Goal: Task Accomplishment & Management: Use online tool/utility

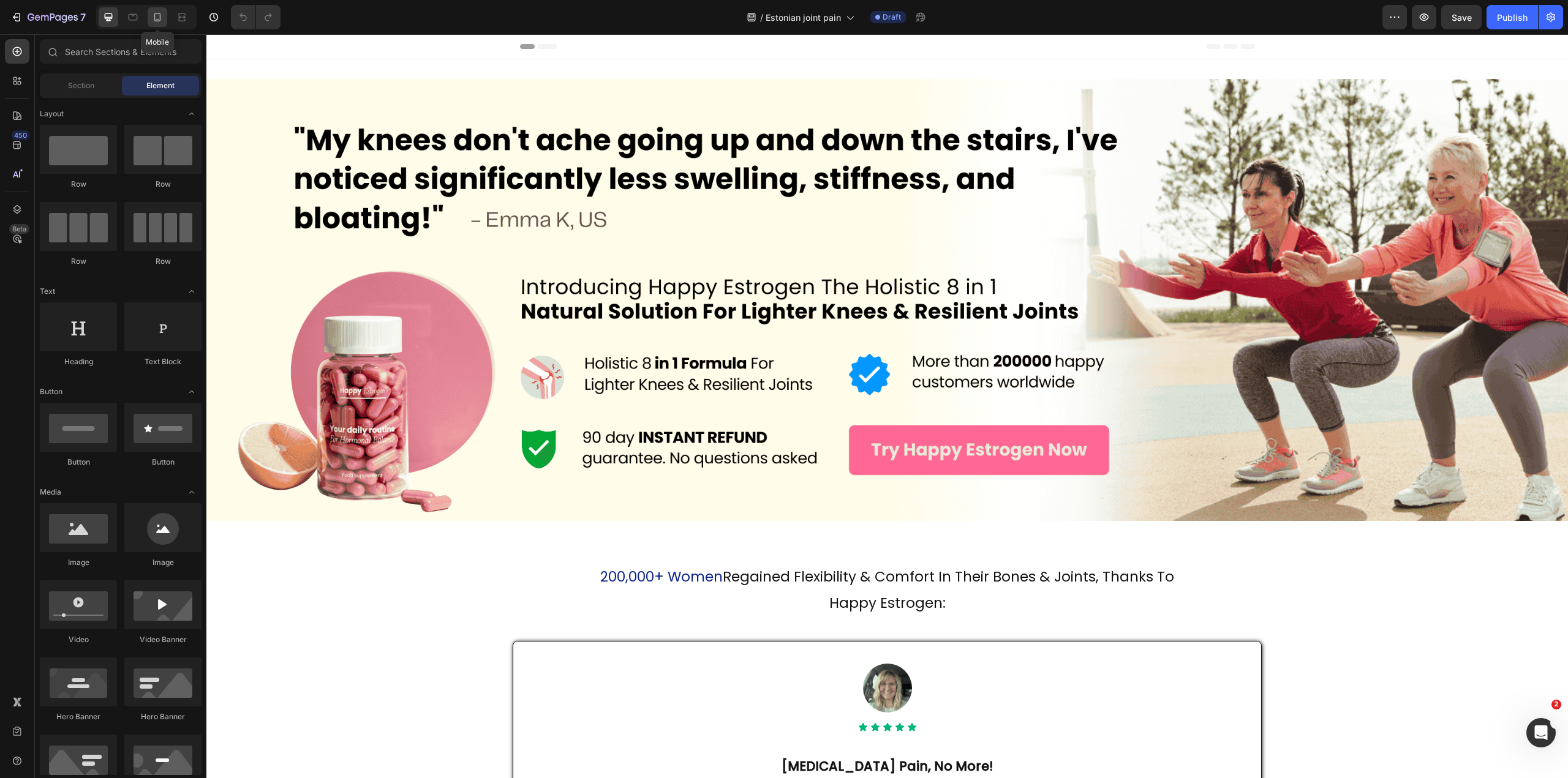
click at [161, 22] on icon at bounding box center [157, 17] width 12 height 12
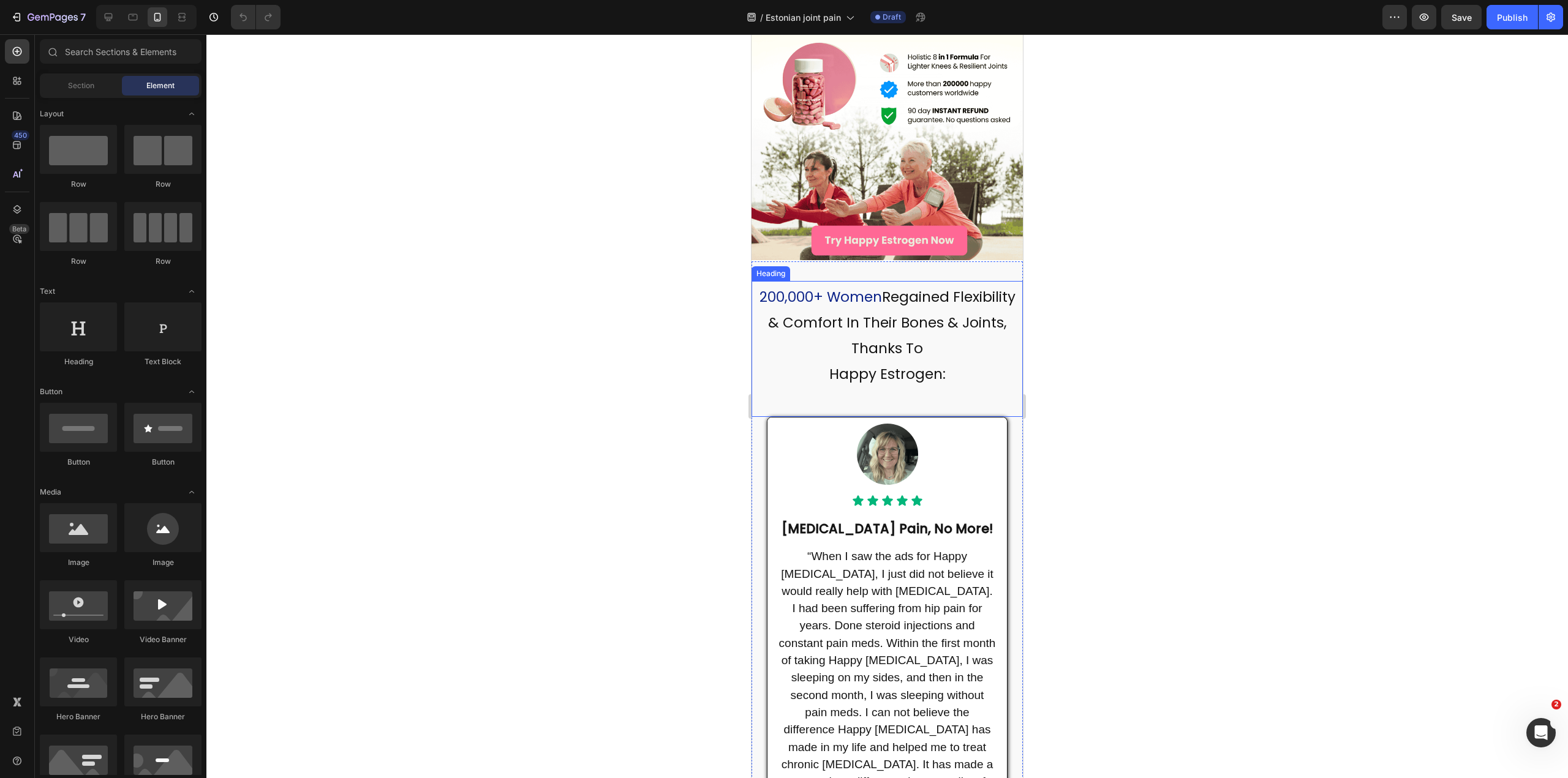
scroll to position [183, 0]
click at [835, 279] on h2 "200,000+ Women Regained Flexibility & Comfort In Their Bones & Joints, Thanks T…" at bounding box center [887, 331] width 272 height 105
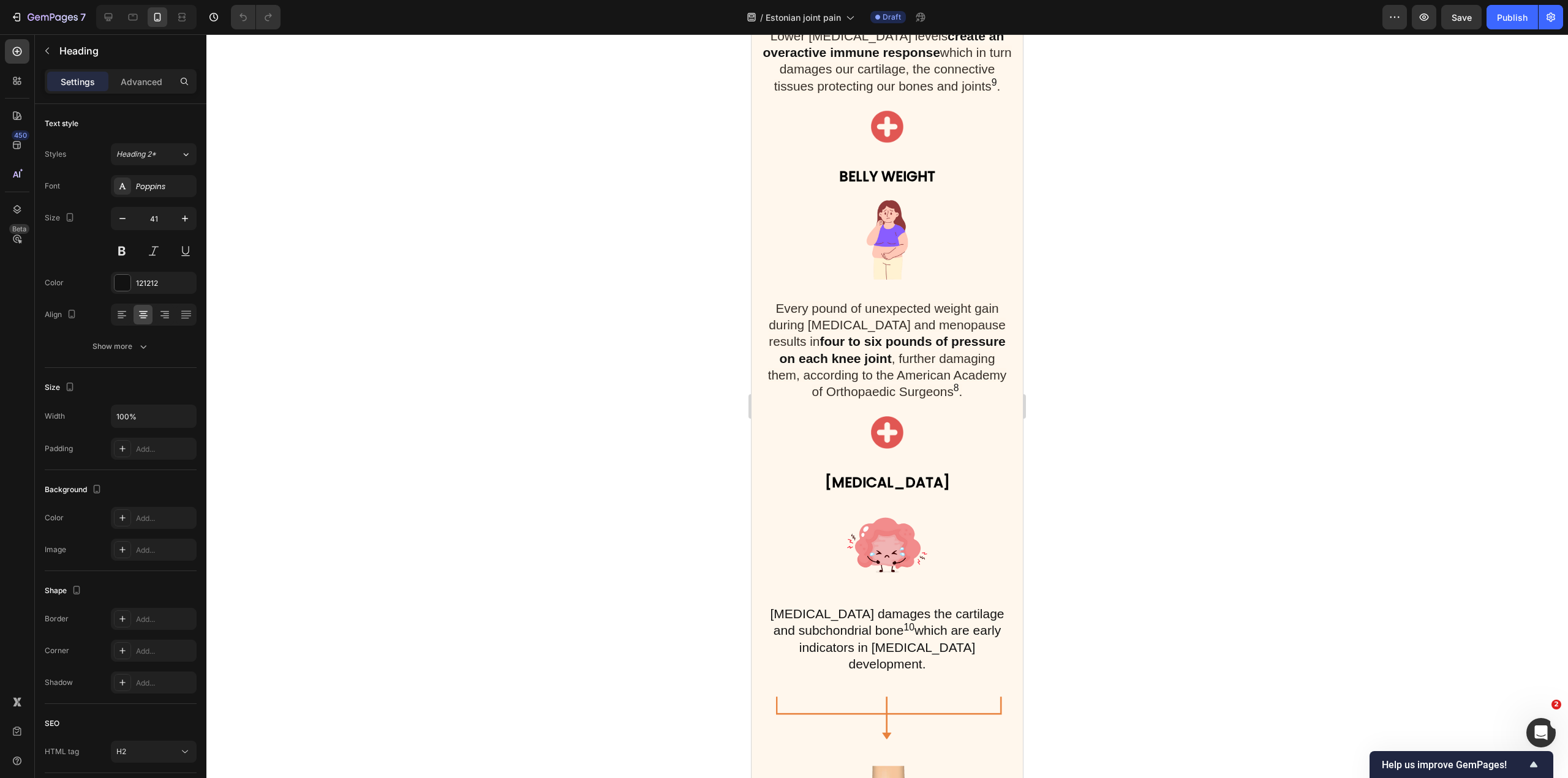
scroll to position [0, 0]
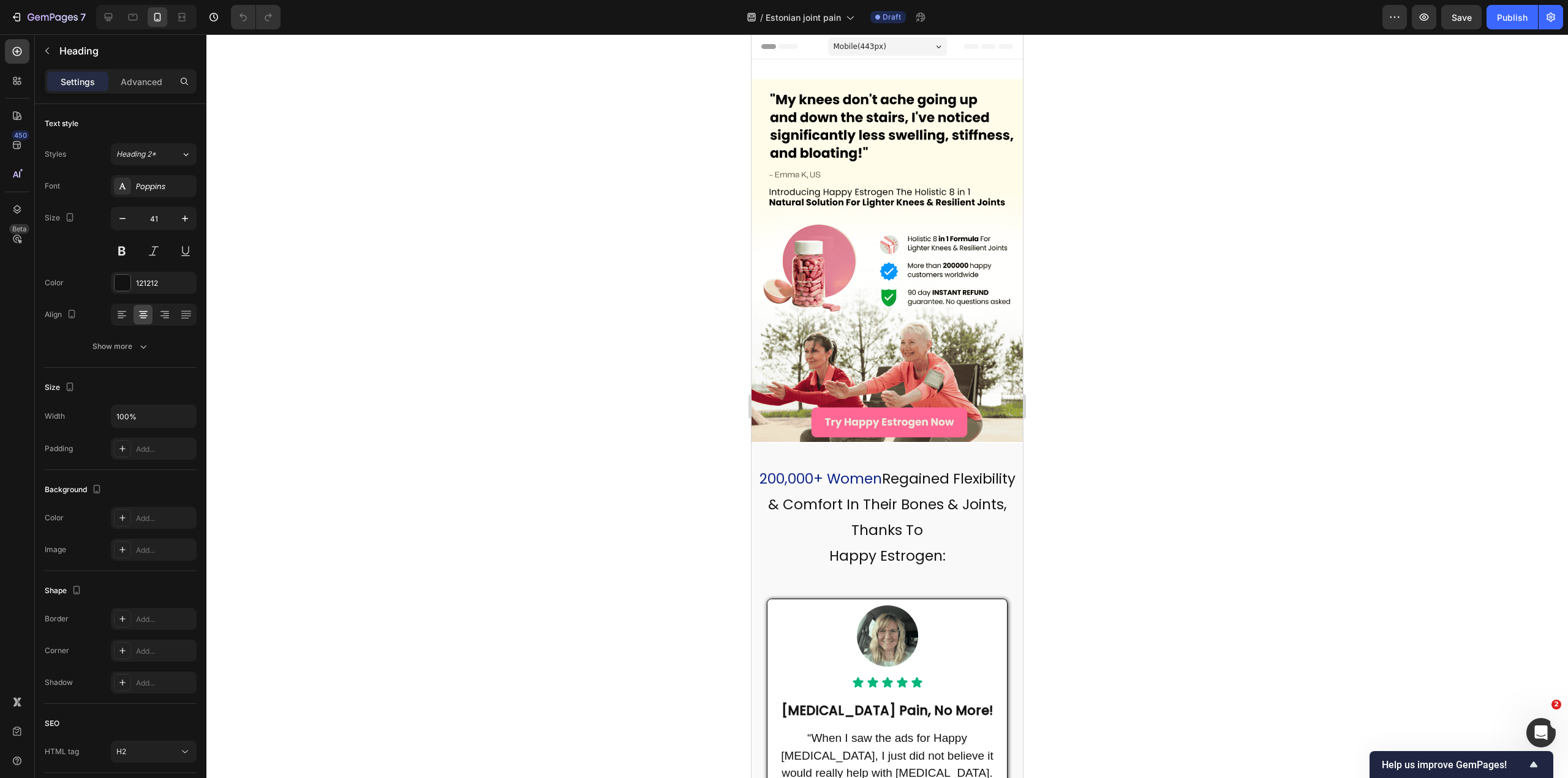
click at [952, 522] on p "200,000+ Women Regained Flexibility & Comfort In Their Bones & Joints, Thanks T…" at bounding box center [887, 515] width 269 height 103
click at [952, 554] on p "200,000+ Women Regained Flexibility & Comfort In Their Bones & Joints, Thanks T…" at bounding box center [887, 515] width 269 height 103
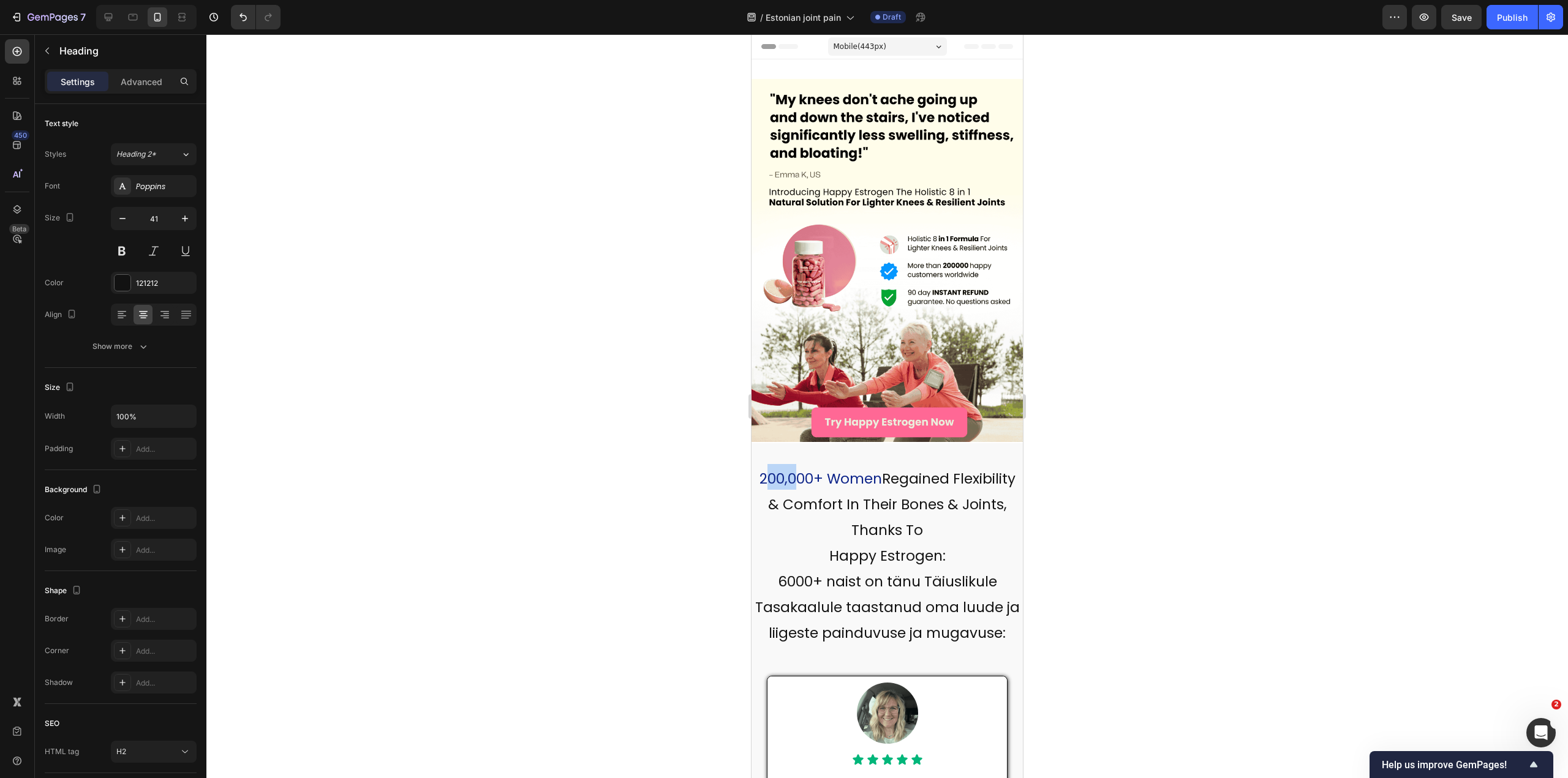
drag, startPoint x: 806, startPoint y: 466, endPoint x: 826, endPoint y: 469, distance: 20.2
click at [826, 469] on span "200,000+ Women" at bounding box center [821, 478] width 123 height 19
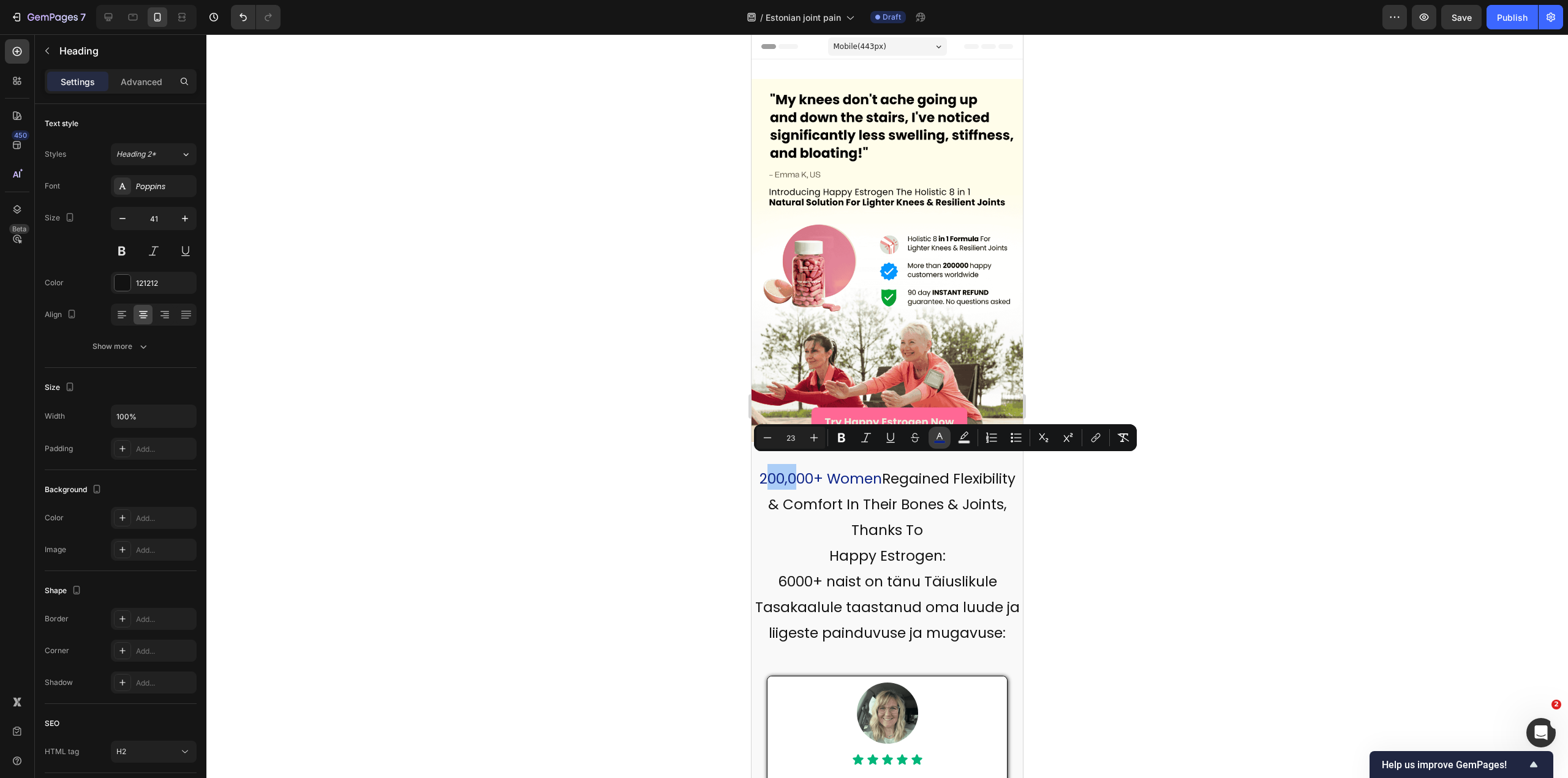
click at [948, 437] on button "color" at bounding box center [940, 438] width 22 height 22
type input "0D2489"
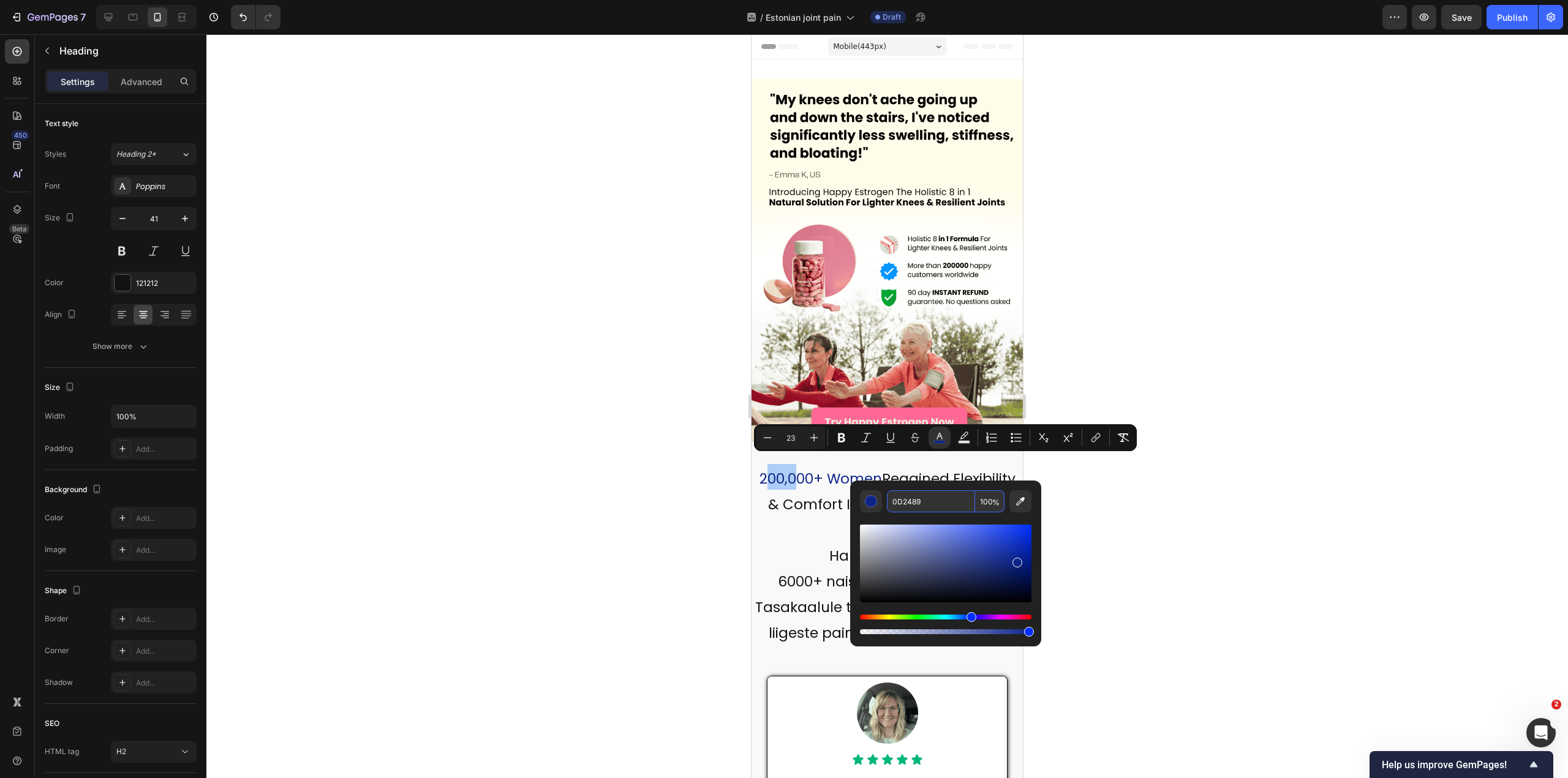
click at [932, 509] on input "0D2489" at bounding box center [932, 502] width 88 height 22
copy span "00,0"
click at [807, 520] on p "200,000+ Women Regained Flexibility & Comfort In Their Bones & Joints, Thanks T…" at bounding box center [887, 554] width 269 height 180
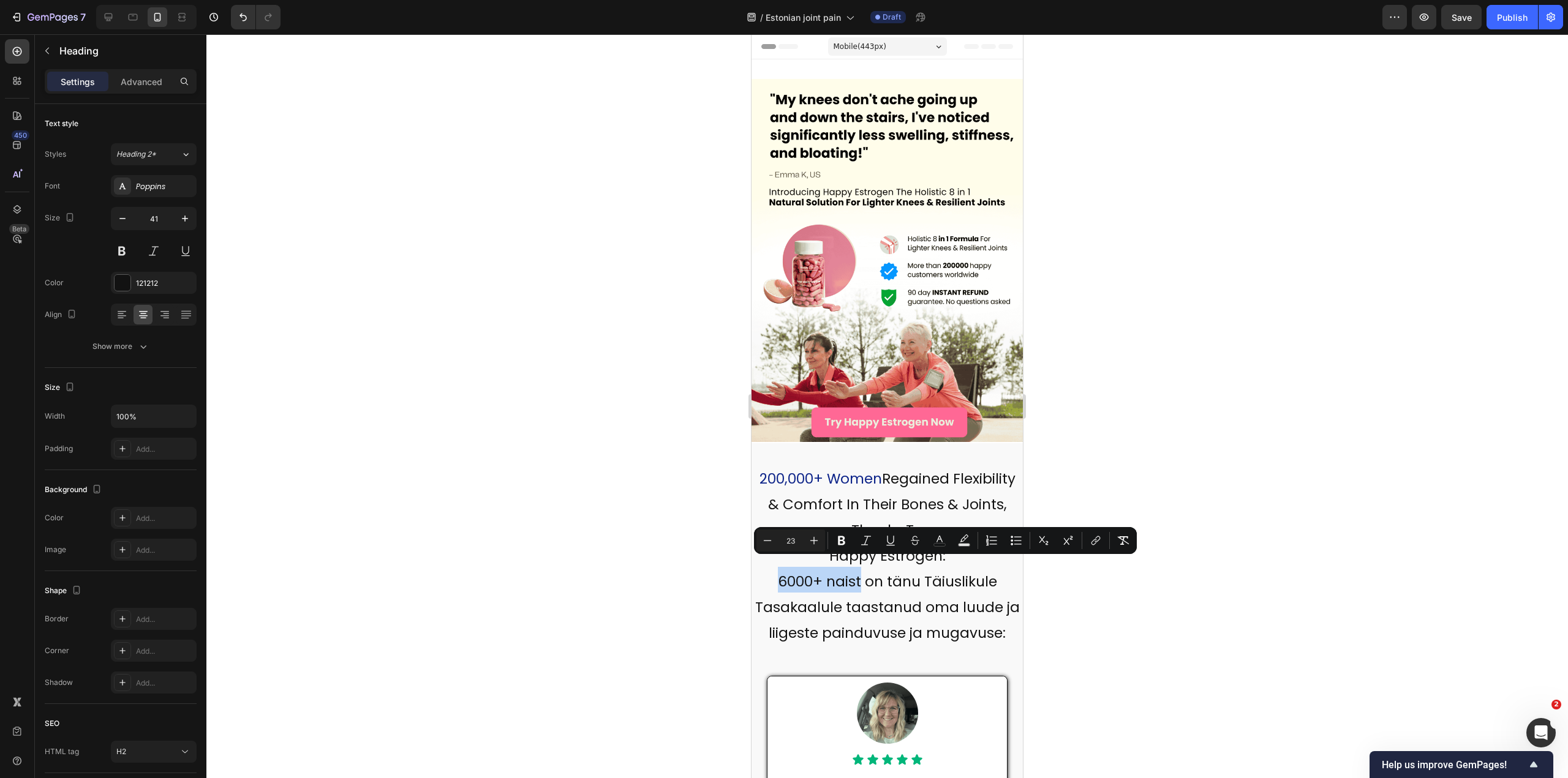
drag, startPoint x: 776, startPoint y: 566, endPoint x: 856, endPoint y: 567, distance: 80.0
click at [932, 539] on button "color" at bounding box center [940, 541] width 22 height 22
type input "121212"
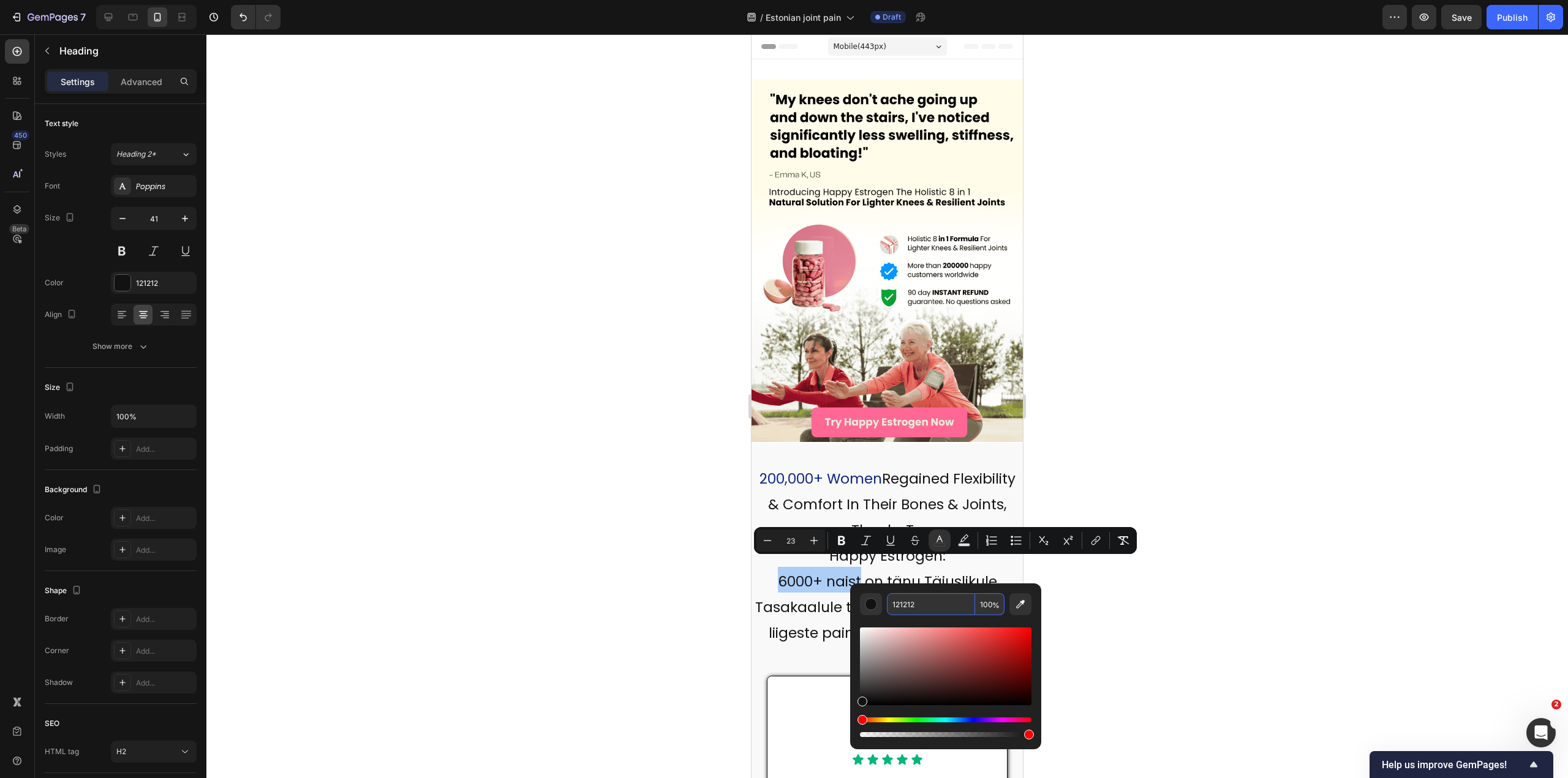
click at [927, 599] on input "121212" at bounding box center [932, 605] width 88 height 22
paste input "0D2489"
type input "0D2489"
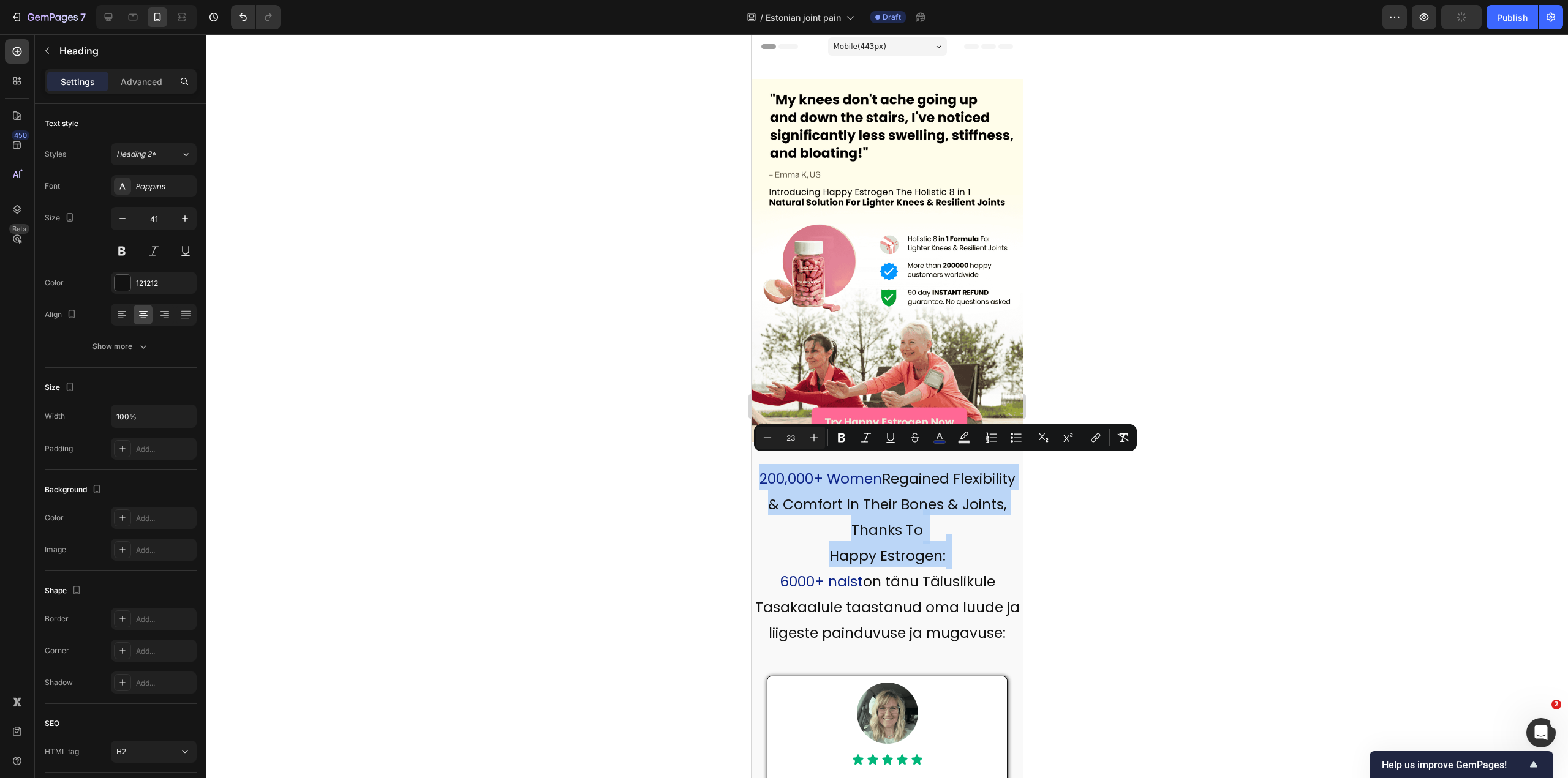
drag, startPoint x: 775, startPoint y: 568, endPoint x: 1501, endPoint y: 501, distance: 729.1
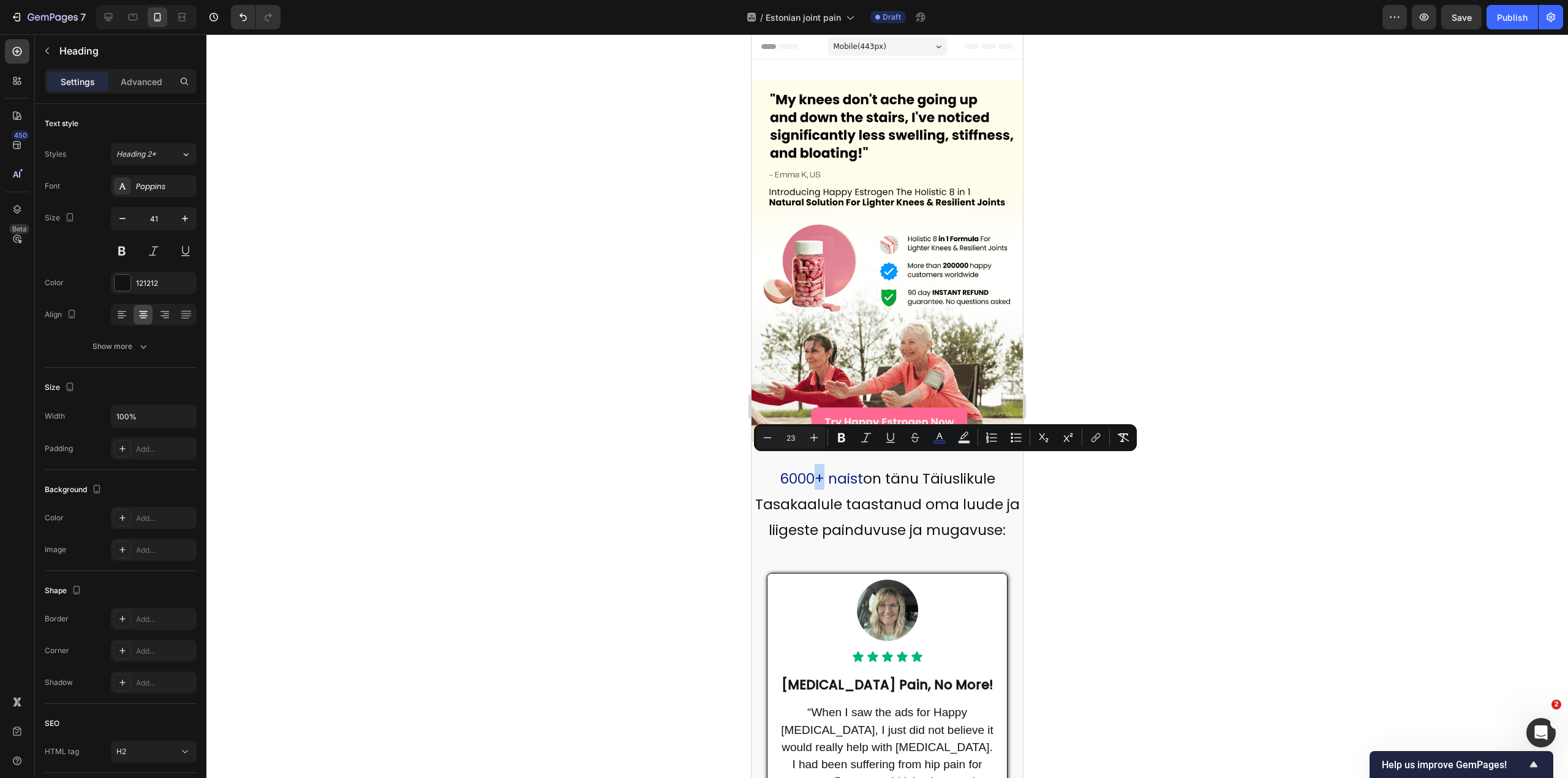
click at [813, 469] on span "6000+ naist" at bounding box center [822, 478] width 83 height 19
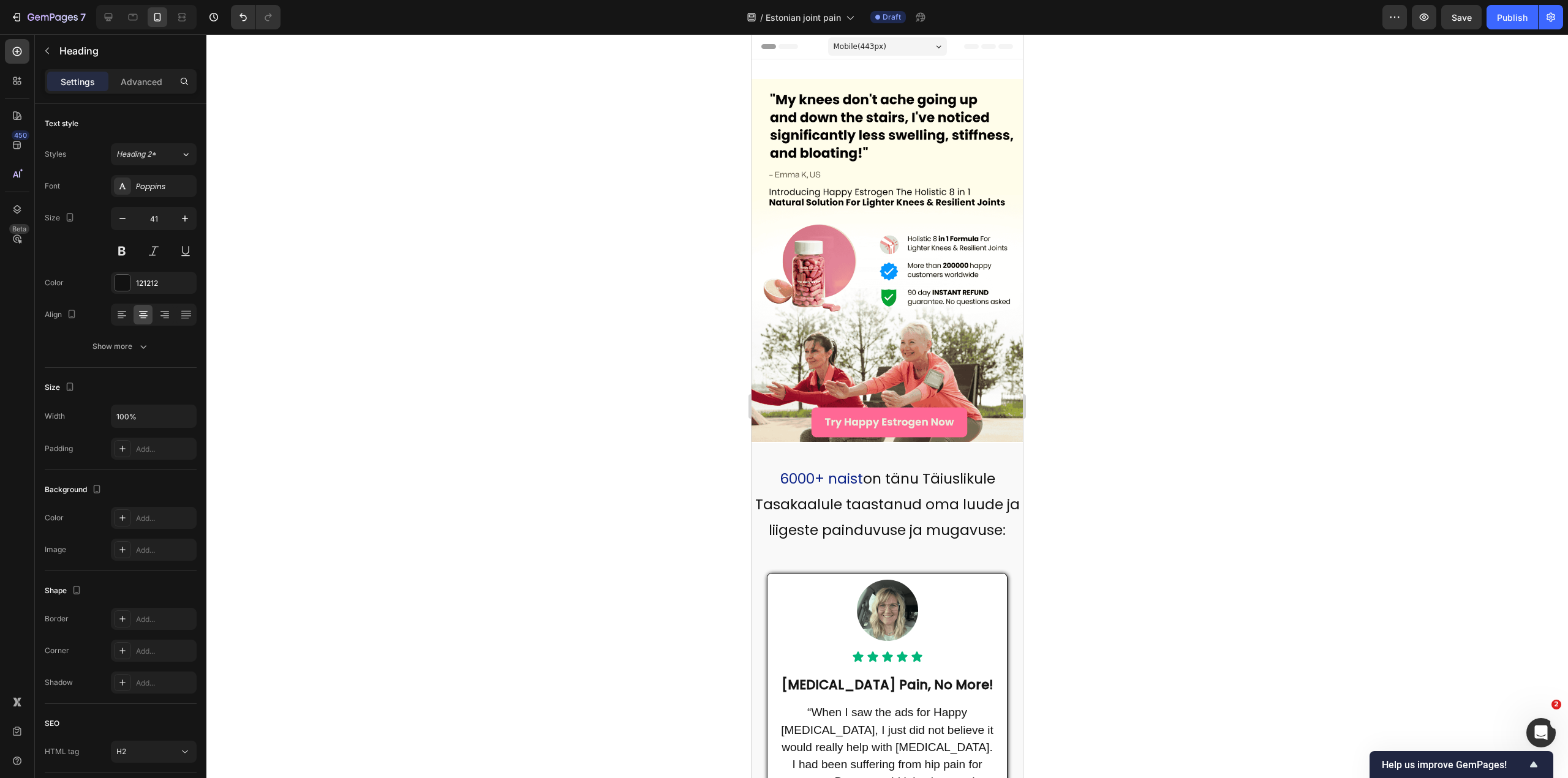
click at [859, 492] on span "on tänu Täiuslikule Tasakaalule taastanud oma luude ja liigeste painduvuse ja m…" at bounding box center [887, 504] width 265 height 71
click at [1132, 474] on div at bounding box center [887, 406] width 1362 height 744
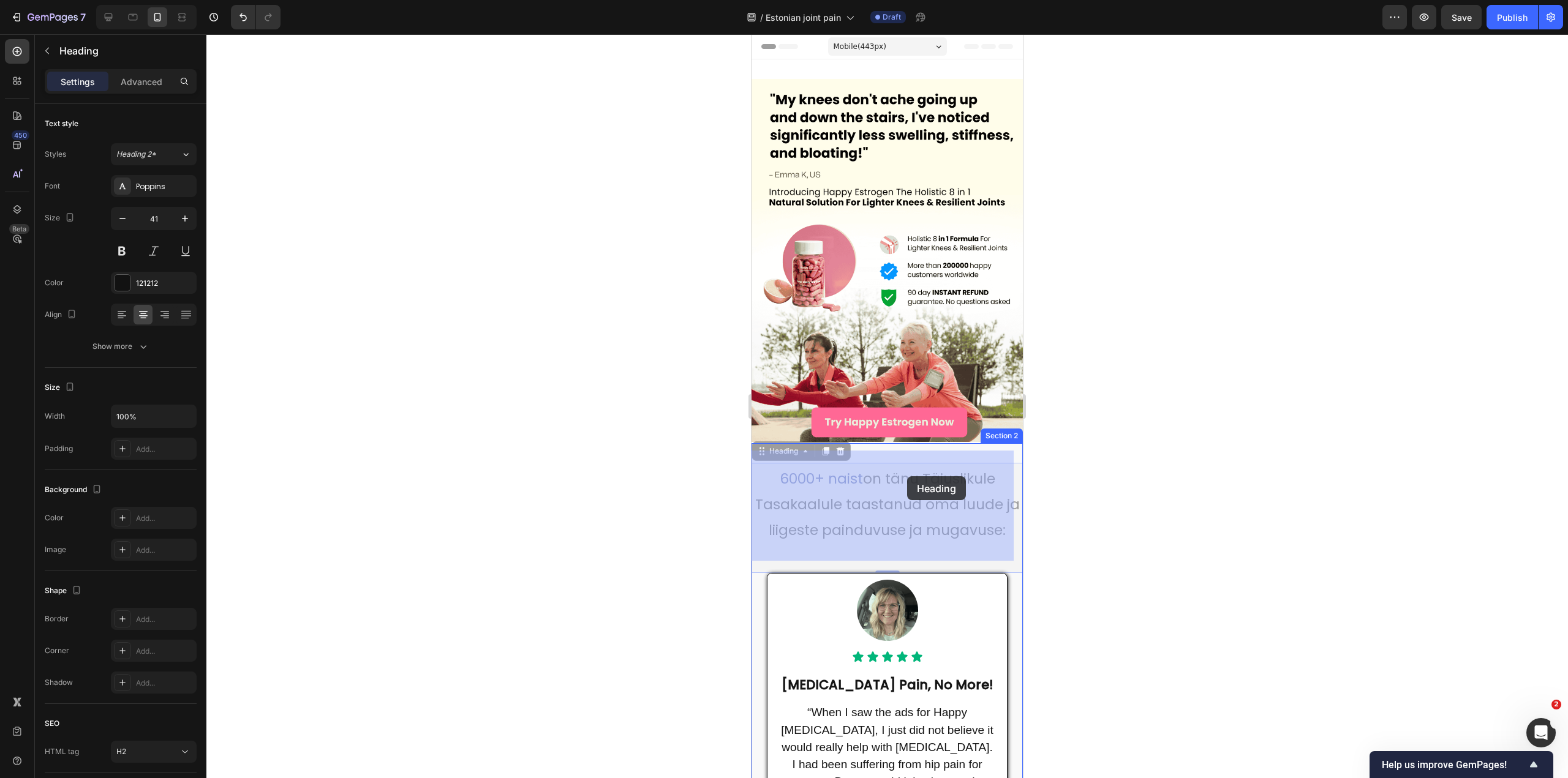
drag, startPoint x: 920, startPoint y: 464, endPoint x: 907, endPoint y: 477, distance: 18.4
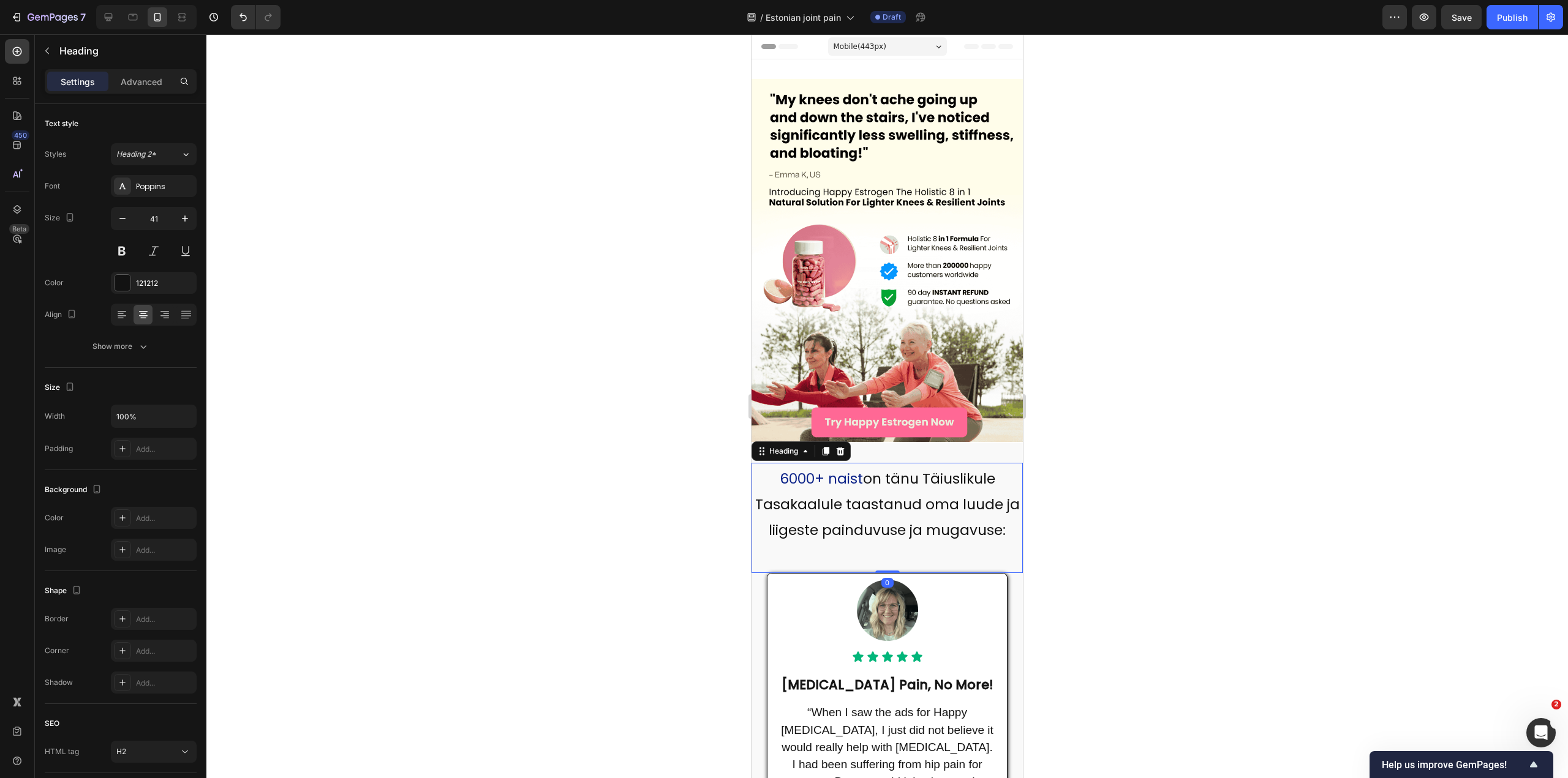
click at [1116, 492] on div at bounding box center [887, 406] width 1362 height 744
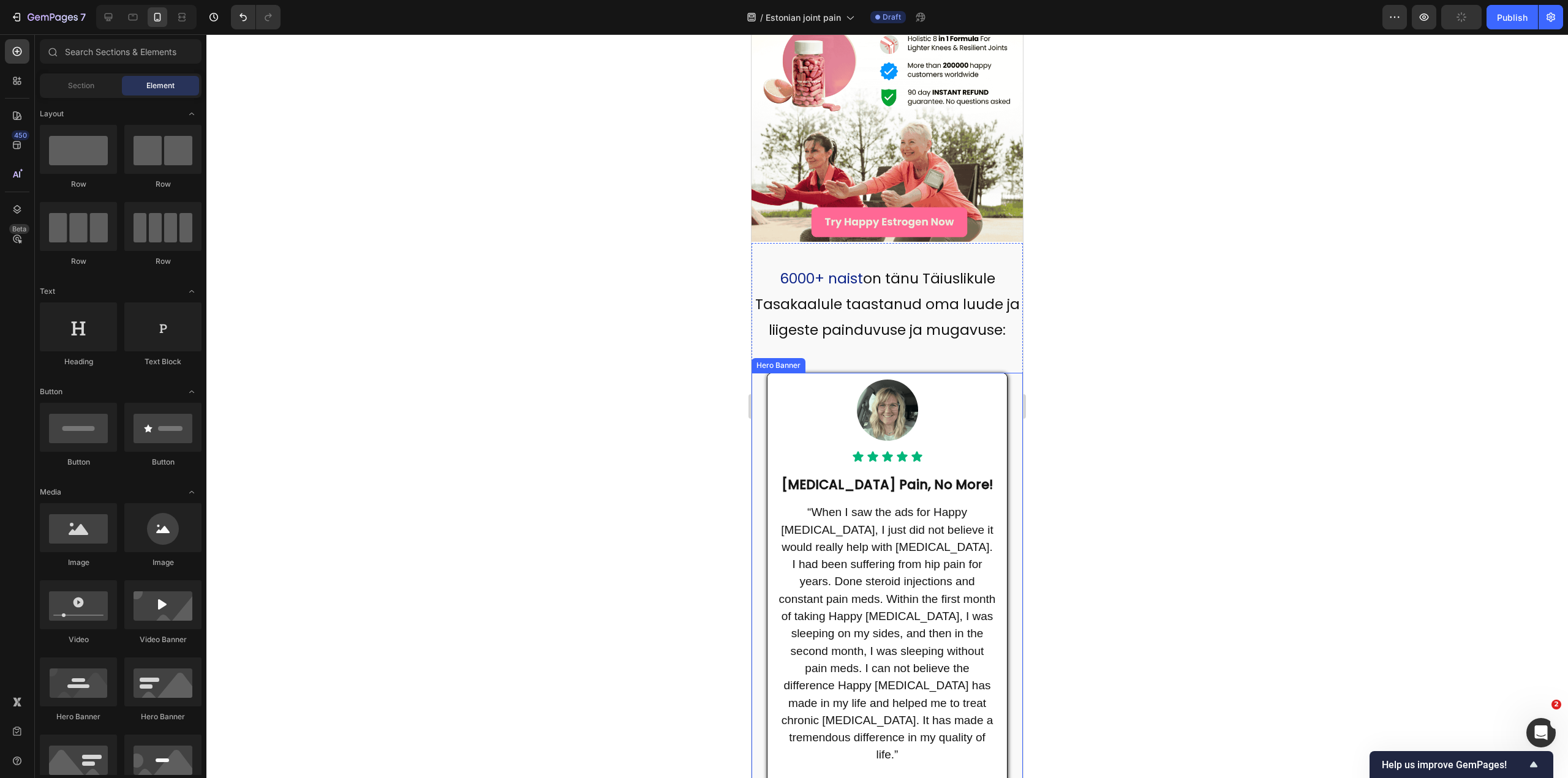
scroll to position [245, 0]
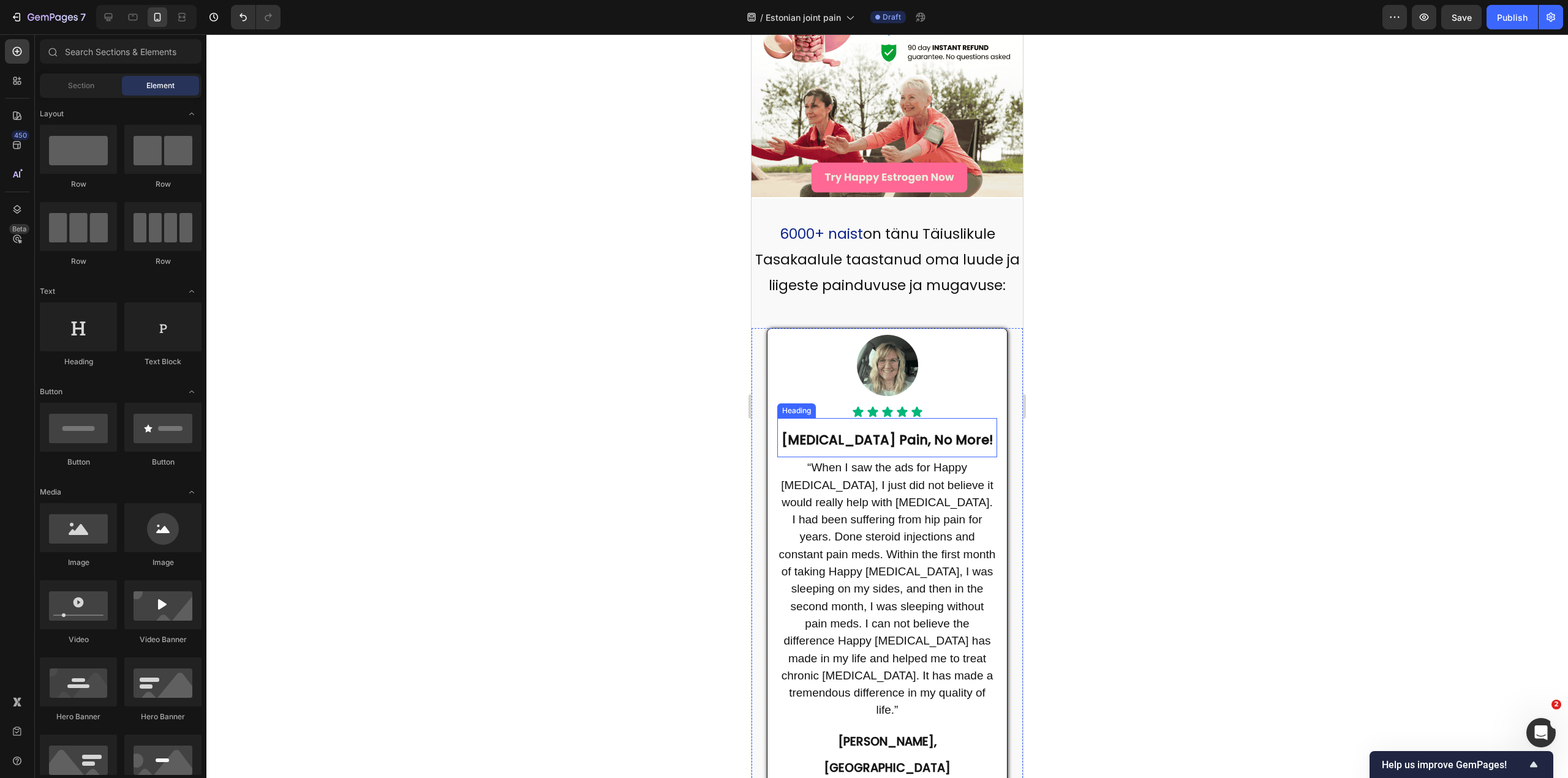
click at [867, 431] on strong "Bursitis Pain, No More!" at bounding box center [887, 440] width 212 height 18
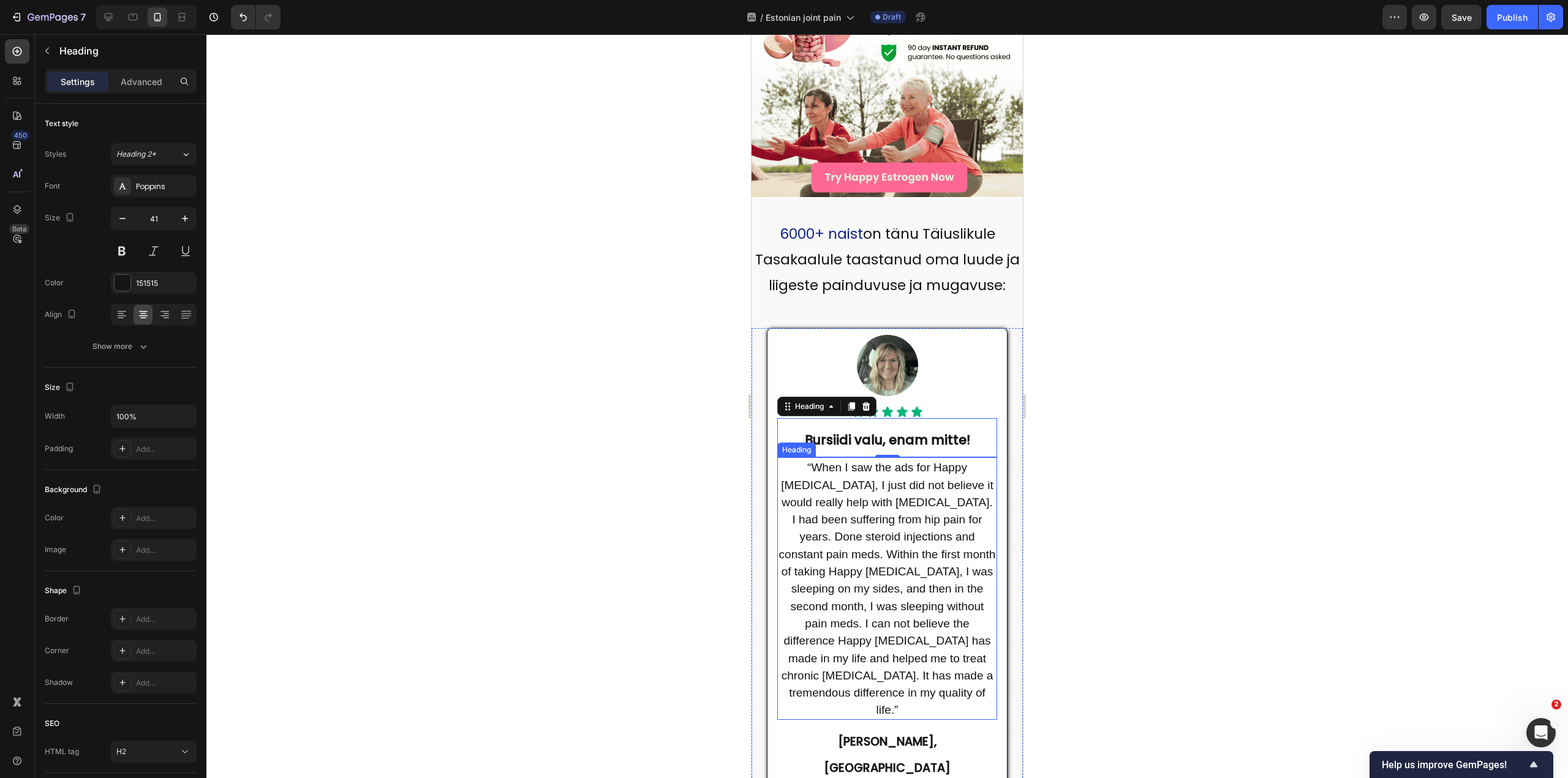
click at [872, 593] on span "“When I saw the ads for Happy Estrogen, I just did not believe it would really …" at bounding box center [887, 588] width 217 height 256
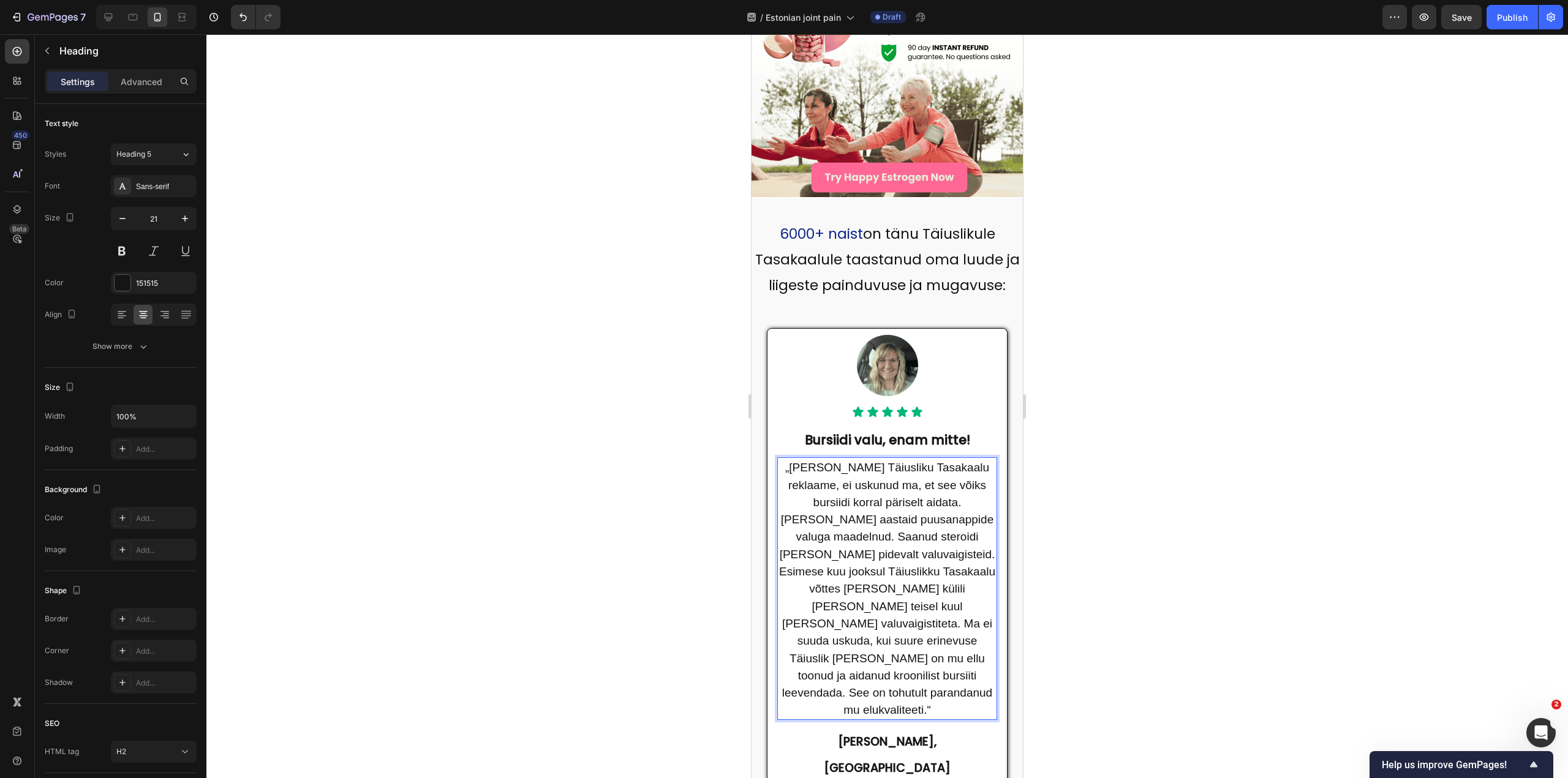
click at [697, 563] on div at bounding box center [887, 406] width 1362 height 744
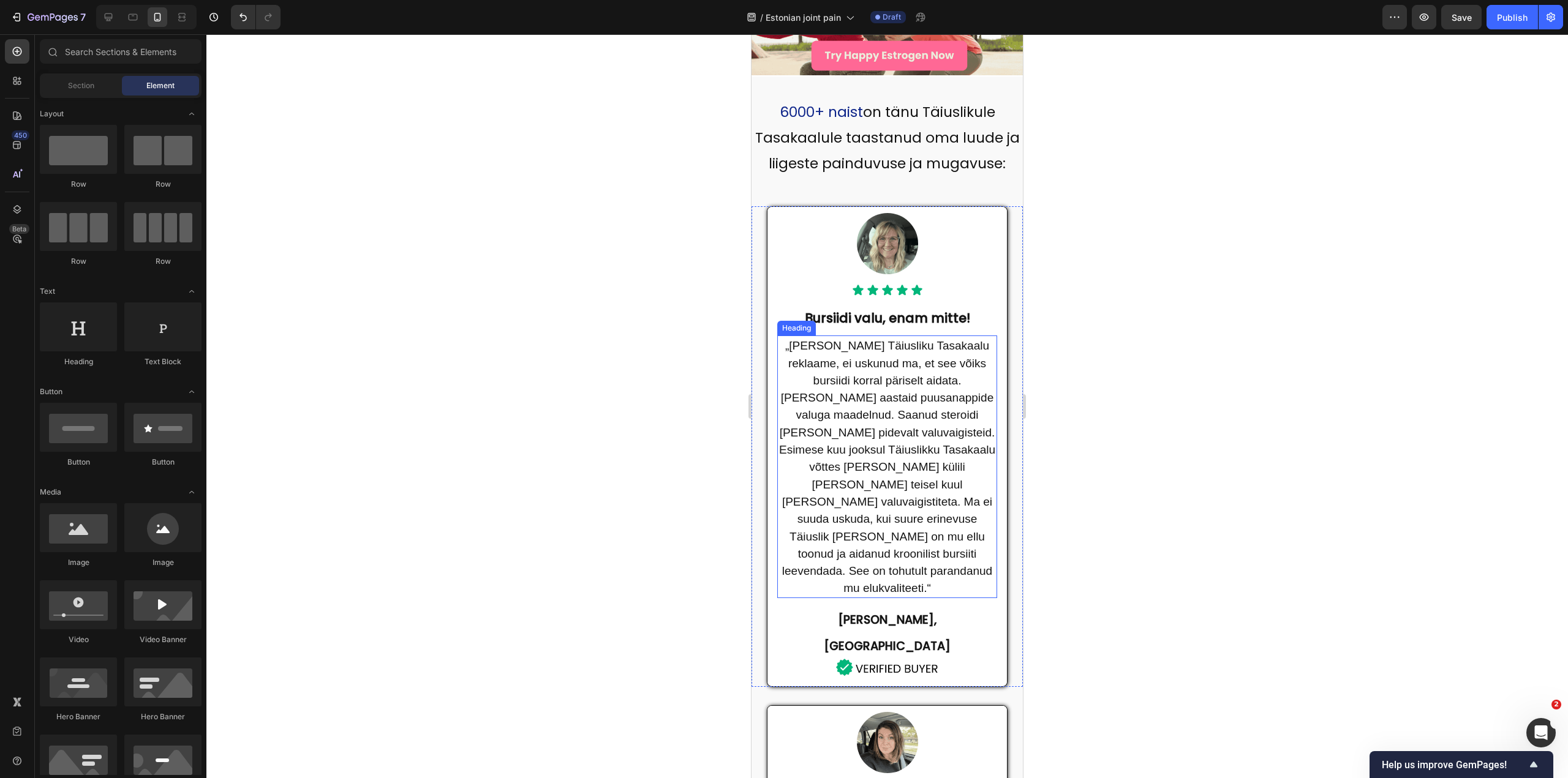
scroll to position [368, 0]
click at [878, 381] on span "„Kui nägin Täiusliku Tasakaalu reklaame, ei uskunud ma, et see võiks bursiidi k…" at bounding box center [887, 466] width 216 height 256
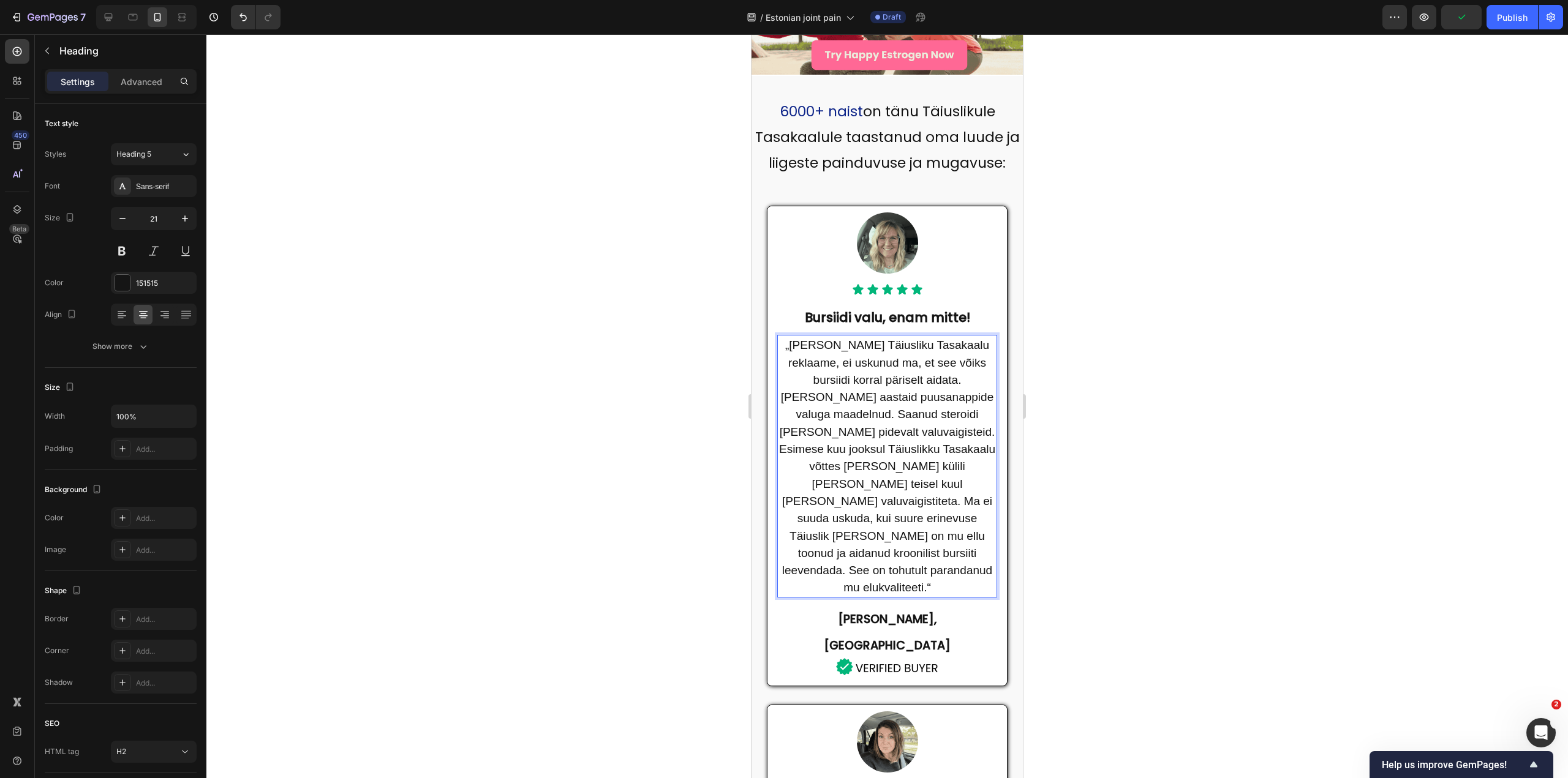
click at [881, 387] on span "„Kui nägin Täiusliku Tasakaalu reklaame, ei uskunud ma, et see võiks bursiidi k…" at bounding box center [887, 466] width 216 height 256
click at [883, 386] on span "„Kui nägin Täiusliku Tasakaalu reklaame, ei uskunud ma, et see võiks bursiidi k…" at bounding box center [887, 466] width 216 height 256
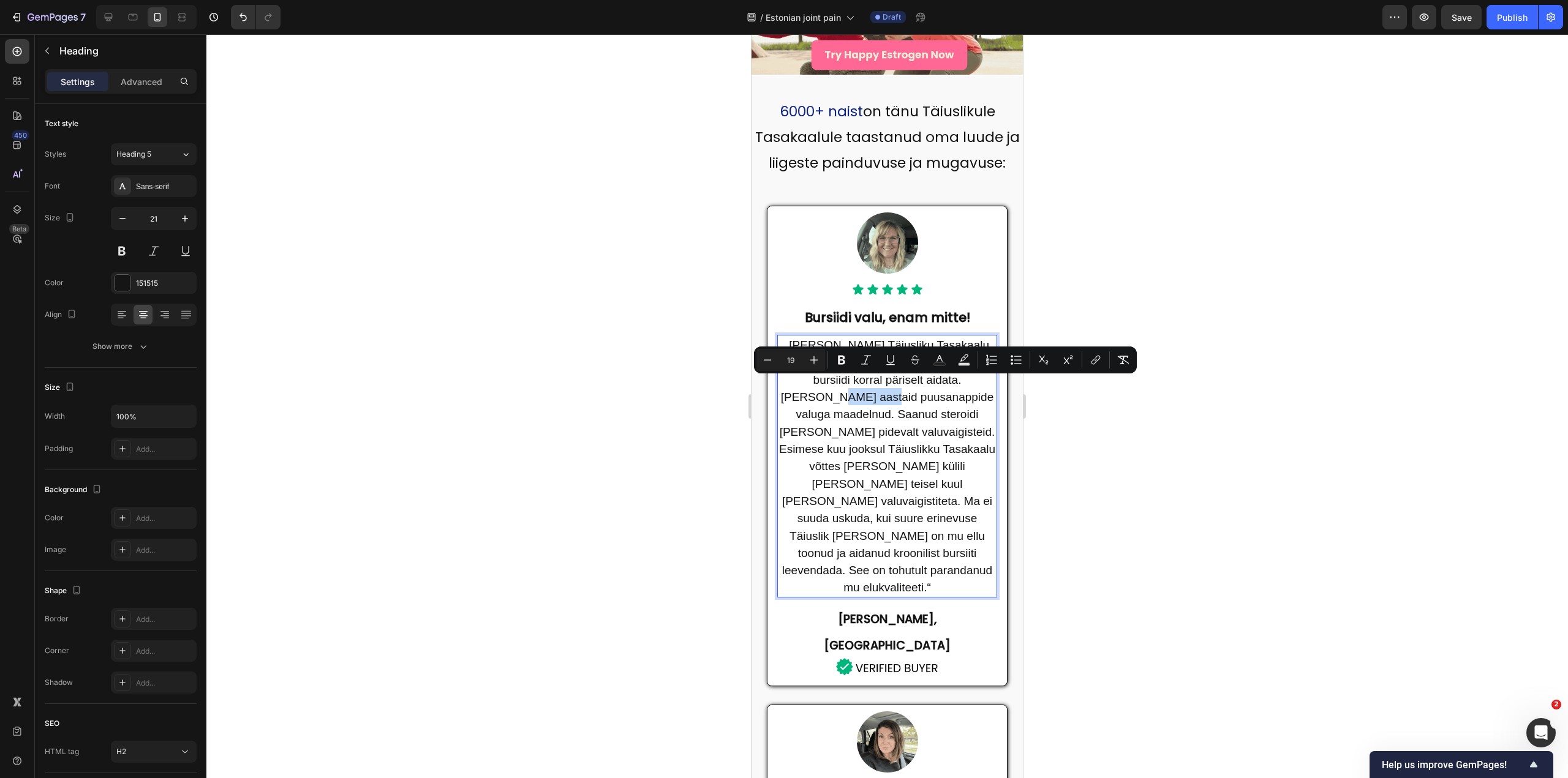
drag, startPoint x: 850, startPoint y: 385, endPoint x: 906, endPoint y: 384, distance: 56.0
click at [906, 384] on span "„Kui nägin Täiusliku Tasakaalu reklaame, ei uskunud ma, et see võiks bursiidi k…" at bounding box center [887, 466] width 216 height 256
copy span "puusanapp"
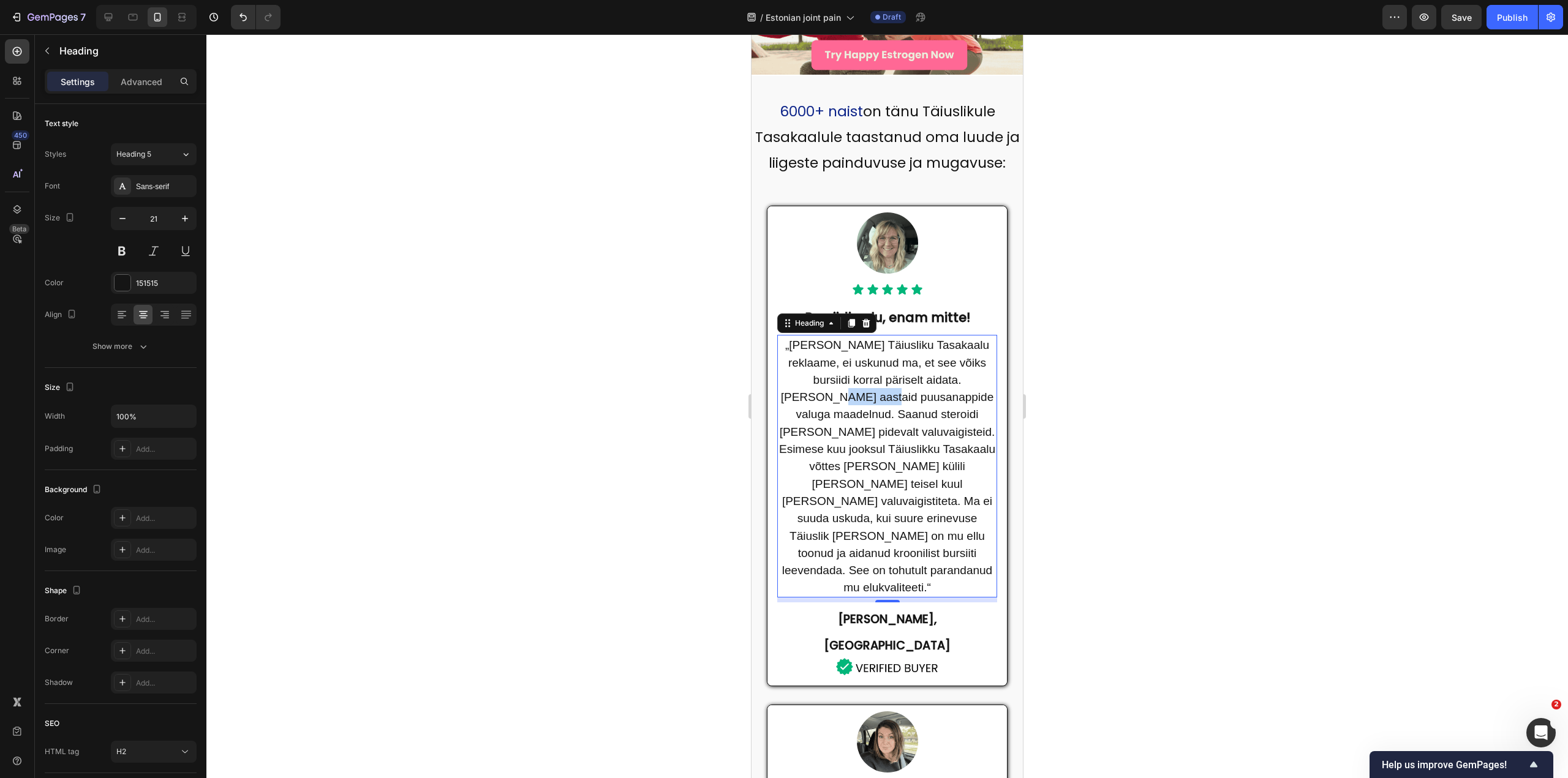
click at [852, 381] on span "„Kui nägin Täiusliku Tasakaalu reklaame, ei uskunud ma, et see võiks bursiidi k…" at bounding box center [887, 466] width 216 height 256
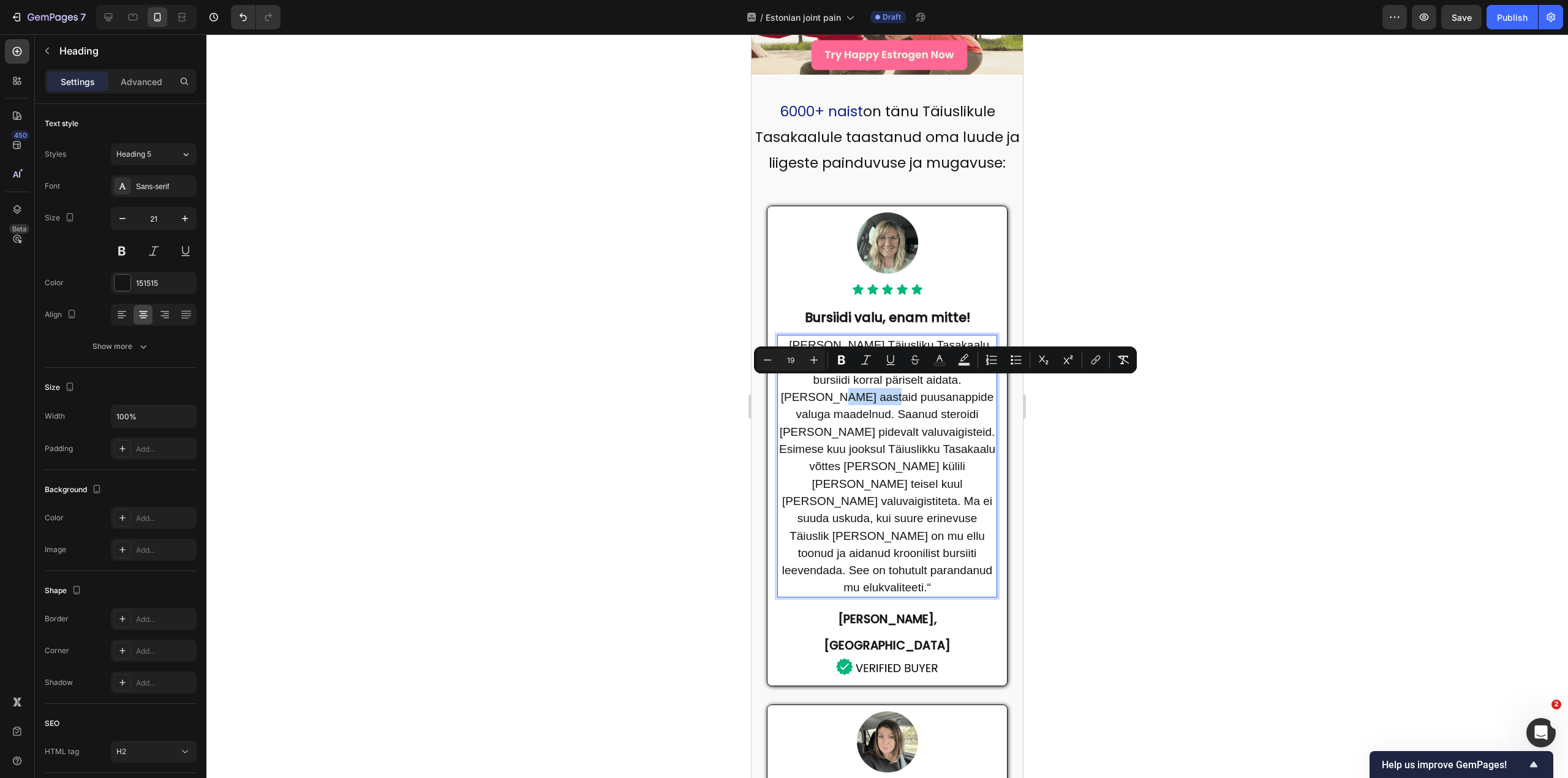
click at [867, 385] on span "„Kui nägin Täiusliku Tasakaalu reklaame, ei uskunud ma, et see võiks bursiidi k…" at bounding box center [887, 466] width 216 height 256
drag, startPoint x: 881, startPoint y: 385, endPoint x: 919, endPoint y: 384, distance: 38.0
click at [919, 384] on span "„Kui nägin Täiusliku Tasakaalu reklaame, ei uskunud ma, et see võiks bursiidi k…" at bounding box center [887, 466] width 216 height 256
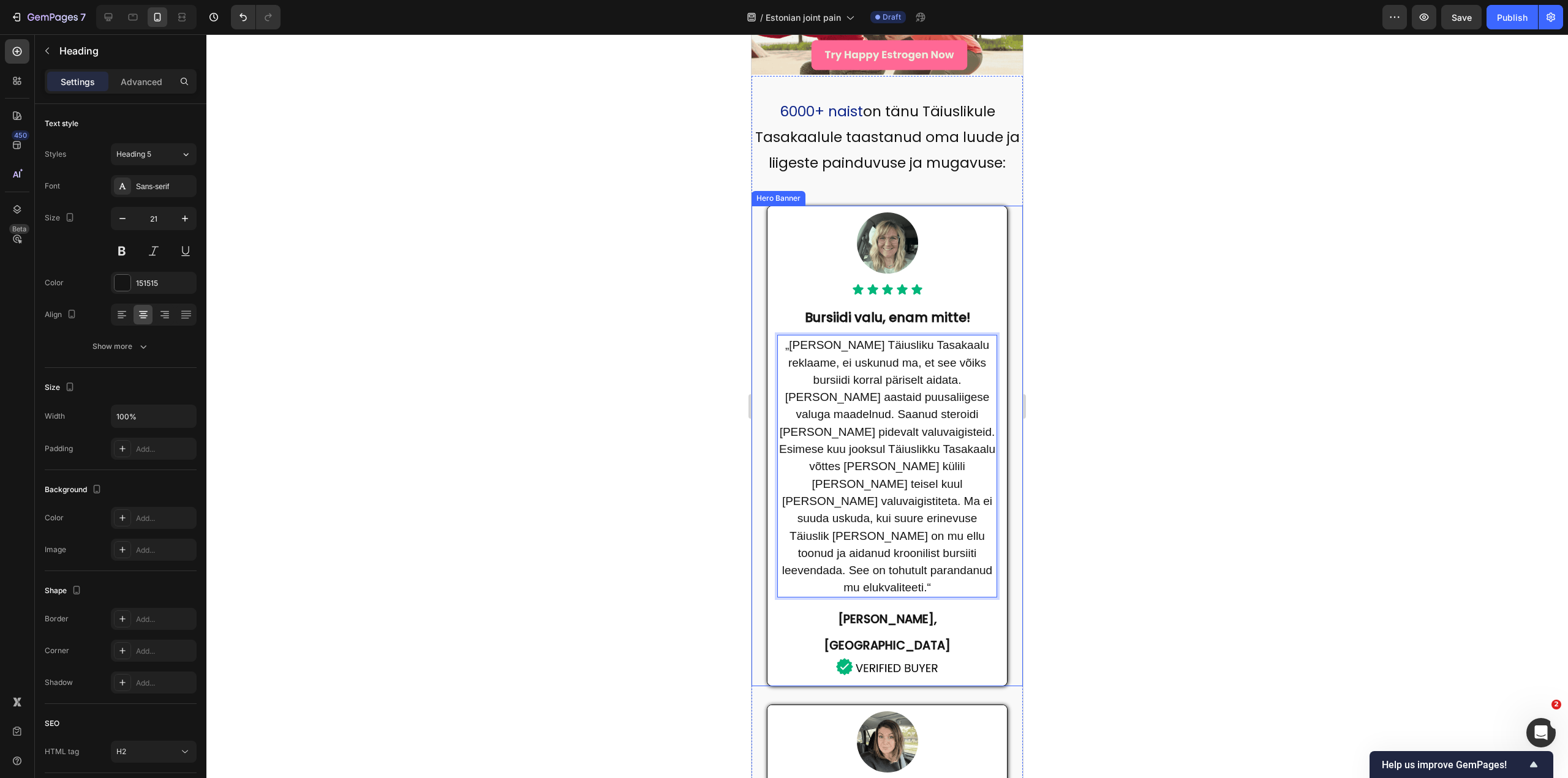
click at [1129, 375] on div at bounding box center [887, 406] width 1362 height 744
click at [846, 404] on span "„Kui nägin Täiusliku Tasakaalu reklaame, ei uskunud ma, et see võiks bursiidi k…" at bounding box center [887, 466] width 216 height 256
click at [867, 397] on span "„Kui nägin Täiusliku Tasakaalu reklaame, ei uskunud ma, et see võiks bursiidi k…" at bounding box center [887, 466] width 216 height 256
click at [833, 423] on span "„Kui nägin Täiusliku Tasakaalu reklaame, ei uskunud ma, et see võiks bursiidi k…" at bounding box center [887, 466] width 216 height 256
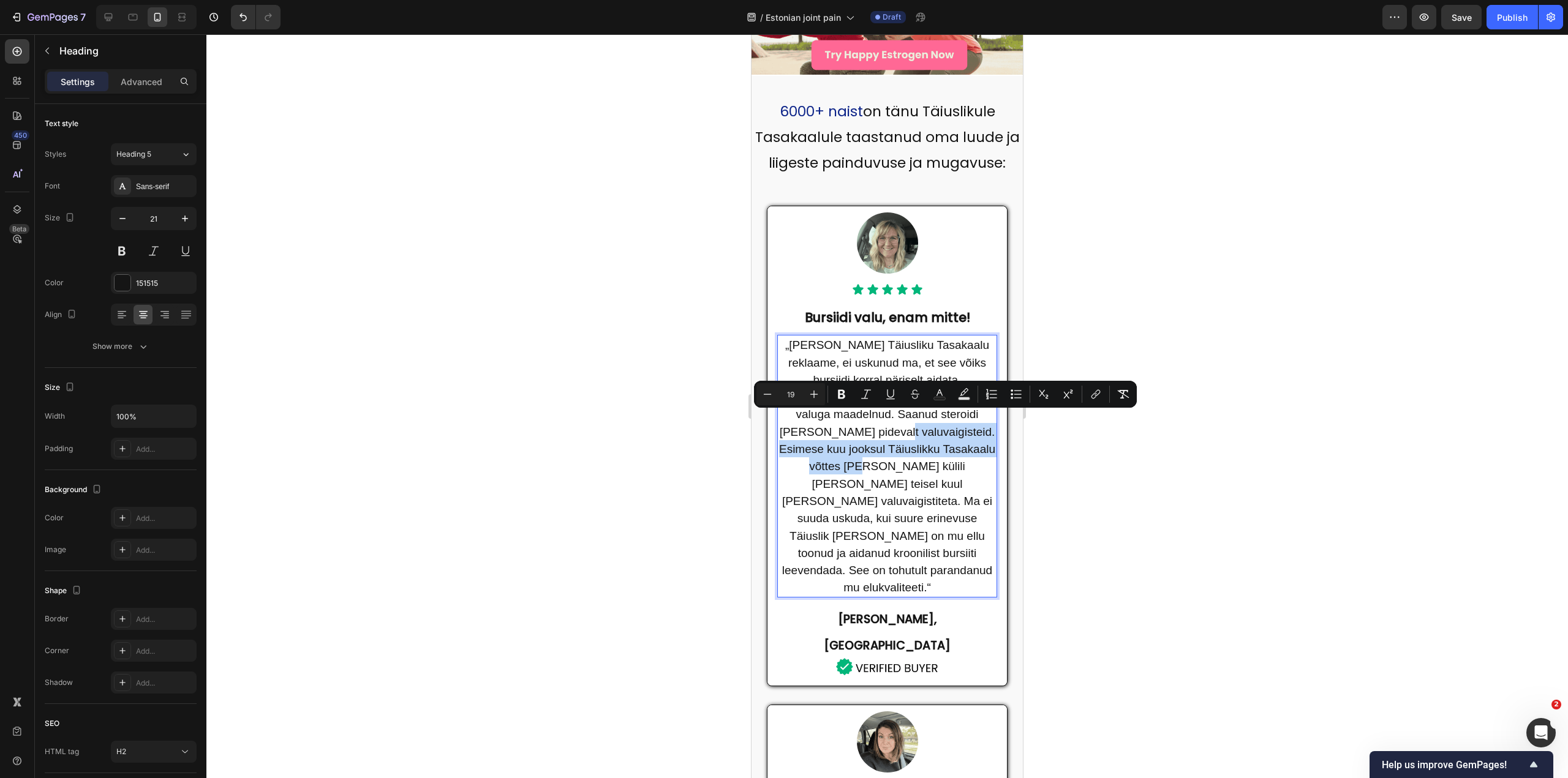
drag, startPoint x: 867, startPoint y: 422, endPoint x: 839, endPoint y: 452, distance: 41.0
click at [839, 452] on span "„Kui nägin Täiusliku Tasakaalu reklaame, ei uskunud ma, et see võiks bursiidi k…" at bounding box center [887, 466] width 216 height 256
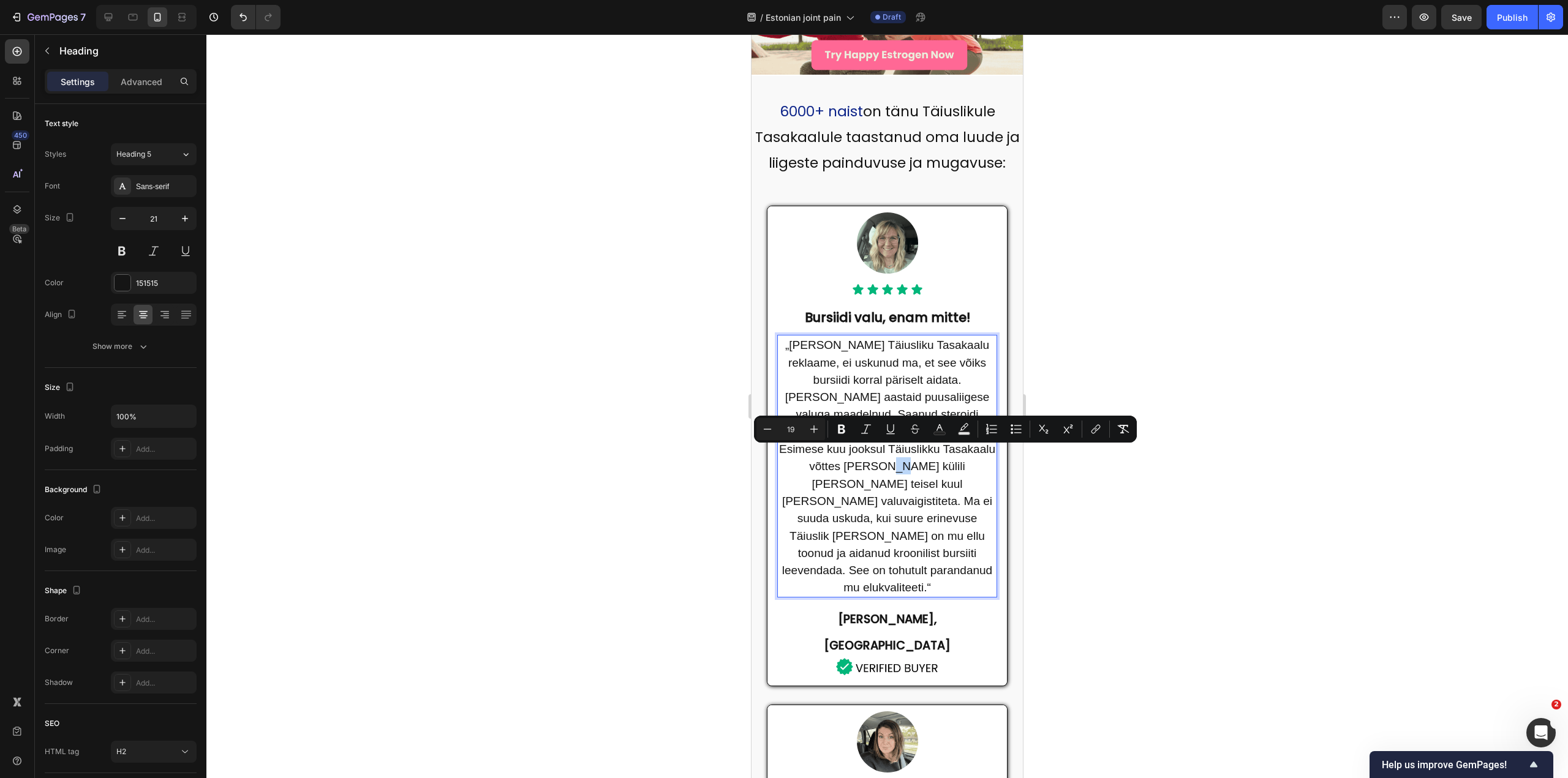
drag, startPoint x: 860, startPoint y: 455, endPoint x: 869, endPoint y: 456, distance: 9.1
click at [869, 456] on span "„Kui nägin Täiusliku Tasakaalu reklaame, ei uskunud ma, et see võiks bursiidi k…" at bounding box center [887, 466] width 216 height 256
click at [877, 451] on span "„Kui nägin Täiusliku Tasakaalu reklaame, ei uskunud ma, et see võiks bursiidi k…" at bounding box center [887, 466] width 216 height 256
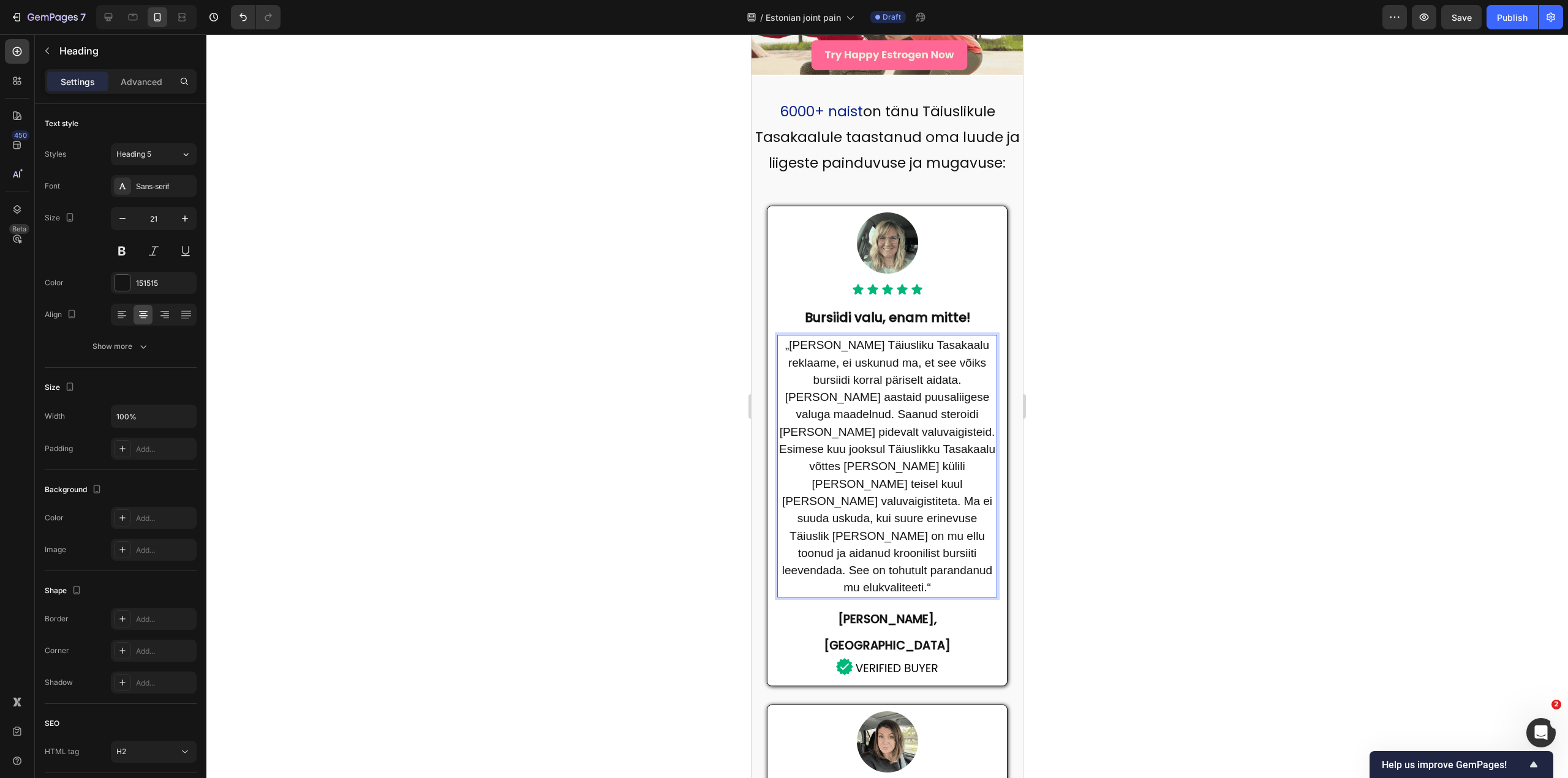
click at [859, 449] on span "„Kui nägin Täiusliku Tasakaalu reklaame, ei uskunud ma, et see võiks bursiidi k…" at bounding box center [887, 466] width 216 height 256
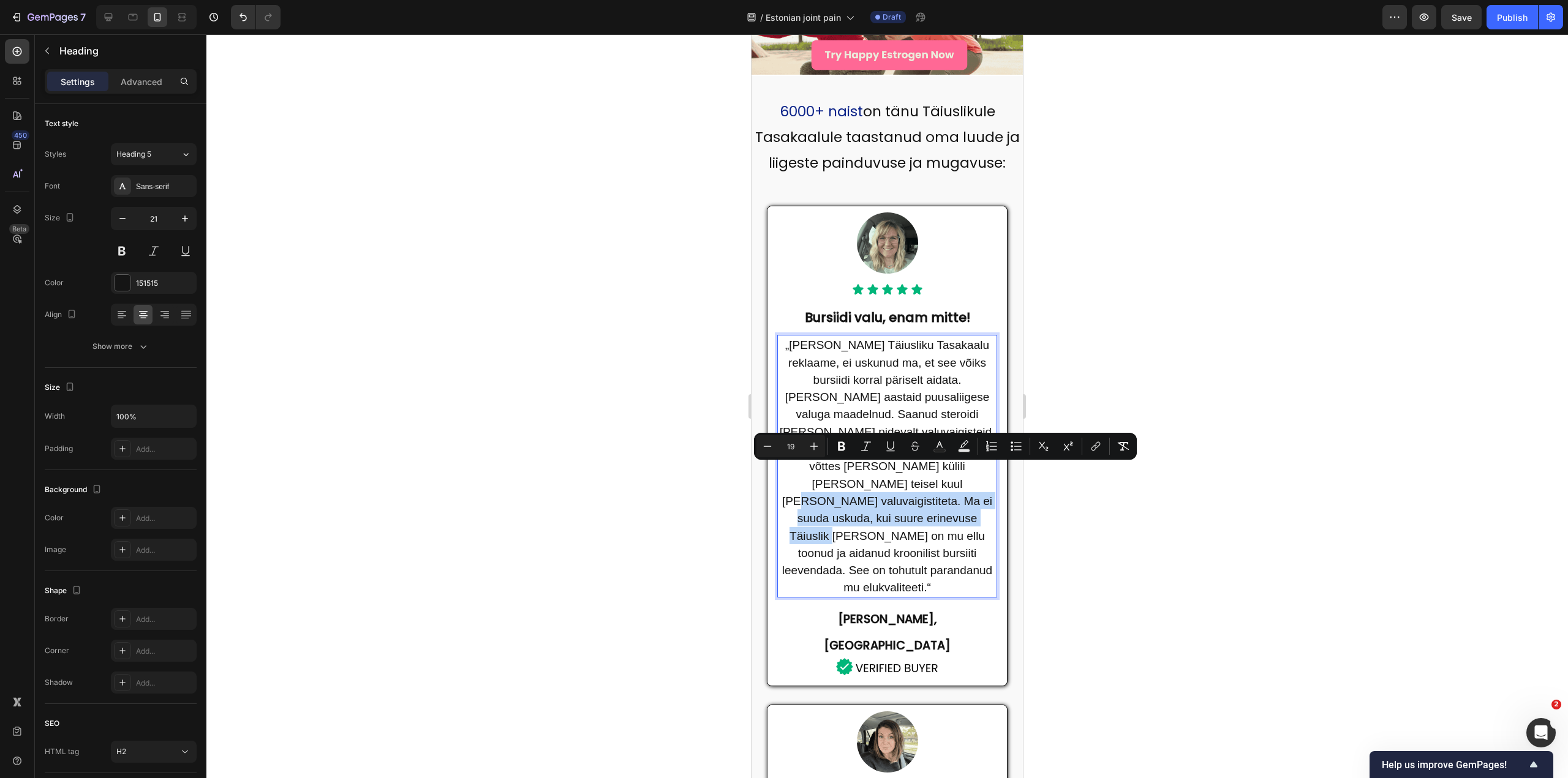
drag, startPoint x: 871, startPoint y: 469, endPoint x: 889, endPoint y: 501, distance: 36.7
click at [889, 501] on span "„Kui nägin Täiusliku Tasakaalu reklaame, ei uskunud ma, et see võiks bursiidi k…" at bounding box center [887, 466] width 216 height 256
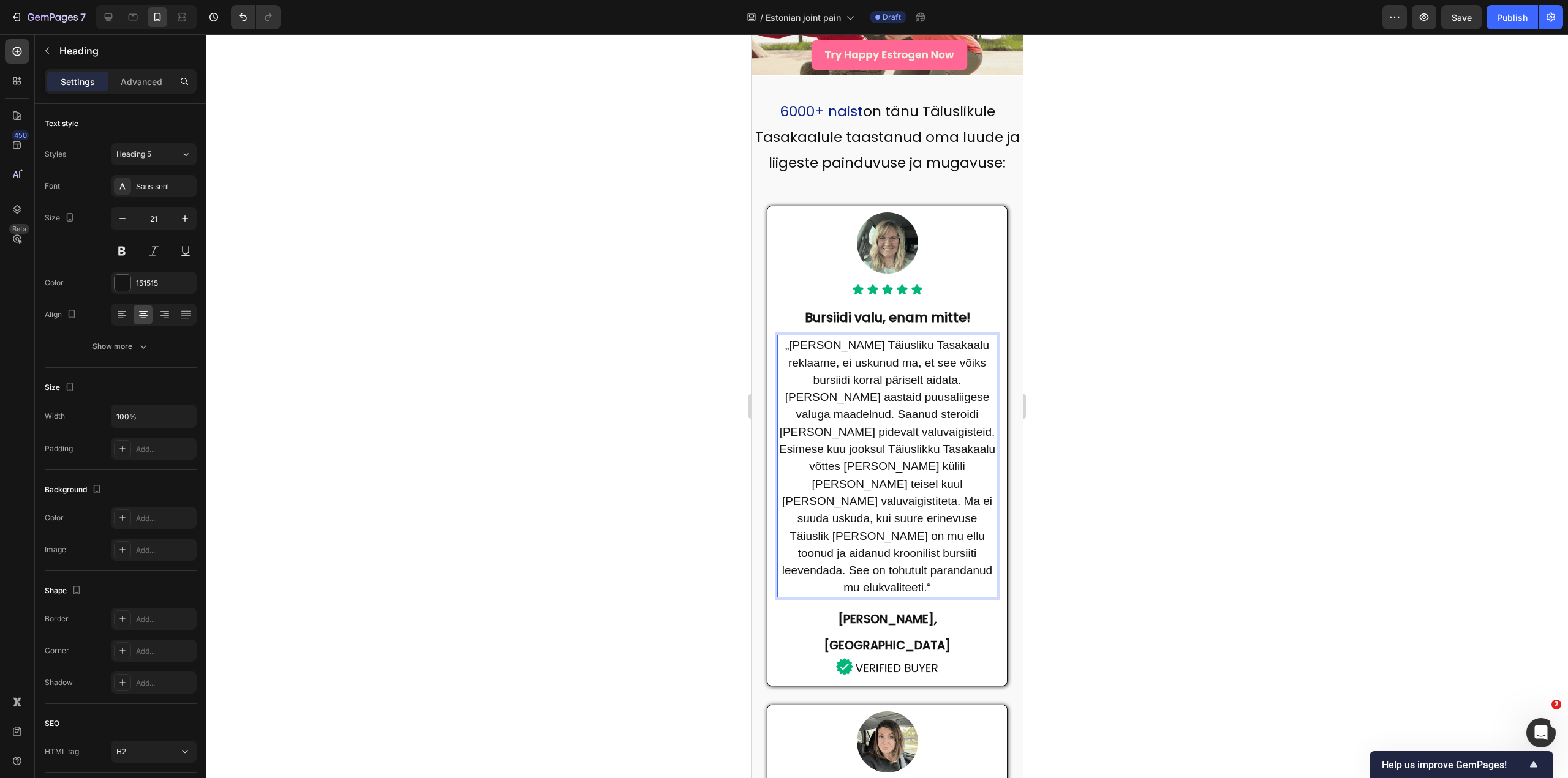
click at [890, 506] on span "„Kui nägin Täiusliku Tasakaalu reklaame, ei uskunud ma, et see võiks bursiidi k…" at bounding box center [887, 466] width 216 height 256
drag, startPoint x: 853, startPoint y: 519, endPoint x: 899, endPoint y: 540, distance: 50.6
click at [899, 540] on span "„Kui nägin Täiusliku Tasakaalu reklaame, ei uskunud ma, et see võiks bursiidi k…" at bounding box center [887, 466] width 216 height 256
click at [915, 542] on span "„Kui nägin Täiusliku Tasakaalu reklaame, ei uskunud ma, et see võiks bursiidi k…" at bounding box center [887, 466] width 216 height 256
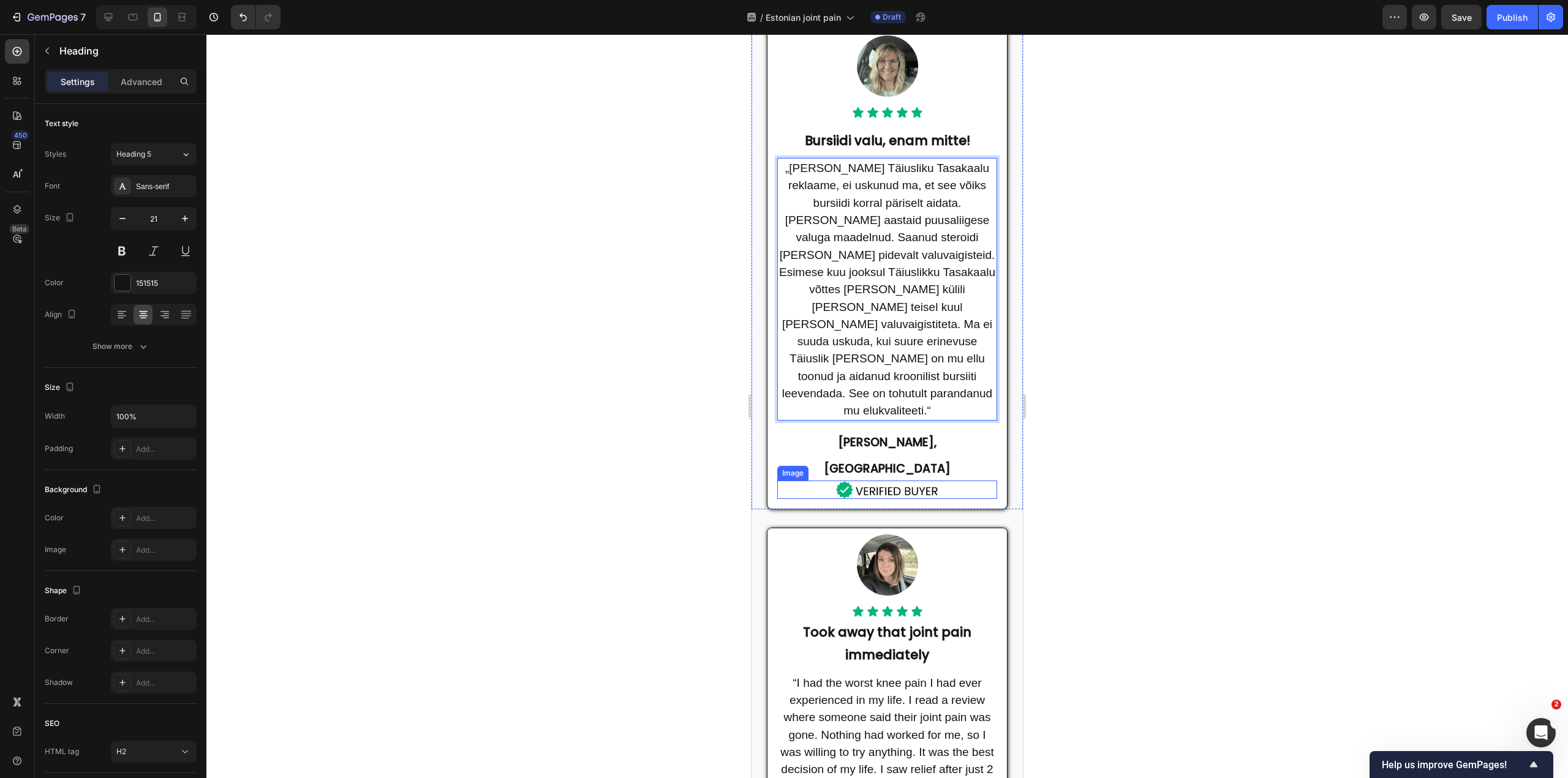
scroll to position [551, 0]
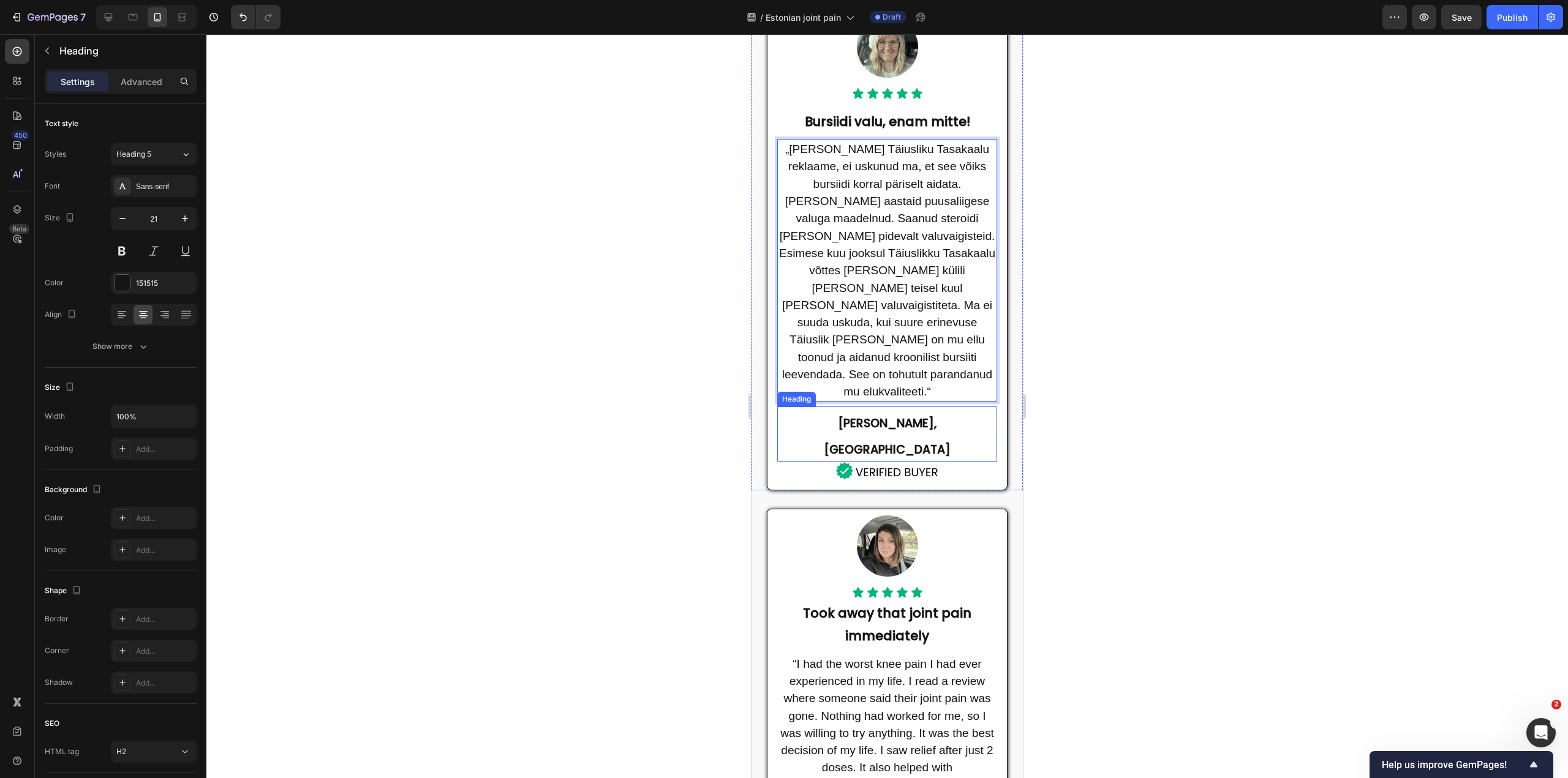
click at [873, 415] on strong "Paula R, United States" at bounding box center [887, 436] width 127 height 42
click at [874, 415] on strong "Paula R, United States" at bounding box center [887, 436] width 127 height 42
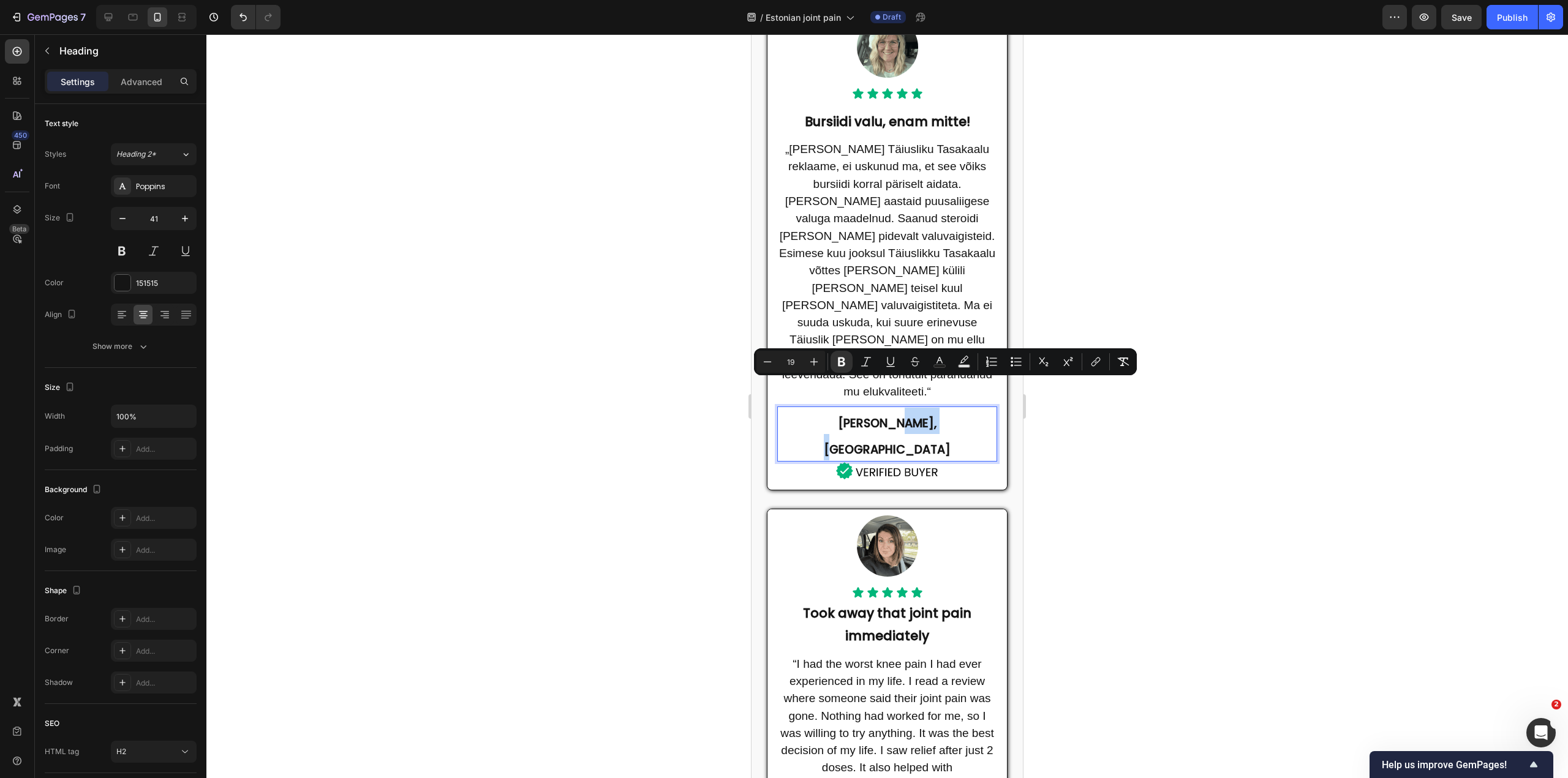
click at [874, 415] on strong "Paula R, United States" at bounding box center [887, 436] width 127 height 42
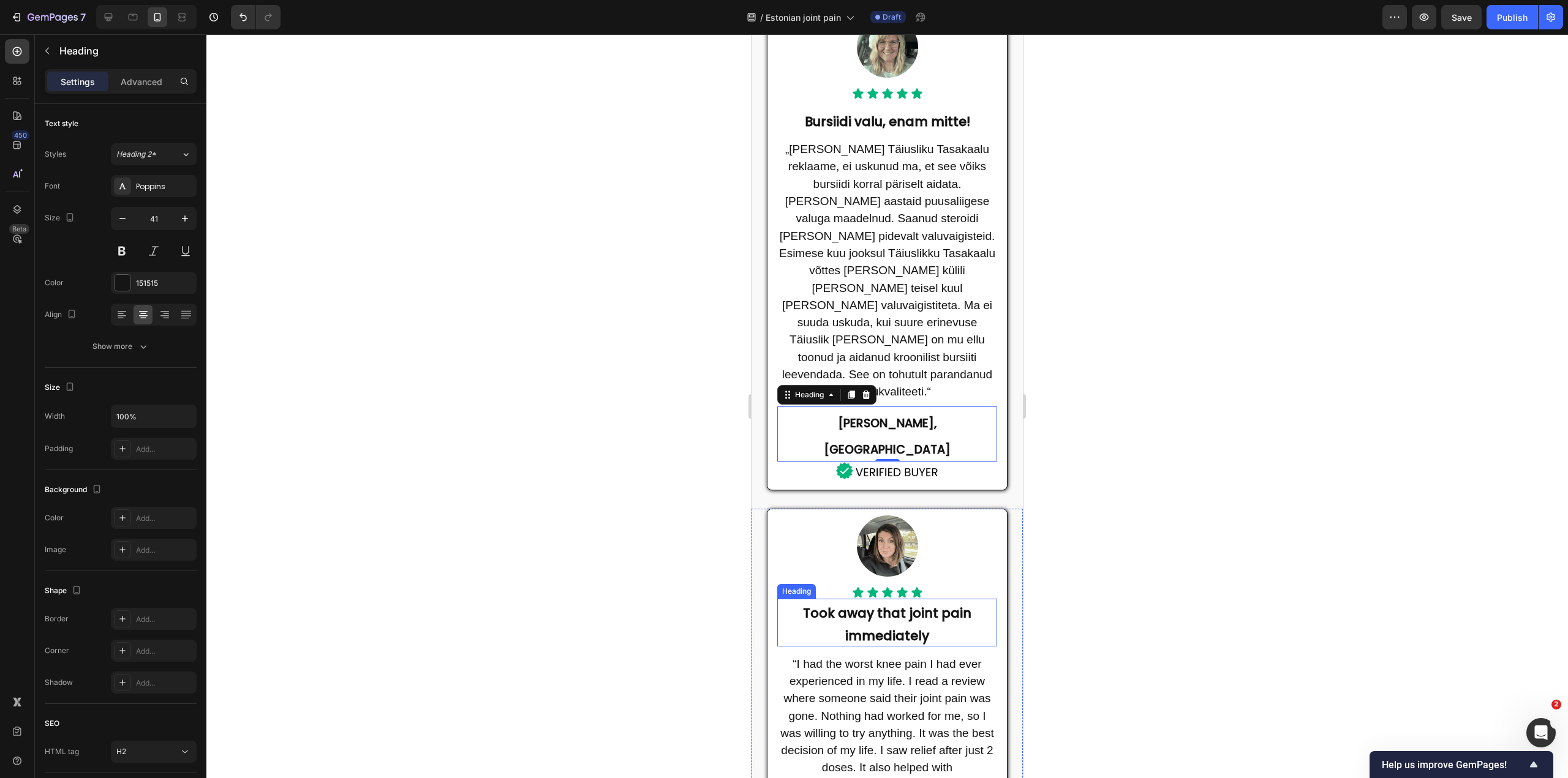
click at [887, 604] on strong "Took away that joint pain immediately" at bounding box center [887, 624] width 168 height 40
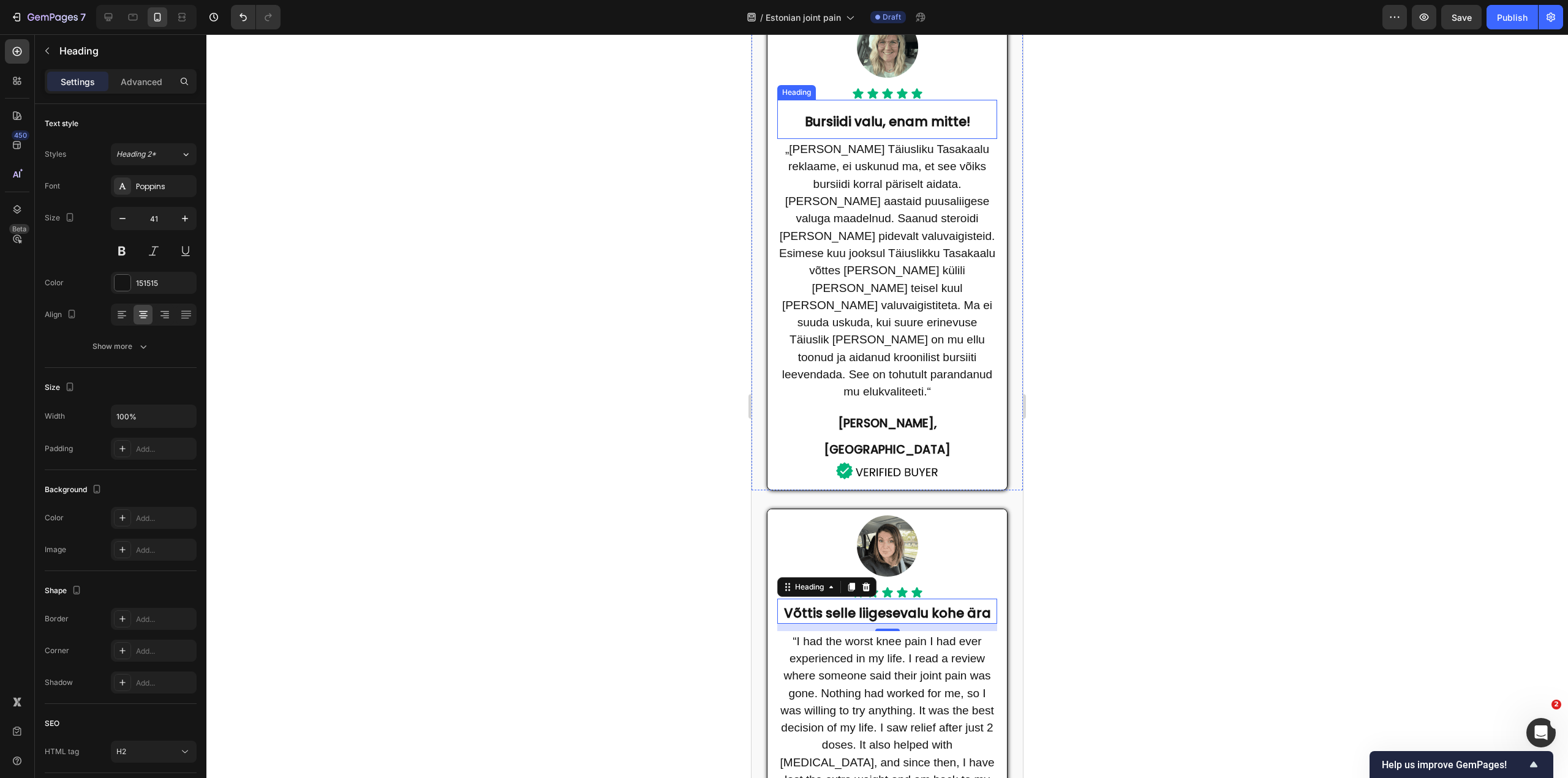
click at [885, 128] on strong "Bursiidi valu, enam mitte!" at bounding box center [887, 122] width 165 height 18
click at [887, 123] on strong "Bursiidi valu, enam mitte!" at bounding box center [887, 122] width 165 height 18
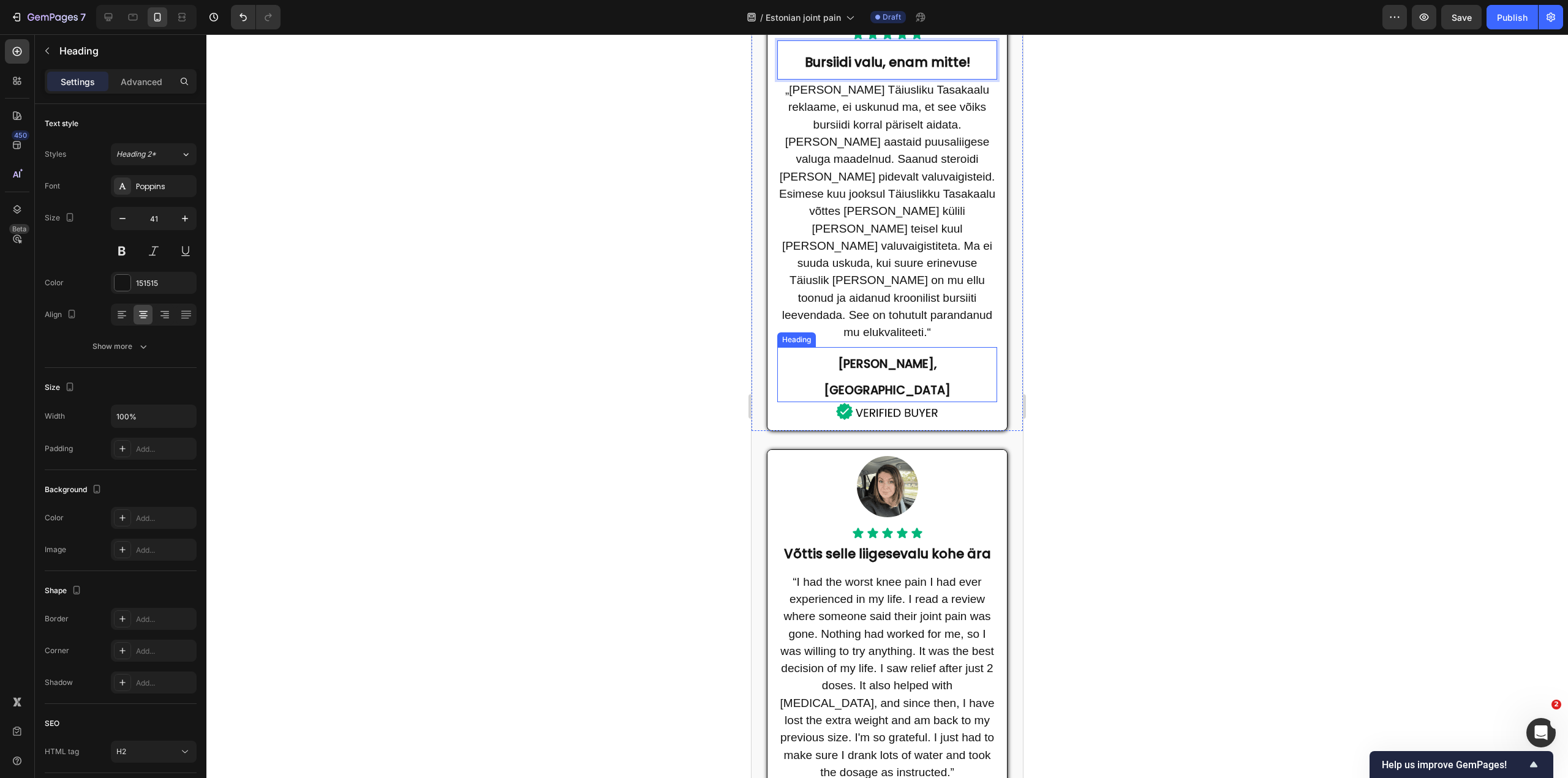
scroll to position [674, 0]
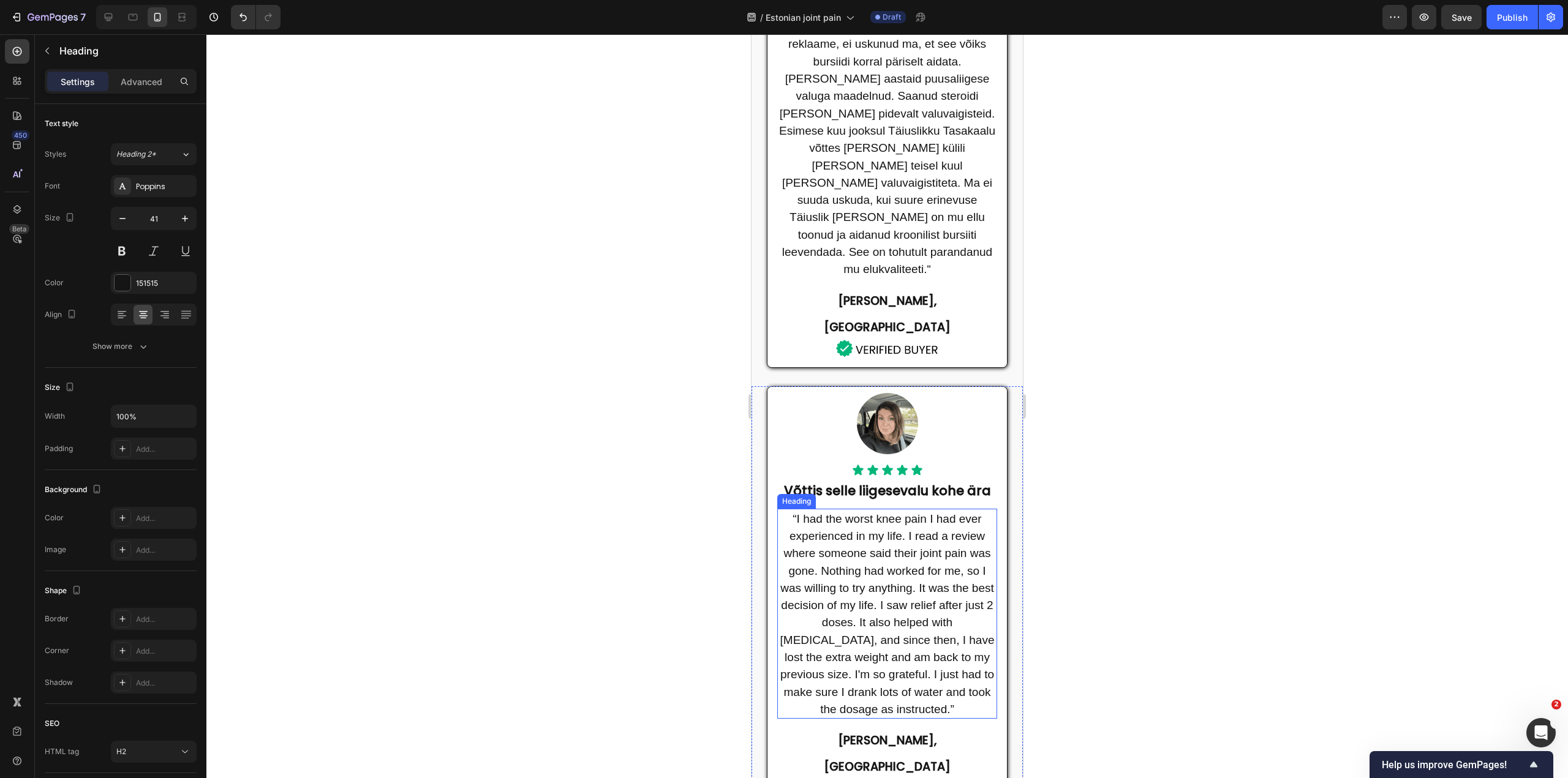
click at [883, 589] on span "“I had the worst knee pain I had ever experienced in my life. I read a review w…" at bounding box center [887, 615] width 214 height 204
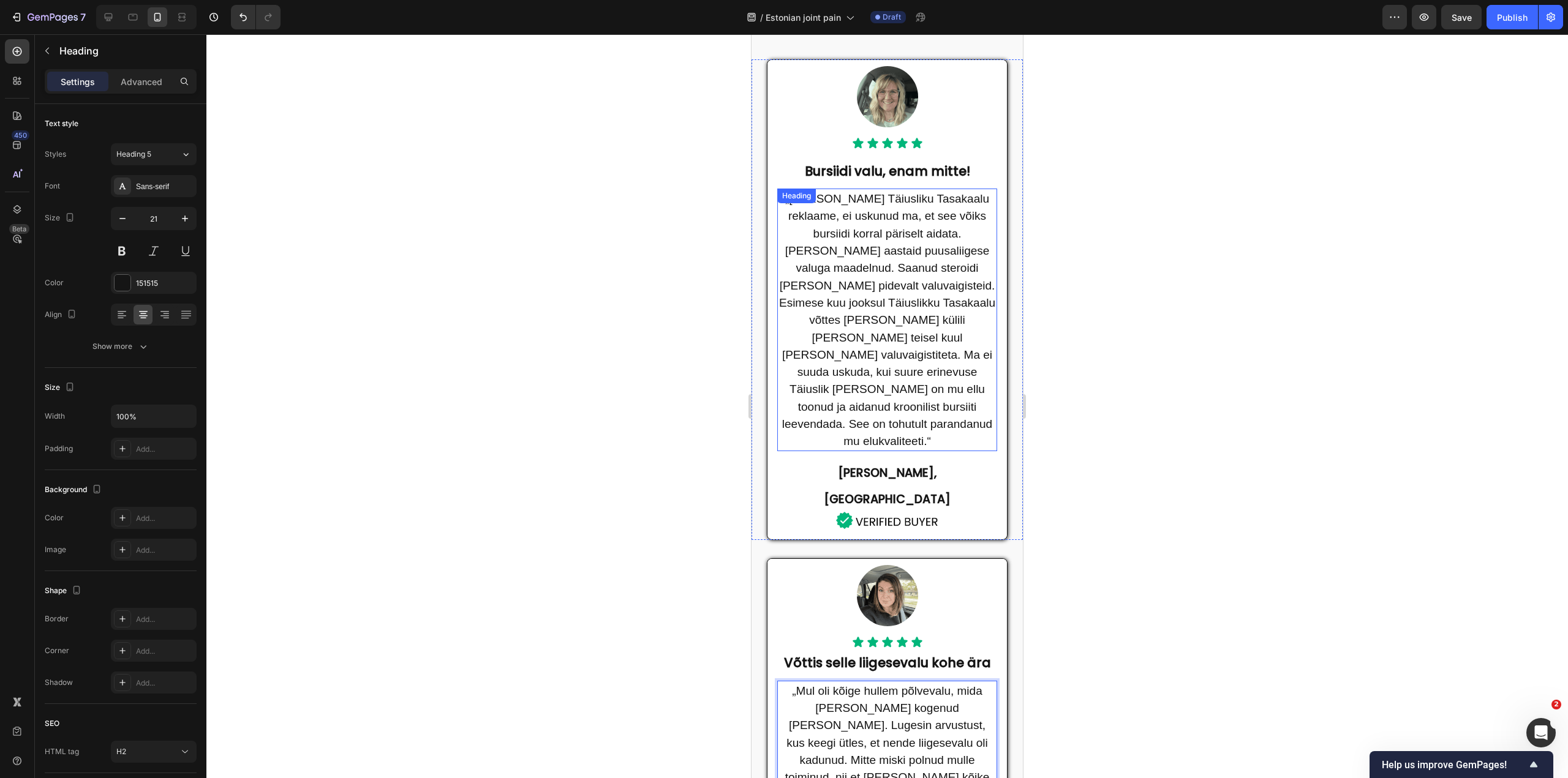
scroll to position [490, 0]
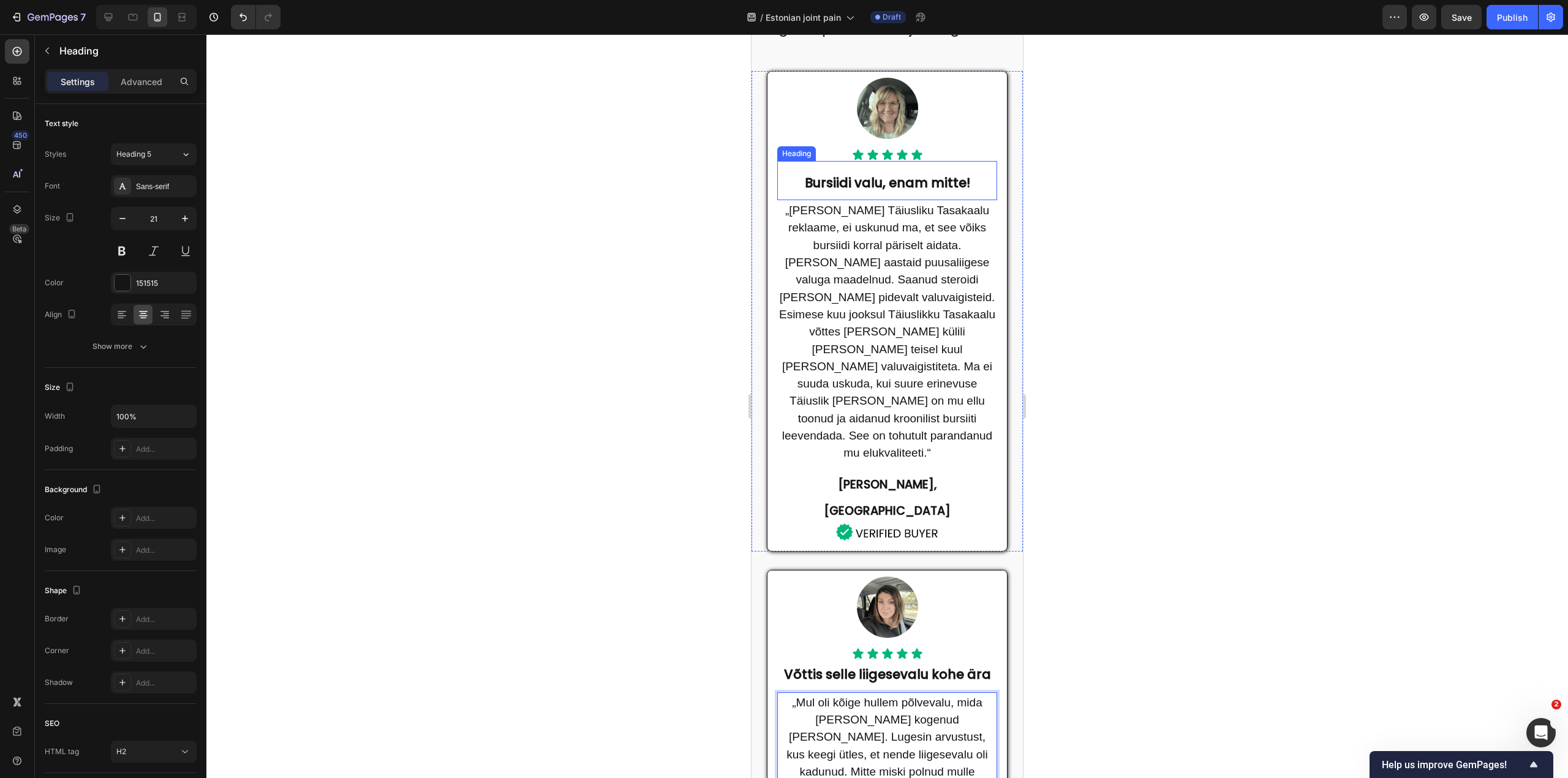
click at [897, 186] on strong "Bursiidi valu, enam mitte!" at bounding box center [887, 183] width 165 height 18
click at [879, 183] on strong "Bursiidi valu, enam mitte!" at bounding box center [887, 183] width 165 height 18
click at [885, 183] on strong "Bursiidi valu, enam mitte!" at bounding box center [887, 183] width 165 height 18
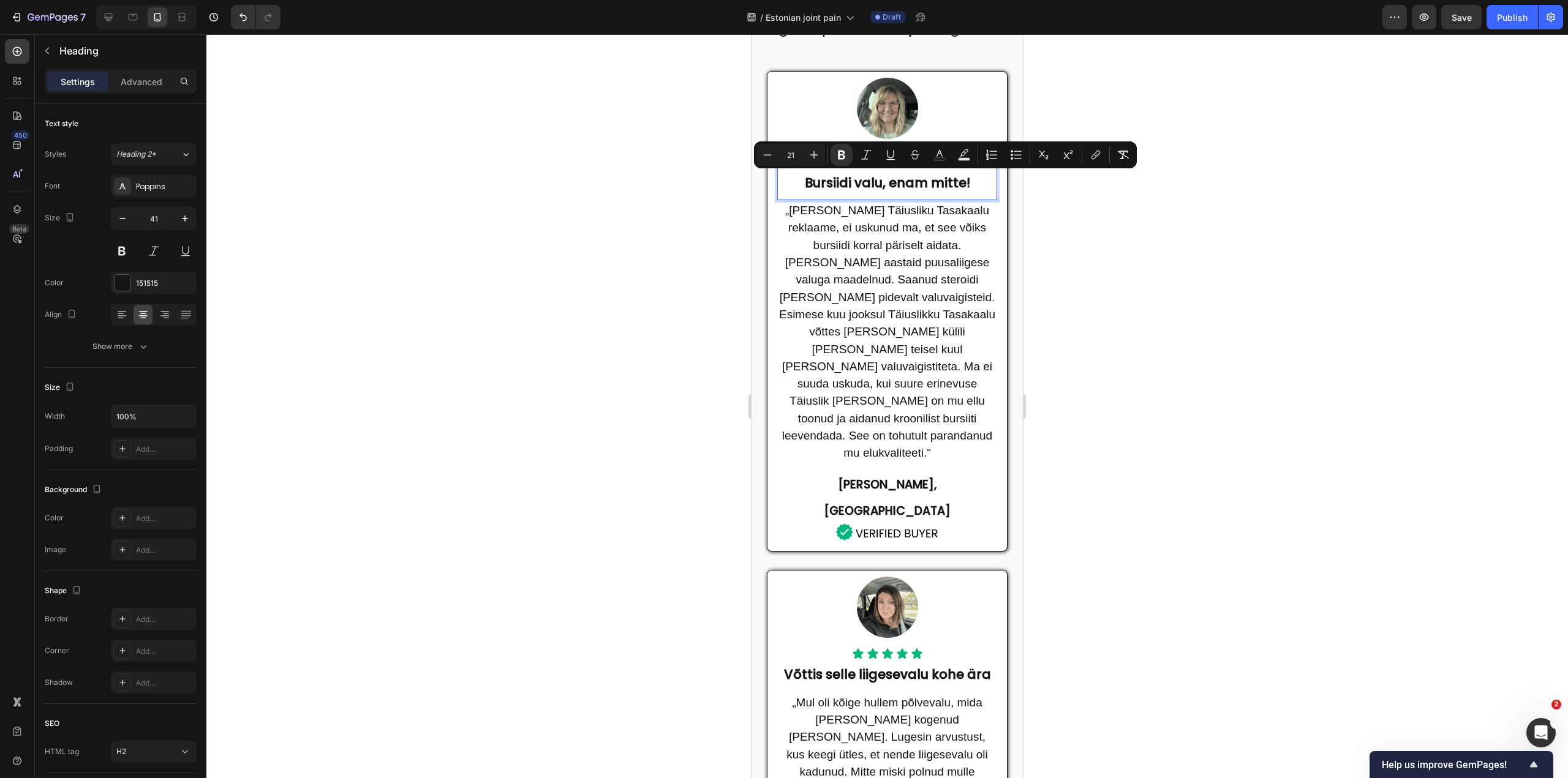
click at [879, 183] on strong "Bursiidi valu, enam mitte!" at bounding box center [887, 183] width 165 height 18
drag, startPoint x: 879, startPoint y: 183, endPoint x: 960, endPoint y: 181, distance: 81.0
click at [960, 181] on strong "Bursiidi valu, enam mitte!" at bounding box center [887, 183] width 165 height 18
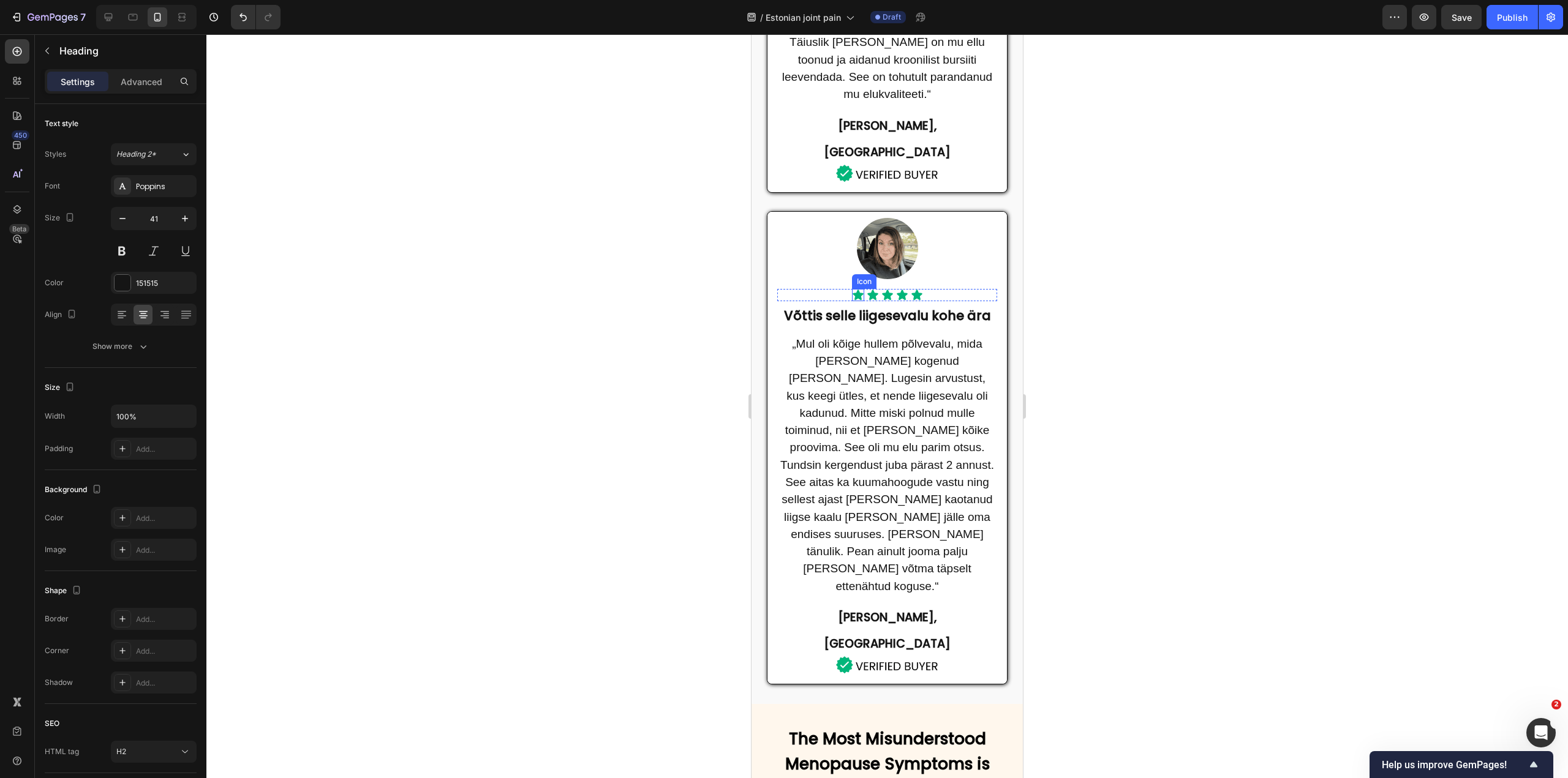
scroll to position [857, 0]
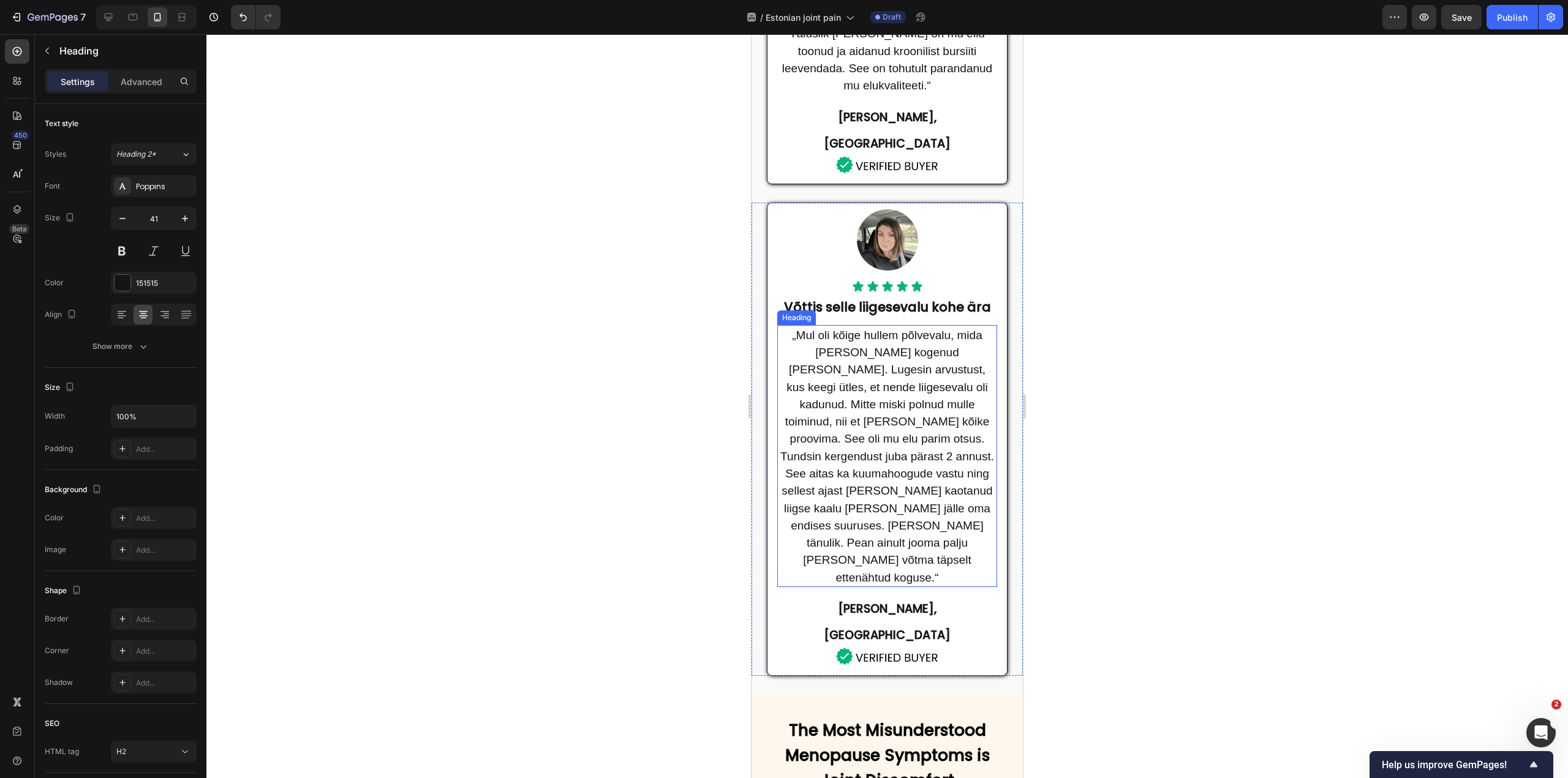
click at [876, 329] on span "„Mul oli kõige hullem põlvevalu, mida oma elus kogenud olen. Lugesin arvustust,…" at bounding box center [887, 456] width 214 height 256
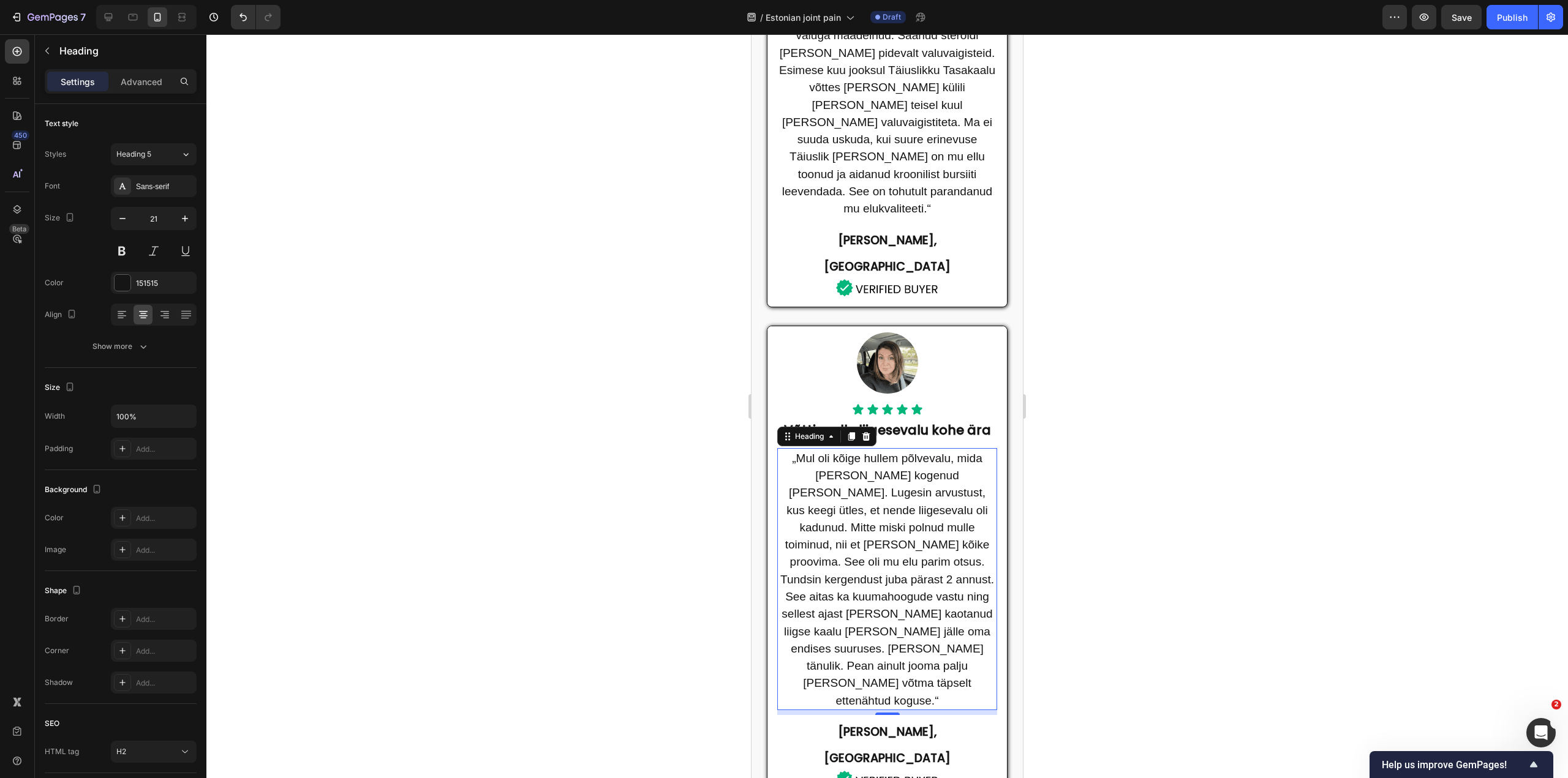
scroll to position [735, 0]
click at [875, 448] on h2 "„Mul oli kõige hullem põlvevalu, mida oma elus kogenud olen. Lugesin arvustust,…" at bounding box center [887, 578] width 220 height 262
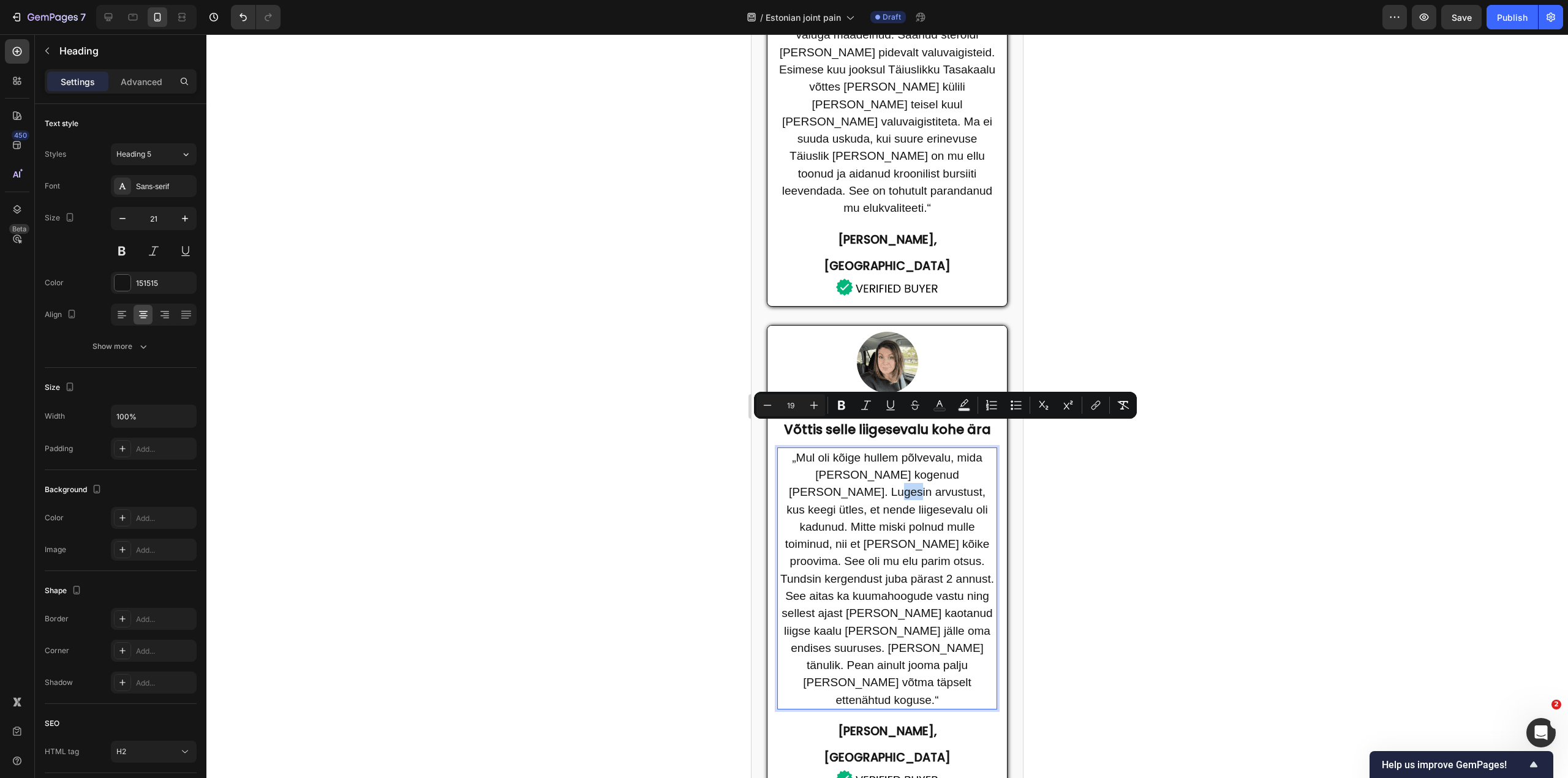
drag, startPoint x: 835, startPoint y: 426, endPoint x: 848, endPoint y: 427, distance: 13.0
click at [848, 451] on span "„Mul oli kõige hullem põlvevalu, mida oma elus kogenud olen. Lugesin arvustust,…" at bounding box center [887, 578] width 214 height 256
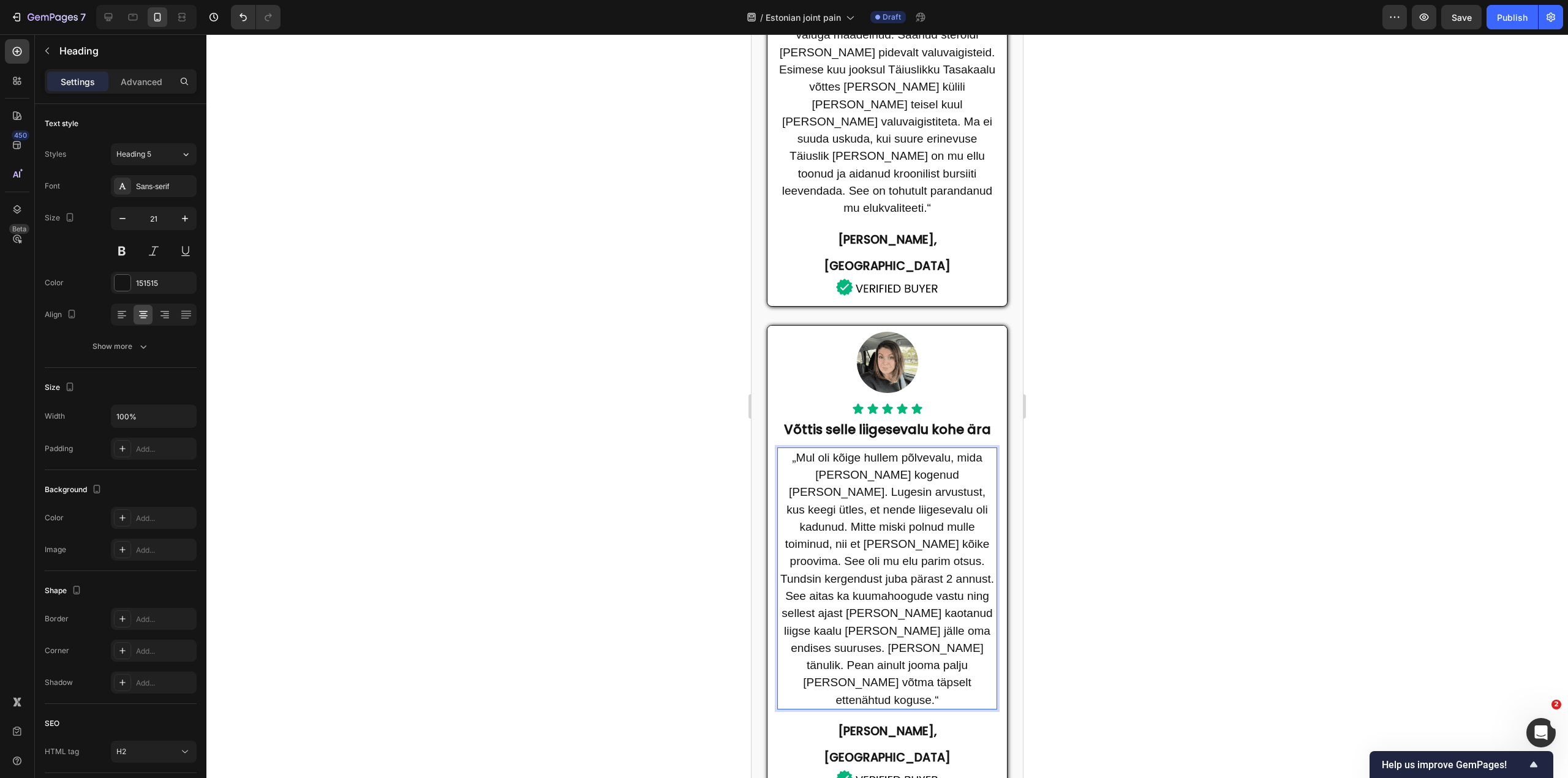
click at [869, 451] on span "„Mul oli kõige hullem põlvevalu, mida oma elus kogenud olen. Lugesin arvustust,…" at bounding box center [887, 578] width 214 height 256
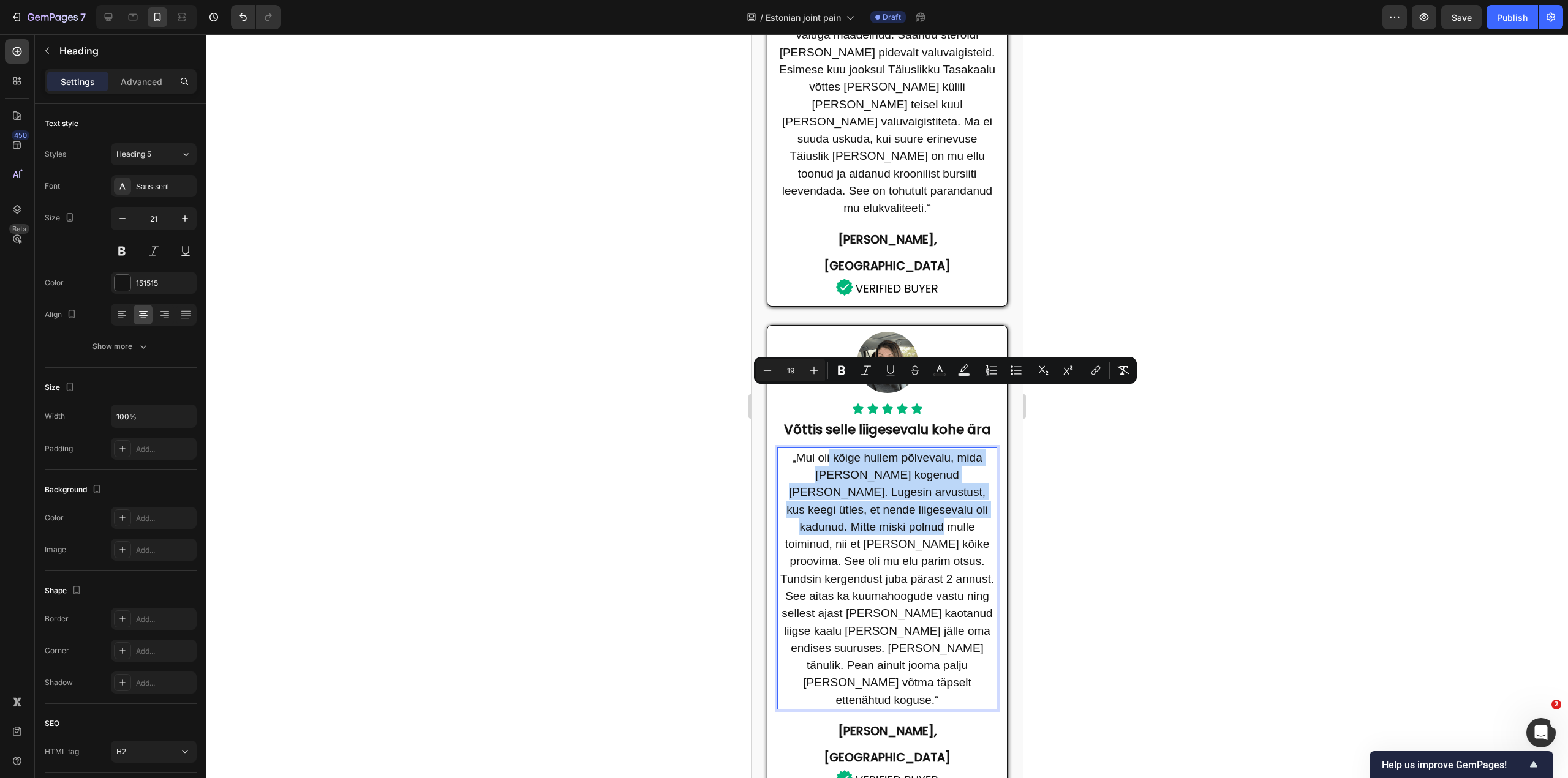
drag, startPoint x: 826, startPoint y: 394, endPoint x: 890, endPoint y: 463, distance: 94.1
click at [890, 463] on span "„Mul oli kõige hullem põlvevalu, mida oma elus kogenud olen. Lugesin arvustust,…" at bounding box center [887, 578] width 214 height 256
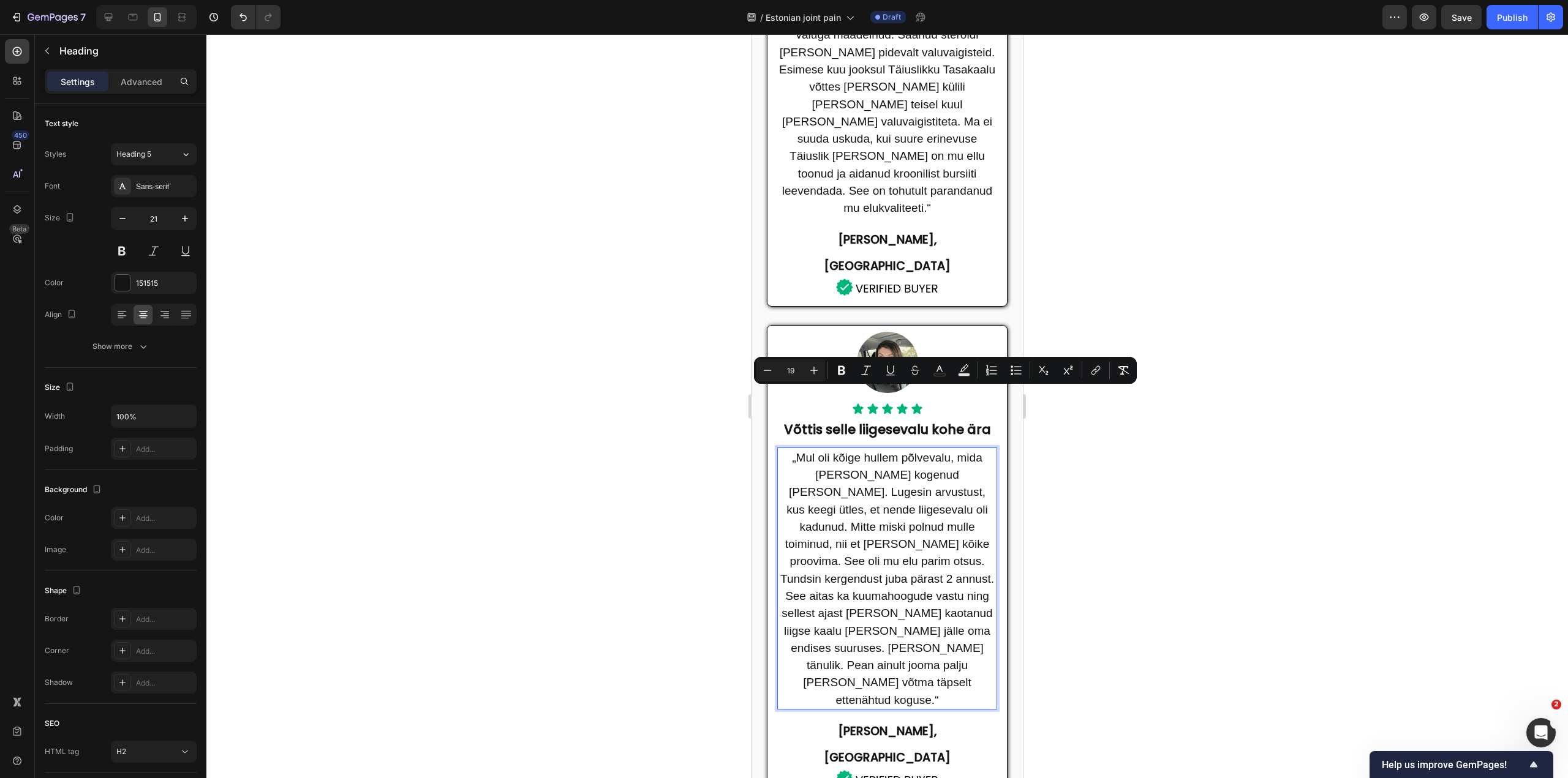
click at [822, 518] on span "„Mul oli kõige hullem põlvevalu, mida oma elus kogenud olen. Lugesin arvustust,…" at bounding box center [887, 578] width 214 height 256
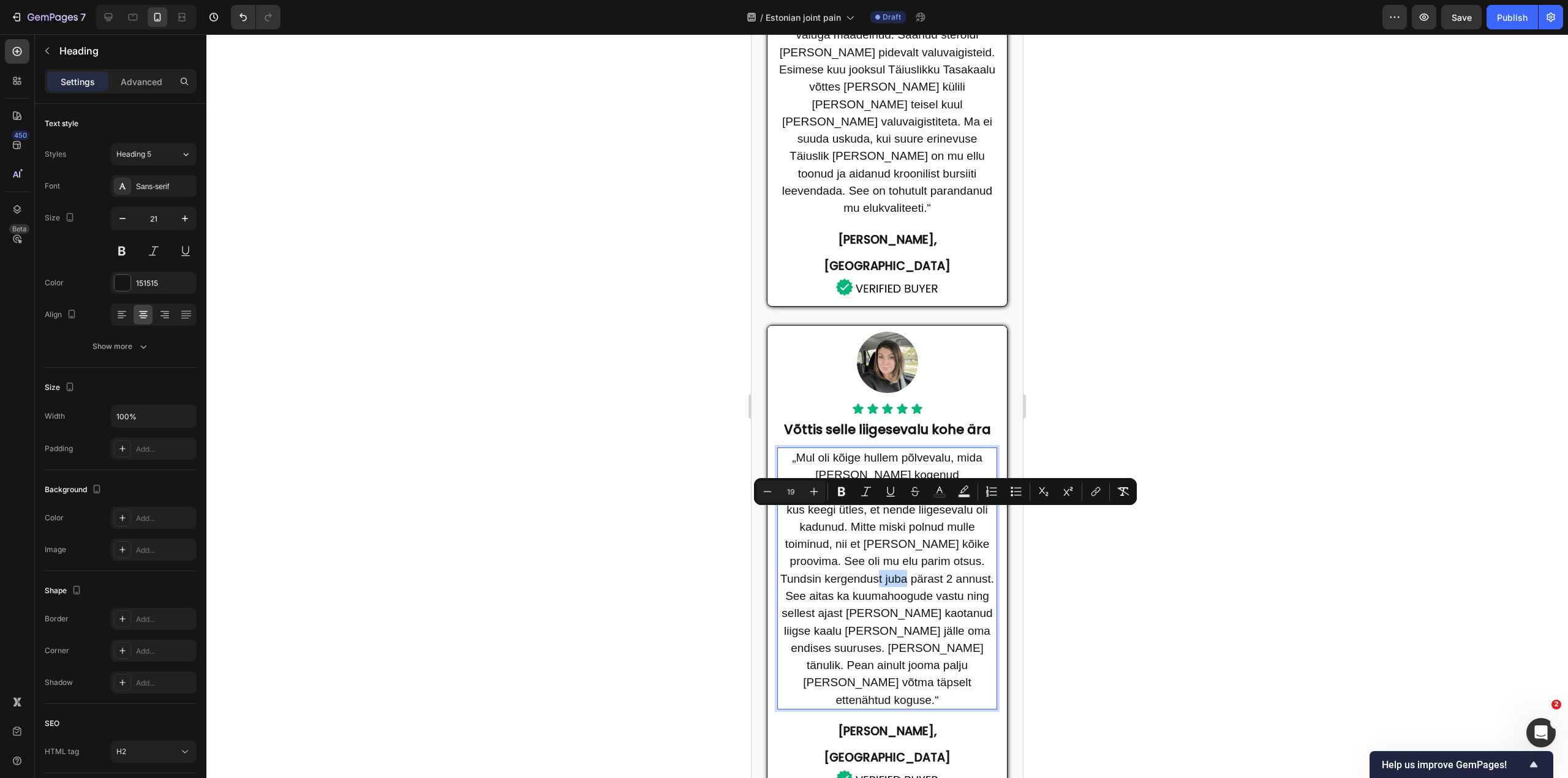
drag, startPoint x: 822, startPoint y: 518, endPoint x: 789, endPoint y: 518, distance: 33.0
click at [789, 518] on span "„Mul oli kõige hullem põlvevalu, mida oma elus kogenud olen. Lugesin arvustust,…" at bounding box center [887, 578] width 214 height 256
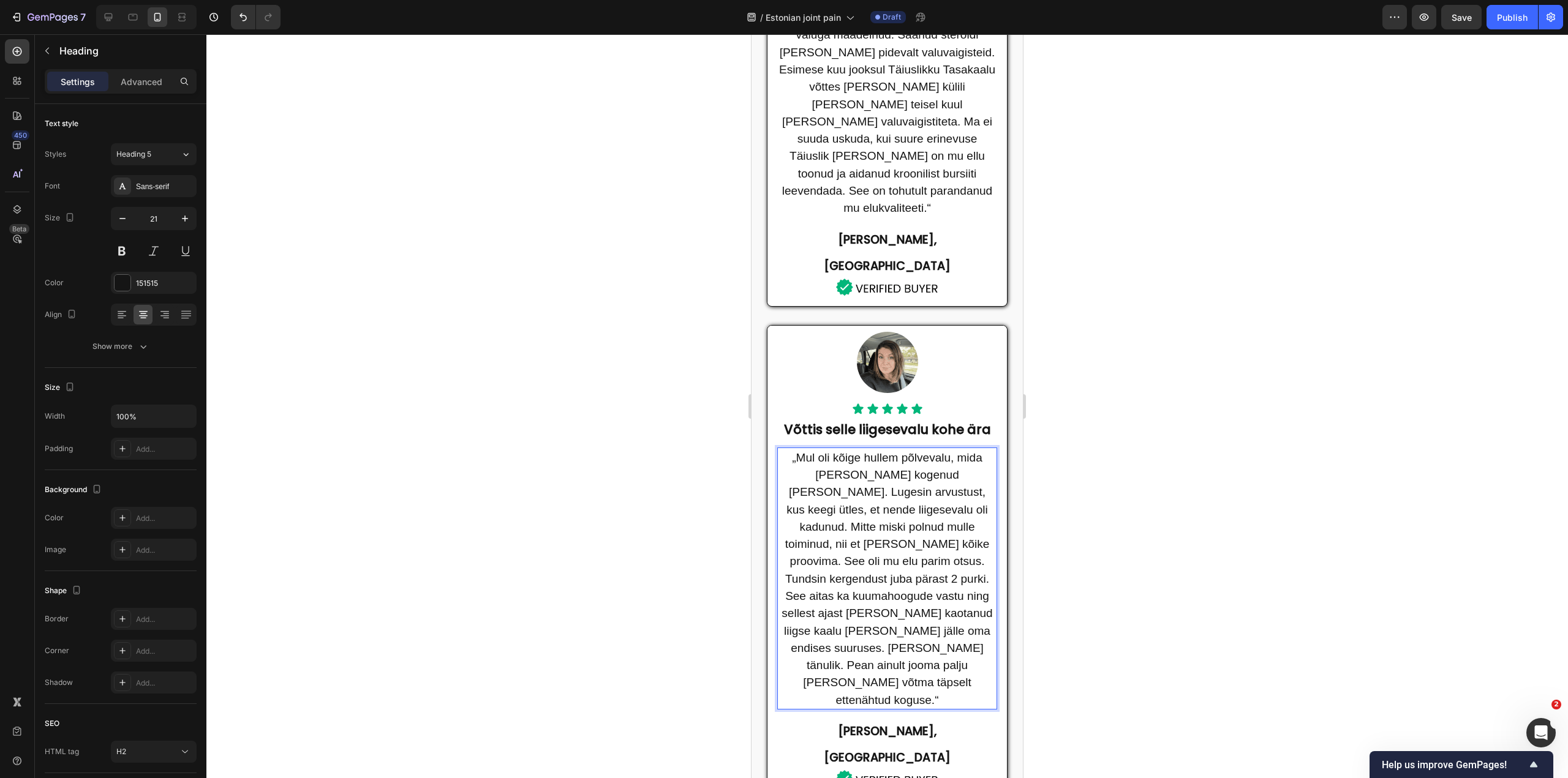
scroll to position [796, 0]
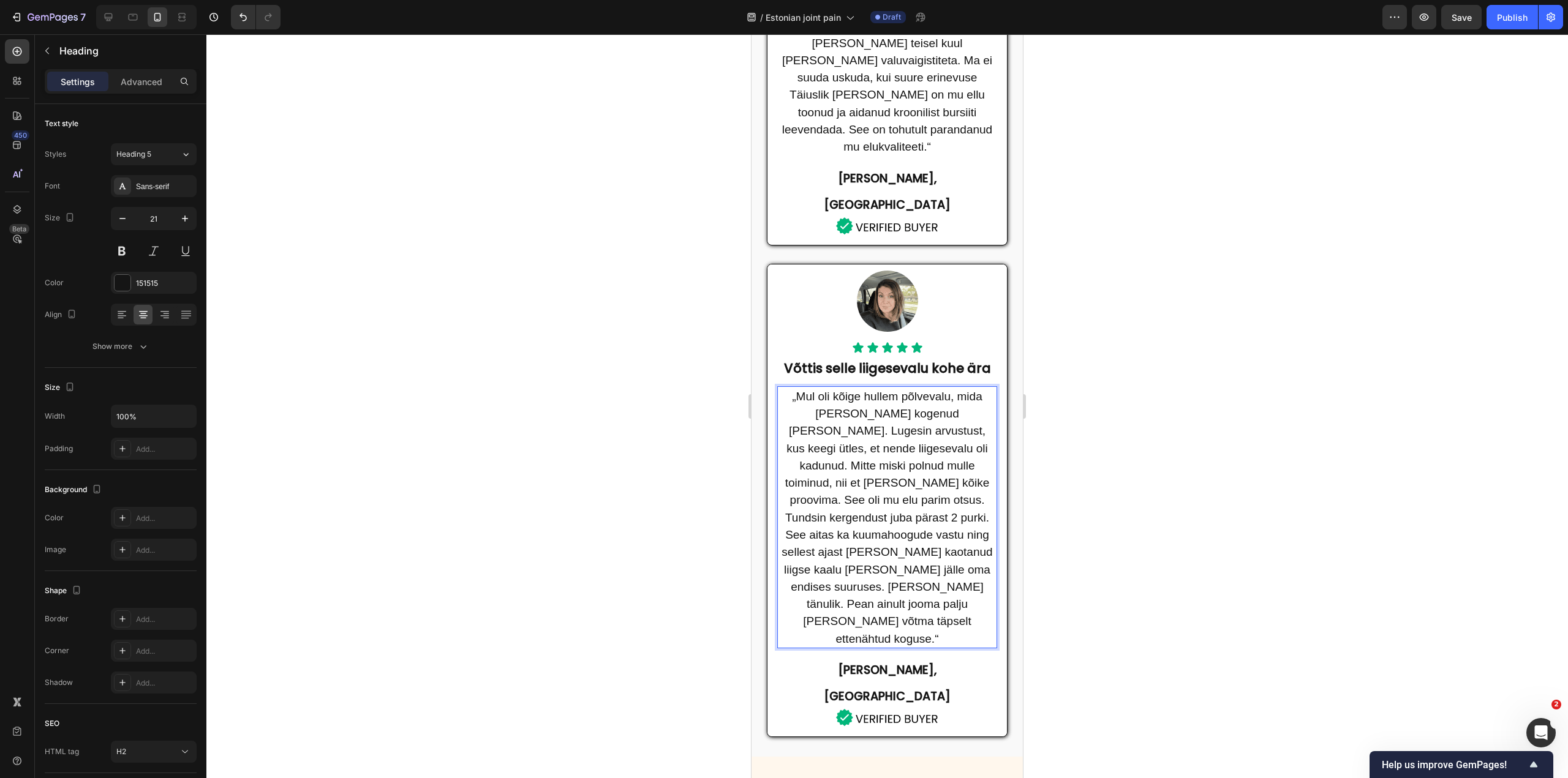
click at [887, 506] on span "„Mul oli kõige hullem põlvevalu, mida oma elus kogenud olen. Lugesin arvustust,…" at bounding box center [887, 518] width 211 height 256
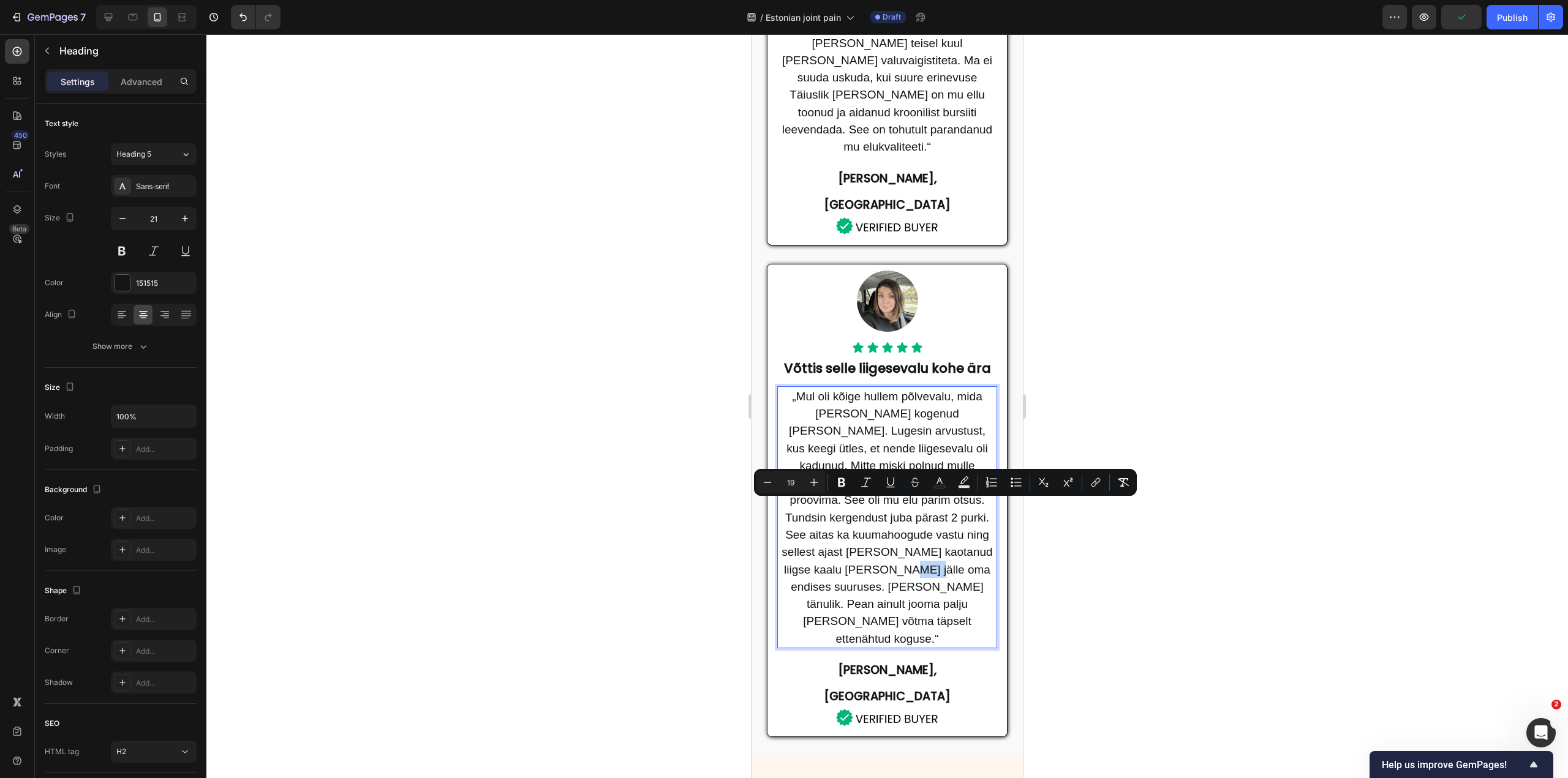
drag, startPoint x: 870, startPoint y: 503, endPoint x: 839, endPoint y: 515, distance: 33.2
click at [839, 515] on p "„Mul oli kõige hullem põlvevalu, mida oma elus kogenud olen. Lugesin arvustust,…" at bounding box center [887, 518] width 217 height 260
click at [893, 523] on span "„Mul oli kõige hullem põlvevalu, mida oma elus kogenud olen. Lugesin arvustust,…" at bounding box center [887, 518] width 211 height 256
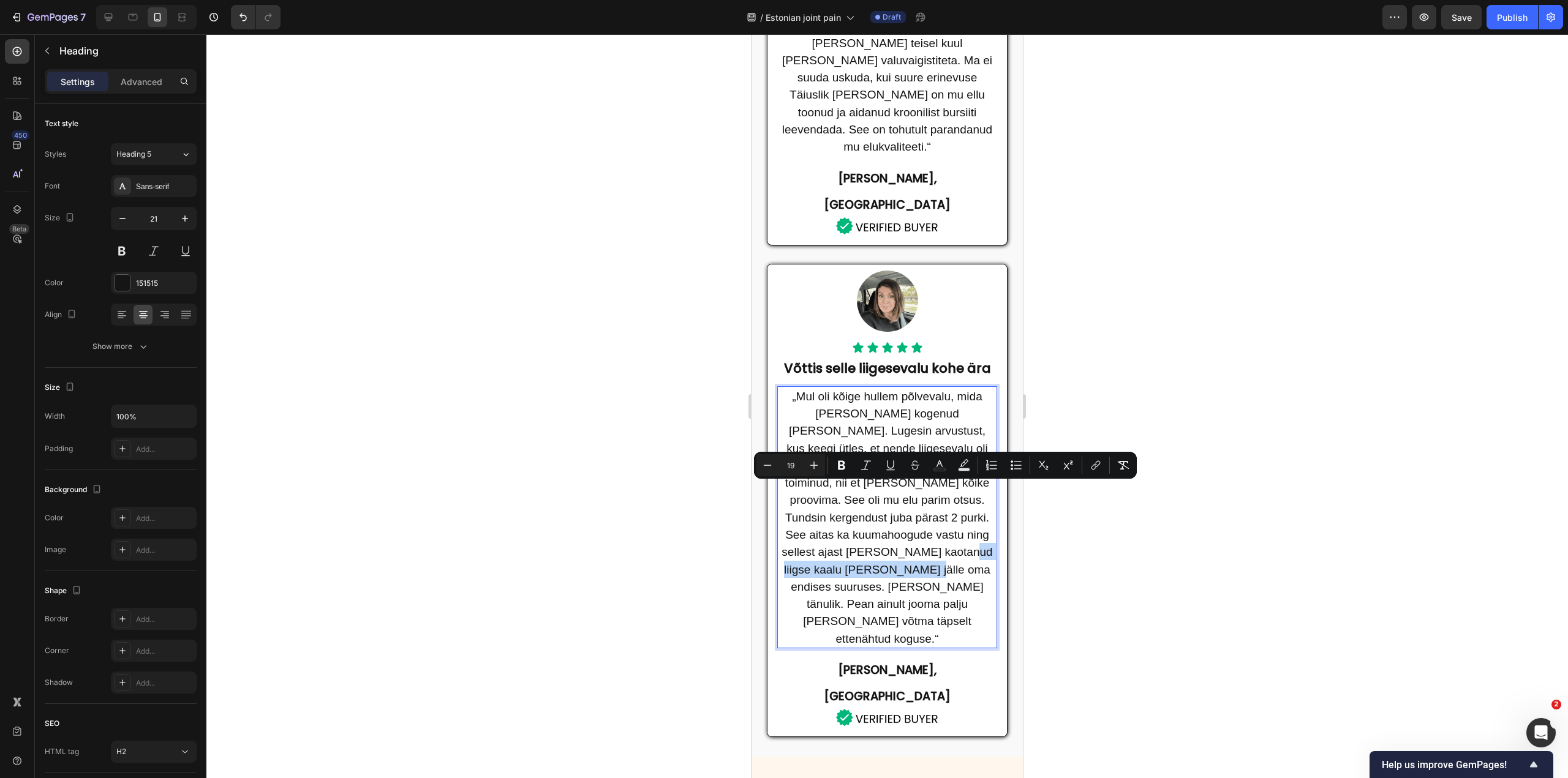
drag, startPoint x: 868, startPoint y: 510, endPoint x: 912, endPoint y: 491, distance: 47.9
click at [912, 491] on span "„Mul oli kõige hullem põlvevalu, mida oma elus kogenud olen. Lugesin arvustust,…" at bounding box center [887, 518] width 211 height 256
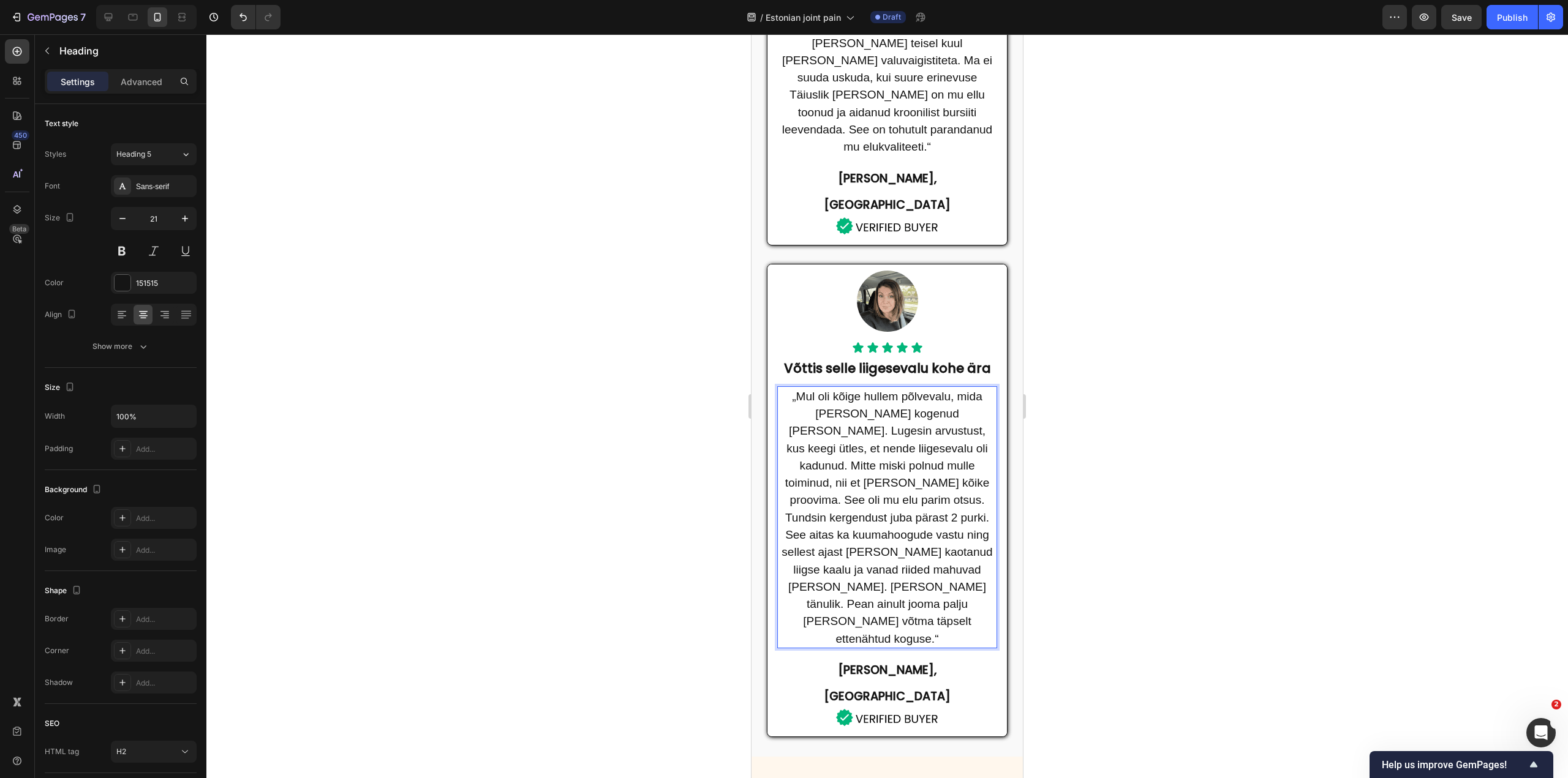
scroll to position [857, 0]
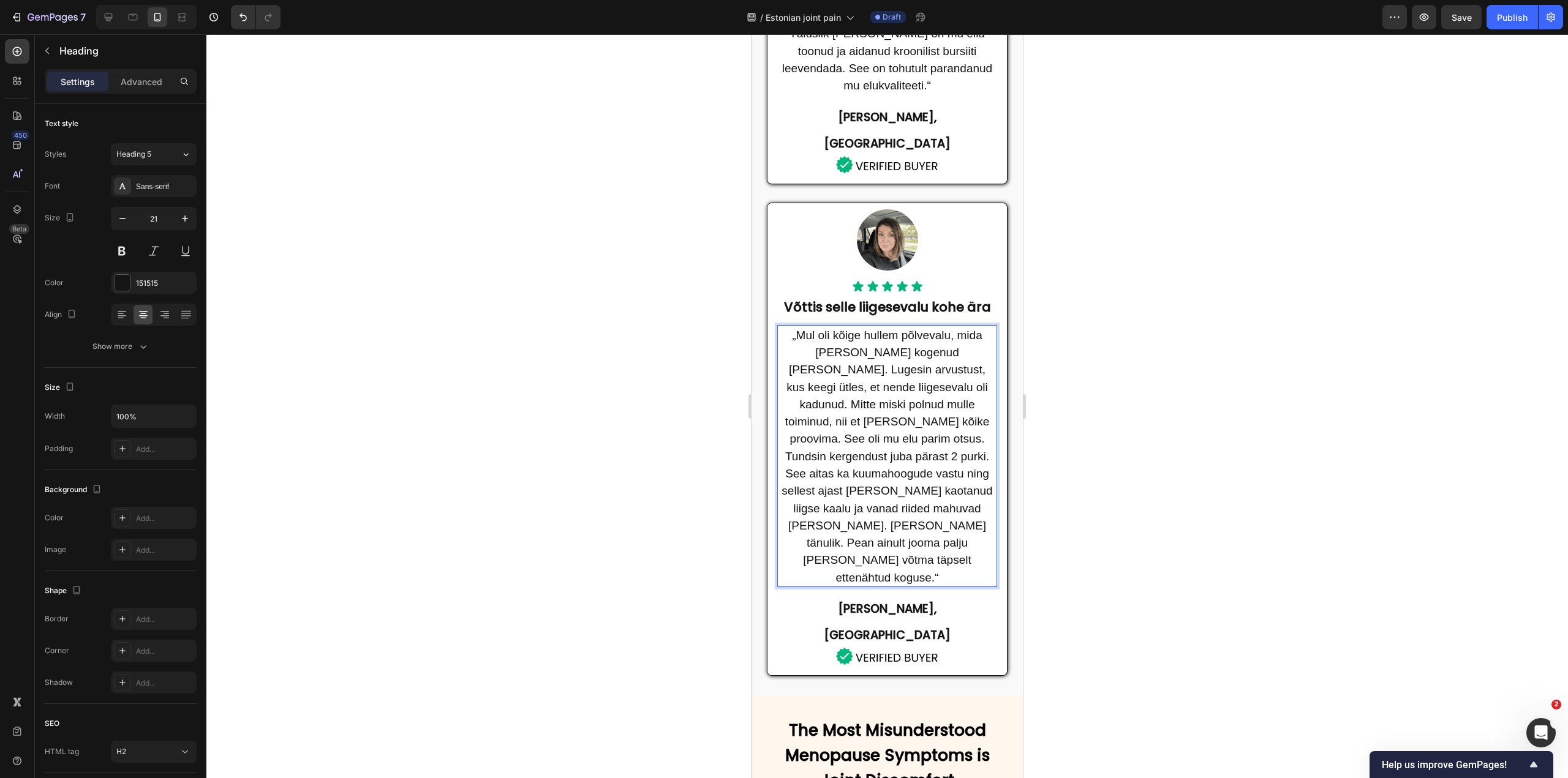
click at [927, 448] on span "„Mul oli kõige hullem põlvevalu, mida oma elus kogenud olen. Lugesin arvustust,…" at bounding box center [887, 456] width 211 height 256
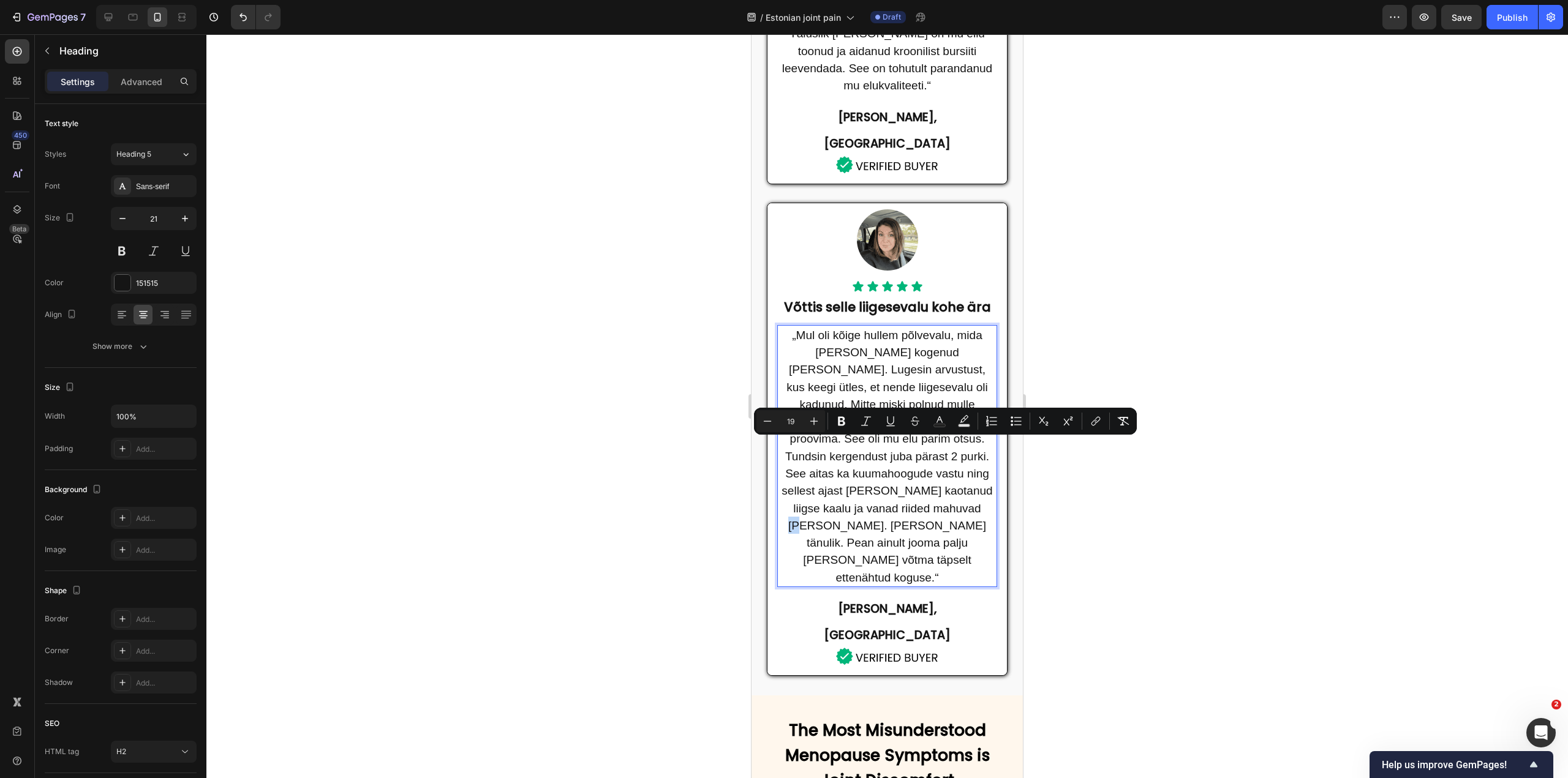
drag, startPoint x: 927, startPoint y: 448, endPoint x: 938, endPoint y: 448, distance: 11.0
click at [938, 448] on span "„Mul oli kõige hullem põlvevalu, mida oma elus kogenud olen. Lugesin arvustust,…" at bounding box center [887, 456] width 211 height 256
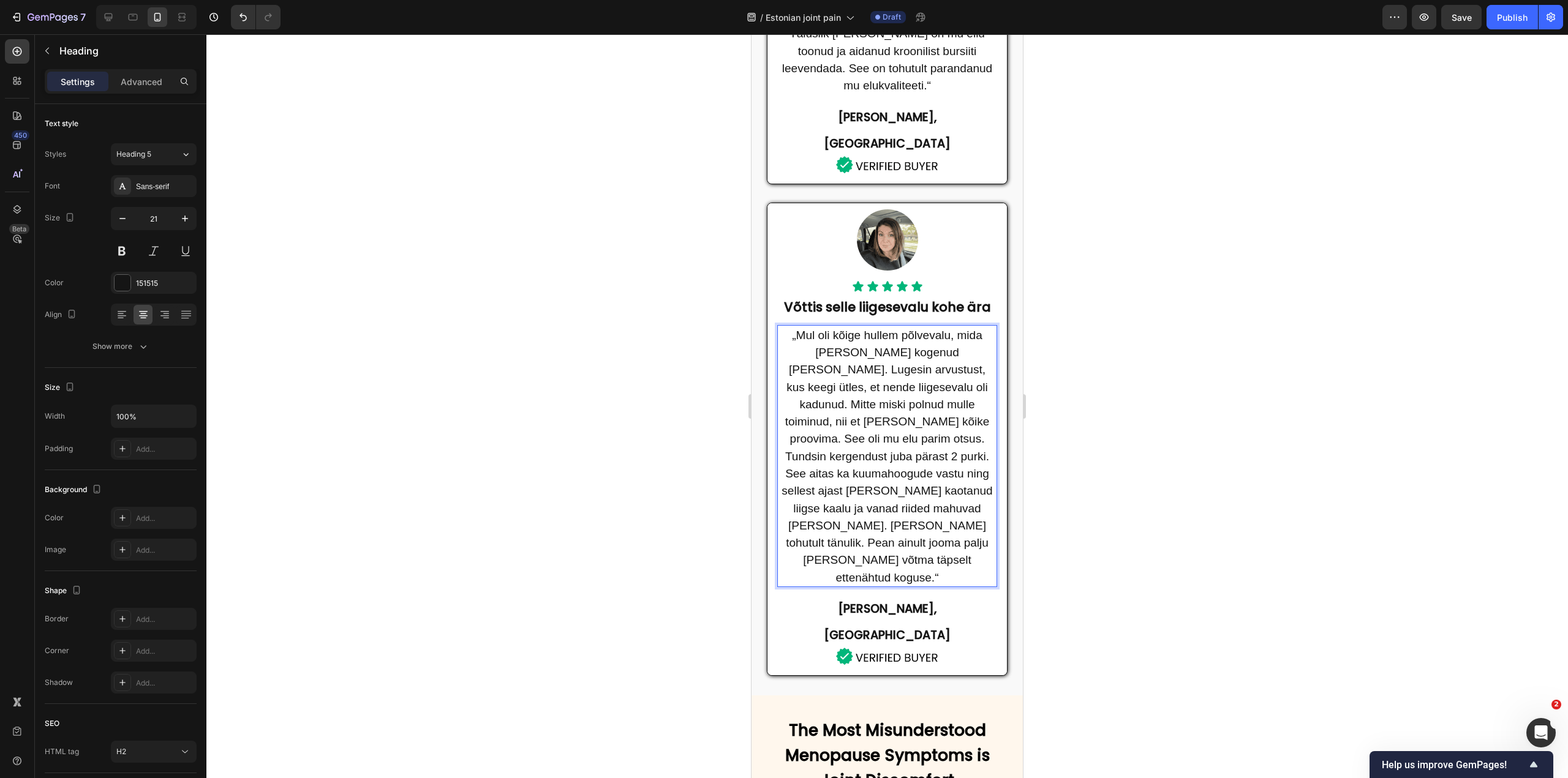
click at [896, 469] on span "„Mul oli kõige hullem põlvevalu, mida oma elus kogenud olen. Lugesin arvustust,…" at bounding box center [887, 456] width 211 height 256
drag, startPoint x: 874, startPoint y: 465, endPoint x: 900, endPoint y: 469, distance: 26.3
click at [900, 469] on span "„Mul oli kõige hullem põlvevalu, mida oma elus kogenud olen. Lugesin arvustust,…" at bounding box center [887, 456] width 211 height 256
click at [915, 471] on p "„Mul oli kõige hullem põlvevalu, mida oma elus kogenud olen. Lugesin arvustust,…" at bounding box center [887, 456] width 217 height 260
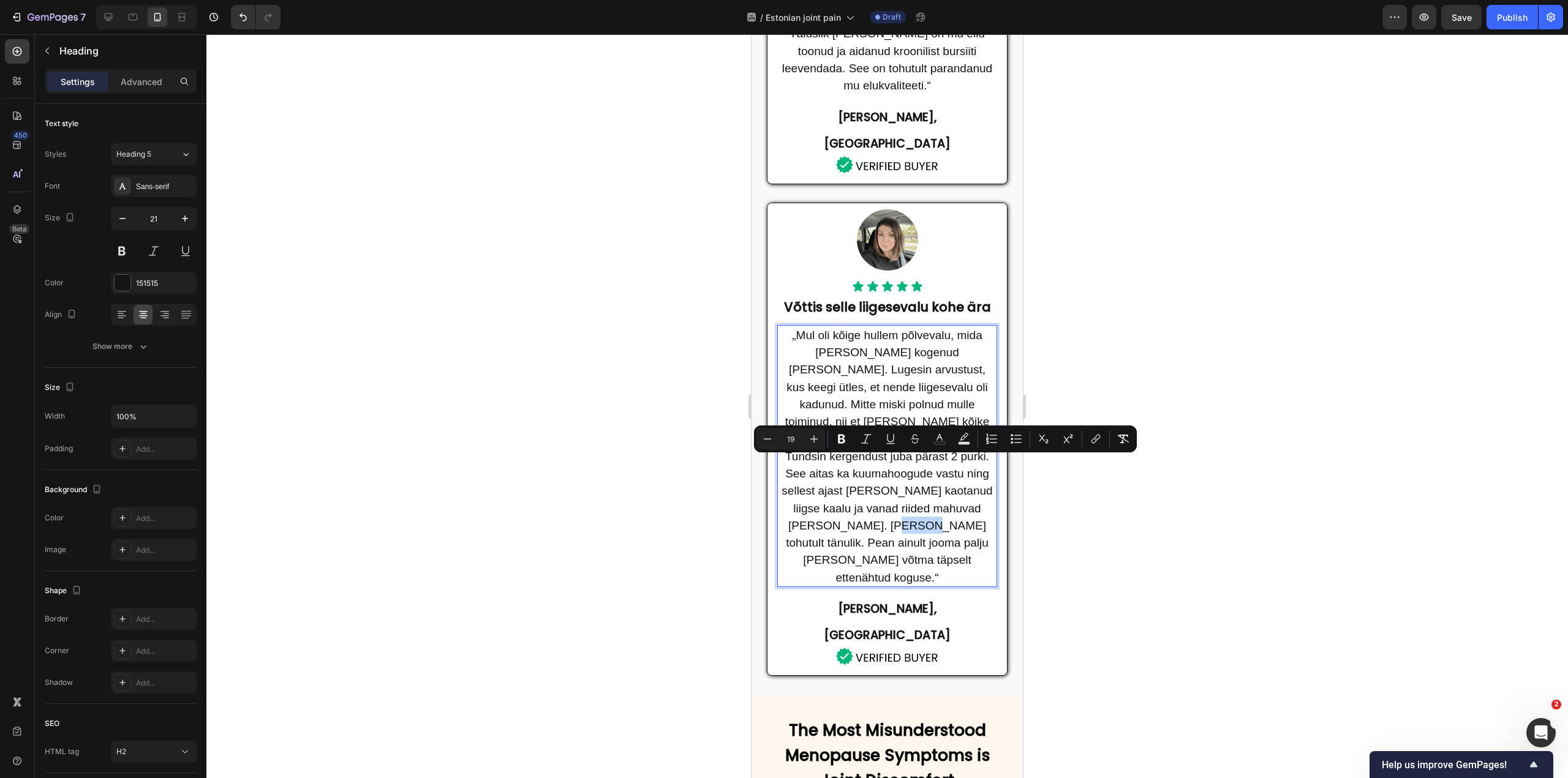
drag, startPoint x: 827, startPoint y: 466, endPoint x: 859, endPoint y: 467, distance: 32.0
click at [859, 467] on span "„Mul oli kõige hullem põlvevalu, mida oma elus kogenud olen. Lugesin arvustust,…" at bounding box center [887, 456] width 211 height 256
click at [863, 467] on span "„Mul oli kõige hullem põlvevalu, mida oma elus kogenud olen. Lugesin arvustust,…" at bounding box center [887, 456] width 211 height 256
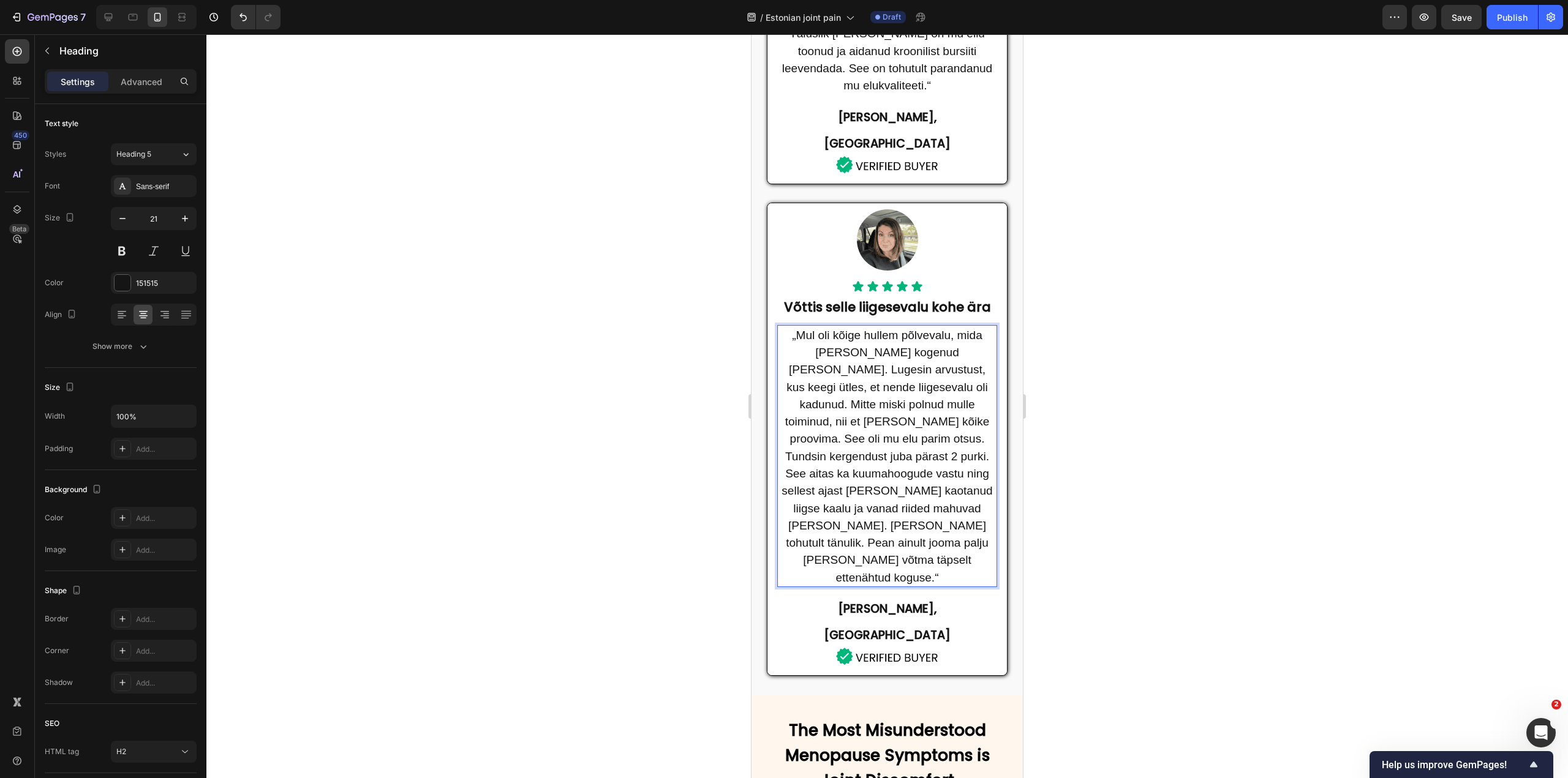
click at [856, 461] on span "„Mul oli kõige hullem põlvevalu, mida oma elus kogenud olen. Lugesin arvustust,…" at bounding box center [887, 456] width 211 height 256
click at [827, 465] on span "„Mul oli kõige hullem põlvevalu, mida oma elus kogenud olen. Lugesin arvustust,…" at bounding box center [887, 456] width 211 height 256
drag, startPoint x: 827, startPoint y: 461, endPoint x: 851, endPoint y: 463, distance: 24.1
click at [851, 463] on span "„Mul oli kõige hullem põlvevalu, mida oma elus kogenud olen. Lugesin arvustust,…" at bounding box center [887, 456] width 211 height 256
click at [858, 463] on span "„Mul oli kõige hullem põlvevalu, mida oma elus kogenud olen. Lugesin arvustust,…" at bounding box center [887, 456] width 211 height 256
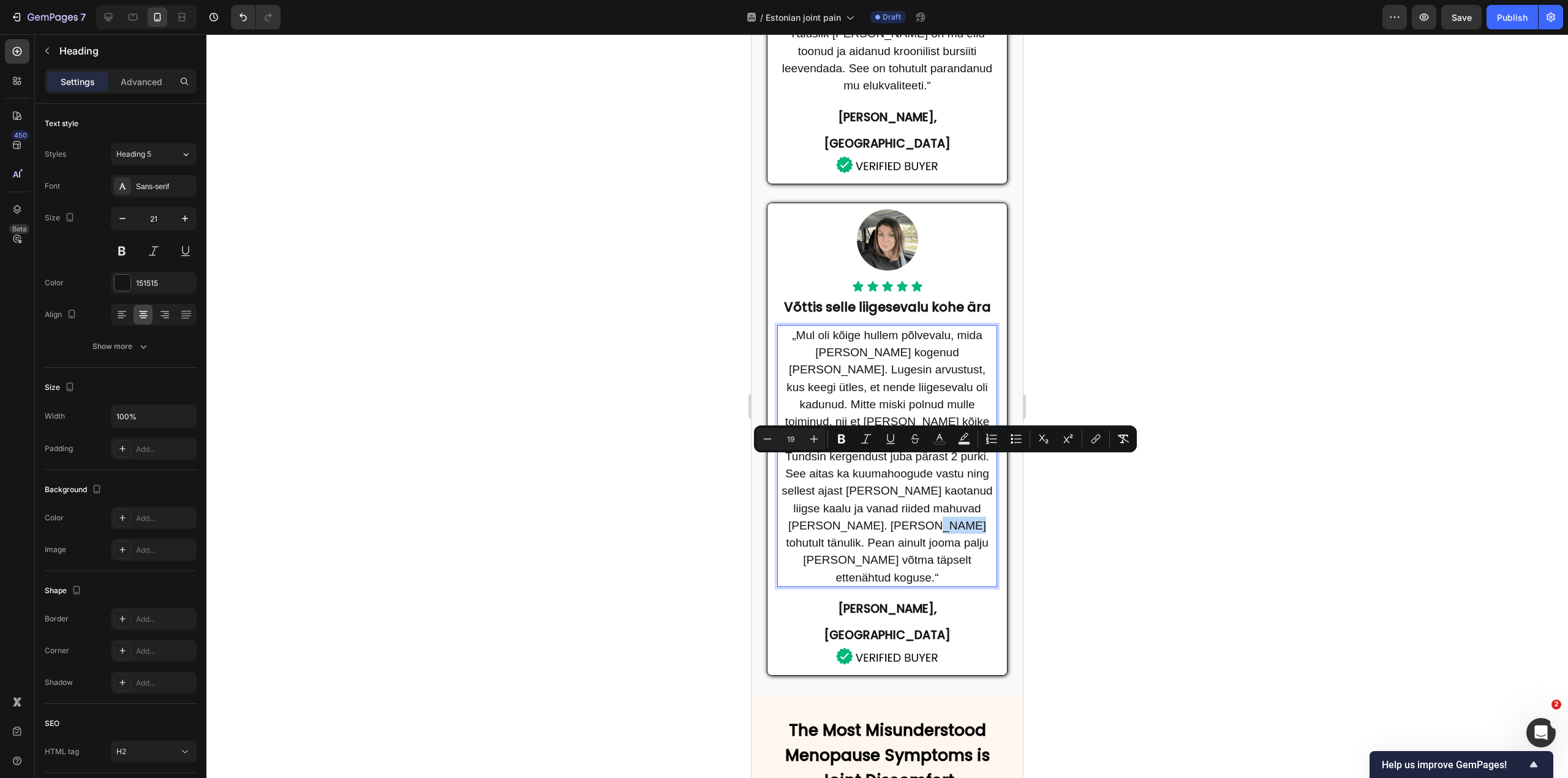
drag, startPoint x: 858, startPoint y: 463, endPoint x: 884, endPoint y: 465, distance: 26.1
click at [884, 465] on span "„Mul oli kõige hullem põlvevalu, mida oma elus kogenud olen. Lugesin arvustust,…" at bounding box center [887, 456] width 211 height 256
click at [893, 466] on span "„Mul oli kõige hullem põlvevalu, mida oma elus kogenud olen. Lugesin arvustust,…" at bounding box center [887, 456] width 211 height 256
click at [820, 460] on span "„Mul oli kõige hullem põlvevalu, mida oma elus kogenud olen. Lugesin arvustust,…" at bounding box center [887, 456] width 211 height 256
drag, startPoint x: 827, startPoint y: 462, endPoint x: 883, endPoint y: 468, distance: 56.3
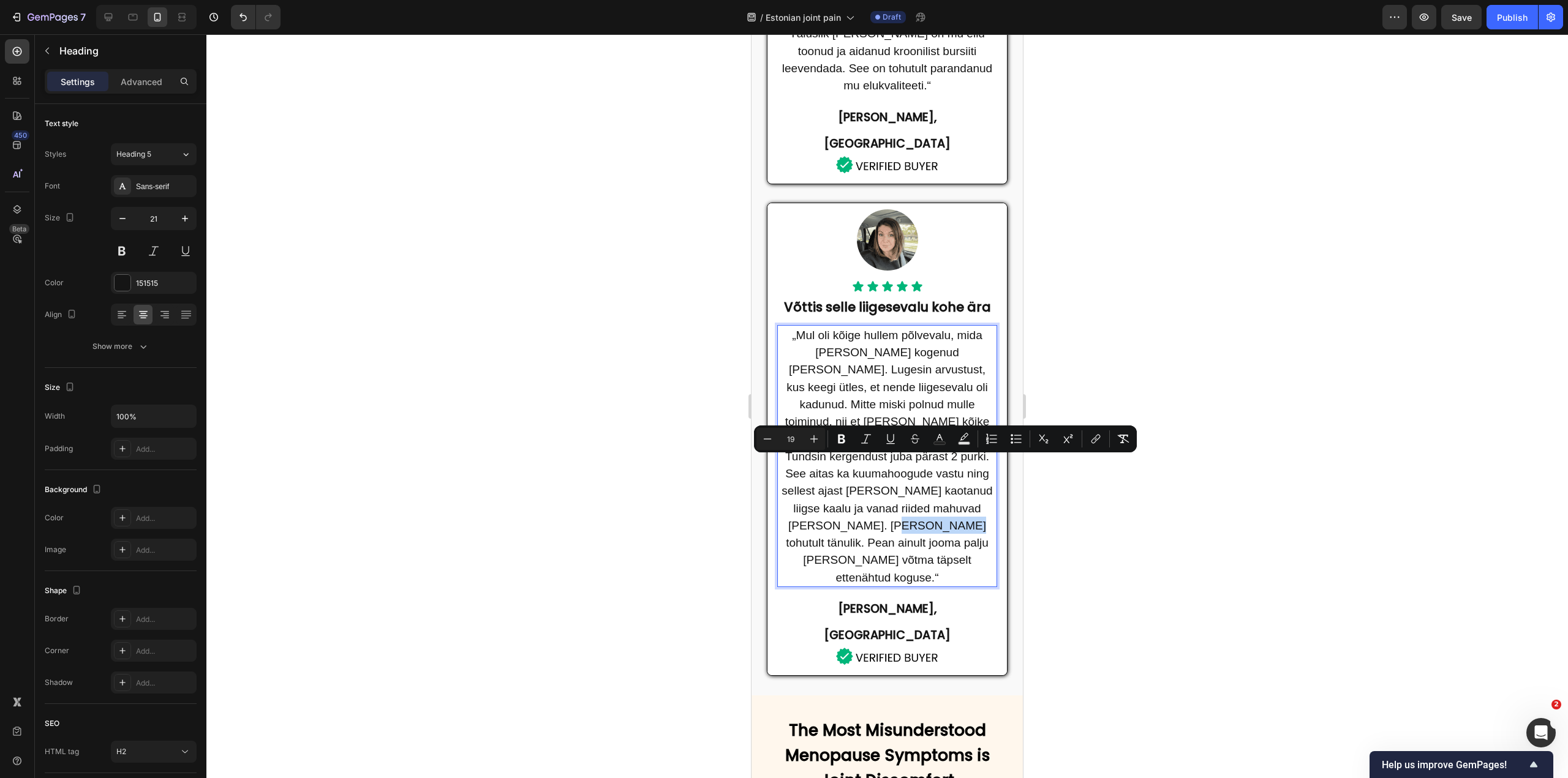
click at [883, 468] on span "„Mul oli kõige hullem põlvevalu, mida oma elus kogenud olen. Lugesin arvustust,…" at bounding box center [887, 456] width 211 height 256
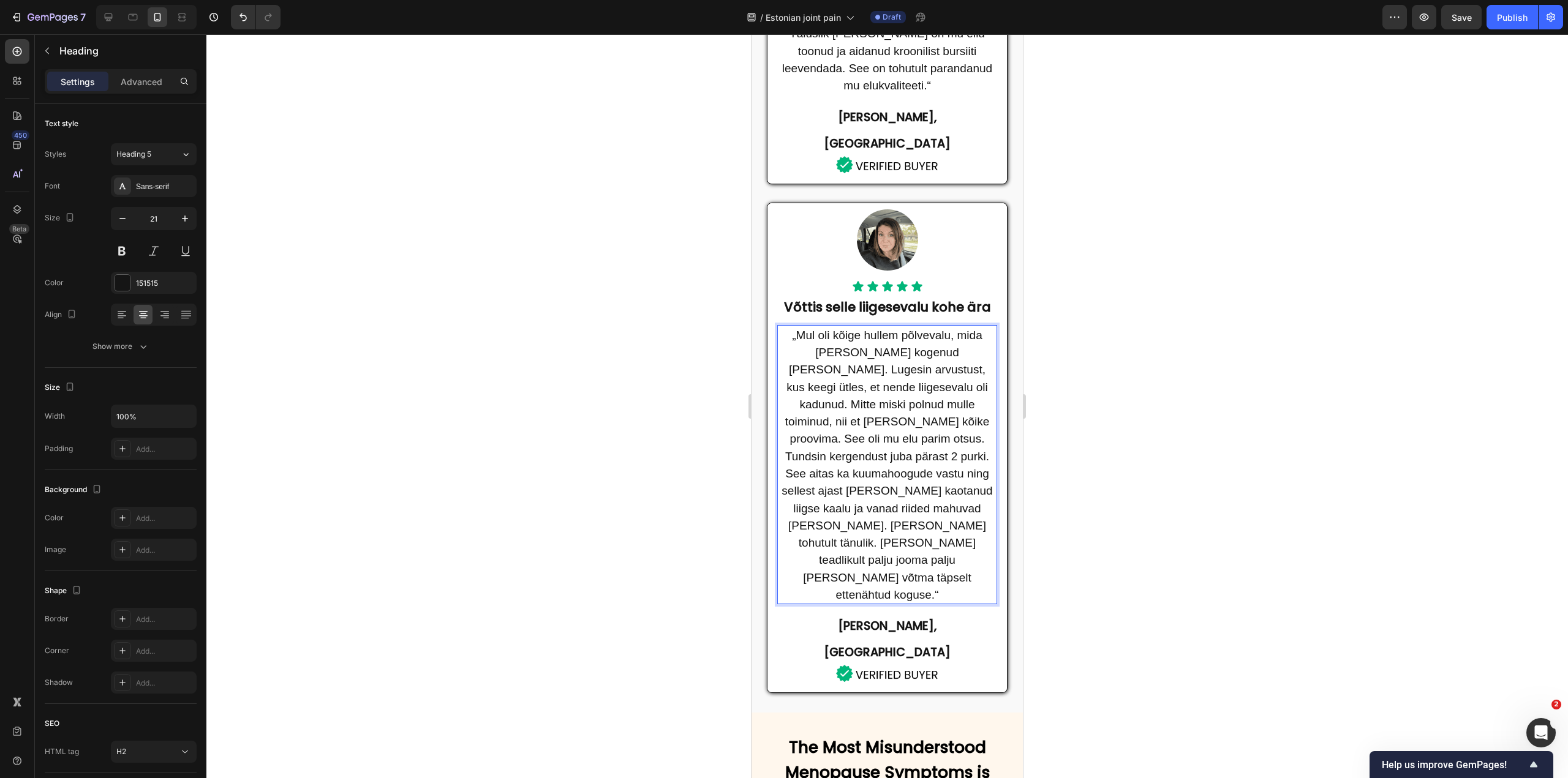
click at [814, 478] on span "„Mul oli kõige hullem põlvevalu, mida oma elus kogenud olen. Lugesin arvustust,…" at bounding box center [887, 465] width 211 height 272
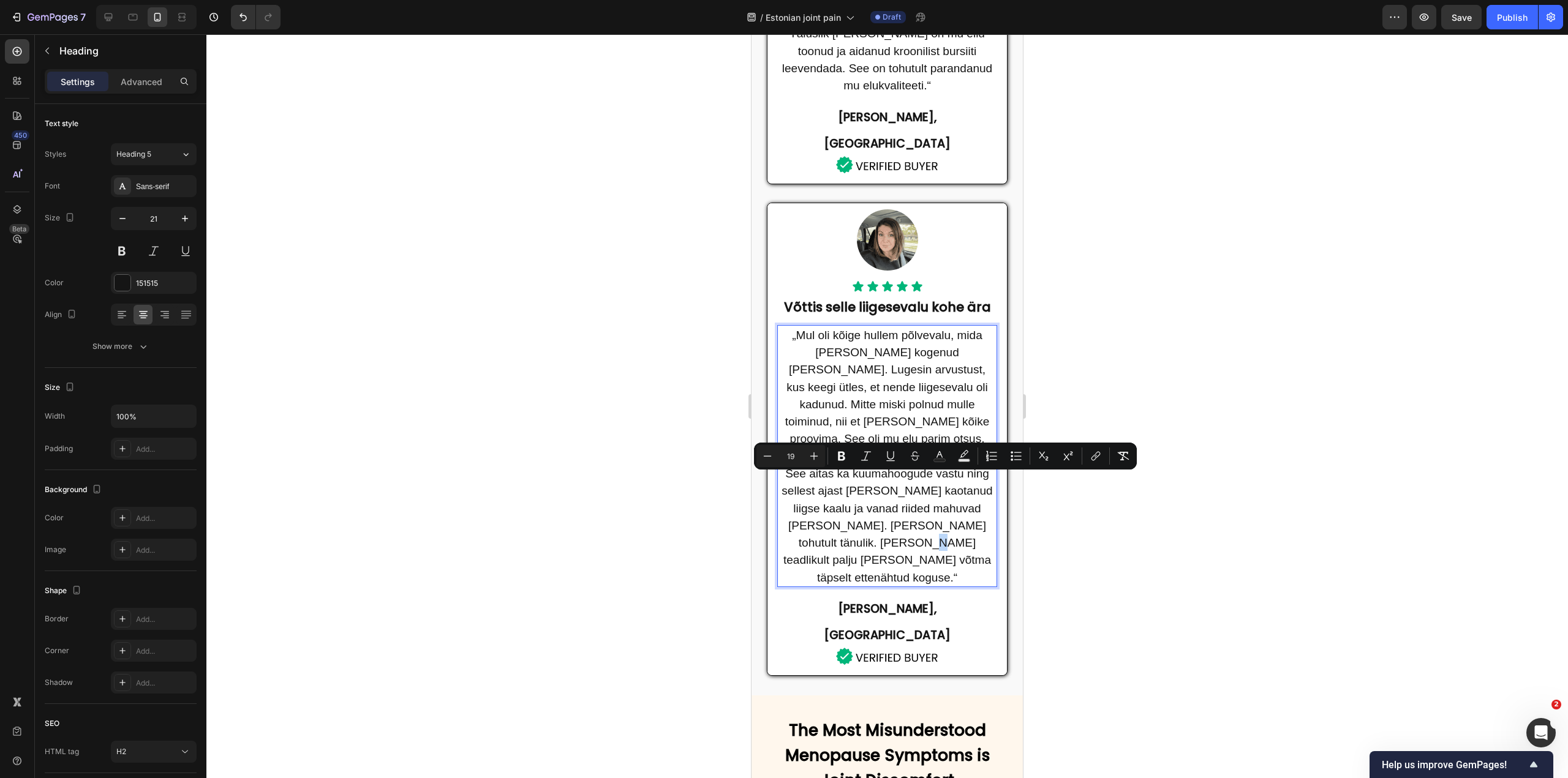
drag, startPoint x: 822, startPoint y: 485, endPoint x: 814, endPoint y: 483, distance: 8.2
click at [814, 483] on span "„Mul oli kõige hullem põlvevalu, mida oma elus kogenud olen. Lugesin arvustust,…" at bounding box center [887, 456] width 211 height 256
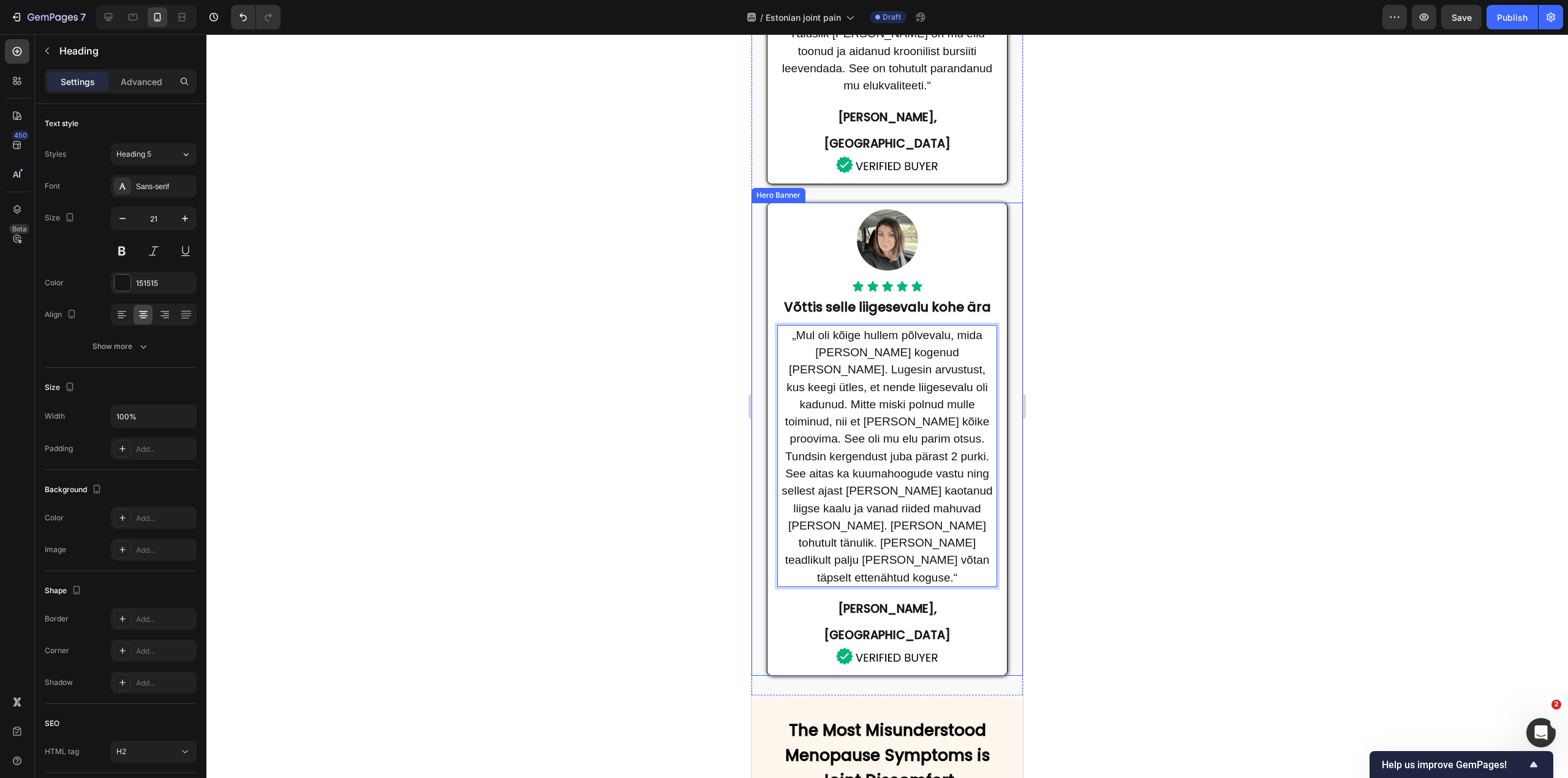
click at [1085, 422] on div at bounding box center [887, 406] width 1362 height 744
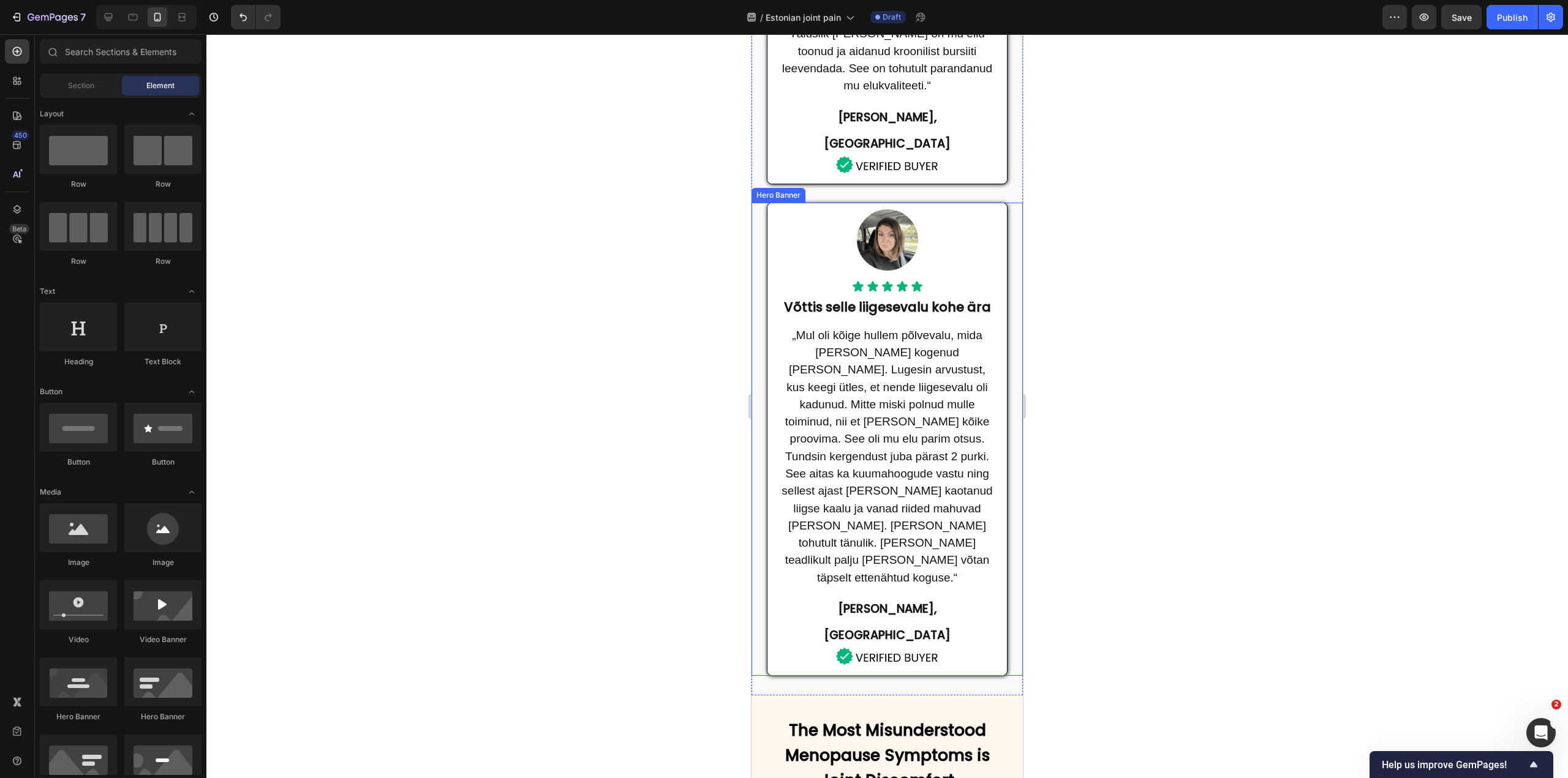
click at [1146, 396] on div at bounding box center [887, 406] width 1362 height 744
click at [862, 456] on p "⁠⁠⁠⁠⁠⁠⁠ „Mul oli kõige hullem põlvevalu, mida oma elus kogenud olen. Lugesin ar…" at bounding box center [887, 456] width 217 height 260
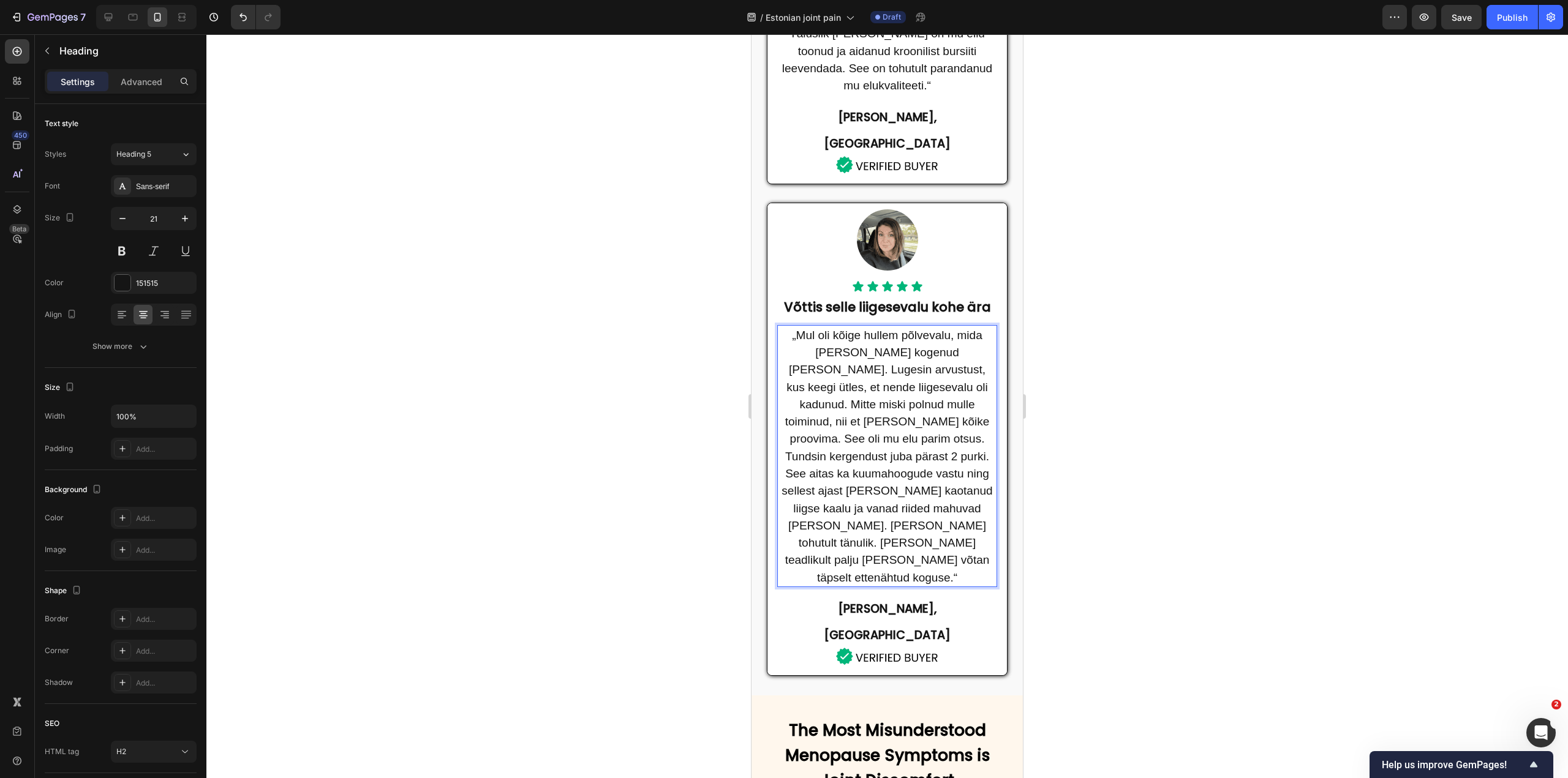
click at [854, 464] on span "„Mul oli kõige hullem põlvevalu, mida oma elus kogenud olen. Lugesin arvustust,…" at bounding box center [887, 456] width 211 height 256
drag, startPoint x: 854, startPoint y: 464, endPoint x: 877, endPoint y: 464, distance: 23.0
click at [877, 464] on span "„Mul oli kõige hullem põlvevalu, mida oma elus kogenud olen. Lugesin arvustust,…" at bounding box center [887, 456] width 211 height 256
click at [1116, 441] on div at bounding box center [887, 406] width 1362 height 744
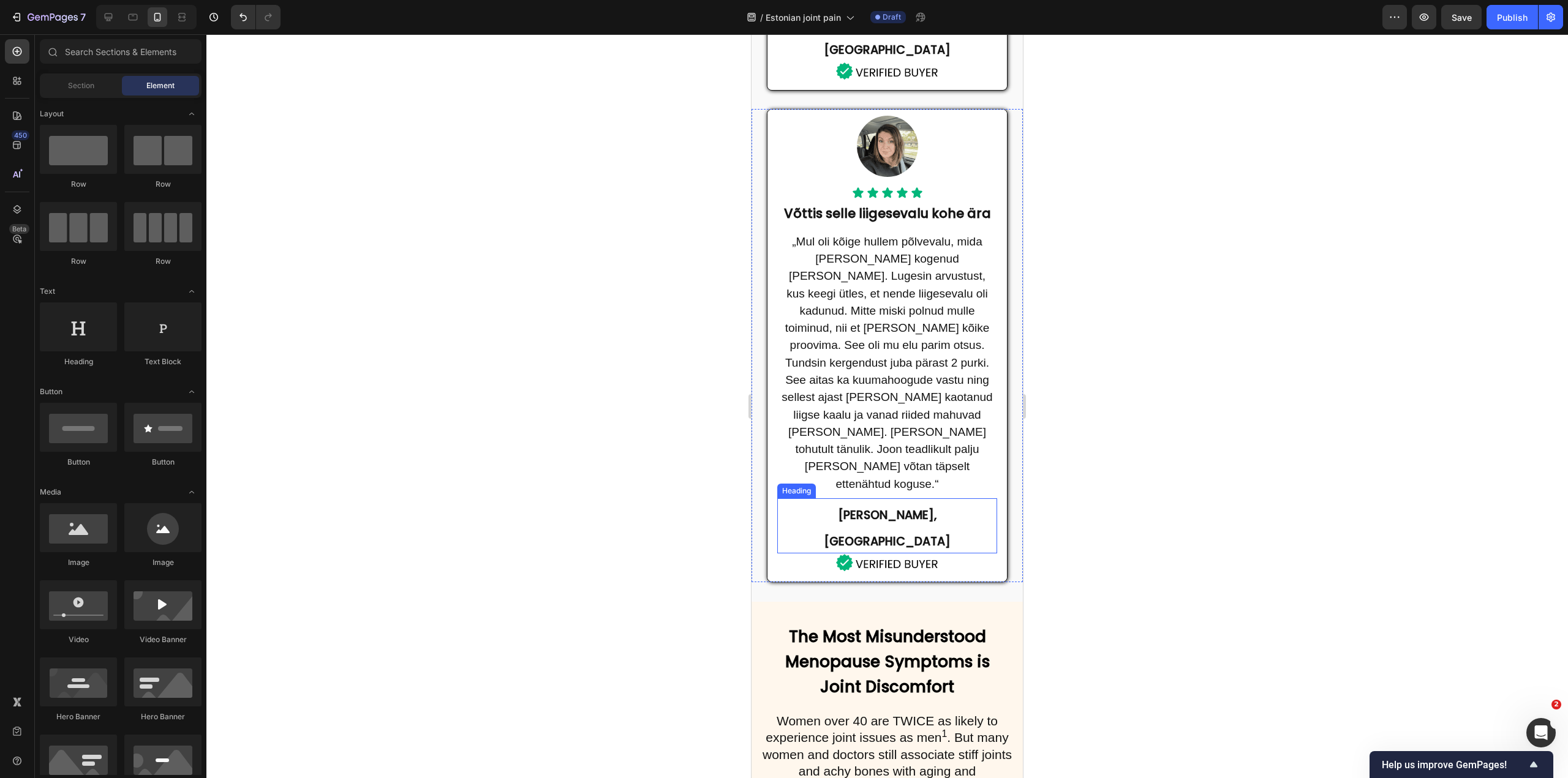
scroll to position [980, 0]
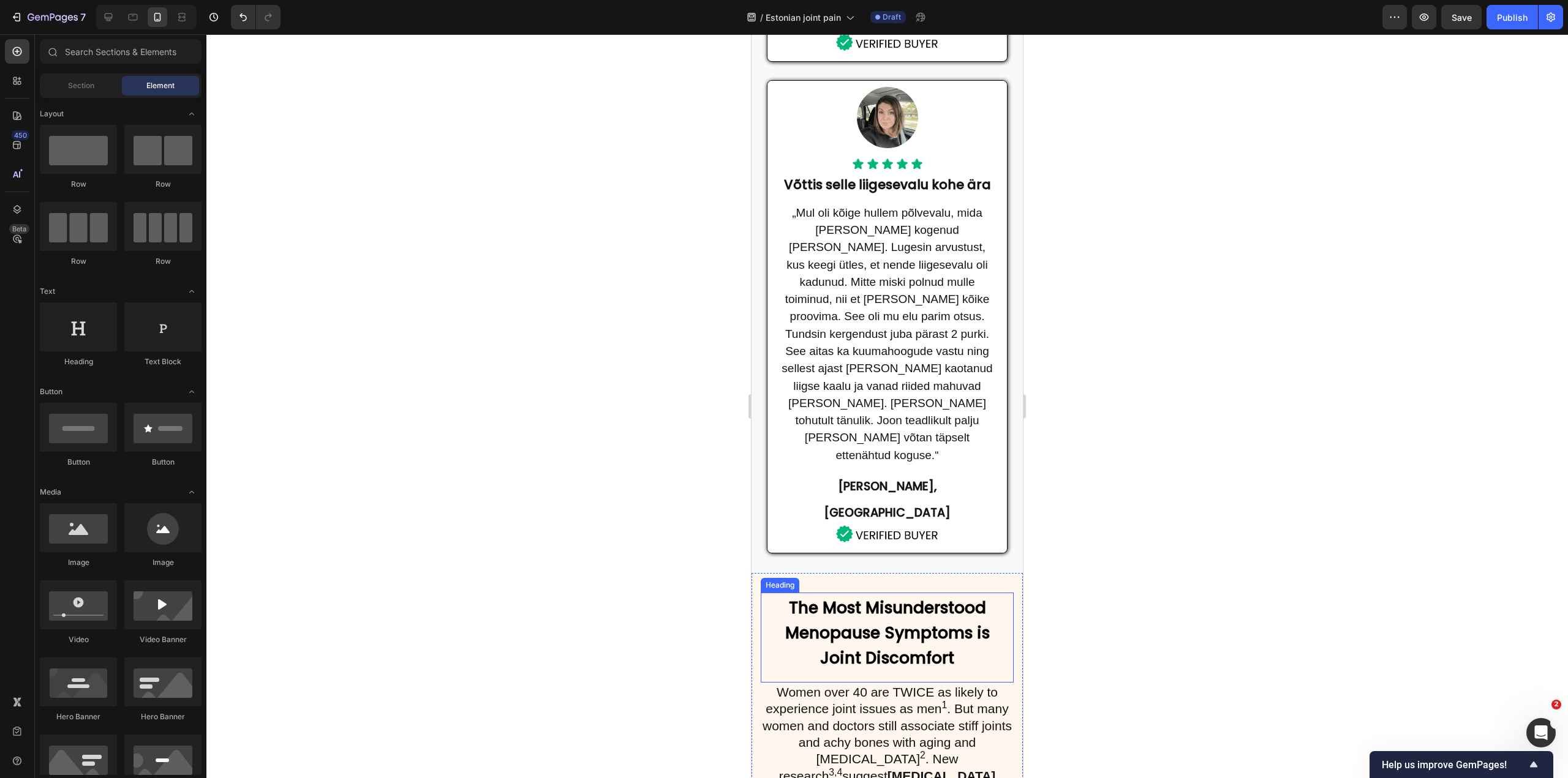
click at [921, 597] on strong "The Most Misunderstood Menopause Symptoms is" at bounding box center [887, 620] width 204 height 47
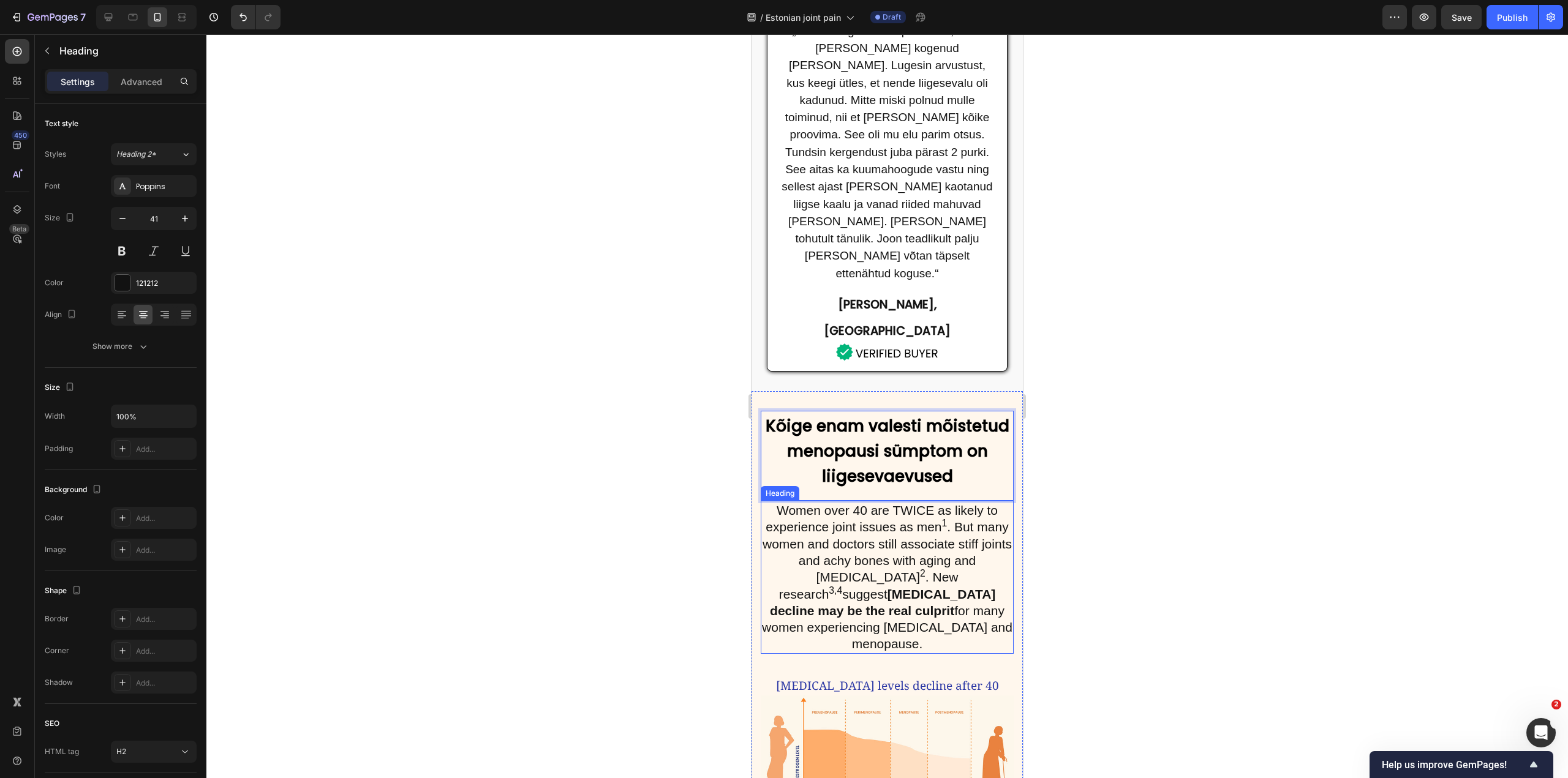
scroll to position [1163, 0]
click at [911, 676] on span "Estrogen levels decline after 40" at bounding box center [887, 684] width 223 height 16
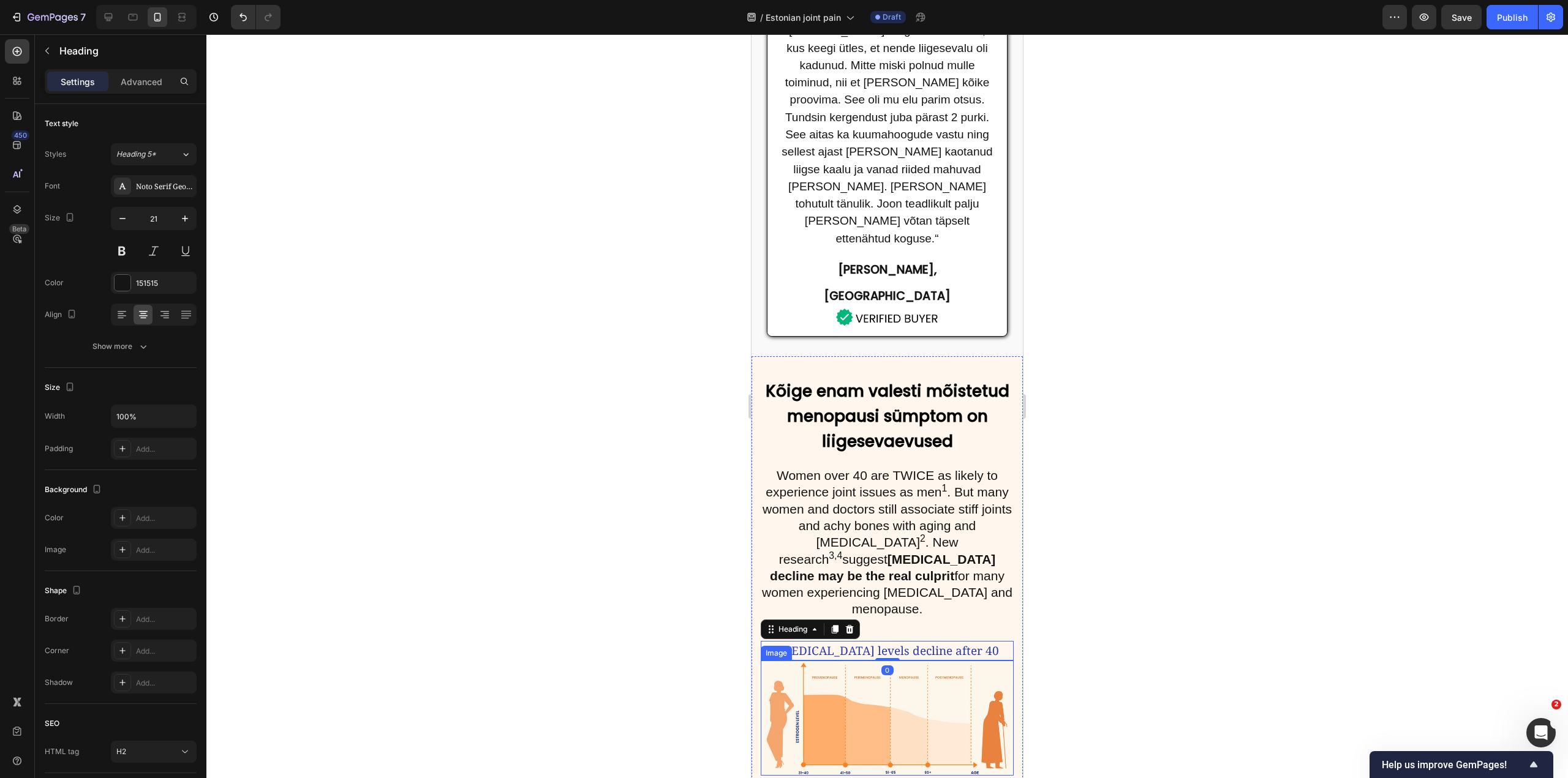
scroll to position [1224, 0]
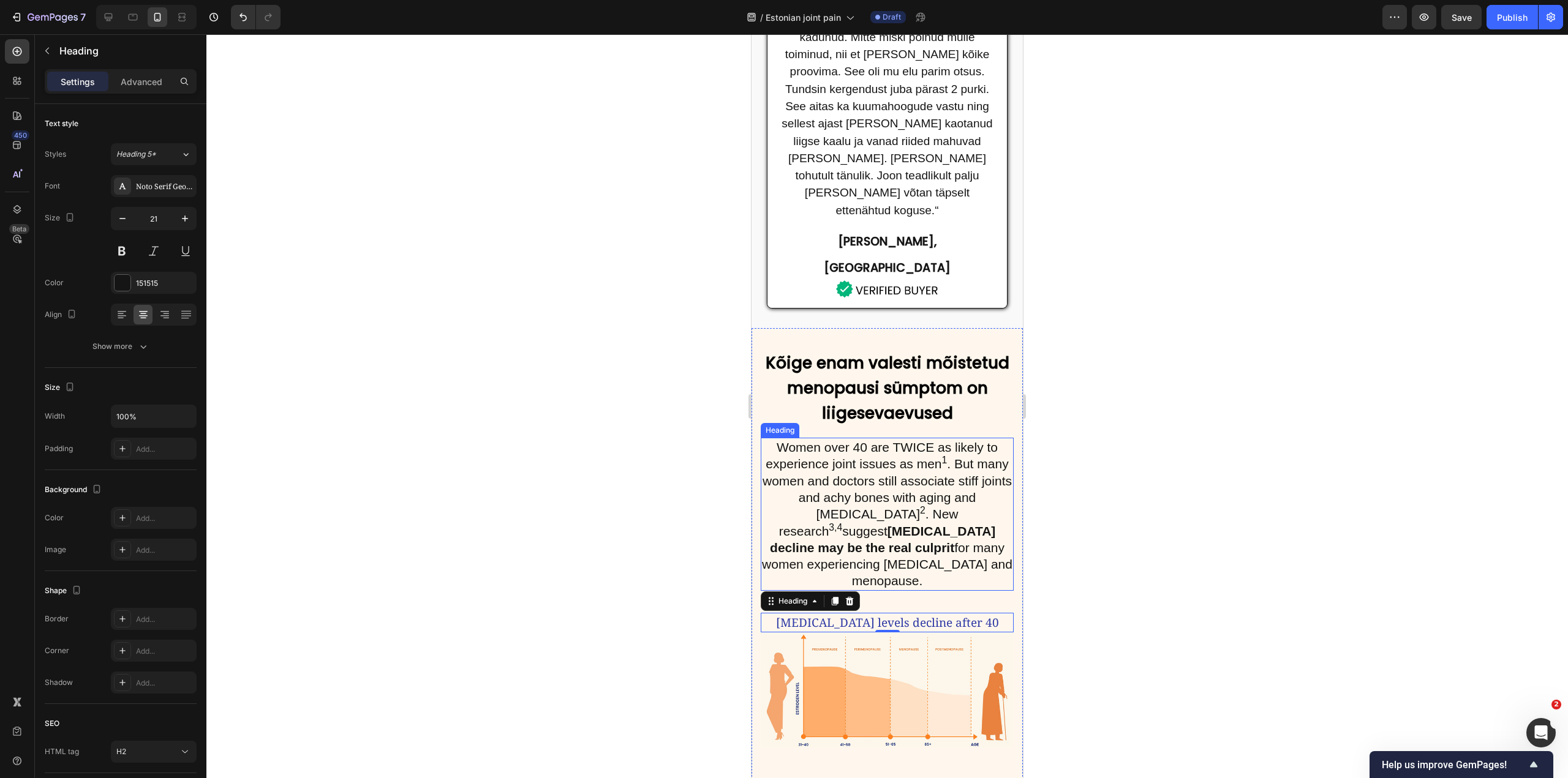
click at [897, 437] on h2 "Women over 40 are TWICE as likely to experience joint issues as men 1 . But man…" at bounding box center [887, 514] width 253 height 153
click at [885, 437] on h2 "Women over 40 are TWICE as likely to experience joint issues as men 1 . But man…" at bounding box center [887, 514] width 253 height 153
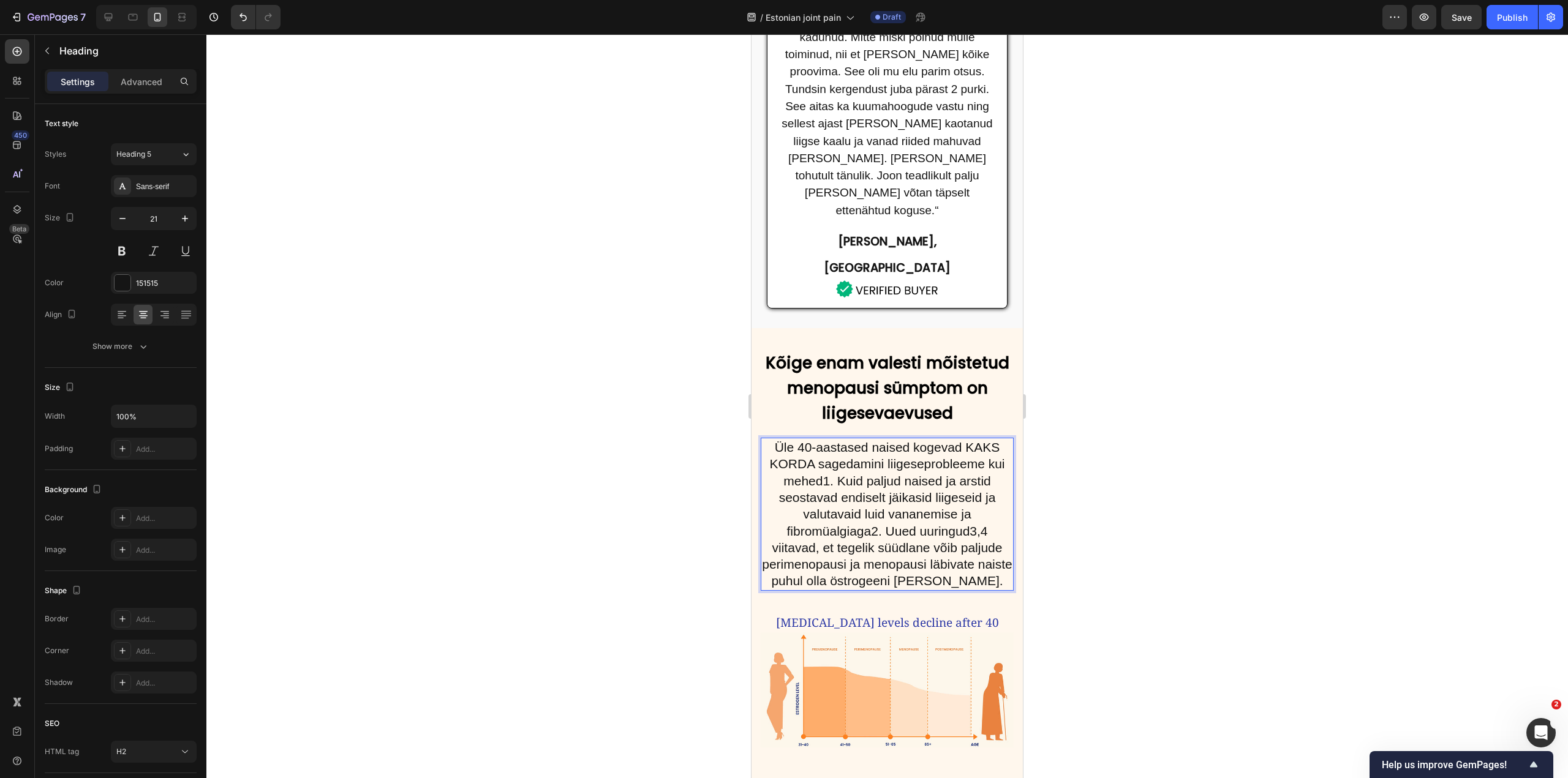
click at [870, 439] on p "Üle 40-aastased naised kogevad KAKS KORDA sagedamini liigeseprobleeme kui mehed…" at bounding box center [887, 514] width 251 height 151
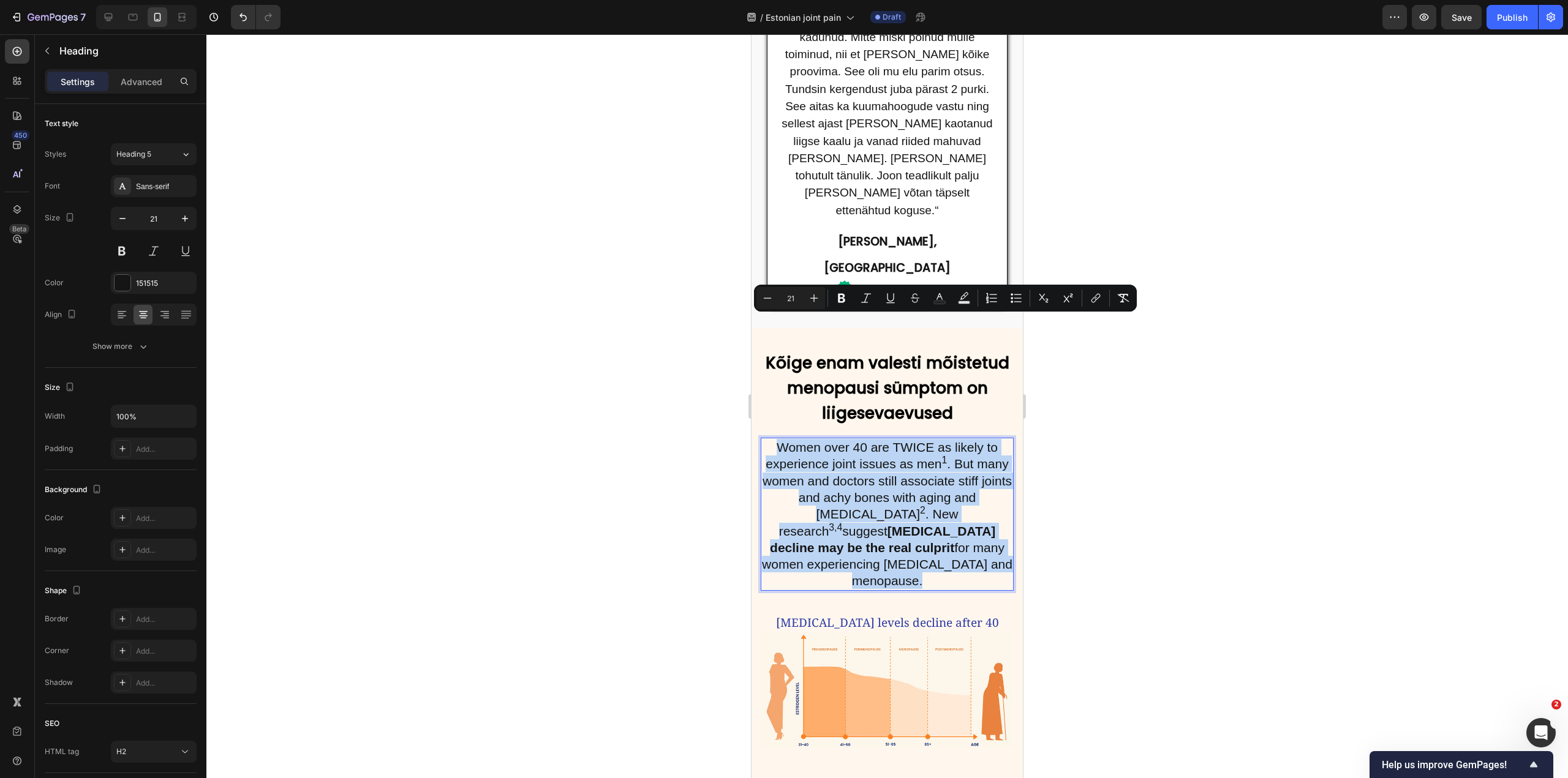
click at [920, 506] on sup "2" at bounding box center [923, 510] width 6 height 10
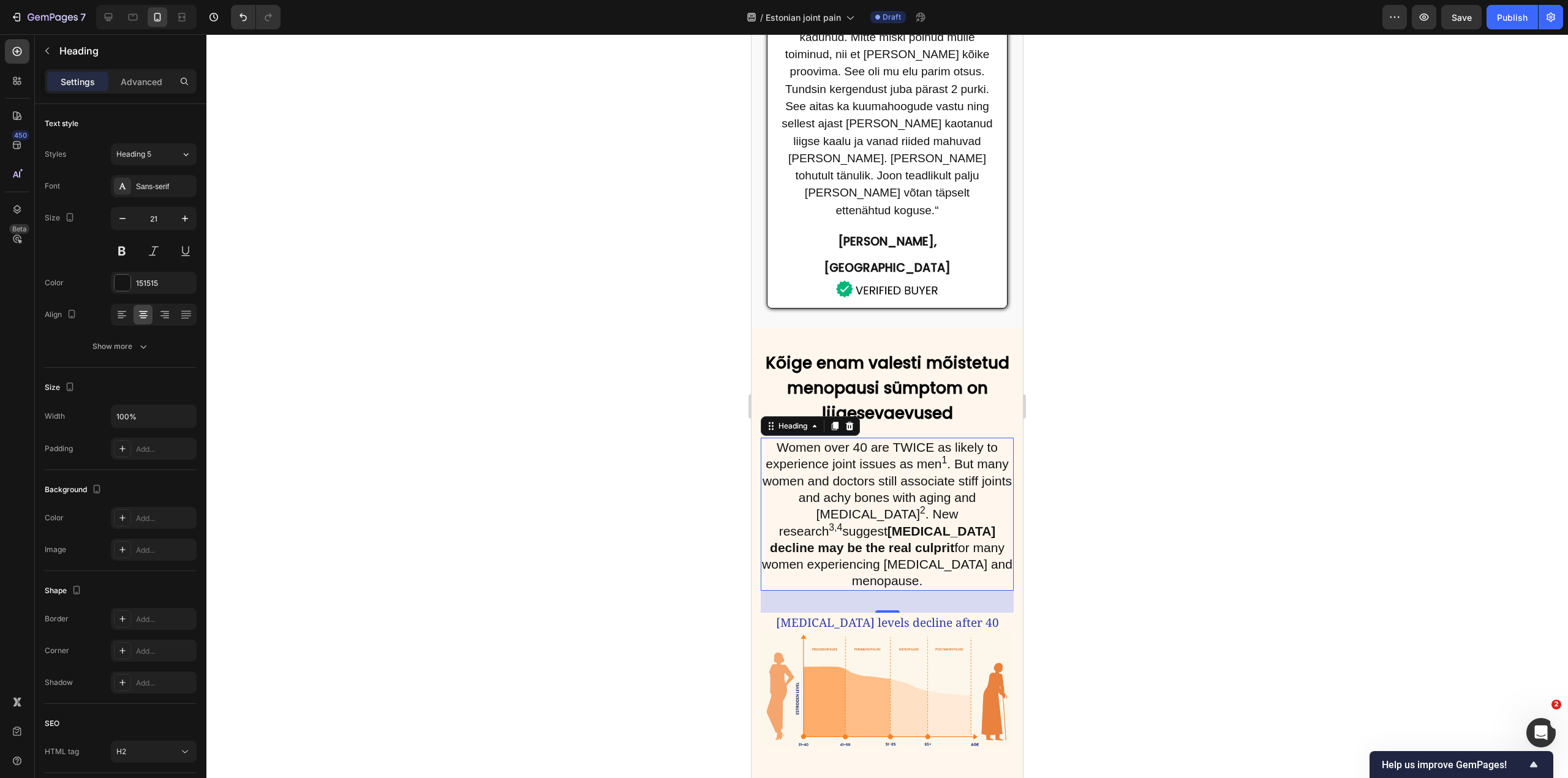
click at [900, 439] on p "Women over 40 are TWICE as likely to experience joint issues as men 1 . But man…" at bounding box center [887, 514] width 251 height 151
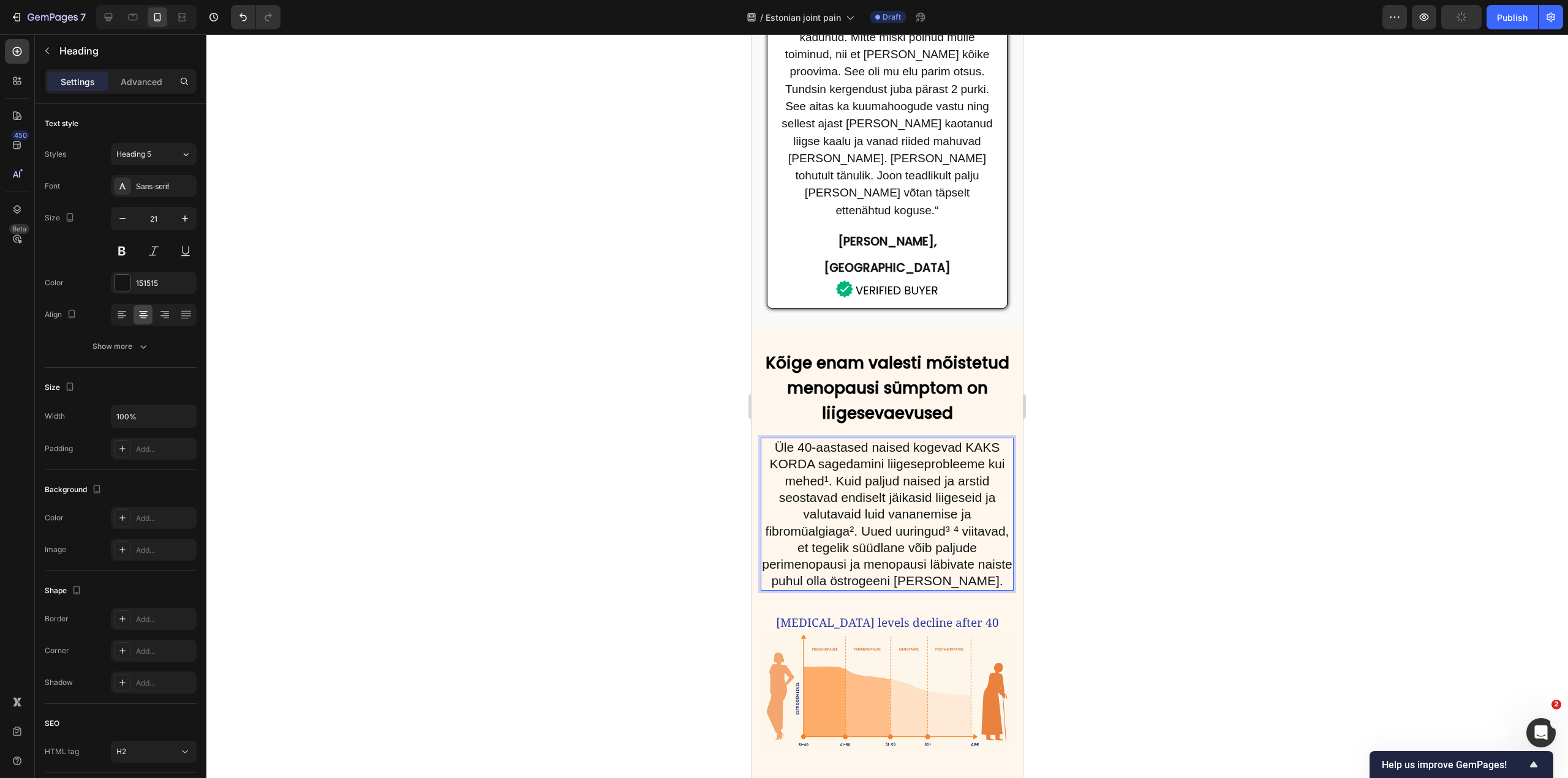
click at [908, 439] on p "Üle 40-aastased naised kogevad KAKS KORDA sagedamini liigeseprobleeme kui mehed…" at bounding box center [887, 514] width 251 height 151
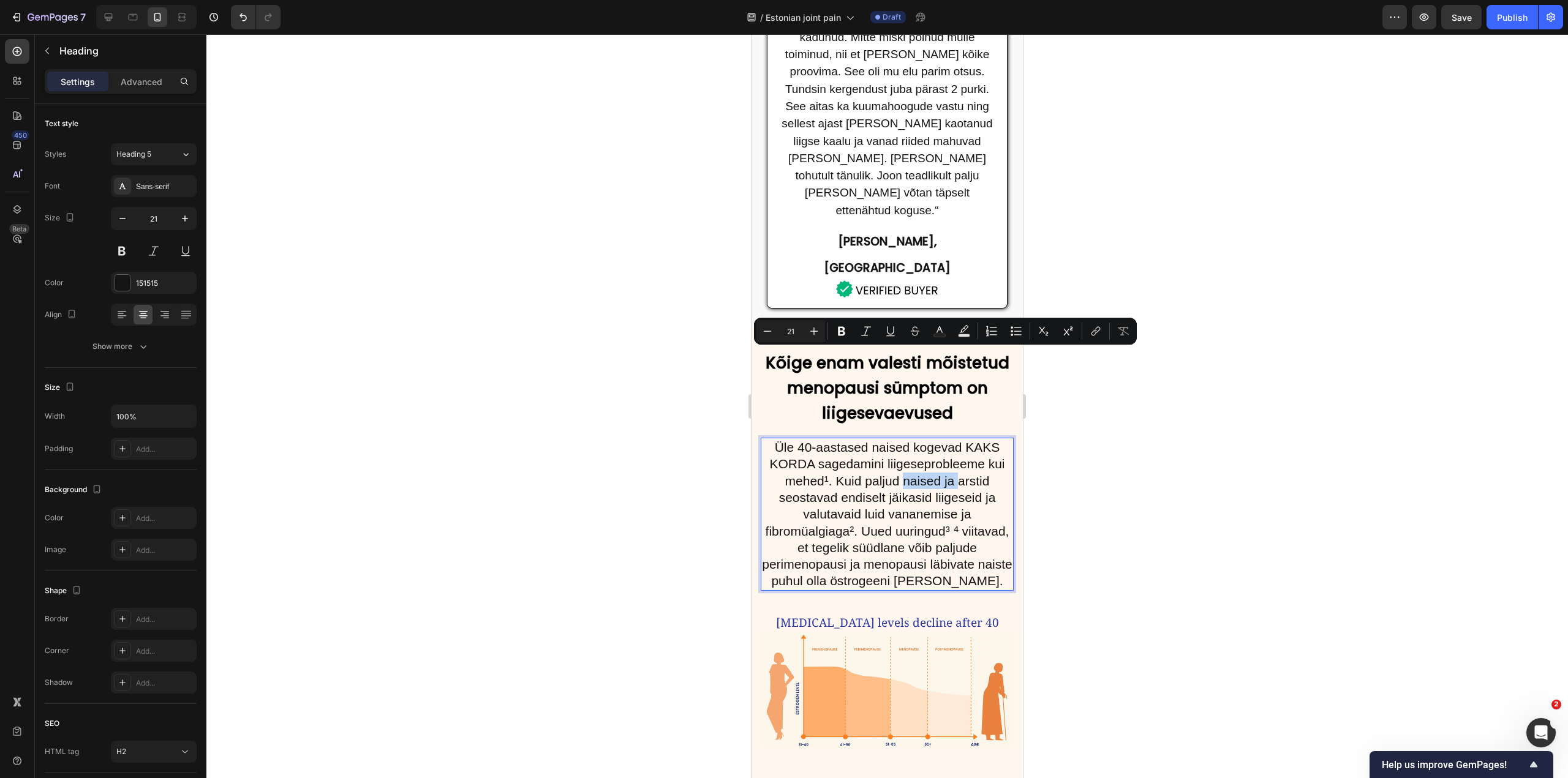
drag, startPoint x: 899, startPoint y: 357, endPoint x: 955, endPoint y: 361, distance: 56.1
click at [955, 439] on p "Üle 40-aastased naised kogevad KAKS KORDA sagedamini liigeseprobleeme kui mehed…" at bounding box center [887, 514] width 251 height 151
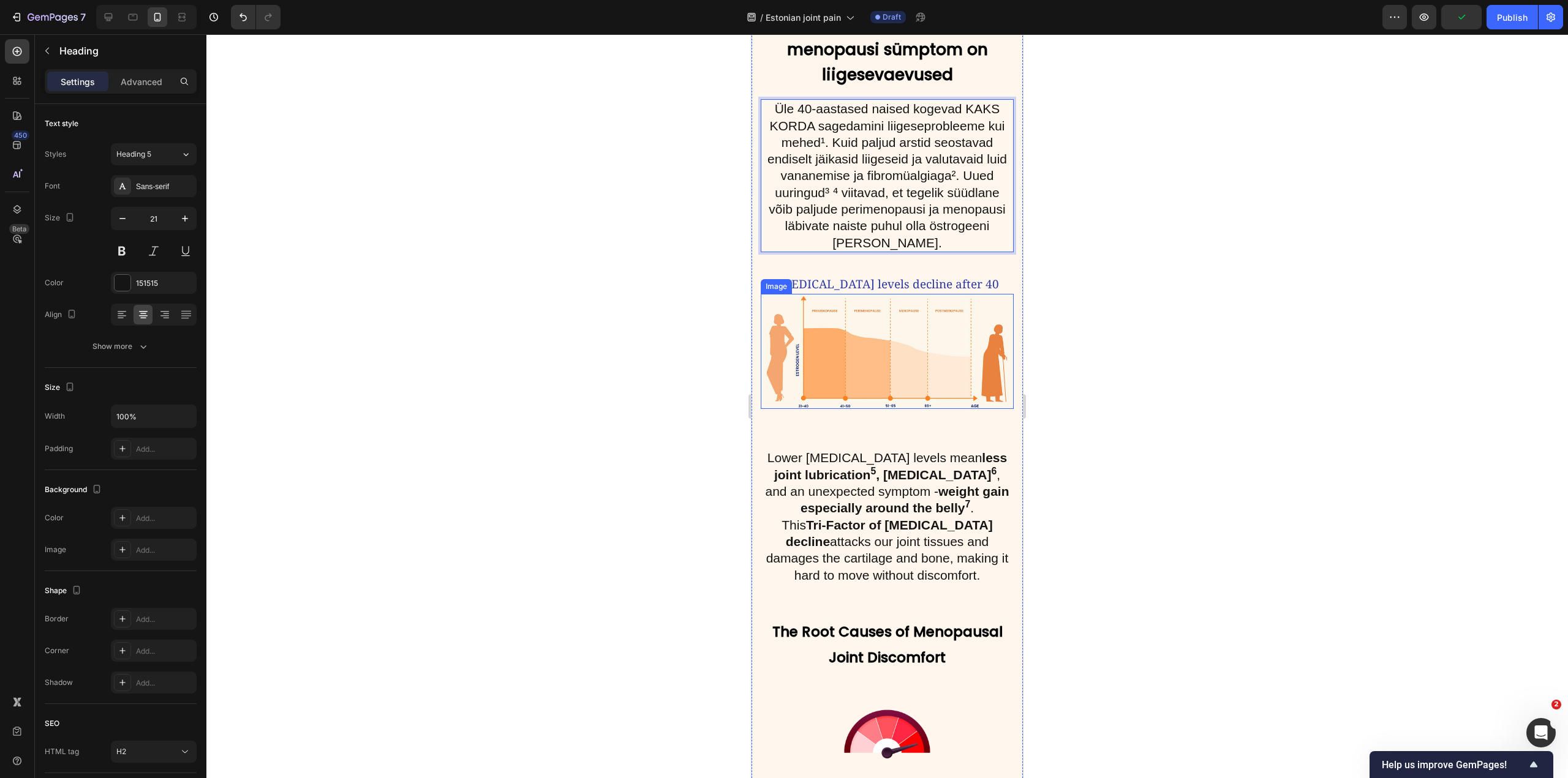
scroll to position [1469, 0]
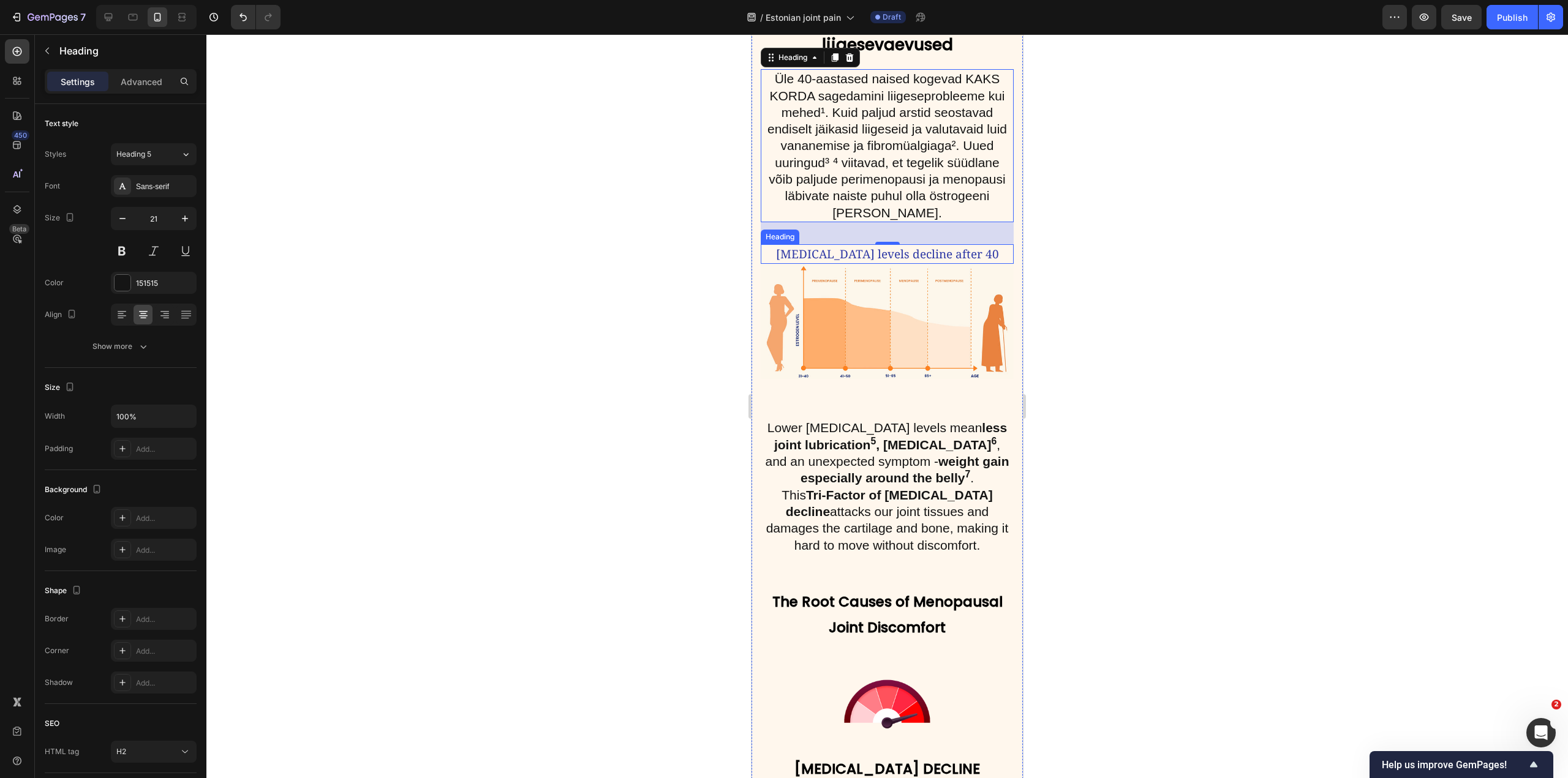
click at [892, 253] on span "Estrogen levels decline after 40" at bounding box center [887, 254] width 223 height 16
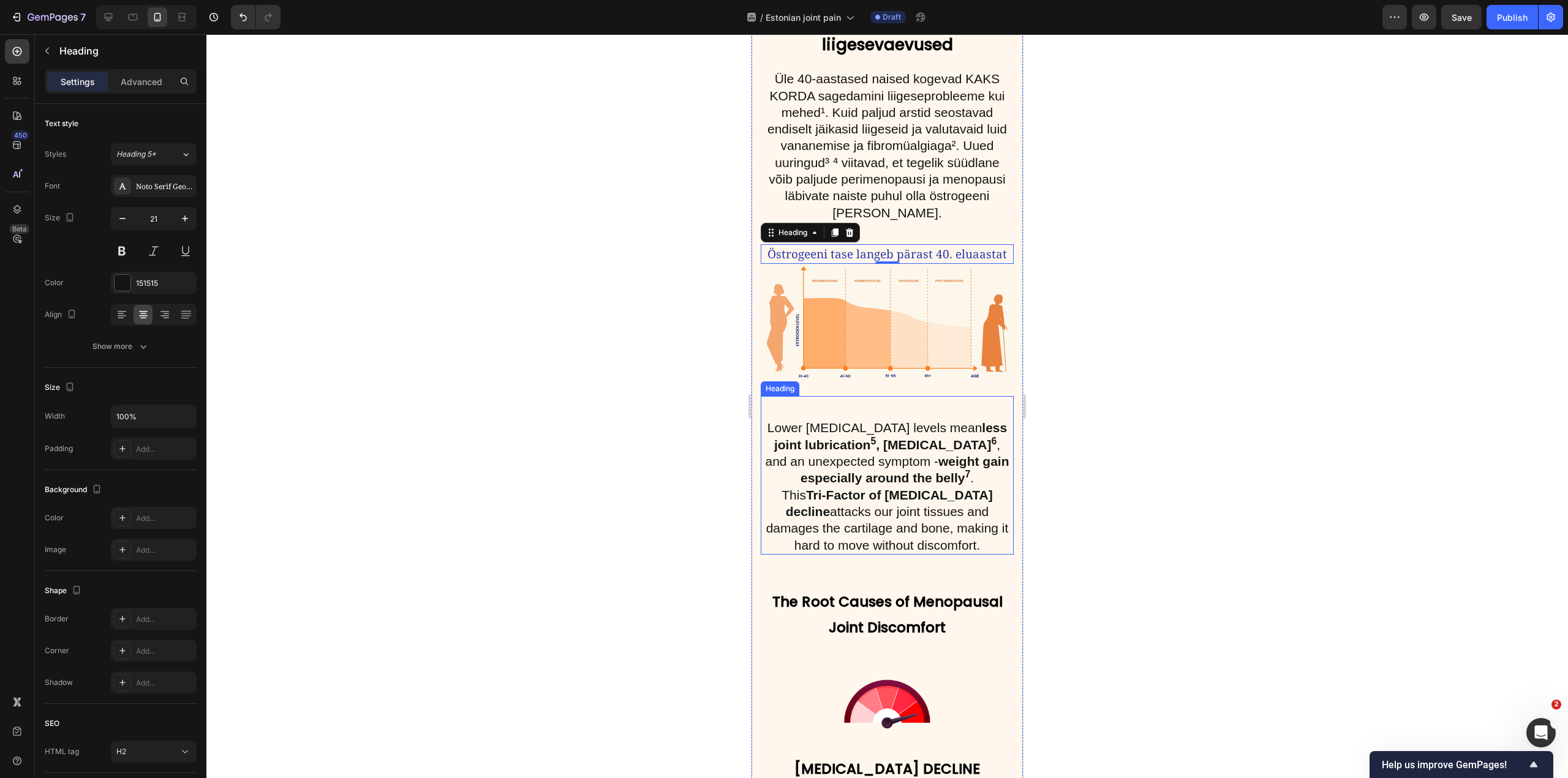
click at [887, 461] on h2 "Lower estrogen levels mean less joint lubrication 5 , oxidative stress 6 , and …" at bounding box center [887, 486] width 253 height 136
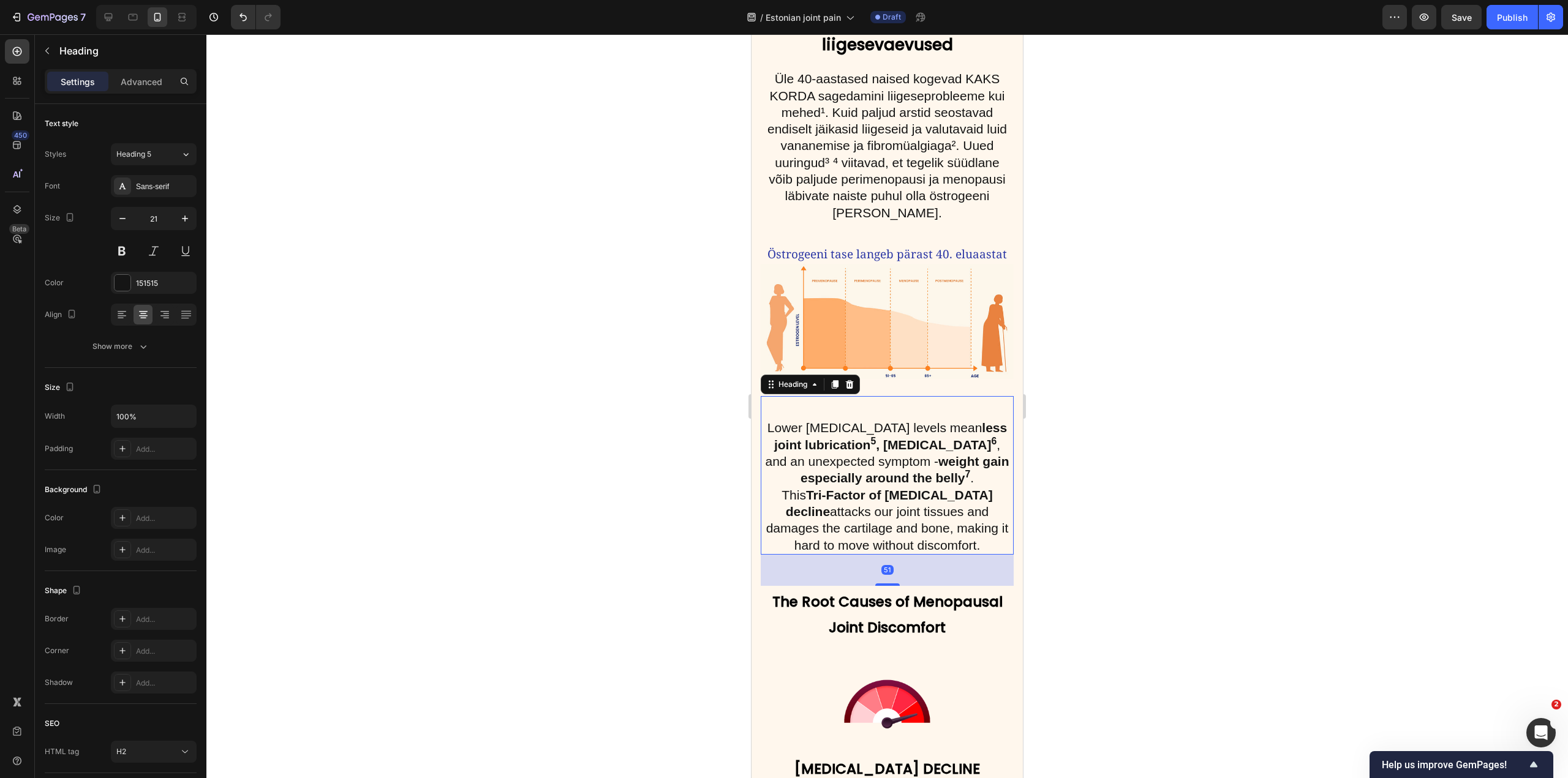
click at [936, 502] on h2 "Lower estrogen levels mean less joint lubrication 5 , oxidative stress 6 , and …" at bounding box center [887, 486] width 253 height 136
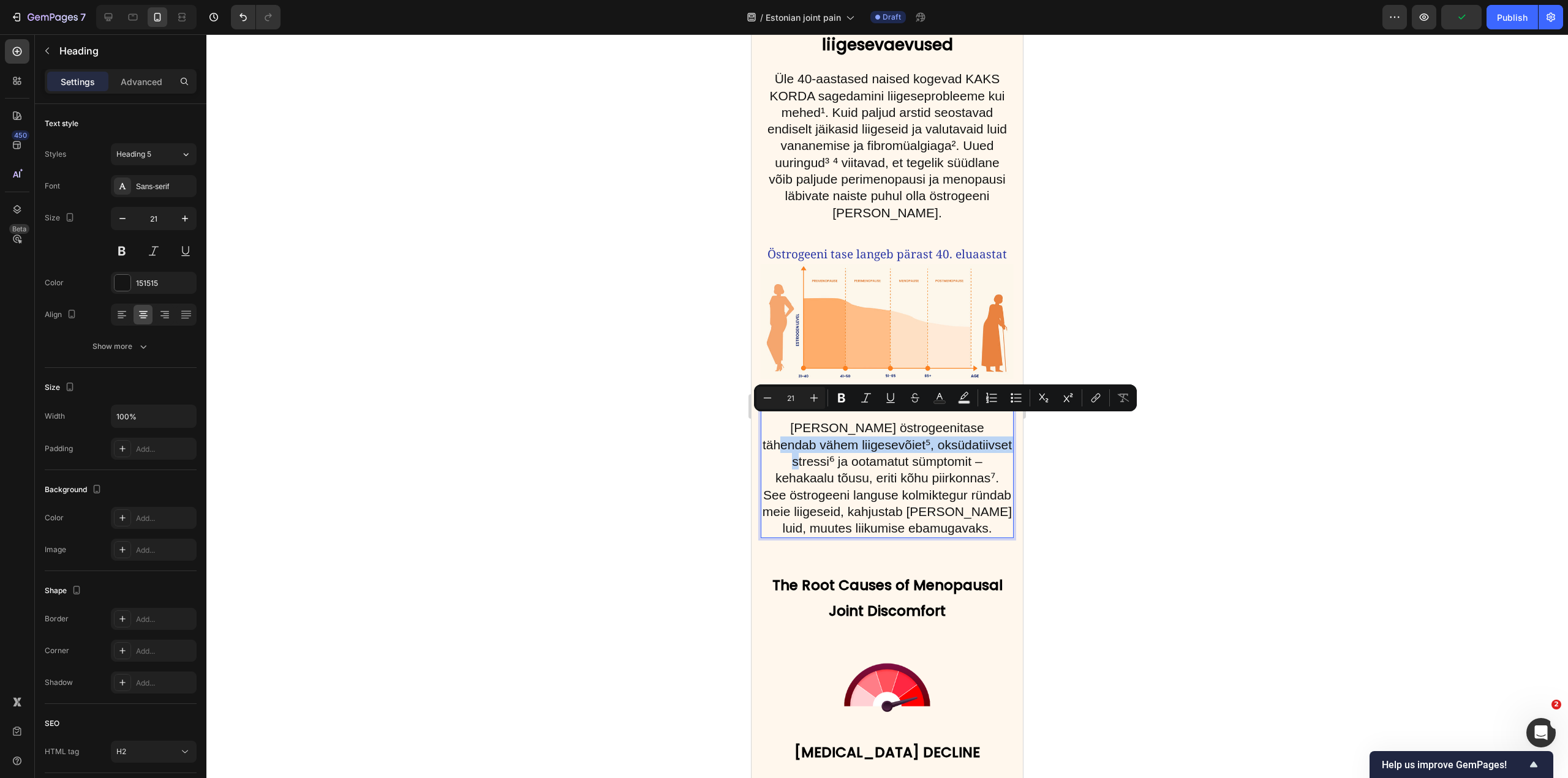
drag, startPoint x: 964, startPoint y: 425, endPoint x: 969, endPoint y: 441, distance: 16.8
click at [969, 441] on p "Madalam östrogeenitase tähendab vähem liigesevõiet⁵, oksüdatiivset stressi⁶ ja …" at bounding box center [887, 478] width 251 height 117
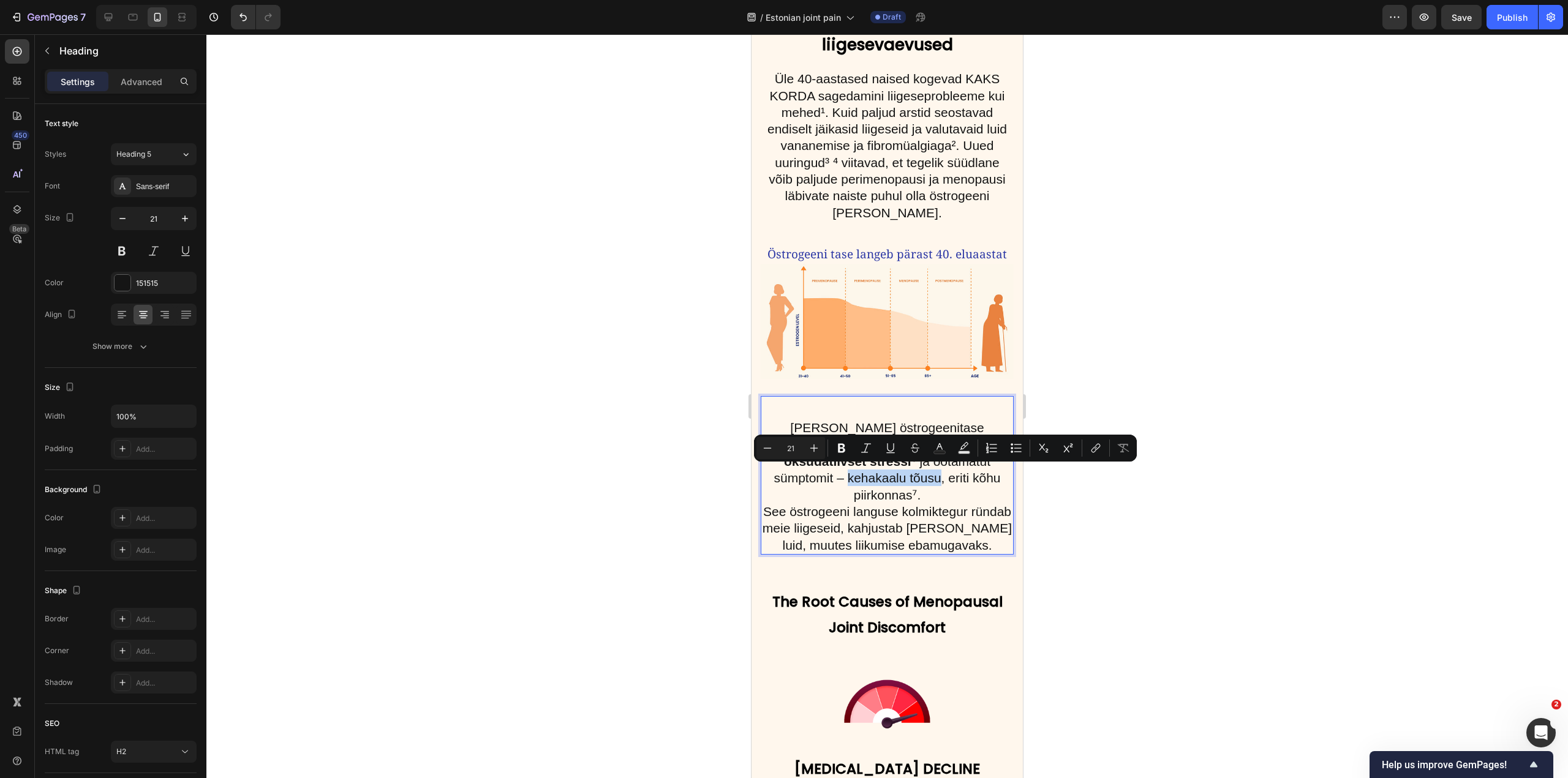
drag, startPoint x: 768, startPoint y: 474, endPoint x: 862, endPoint y: 479, distance: 94.1
click at [862, 479] on p "Madalam östrogeenitase tähendab vähem liigesevõiet⁵, oksüdatiivset stressi ⁶ ja…" at bounding box center [887, 486] width 251 height 134
click at [873, 498] on p "Madalam östrogeenitase tähendab vähem liigesevõiet⁵, oksüdatiivset stressi ⁶ ja…" at bounding box center [887, 486] width 251 height 134
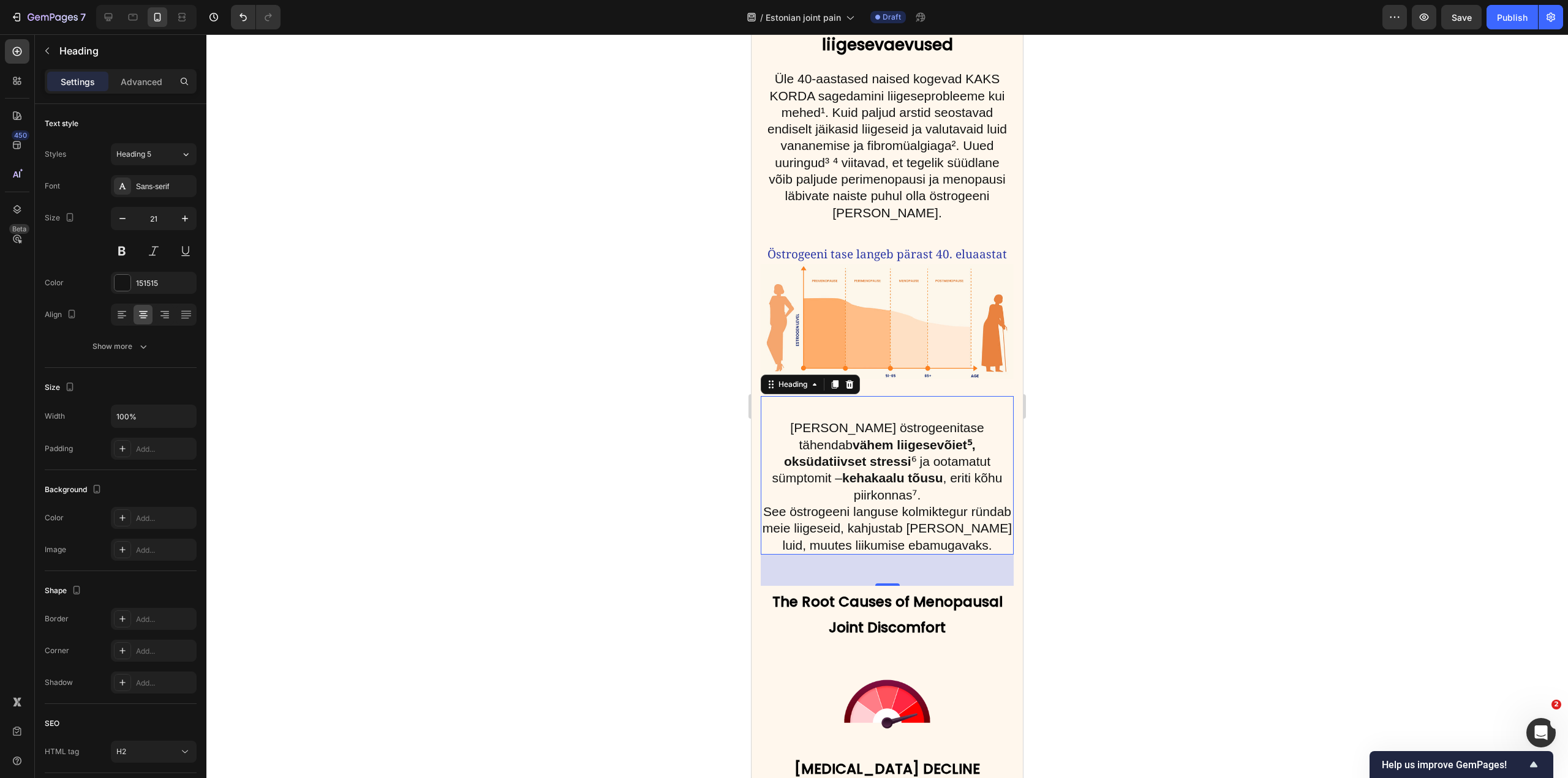
click at [1099, 422] on div at bounding box center [887, 406] width 1362 height 744
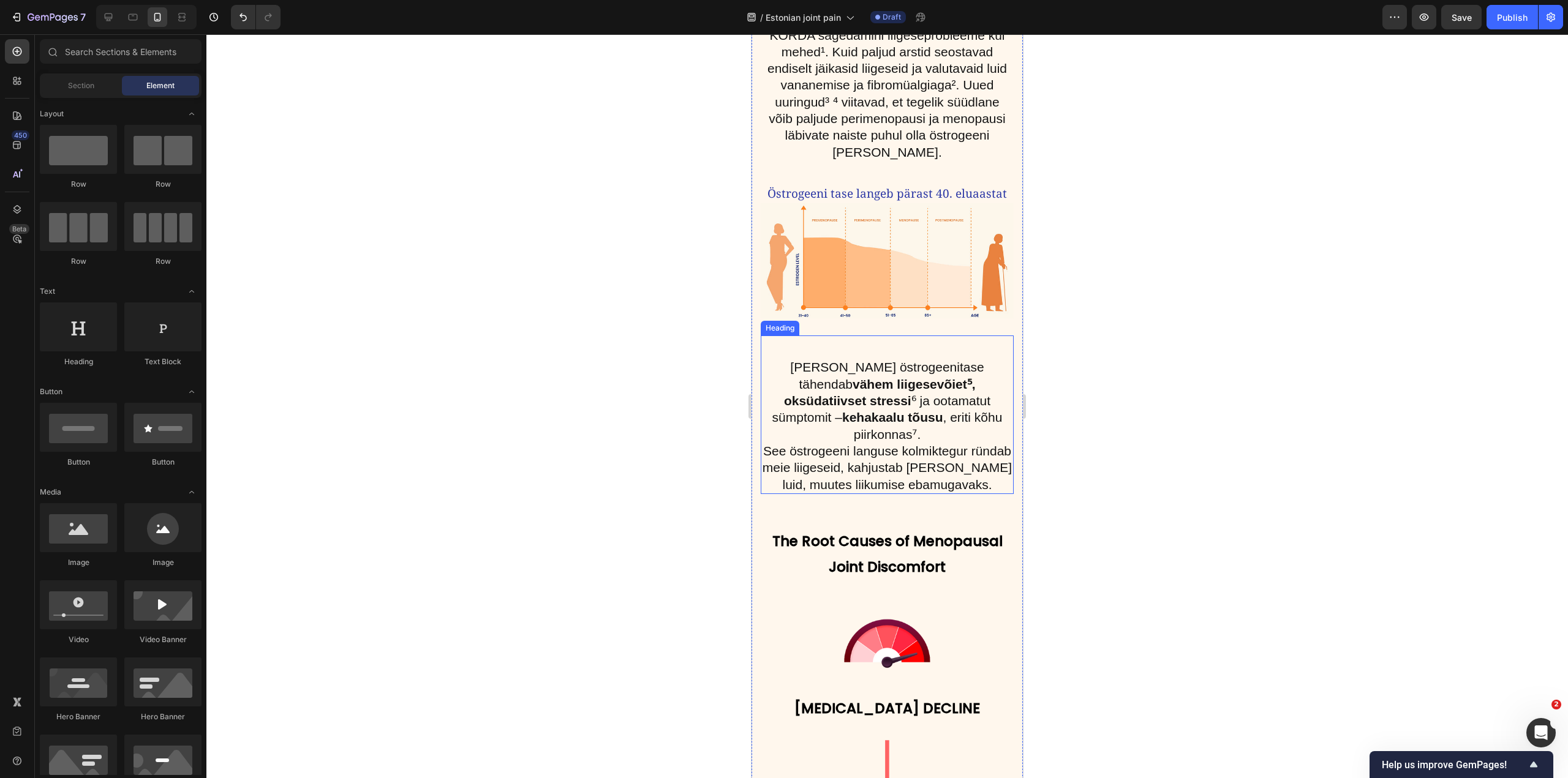
scroll to position [1531, 0]
click at [879, 380] on strong "vähem liigesevõiet⁵, oksüdatiivset stressi" at bounding box center [879, 392] width 192 height 30
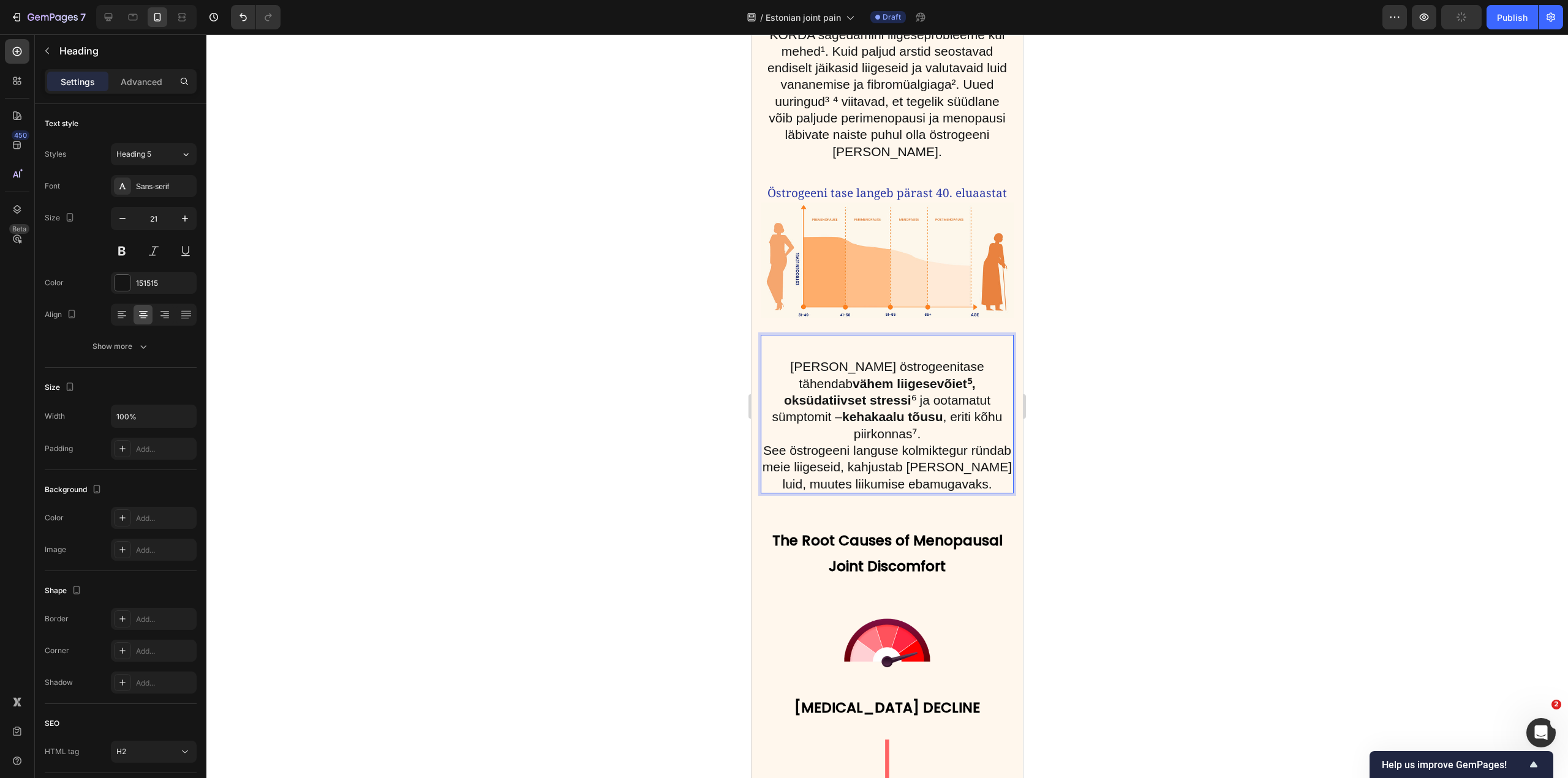
click at [865, 378] on strong "vähem liigesevõiet⁵, oksüdatiivset stressi" at bounding box center [879, 392] width 192 height 30
click at [823, 379] on strong "vähem liigesevõiet⁵, oksüdatiivset stressi" at bounding box center [879, 392] width 192 height 30
click at [886, 385] on strong "vähem liigesevõiet⁵, oksüdatiivset stressi" at bounding box center [879, 392] width 192 height 30
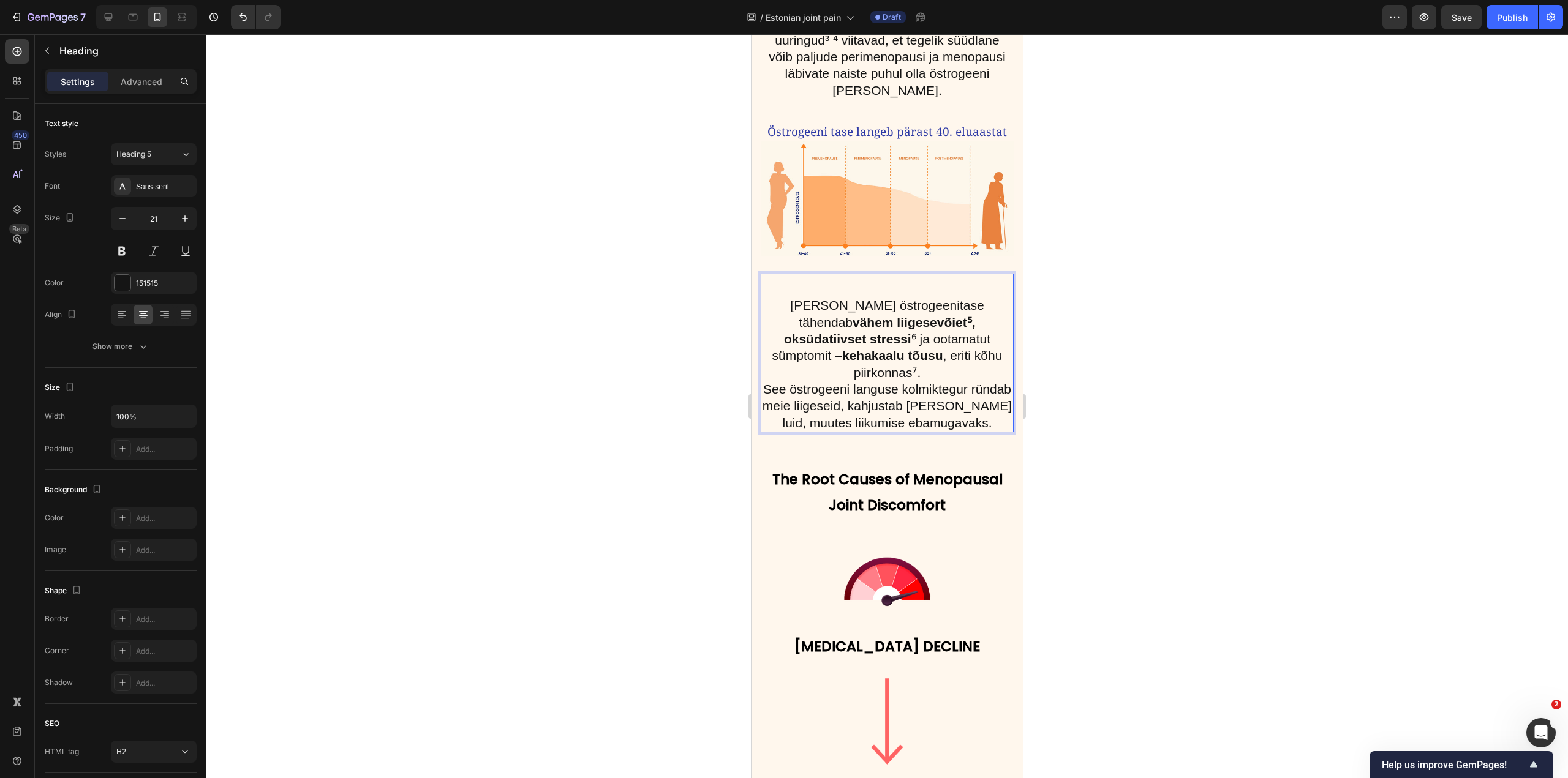
click at [985, 385] on p "Madalam östrogeenitase tähendab vähem liigesevõiet⁵, oksüdatiivset stressi ⁶ ja…" at bounding box center [887, 364] width 251 height 134
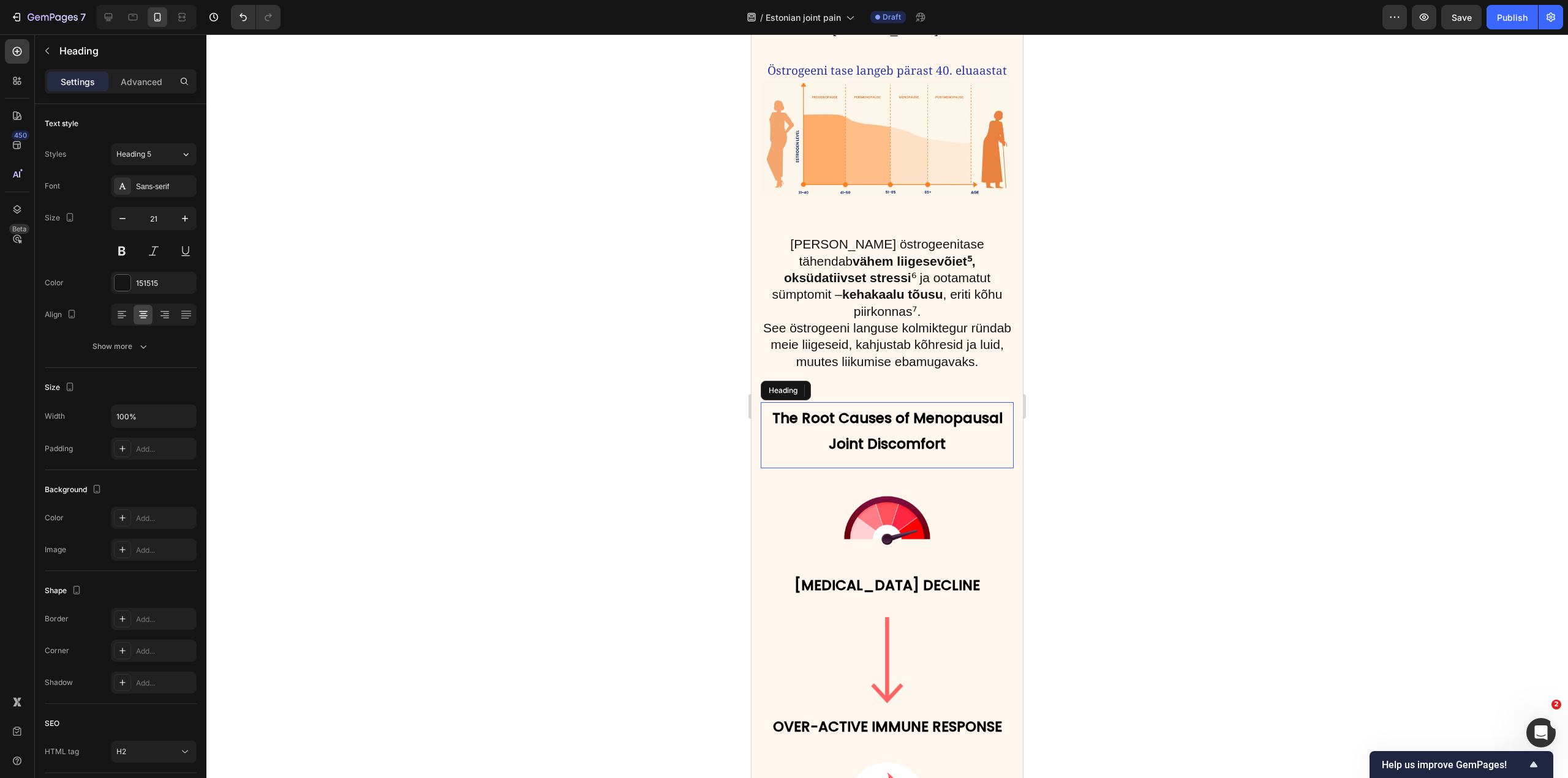
click at [923, 410] on h2 "The Root Causes of Menopausal Joint Discomfort" at bounding box center [887, 429] width 253 height 54
click at [950, 420] on h2 "The Root Causes of Menopausal Joint Discomfort" at bounding box center [887, 429] width 253 height 54
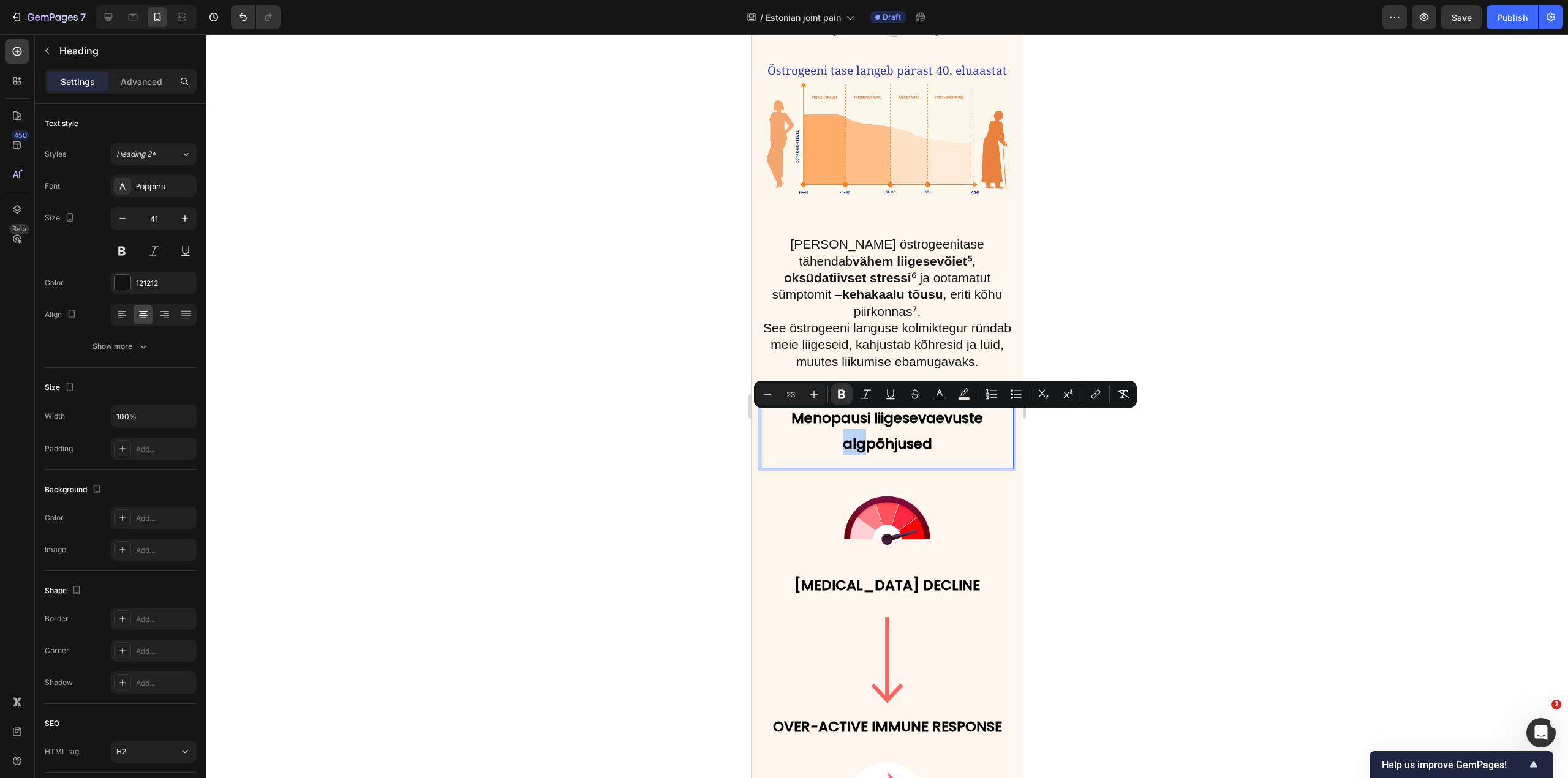
drag, startPoint x: 842, startPoint y: 415, endPoint x: 865, endPoint y: 417, distance: 23.1
click at [865, 417] on strong "Menopausi liigesevaevuste algpõhjused" at bounding box center [887, 431] width 192 height 46
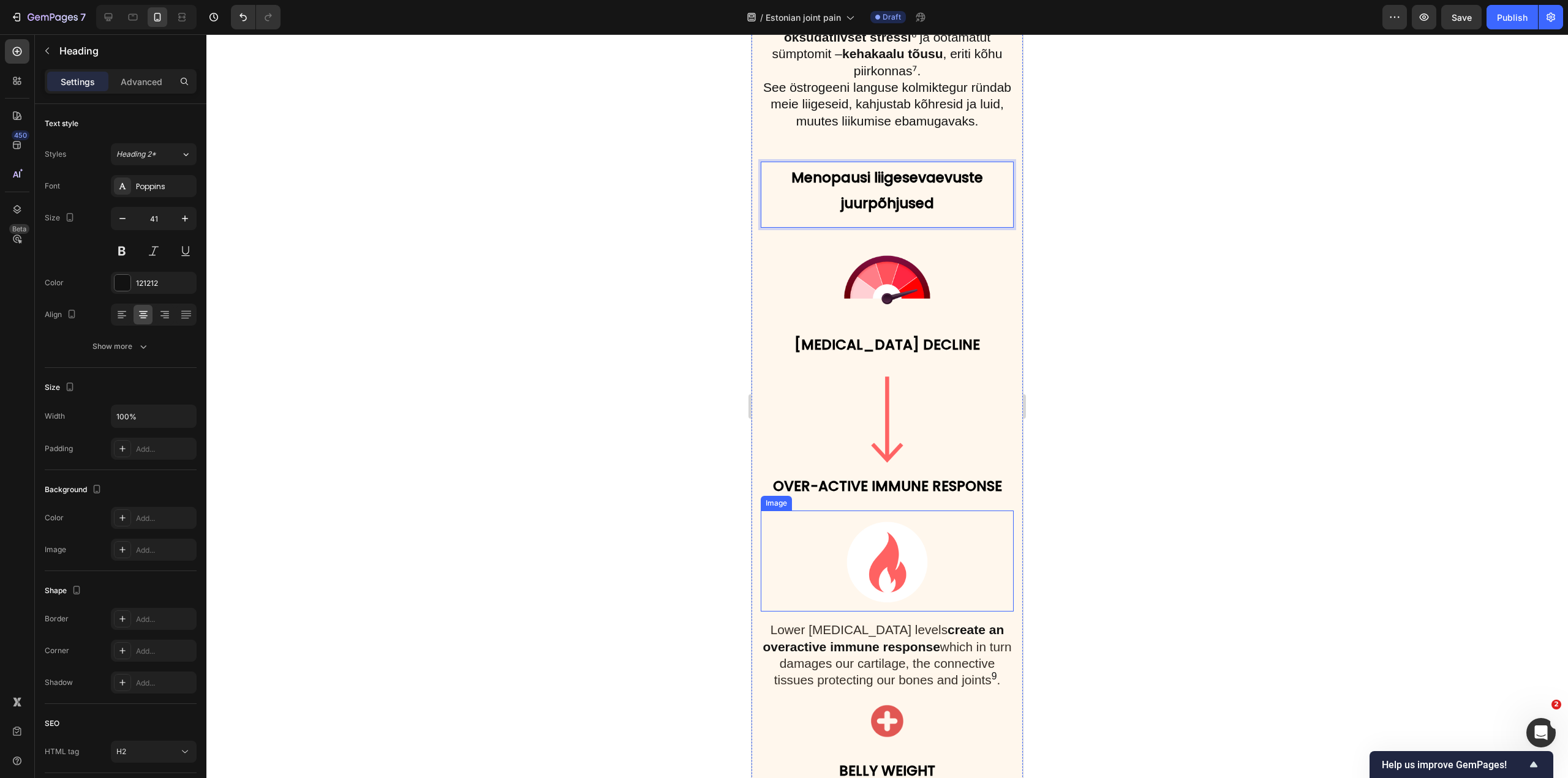
scroll to position [1898, 0]
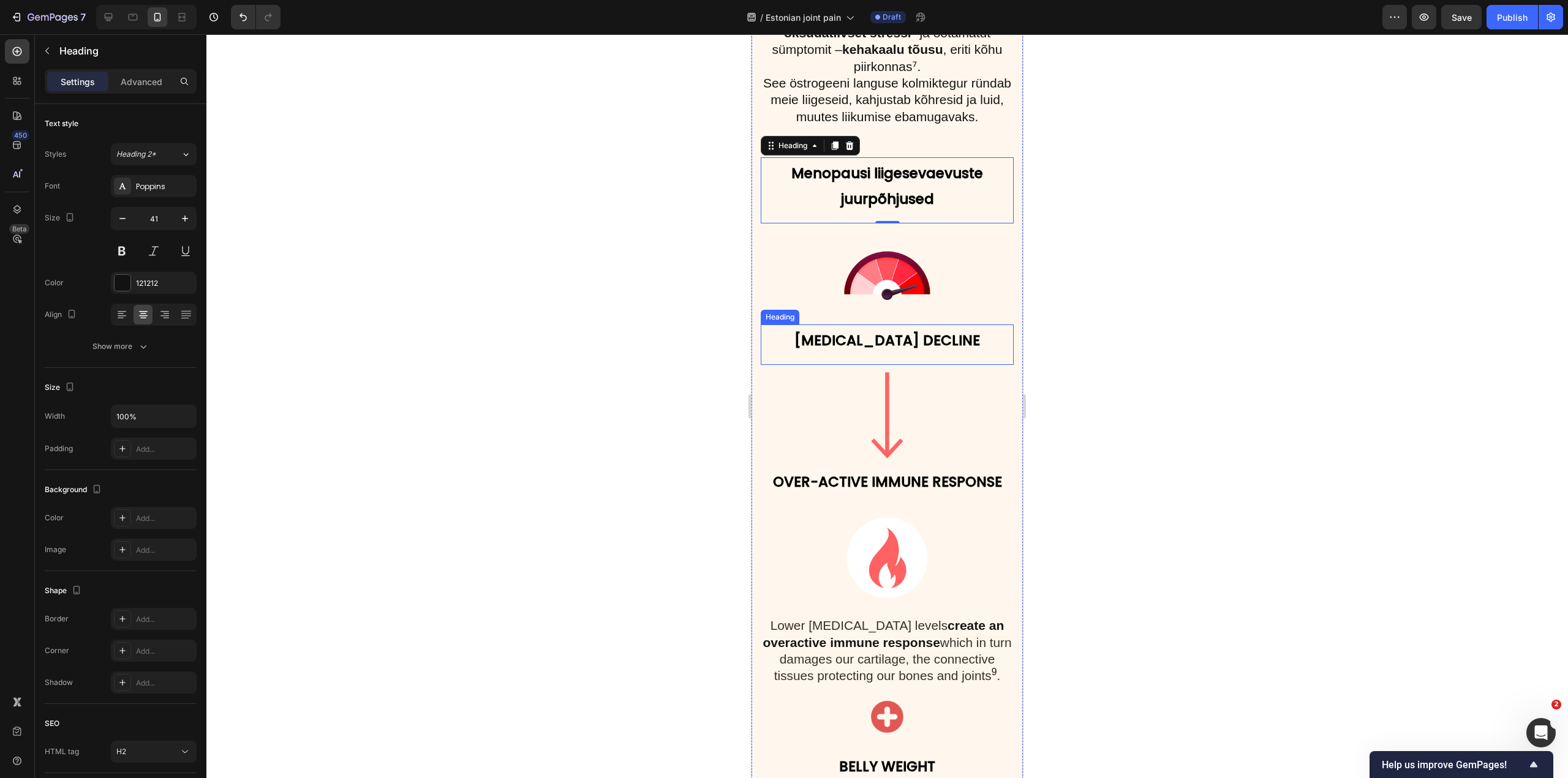
click at [905, 331] on strong "ESTROGEN DECLINE" at bounding box center [887, 341] width 186 height 19
click at [887, 472] on strong "OVER-ACTIVE IMMUNE RESPONSE" at bounding box center [887, 482] width 229 height 19
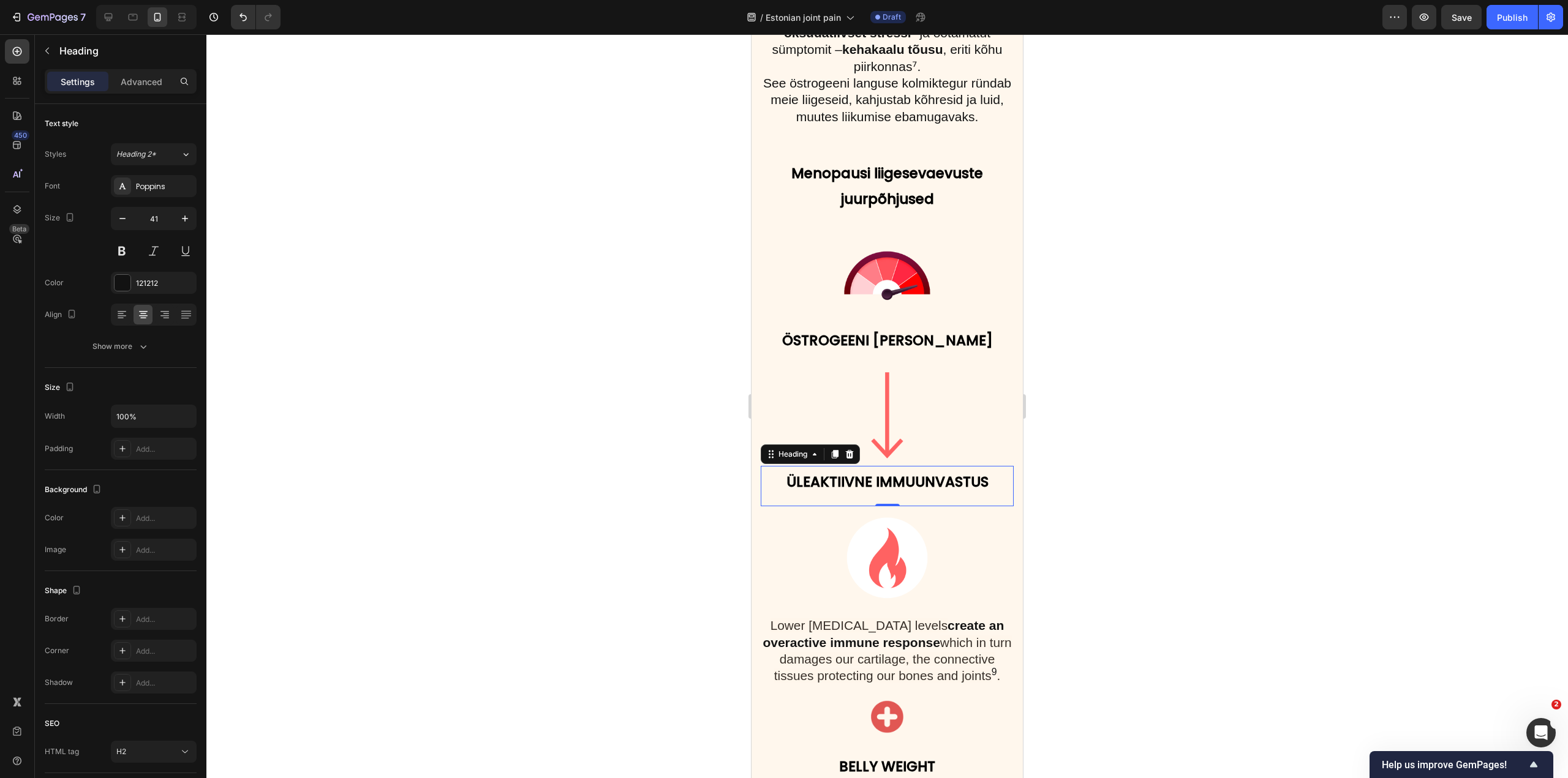
click at [839, 472] on strong "ÜLEAKTIIVNE IMMUUNVASTUS" at bounding box center [887, 482] width 202 height 19
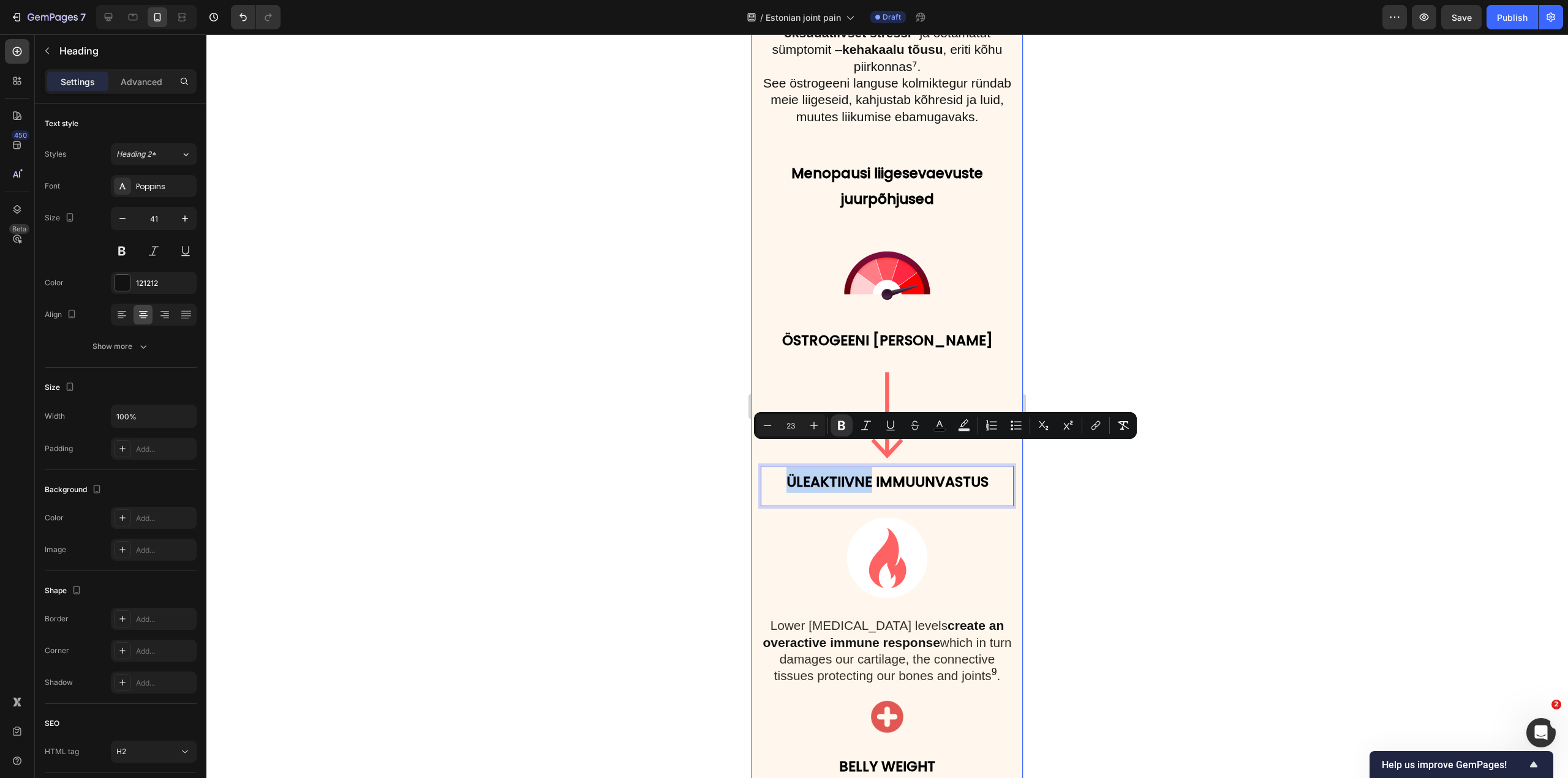
drag, startPoint x: 867, startPoint y: 448, endPoint x: 760, endPoint y: 461, distance: 107.8
click at [760, 461] on div "⁠⁠⁠⁠⁠⁠⁠ Kõige enam valesti mõistetud menopausi sümptom on liigesevaevused Headi…" at bounding box center [887, 571] width 272 height 2081
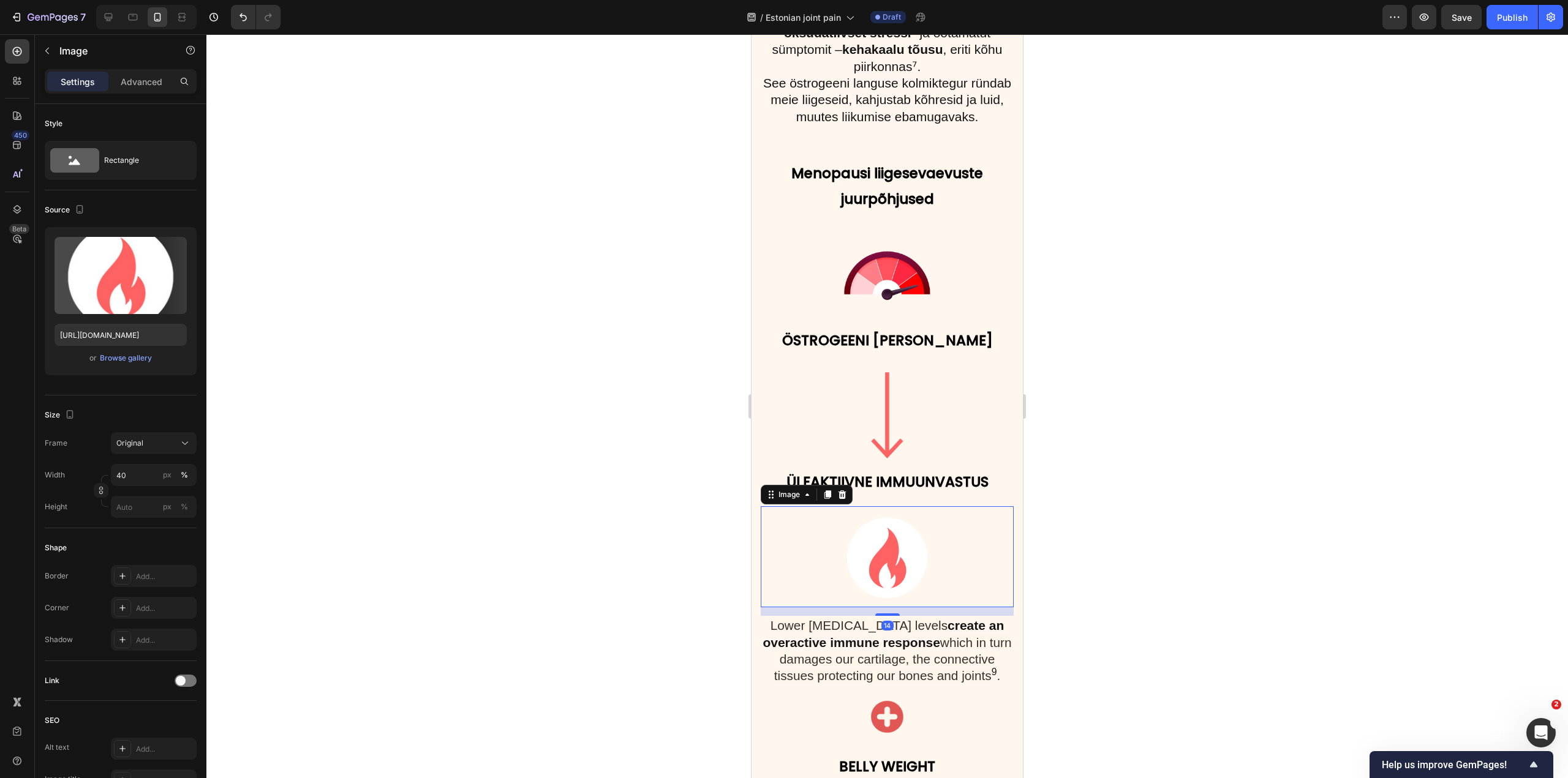
click at [839, 506] on img at bounding box center [887, 557] width 101 height 101
click at [814, 467] on p "⁠⁠⁠⁠⁠⁠⁠ ÜLEAKTIIVNE IMMUUNVASTUS" at bounding box center [887, 480] width 251 height 26
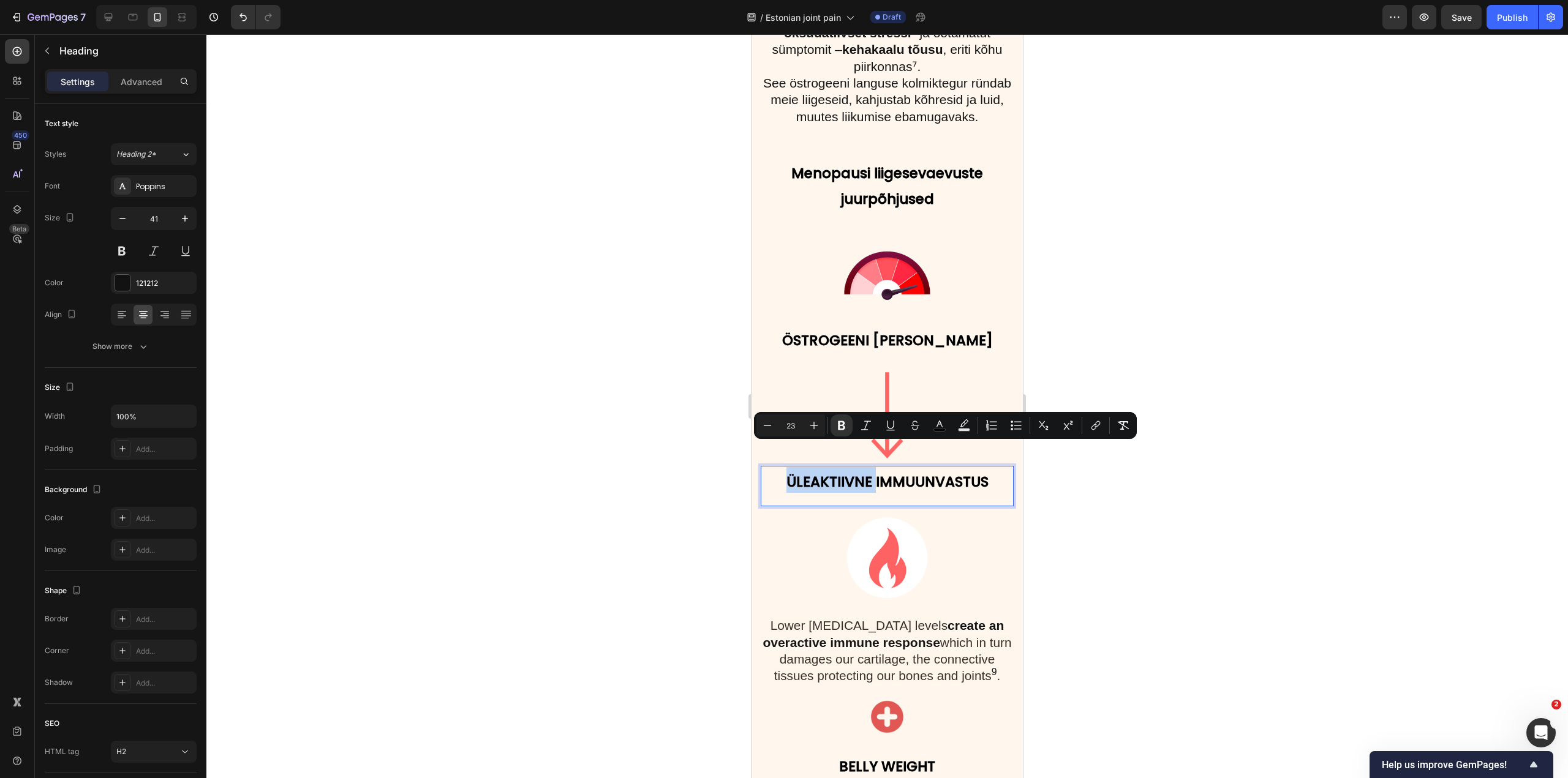
click at [802, 472] on strong "ÜLEAKTIIVNE IMMUUNVASTUS" at bounding box center [887, 482] width 202 height 19
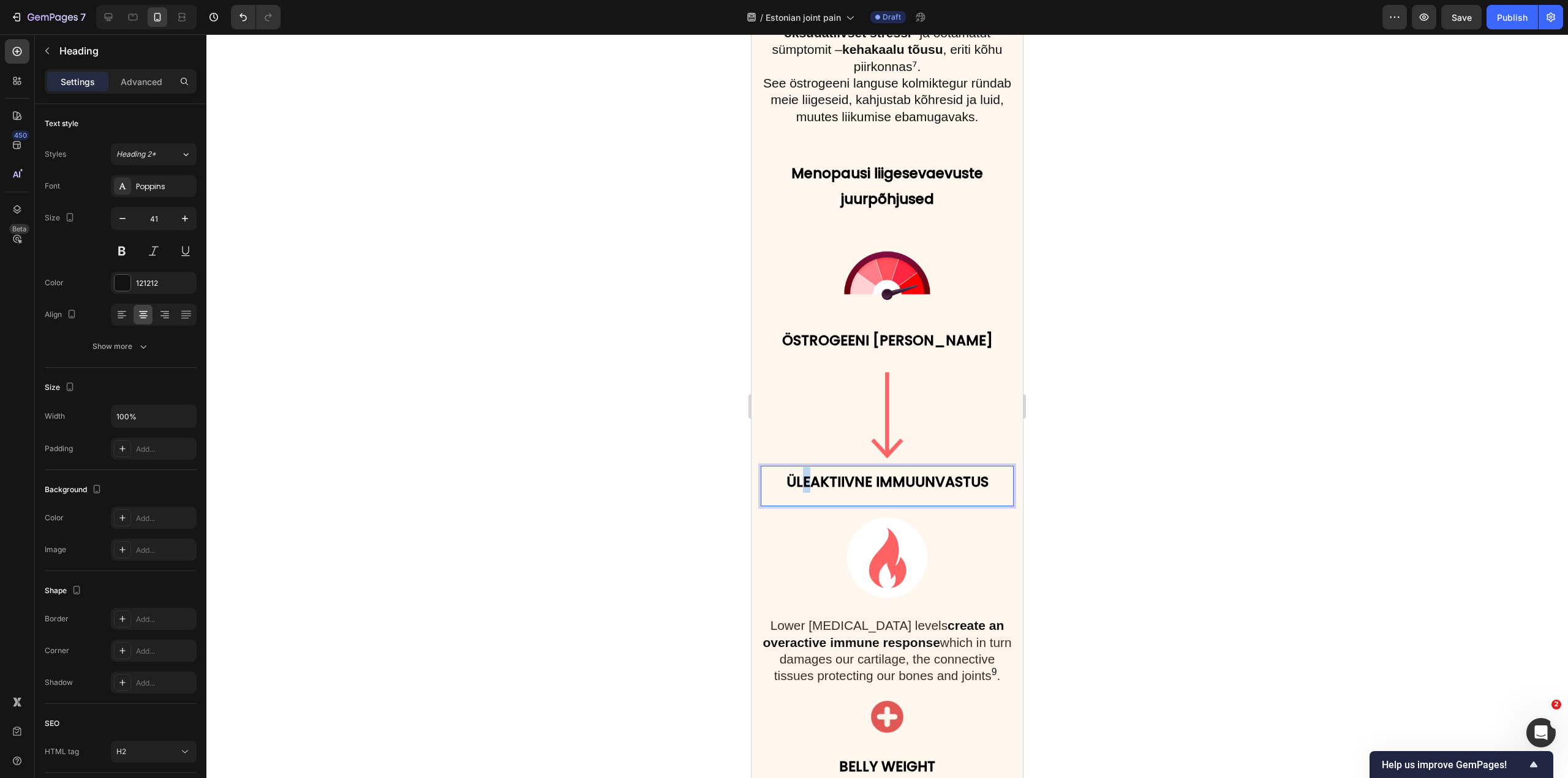
click at [802, 472] on strong "ÜLEAKTIIVNE IMMUUNVASTUS" at bounding box center [887, 482] width 202 height 19
click at [952, 619] on h2 "Lower estrogen levels create an overactive immune response which in turn damage…" at bounding box center [887, 651] width 253 height 69
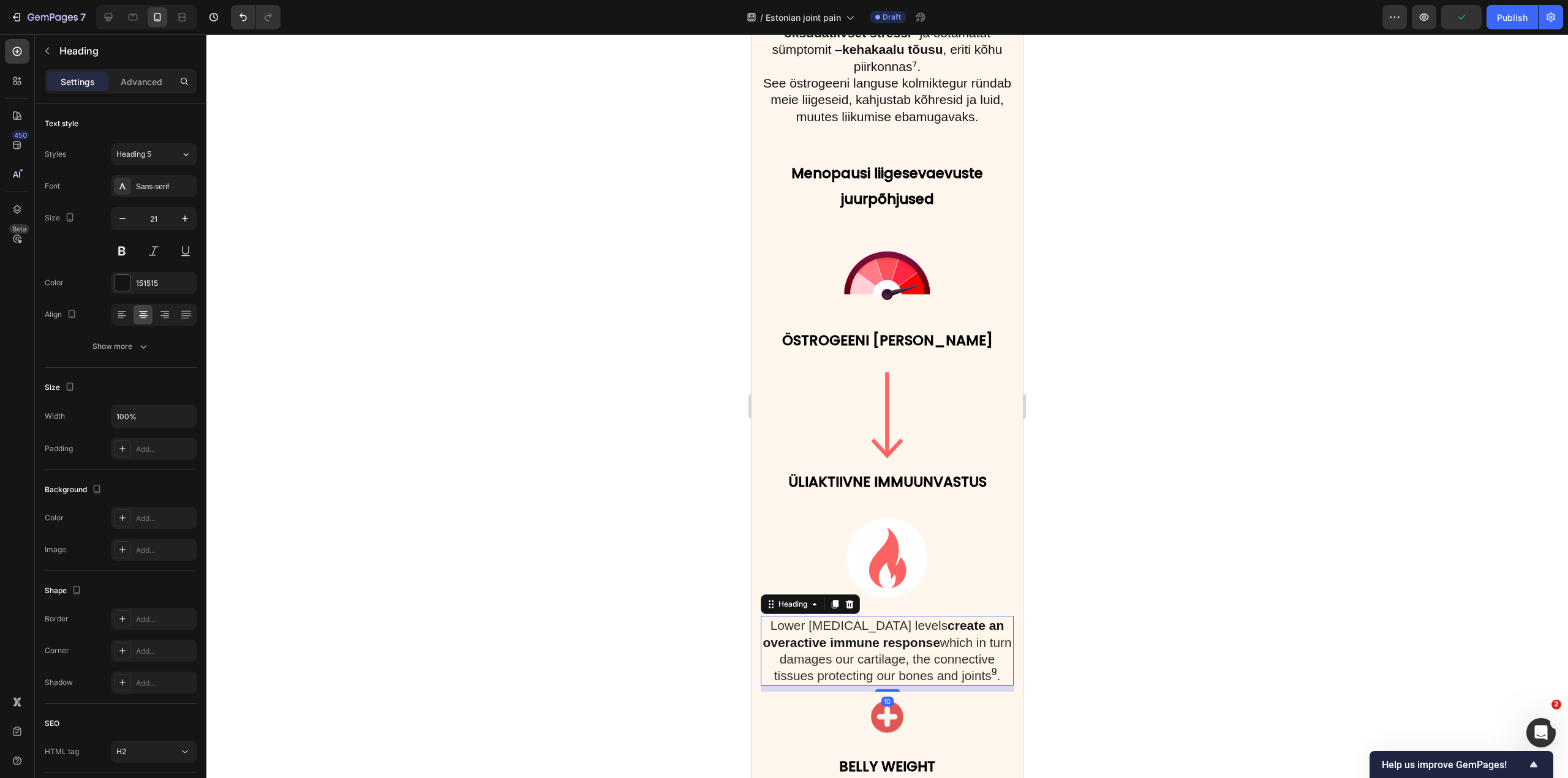
click at [952, 619] on h2 "Lower estrogen levels create an overactive immune response which in turn damage…" at bounding box center [887, 651] width 253 height 69
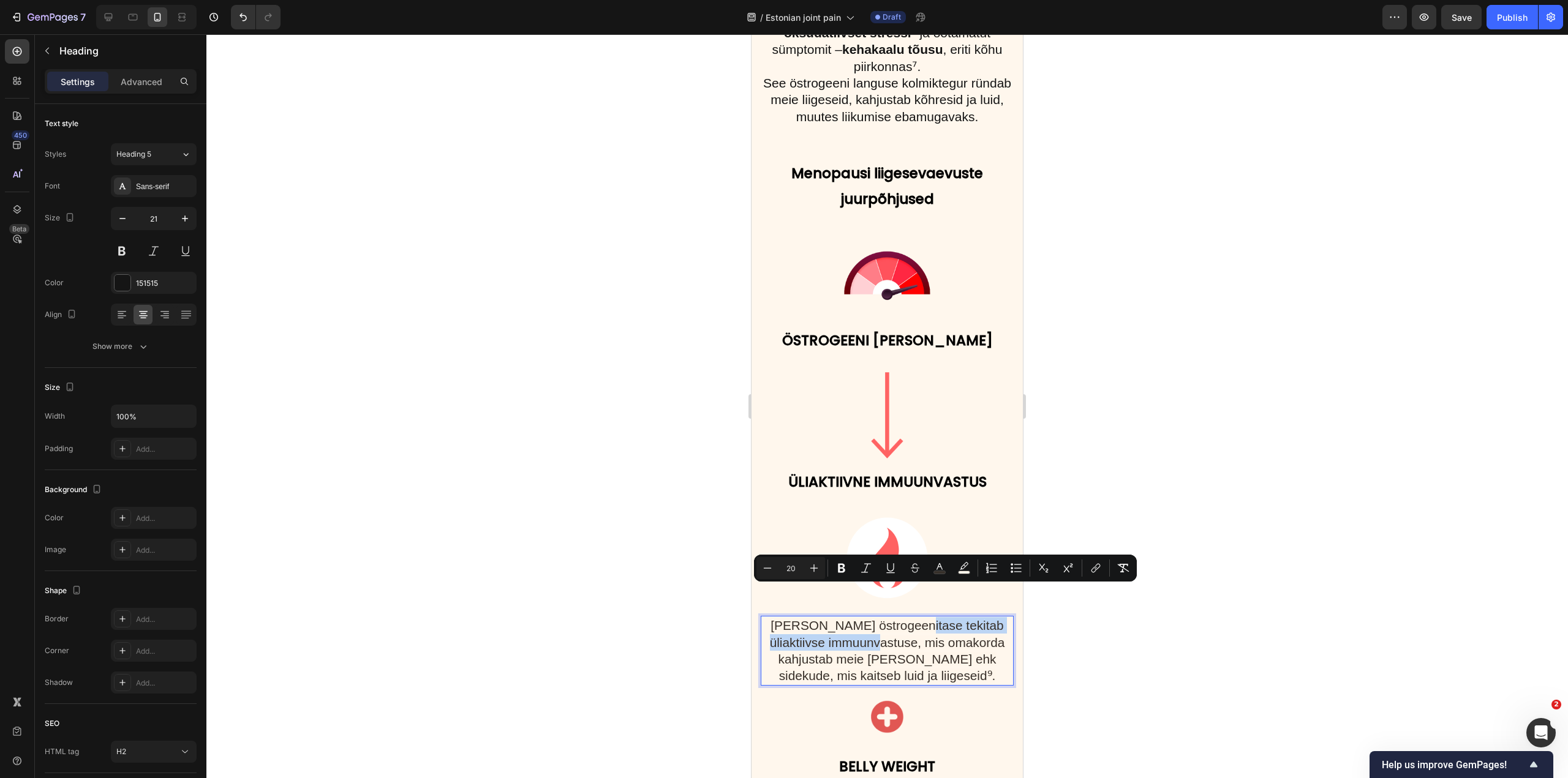
drag, startPoint x: 907, startPoint y: 596, endPoint x: 855, endPoint y: 612, distance: 54.4
click at [855, 619] on span "Madalam östrogeenitase tekitab üliaktiivse immuunvastuse, mis omakorda kahjusta…" at bounding box center [887, 651] width 235 height 64
click at [869, 619] on p "Madalam östrogeenitase tekitab üliaktiivse immuunvastuse , mis omakorda kahjust…" at bounding box center [887, 650] width 251 height 67
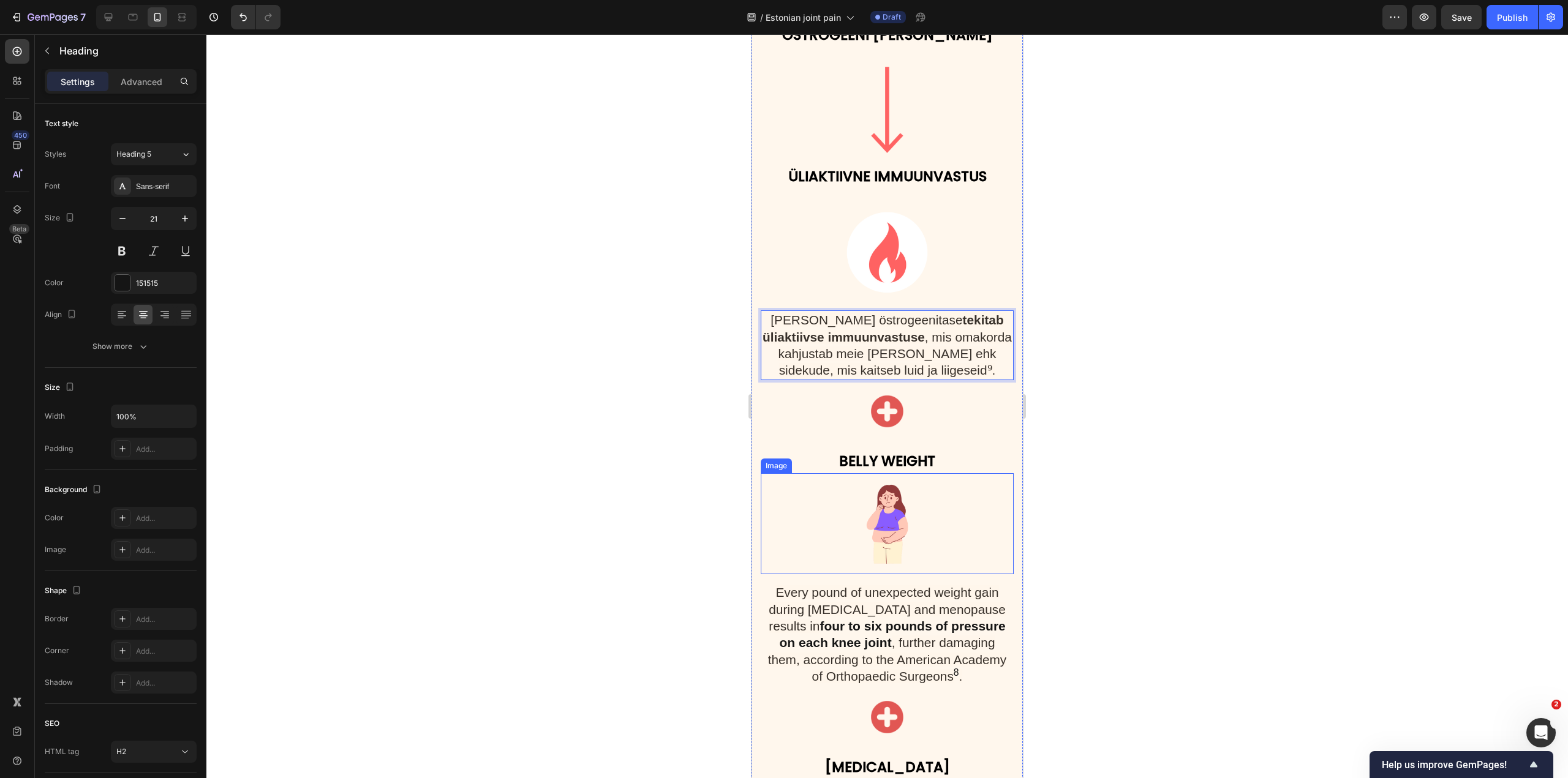
scroll to position [2204, 0]
click at [891, 450] on strong "BELLY WEIGHT" at bounding box center [887, 460] width 96 height 19
click at [919, 585] on span "Every pound of unexpected weight gain during perimenopause and menopause result…" at bounding box center [887, 609] width 237 height 48
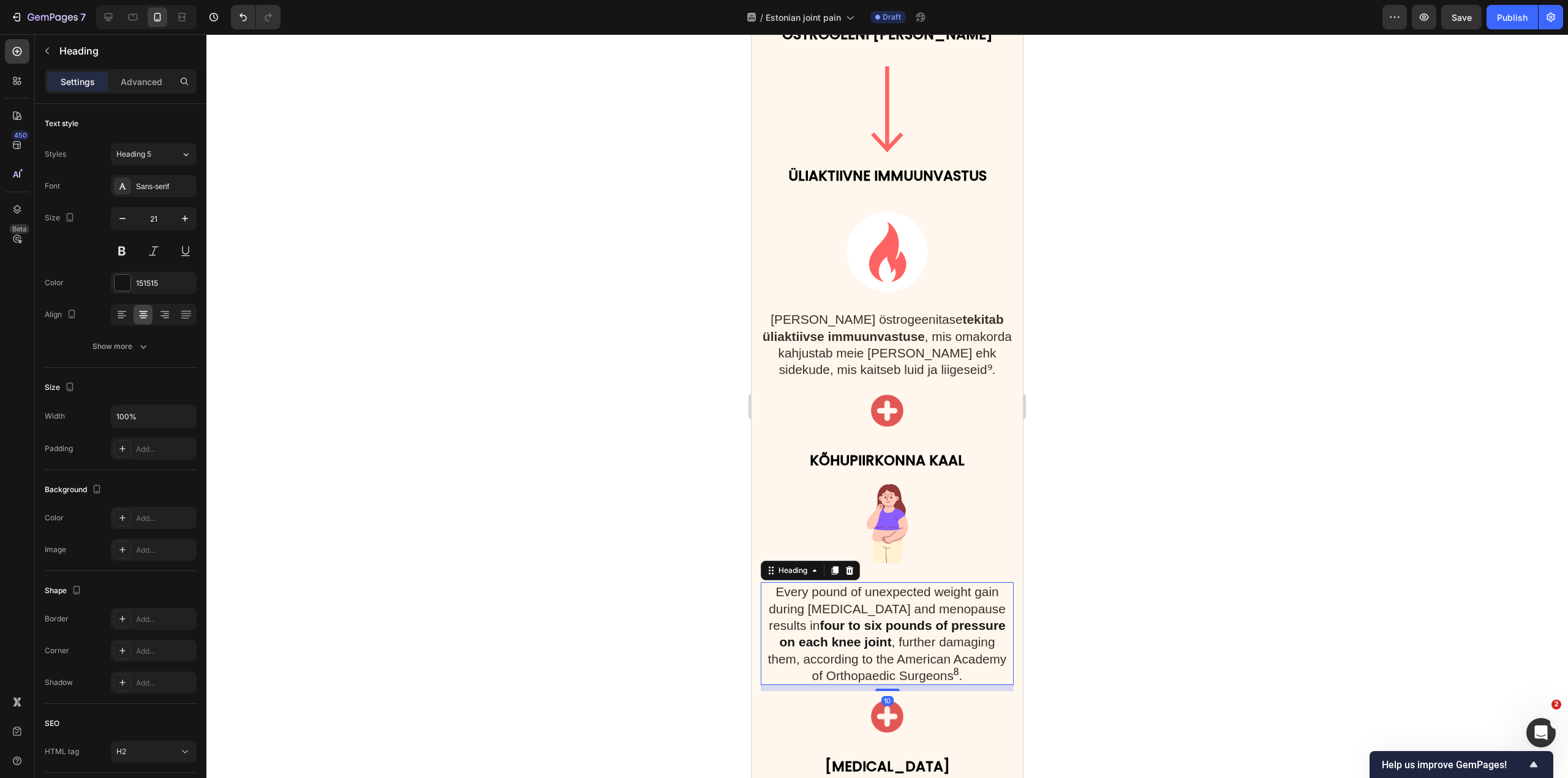
click at [927, 596] on h2 "Every pound of unexpected weight gain during perimenopause and menopause result…" at bounding box center [887, 634] width 253 height 103
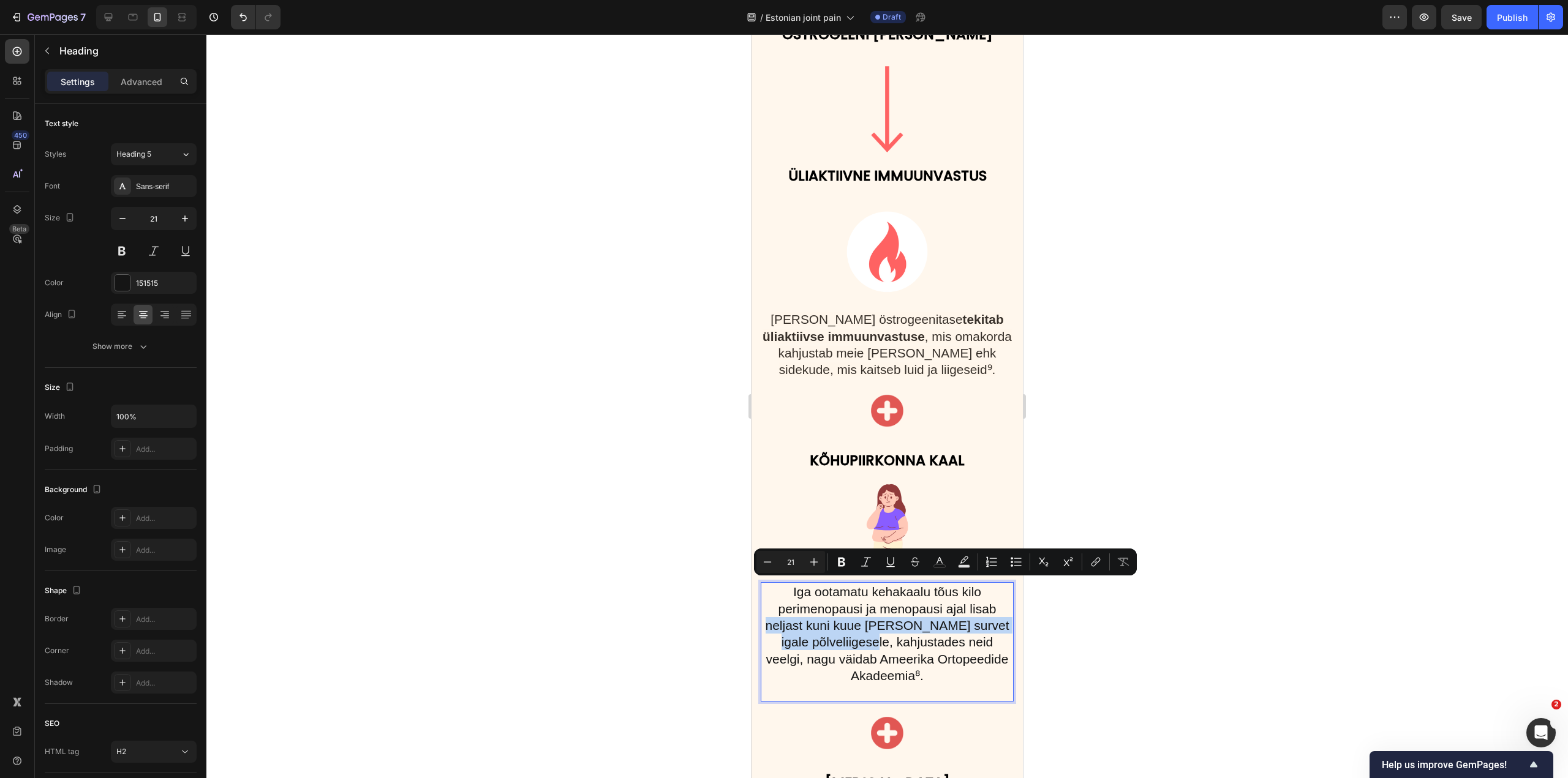
drag, startPoint x: 770, startPoint y: 588, endPoint x: 851, endPoint y: 603, distance: 82.4
click at [851, 603] on p "Iga ootamatu kehakaalu tõus kilo perimenopausi ja menopausi ajal lisab neljast …" at bounding box center [887, 633] width 251 height 100
click at [869, 619] on strong "neljast kuni kuue naela jagu survet igale põlveliigesele," at bounding box center [890, 634] width 237 height 30
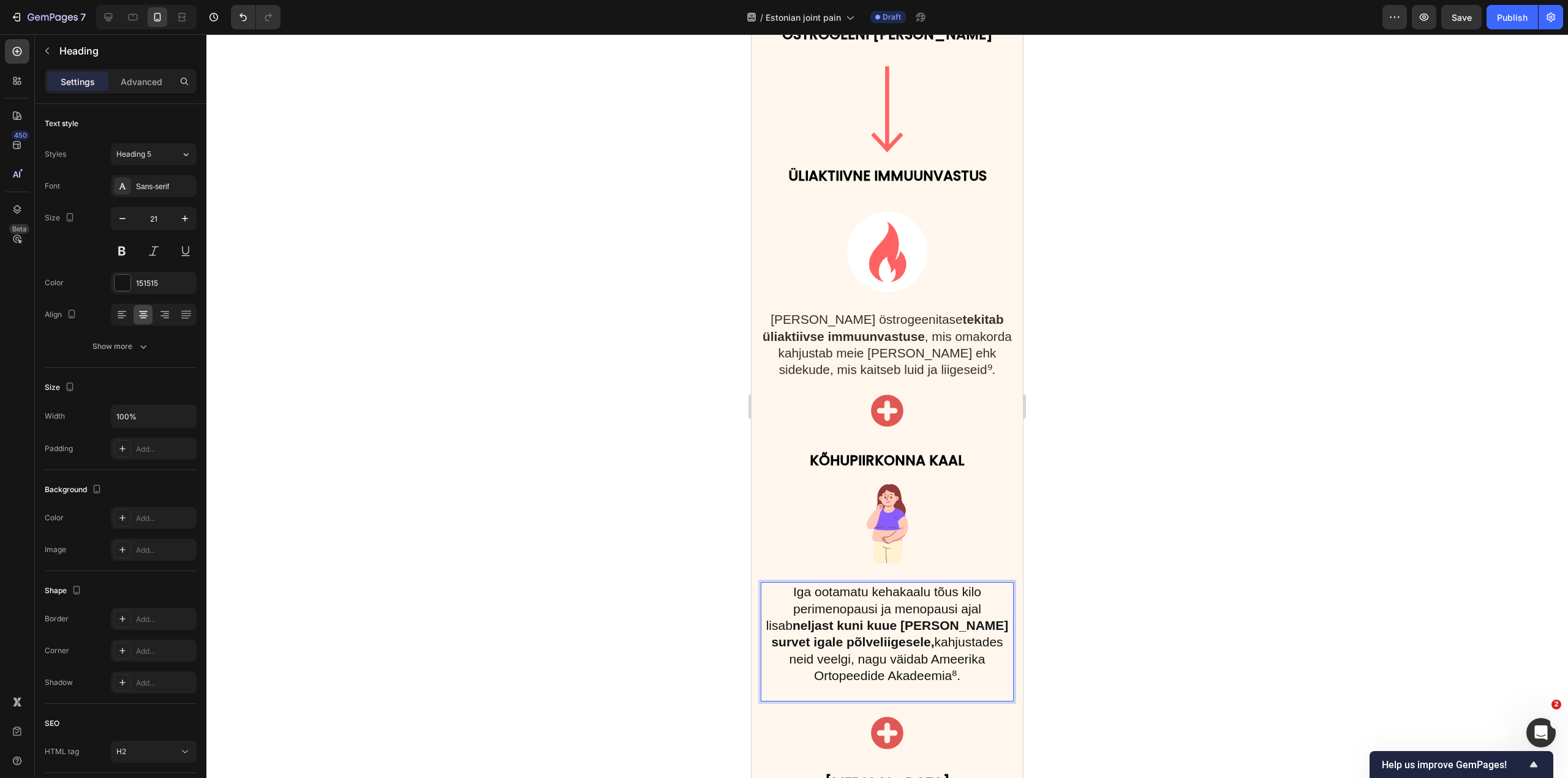
click at [984, 583] on p "Iga ootamatu kehakaalu tõus kilo perimenopausi ja menopausi ajal lisab neljast …" at bounding box center [887, 633] width 251 height 100
drag, startPoint x: 843, startPoint y: 570, endPoint x: 894, endPoint y: 573, distance: 51.1
click at [894, 583] on p "Iga ootamatu kehakaalu tõus kilo võrra perimenopausi ja menopausi ajal lisab ne…" at bounding box center [887, 633] width 251 height 100
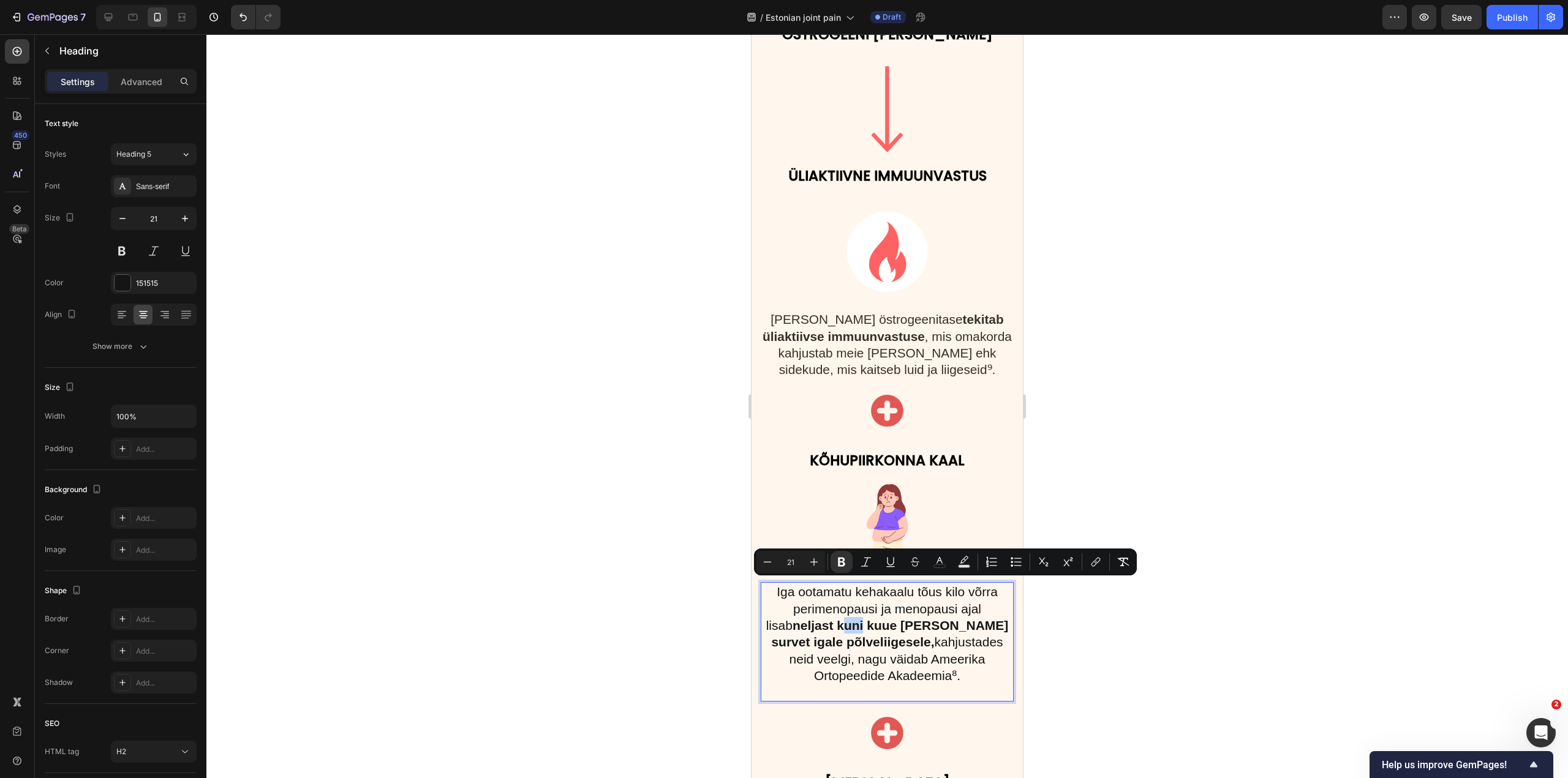
drag, startPoint x: 832, startPoint y: 584, endPoint x: 847, endPoint y: 586, distance: 15.1
click at [847, 619] on strong "neljast kuni kuue naela jagu survet igale põlveliigesele," at bounding box center [890, 634] width 237 height 30
click at [873, 619] on strong "neljast kuni kuue naela jagu survet igale põlveliigesele," at bounding box center [890, 634] width 237 height 30
drag, startPoint x: 808, startPoint y: 584, endPoint x: 814, endPoint y: 586, distance: 6.3
click at [814, 619] on strong "neljast kuni kuue naela jagu survet igale põlveliigesele," at bounding box center [890, 634] width 237 height 30
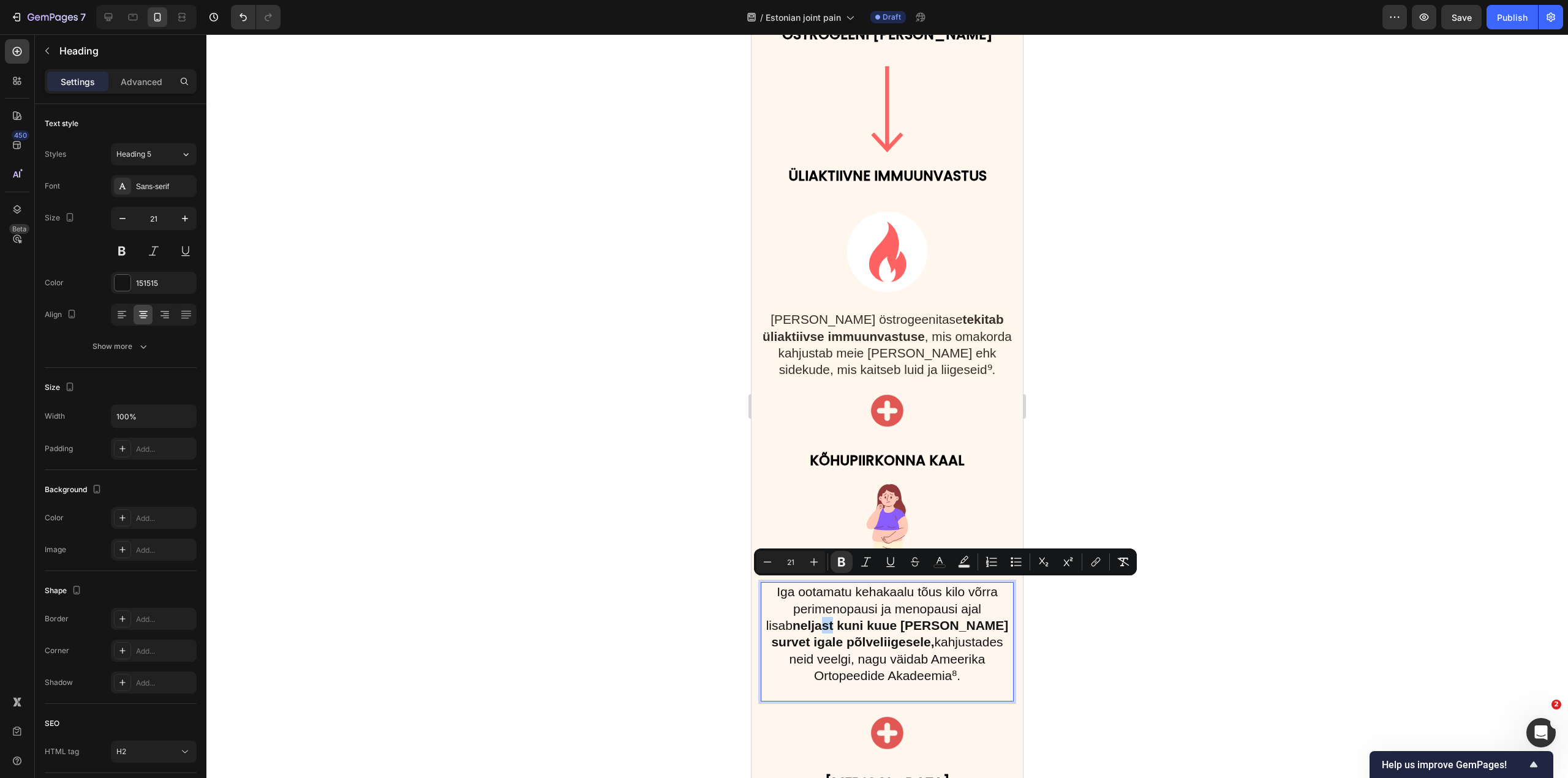
drag, startPoint x: 818, startPoint y: 587, endPoint x: 807, endPoint y: 586, distance: 11.0
click at [807, 619] on strong "neljast kuni kuue naela jagu survet igale põlveliigesele," at bounding box center [890, 634] width 237 height 30
drag, startPoint x: 866, startPoint y: 587, endPoint x: 895, endPoint y: 588, distance: 29.0
click at [895, 602] on strong "nelja kuni kuue naela jagu survet igale põlveliigesele," at bounding box center [887, 626] width 247 height 48
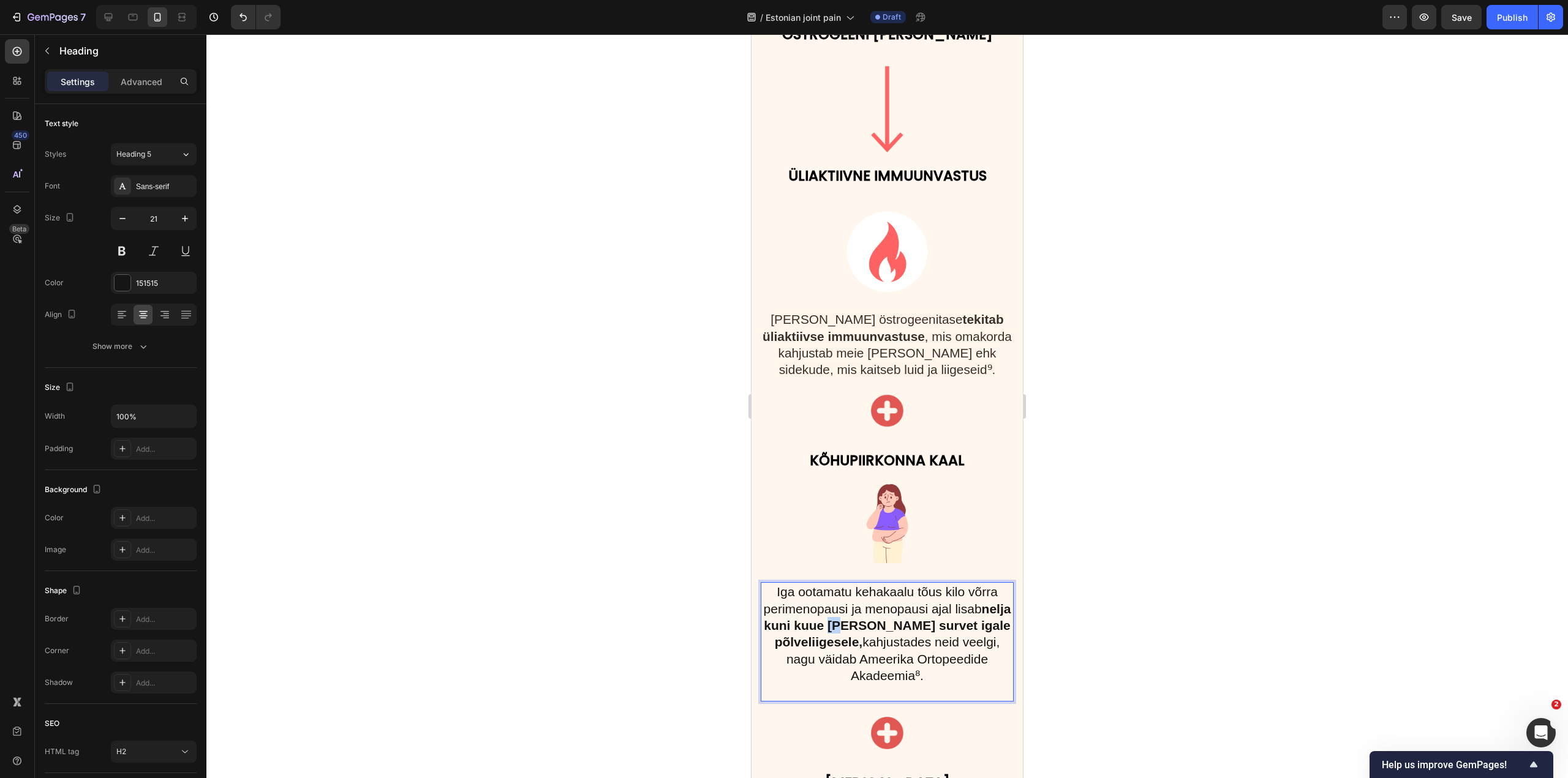
drag, startPoint x: 864, startPoint y: 588, endPoint x: 879, endPoint y: 588, distance: 15.0
click at [879, 602] on strong "nelja kuni kuue naela jagu survet igale põlveliigesele," at bounding box center [887, 626] width 247 height 48
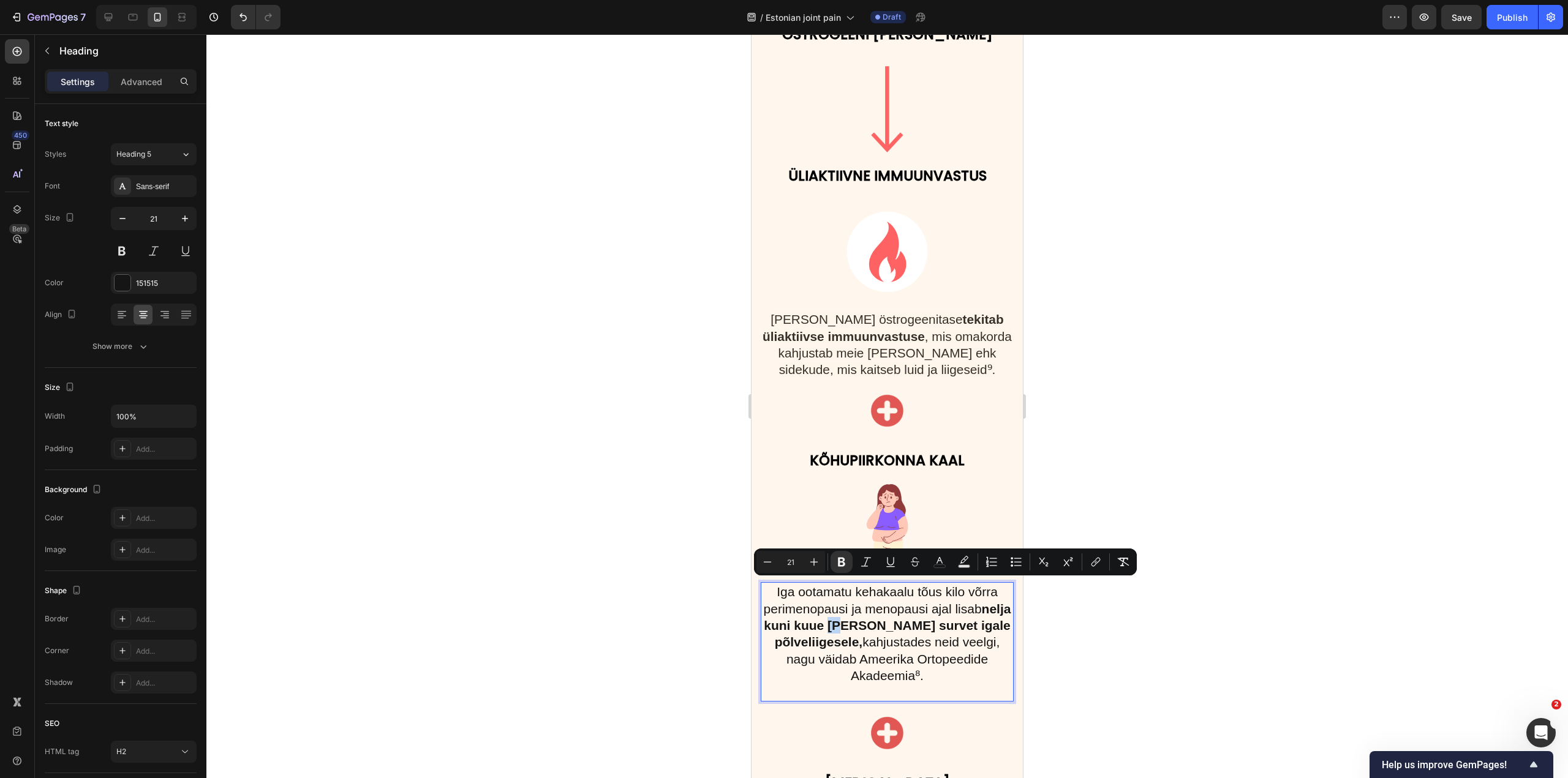
click at [866, 602] on strong "nelja kuni kuue naela jagu survet igale põlveliigesele," at bounding box center [887, 626] width 247 height 48
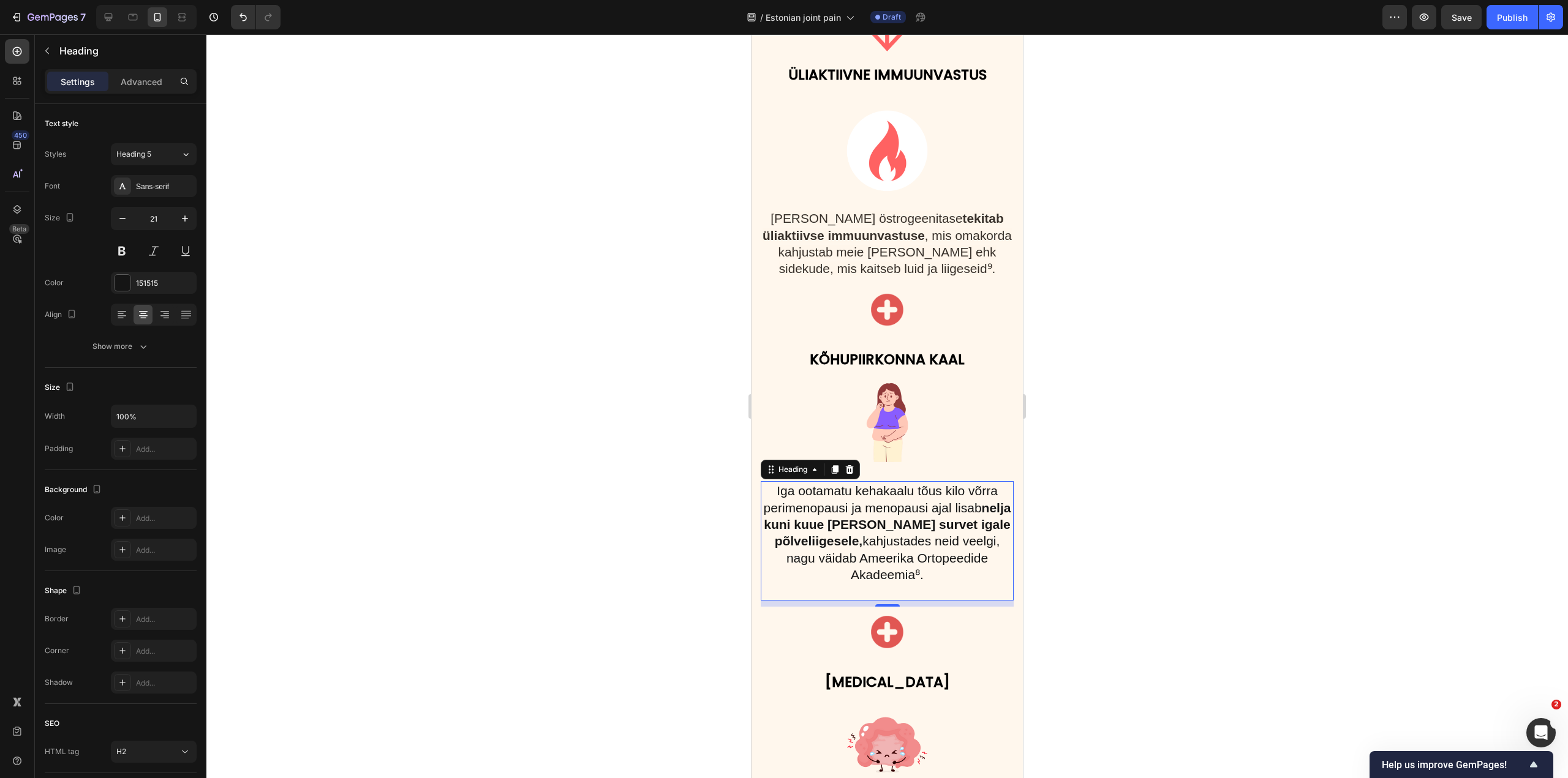
scroll to position [2327, 0]
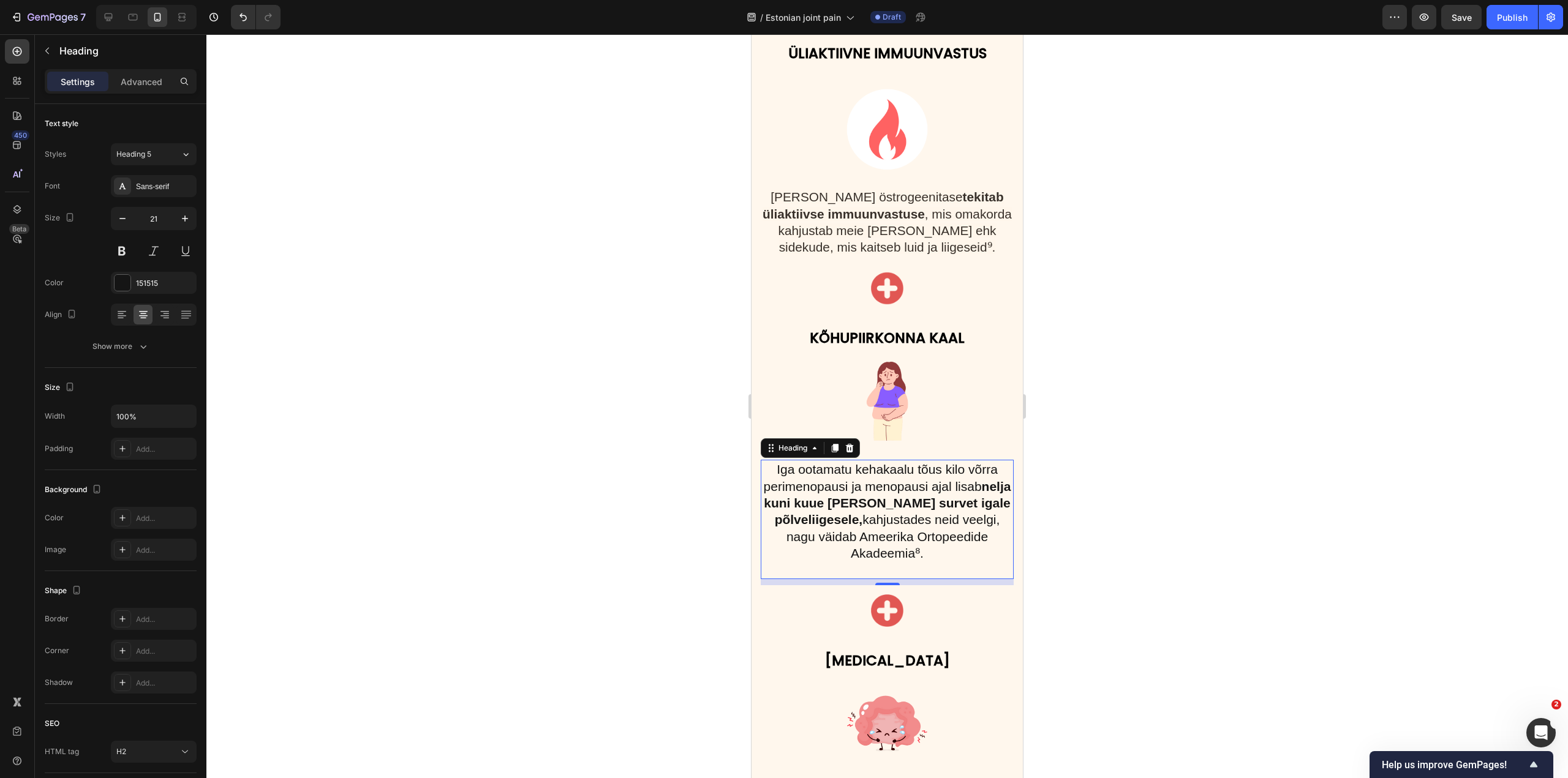
click at [770, 479] on strong "nelja kuni kuue naela jagu survet igale põlveliigesele," at bounding box center [887, 503] width 247 height 48
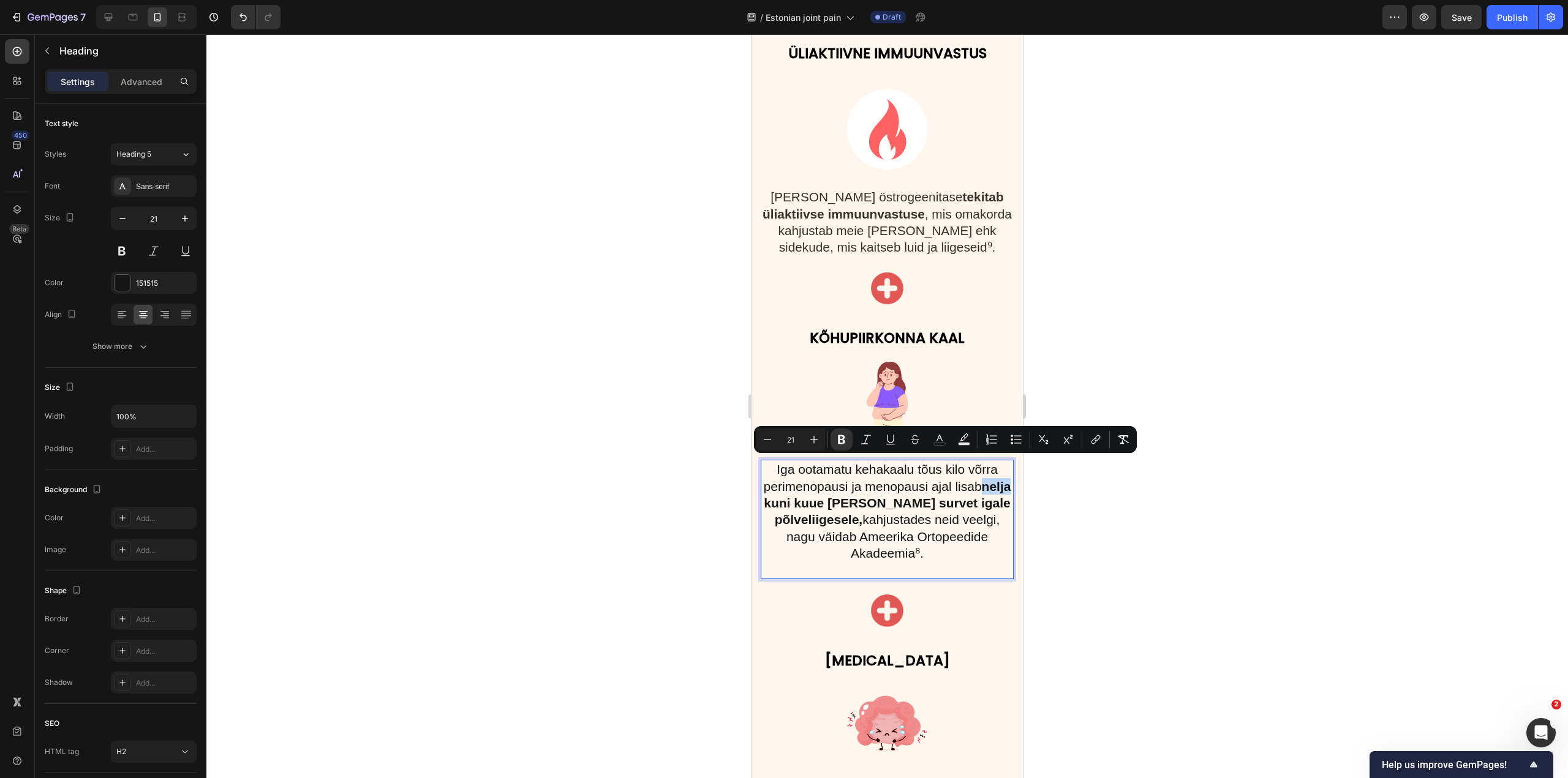
drag, startPoint x: 769, startPoint y: 469, endPoint x: 797, endPoint y: 465, distance: 28.3
click at [797, 479] on strong "nelja kuni kuue naela jagu survet igale põlveliigesele," at bounding box center [887, 503] width 247 height 48
click at [835, 479] on strong "nelja kuni kuue naela jagu survet igale põlveliigesele," at bounding box center [887, 503] width 247 height 48
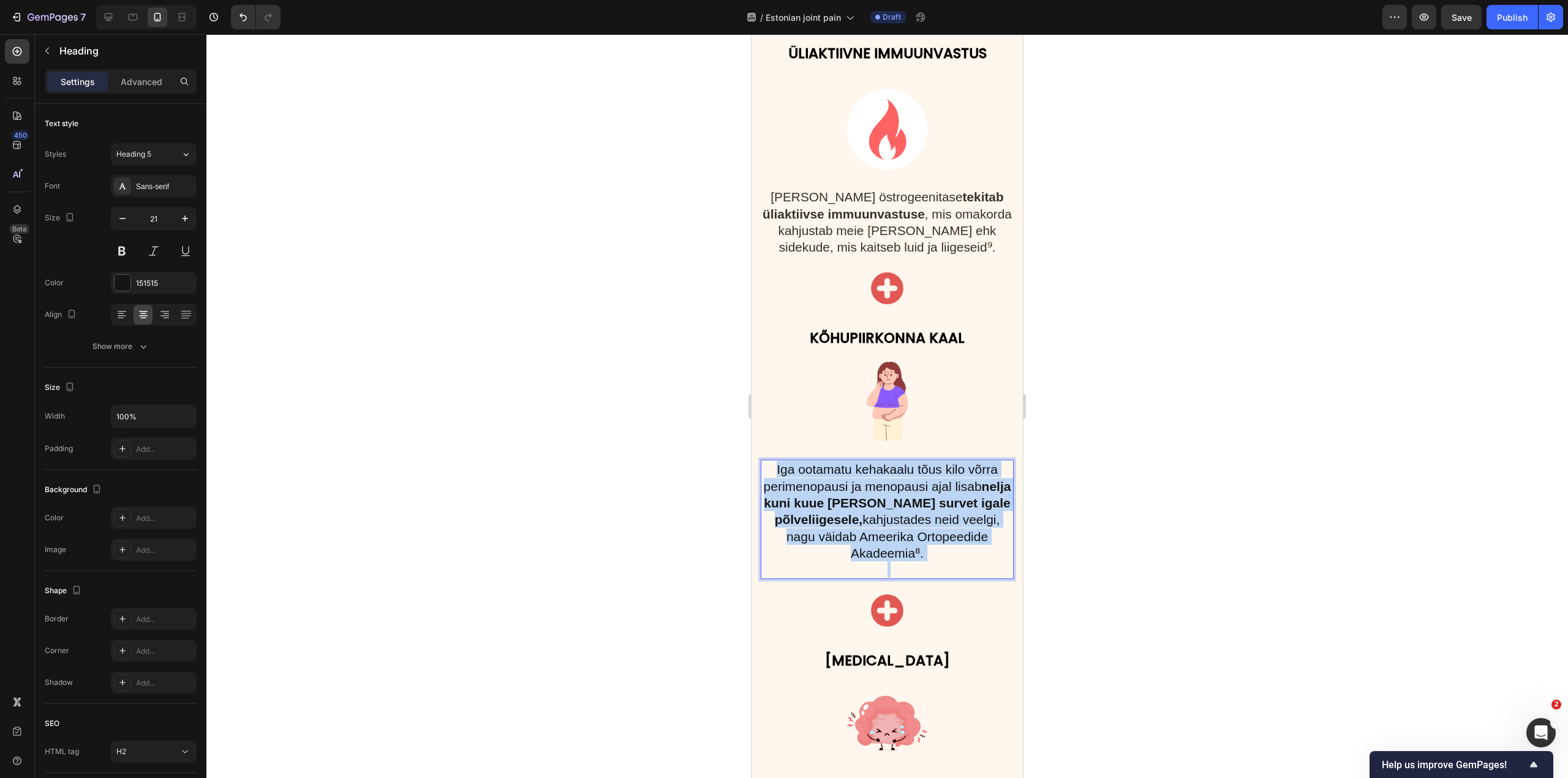
copy p "Iga ootamatu kehakaalu tõus kilo võrra perimenopausi ja menopausi ajal lisab ne…"
click at [920, 479] on strong "nelja kuni kuue naela jagu survet igale põlveliigesele," at bounding box center [887, 503] width 247 height 48
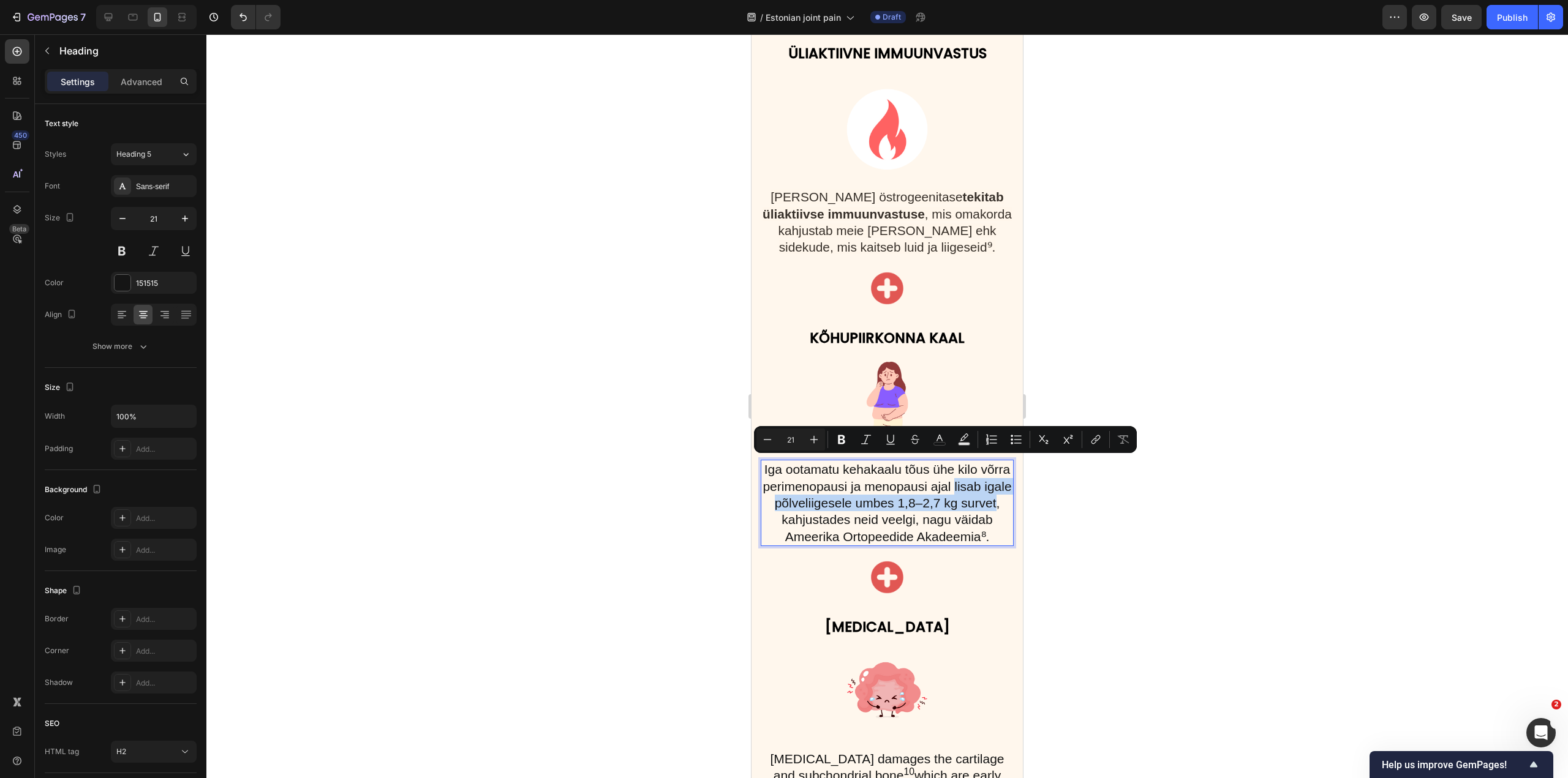
drag, startPoint x: 770, startPoint y: 466, endPoint x: 821, endPoint y: 484, distance: 54.1
click at [821, 484] on p "Iga ootamatu kehakaalu tõus ühe kilo võrra perimenopausi ja menopausi ajal lisa…" at bounding box center [887, 502] width 251 height 83
click at [826, 487] on strong "lisab igale põlveliigesele umbes 1,8–2,7 kg survet" at bounding box center [890, 494] width 245 height 30
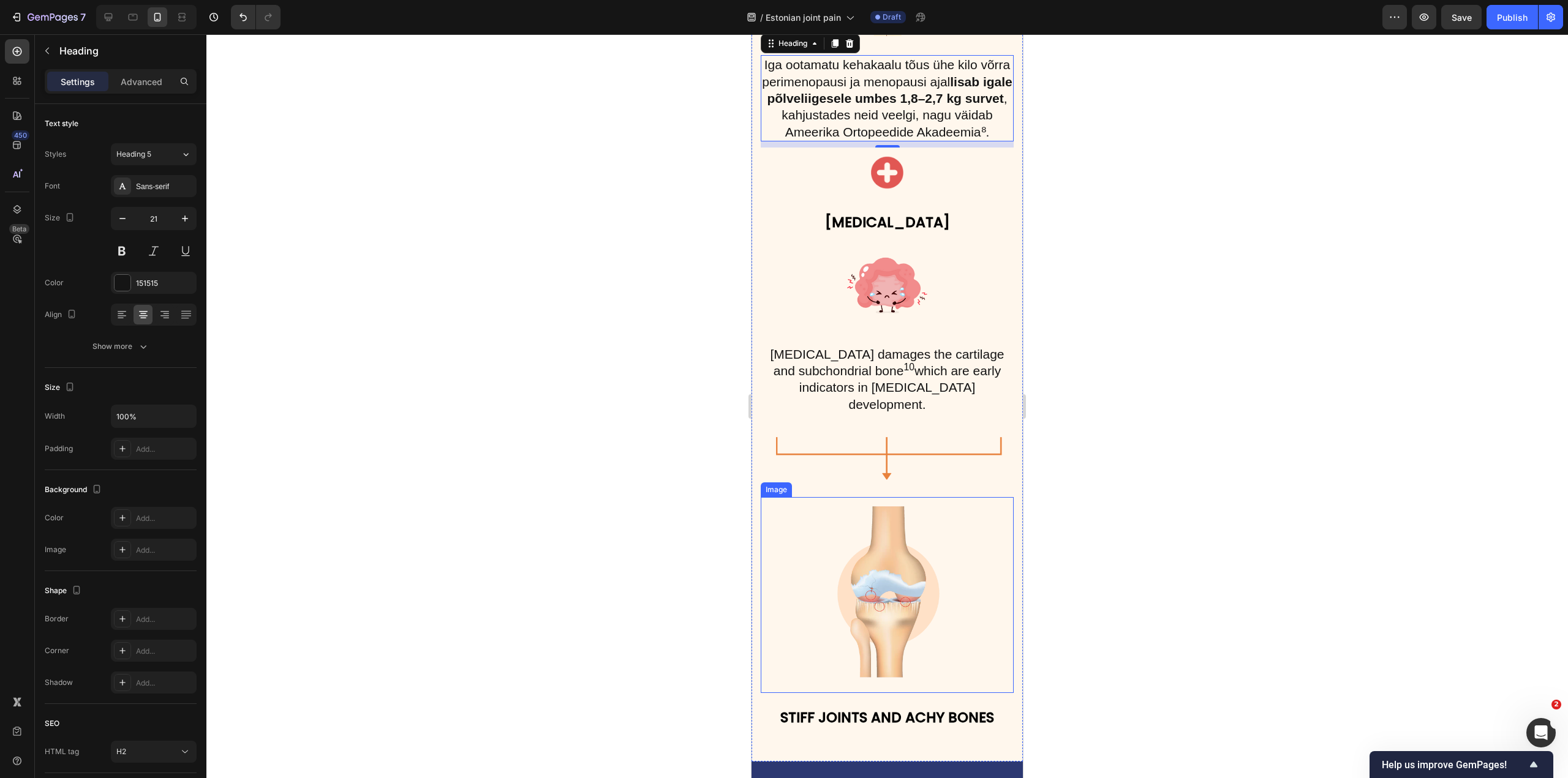
scroll to position [2728, 0]
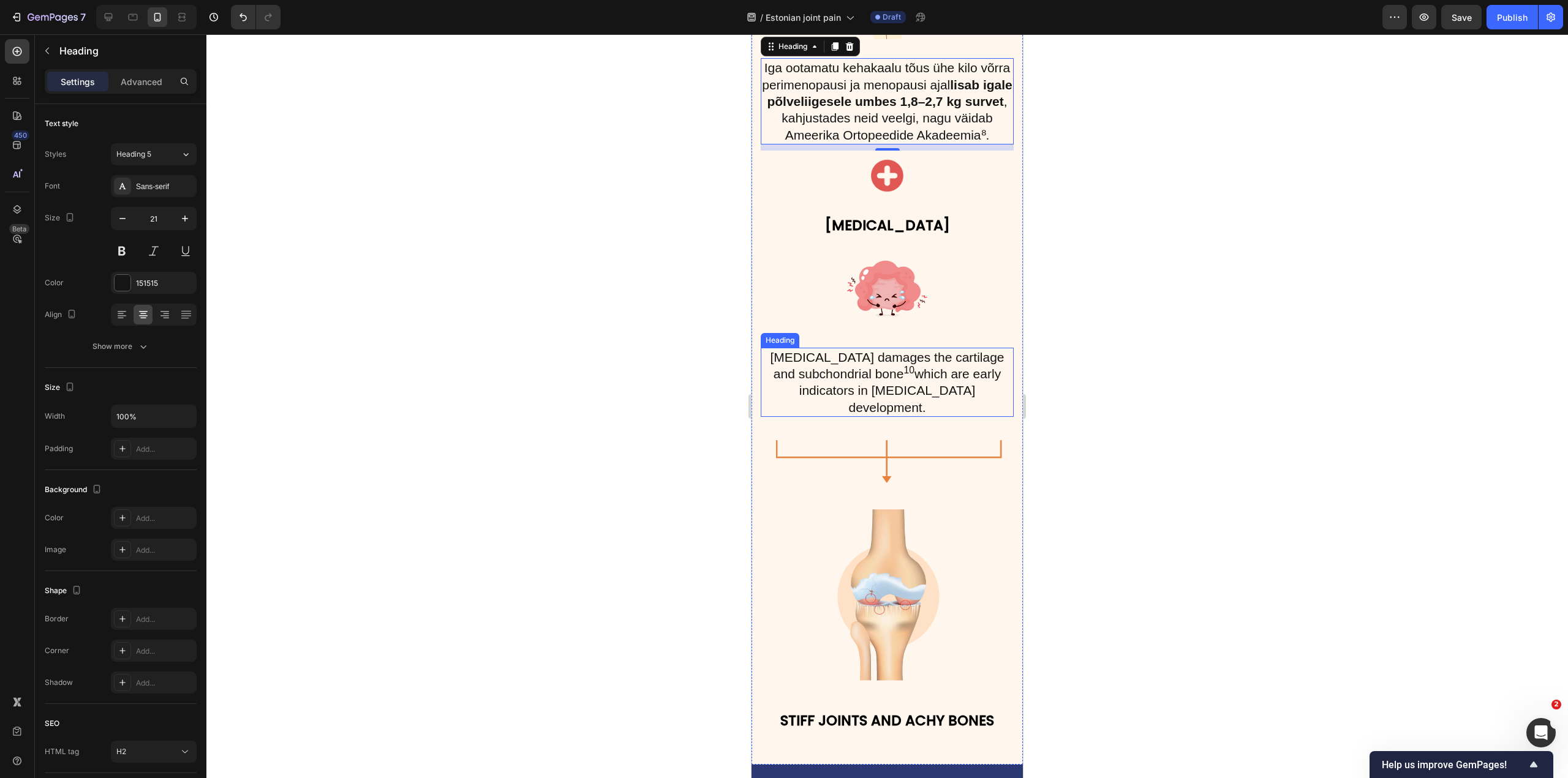
click at [893, 348] on h2 "Oxidative stress damages the cartilage and subchondrial bone 10 which are early…" at bounding box center [887, 382] width 253 height 69
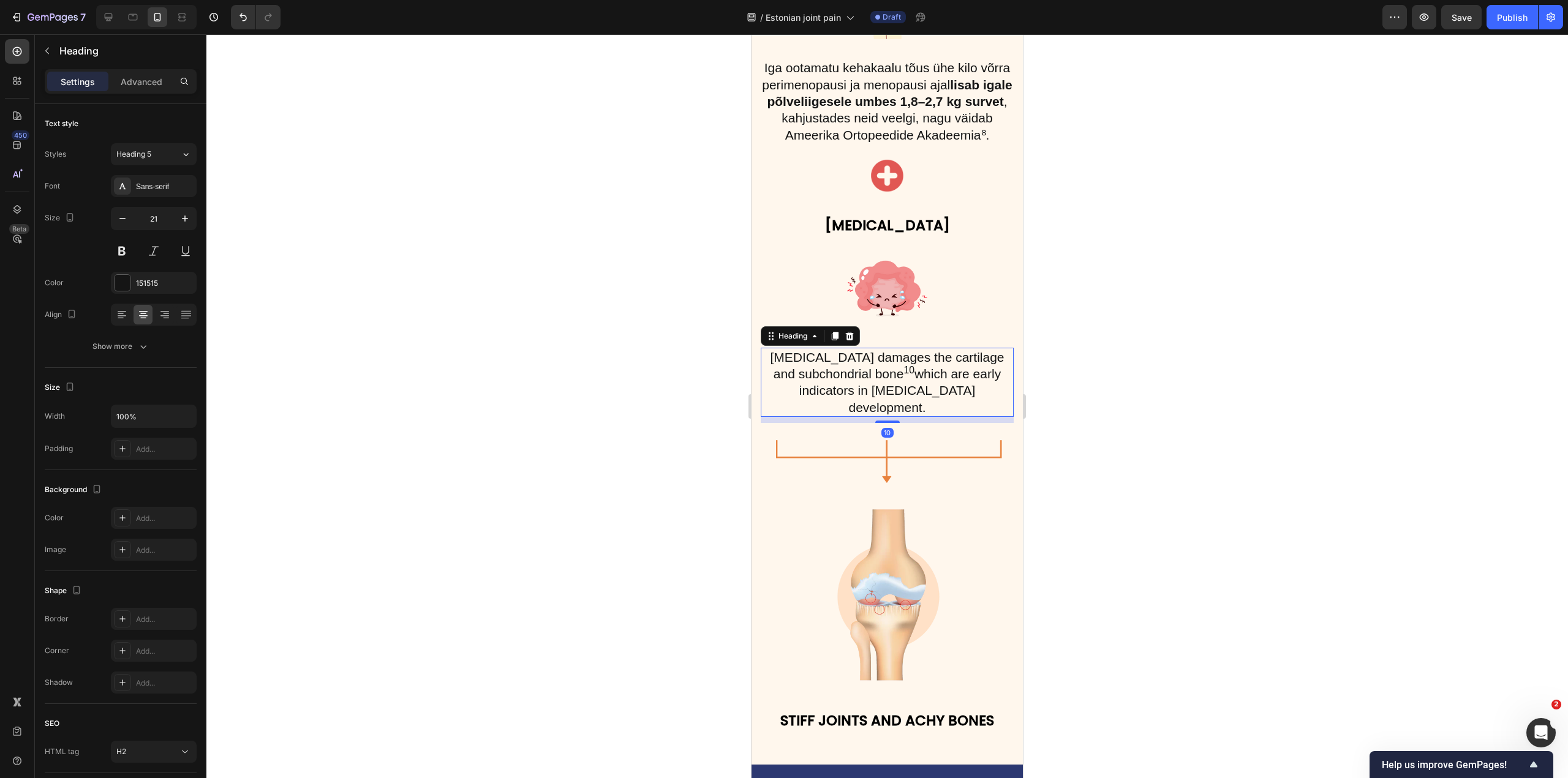
click at [893, 348] on h2 "Oxidative stress damages the cartilage and subchondrial bone 10 which are early…" at bounding box center [887, 382] width 253 height 69
click at [873, 349] on p "Oxidative stress damages the cartilage and subchondrial bone 10 which are early…" at bounding box center [887, 382] width 251 height 67
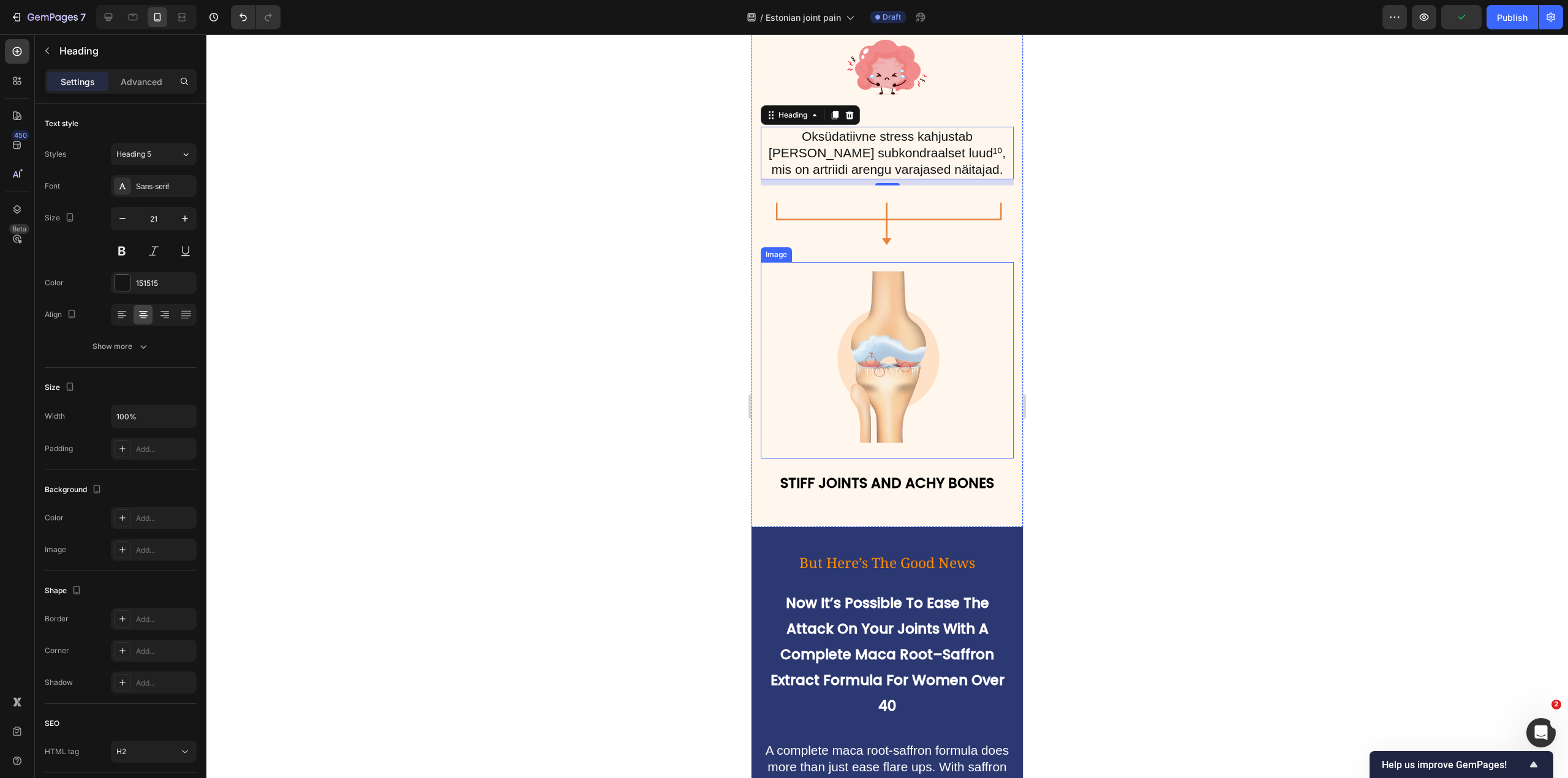
scroll to position [2973, 0]
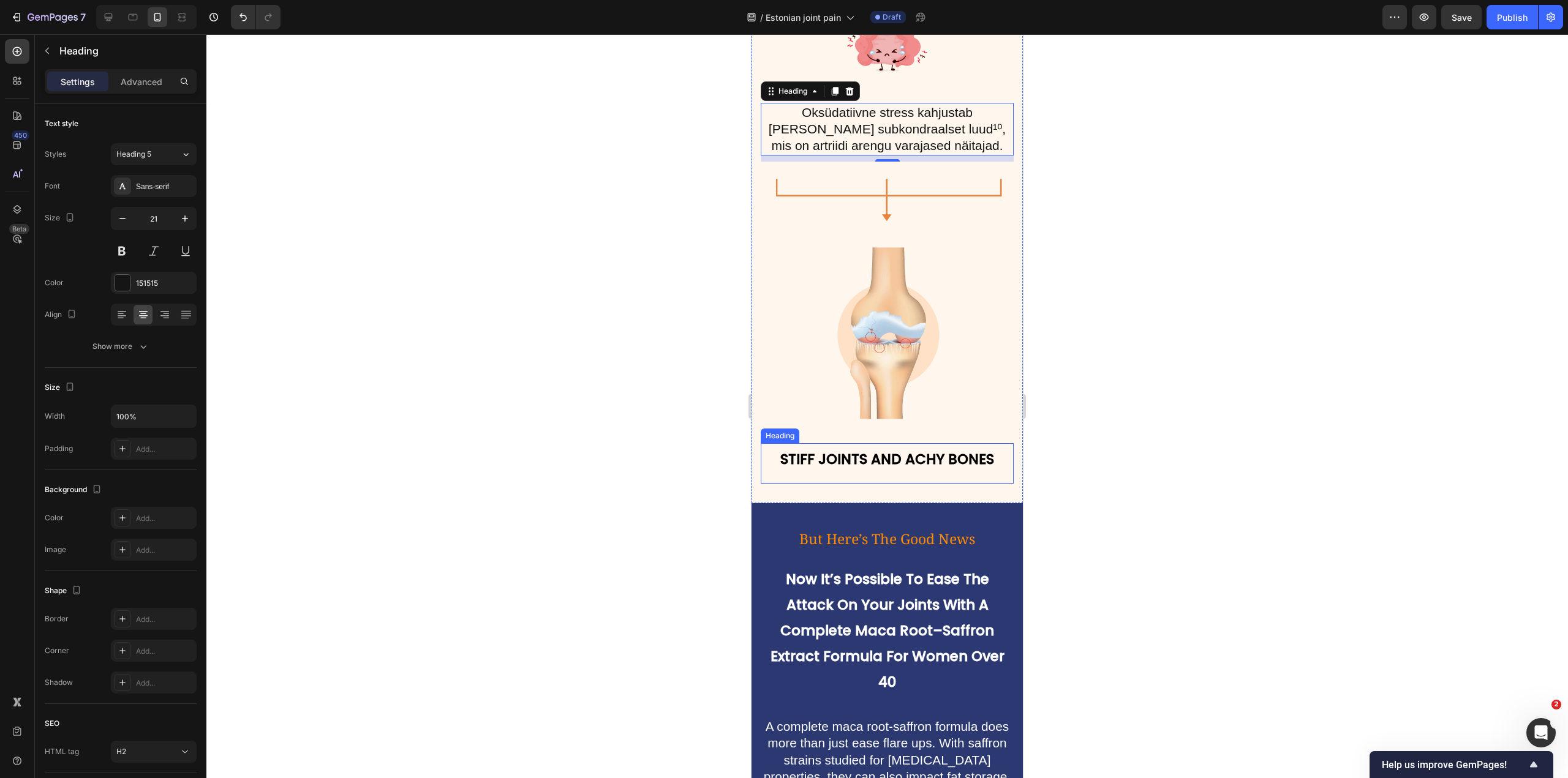
click at [903, 449] on strong "STIFF JOINTS AND ACHY BONES" at bounding box center [887, 459] width 214 height 19
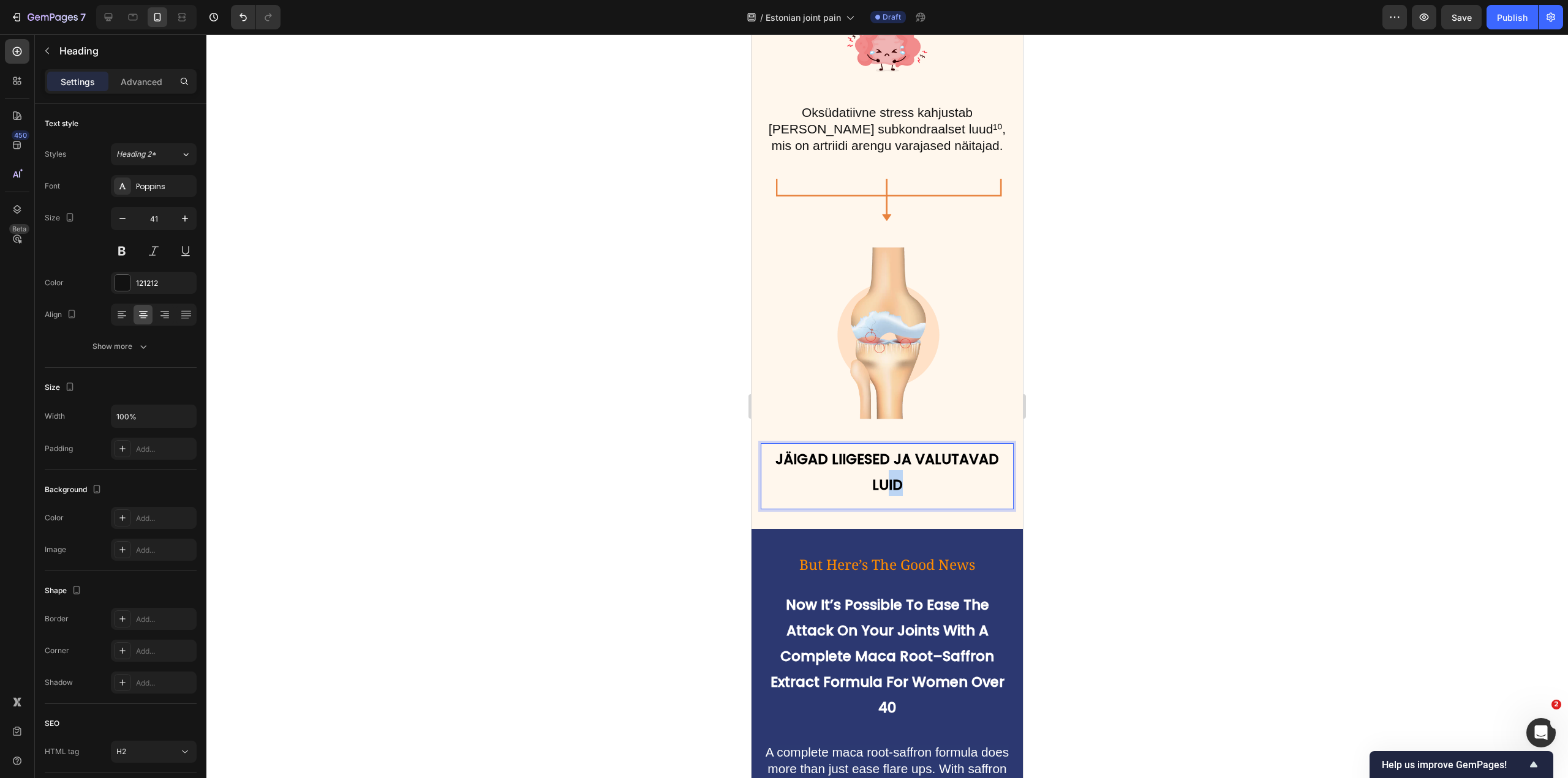
drag, startPoint x: 910, startPoint y: 447, endPoint x: 883, endPoint y: 449, distance: 27.1
click at [883, 449] on p "JÄIGAD LIIGESED JA VALUTAVAD LUID" at bounding box center [887, 470] width 251 height 51
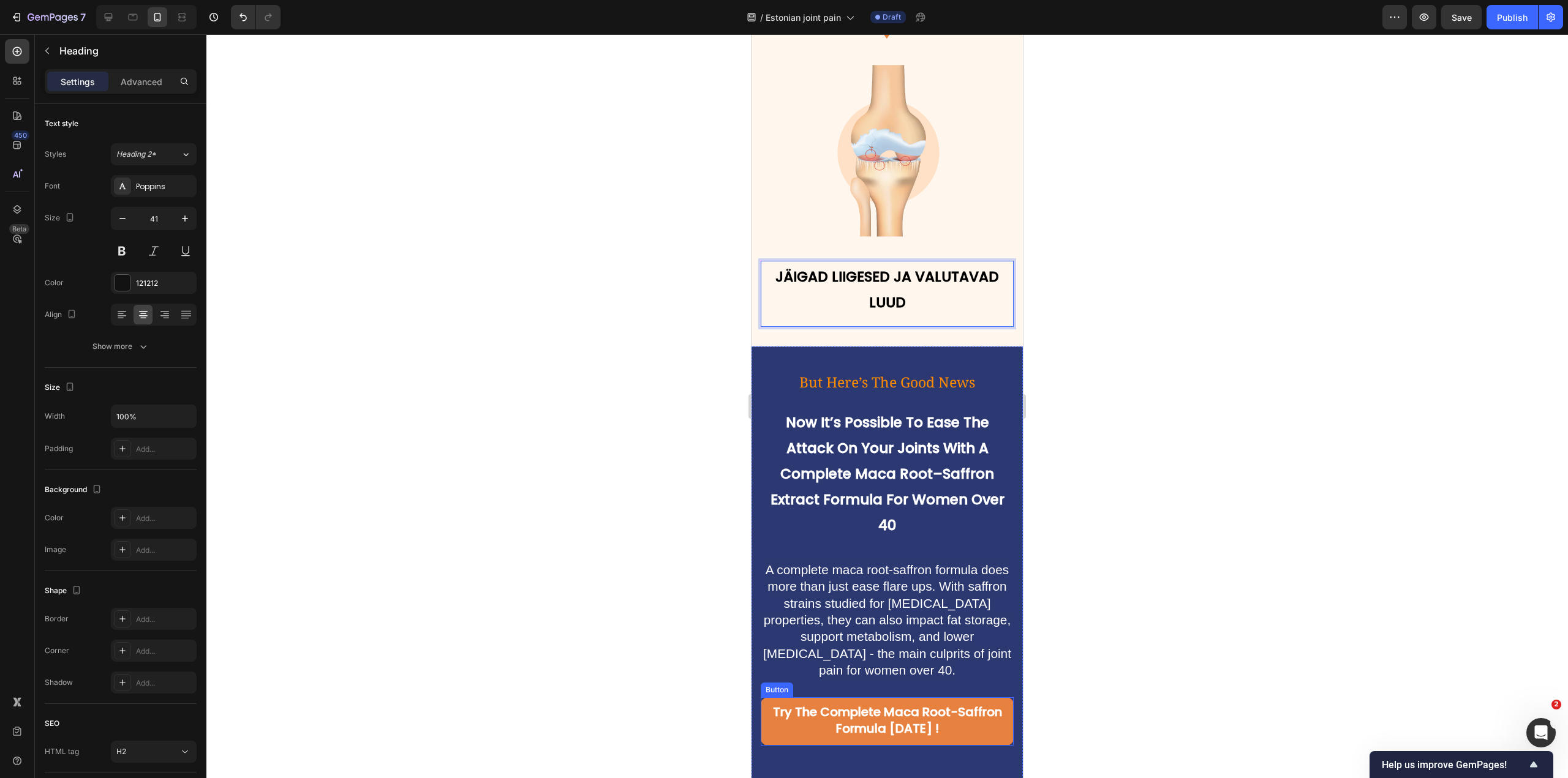
scroll to position [3157, 0]
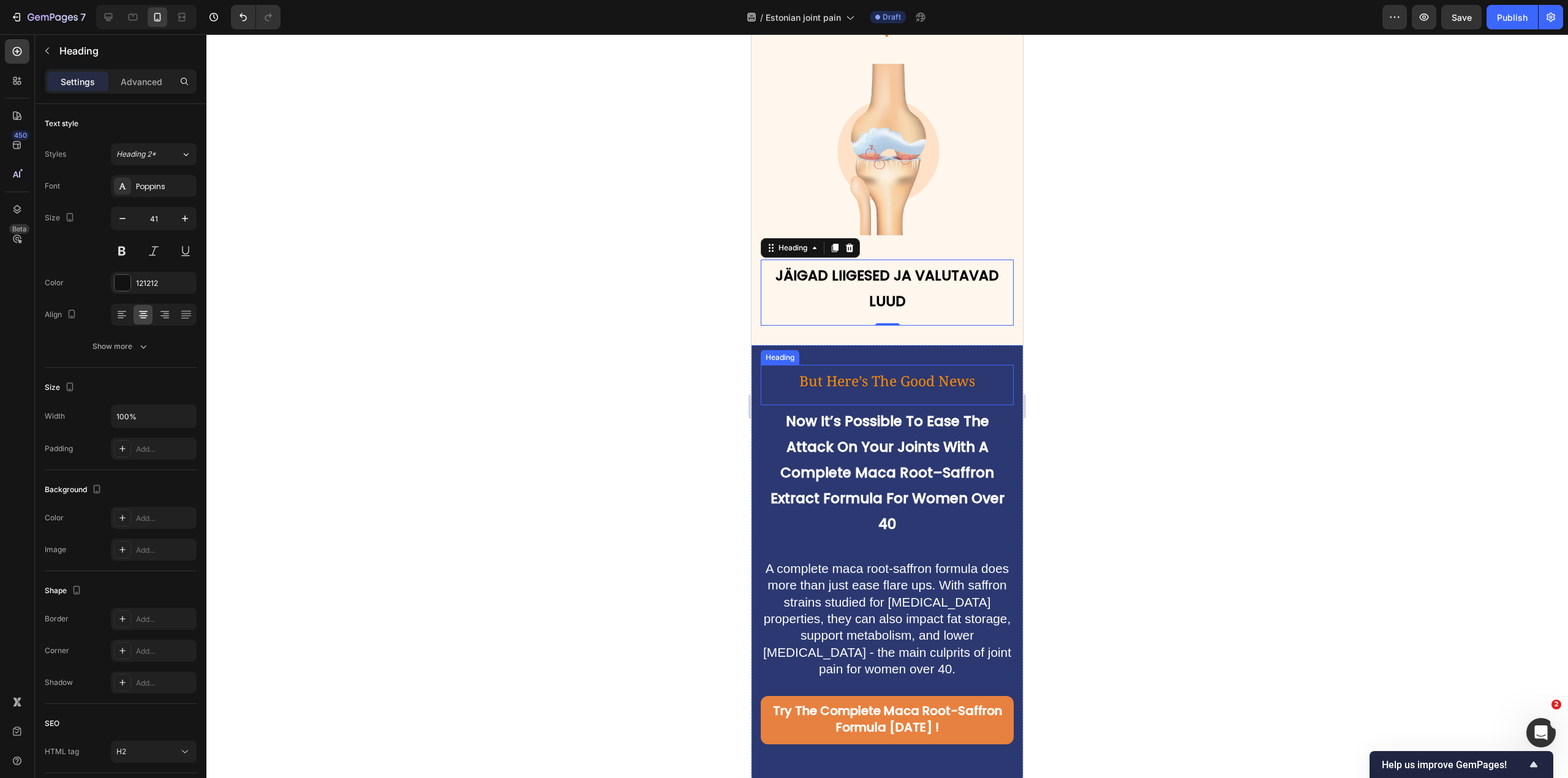
click at [864, 371] on span "But Here’s The Good News" at bounding box center [887, 381] width 176 height 19
drag, startPoint x: 867, startPoint y: 383, endPoint x: 875, endPoint y: 393, distance: 12.8
click at [867, 412] on strong "Now It’s Possible To Ease The Attack On Your Joints With A Complete Maca Root–S…" at bounding box center [887, 473] width 234 height 123
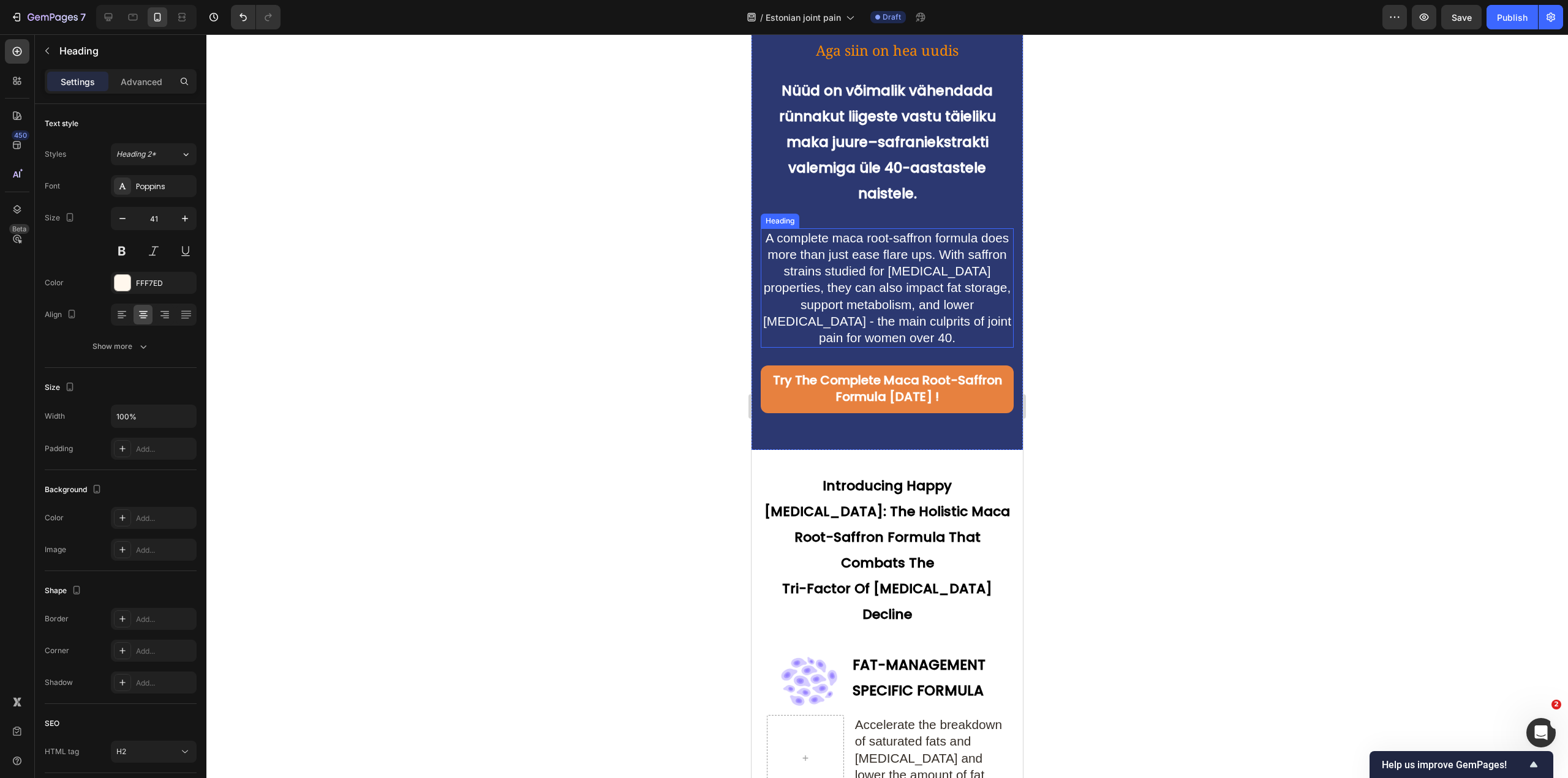
scroll to position [3402, 0]
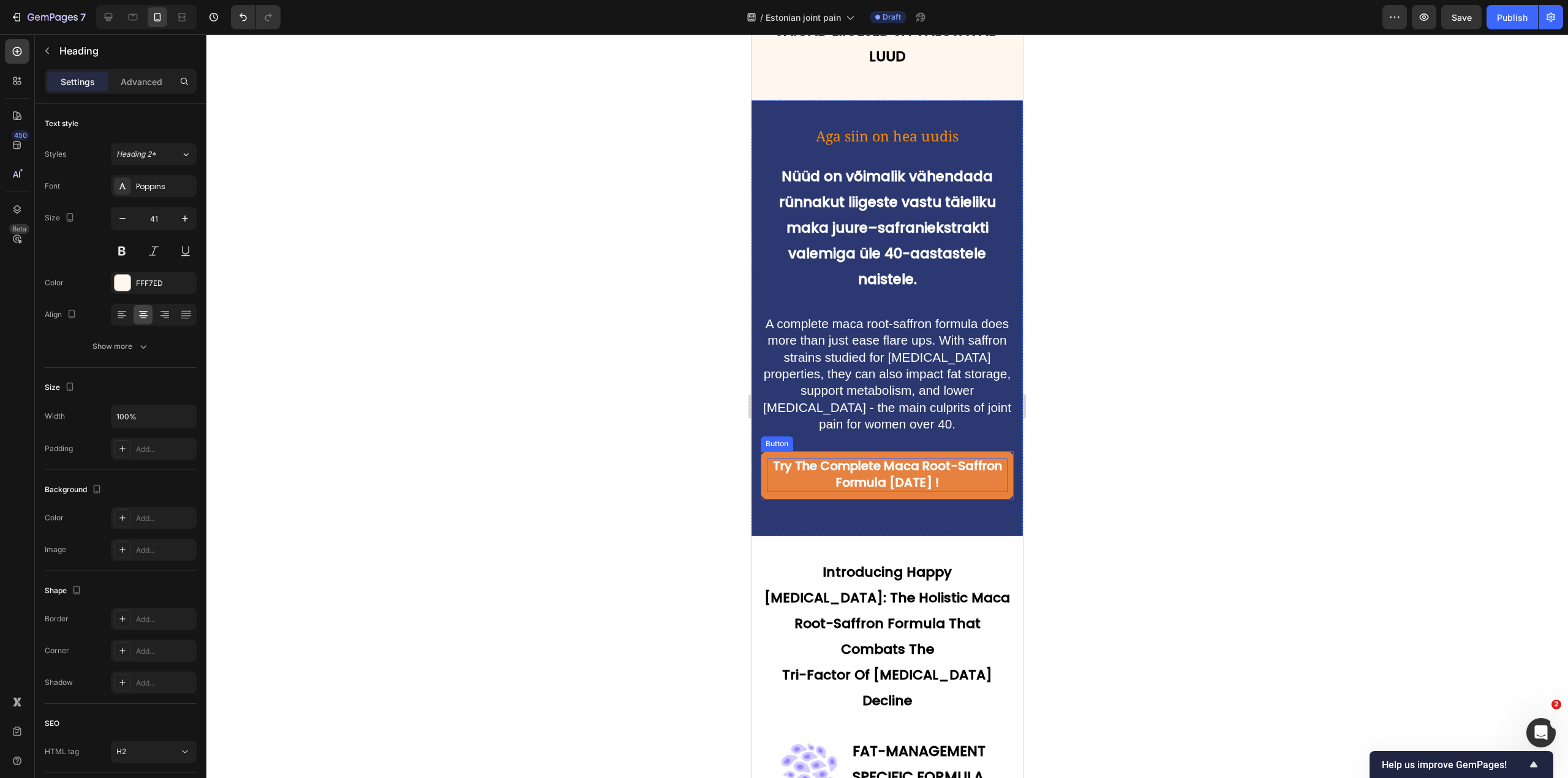
click at [876, 458] on span "Try The Complete Maca Root-Saffron Formula Today !" at bounding box center [887, 474] width 229 height 34
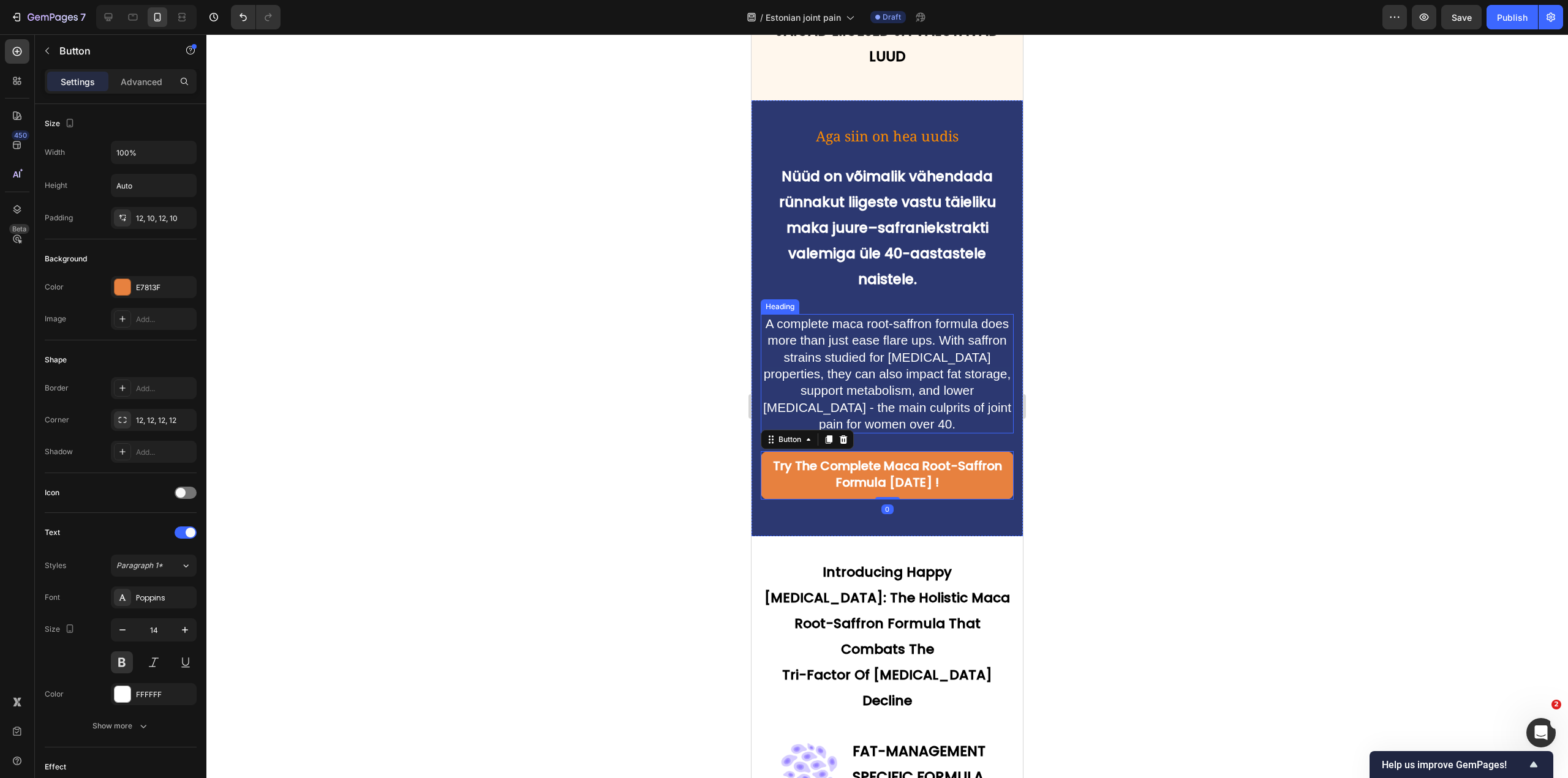
click at [879, 345] on h2 "A complete maca root-saffron formula does more than just ease flare ups. With s…" at bounding box center [887, 373] width 253 height 119
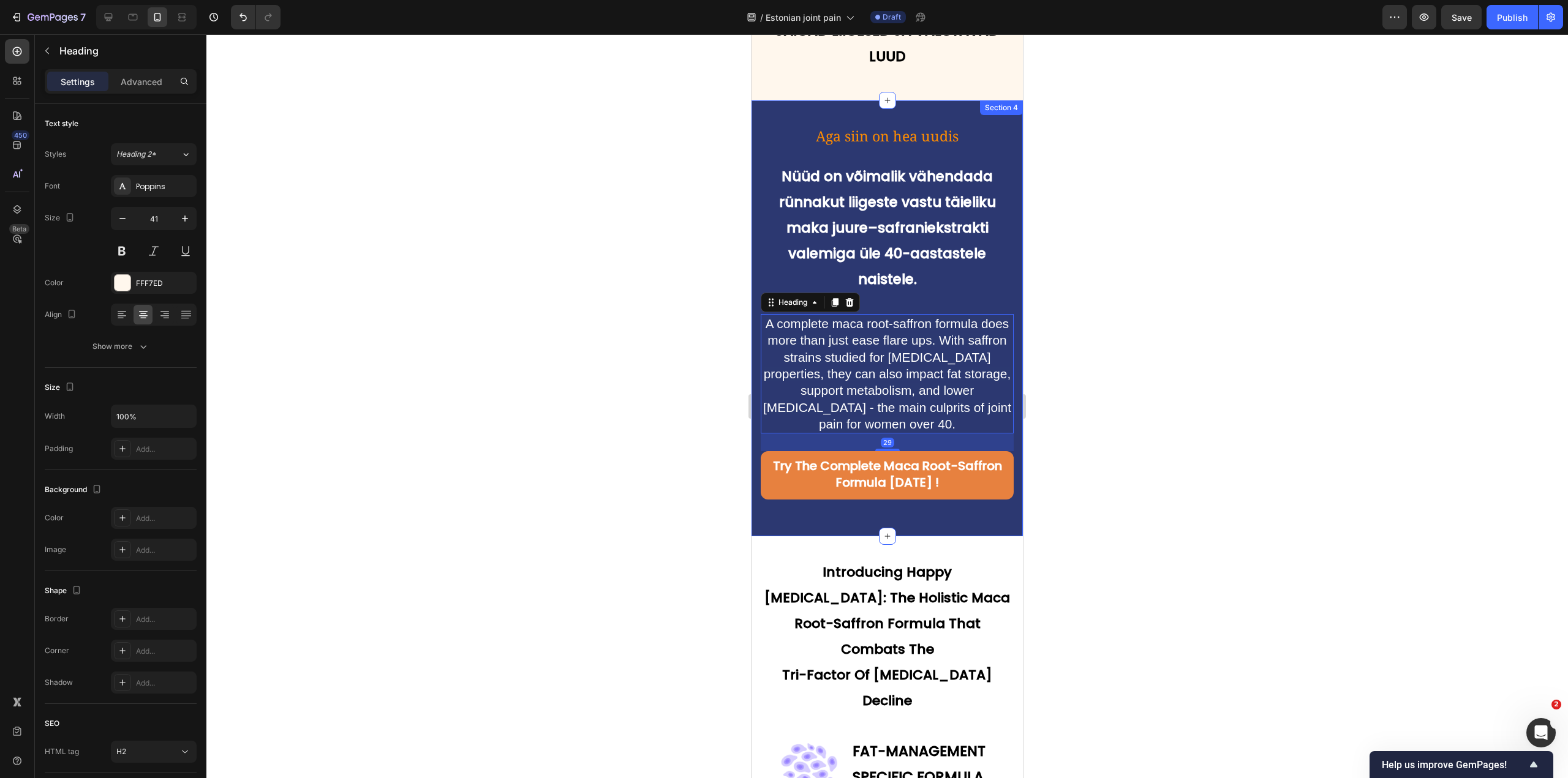
click at [867, 232] on h2 "Nüüd on võimalik vähendada rünnakut liigeste vastu täieliku maka juure–safranie…" at bounding box center [887, 226] width 253 height 131
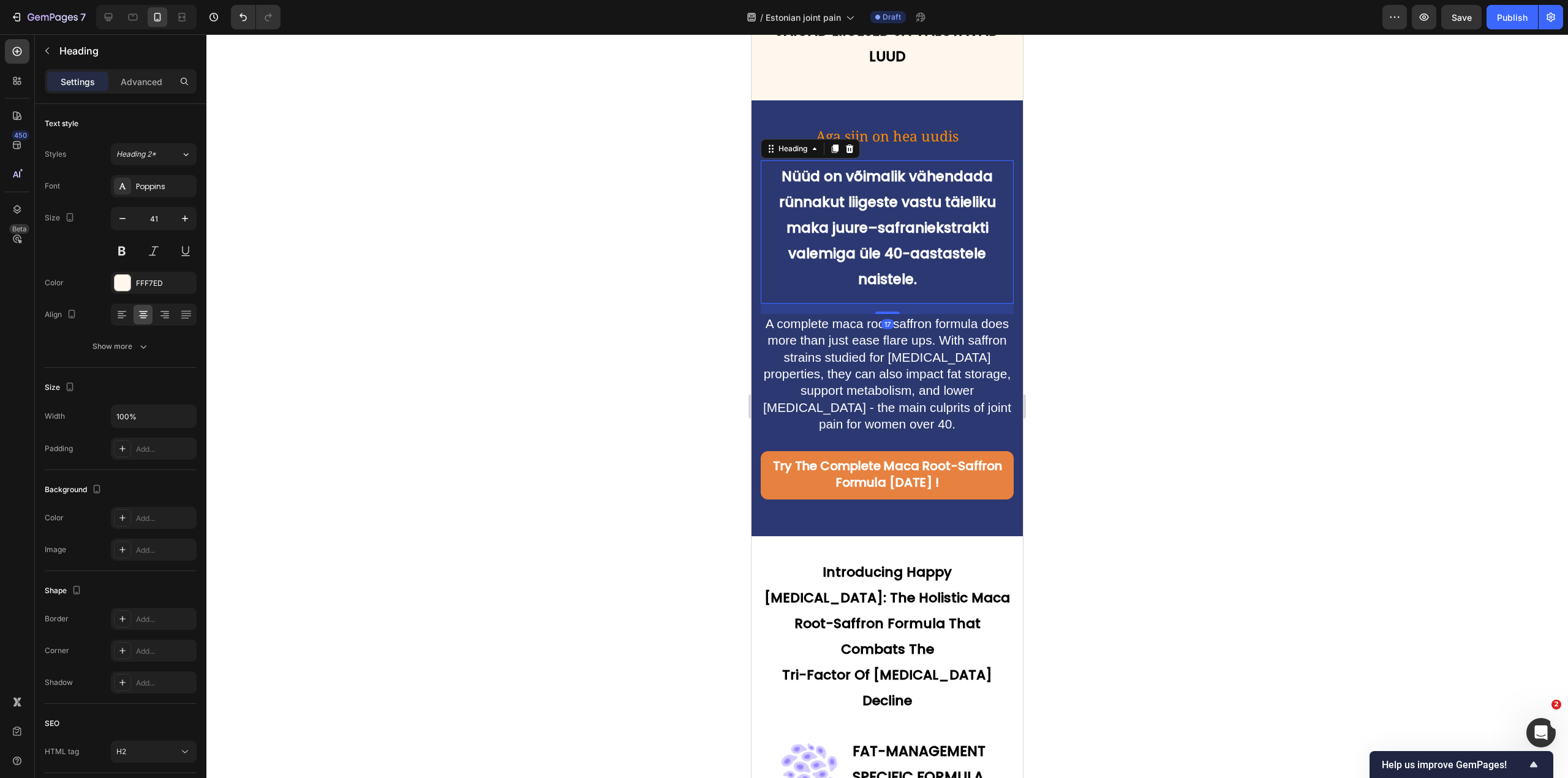
click at [867, 232] on h2 "Nüüd on võimalik vähendada rünnakut liigeste vastu täieliku maka juure–safranie…" at bounding box center [887, 226] width 253 height 131
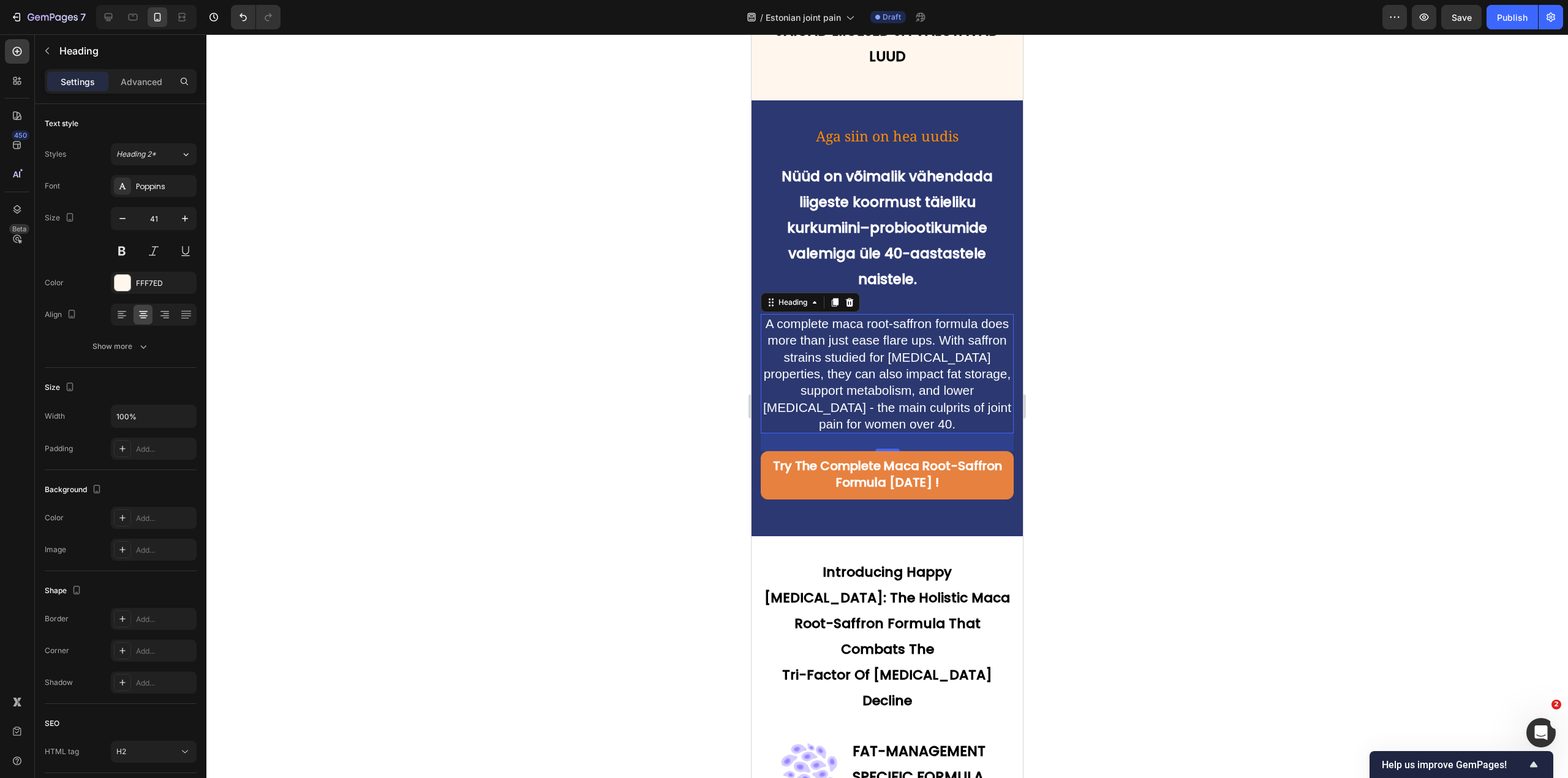
click at [854, 316] on span "A complete maca root-saffron formula does more than just ease flare ups. With s…" at bounding box center [887, 373] width 249 height 115
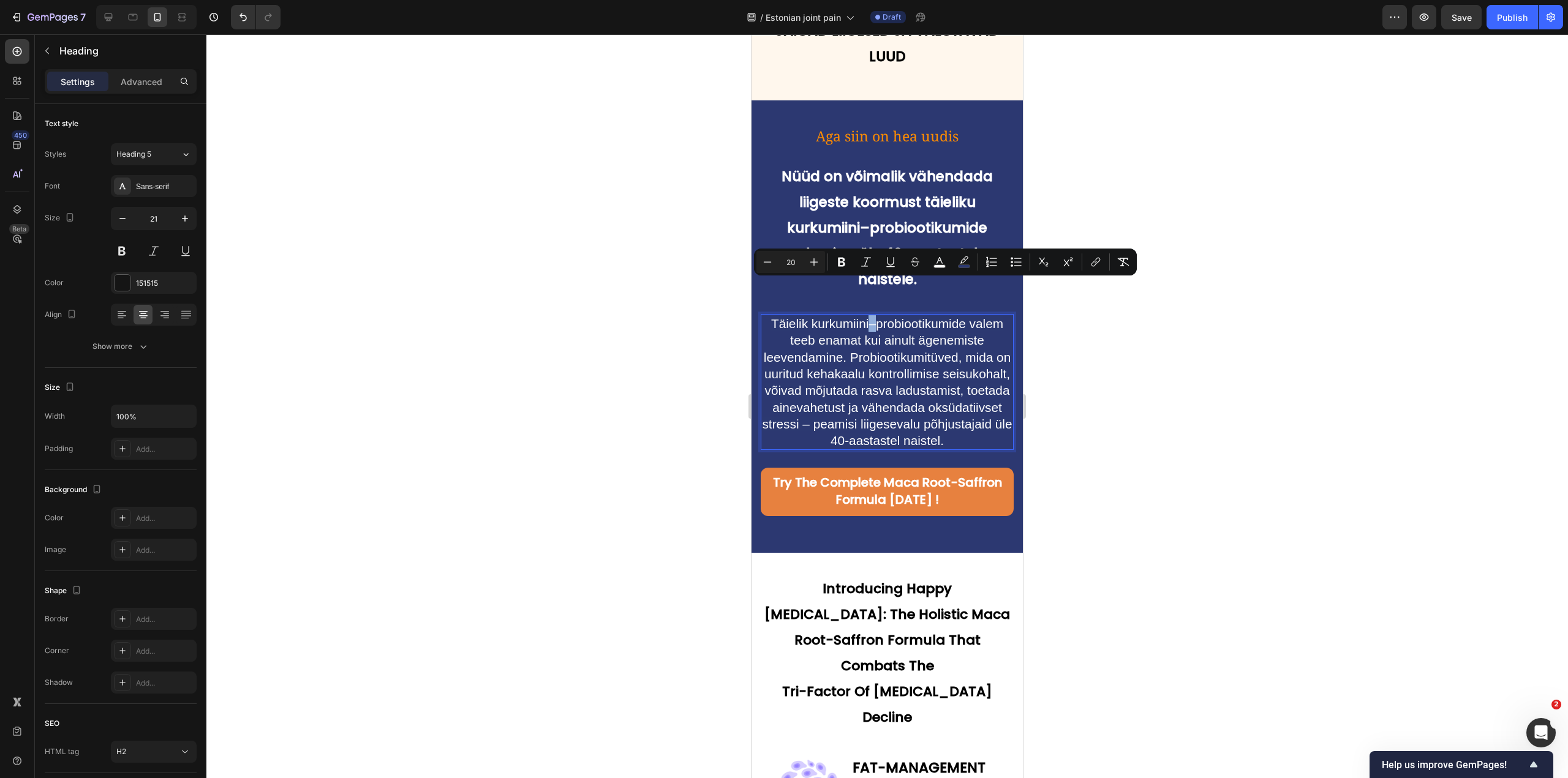
click at [870, 316] on span "Täielik kurkumiini–probiootikumide valem teeb enamat kui ainult ägenemiste leev…" at bounding box center [887, 382] width 250 height 131
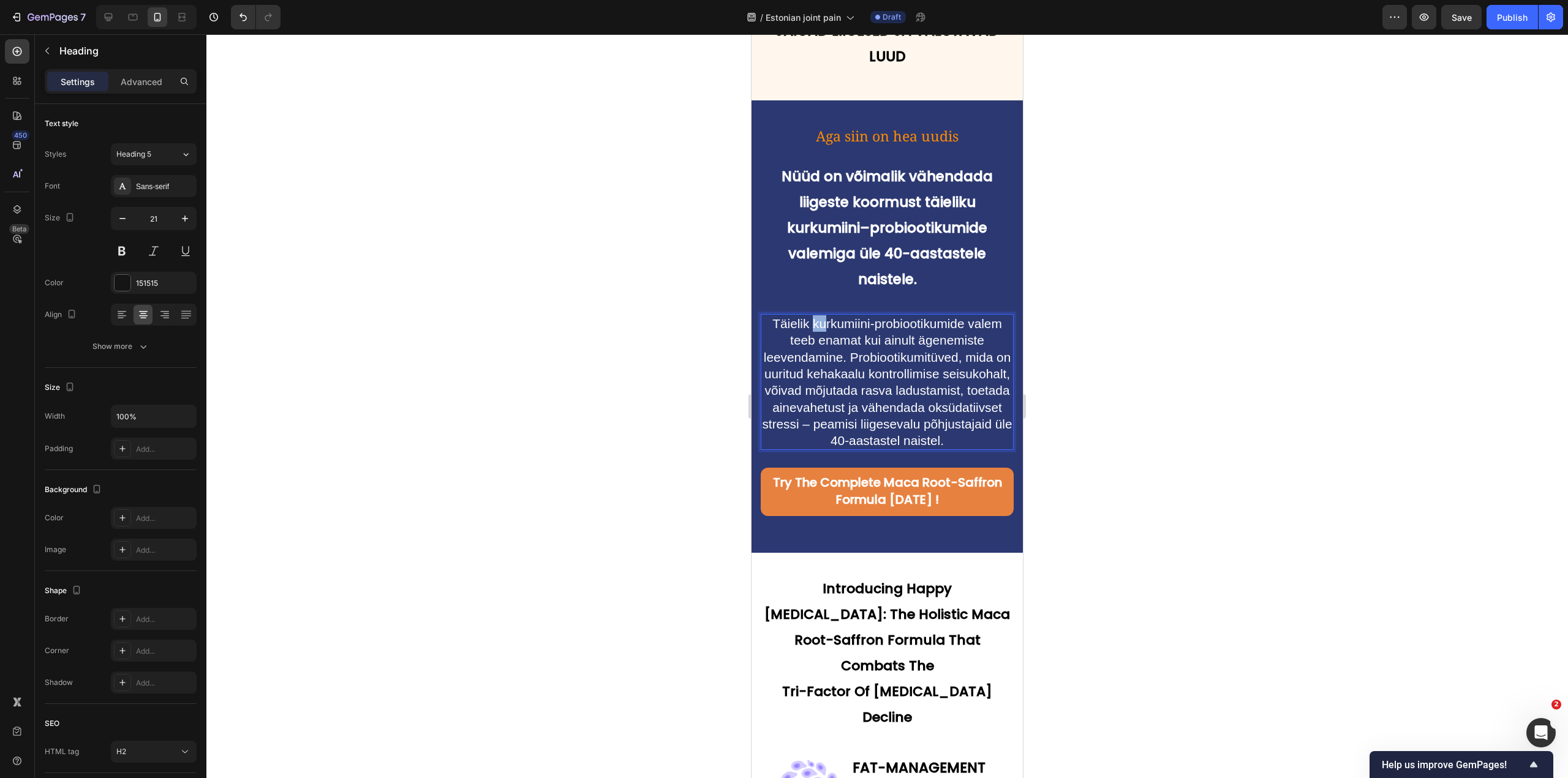
drag, startPoint x: 810, startPoint y: 288, endPoint x: 821, endPoint y: 287, distance: 11.0
click at [821, 316] on span "Täielik kurkumiini-probiootikumide valem teeb enamat kui ainult ägenemiste leev…" at bounding box center [887, 382] width 250 height 131
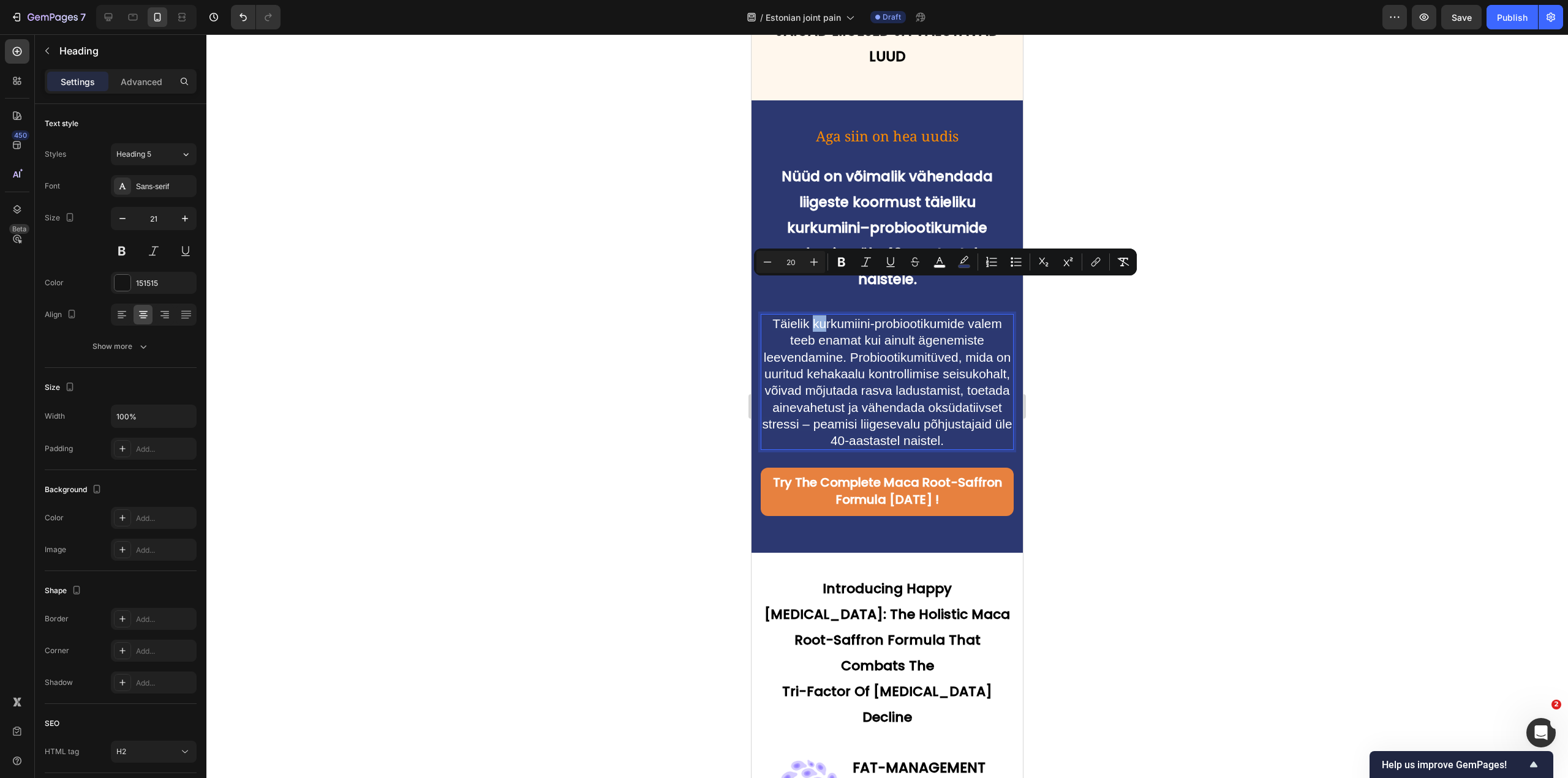
click at [819, 316] on span "Täielik kurkumiini-probiootikumide valem teeb enamat kui ainult ägenemiste leev…" at bounding box center [887, 382] width 250 height 131
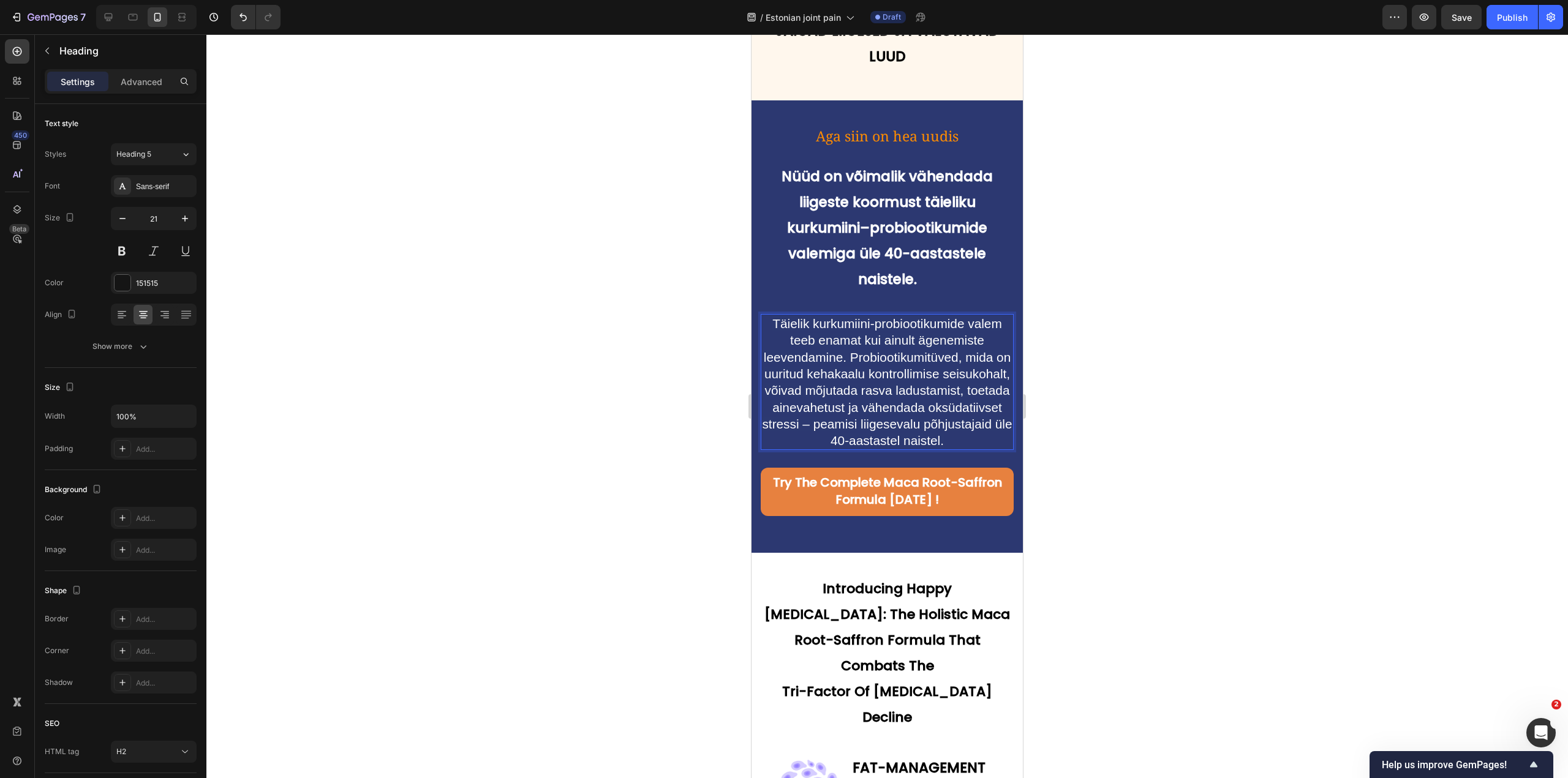
click at [802, 316] on span "Täielik kurkumiini-probiootikumide valem teeb enamat kui ainult ägenemiste leev…" at bounding box center [887, 382] width 250 height 131
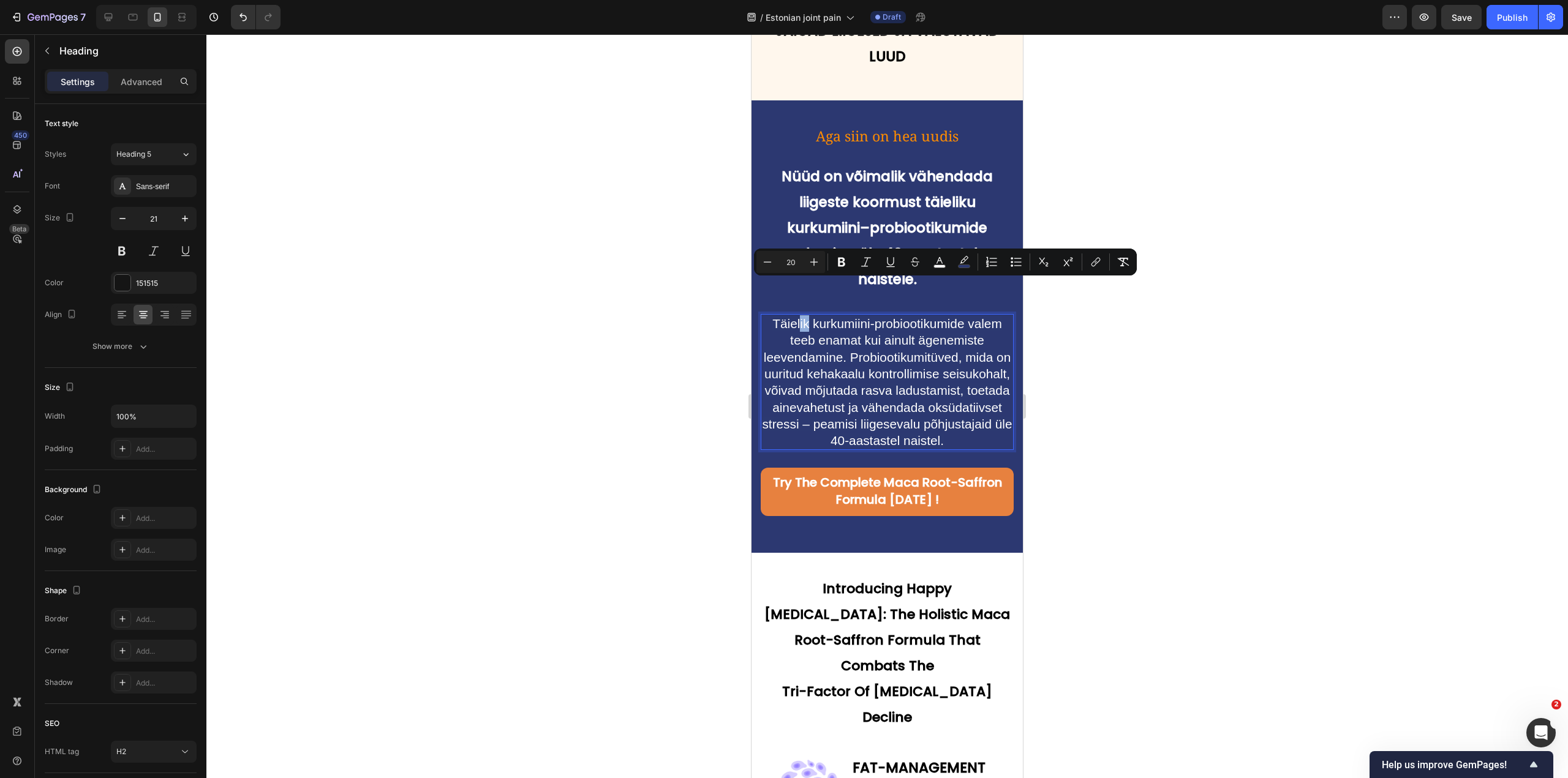
drag, startPoint x: 804, startPoint y: 288, endPoint x: 797, endPoint y: 288, distance: 7.0
click at [797, 316] on span "Täielik kurkumiini-probiootikumide valem teeb enamat kui ainult ägenemiste leev…" at bounding box center [887, 382] width 250 height 131
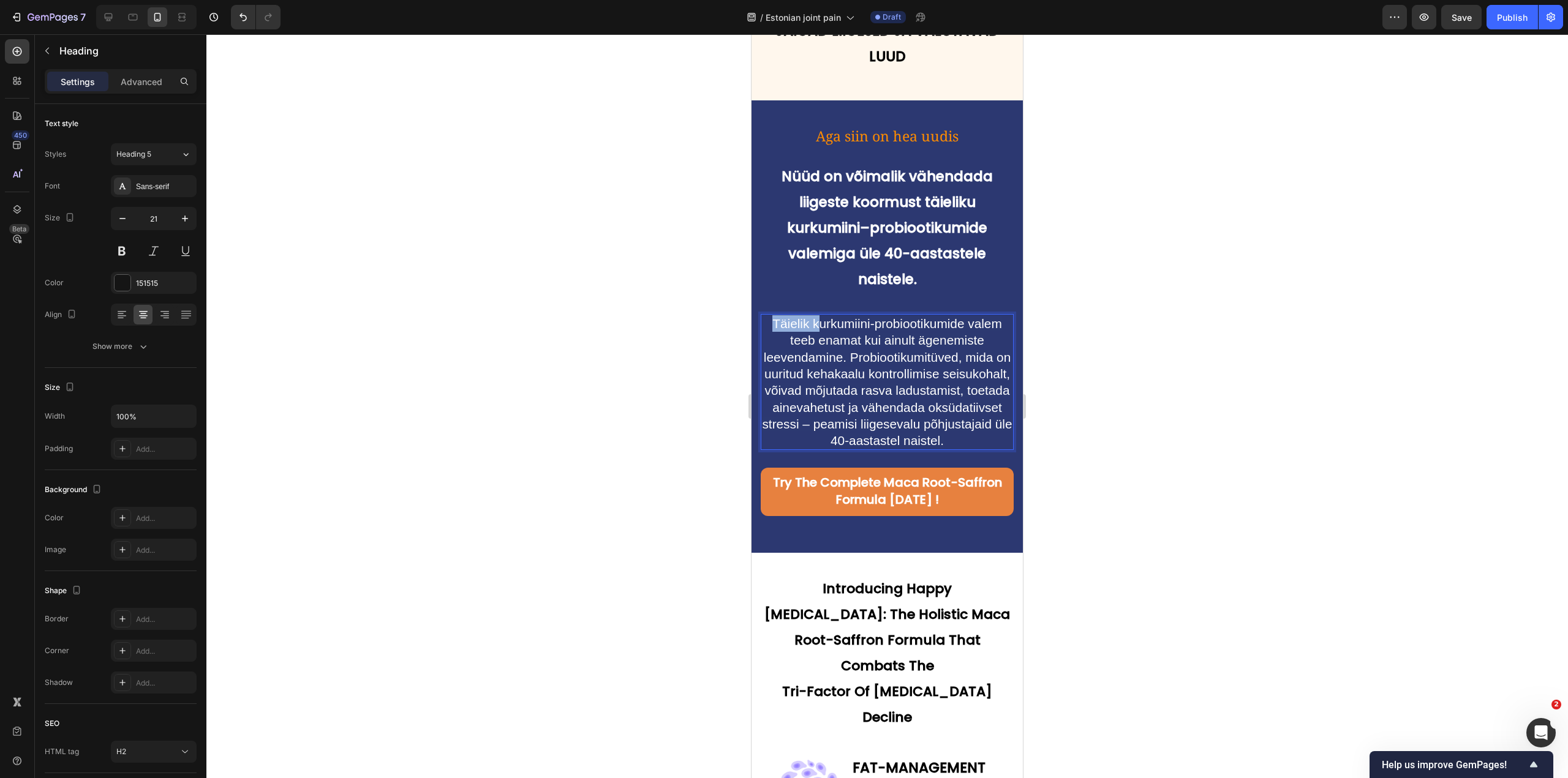
drag, startPoint x: 812, startPoint y: 289, endPoint x: 762, endPoint y: 286, distance: 50.1
click at [762, 316] on p "Täielik kurkumiini-probiootikumide valem teeb enamat kui ainult ägenemiste leev…" at bounding box center [887, 382] width 251 height 134
click at [937, 316] on span "Kurkumiini-probiootikumide valem teeb enamat kui ainult ägenemiste leevendamine…" at bounding box center [887, 382] width 250 height 131
drag, startPoint x: 932, startPoint y: 287, endPoint x: 961, endPoint y: 292, distance: 29.4
click at [961, 316] on span "Kurkumiini-probiootikumide valem teeb enamat kui ainult ägenemiste leevendamine…" at bounding box center [887, 382] width 250 height 131
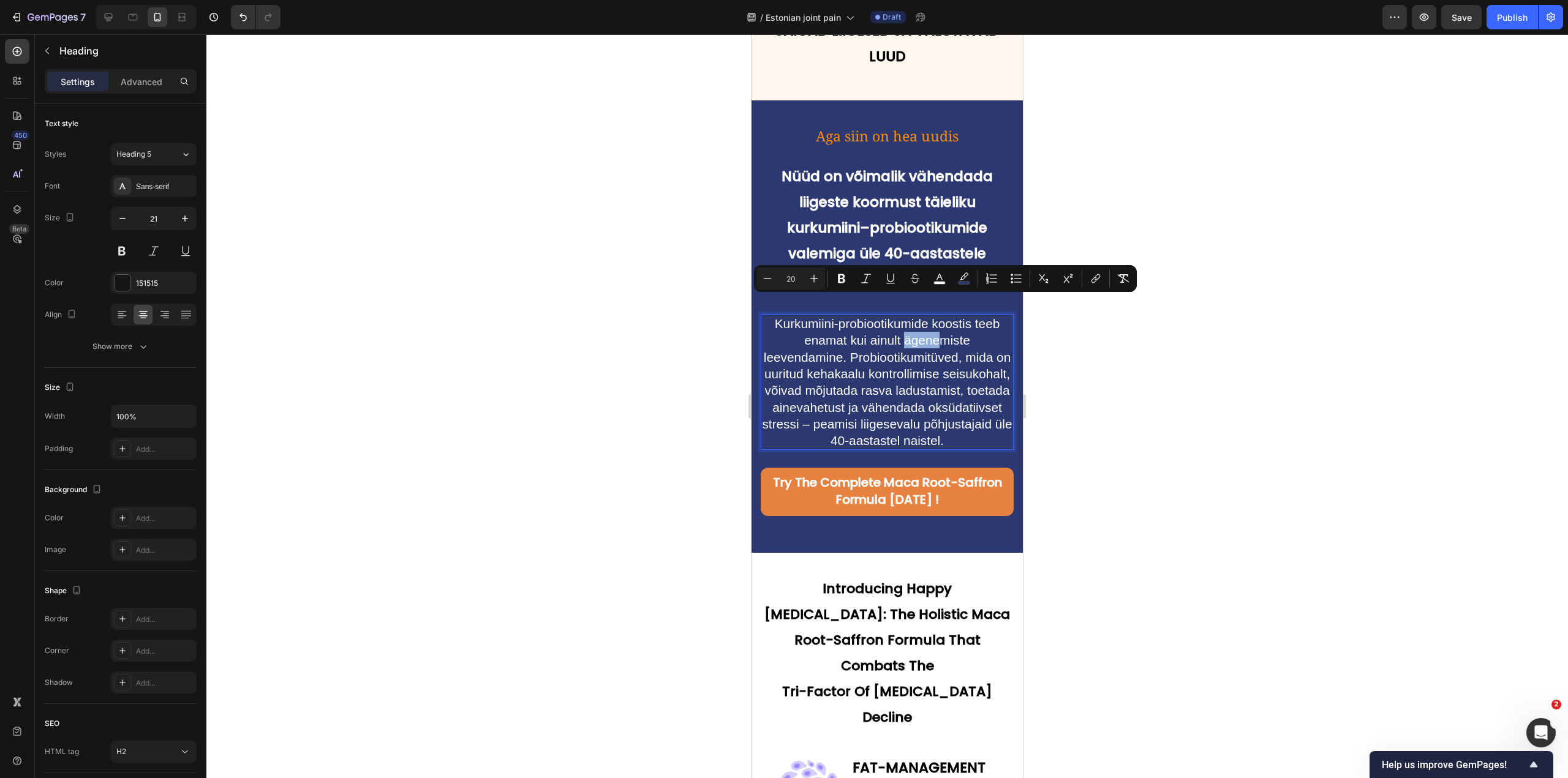
drag, startPoint x: 899, startPoint y: 304, endPoint x: 937, endPoint y: 308, distance: 38.2
click at [937, 316] on span "Kurkumiini-probiootikumide koostis teeb enamat kui ainult ägenemiste leevendami…" at bounding box center [887, 382] width 250 height 131
click at [895, 316] on span "Kurkumiini-probiootikumide koostis teeb enamat kui ainult ägenemiste leevendami…" at bounding box center [887, 382] width 250 height 131
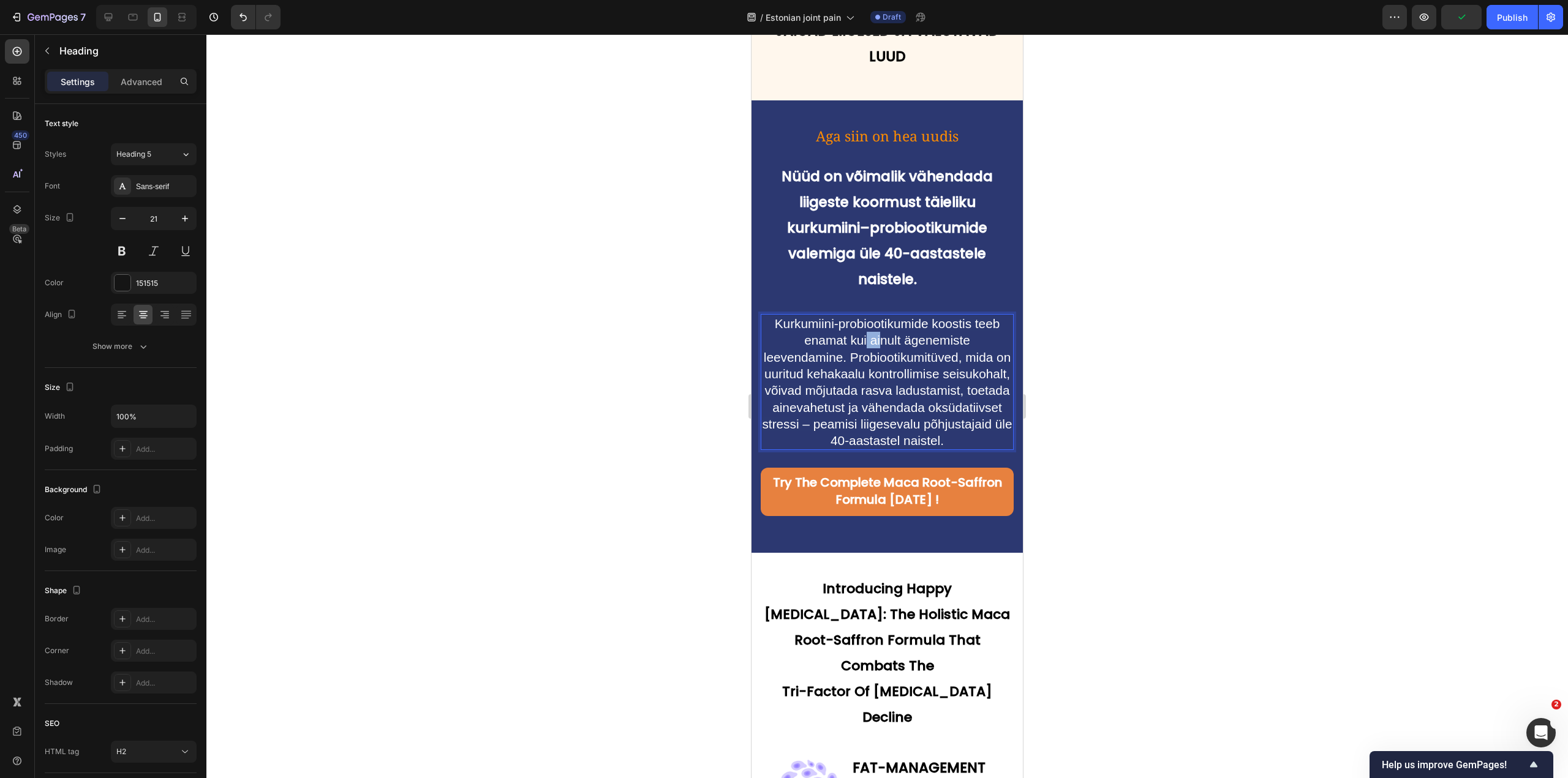
drag, startPoint x: 864, startPoint y: 308, endPoint x: 877, endPoint y: 312, distance: 13.6
click at [877, 316] on p "Kurkumiini-probiootikumide koostis teeb enamat kui ainult ägenemiste leevendami…" at bounding box center [887, 382] width 251 height 134
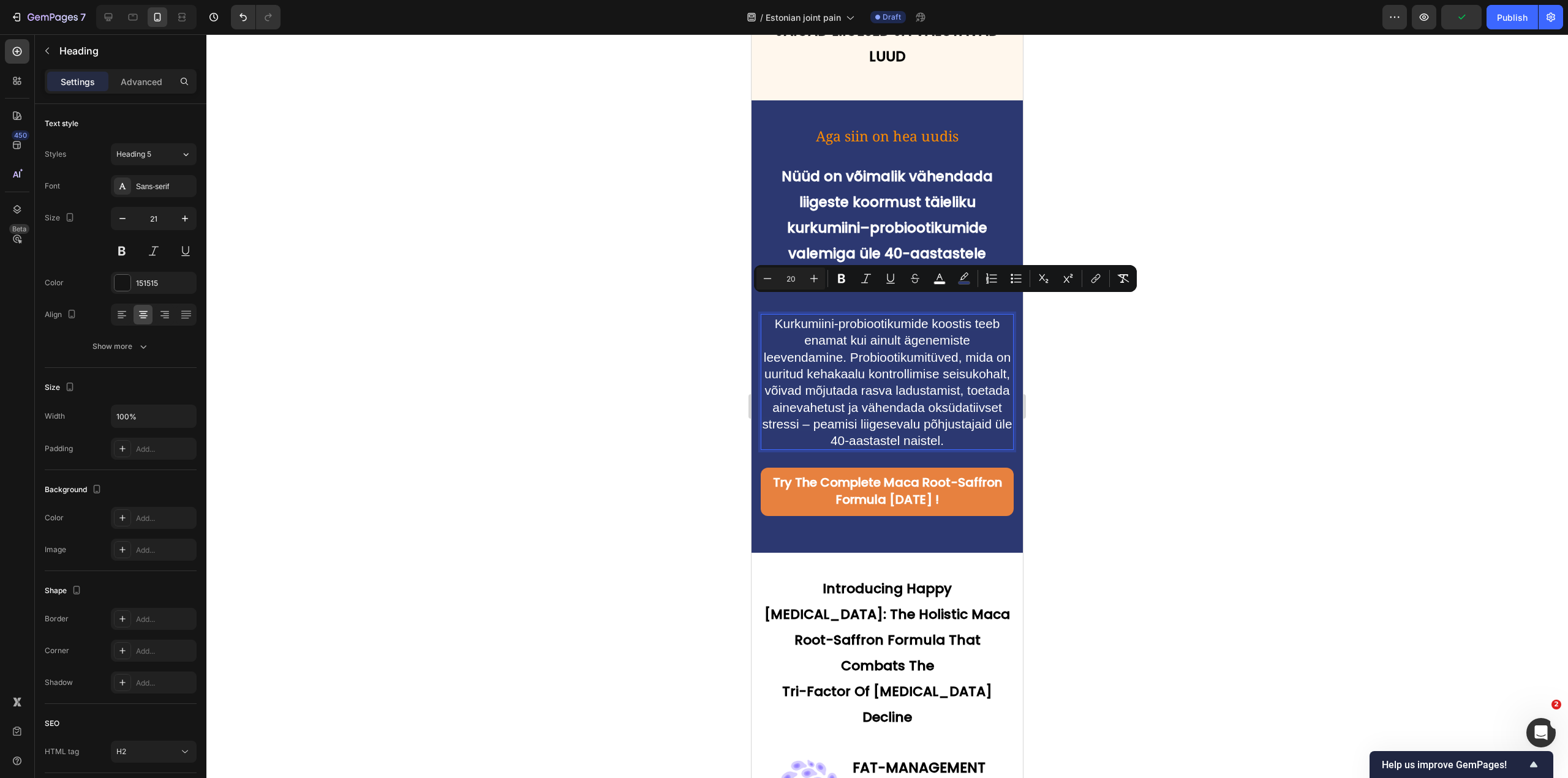
click at [865, 327] on span "Kurkumiini-probiootikumide koostis teeb enamat kui ainult ägenemiste leevendami…" at bounding box center [887, 382] width 250 height 131
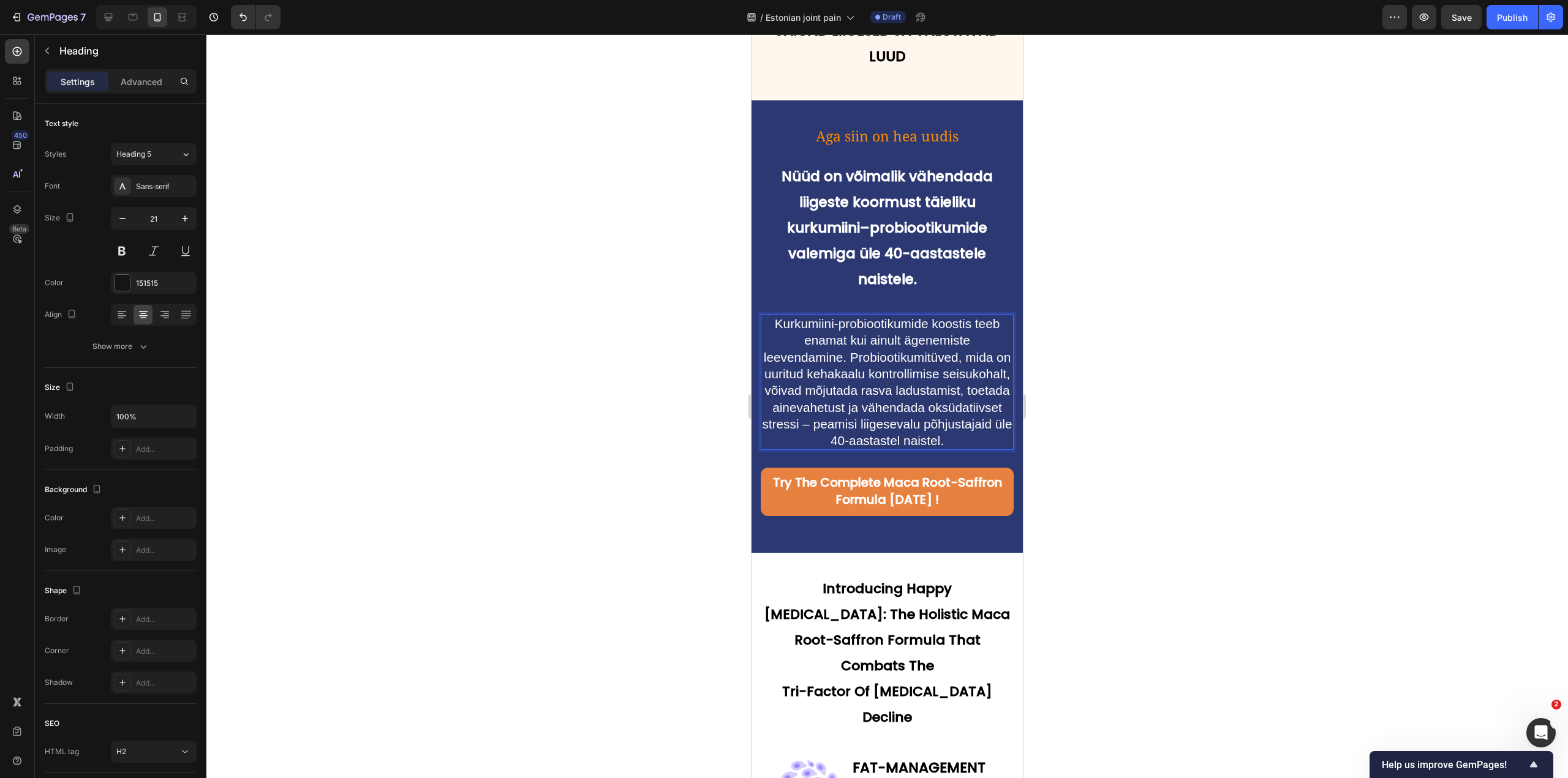
click at [862, 321] on span "Kurkumiini-probiootikumide koostis teeb enamat kui ainult ägenemiste leevendami…" at bounding box center [887, 382] width 250 height 131
drag, startPoint x: 856, startPoint y: 320, endPoint x: 873, endPoint y: 336, distance: 23.3
click at [873, 336] on span "Kurkumiini-probiootikumide koostis teeb enamat kui ainult ägenemiste leevendami…" at bounding box center [887, 382] width 250 height 131
click at [904, 349] on span "Kurkumiini-probiootikumide koostis teeb enamat kui ainult ägenemiste leevendami…" at bounding box center [887, 382] width 250 height 131
drag, startPoint x: 855, startPoint y: 353, endPoint x: 872, endPoint y: 357, distance: 17.5
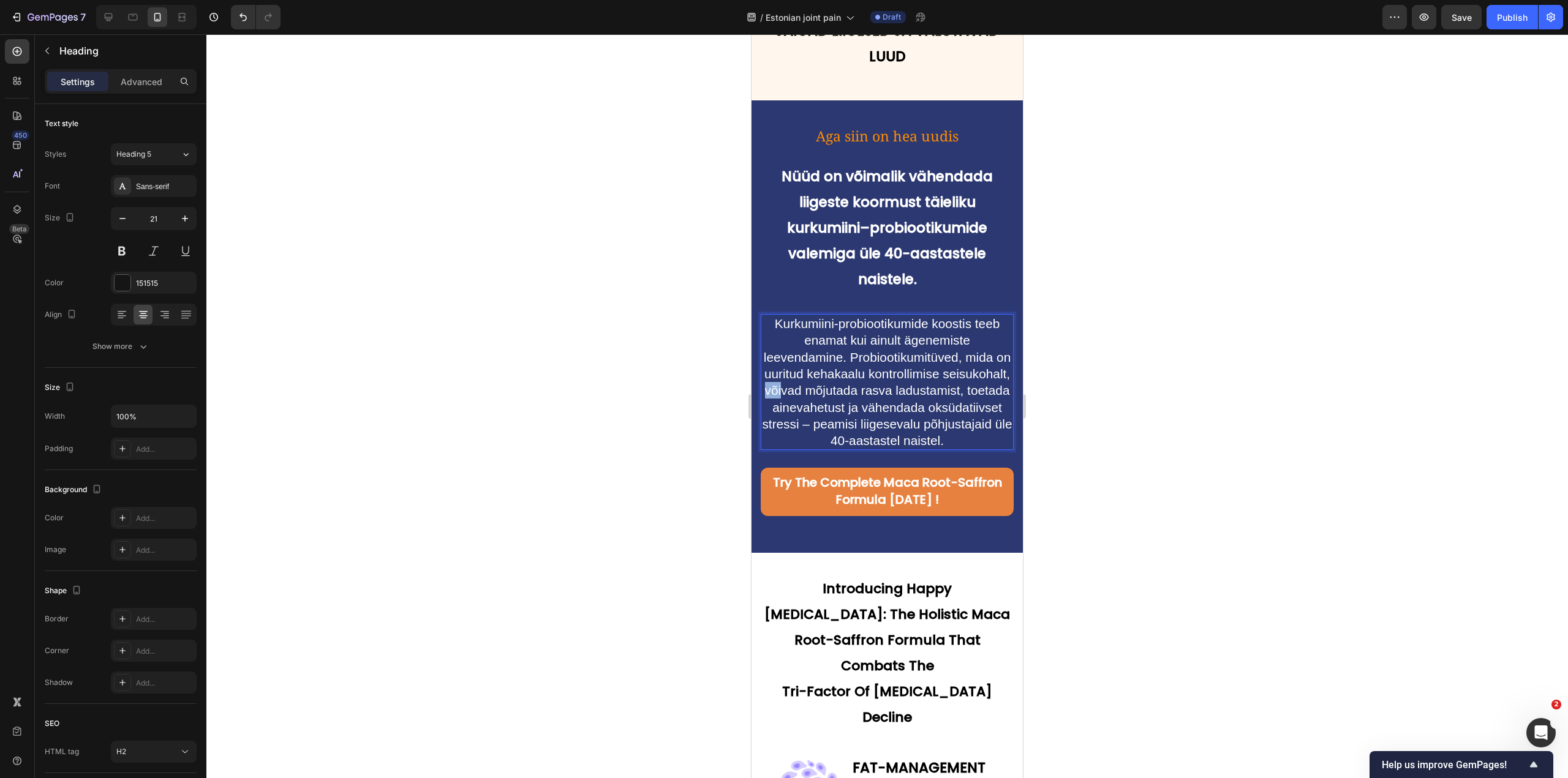
click at [872, 357] on span "Kurkumiini-probiootikumide koostis teeb enamat kui ainult ägenemiste leevendami…" at bounding box center [887, 382] width 250 height 131
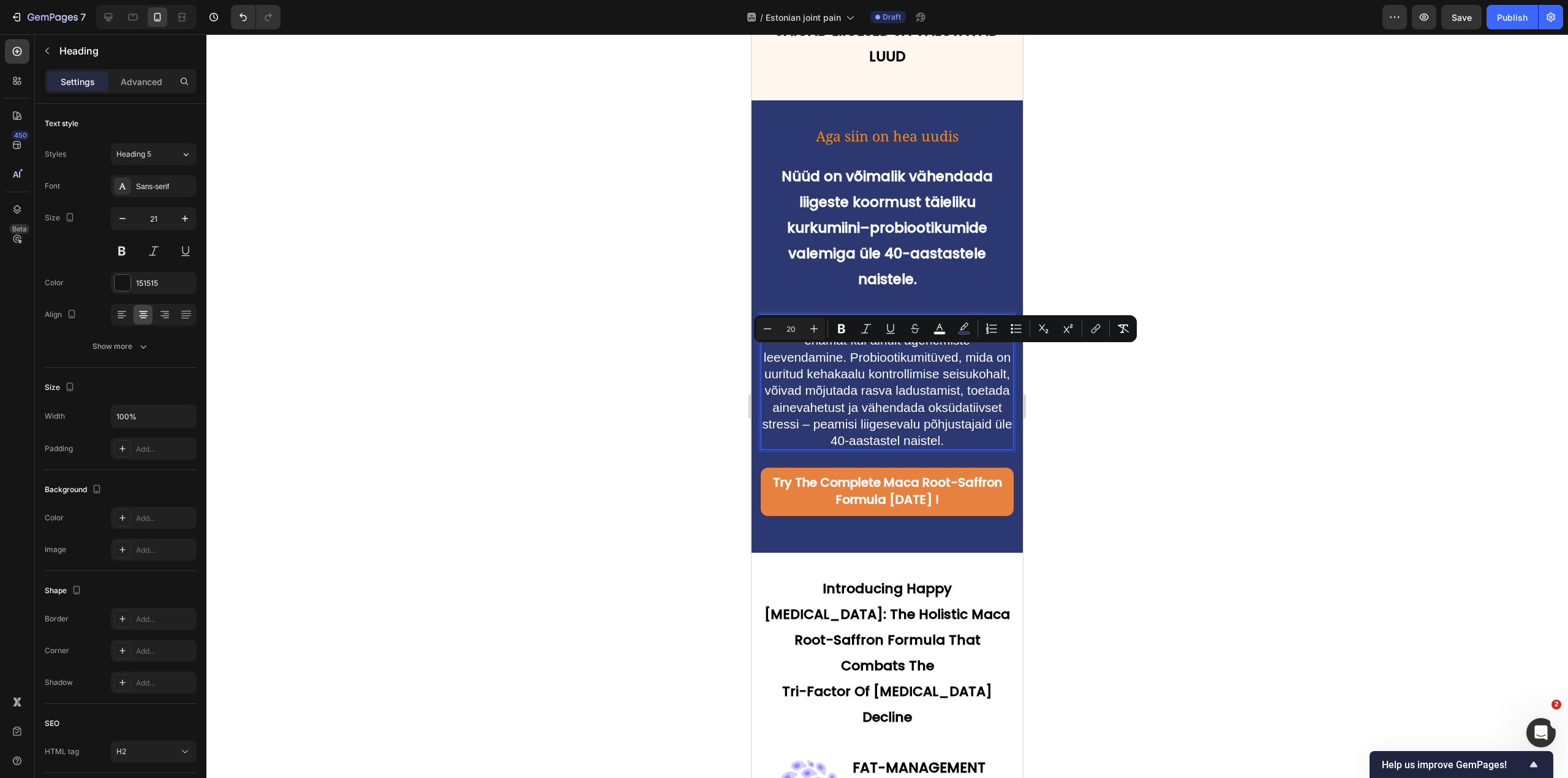
click at [906, 362] on p "Kurkumiini-probiootikumide koostis teeb enamat kui ainult ägenemiste leevendami…" at bounding box center [887, 382] width 251 height 134
drag, startPoint x: 853, startPoint y: 351, endPoint x: 946, endPoint y: 359, distance: 93.3
click at [946, 359] on span "Kurkumiini-probiootikumide koostis teeb enamat kui ainult ägenemiste leevendami…" at bounding box center [887, 382] width 250 height 131
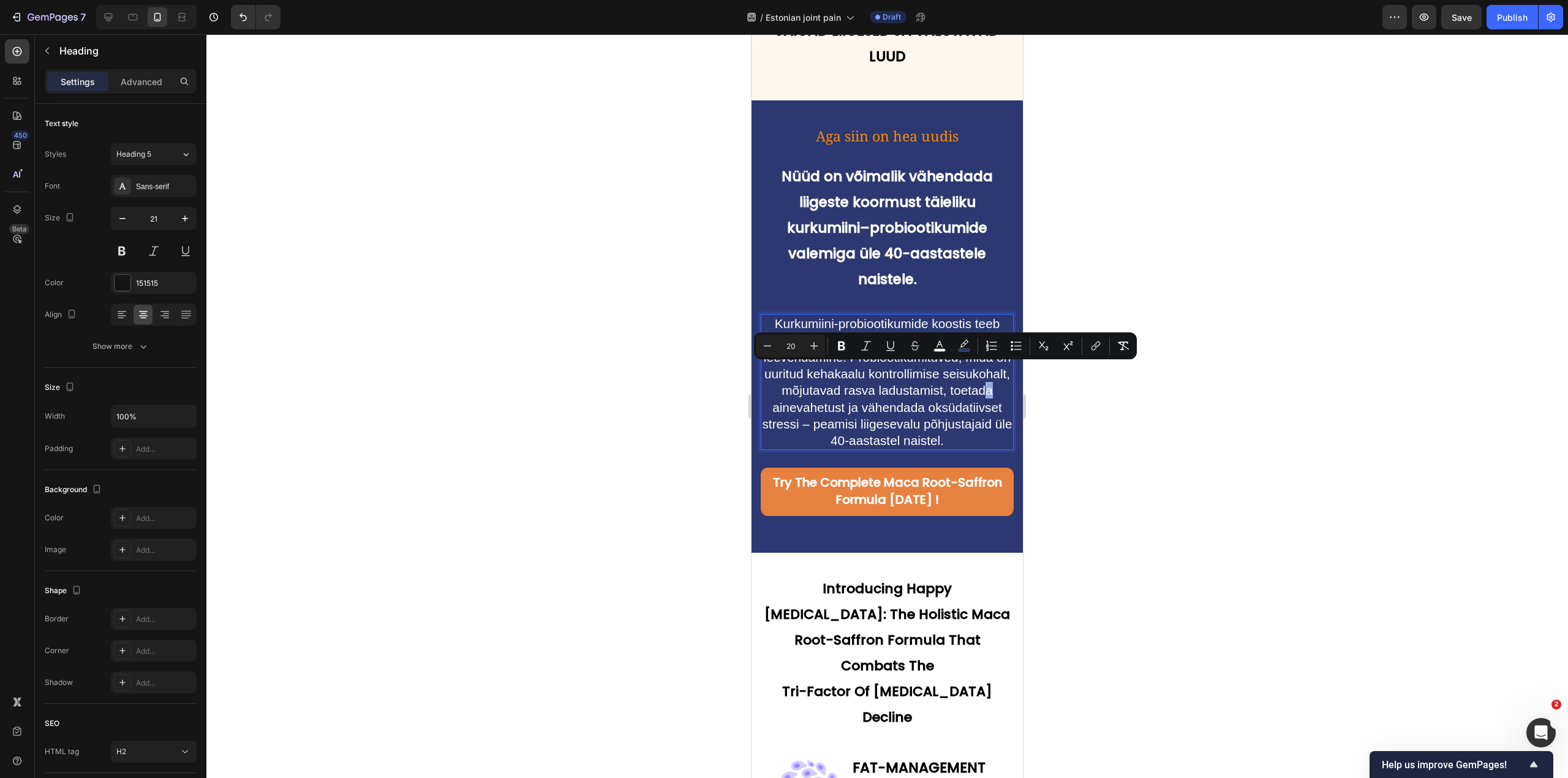
drag, startPoint x: 816, startPoint y: 373, endPoint x: 825, endPoint y: 375, distance: 9.2
click at [825, 375] on span "Kurkumiini-probiootikumide koostis teeb enamat kui ainult ägenemiste leevendami…" at bounding box center [887, 382] width 250 height 131
click at [827, 375] on span "Kurkumiini-probiootikumide koostis teeb enamat kui ainult ägenemiste leevendami…" at bounding box center [887, 382] width 250 height 131
drag, startPoint x: 827, startPoint y: 375, endPoint x: 818, endPoint y: 373, distance: 9.2
click at [818, 373] on span "Kurkumiini-probiootikumide koostis teeb enamat kui ainult ägenemiste leevendami…" at bounding box center [887, 382] width 250 height 131
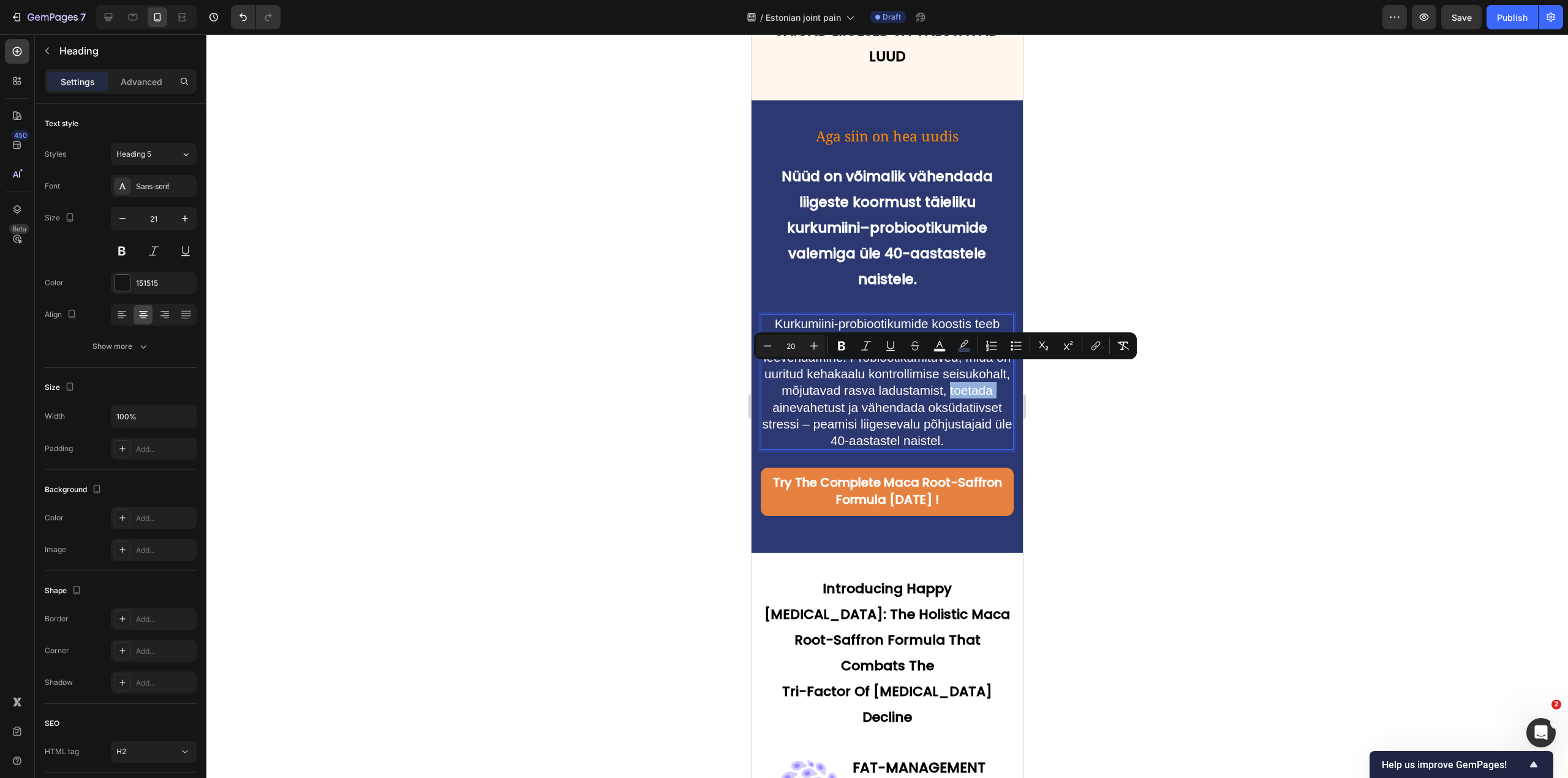
click at [818, 373] on span "Kurkumiini-probiootikumide koostis teeb enamat kui ainult ägenemiste leevendami…" at bounding box center [887, 382] width 250 height 131
drag, startPoint x: 814, startPoint y: 372, endPoint x: 827, endPoint y: 373, distance: 13.0
click at [827, 373] on span "Kurkumiini-probiootikumide koostis teeb enamat kui ainult ägenemiste leevendami…" at bounding box center [887, 382] width 250 height 131
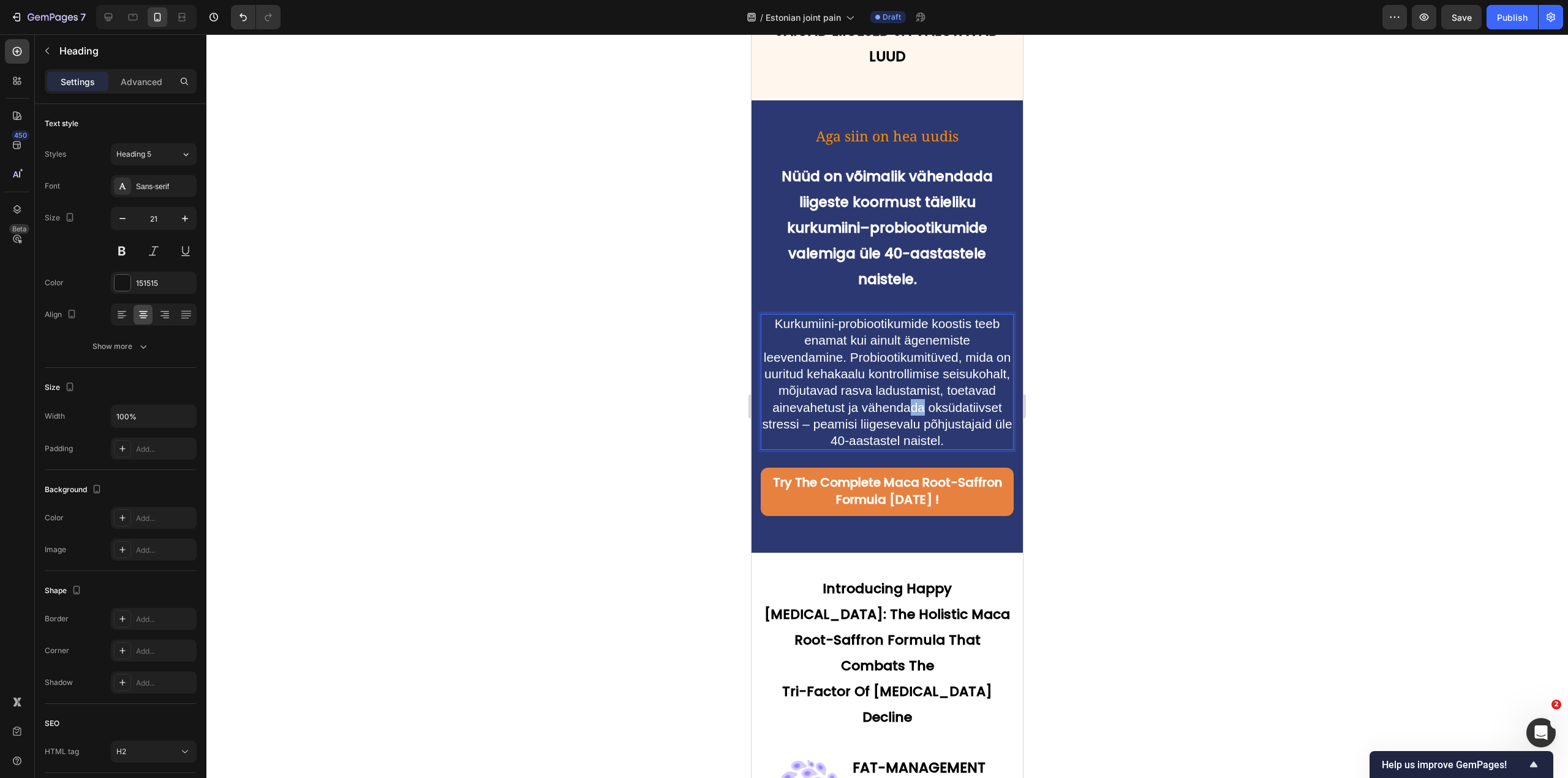
drag, startPoint x: 972, startPoint y: 375, endPoint x: 984, endPoint y: 376, distance: 12.0
click at [984, 376] on span "Kurkumiini-probiootikumide koostis teeb enamat kui ainult ägenemiste leevendami…" at bounding box center [887, 382] width 250 height 131
click at [892, 389] on span "Kurkumiini-probiootikumide koostis teeb enamat kui ainult ägenemiste leevendami…" at bounding box center [887, 382] width 250 height 131
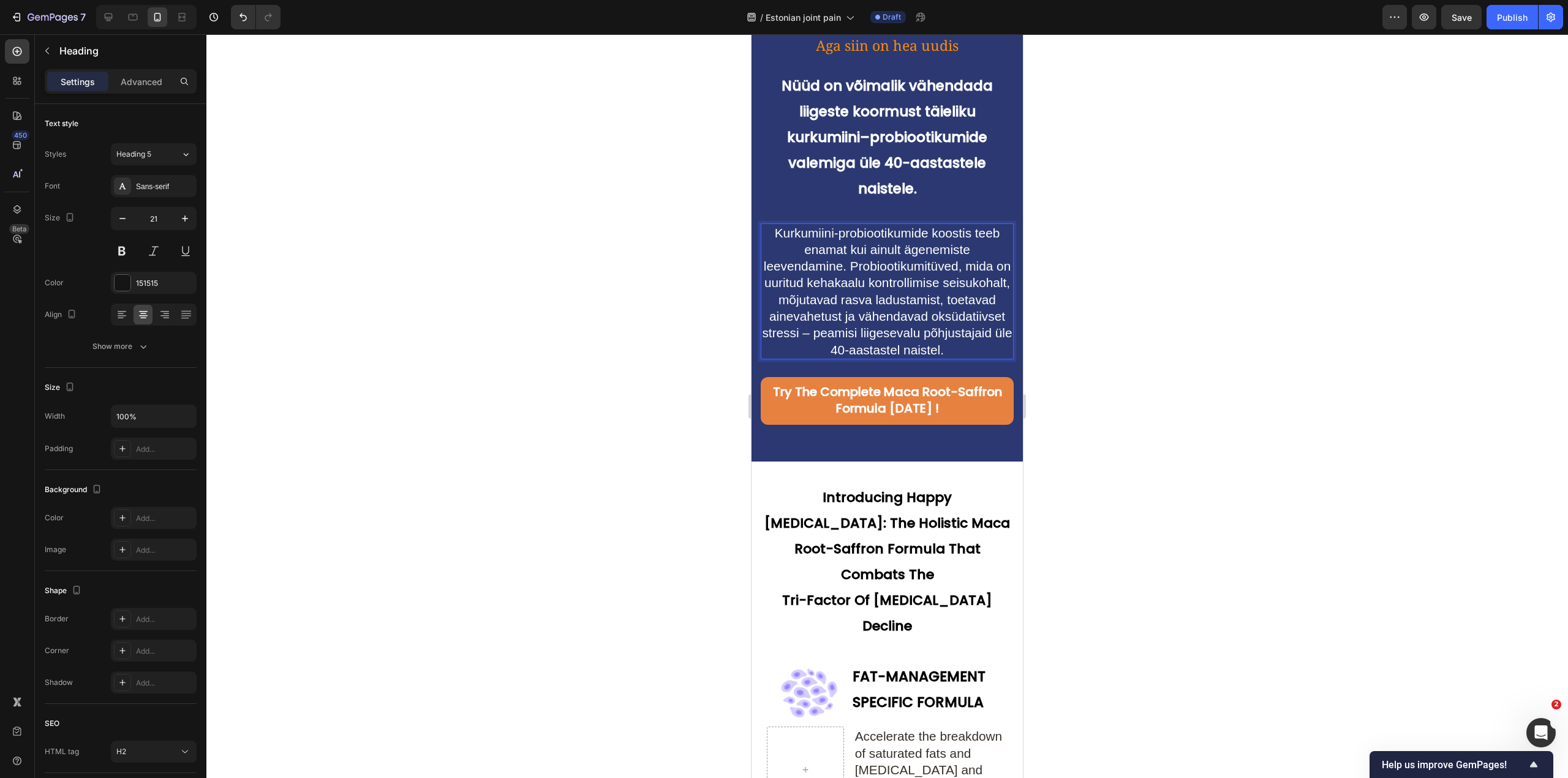
scroll to position [3464, 0]
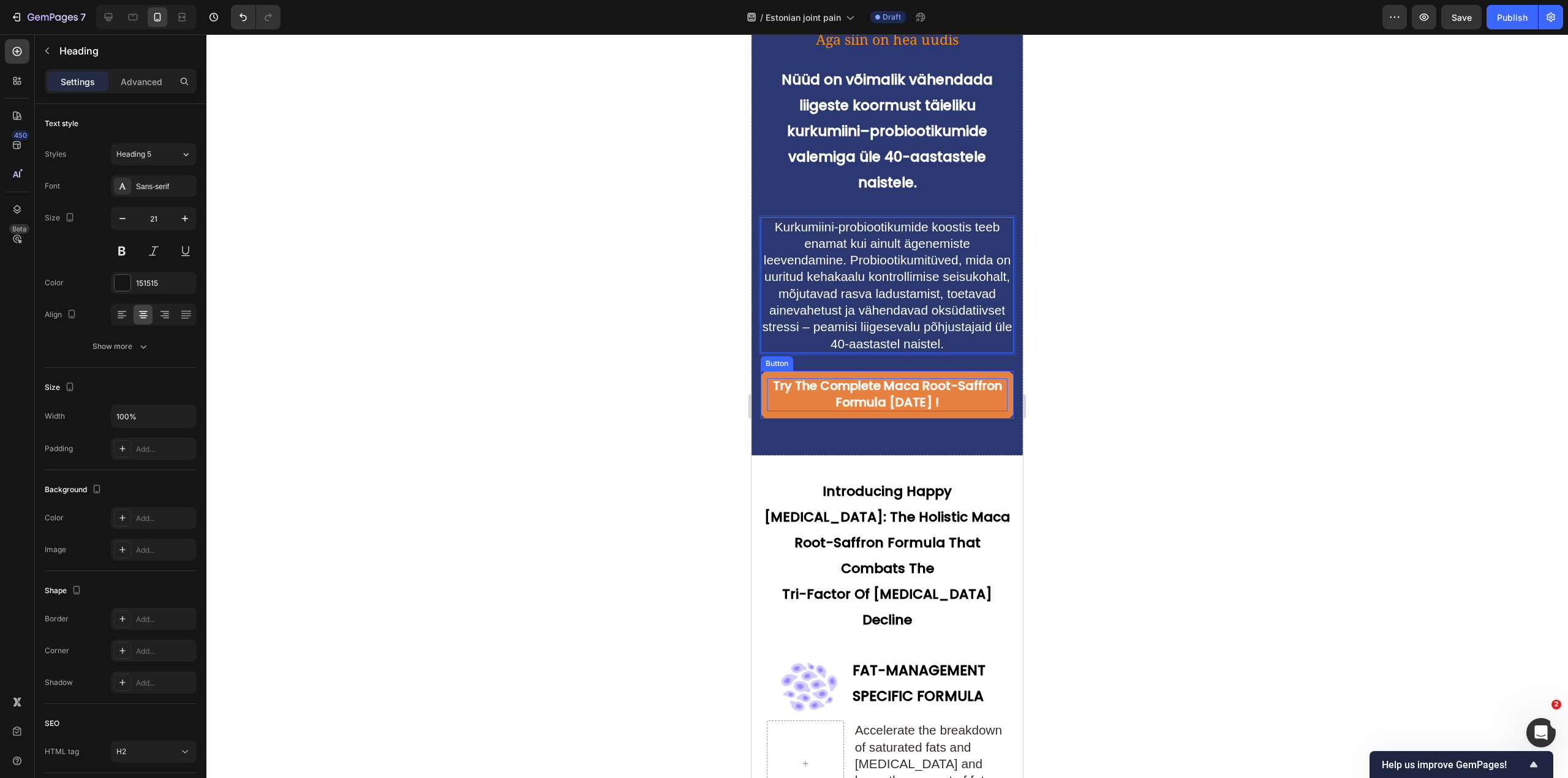
click at [887, 396] on span "Try The Complete Maca Root-Saffron Formula Today !" at bounding box center [887, 394] width 229 height 34
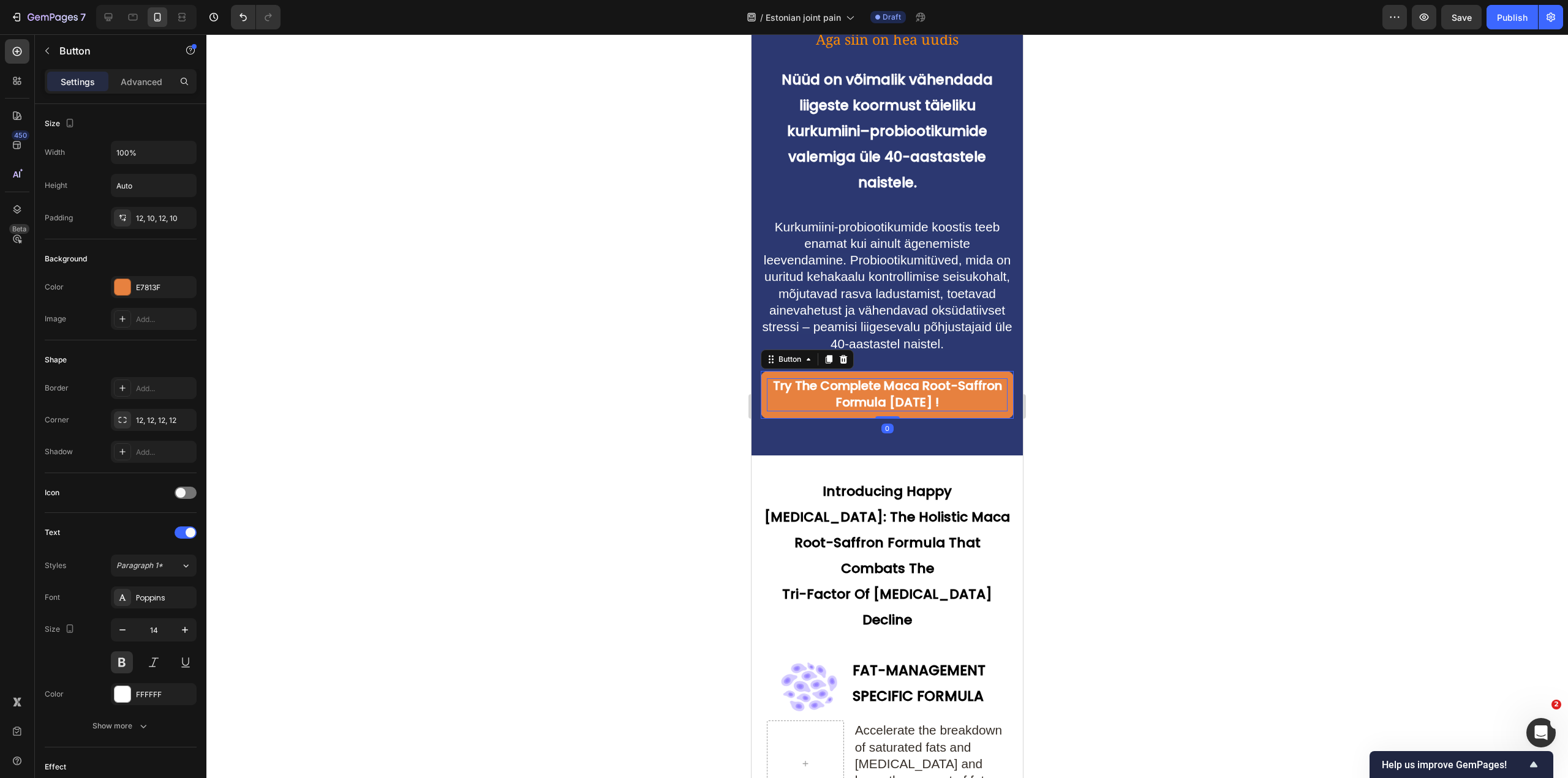
click at [887, 396] on span "Try The Complete Maca Root-Saffron Formula Today !" at bounding box center [887, 394] width 229 height 34
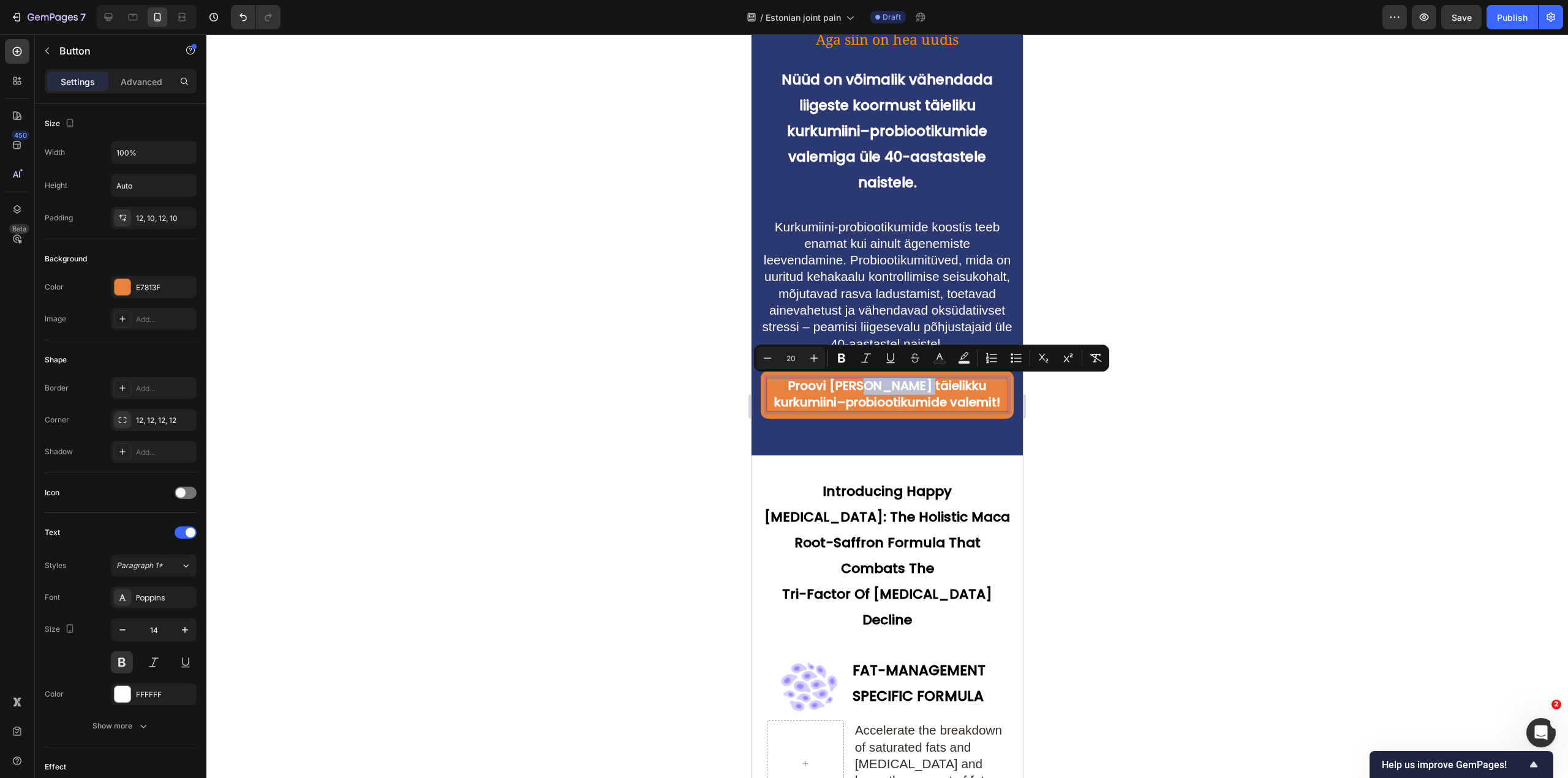
drag, startPoint x: 856, startPoint y: 382, endPoint x: 908, endPoint y: 389, distance: 52.5
click at [908, 389] on span "Proovi täna täielikku kurkumiini–probiootikumide valemit!" at bounding box center [887, 394] width 226 height 34
click at [915, 401] on span "Proovi täna täielikku kurkumiini–probiootikumide valemit!" at bounding box center [887, 394] width 226 height 34
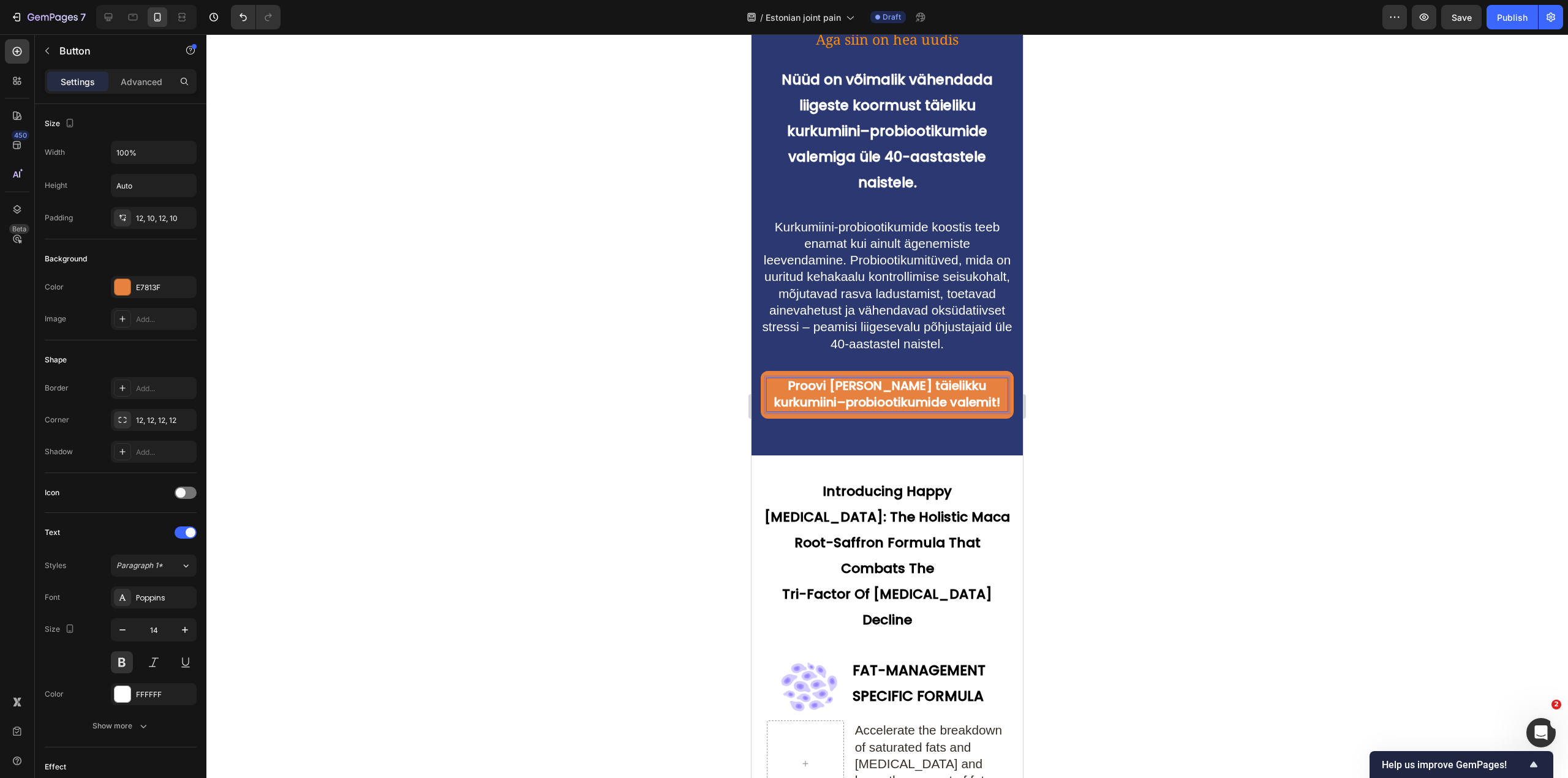
click at [910, 391] on span "Proovi täna täielikku kurkumiini–probiootikumide valemit!" at bounding box center [887, 394] width 226 height 34
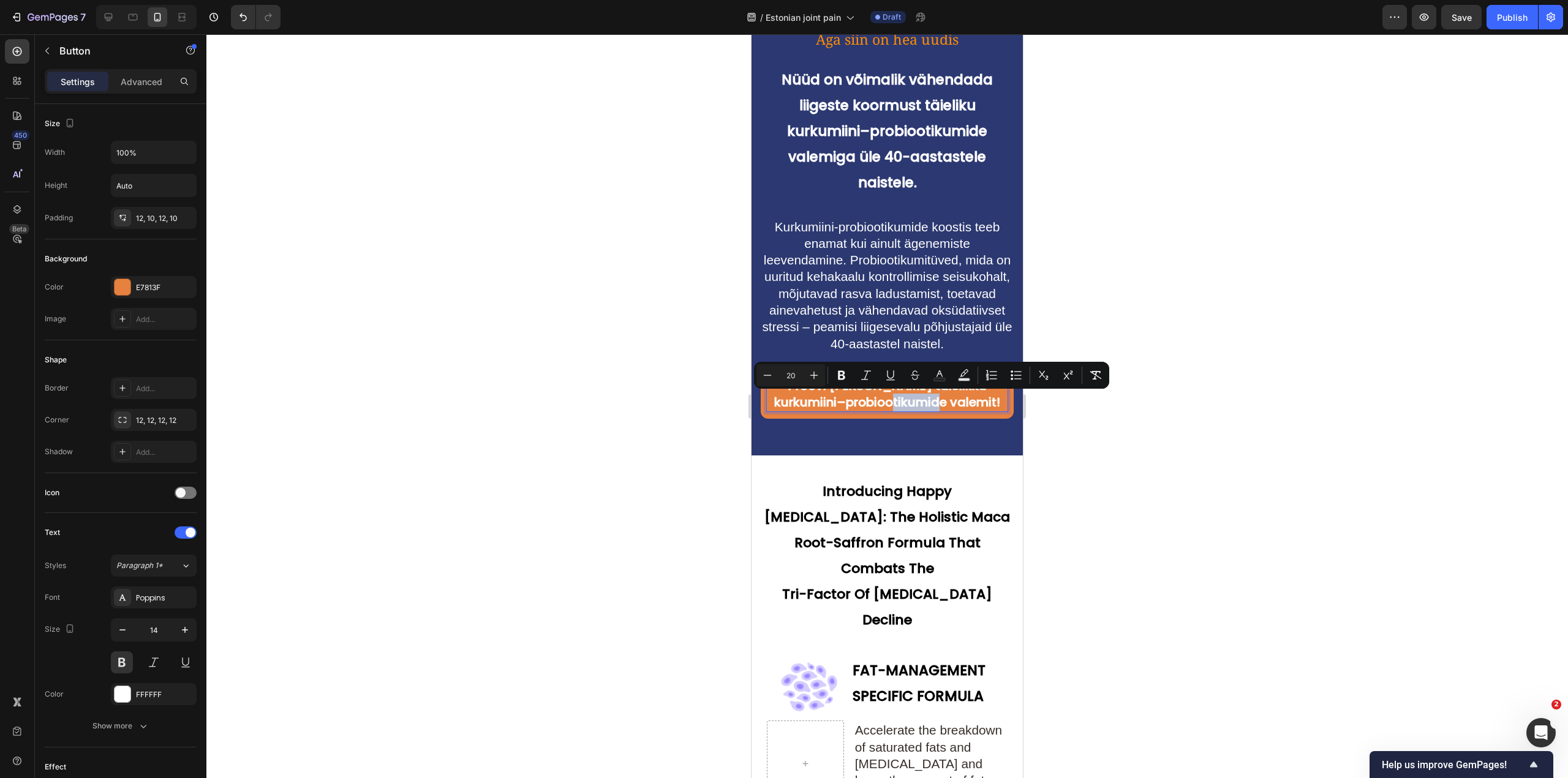
drag, startPoint x: 911, startPoint y: 406, endPoint x: 955, endPoint y: 409, distance: 44.1
click at [955, 409] on span "Proovi täna täielikku kurkumiini–probiootikumide valemit!" at bounding box center [887, 394] width 226 height 34
click at [1102, 417] on div at bounding box center [887, 406] width 1362 height 744
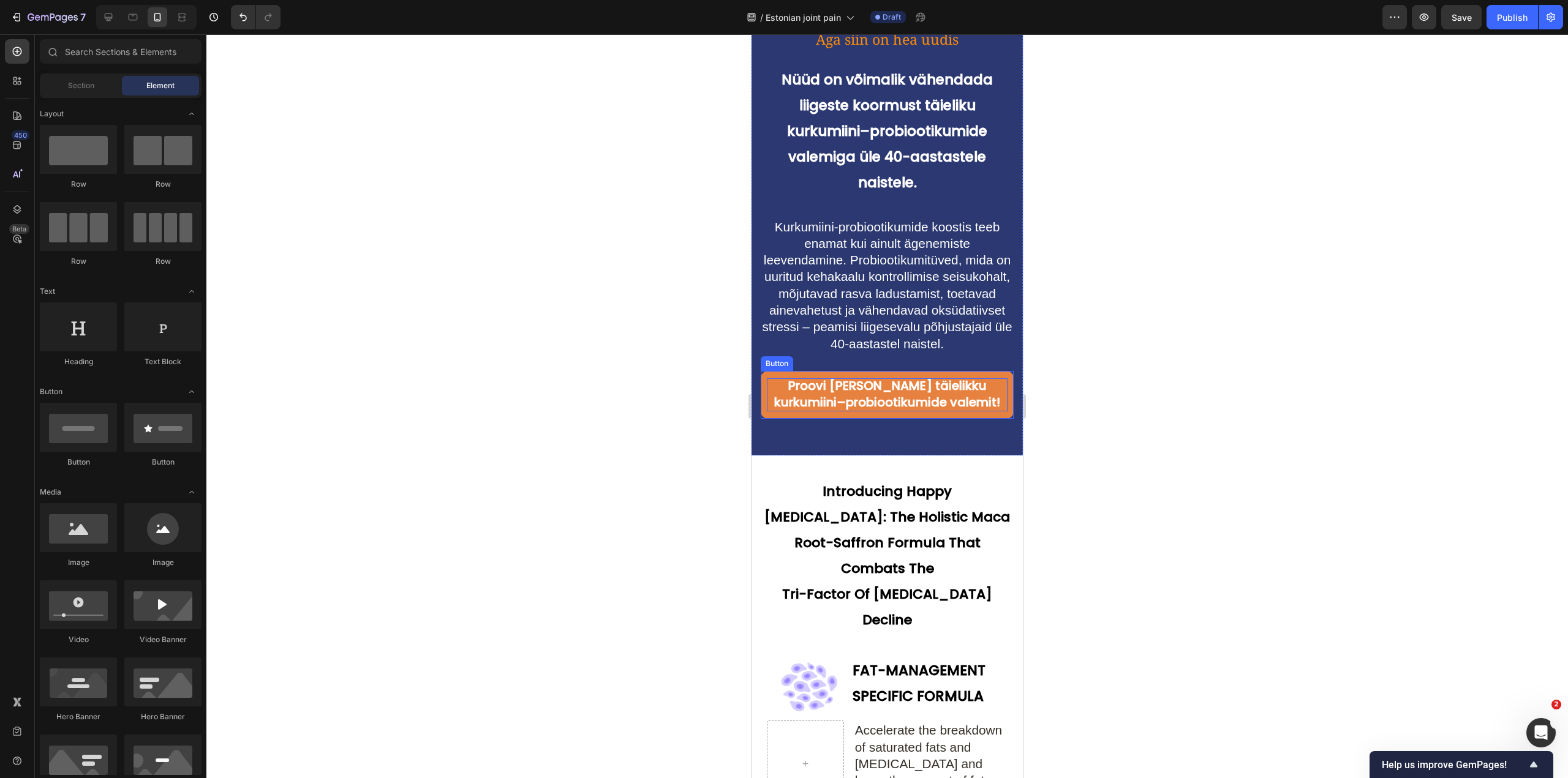
click at [927, 380] on span "Proovi täna täielikku kurkumiini–probiootikumide valemit!" at bounding box center [887, 394] width 226 height 34
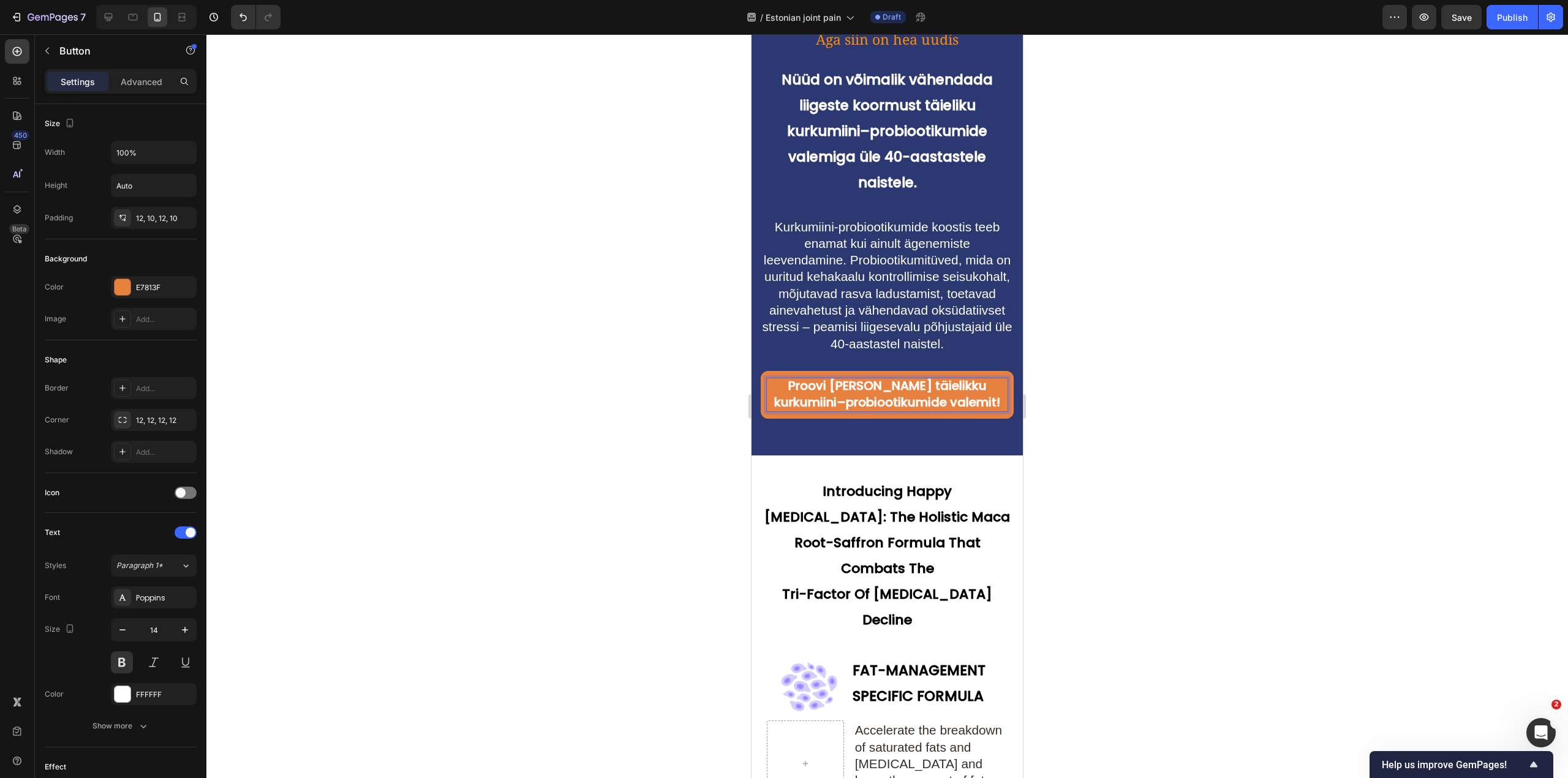
click at [906, 387] on span "Proovi täna täielikku kurkumiini–probiootikumide valemit!" at bounding box center [887, 394] width 226 height 34
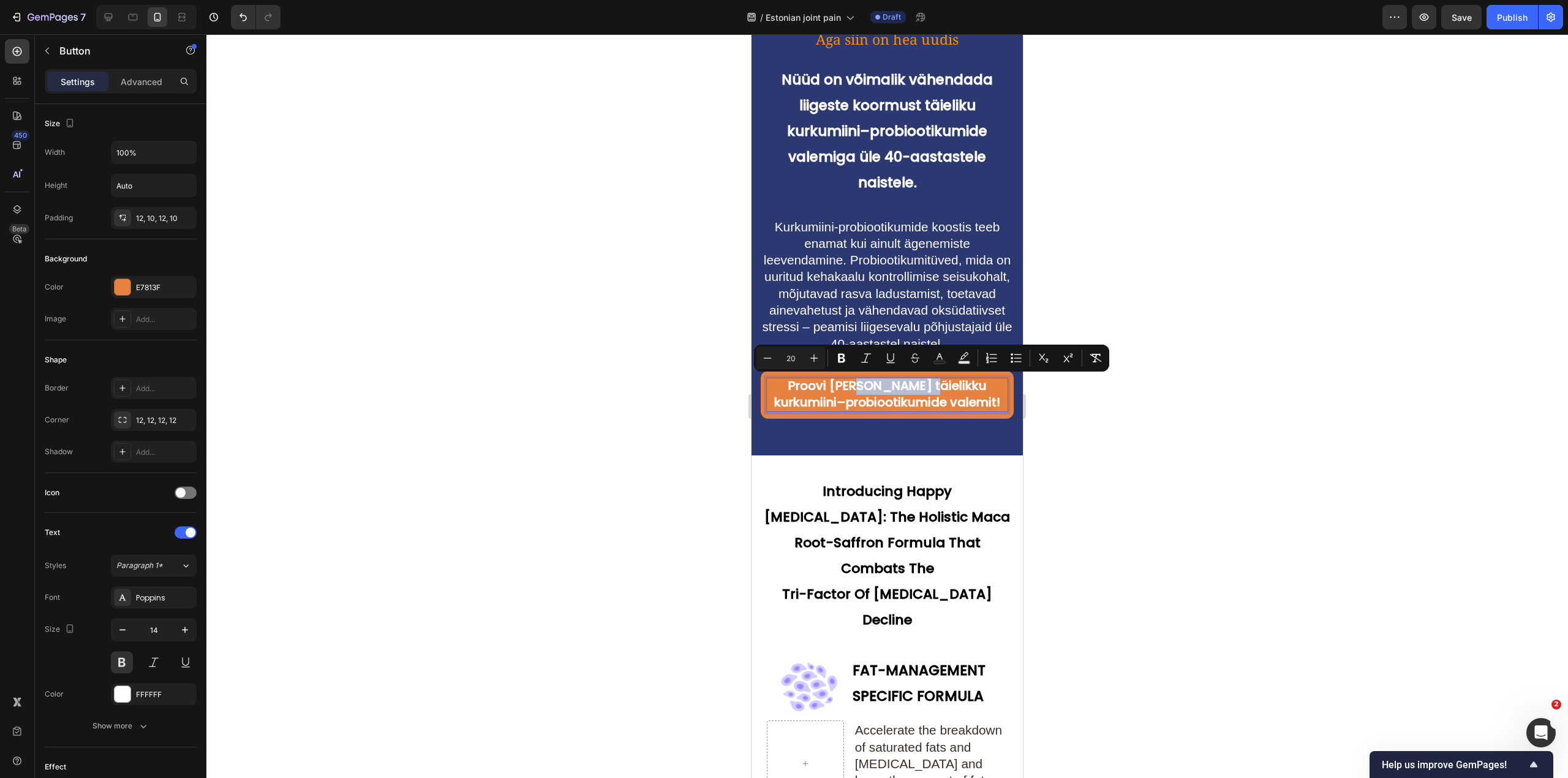
drag, startPoint x: 909, startPoint y: 387, endPoint x: 850, endPoint y: 378, distance: 59.7
click at [850, 378] on span "Proovi täna täielikku kurkumiini–probiootikumide valemit!" at bounding box center [887, 394] width 226 height 34
click at [848, 389] on span "Proovi täna täielikku kurkumiini–probiootikumide valemit!" at bounding box center [887, 394] width 226 height 34
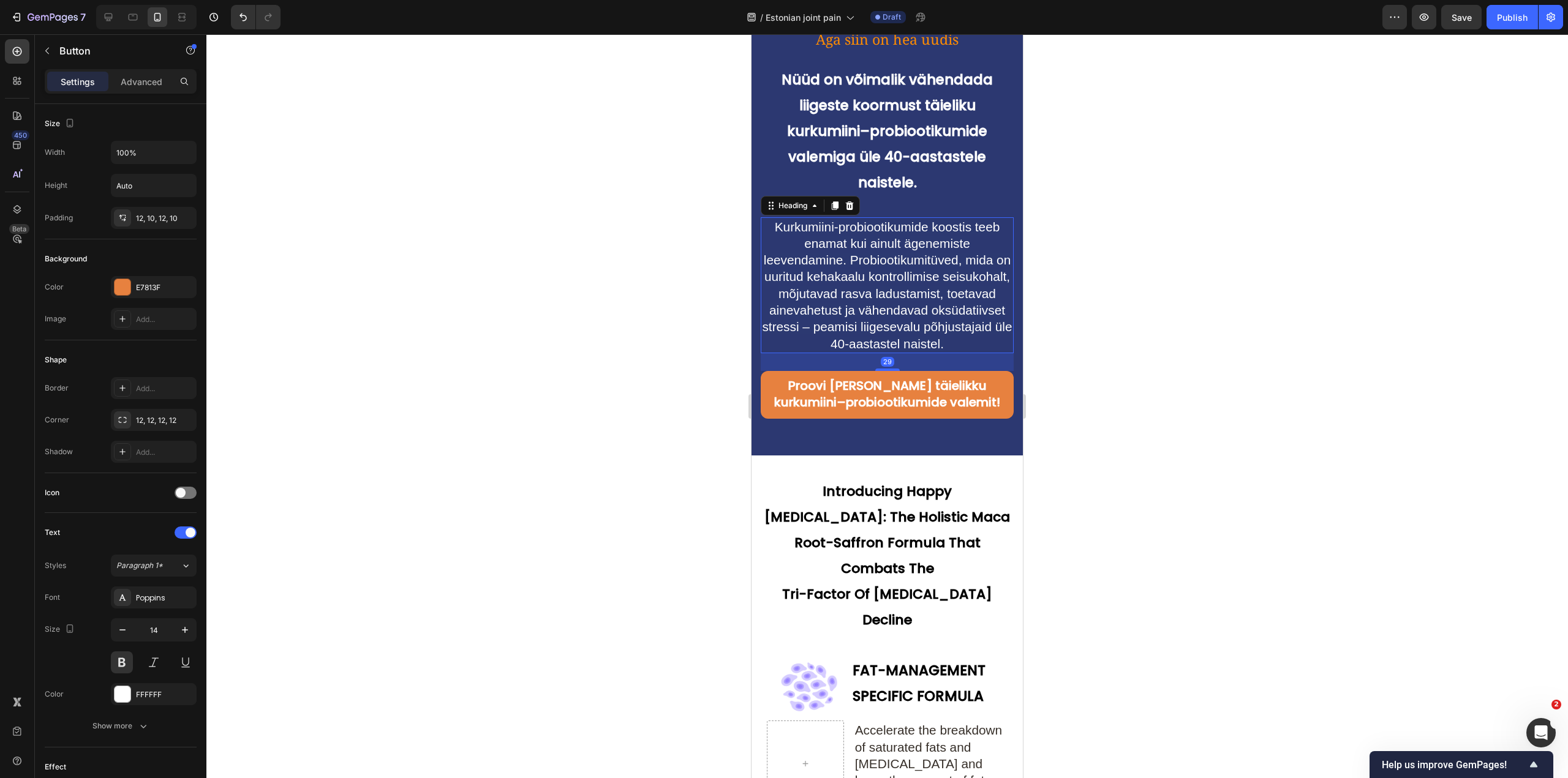
click at [862, 294] on span "Kurkumiini-probiootikumide koostis teeb enamat kui ainult ägenemiste leevendami…" at bounding box center [887, 285] width 250 height 131
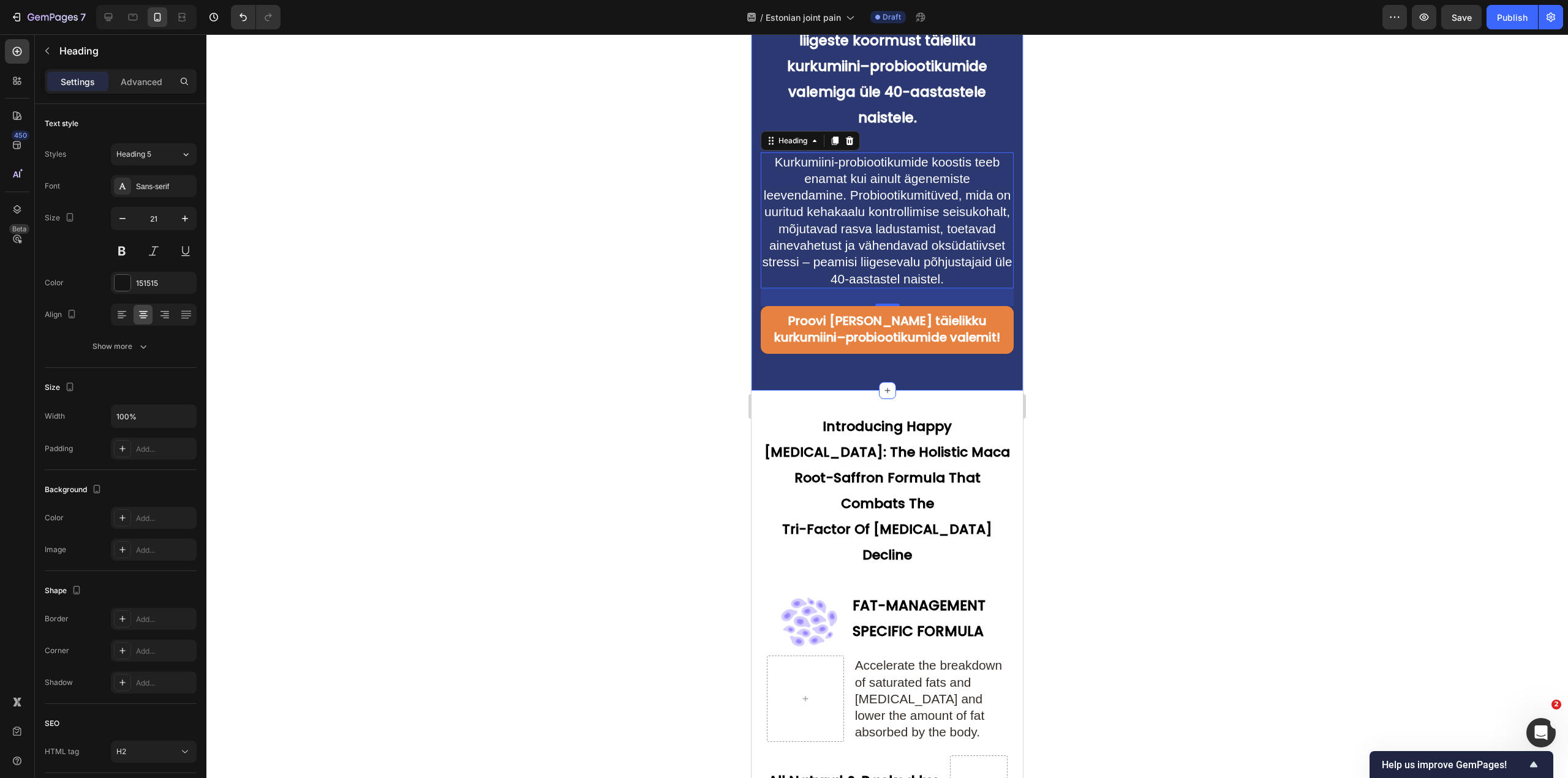
scroll to position [3586, 0]
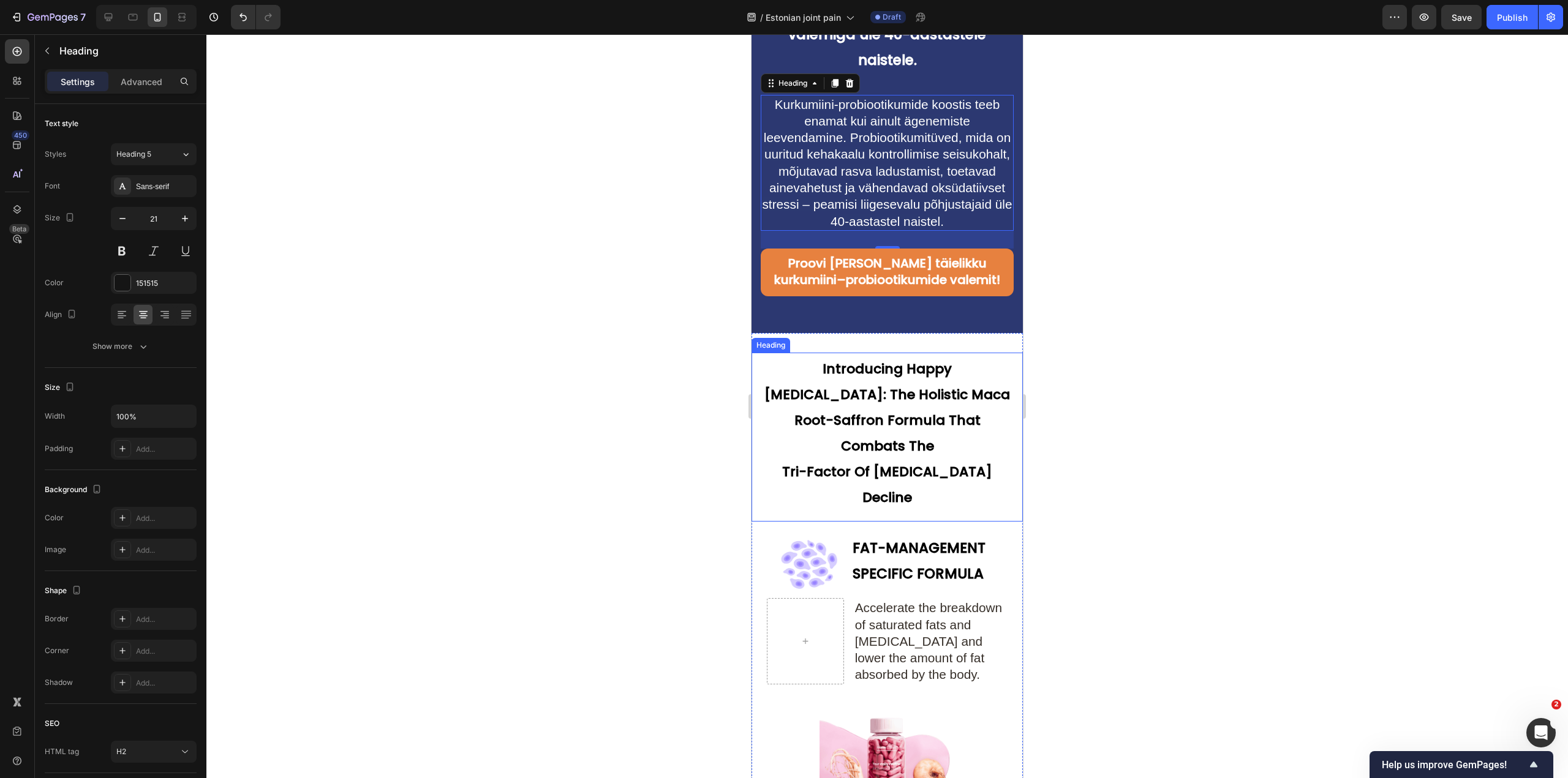
click at [913, 391] on strong "Introducing Happy Estrogen: The Holistic Maca Root-Saffron Formula That Combats…" at bounding box center [887, 408] width 245 height 96
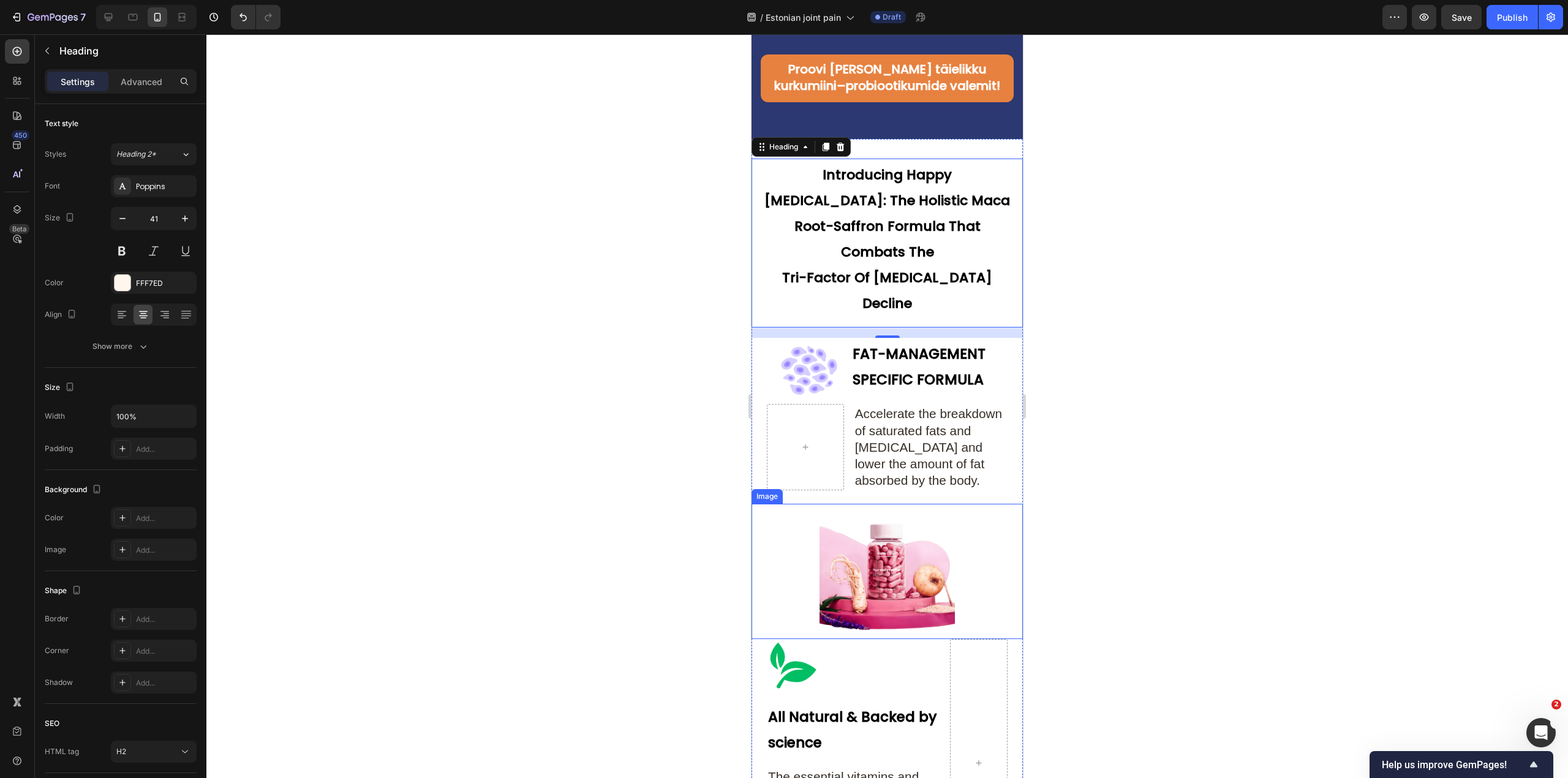
scroll to position [3770, 0]
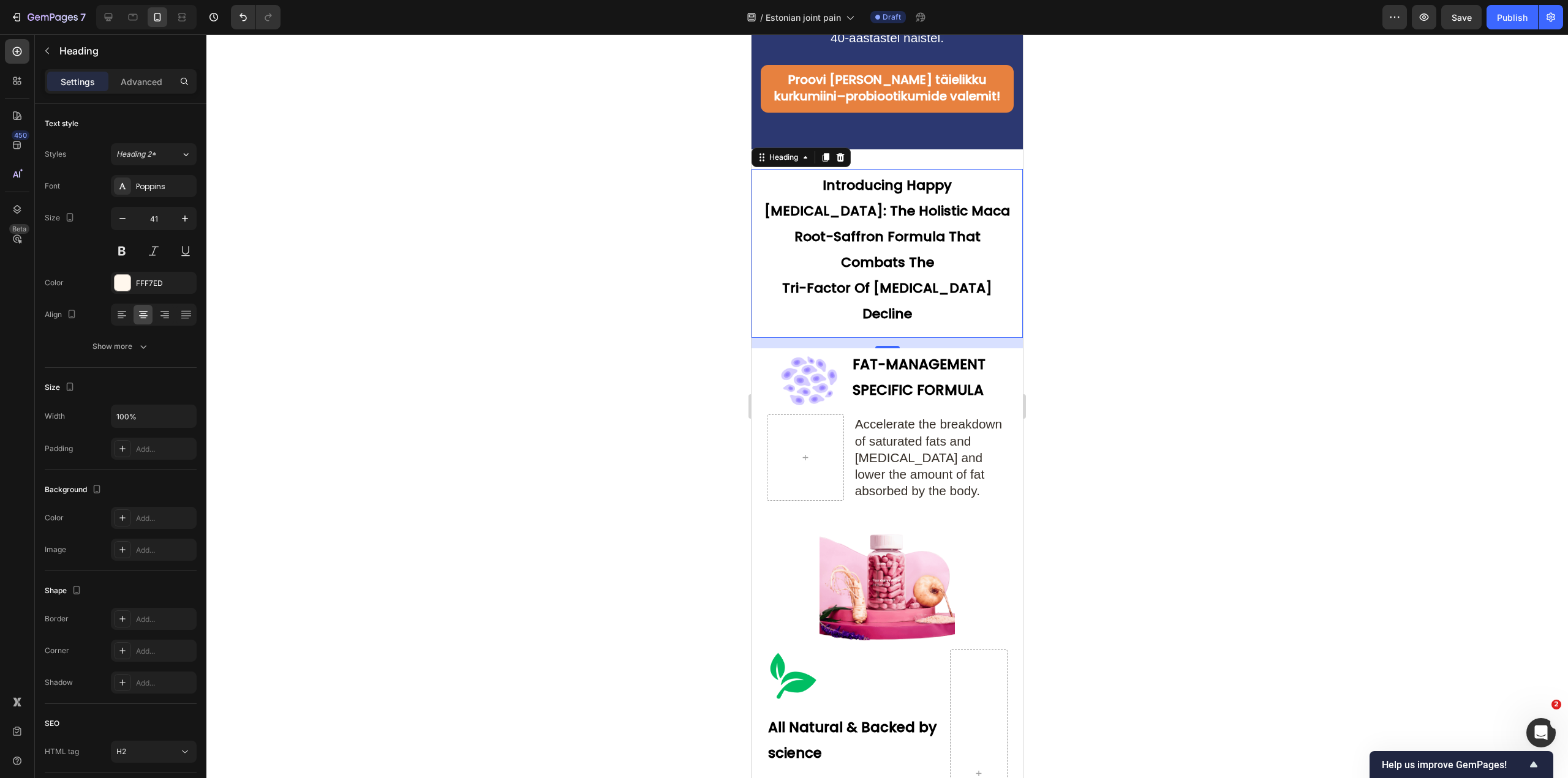
click at [858, 227] on p "Introducing Happy Estrogen: The Holistic Maca Root-Saffron Formula That Combats…" at bounding box center [887, 247] width 251 height 155
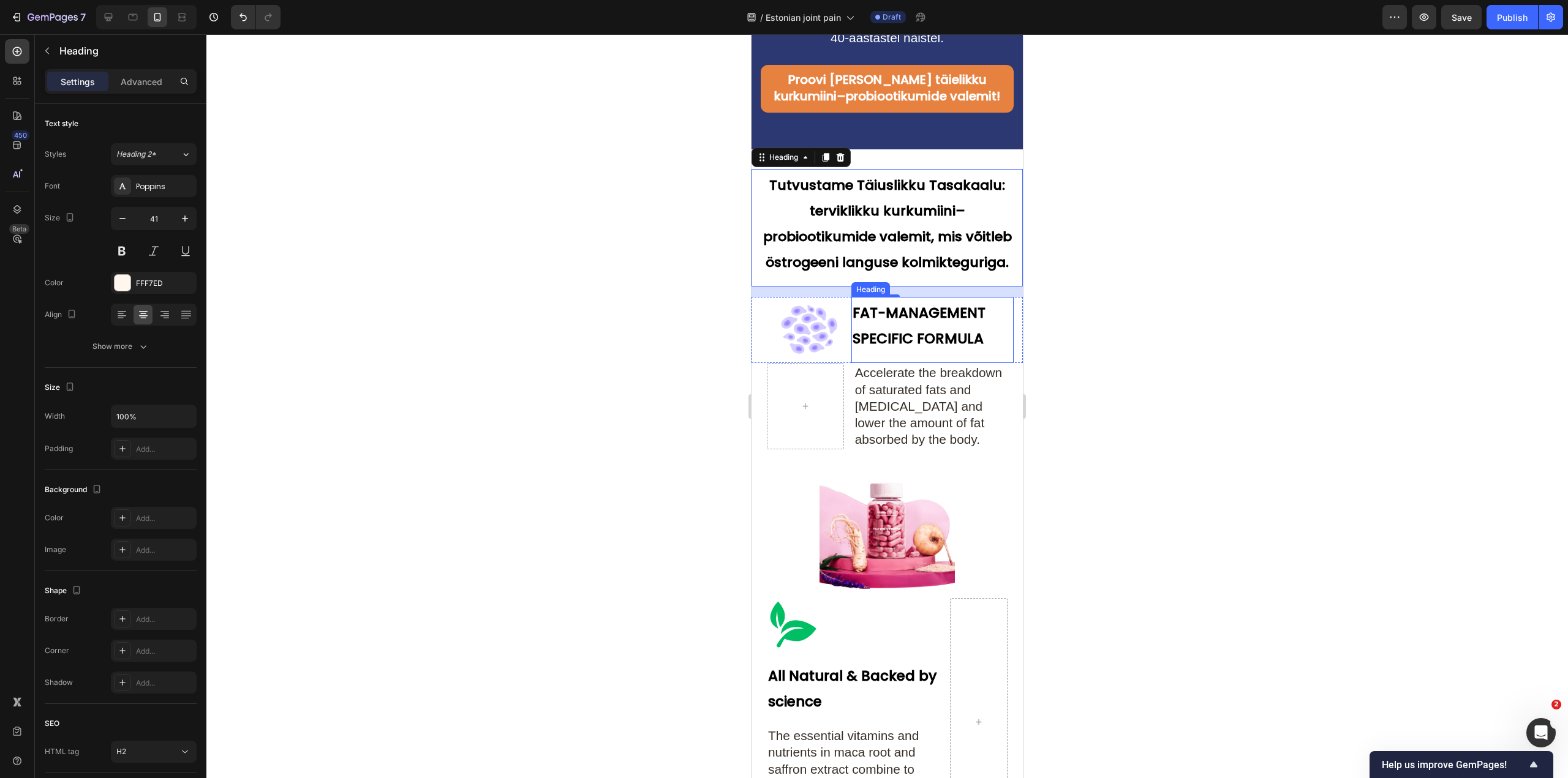
click at [926, 350] on h2 "FAT-MANAGEMENT SPECIFIC FORMULA" at bounding box center [932, 324] width 163 height 54
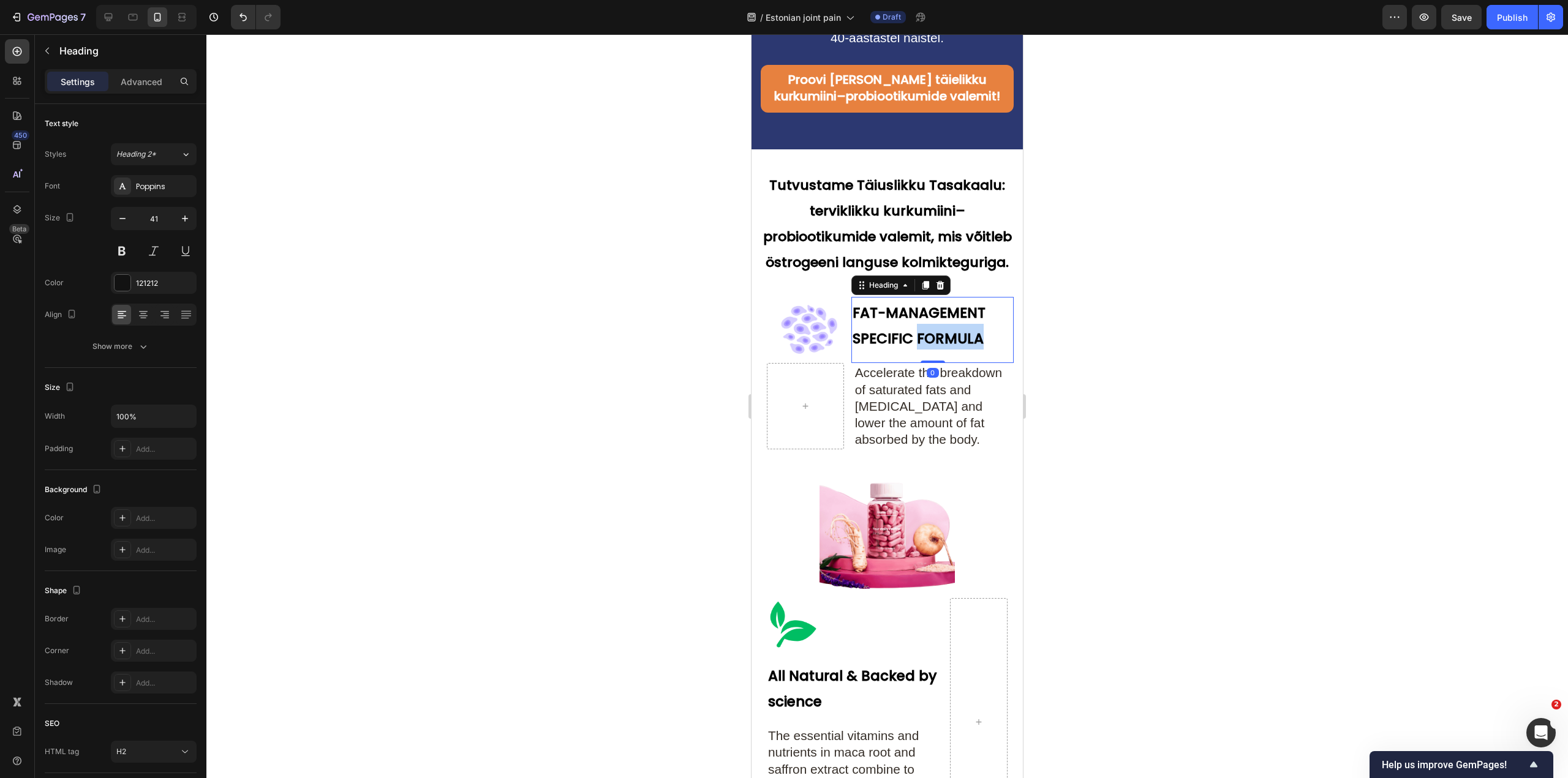
click at [926, 350] on h2 "FAT-MANAGEMENT SPECIFIC FORMULA" at bounding box center [932, 324] width 163 height 54
click at [943, 449] on h2 "Accelerate the breakdown of saturated fats and cholesterol and lower the amount…" at bounding box center [931, 405] width 154 height 86
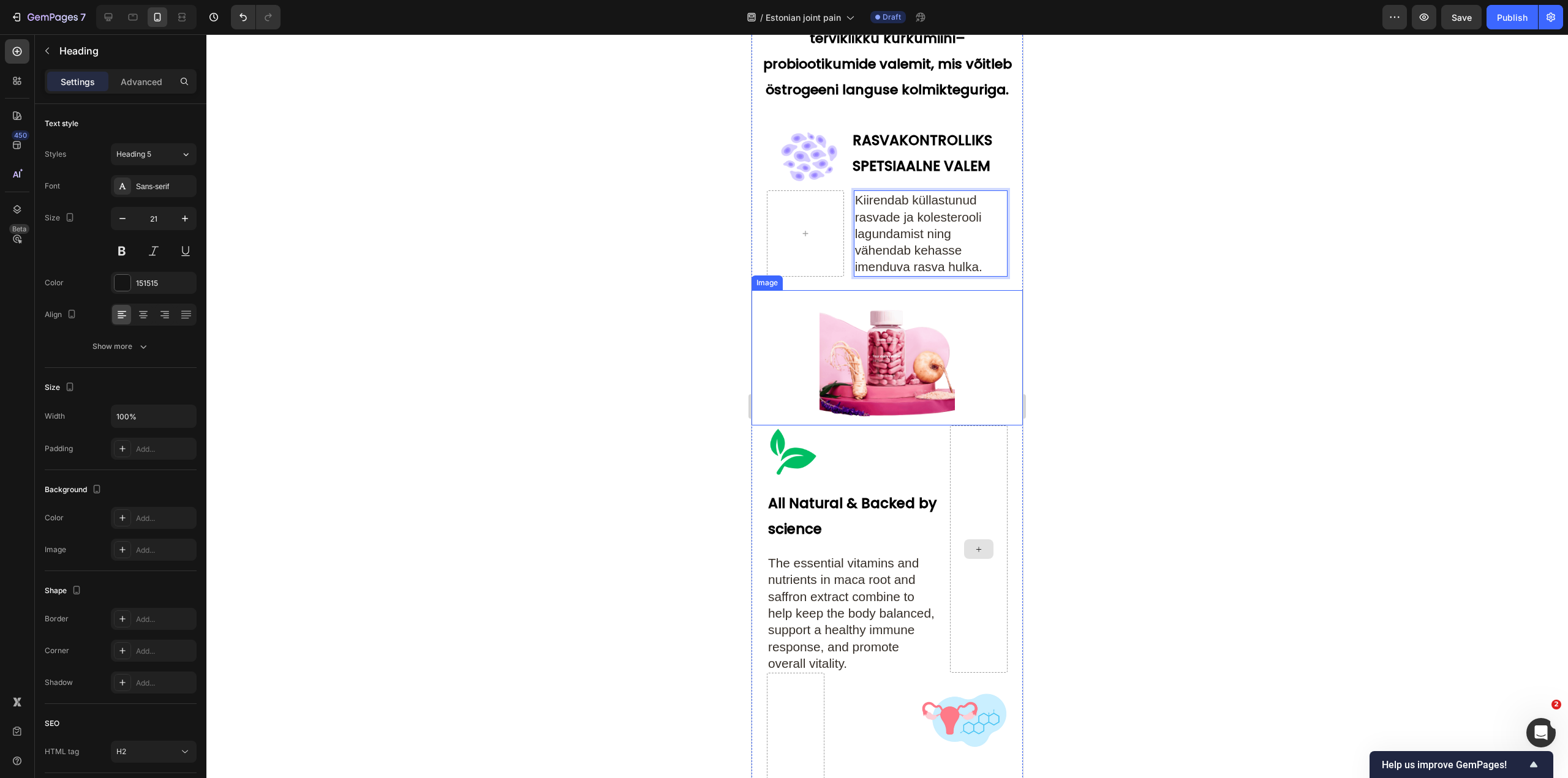
scroll to position [4014, 0]
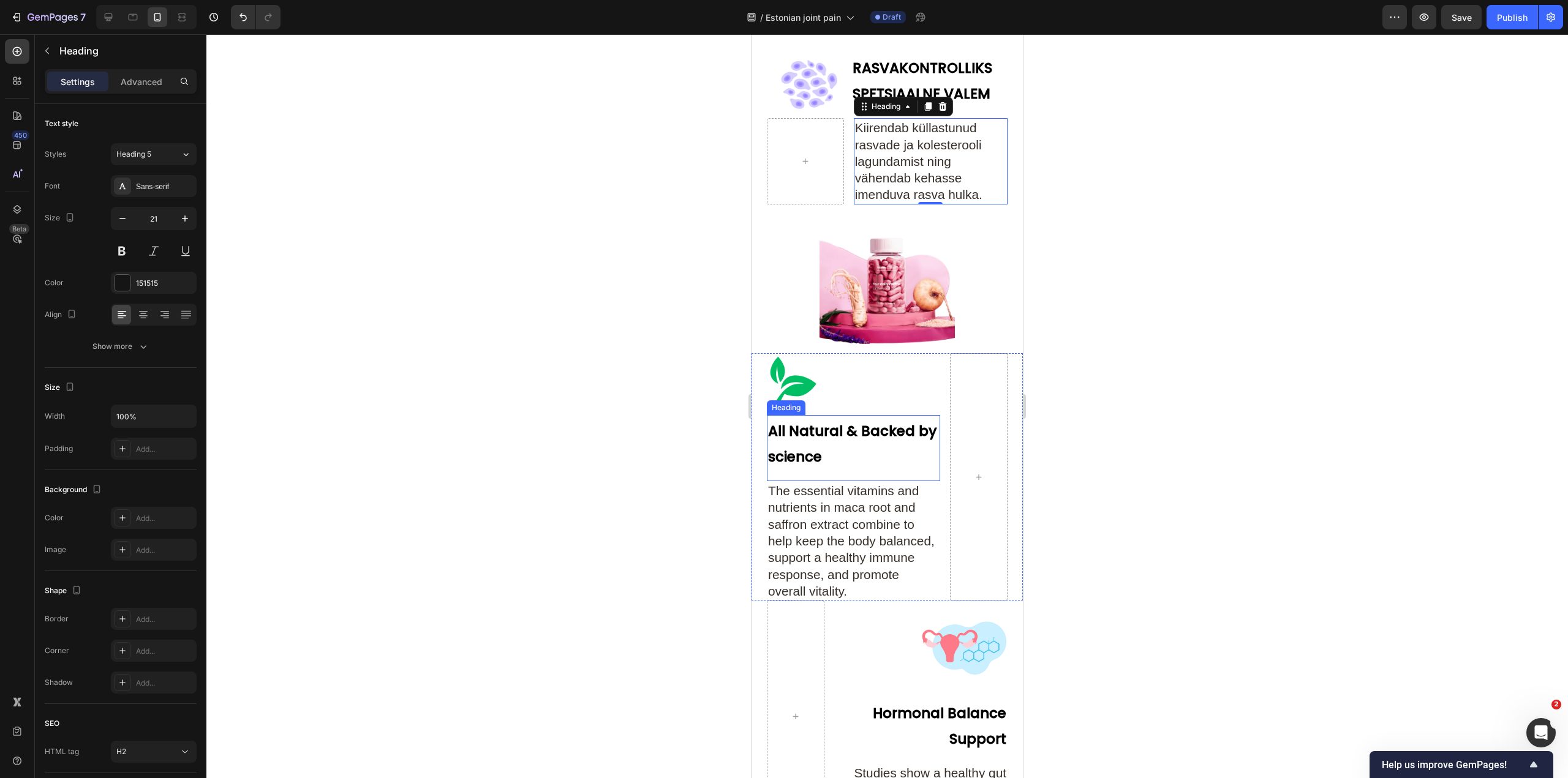
click at [857, 464] on h2 "All Natural & Backed by science" at bounding box center [854, 441] width 173 height 54
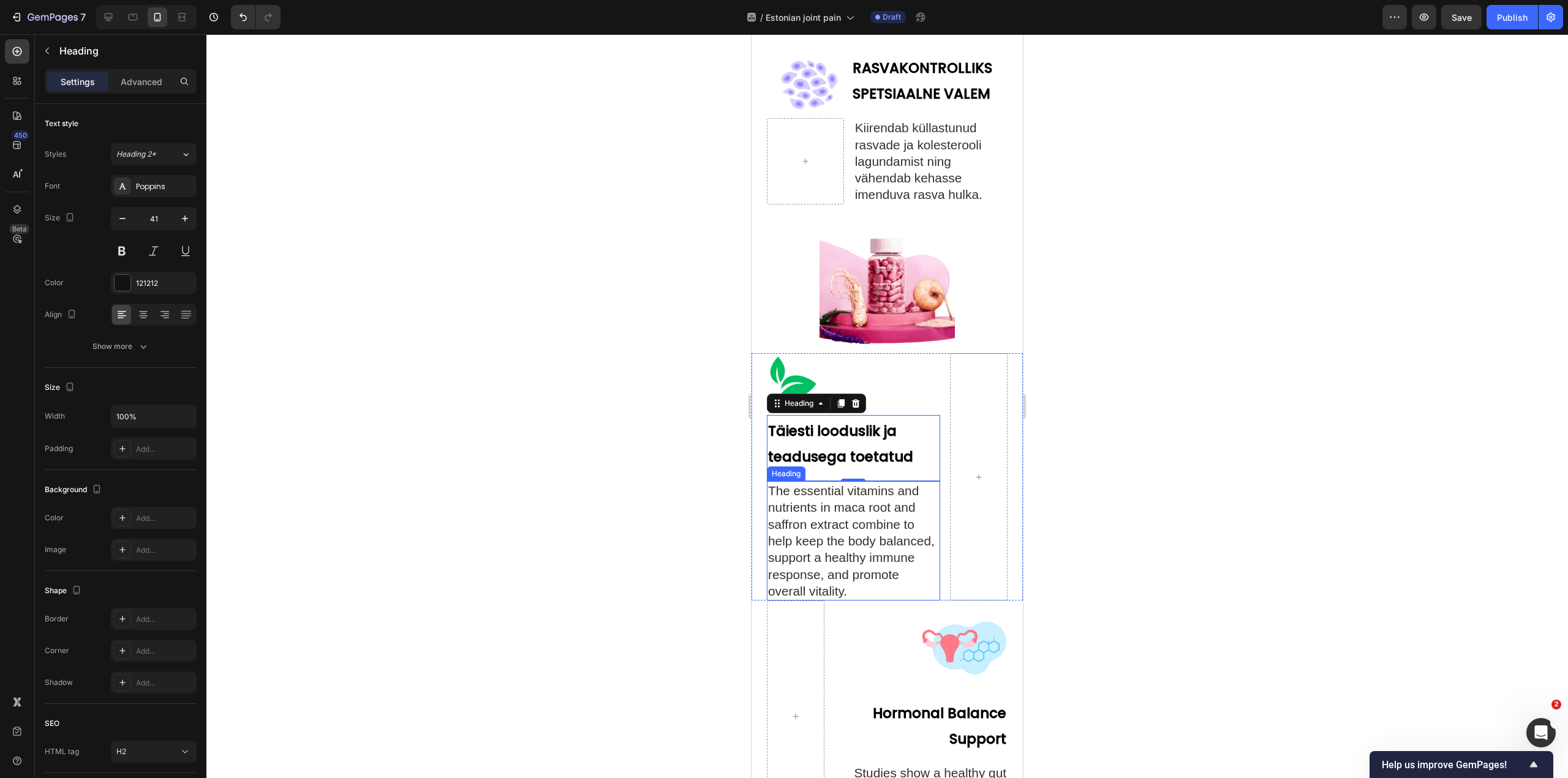
click at [875, 513] on span "The essential vitamins and nutrients in maca root and saffron extract combine t…" at bounding box center [851, 541] width 167 height 115
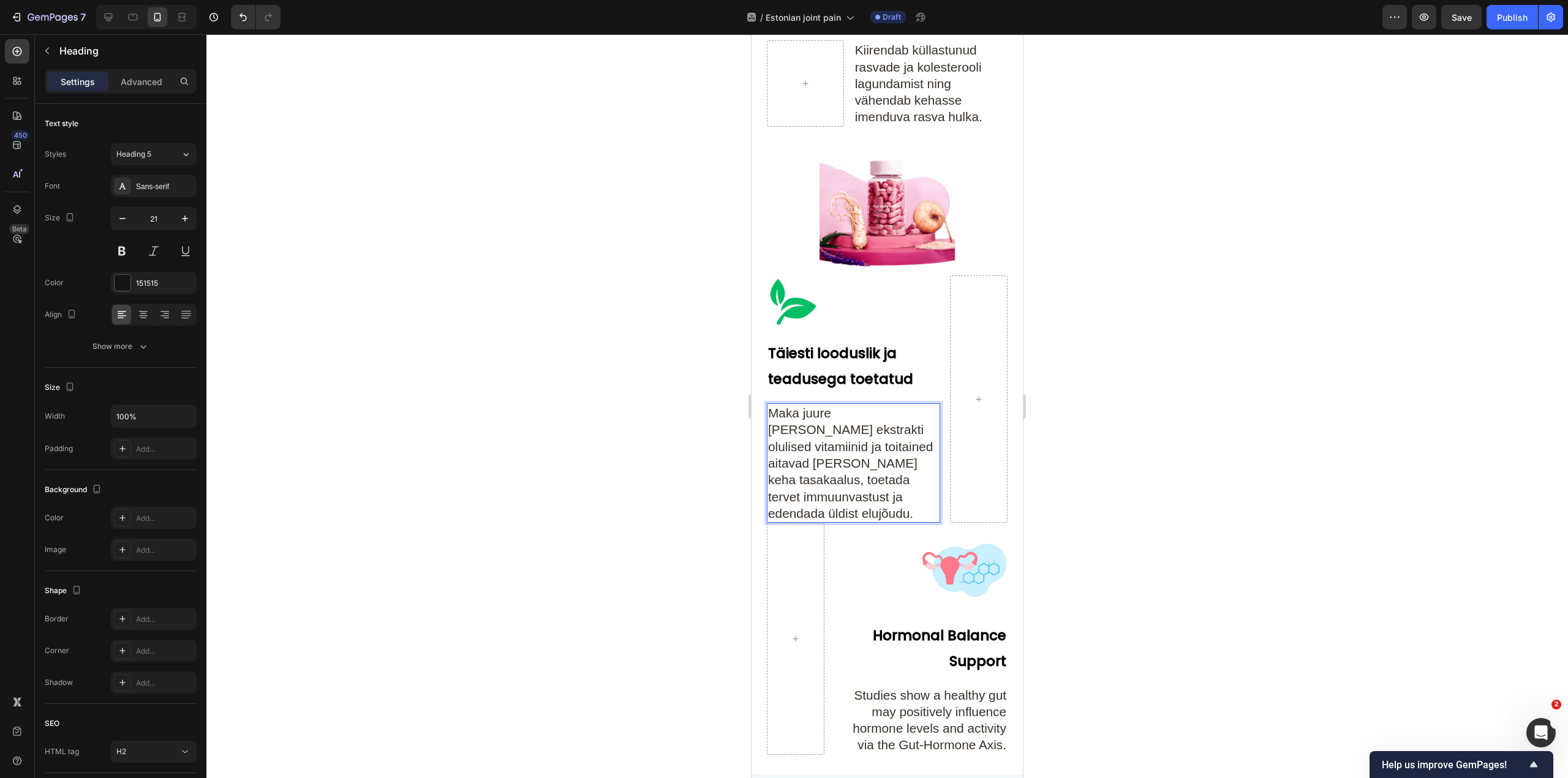
scroll to position [4137, 0]
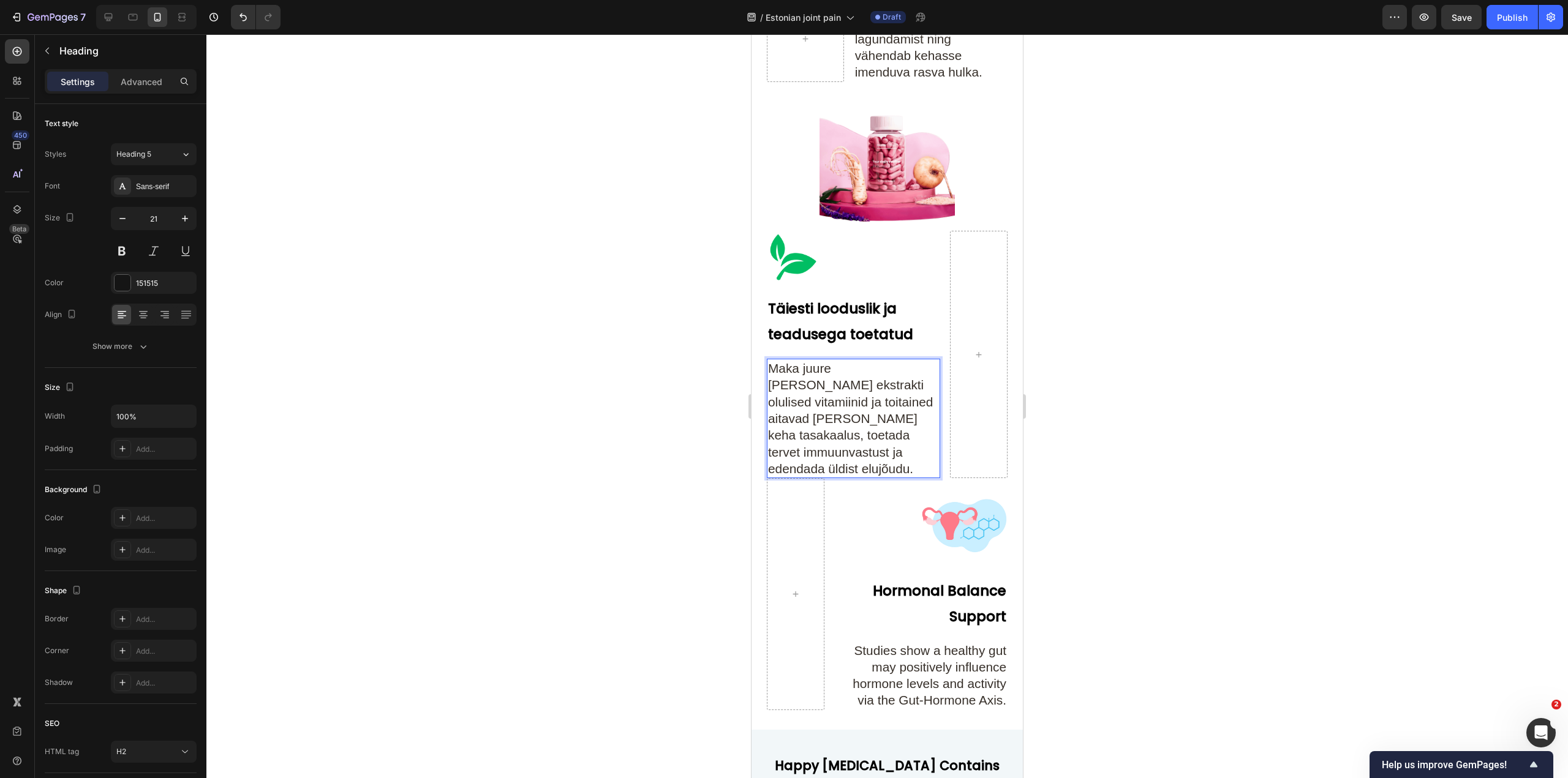
click at [845, 396] on p "Maka juure ja safrani ekstrakti olulised vitamiinid ja toitained aitavad hoida …" at bounding box center [853, 418] width 171 height 117
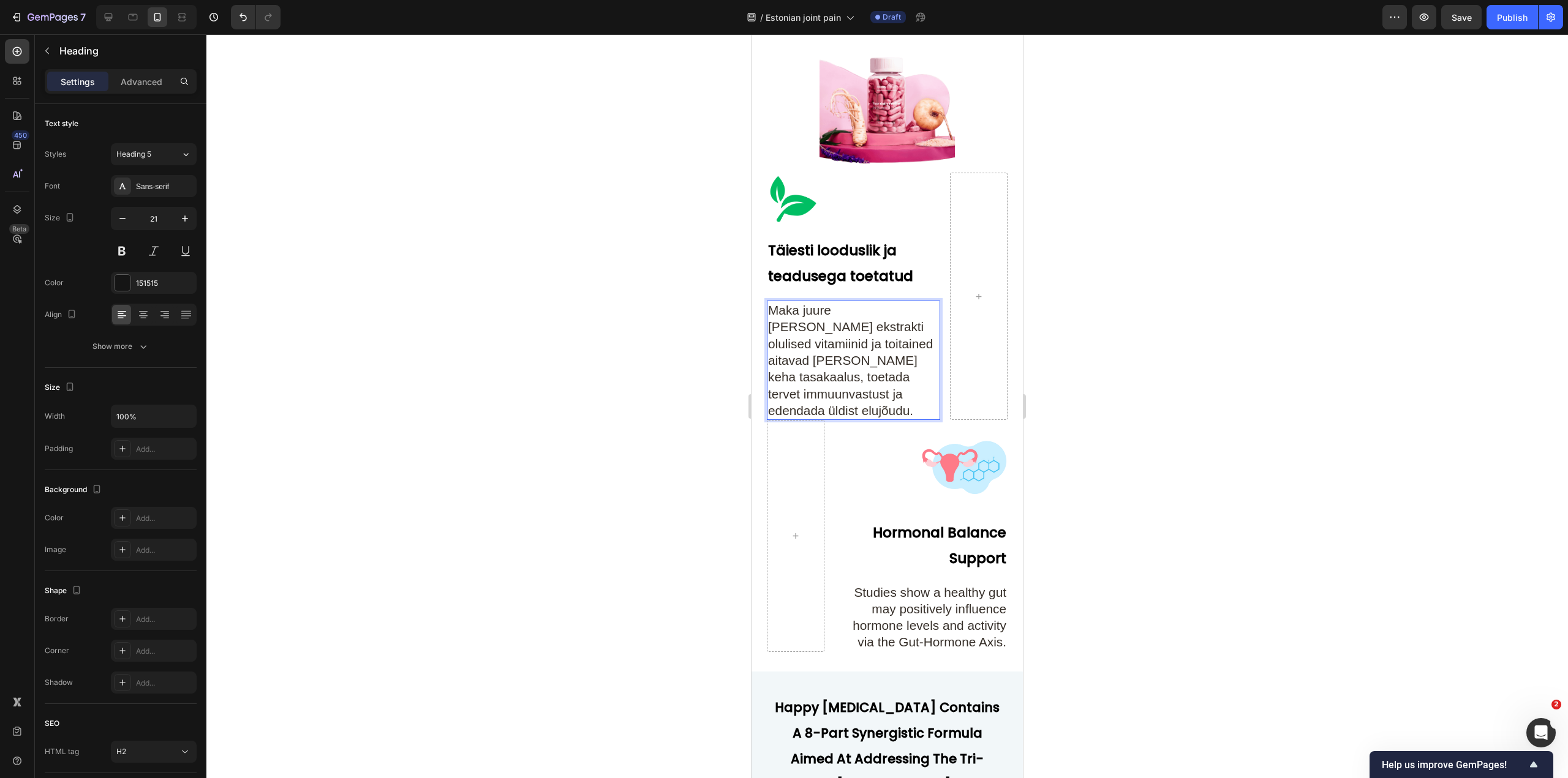
scroll to position [4198, 0]
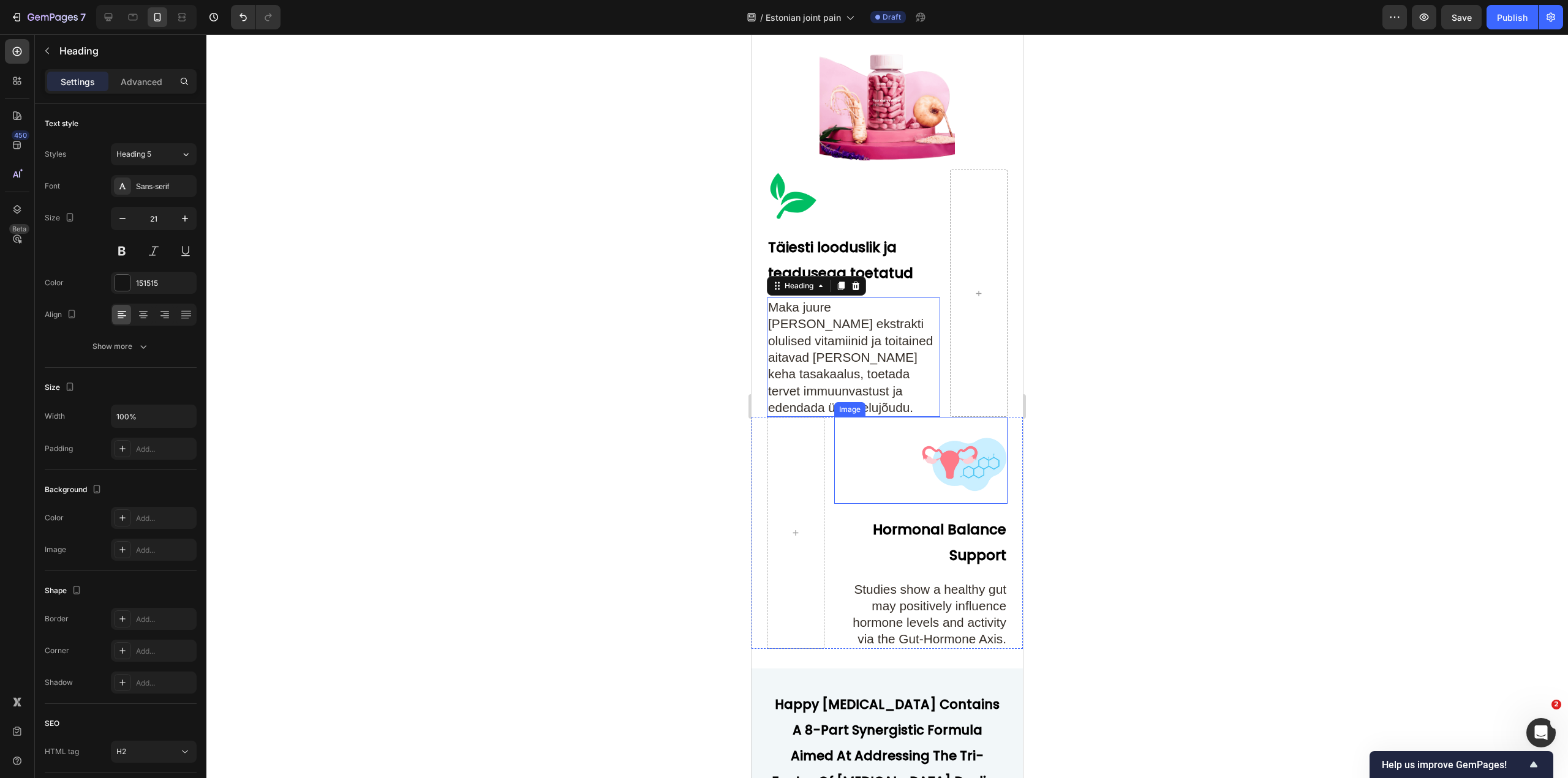
click at [859, 396] on span "Maka juure ja safrani ekstrakti olulised vitamiinid ja toitained aitavad hoida …" at bounding box center [851, 357] width 165 height 115
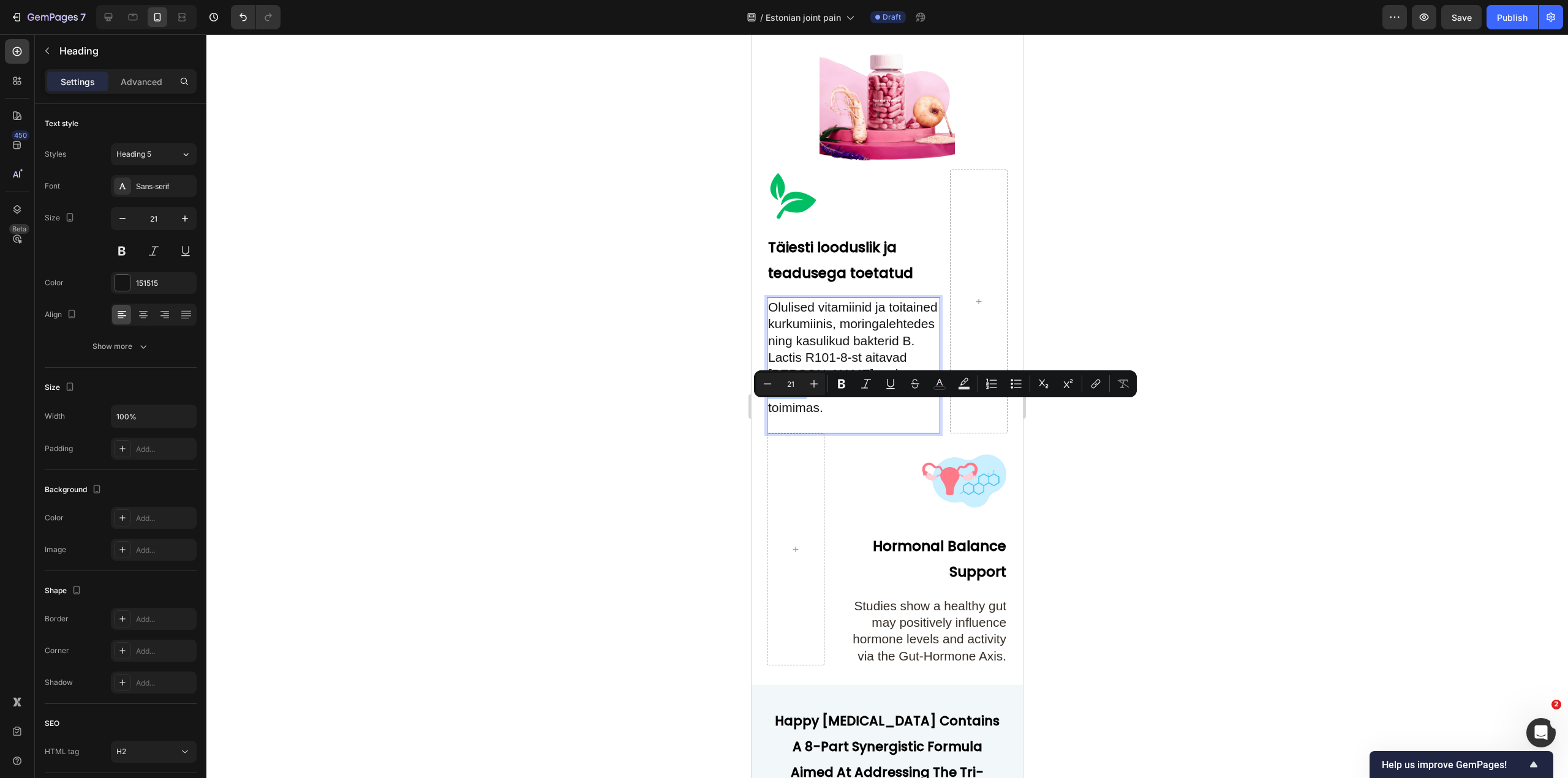
drag, startPoint x: 855, startPoint y: 406, endPoint x: 914, endPoint y: 412, distance: 59.3
click at [914, 412] on p "Olulised vitamiinid ja toitained kurkumiinis, moringalehtedes ning kasulikud ba…" at bounding box center [853, 357] width 171 height 117
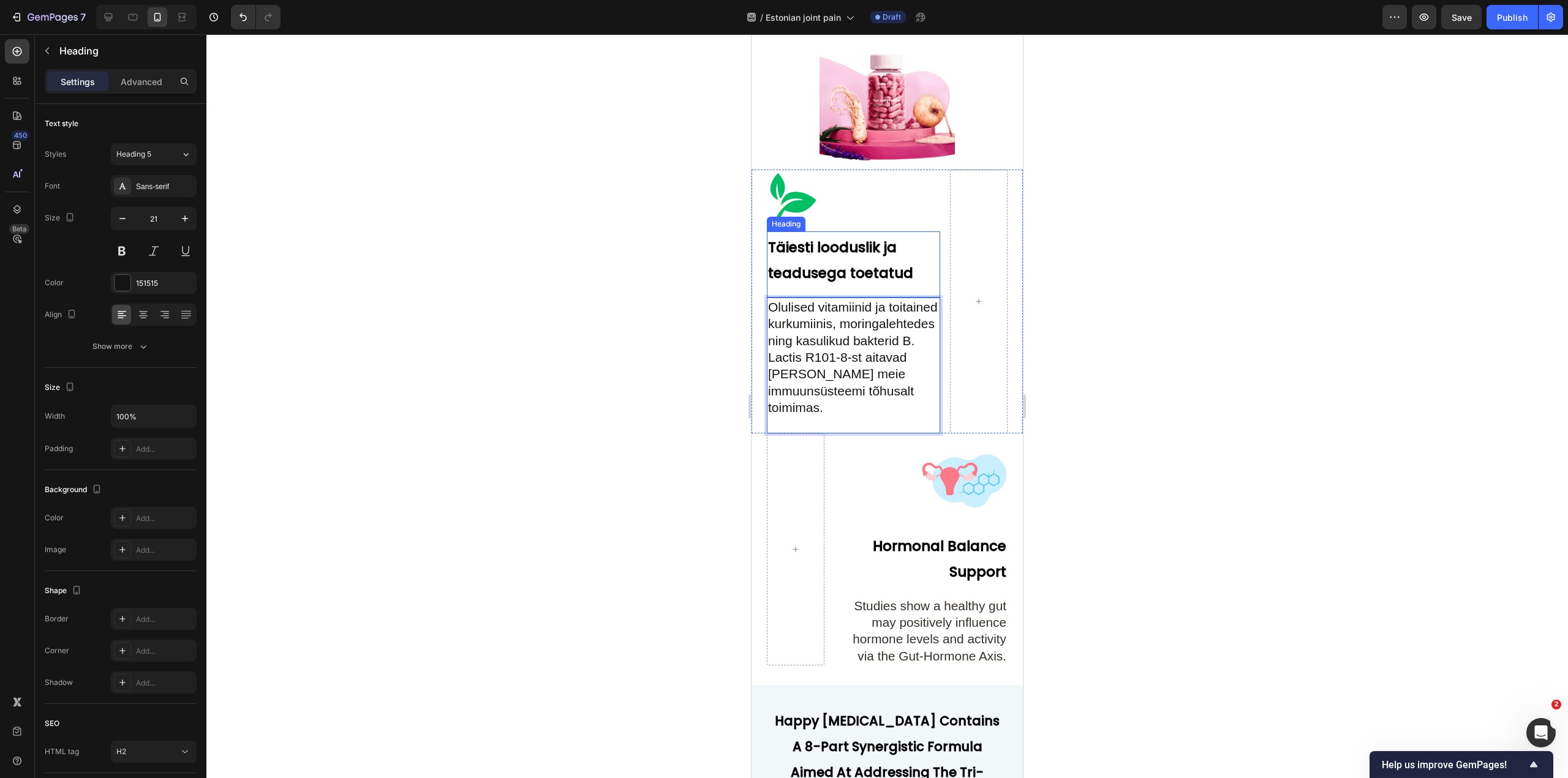
click at [830, 283] on strong "Täiesti looduslik ja teadusega toetatud" at bounding box center [840, 260] width 145 height 46
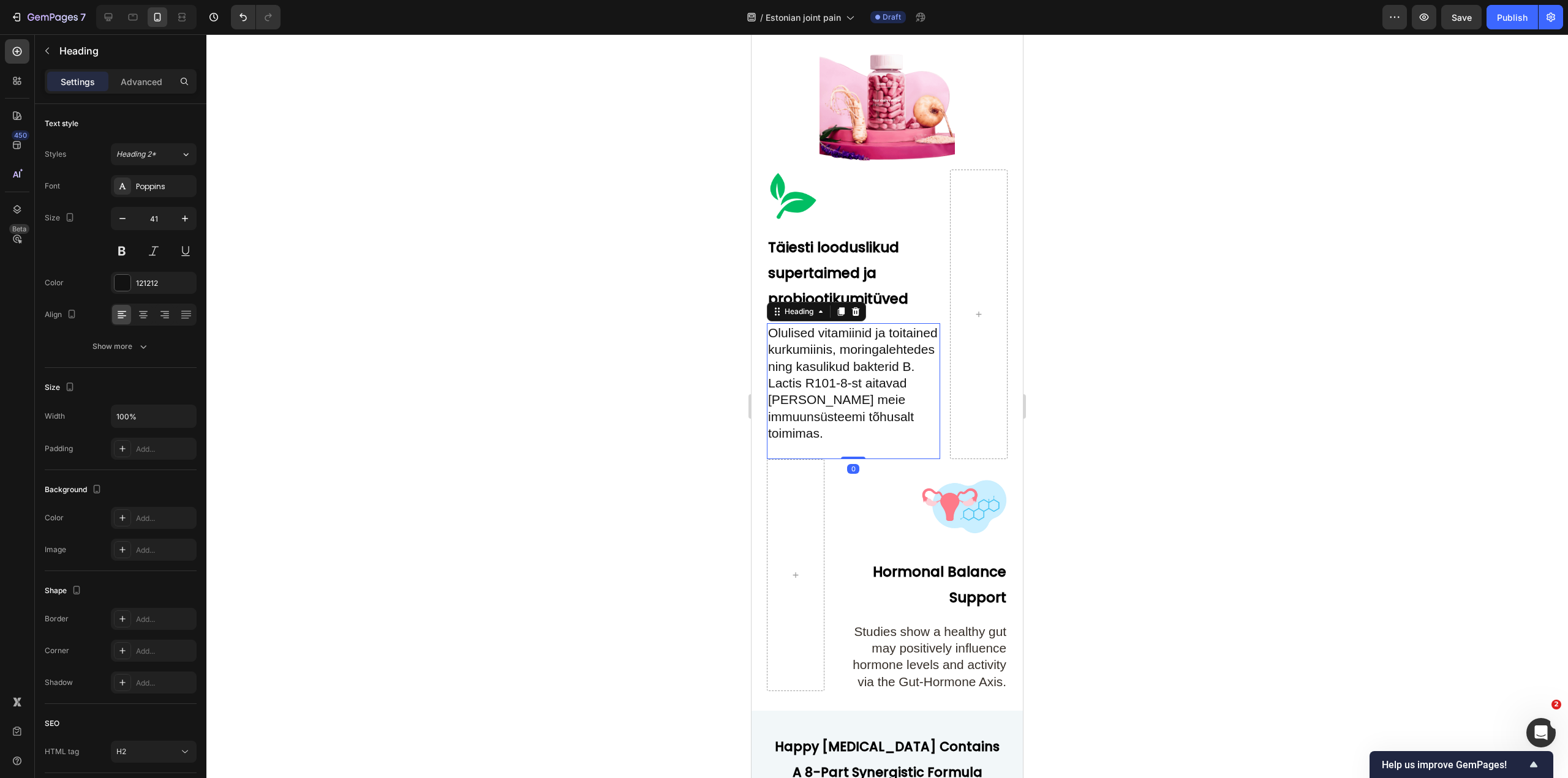
click at [835, 361] on p "Olulised vitamiinid ja toitained kurkumiinis, moringalehtedes ning kasulikud ba…" at bounding box center [853, 391] width 171 height 134
click at [815, 369] on p "Olulised vitamiinid ja toitained kurkumiinis, moringalehtedes ning kasulikud ba…" at bounding box center [853, 391] width 171 height 134
click at [835, 381] on p "Olulised vitamiinid ja toitained kurkumiinis, moringalehtedes ning kasulikud ba…" at bounding box center [853, 391] width 171 height 134
click at [838, 404] on p "Olulised vitamiinid ja toitained kurkumiinis, moringalehtedes ning kasulikud ba…" at bounding box center [853, 391] width 171 height 134
click at [841, 418] on p "Olulised vitamiinid ja toitained kurkumiinis, moringalehtedes ning kasulikud ba…" at bounding box center [853, 391] width 171 height 134
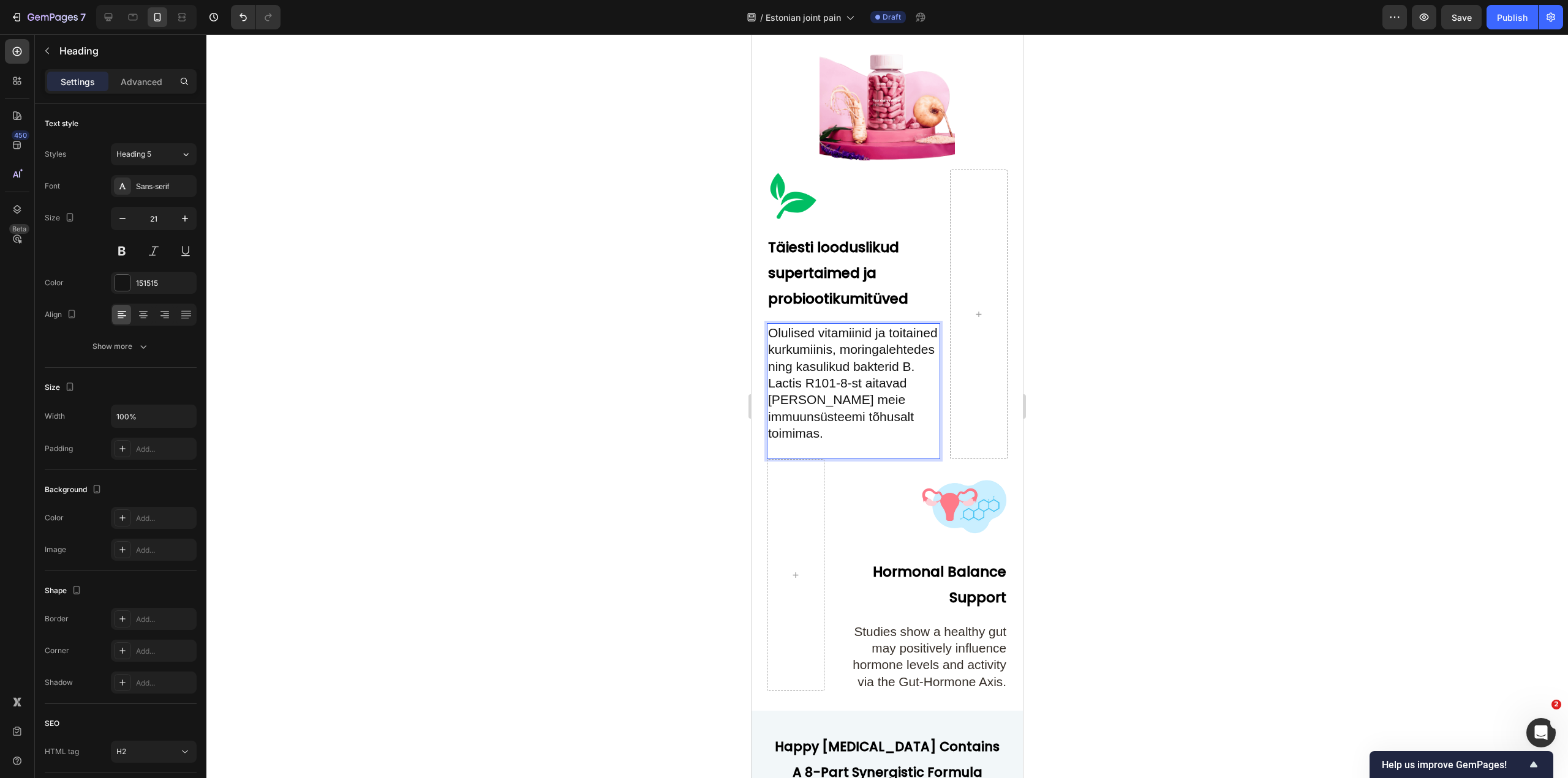
click at [859, 427] on p "Olulised vitamiinid ja toitained kurkumiinis, moringalehtedes ning kasulikud ba…" at bounding box center [853, 391] width 171 height 134
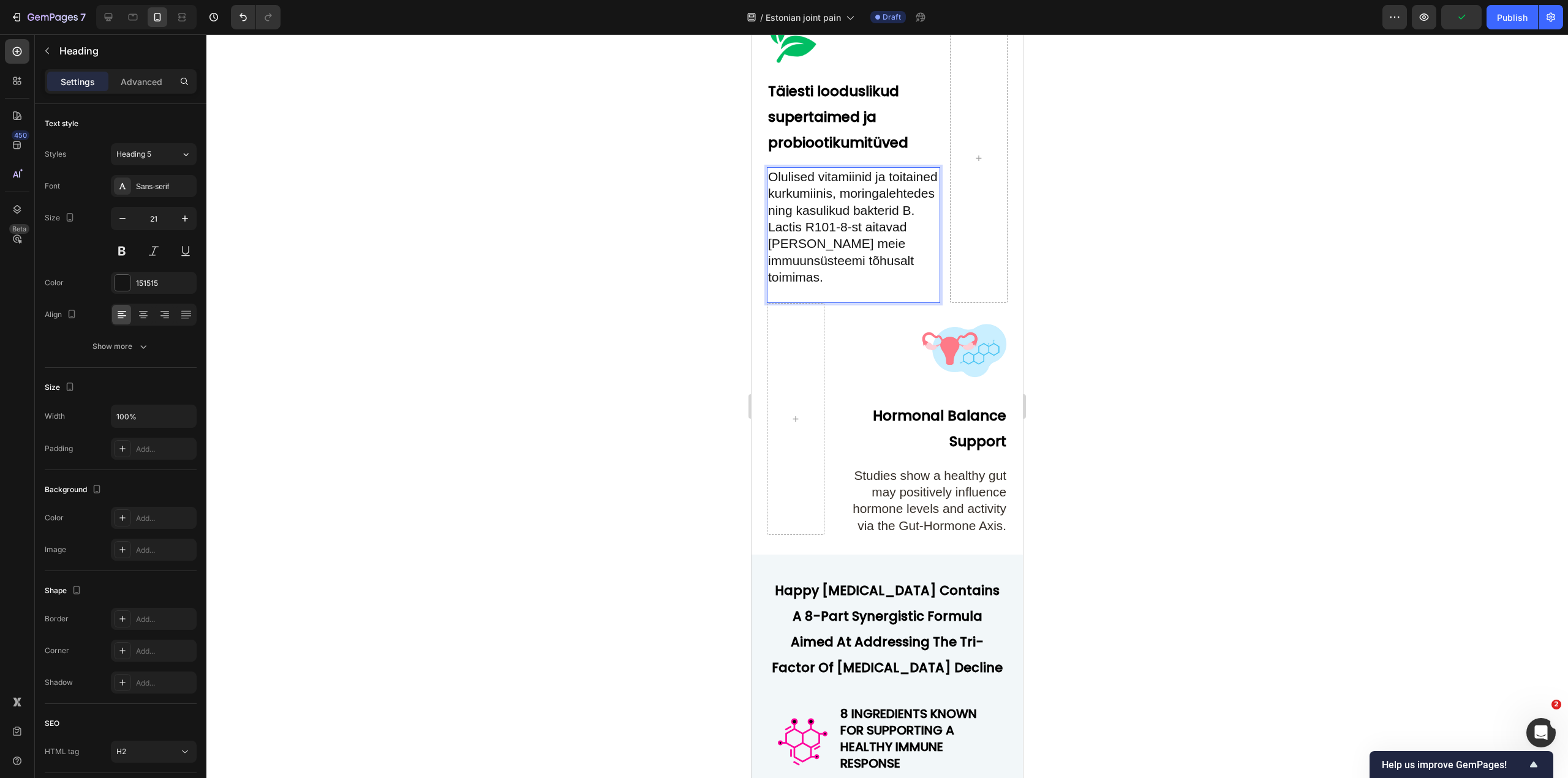
scroll to position [4382, 0]
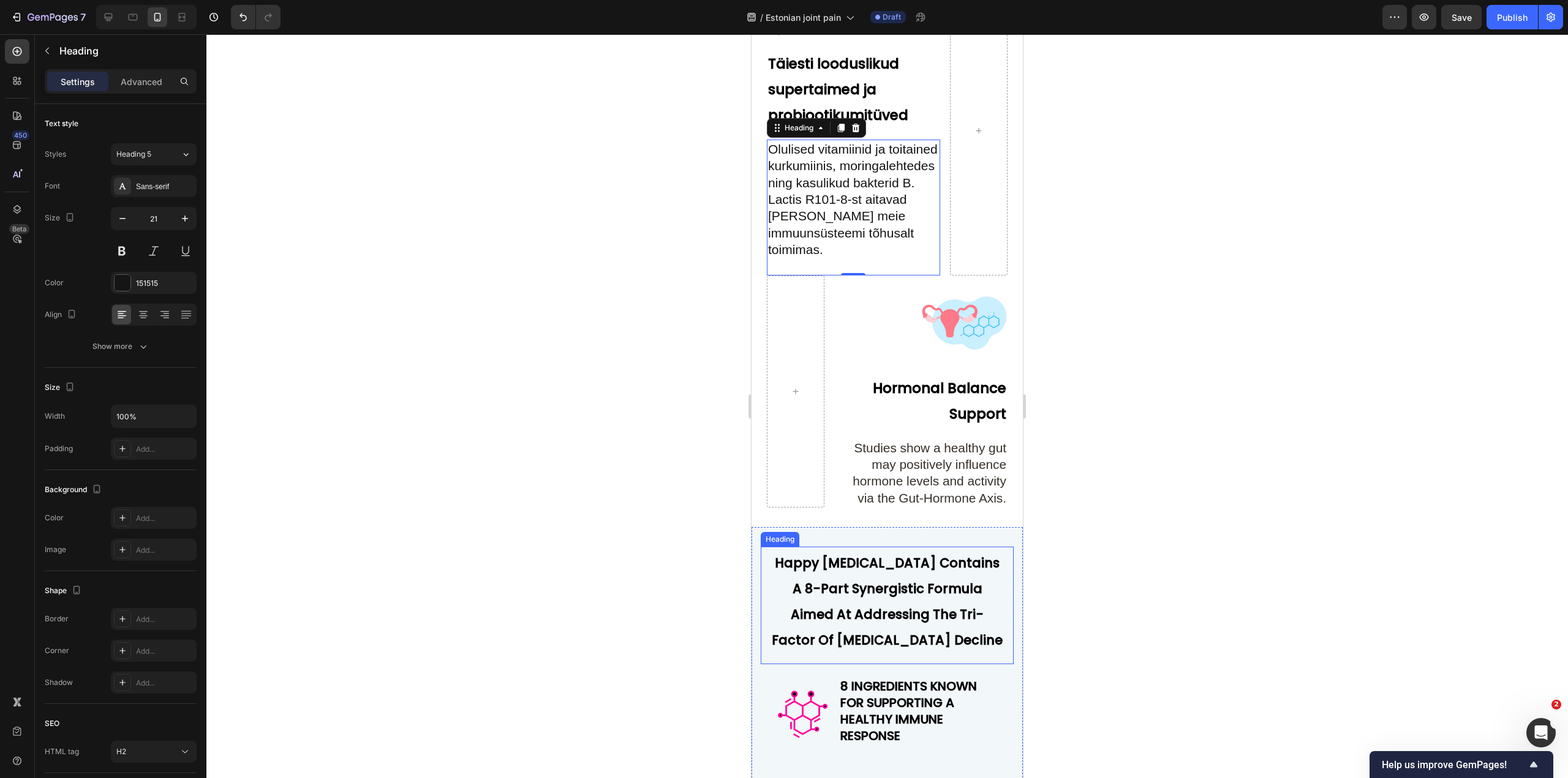
click at [956, 623] on strong "Happy Estrogen Contains A 8-Part Synergistic Formula Aimed At Addressing The Tr…" at bounding box center [887, 602] width 231 height 95
click at [911, 644] on h2 "Happy Estrogen Contains A 8-Part Synergistic Formula Aimed At Addressing The Tr…" at bounding box center [887, 599] width 235 height 105
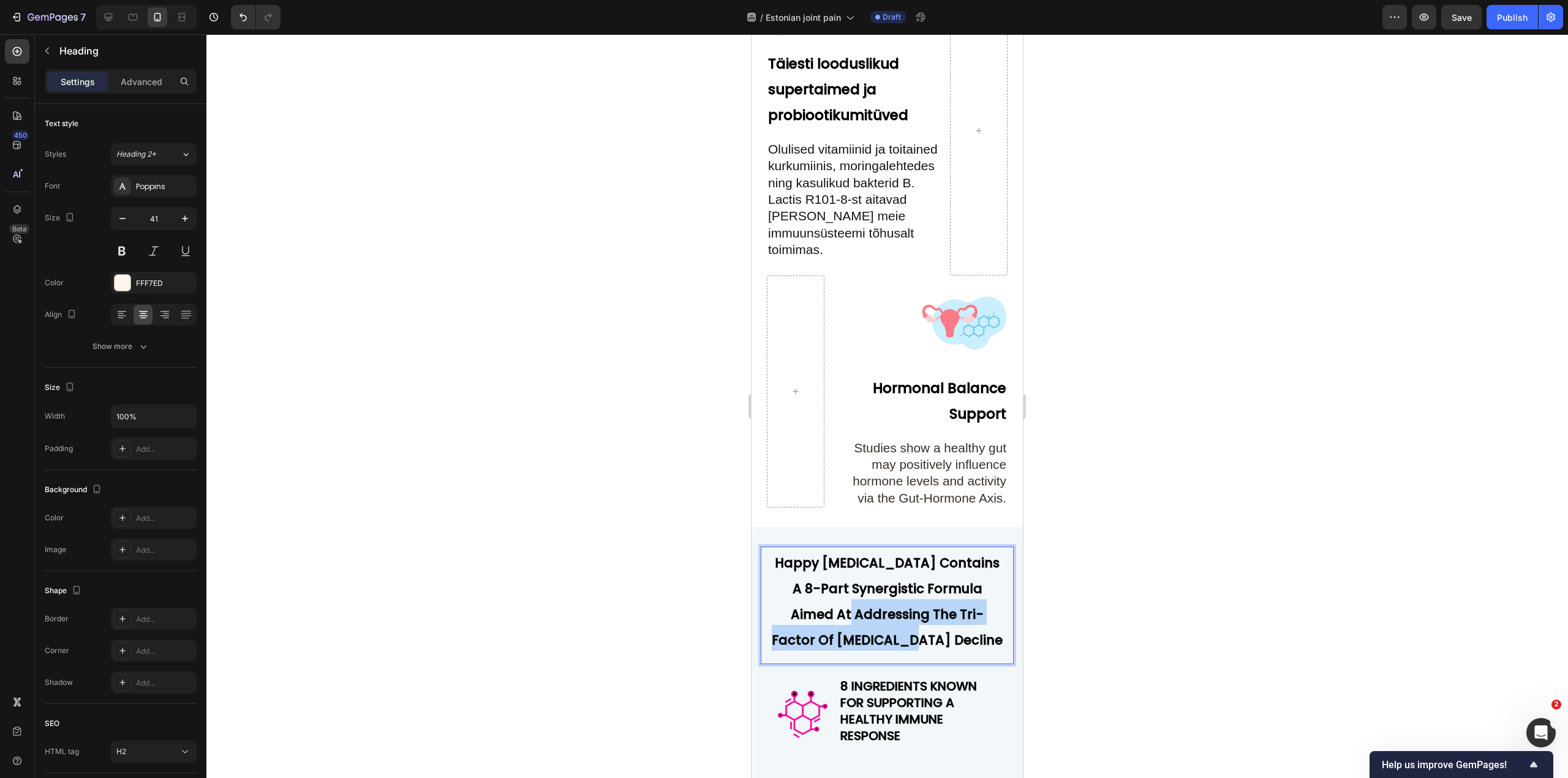
drag, startPoint x: 958, startPoint y: 655, endPoint x: 830, endPoint y: 618, distance: 133.2
click at [830, 618] on p "Happy Estrogen Contains A 8-Part Synergistic Formula Aimed At Addressing The Tr…" at bounding box center [887, 599] width 232 height 103
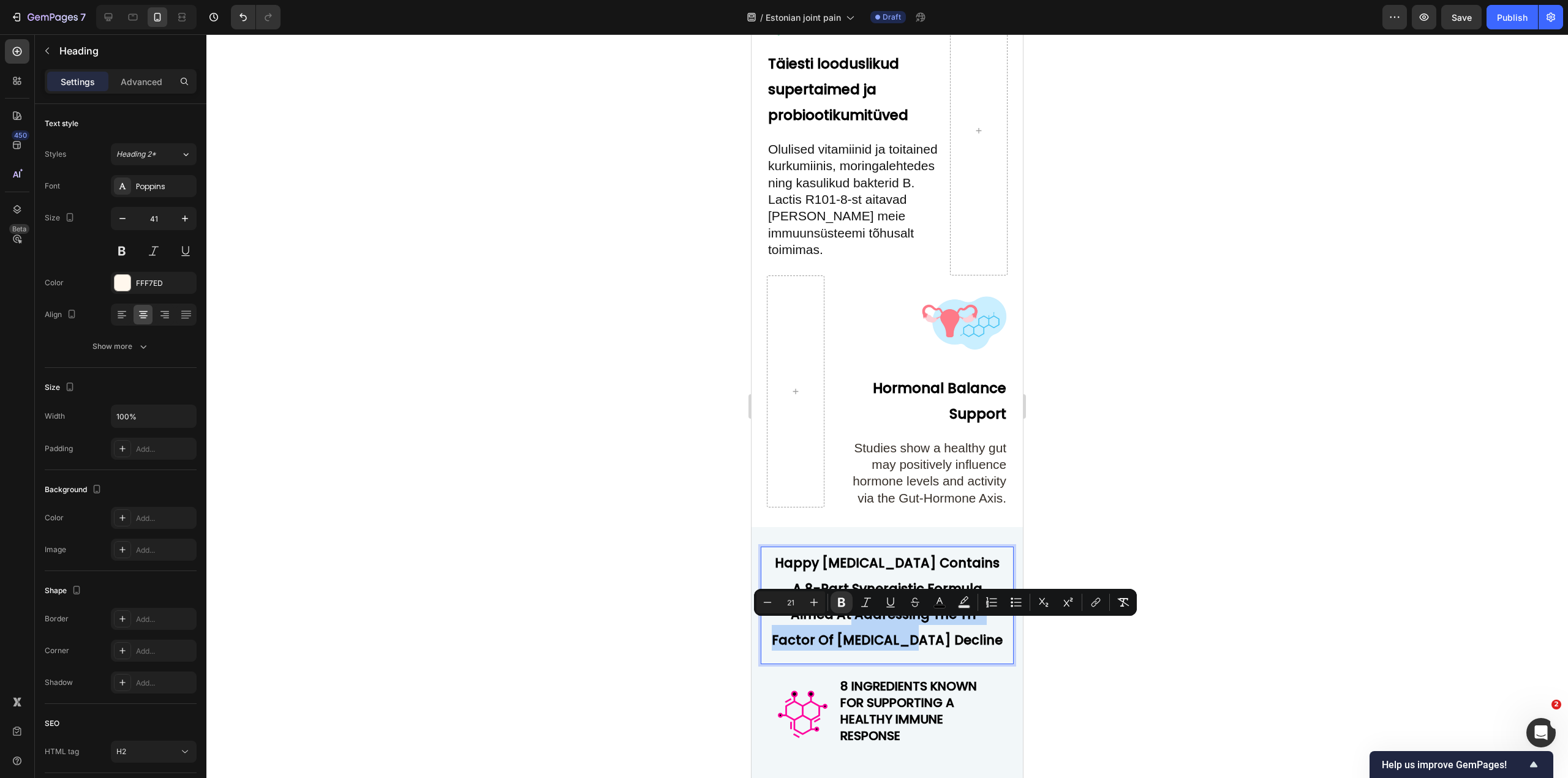
copy strong "ssing The Tri-Factor Of Estrogen Decline"
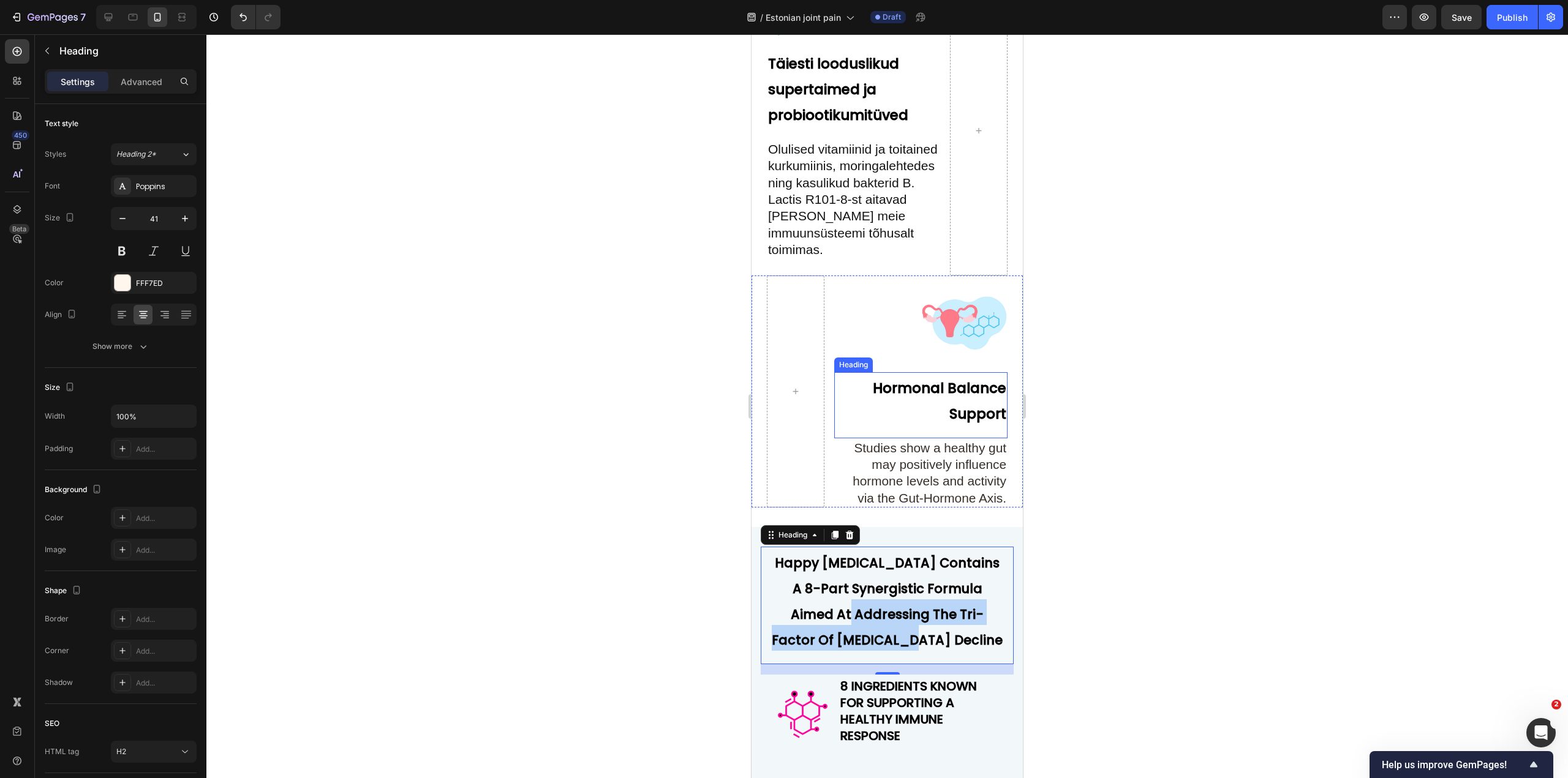
click at [926, 426] on h2 "Hormonal Balance Support" at bounding box center [921, 399] width 173 height 54
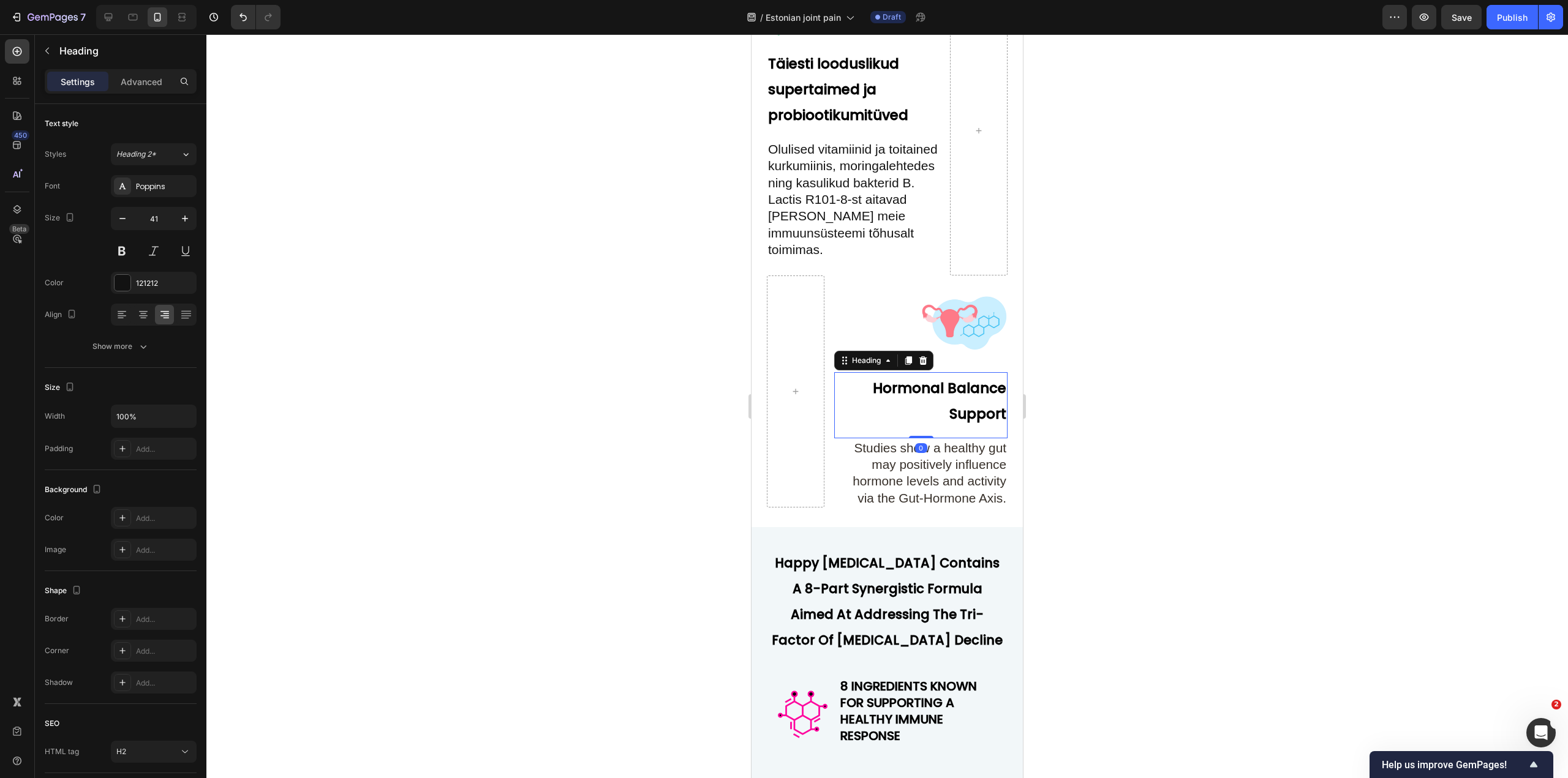
click at [926, 426] on h2 "Hormonal Balance Support" at bounding box center [921, 399] width 173 height 54
click at [948, 487] on h2 "Studies show a healthy gut may positively influence hormone levels and activity…" at bounding box center [921, 473] width 173 height 69
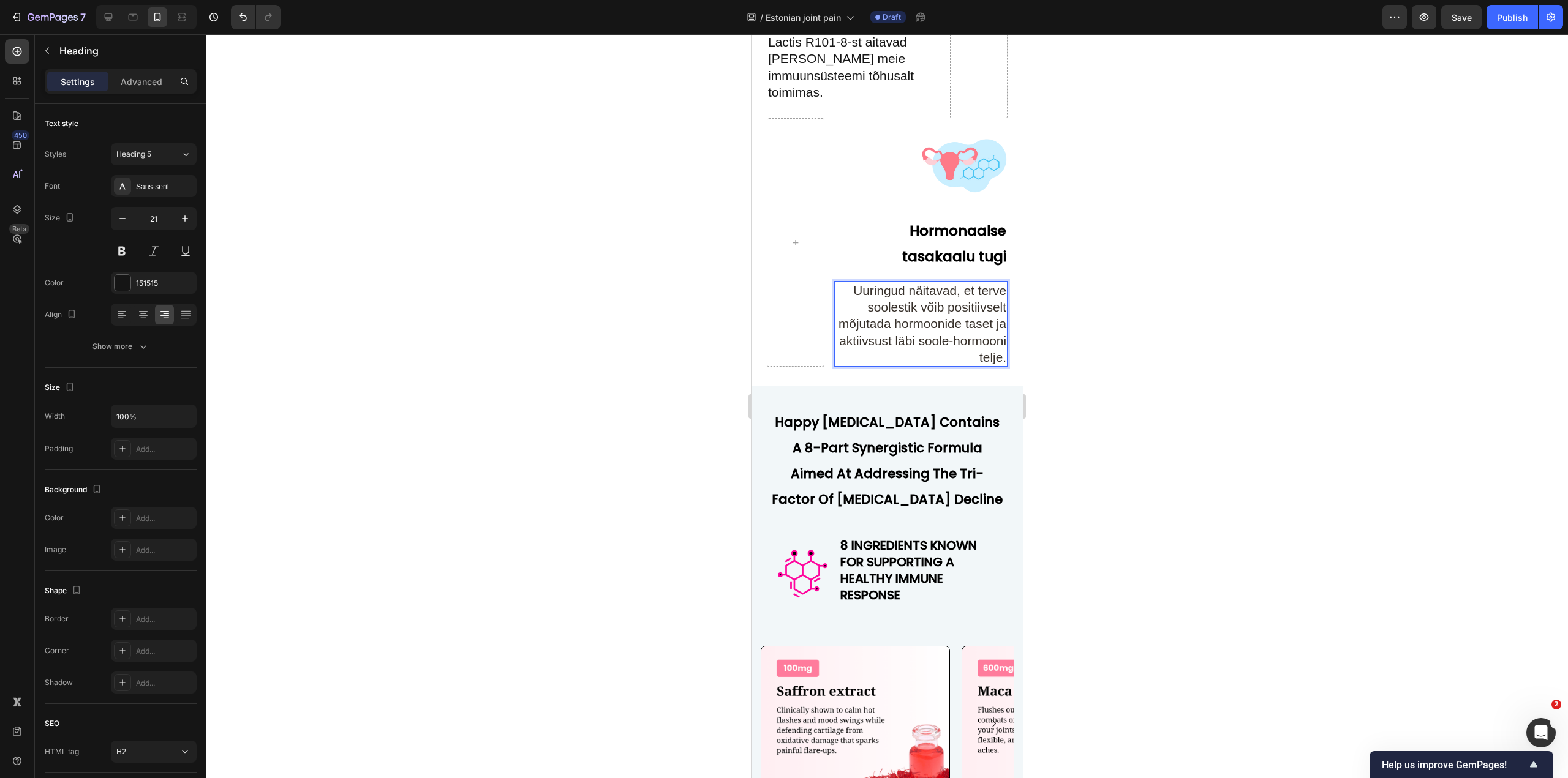
scroll to position [4627, 0]
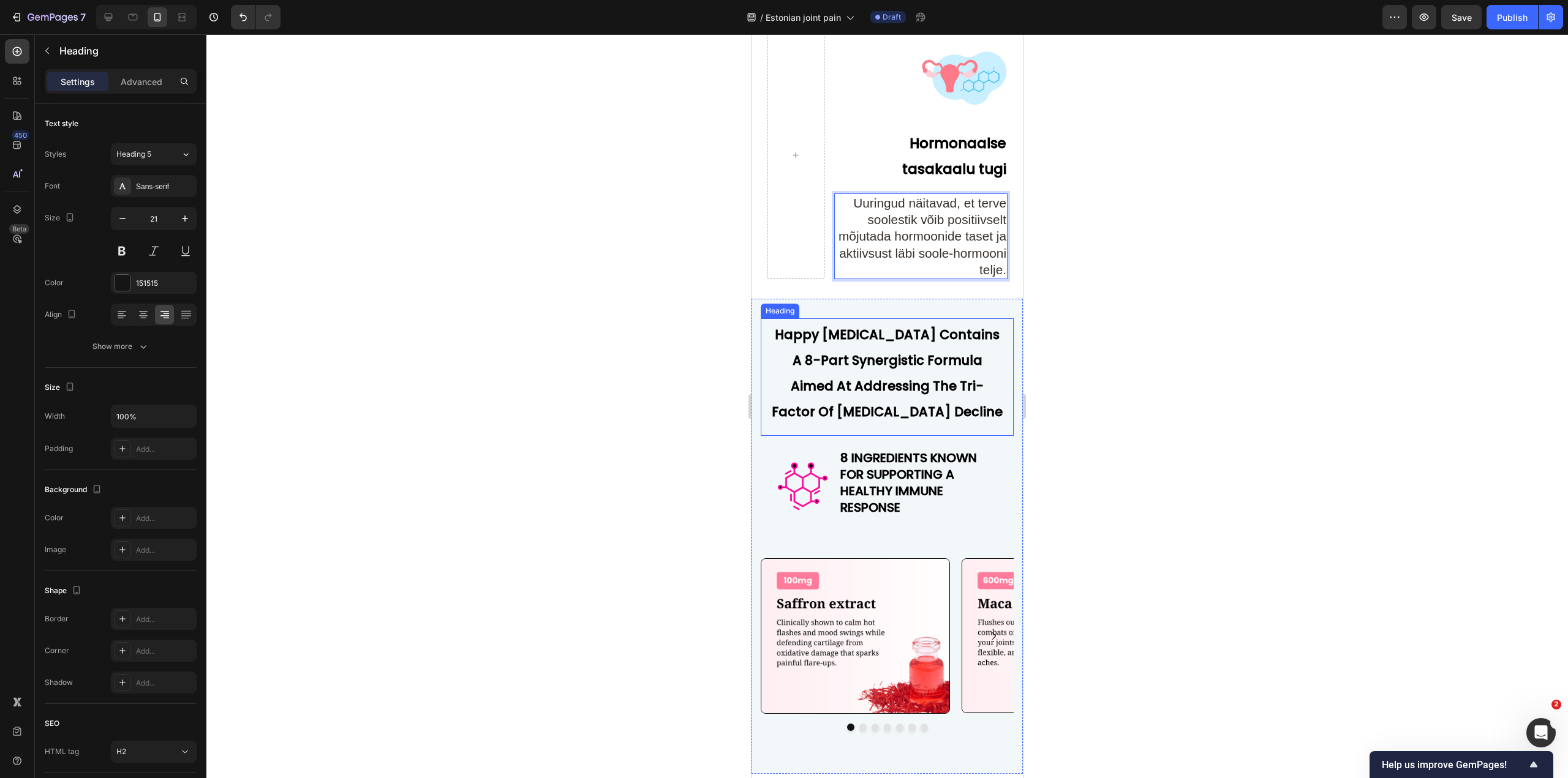
click at [902, 406] on strong "Happy Estrogen Contains A 8-Part Synergistic Formula Aimed At Addressing The Tr…" at bounding box center [887, 373] width 231 height 95
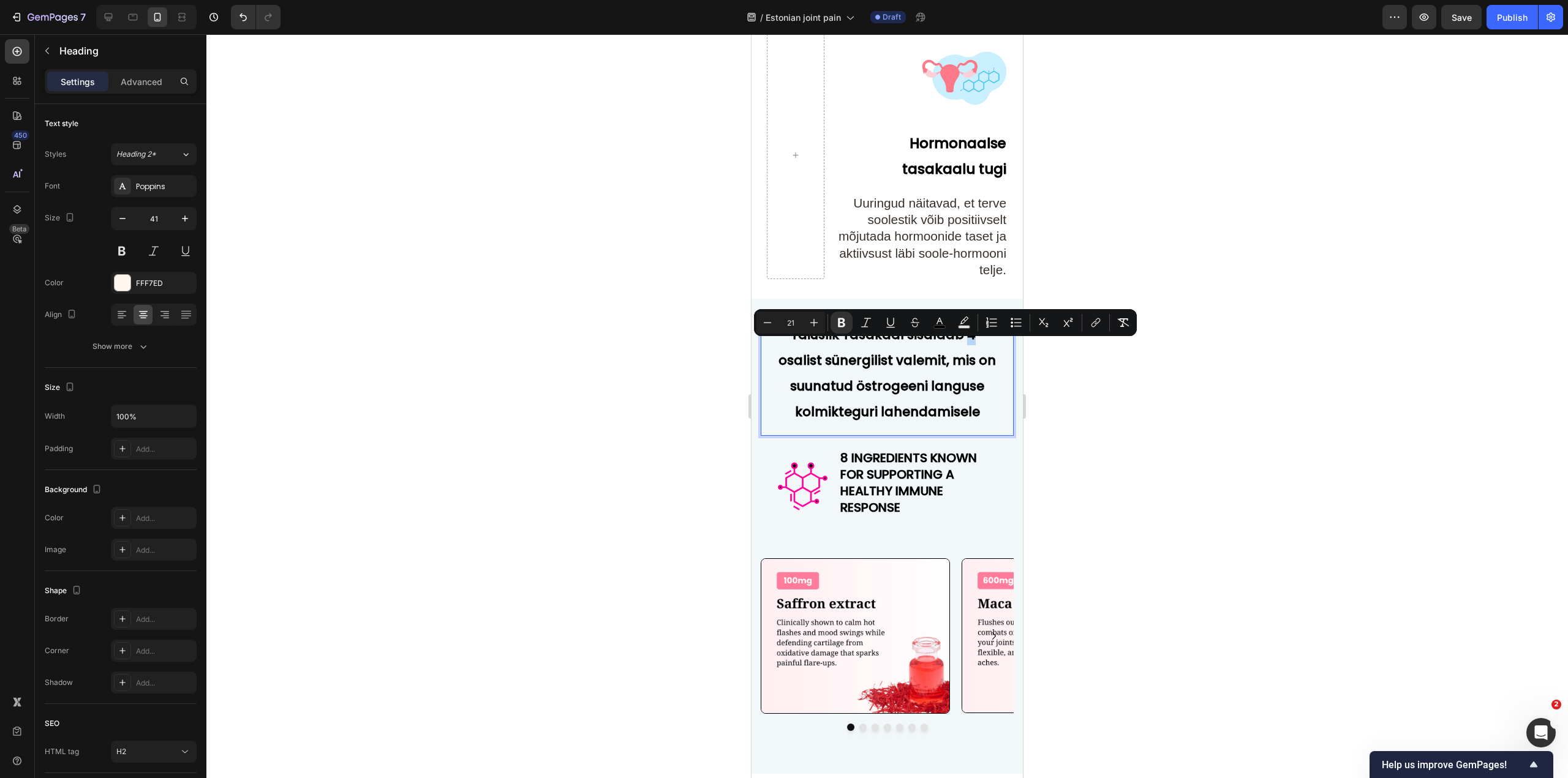
drag, startPoint x: 961, startPoint y: 353, endPoint x: 968, endPoint y: 353, distance: 7.0
click at [968, 353] on strong "Täiuslik Tasakaal sisaldab 4-osalist sünergilist valemit, mis on suunatud östro…" at bounding box center [887, 373] width 217 height 95
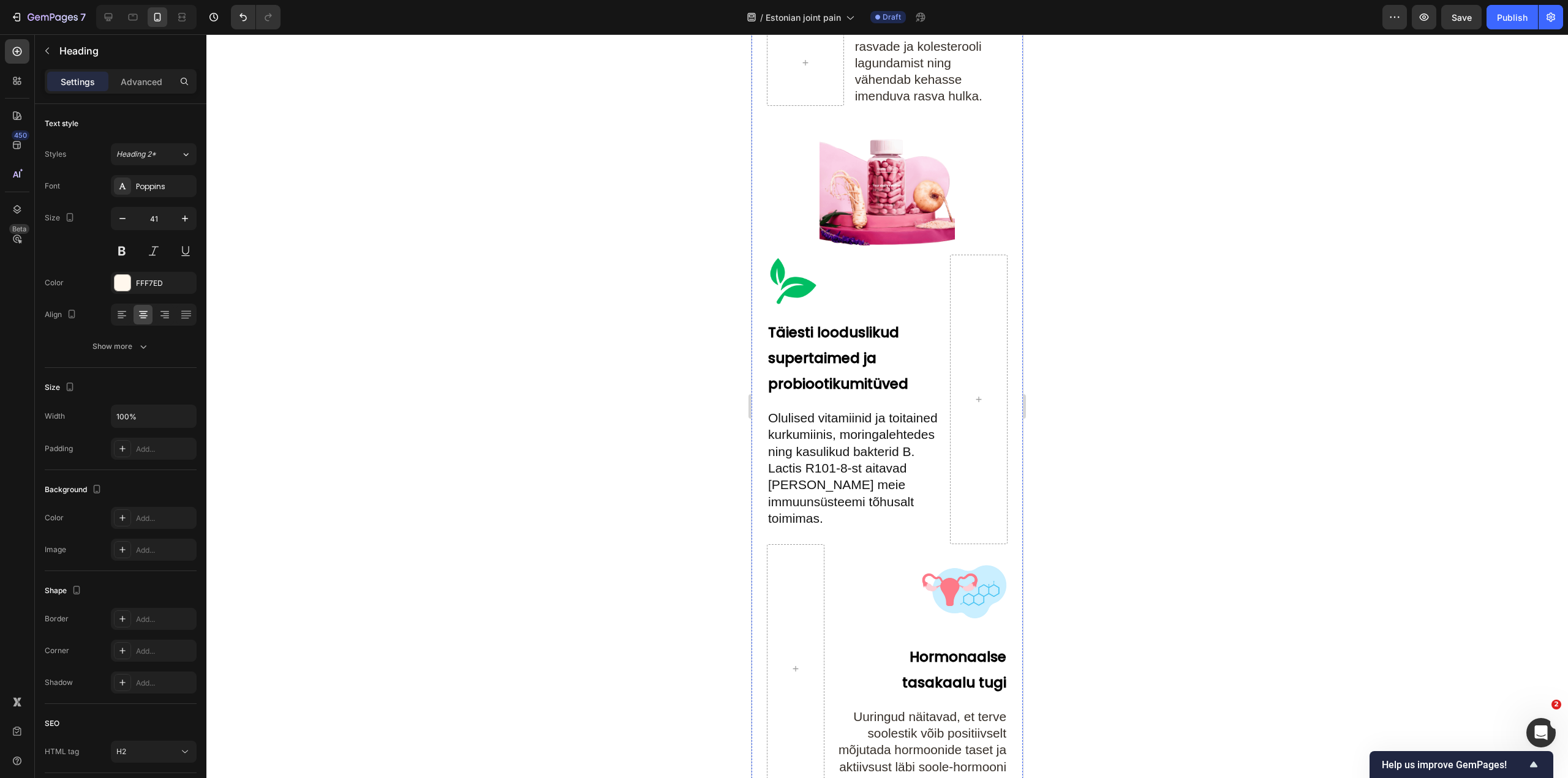
scroll to position [4259, 0]
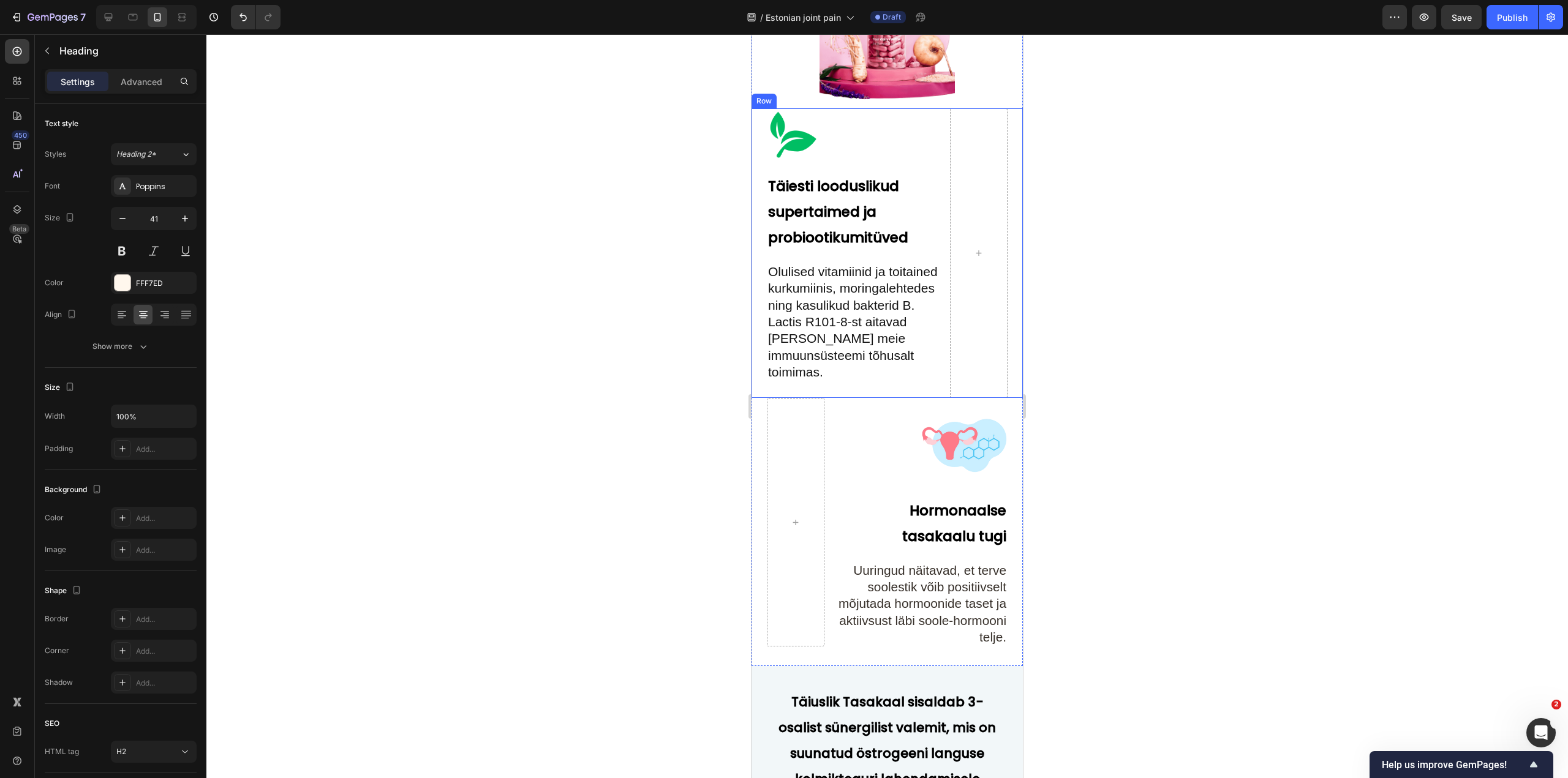
click at [760, 148] on div "Image ⁠⁠⁠⁠⁠⁠⁠ Täiesti looduslikud supertaimed ja probiootikumitüved Heading Olu…" at bounding box center [887, 252] width 272 height 289
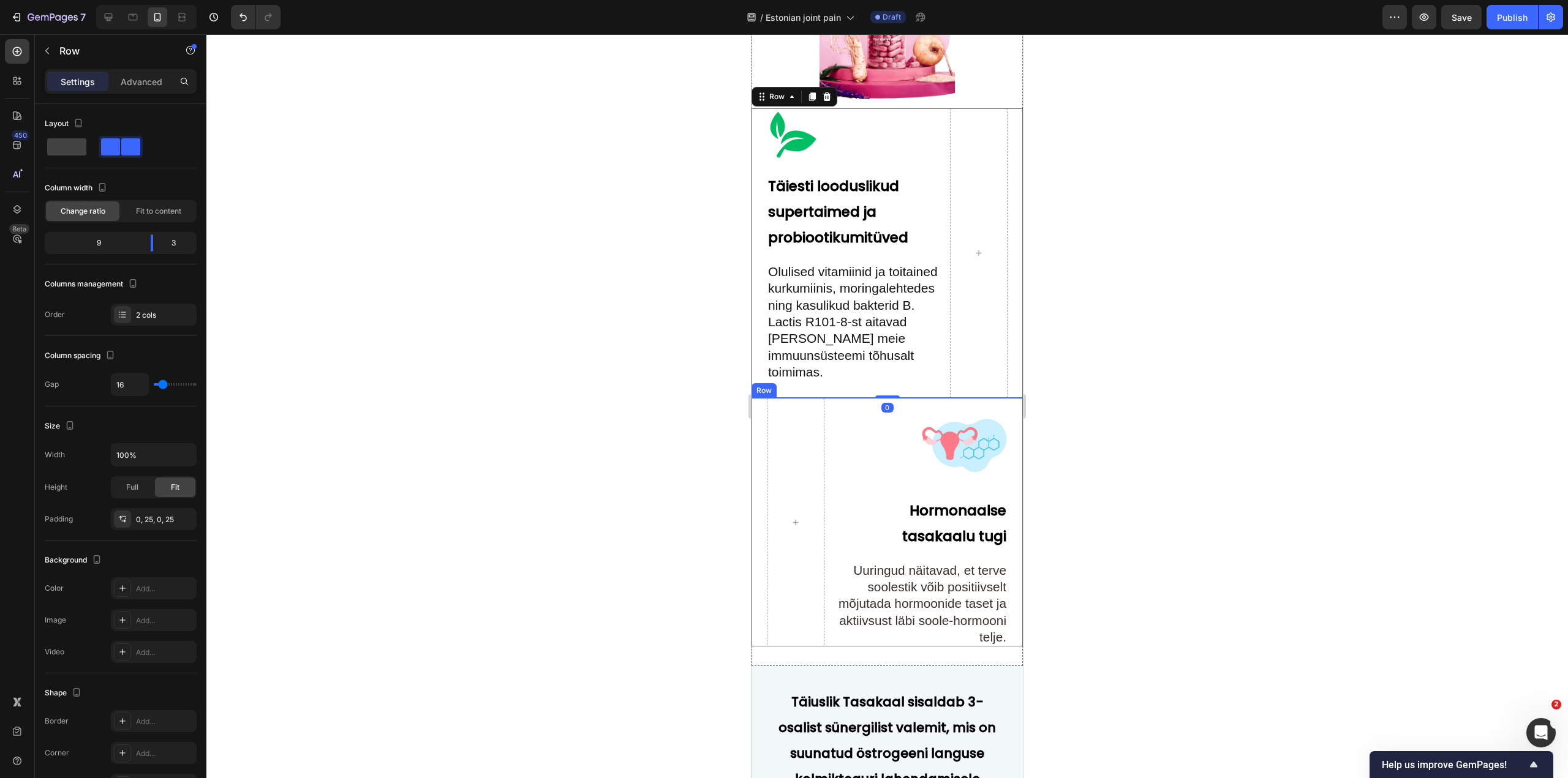
click at [896, 507] on div "Image ⁠⁠⁠⁠⁠⁠⁠ Hormonaalse tasakaalu tugi Heading ⁠⁠⁠⁠⁠⁠⁠ Uuringud näitavad, et …" at bounding box center [921, 522] width 173 height 248
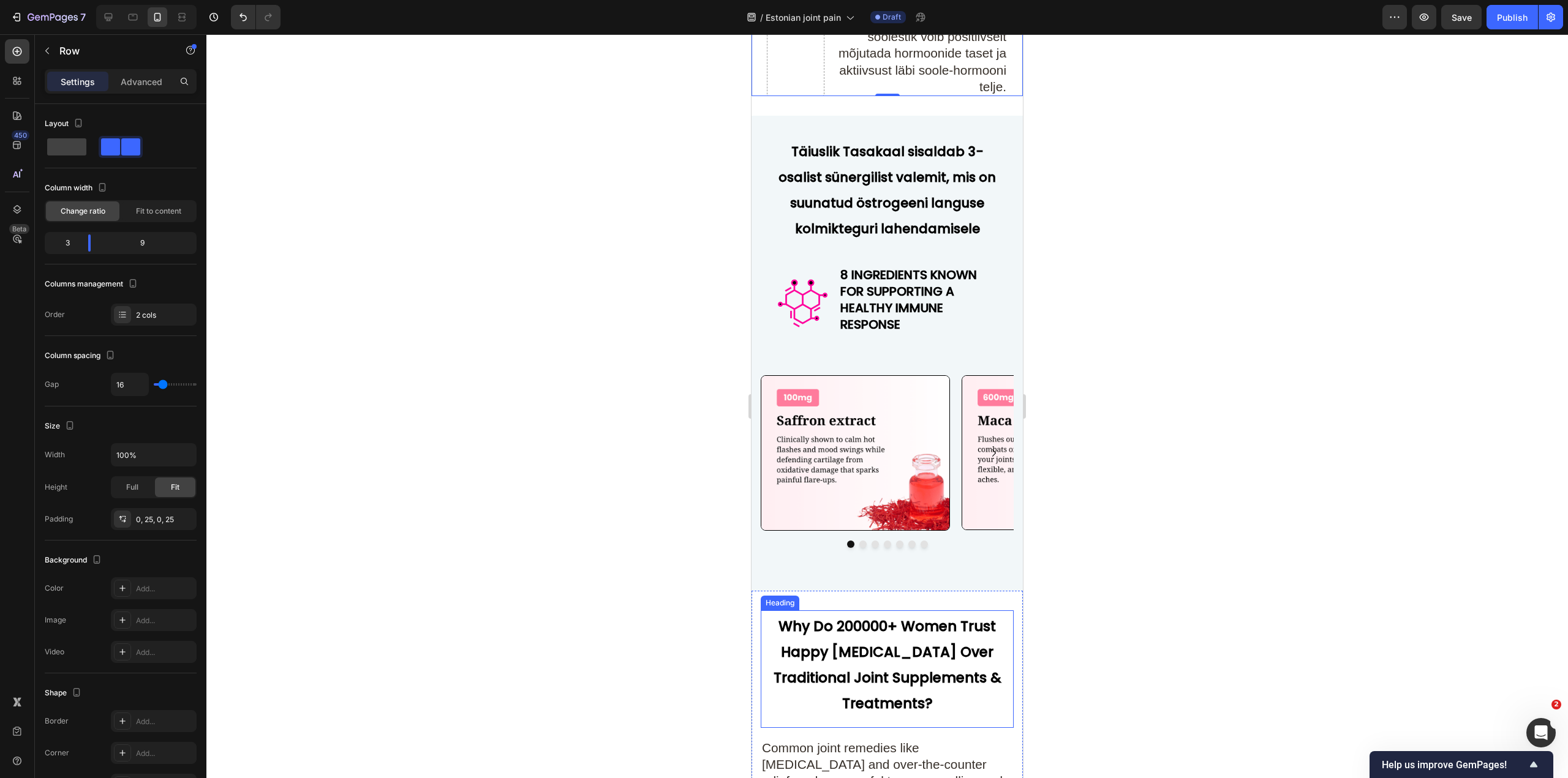
scroll to position [4811, 0]
click at [944, 310] on strong "8 INGREDIENTS KNOWN FOR SUPPORTING A HEALTHY IMMUNE RESPONSE" at bounding box center [909, 299] width 136 height 67
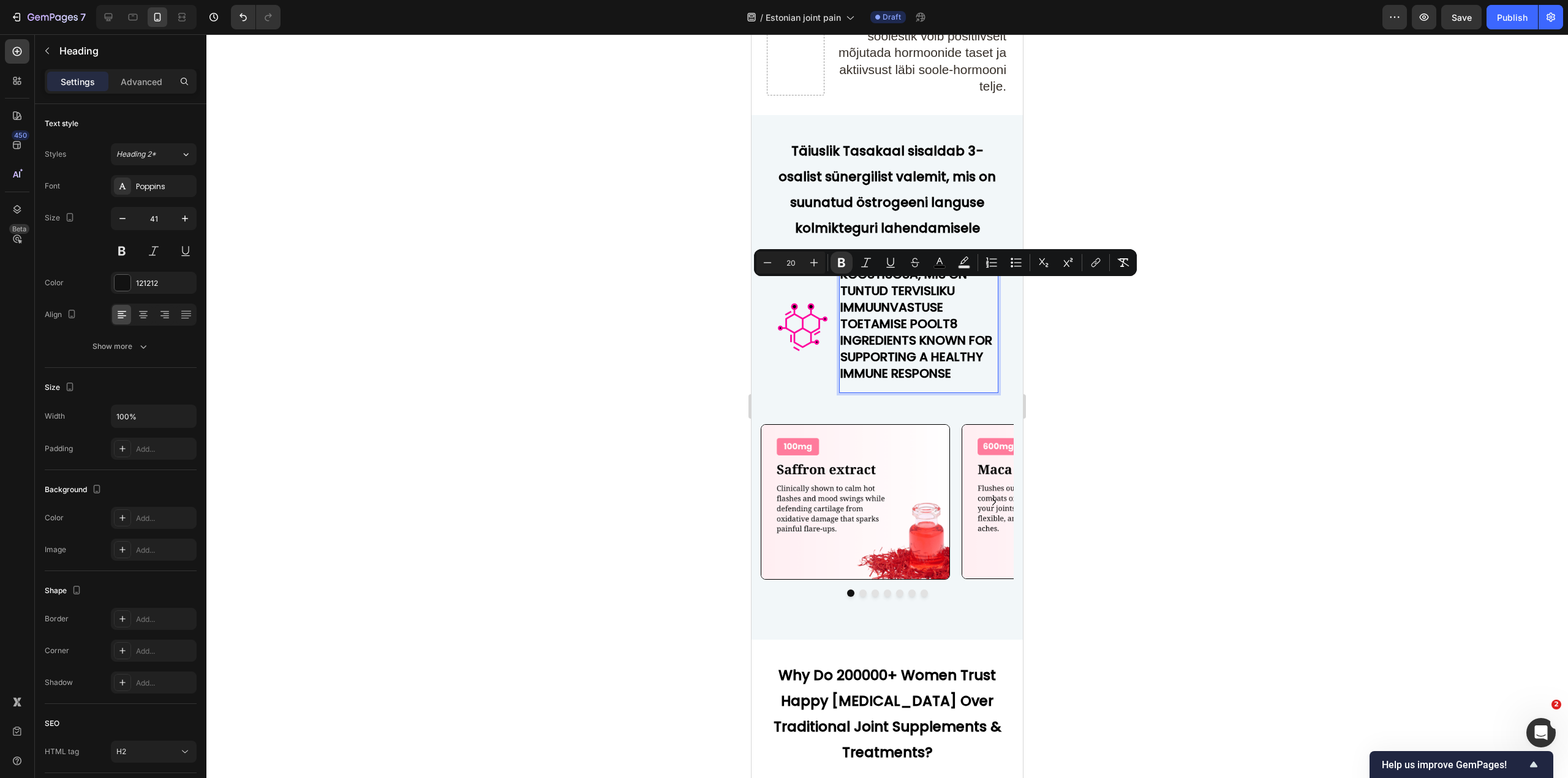
scroll to position [2, 0]
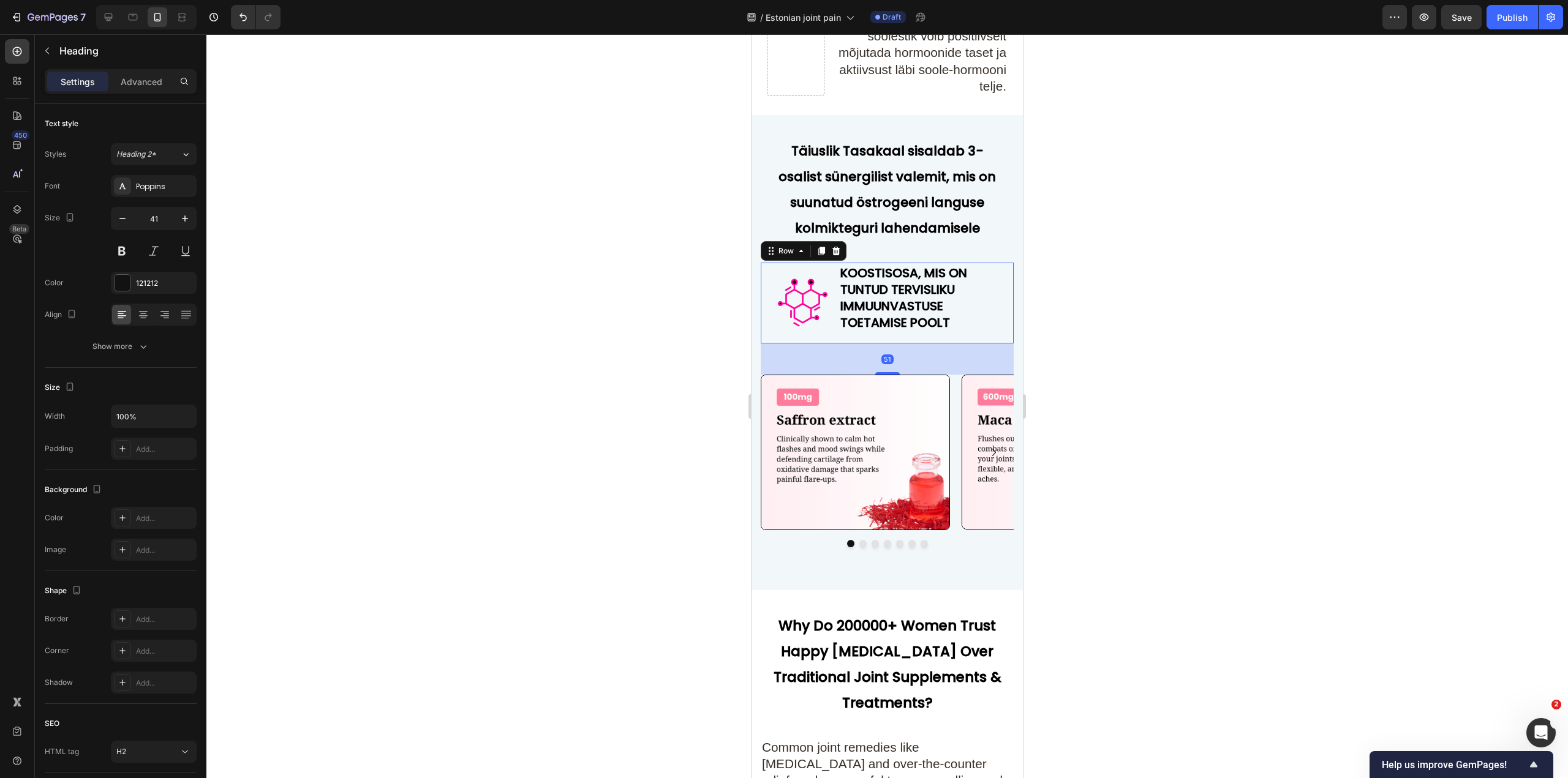
click at [835, 288] on div "Image ⁠⁠⁠⁠⁠⁠⁠ KOOSTISOSA, MIS ON TUNTUD TERVISLIKU IMMUUNVASTUSE TOETAMISE POOL…" at bounding box center [887, 303] width 253 height 81
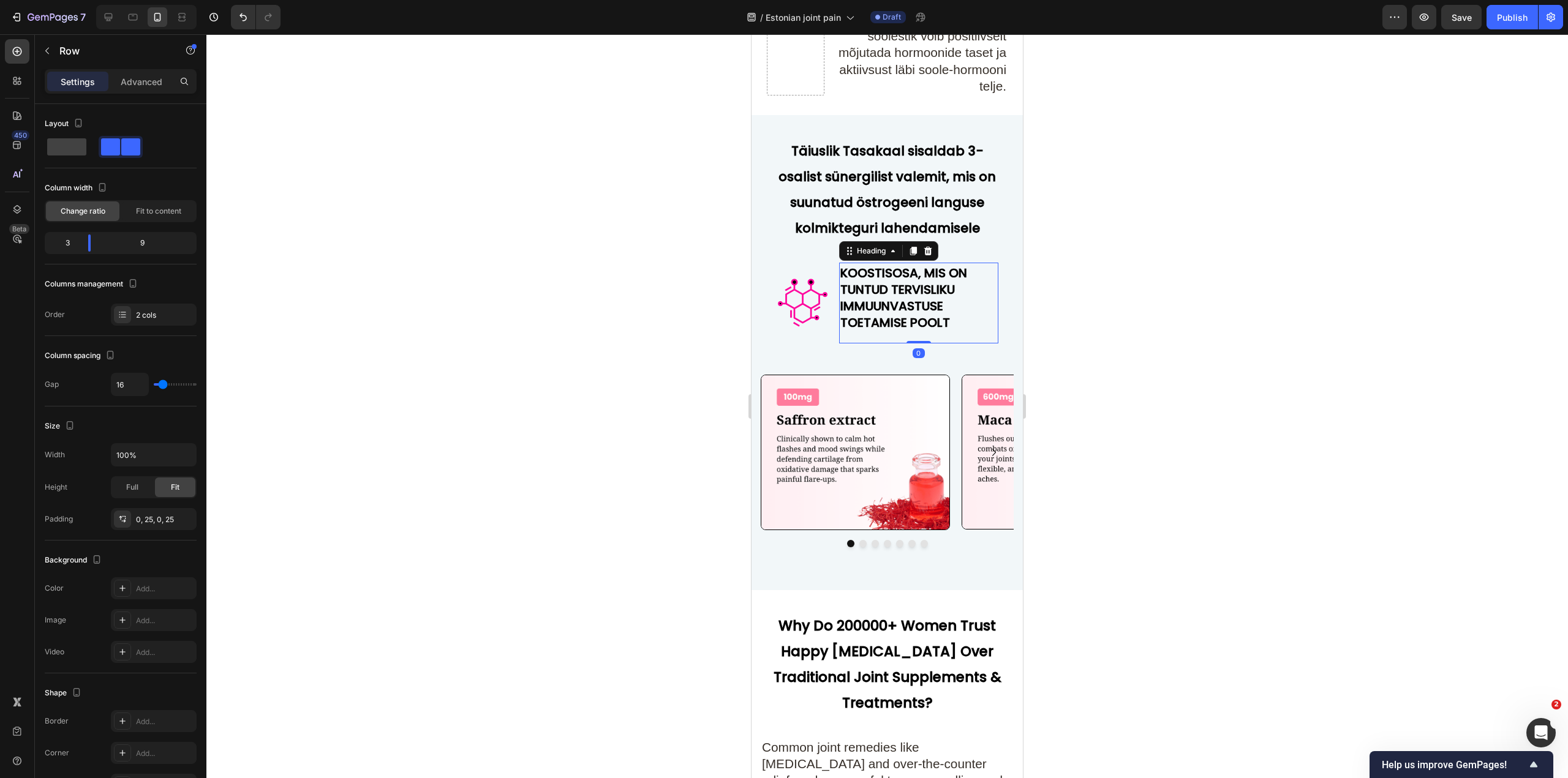
click at [841, 289] on strong "KOOSTISOSA, MIS ON TUNTUD TERVISLIKU IMMUUNVASTUSE TOETAMISE POOLT" at bounding box center [904, 297] width 127 height 67
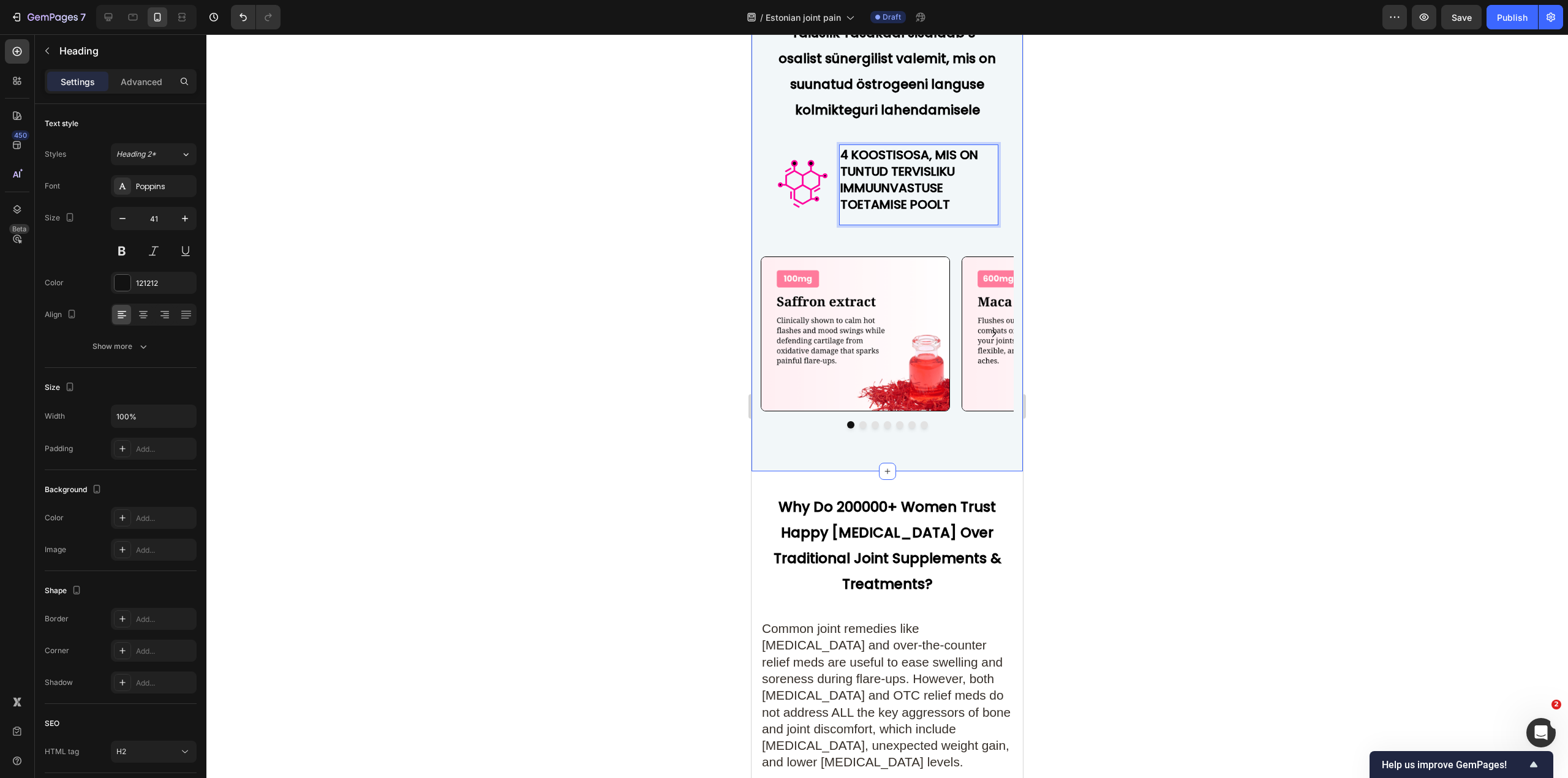
scroll to position [4933, 0]
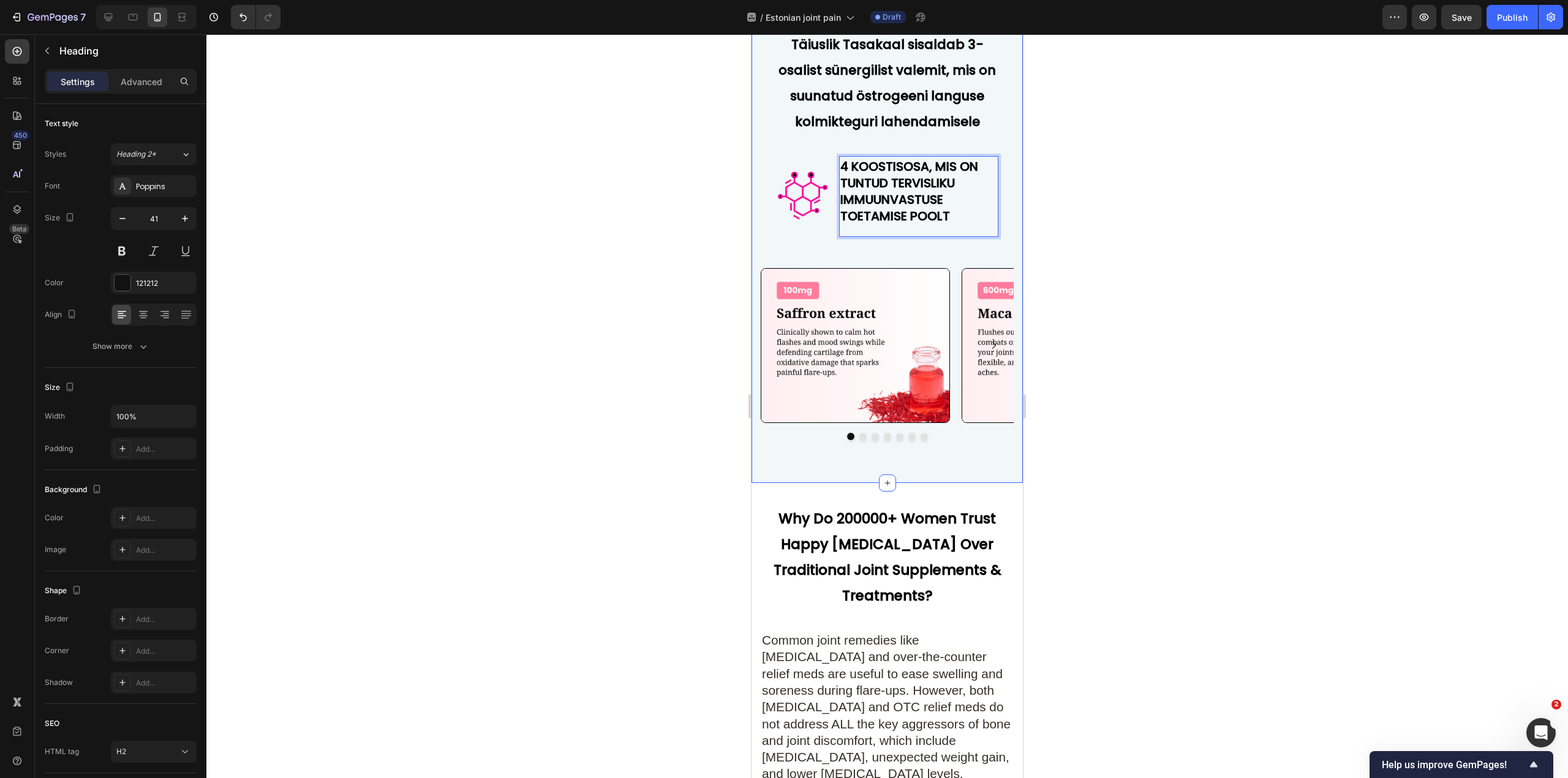
click at [923, 261] on div "Täiuslik Tasakaal sisaldab 3-osalist sünergilist valemit, mis on suunatud östro…" at bounding box center [887, 240] width 253 height 425
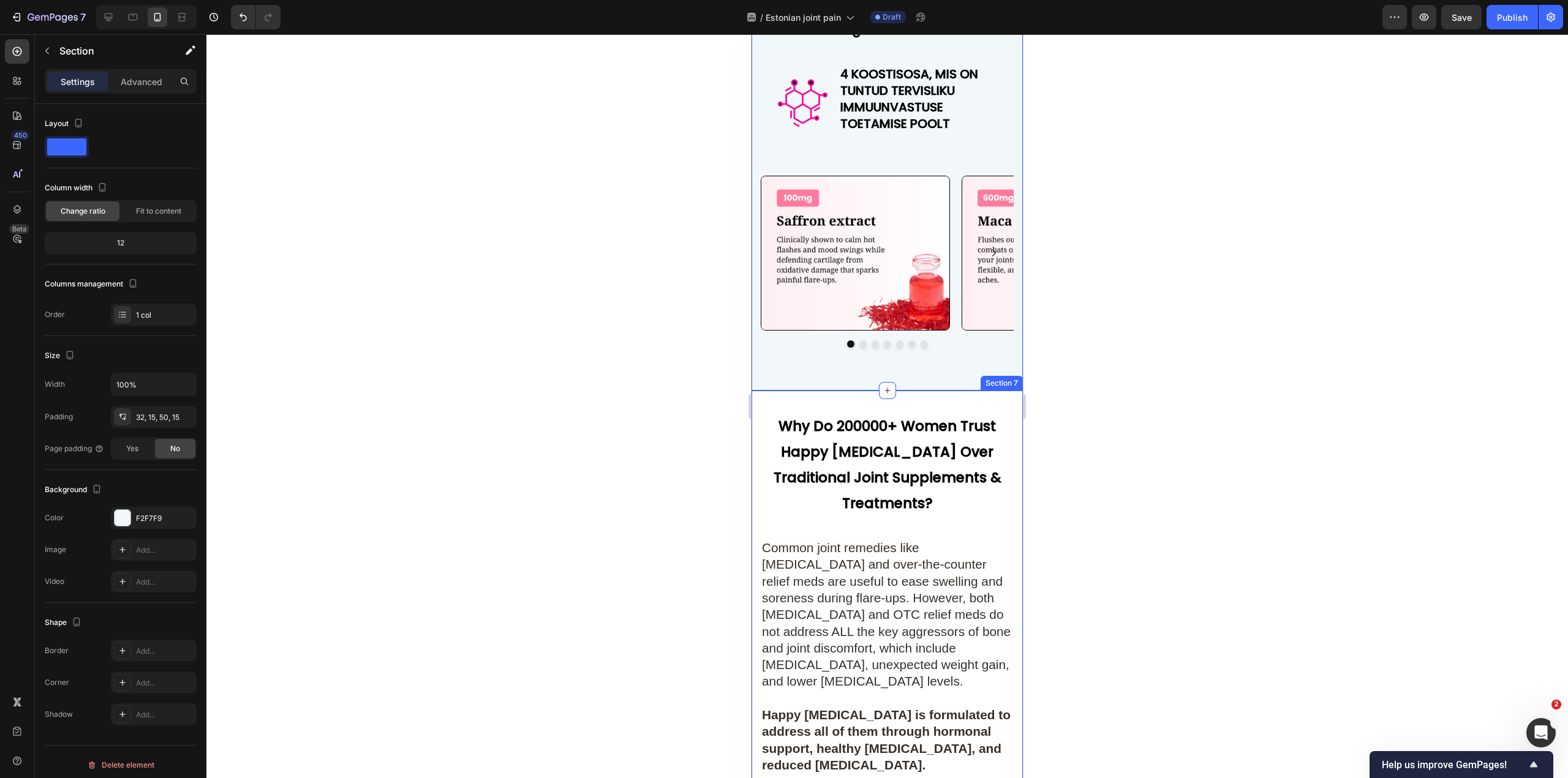
scroll to position [5056, 0]
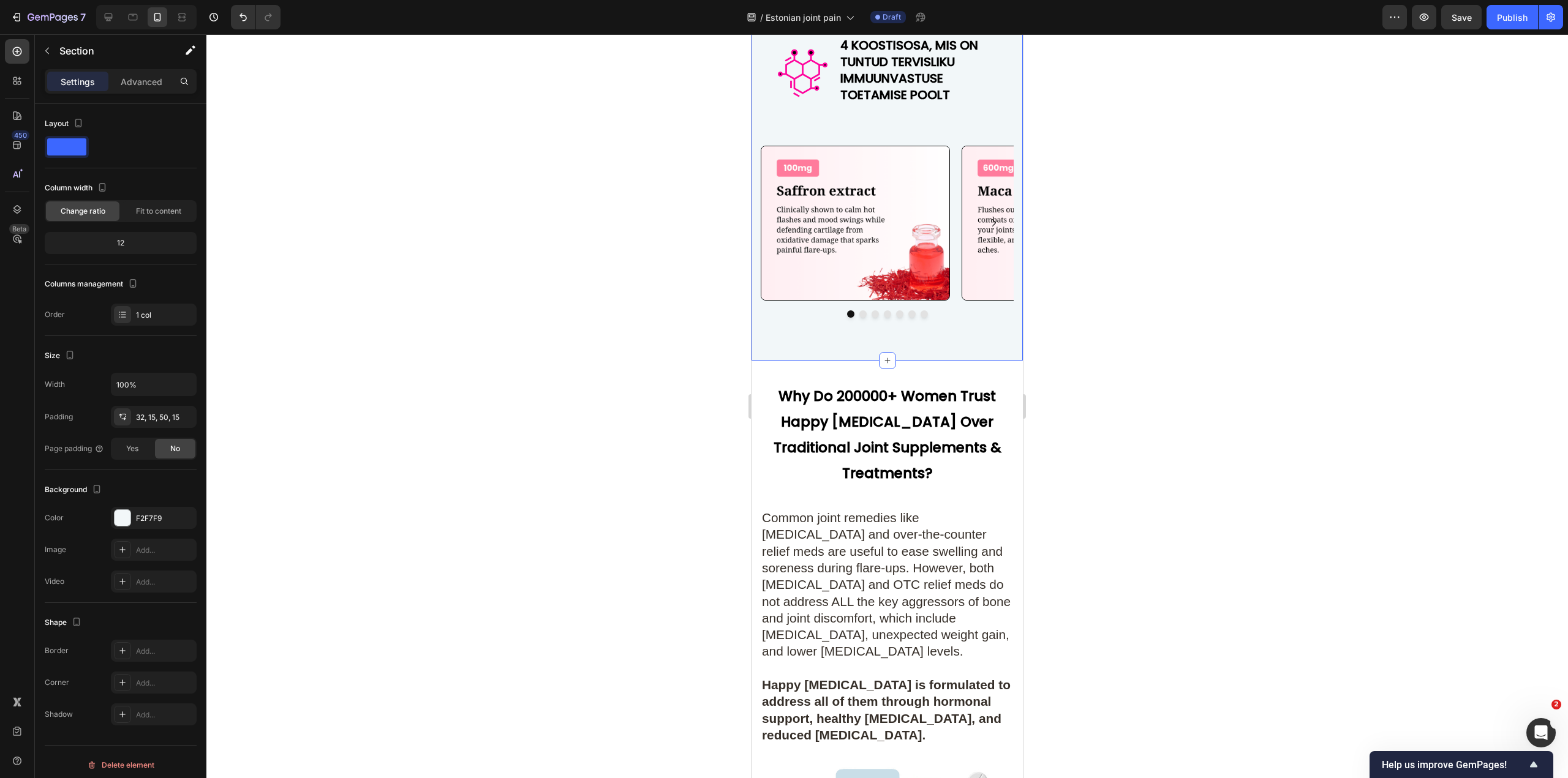
scroll to position [2, 0]
click at [868, 416] on strong "Why Do 200000+ Women Trust Happy Estrogen Over Traditional Joint Supplements & …" at bounding box center [887, 434] width 228 height 97
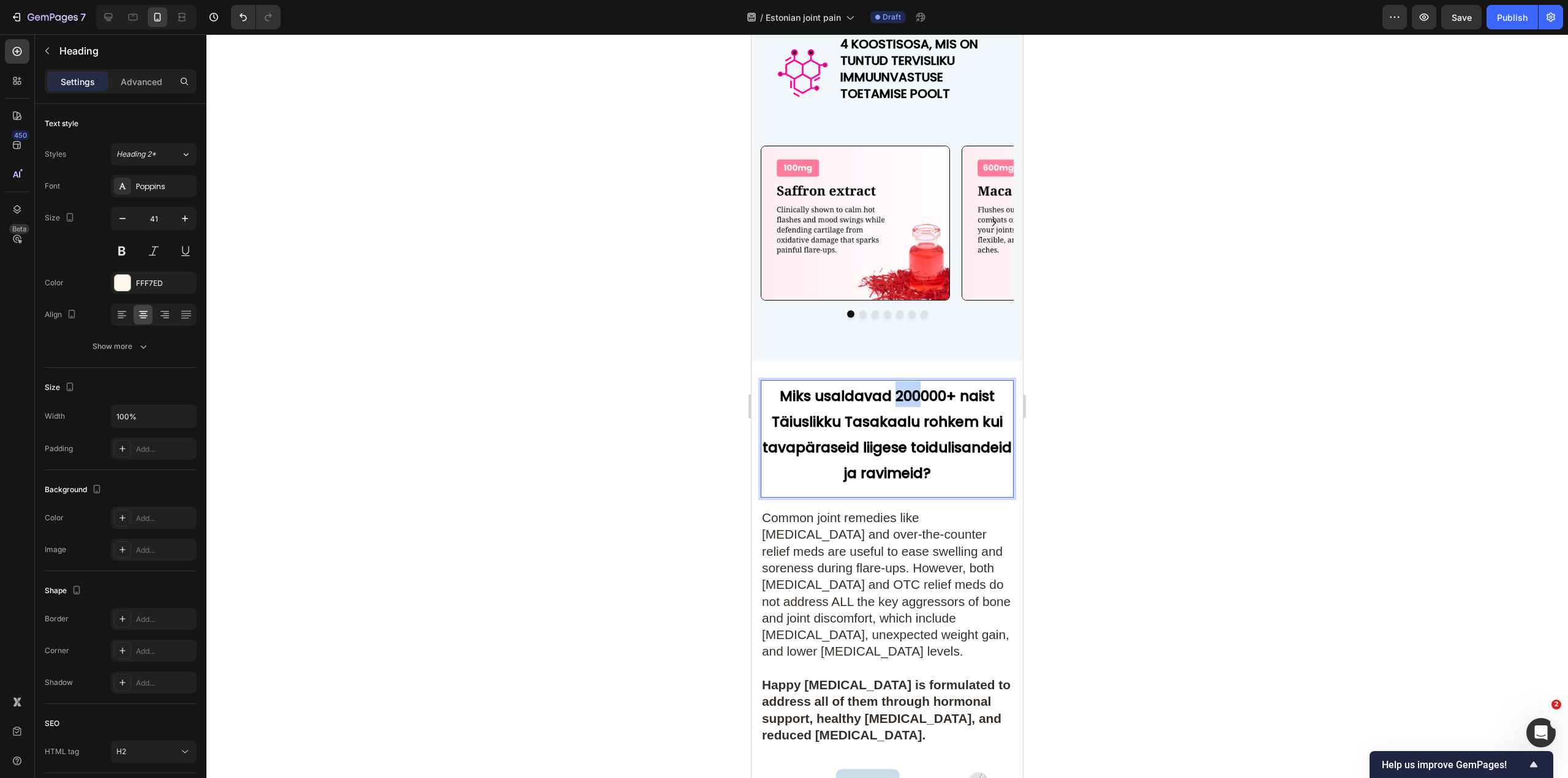
drag, startPoint x: 892, startPoint y: 397, endPoint x: 917, endPoint y: 394, distance: 25.2
click at [917, 394] on strong "Miks usaldavad 200000+ naist Täiuslikku Tasakaalu rohkem kui tavapäraseid liige…" at bounding box center [887, 434] width 249 height 97
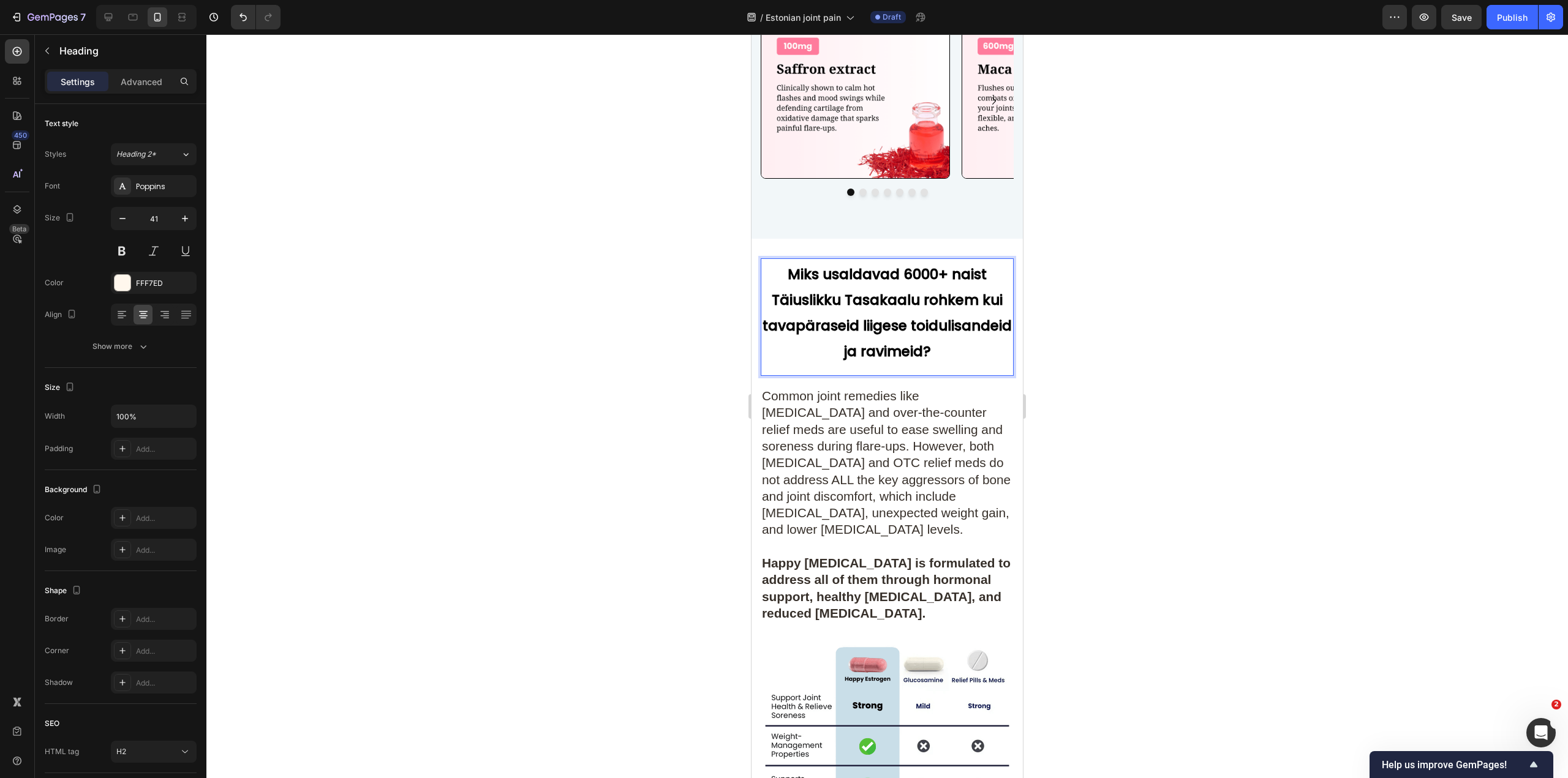
scroll to position [5178, 0]
click at [890, 450] on span "Common joint remedies like glucosamine and over-the-counter relief meds are use…" at bounding box center [887, 462] width 249 height 147
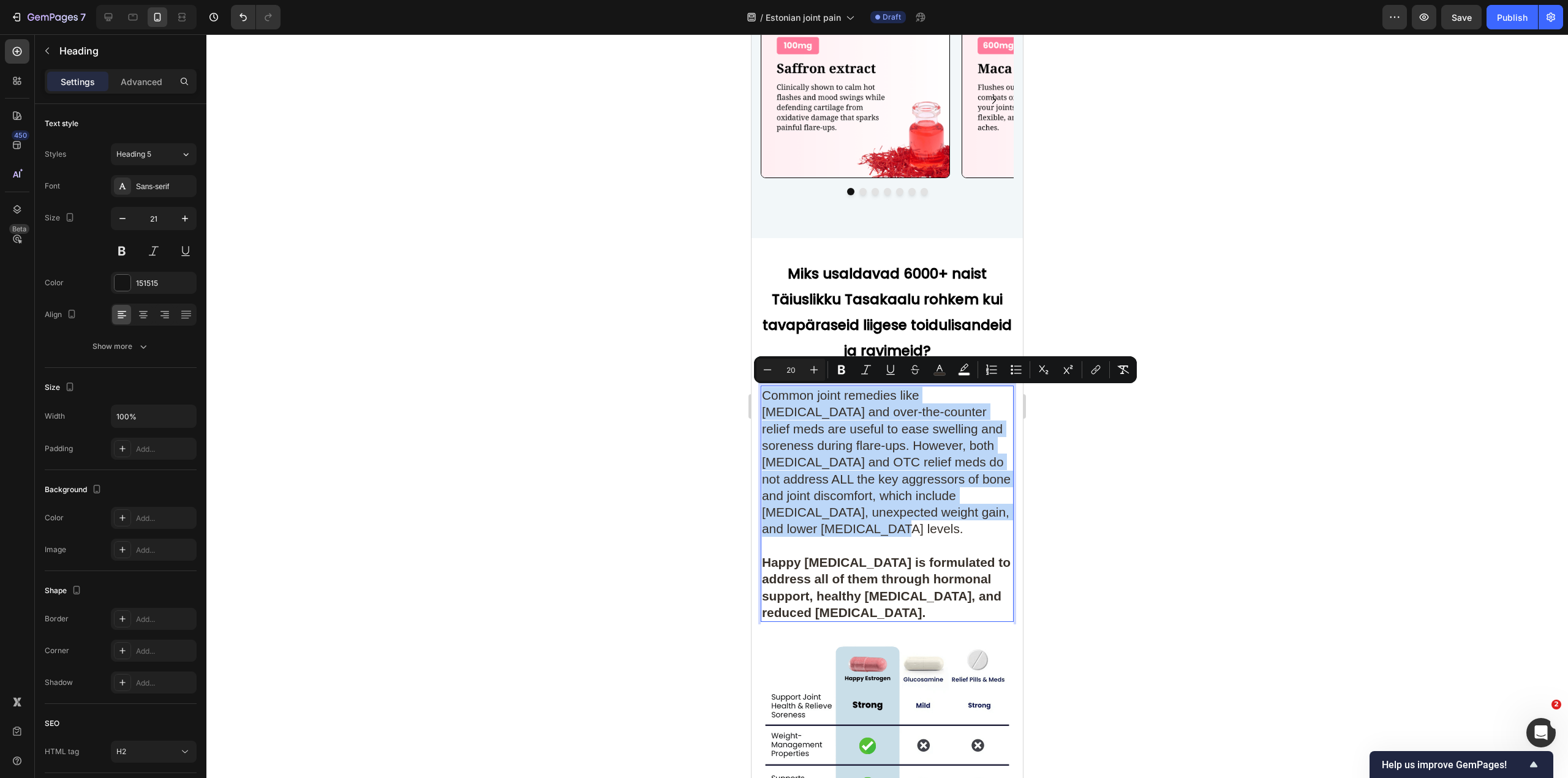
drag, startPoint x: 919, startPoint y: 529, endPoint x: 762, endPoint y: 393, distance: 207.7
click at [762, 393] on h2 "Common joint remedies like glucosamine and over-the-counter relief meds are use…" at bounding box center [887, 503] width 253 height 236
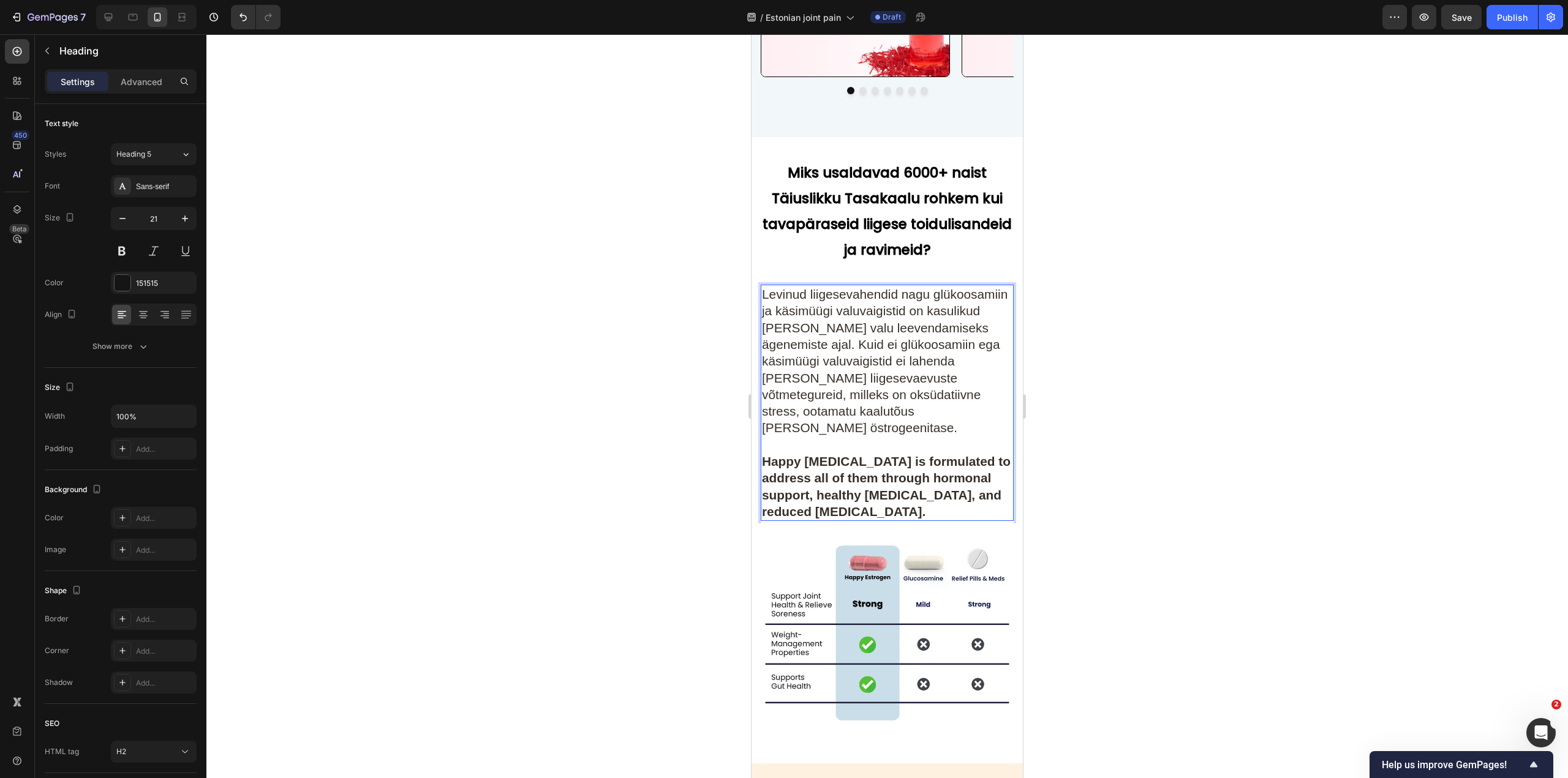
scroll to position [5300, 0]
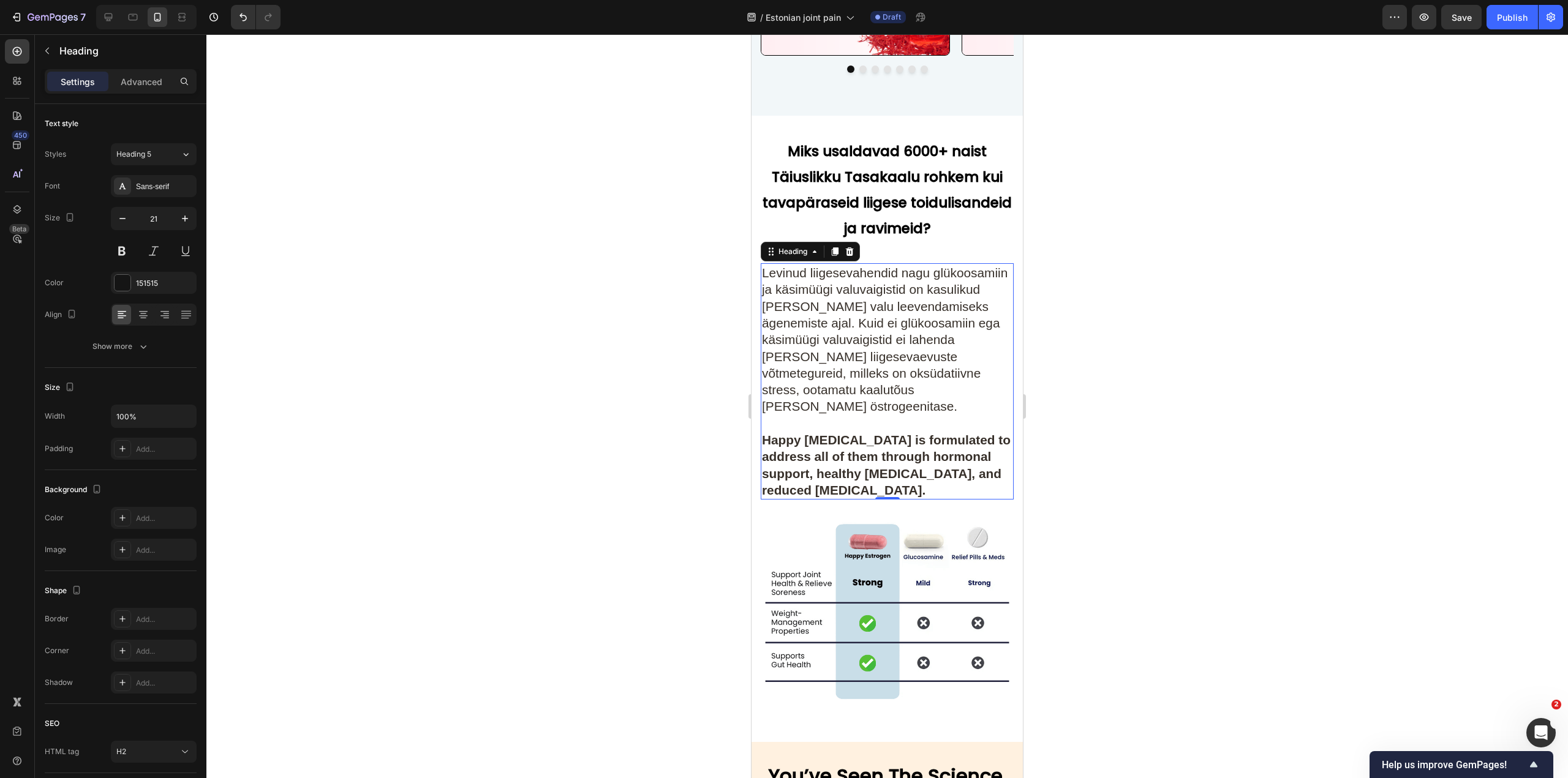
click at [864, 445] on strong "Happy Estrogen is formulated to address all of them through hormonal support, h…" at bounding box center [887, 465] width 249 height 64
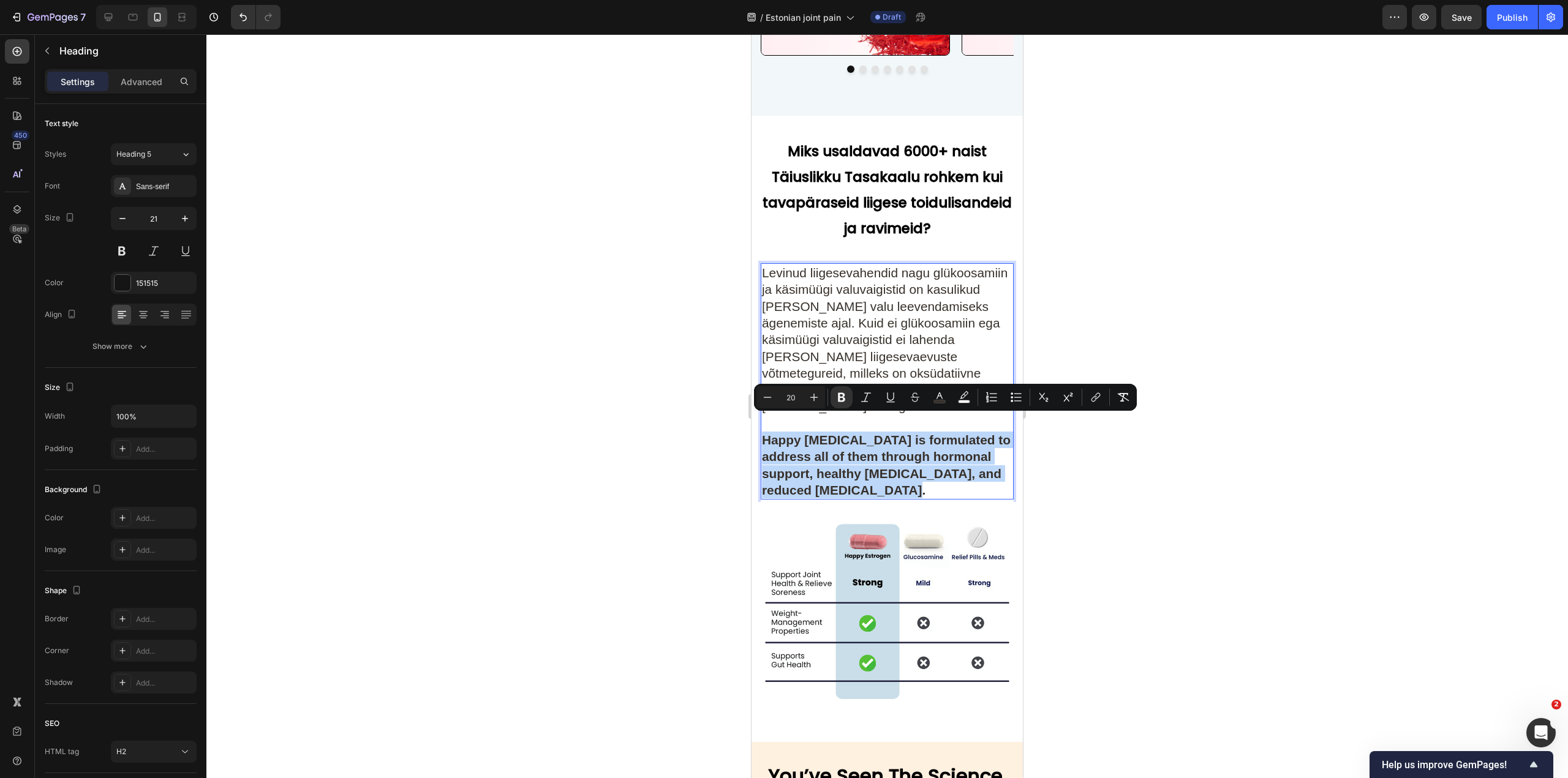
drag, startPoint x: 956, startPoint y: 474, endPoint x: 1494, endPoint y: 456, distance: 538.3
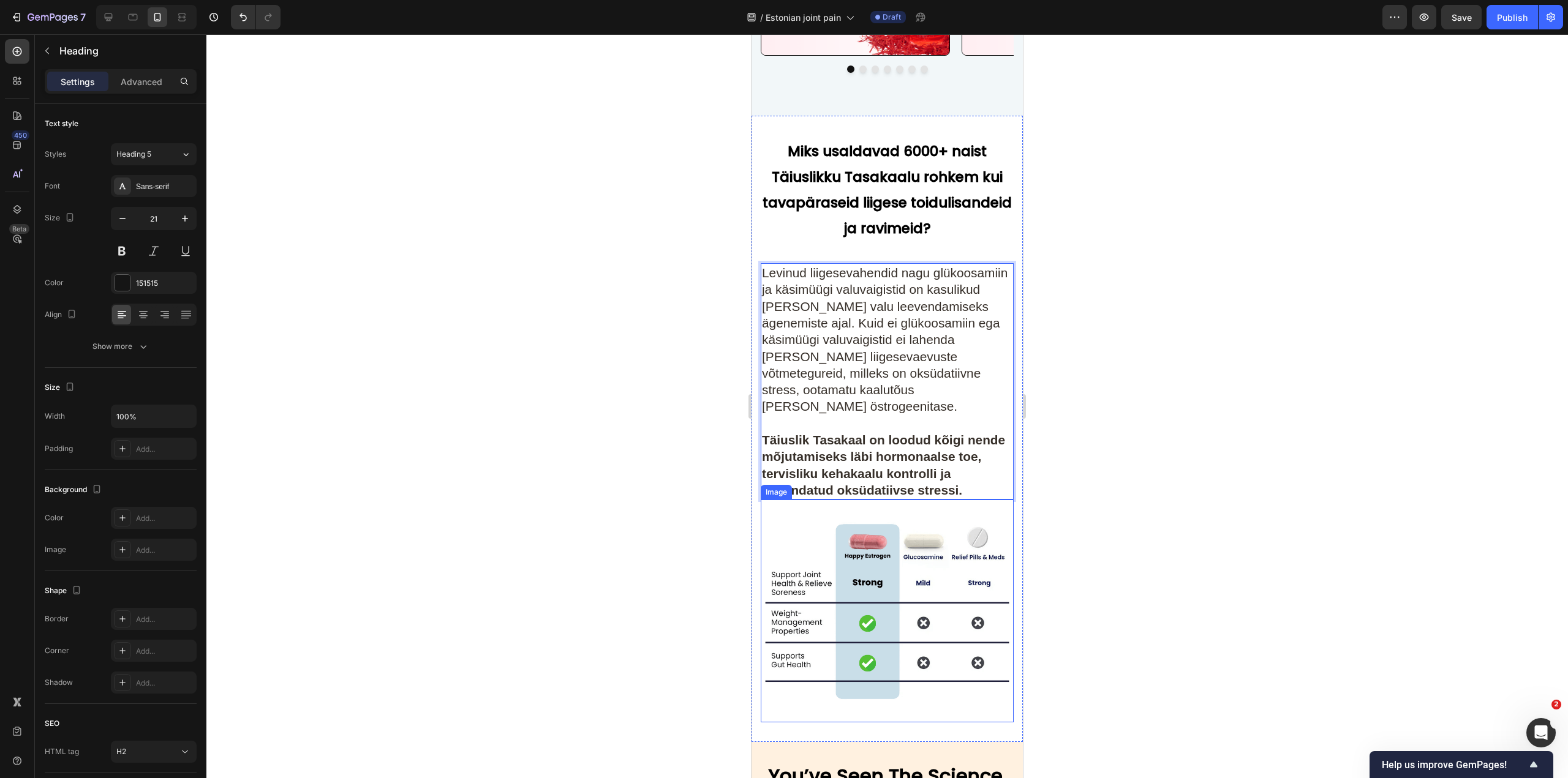
scroll to position [5362, 0]
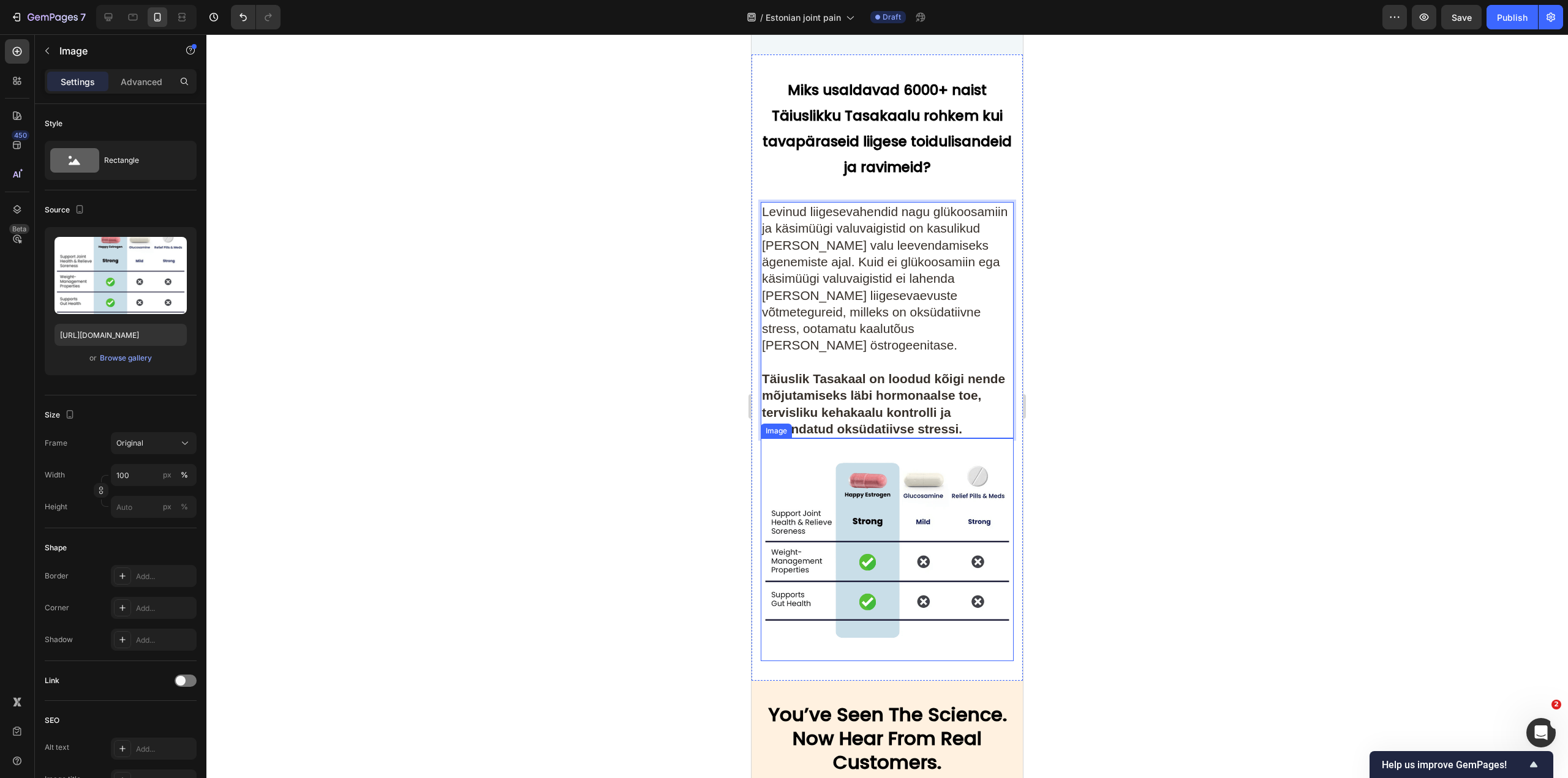
click at [850, 549] on img at bounding box center [887, 550] width 253 height 223
click at [890, 370] on p "⁠⁠⁠⁠⁠⁠⁠ Levinud liigesevahendid nagu glükoosamiin ja käsimüügi valuvaigistid on…" at bounding box center [887, 320] width 251 height 234
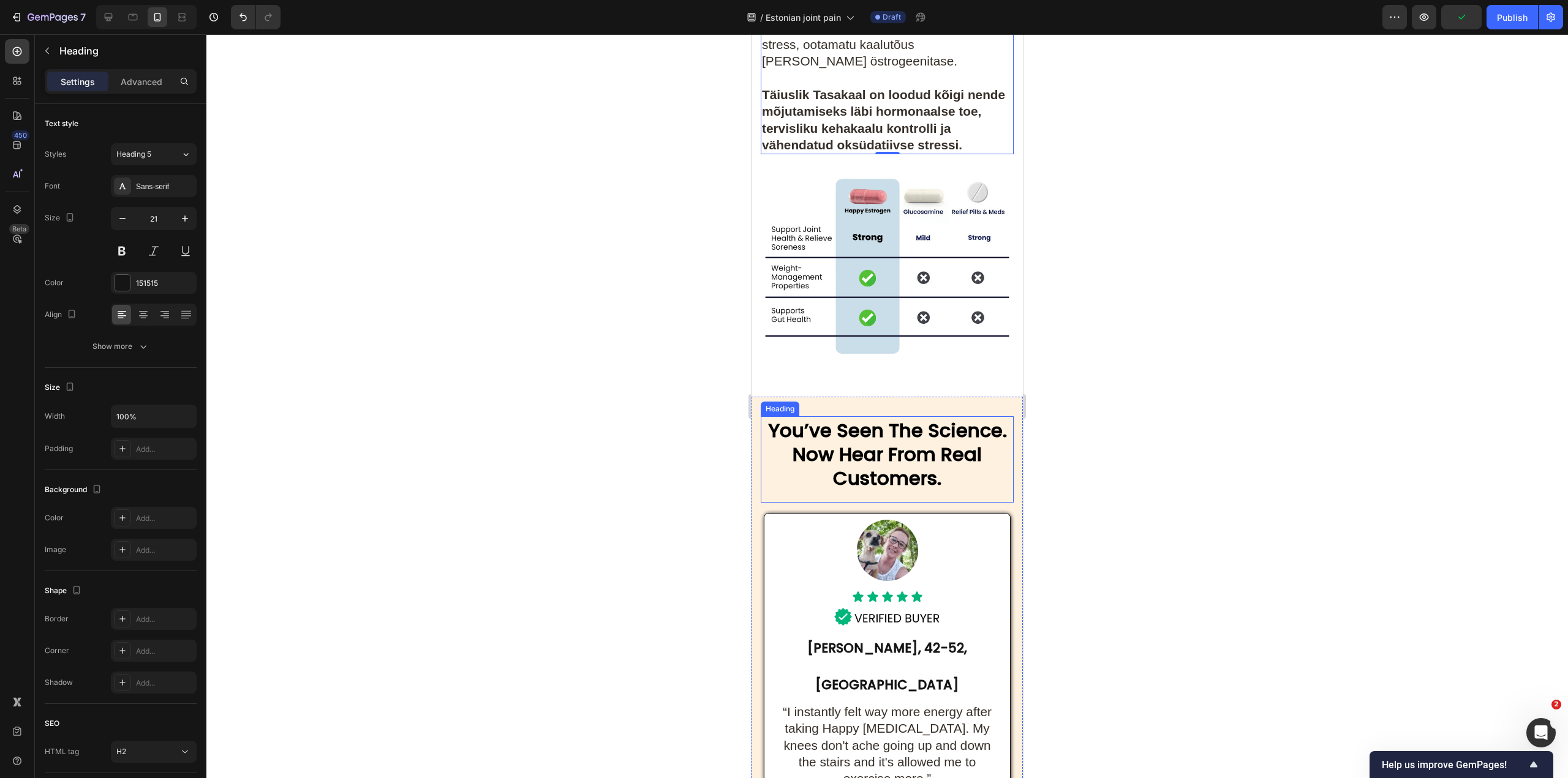
scroll to position [5668, 0]
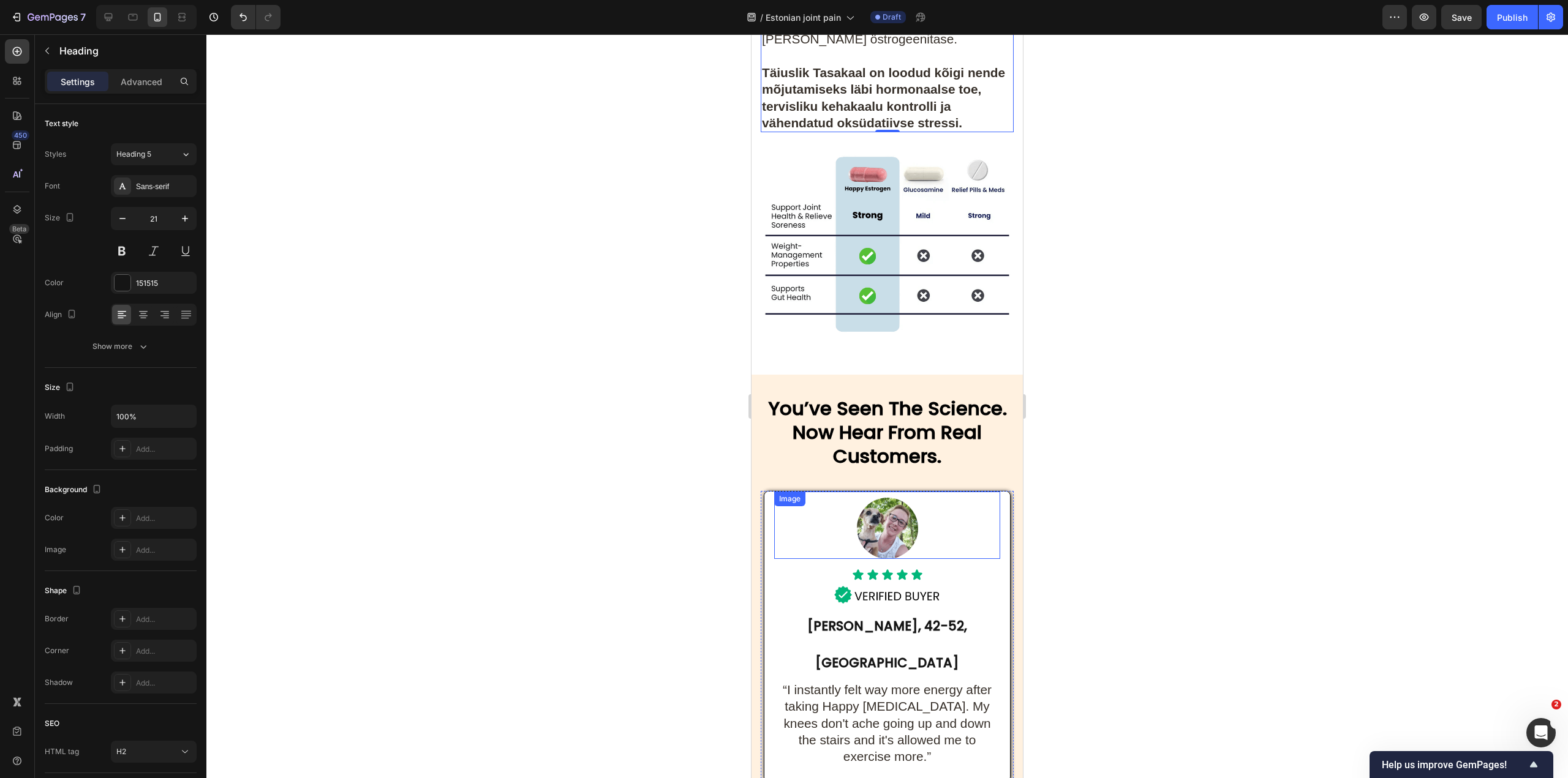
click at [895, 425] on strong "You’ve Seen The Science. Now Hear From Real Customers." at bounding box center [887, 432] width 239 height 75
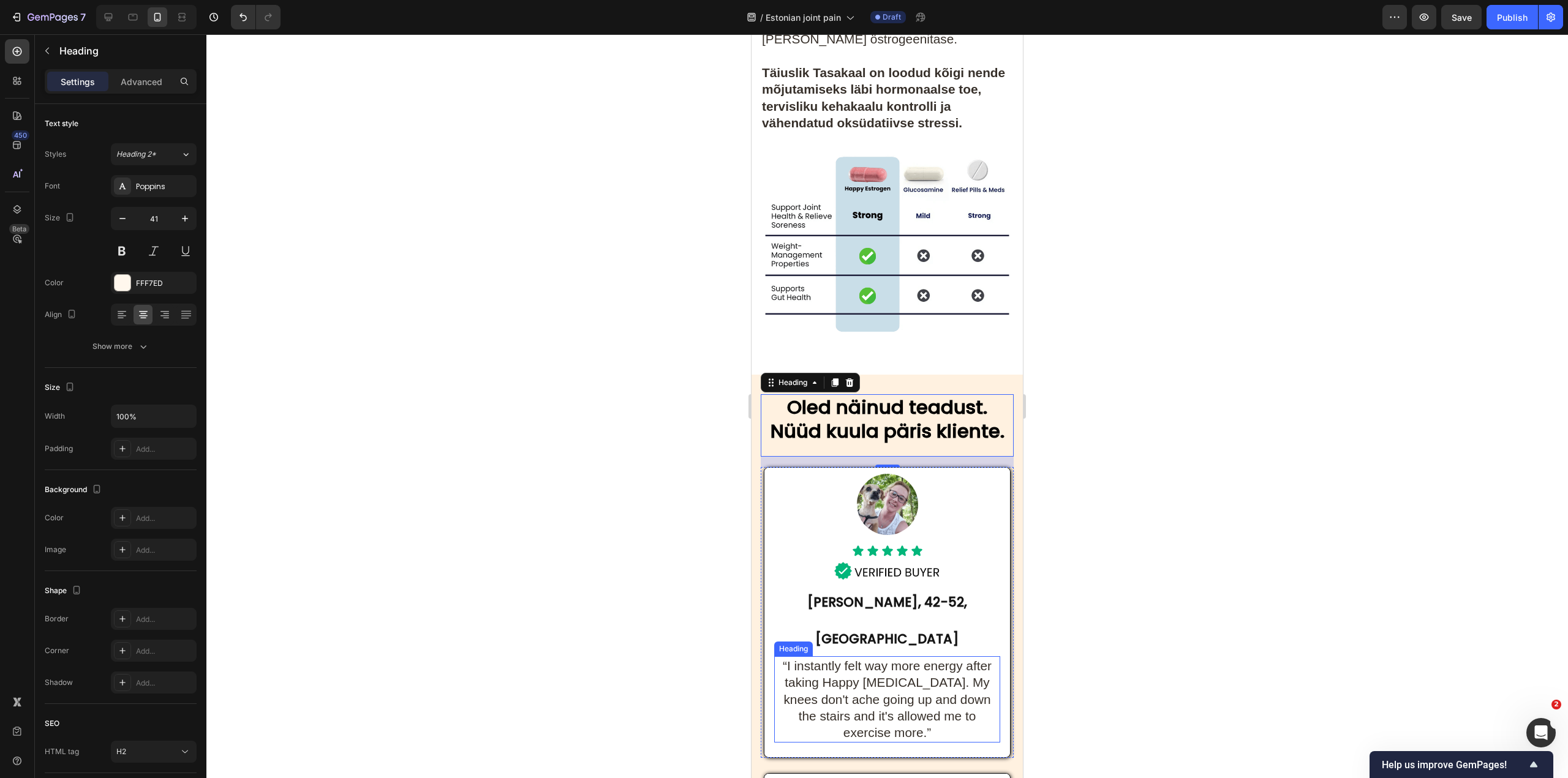
click at [927, 659] on span "“I instantly felt way more energy after taking Happy Estrogen. My knees don't a…" at bounding box center [887, 699] width 209 height 81
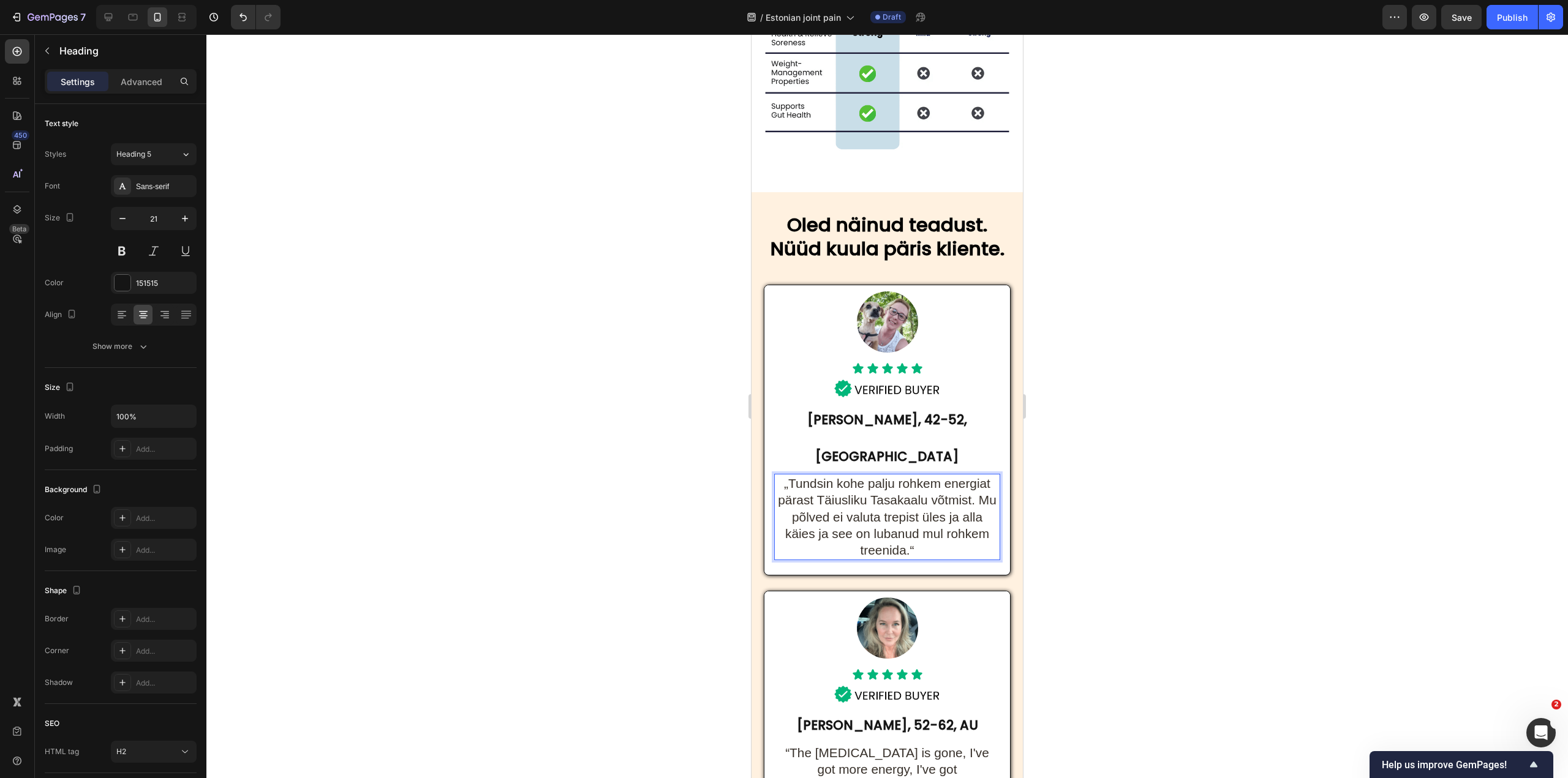
scroll to position [5851, 0]
click at [879, 742] on h2 "“The bloating is gone, I've got more energy, I've got celiac disease and it's a…" at bounding box center [887, 784] width 226 height 86
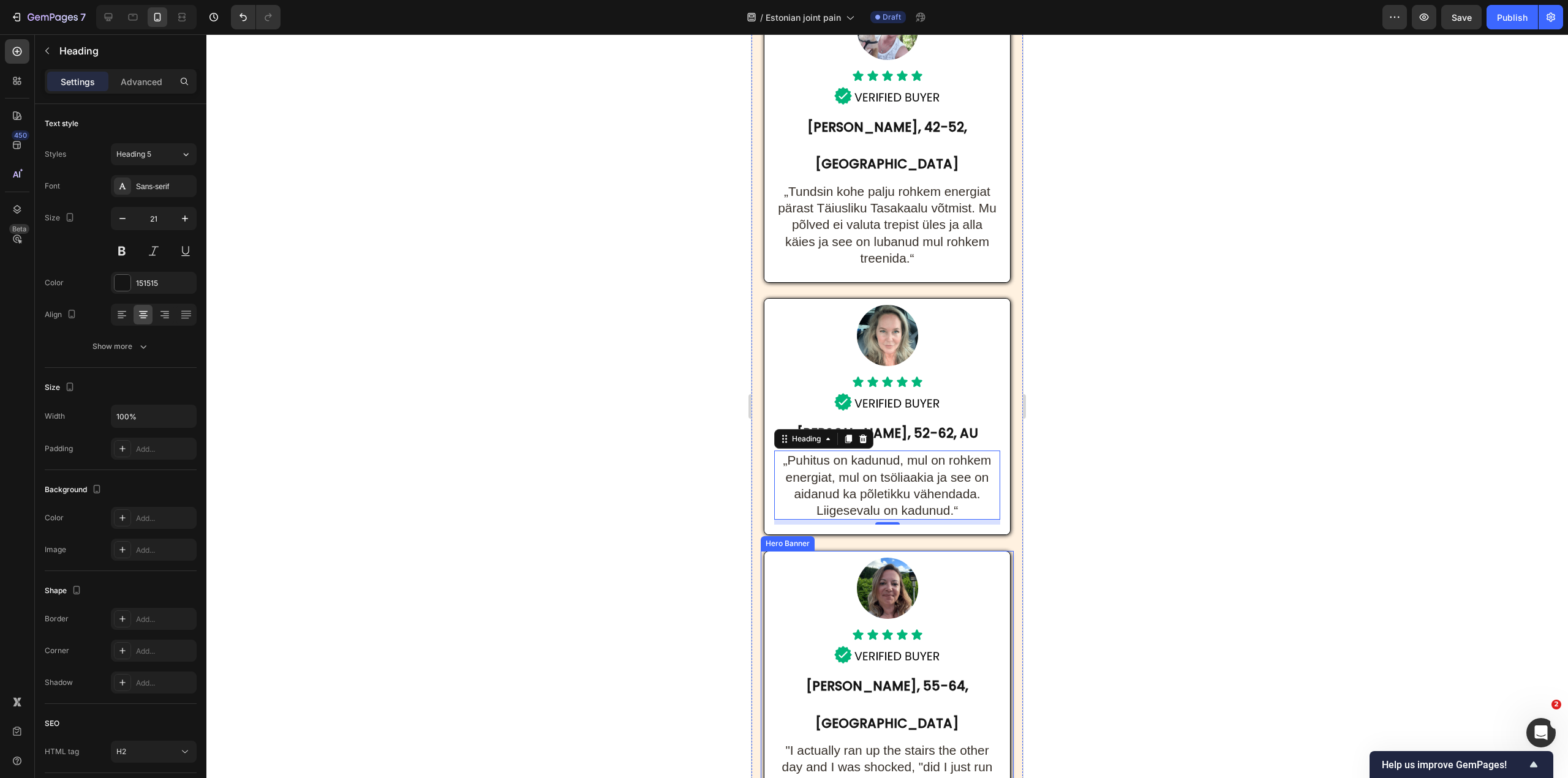
scroll to position [6157, 0]
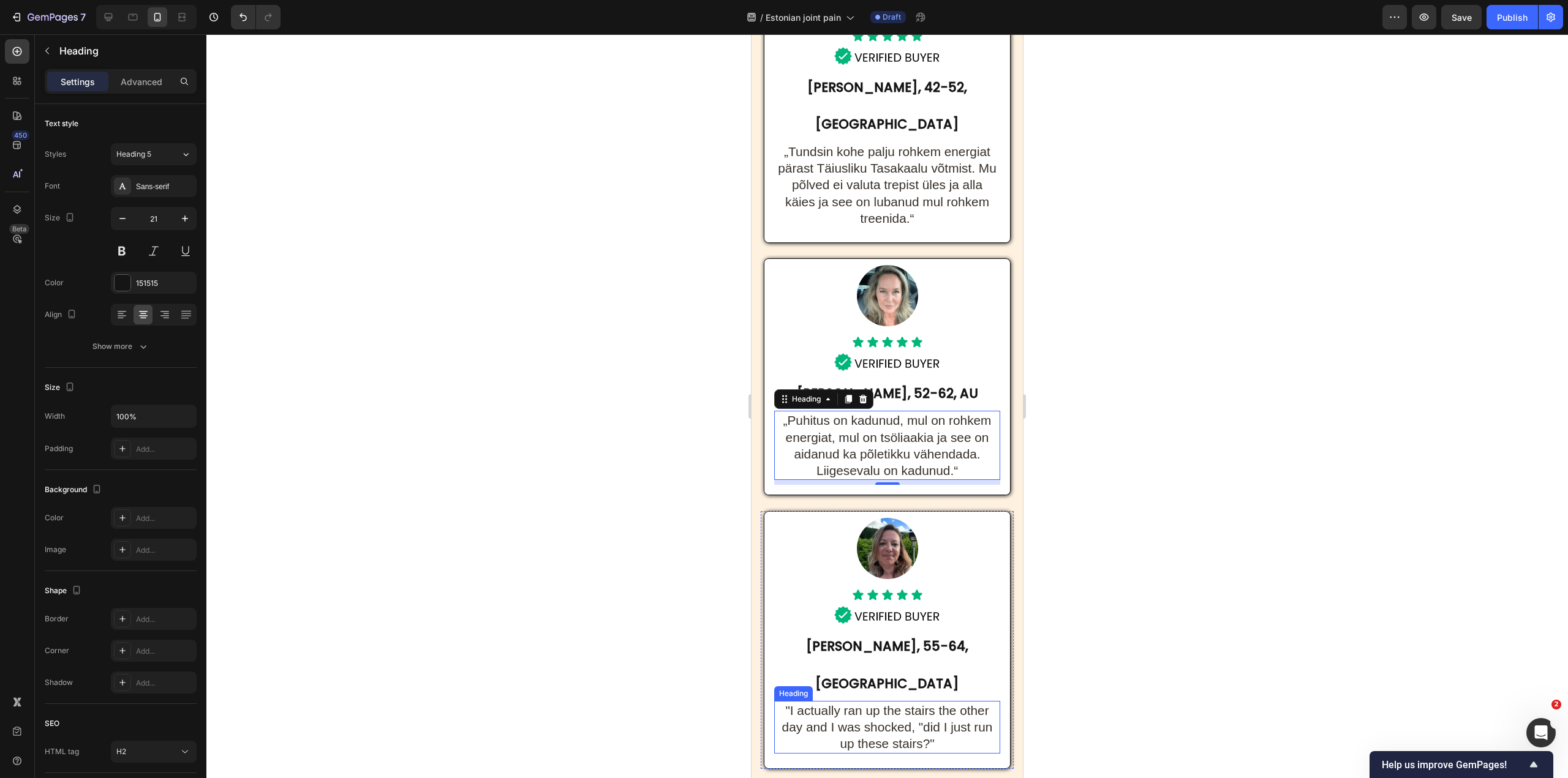
click at [894, 703] on span ""I actually ran up the stairs the other day and I was shocked, "did I just run …" at bounding box center [887, 728] width 211 height 48
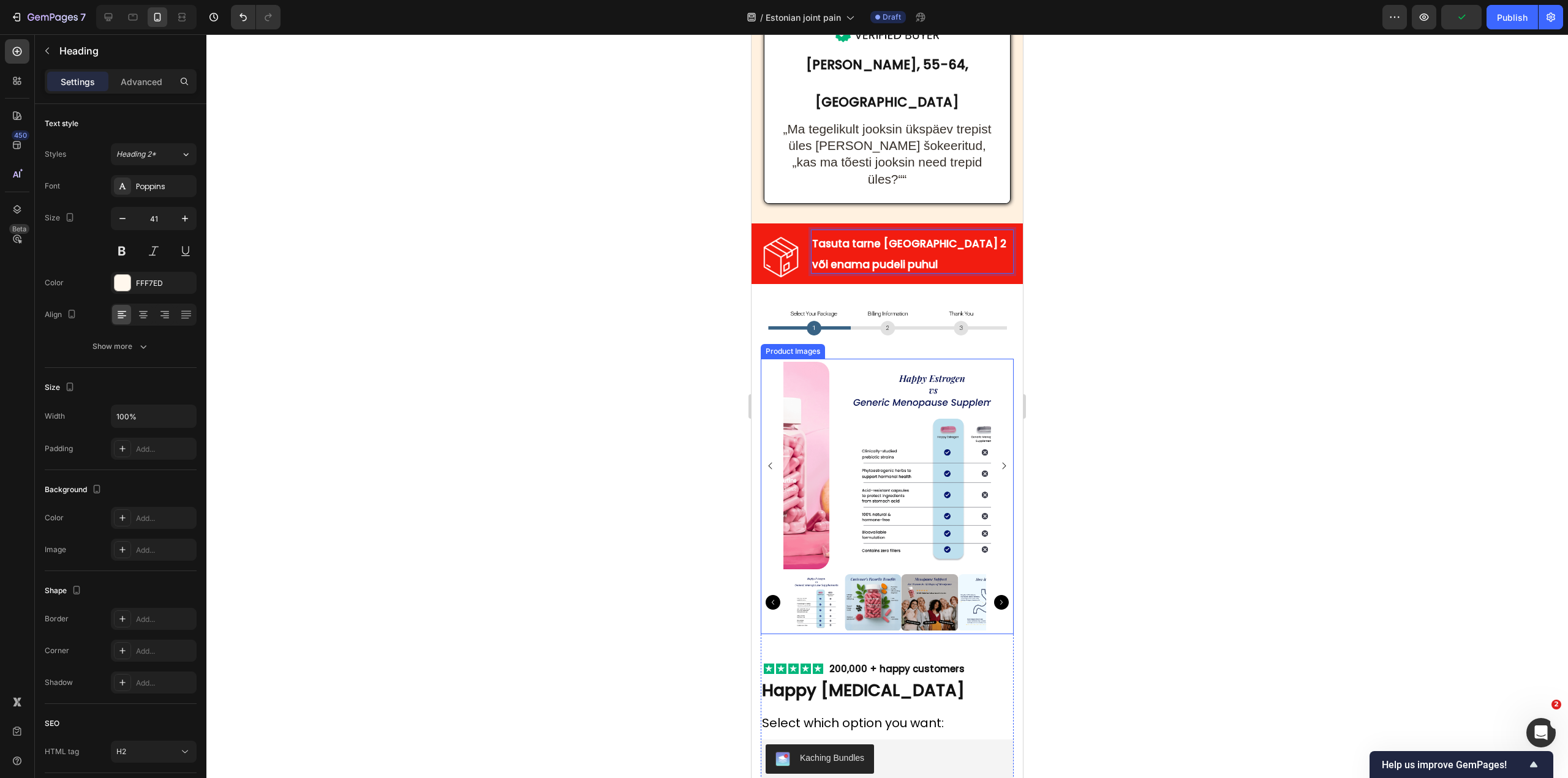
scroll to position [6770, 0]
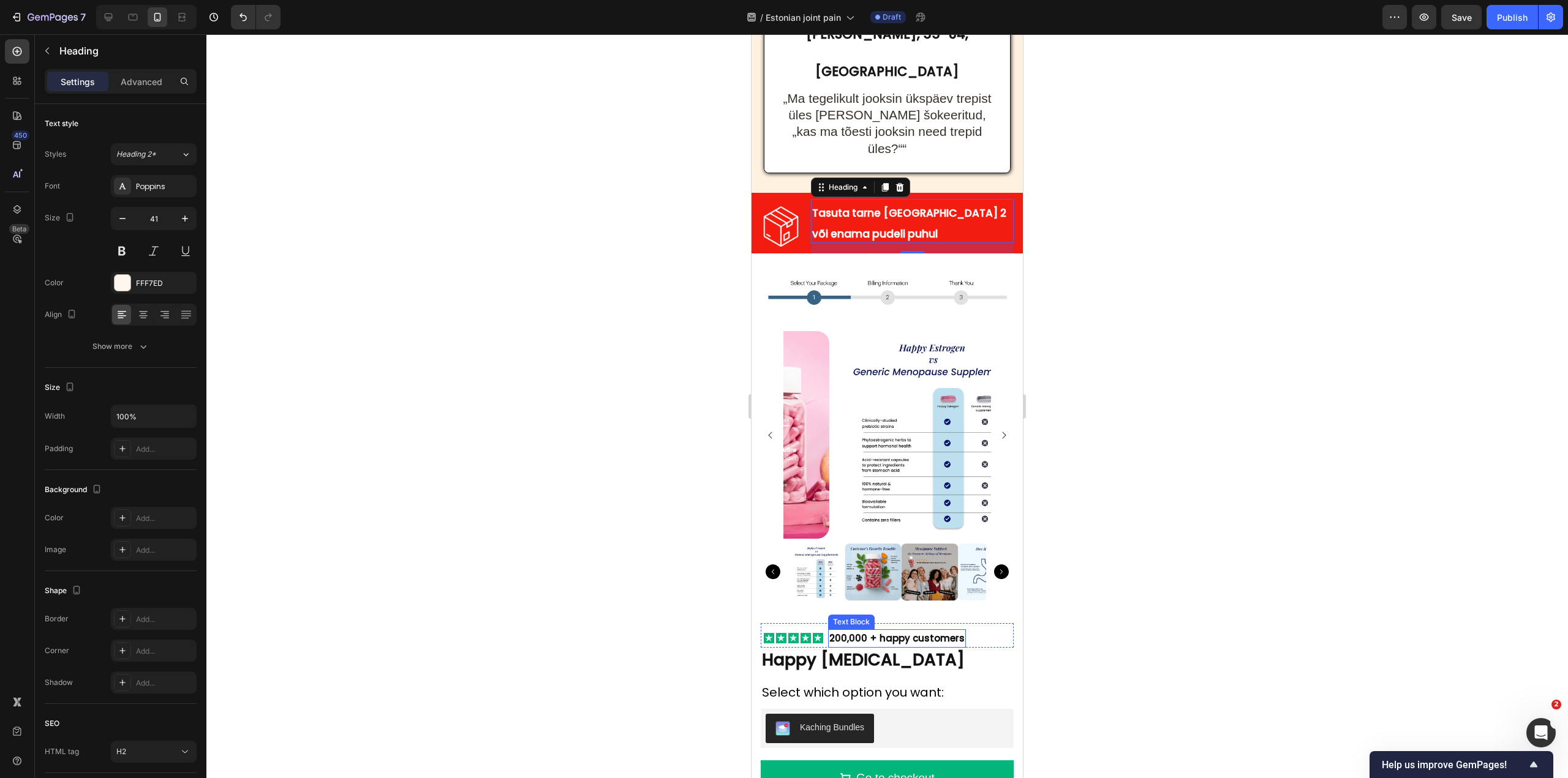
click at [885, 632] on strong "200,000 + happy customers" at bounding box center [897, 639] width 135 height 13
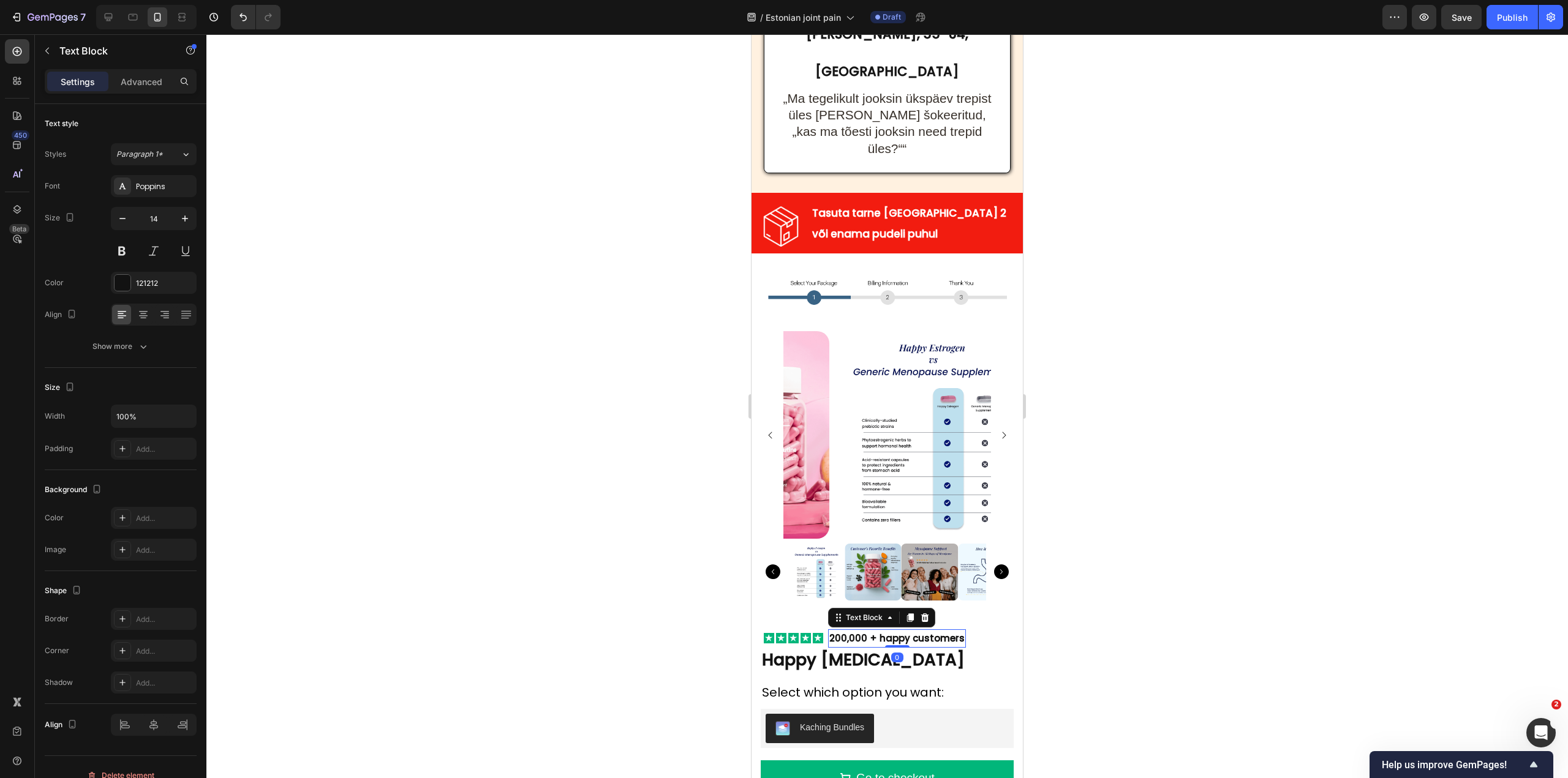
click at [859, 632] on strong "200,000 + happy customers" at bounding box center [897, 639] width 135 height 13
drag, startPoint x: 848, startPoint y: 535, endPoint x: 818, endPoint y: 532, distance: 30.1
click at [818, 623] on div "Image 200,000 + happy customers Text Block 0 Row" at bounding box center [887, 635] width 253 height 25
click at [867, 632] on strong "6 000 + happy customers" at bounding box center [891, 639] width 124 height 13
click at [838, 632] on strong "6 000 + happy customers" at bounding box center [891, 639] width 124 height 13
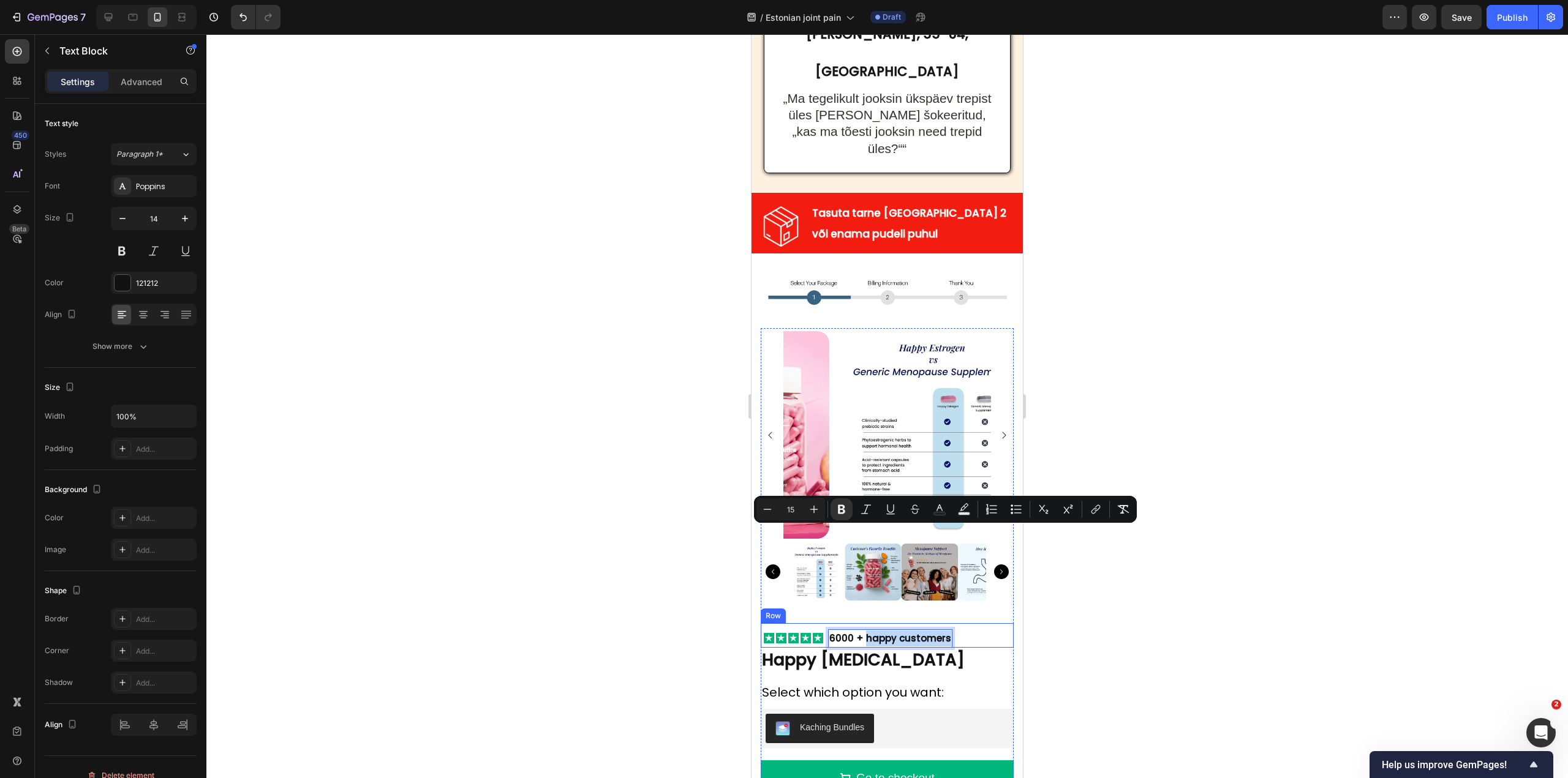
drag, startPoint x: 864, startPoint y: 532, endPoint x: 948, endPoint y: 537, distance: 84.1
click at [948, 623] on div "Image 6000 + happy customers Text Block 0 Row" at bounding box center [887, 635] width 253 height 25
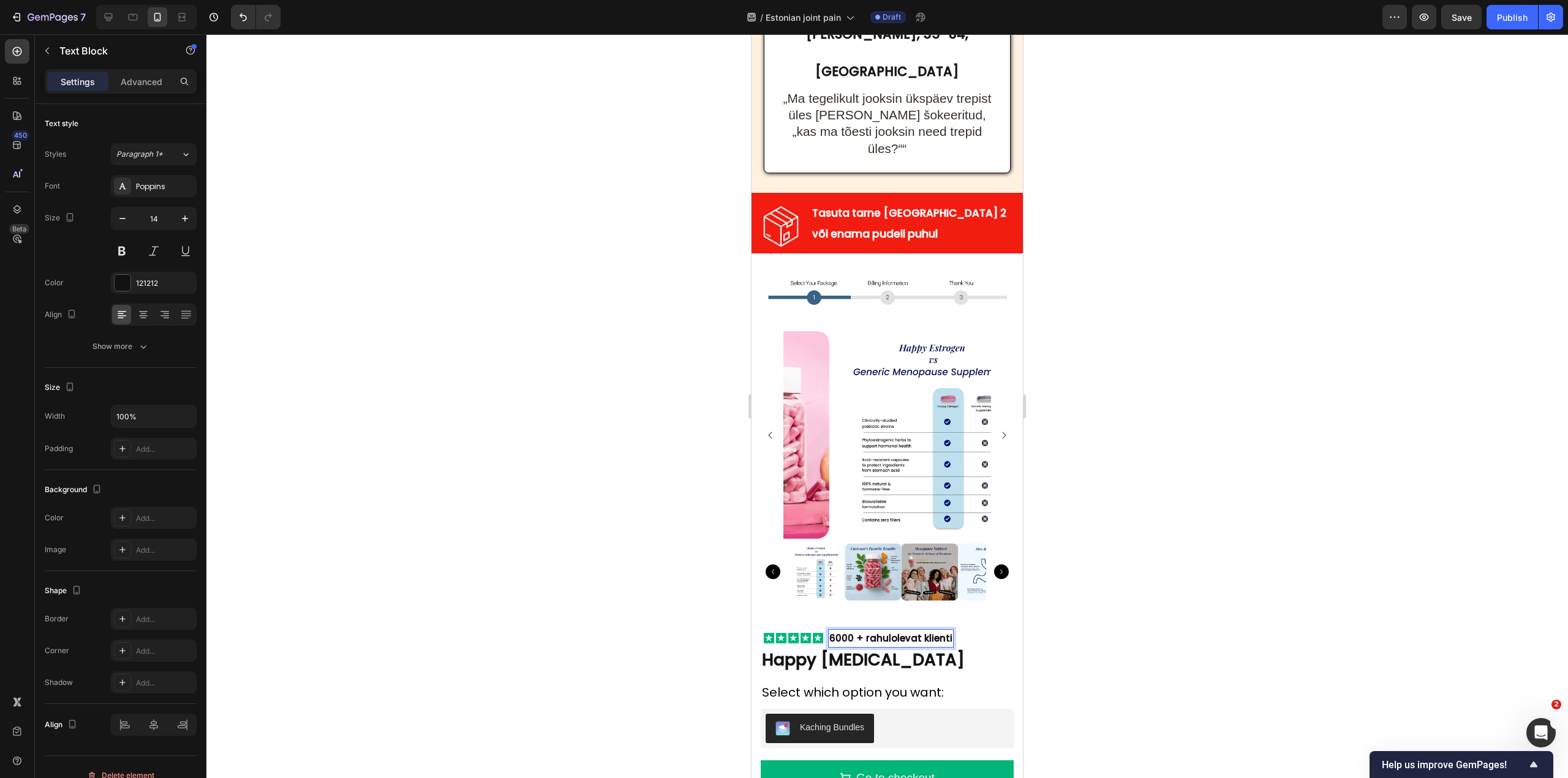
click at [857, 632] on strong "6000 + rahulolevat klienti" at bounding box center [891, 639] width 123 height 13
click at [858, 648] on h2 "Happy ESTROGEN" at bounding box center [887, 660] width 253 height 24
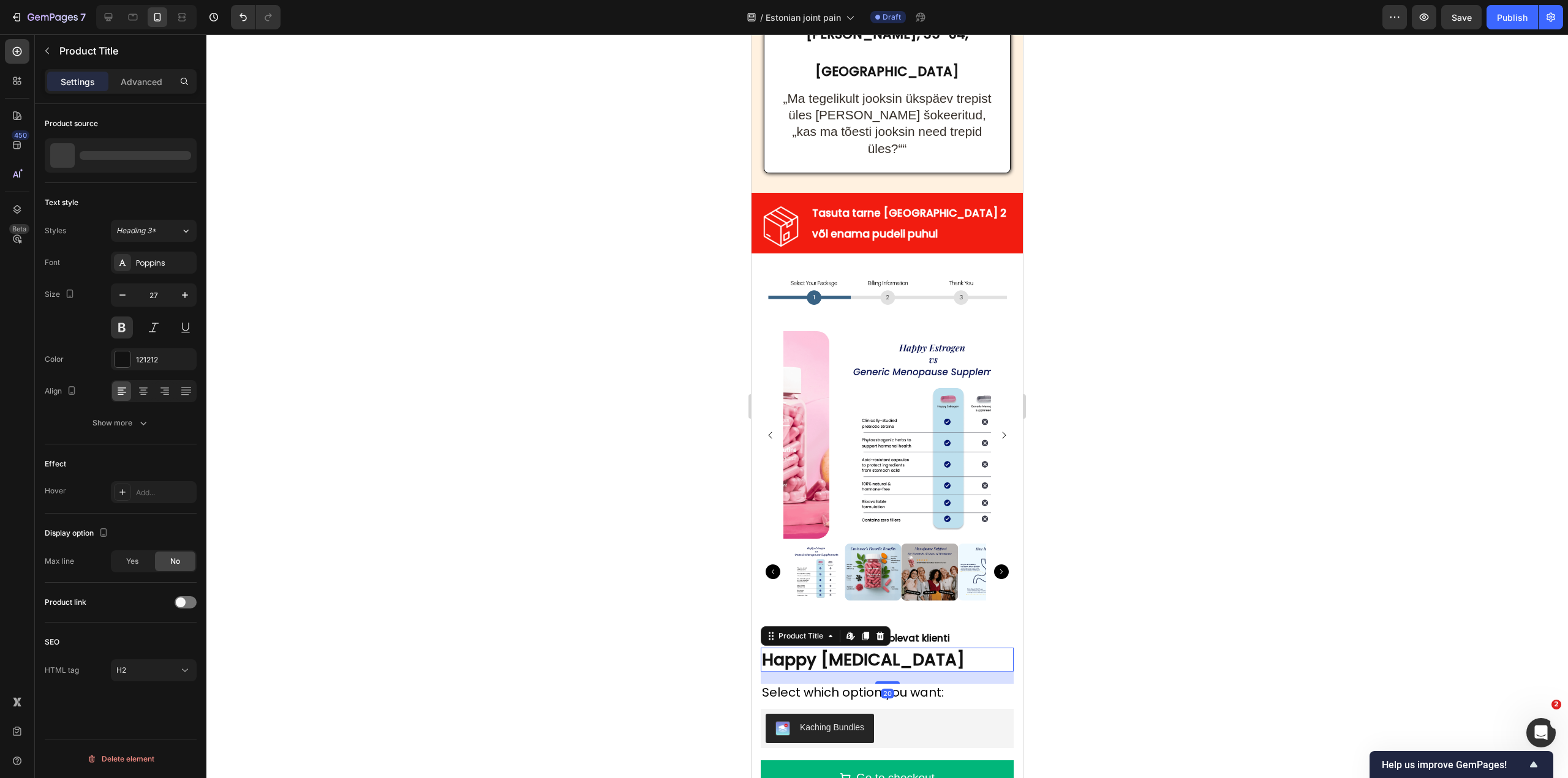
click at [861, 648] on h2 "Happy ESTROGEN" at bounding box center [887, 660] width 253 height 24
click at [864, 684] on span "Select which option you want:" at bounding box center [853, 692] width 182 height 17
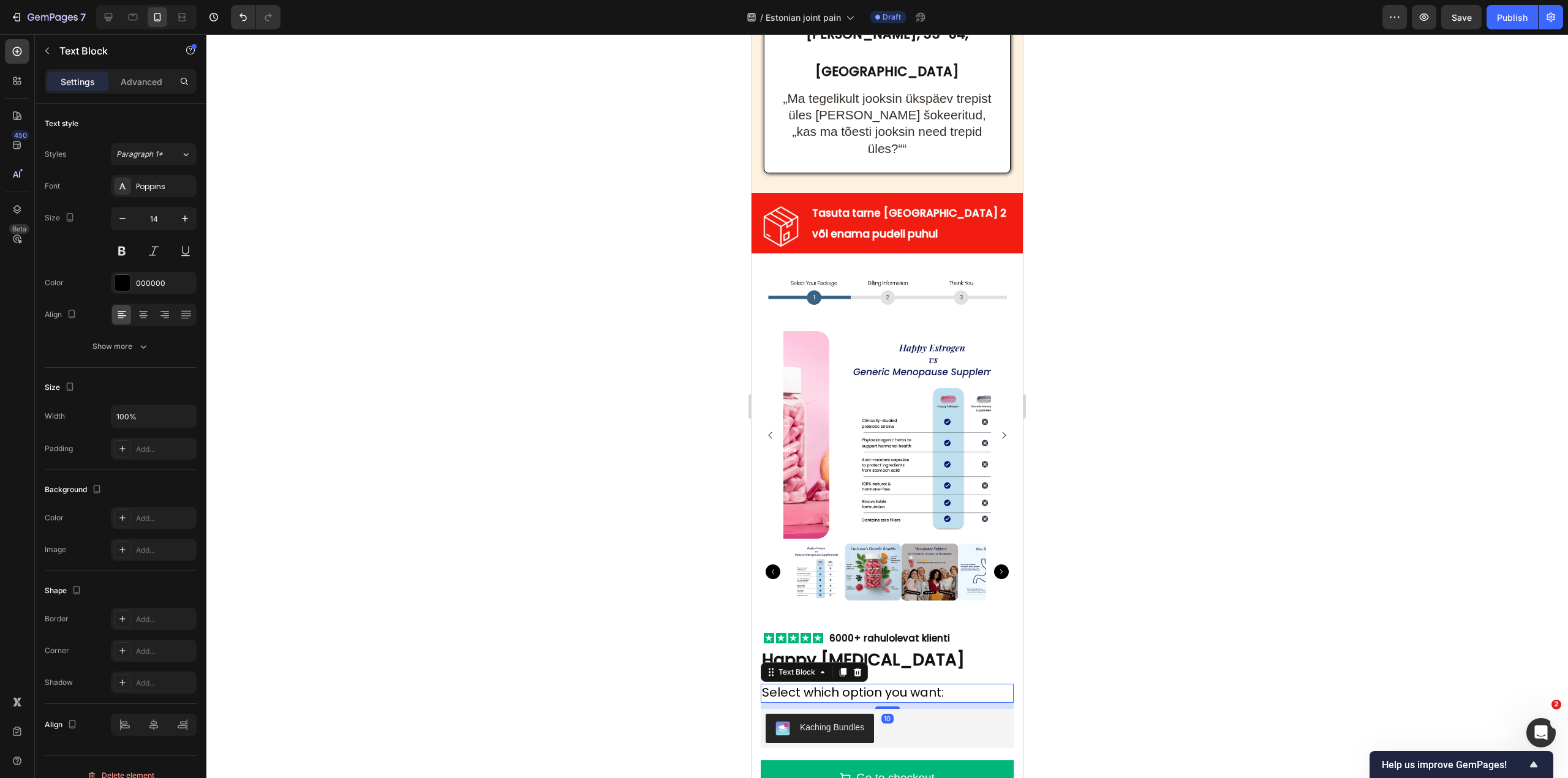
click at [864, 684] on span "Select which option you want:" at bounding box center [853, 692] width 182 height 17
click at [812, 684] on span "Vali, millise variandi soovid:" at bounding box center [845, 692] width 166 height 17
click at [789, 684] on span "Vali, millise variandi soovid:" at bounding box center [845, 692] width 166 height 17
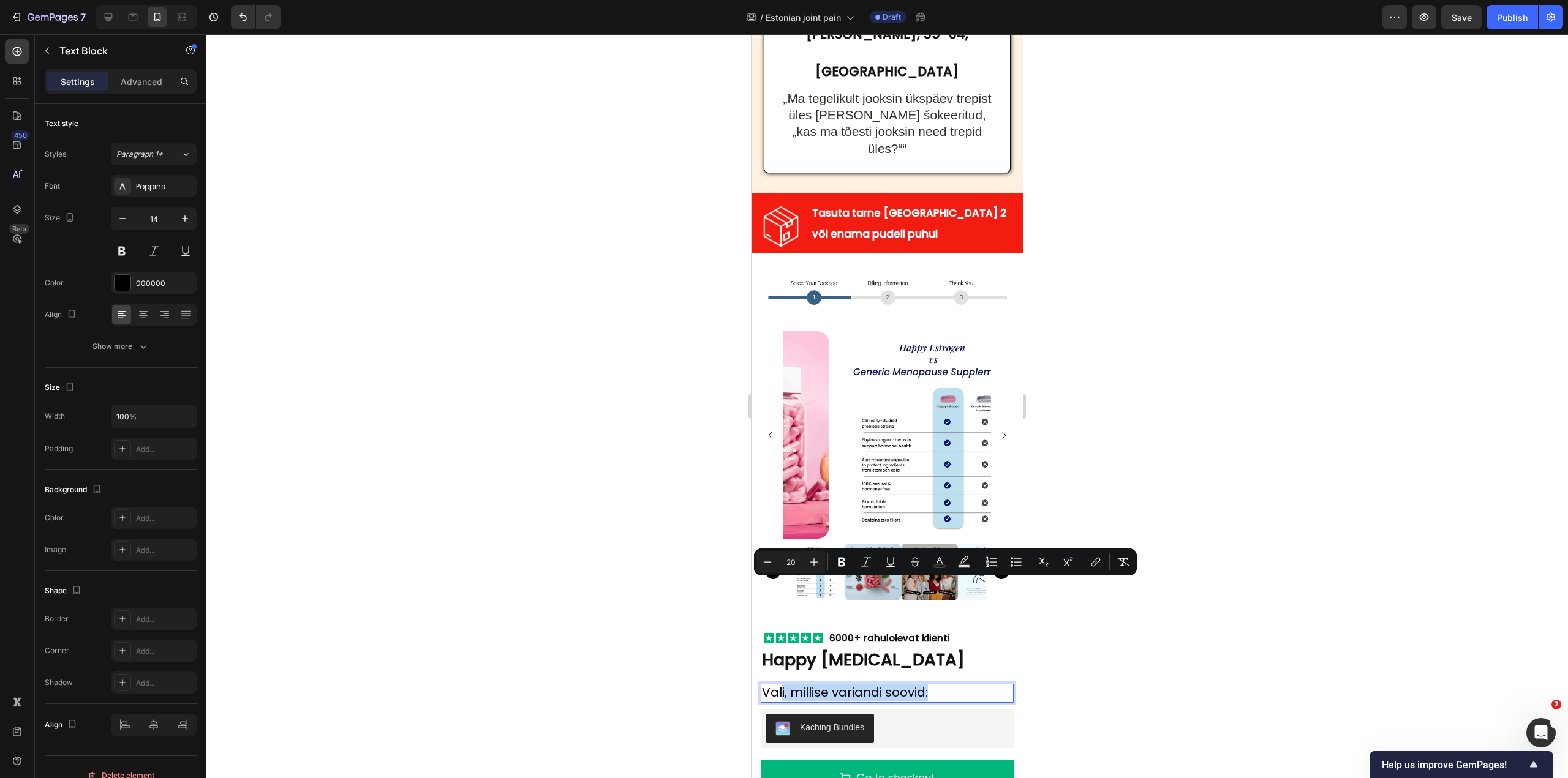
drag, startPoint x: 783, startPoint y: 587, endPoint x: 988, endPoint y: 599, distance: 205.4
click at [988, 684] on div "Vali, millise variandi soovid:" at bounding box center [887, 694] width 253 height 19
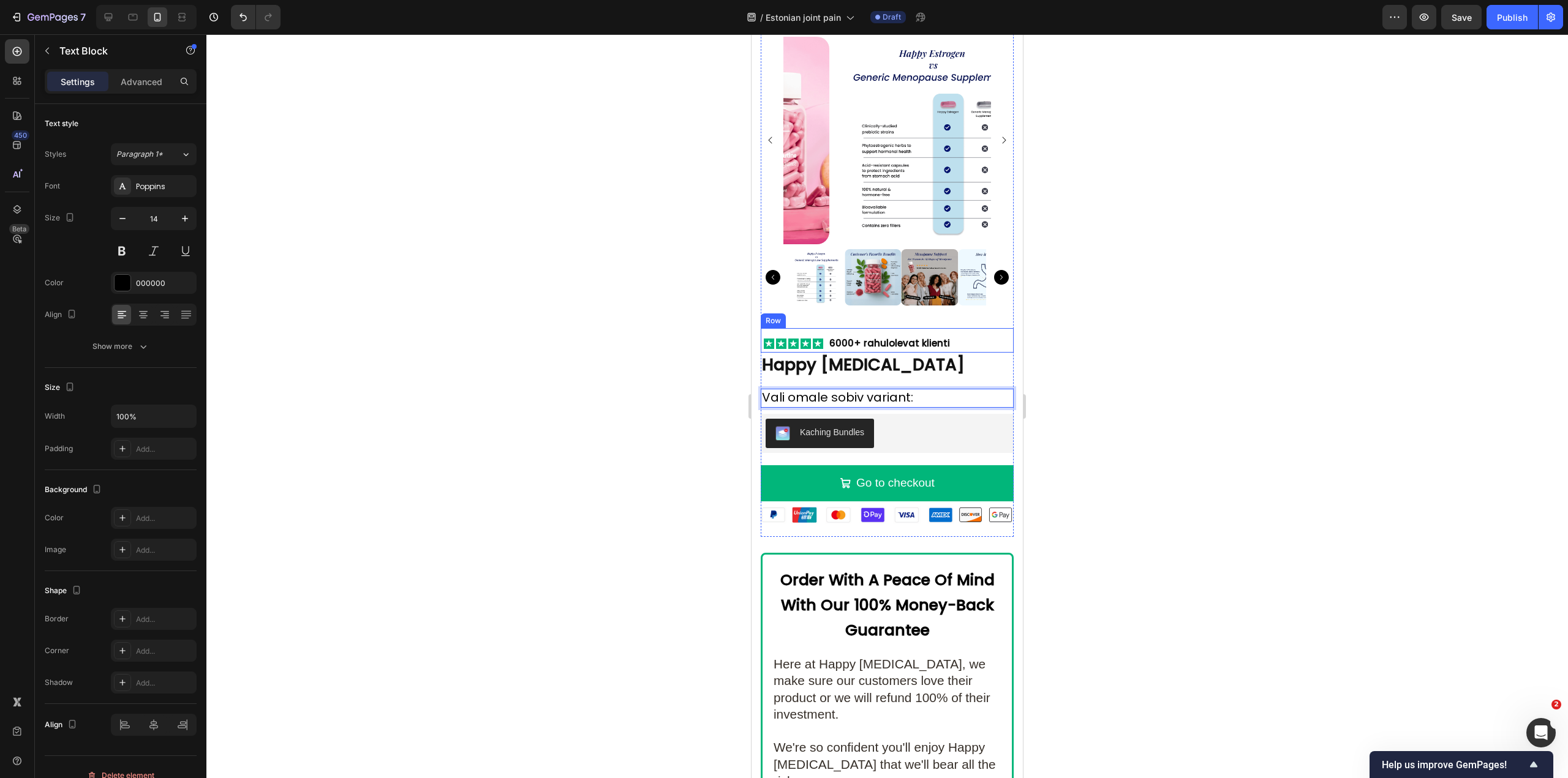
scroll to position [7015, 0]
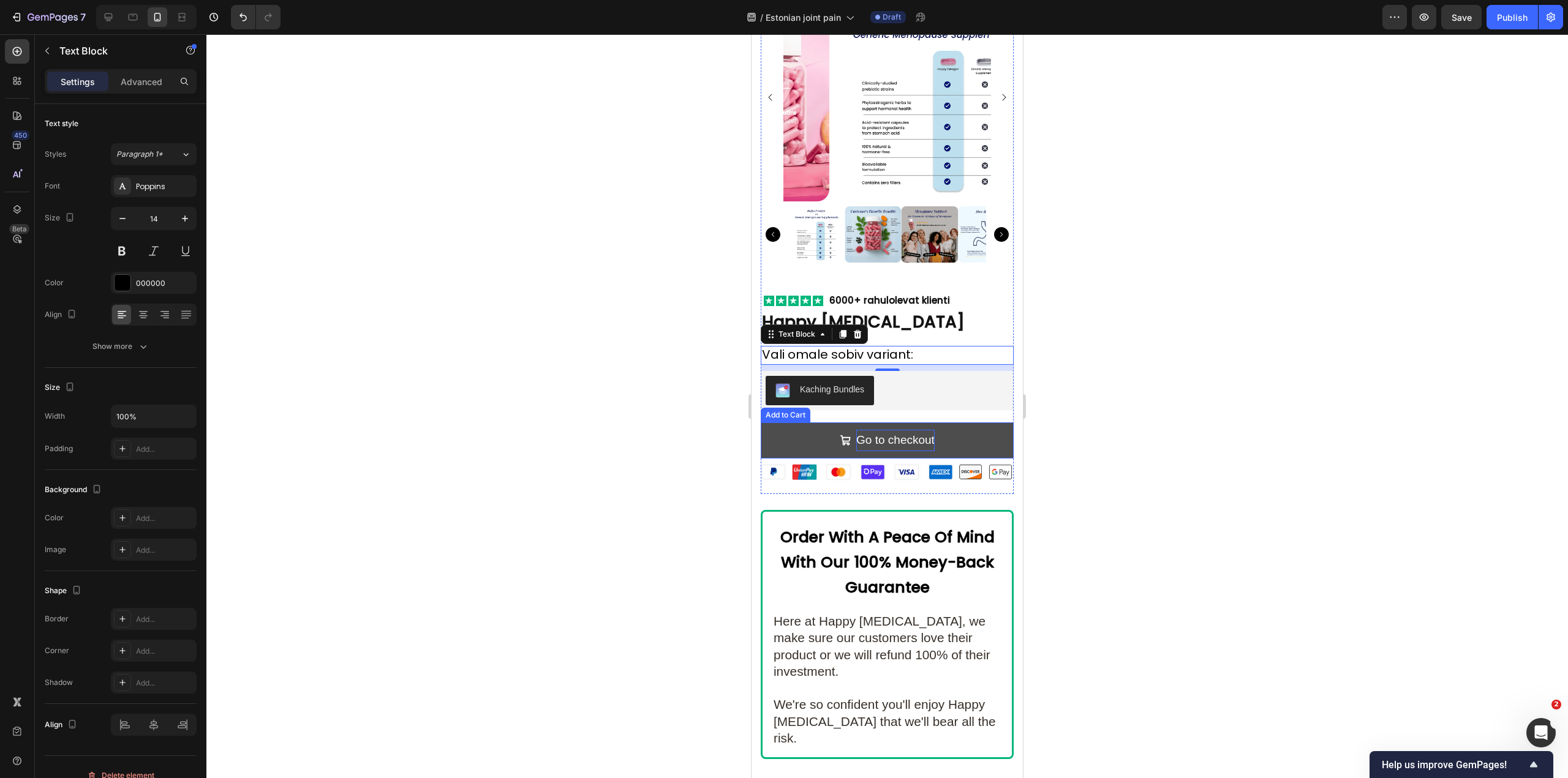
click at [887, 430] on div "Go to checkout" at bounding box center [895, 441] width 79 height 21
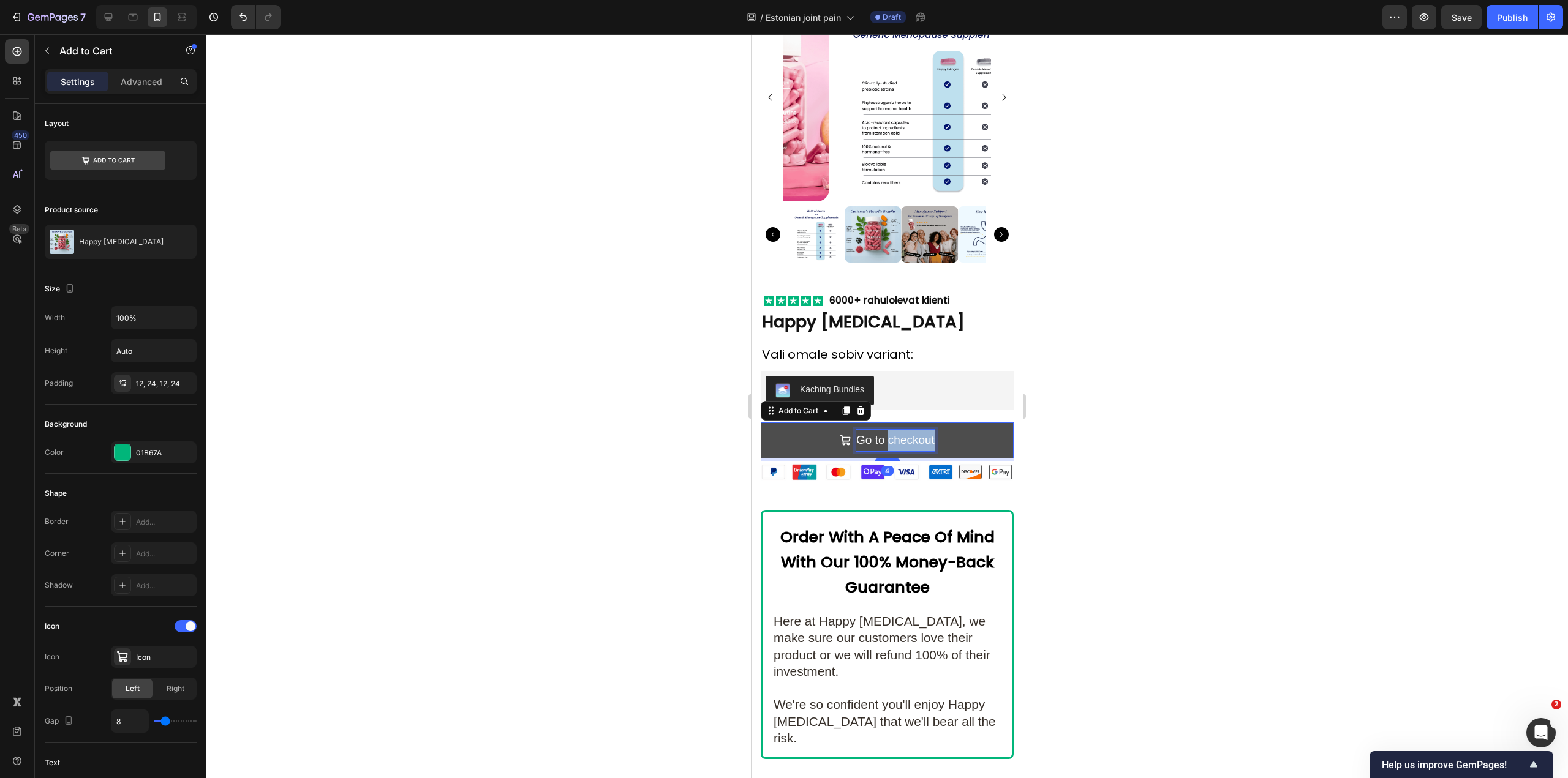
click at [887, 430] on div "Go to checkout" at bounding box center [895, 441] width 79 height 21
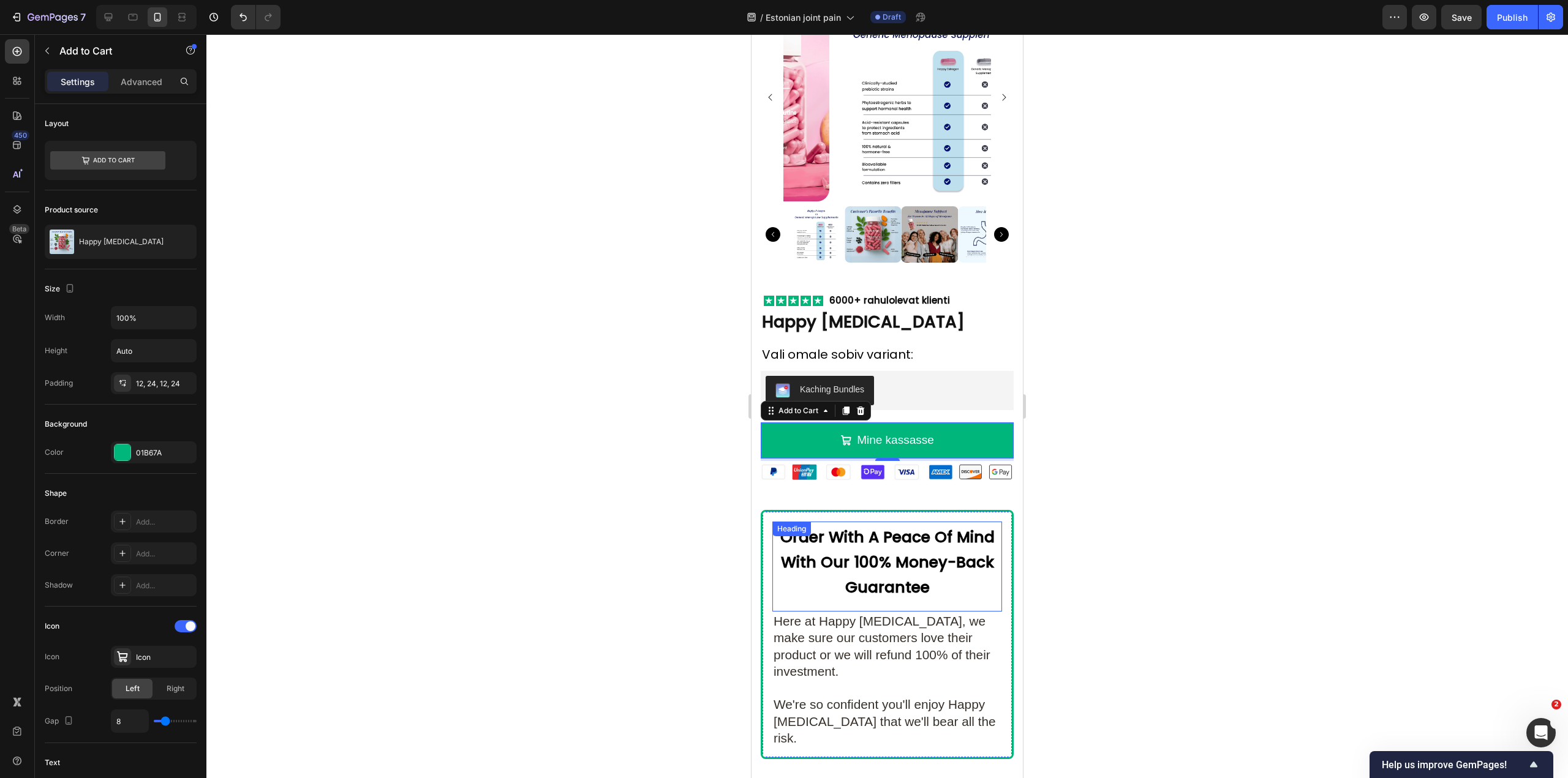
click at [951, 534] on strong "Order With A Peace Of Mind With Our 100% Money-Back Guarantee" at bounding box center [887, 562] width 214 height 71
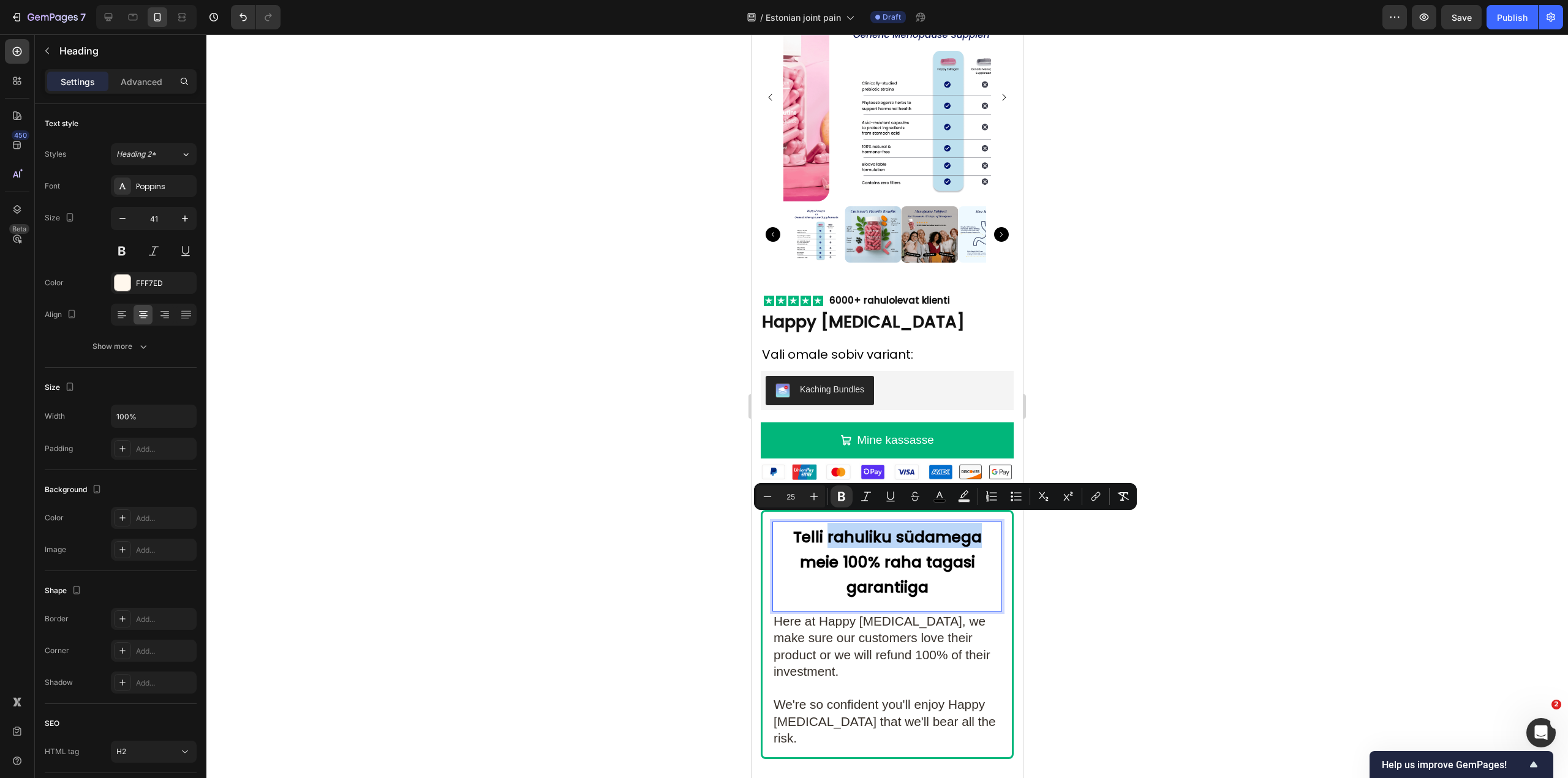
drag, startPoint x: 825, startPoint y: 527, endPoint x: 988, endPoint y: 529, distance: 163.0
click at [988, 529] on p "Telli rahuliku südamega meie 100% raha tagasi garantiiga" at bounding box center [887, 561] width 228 height 75
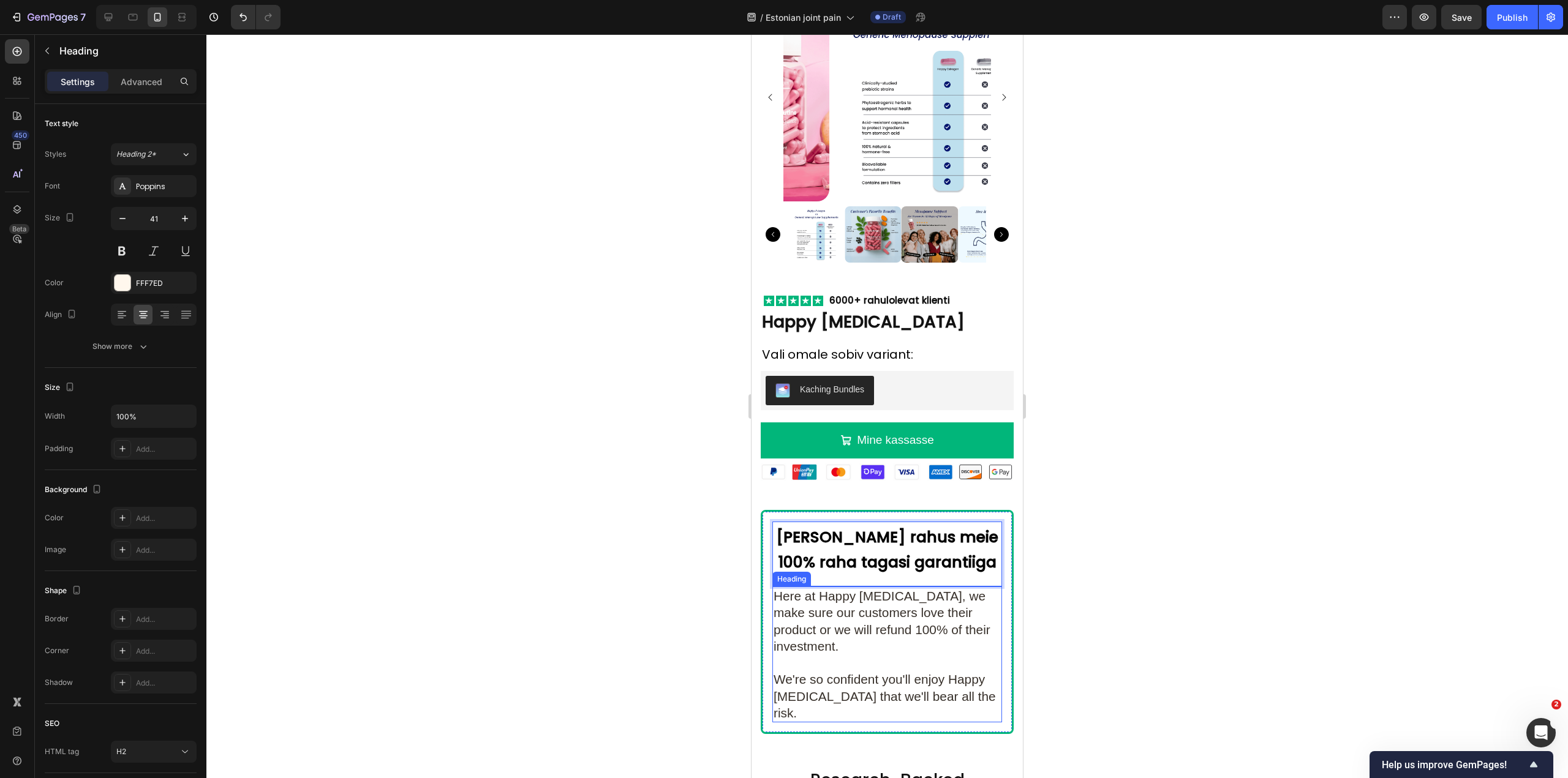
scroll to position [7077, 0]
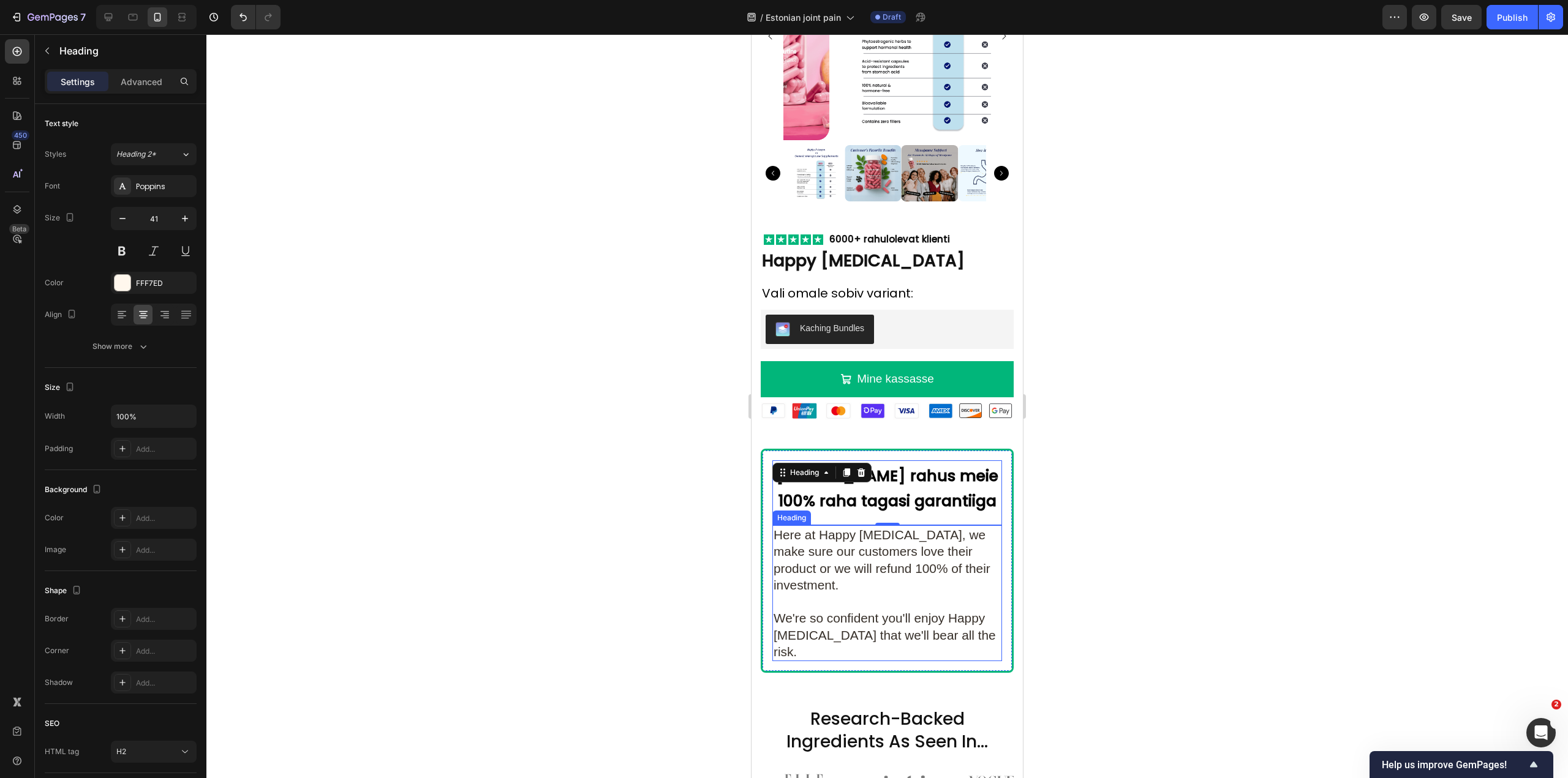
click at [943, 562] on span "Here at Happy Estrogen, we make sure our customers love their product or we wil…" at bounding box center [882, 560] width 217 height 64
click at [851, 586] on h2 "Here at Happy Estrogen, we make sure our customers love their product or we wil…" at bounding box center [887, 594] width 230 height 136
click at [850, 578] on p "Here at Happy Estrogen, we make sure our customers love their product or we wil…" at bounding box center [887, 593] width 228 height 134
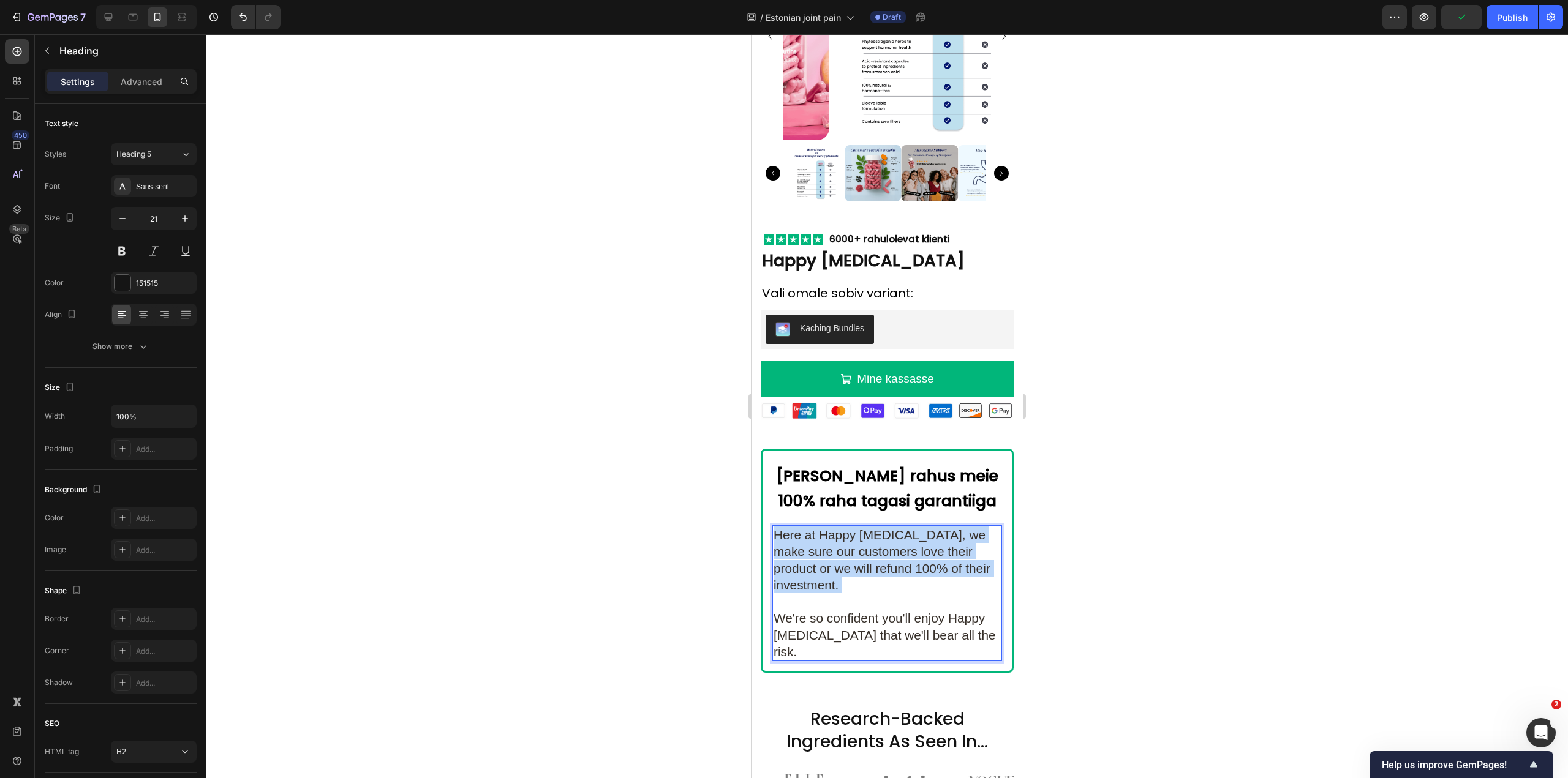
drag, startPoint x: 847, startPoint y: 575, endPoint x: 774, endPoint y: 529, distance: 86.3
click at [774, 529] on p "Here at Happy Estrogen, we make sure our customers love their product or we wil…" at bounding box center [887, 593] width 228 height 134
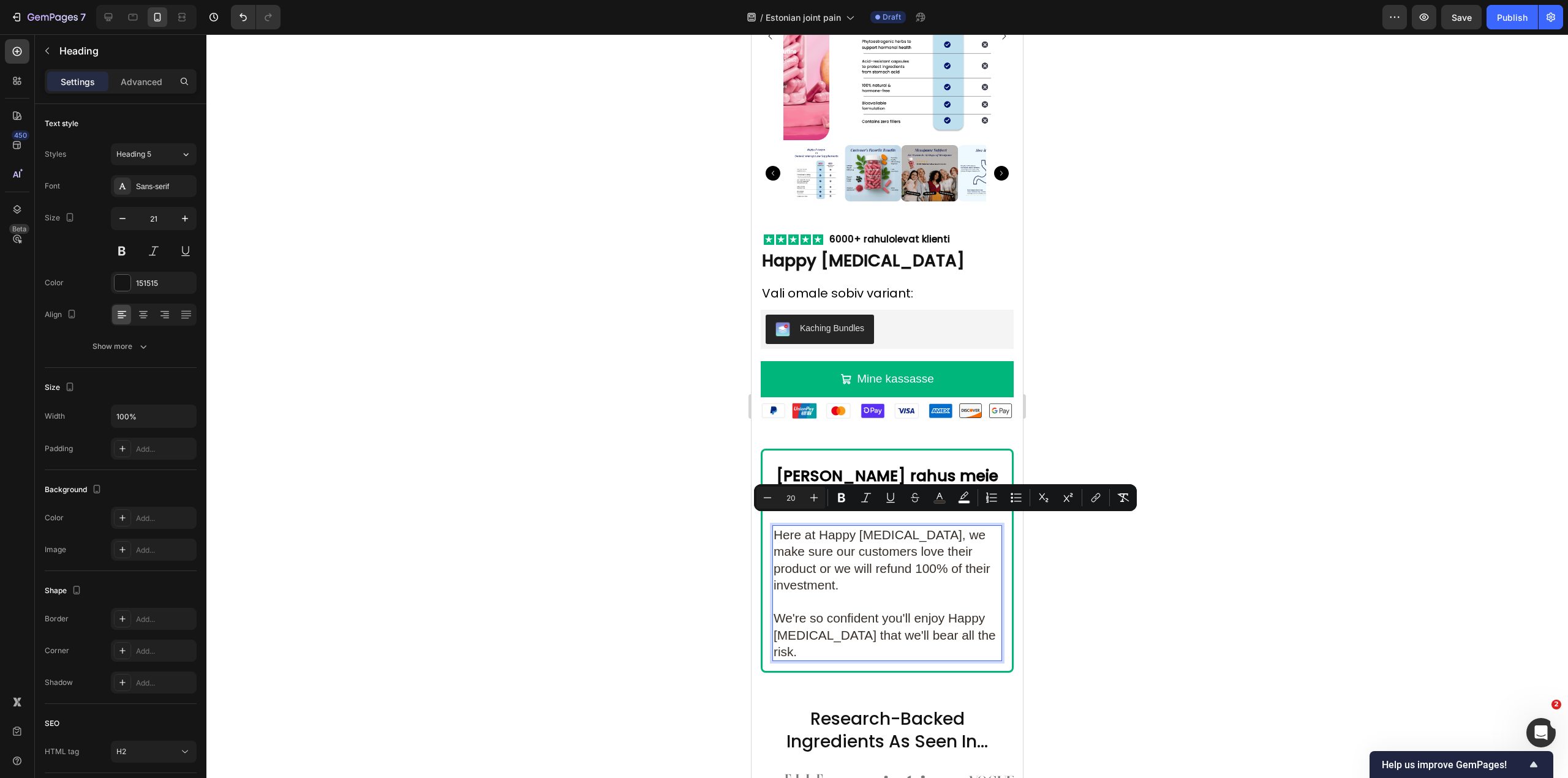
click at [836, 562] on span "Here at Happy Estrogen, we make sure our customers love their product or we wil…" at bounding box center [882, 560] width 217 height 64
click at [843, 578] on p "Here at Happy Estrogen, we make sure our customers love their product or we wil…" at bounding box center [887, 593] width 228 height 134
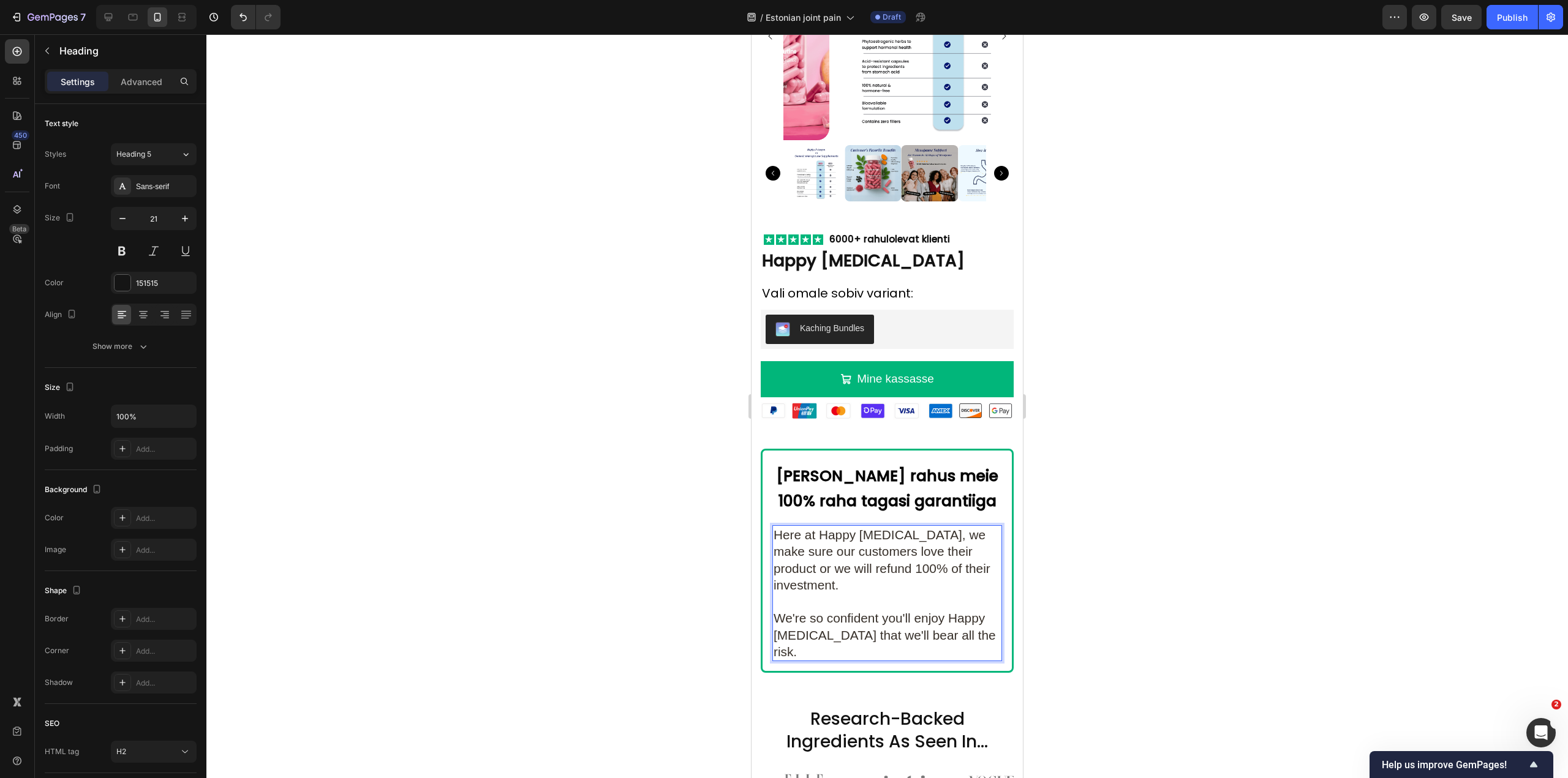
click at [843, 575] on p "Here at Happy Estrogen, we make sure our customers love their product or we wil…" at bounding box center [887, 593] width 228 height 134
click at [874, 599] on p "Here at Happy Estrogen, we make sure our customers love their product or we wil…" at bounding box center [887, 593] width 228 height 134
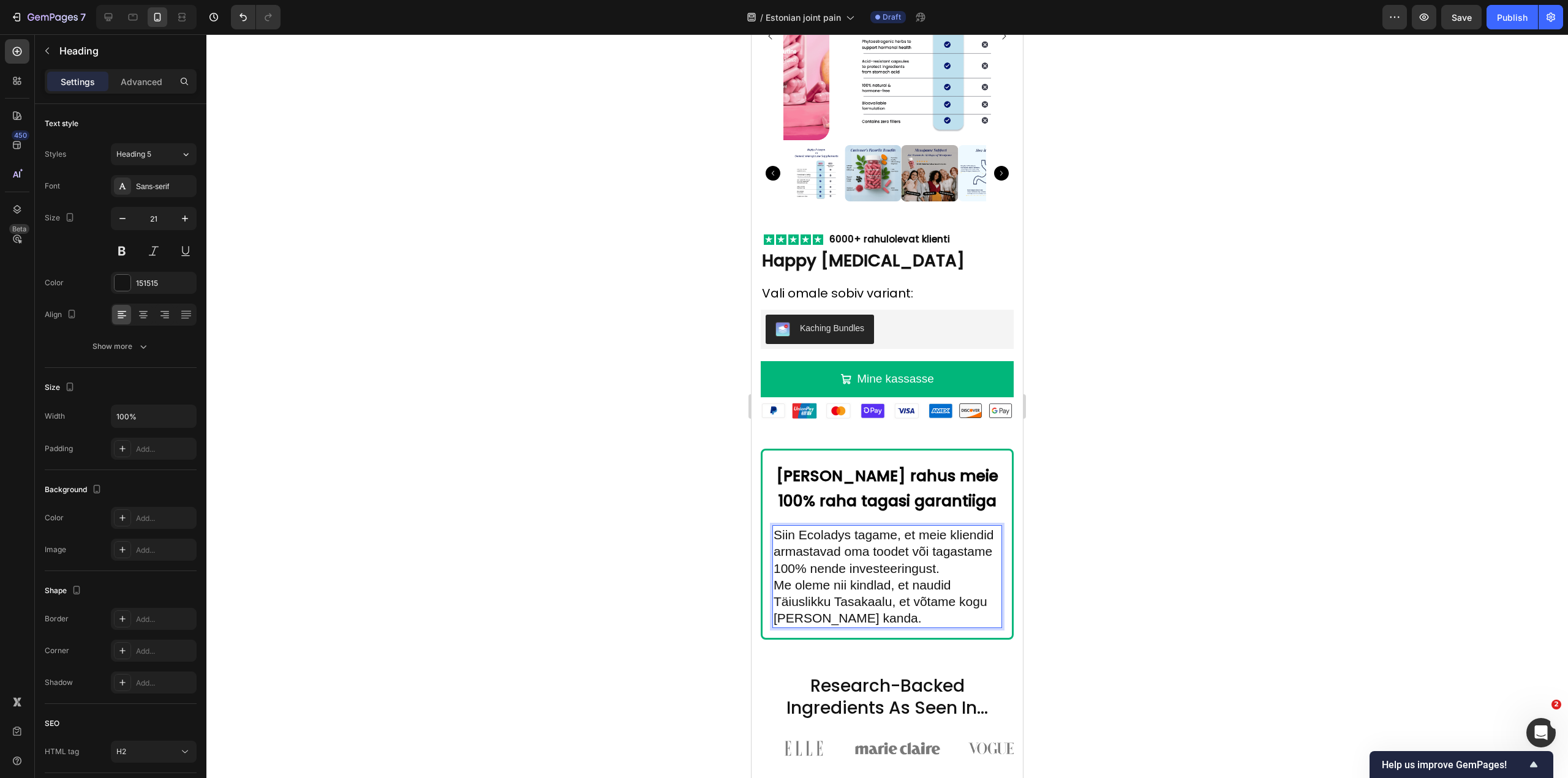
click at [873, 571] on p "Siin Ecoladys tagame, et meie kliendid armastavad oma toodet või tagastame 100%…" at bounding box center [887, 576] width 228 height 100
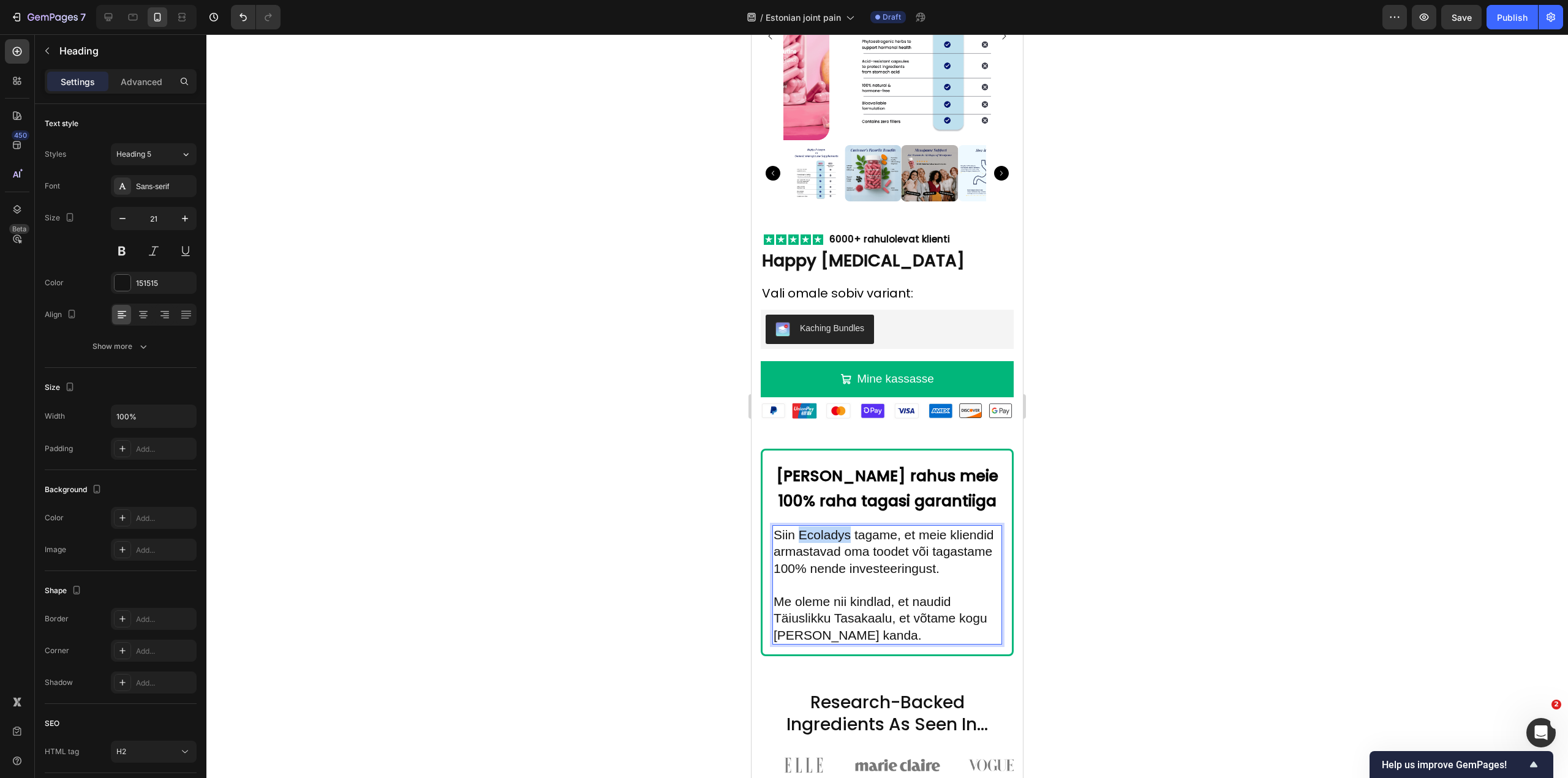
drag, startPoint x: 851, startPoint y: 524, endPoint x: 799, endPoint y: 522, distance: 52.0
click at [799, 526] on p "Siin Ecoladys tagame, et meie kliendid armastavad oma toodet või tagastame 100%…" at bounding box center [887, 585] width 228 height 117
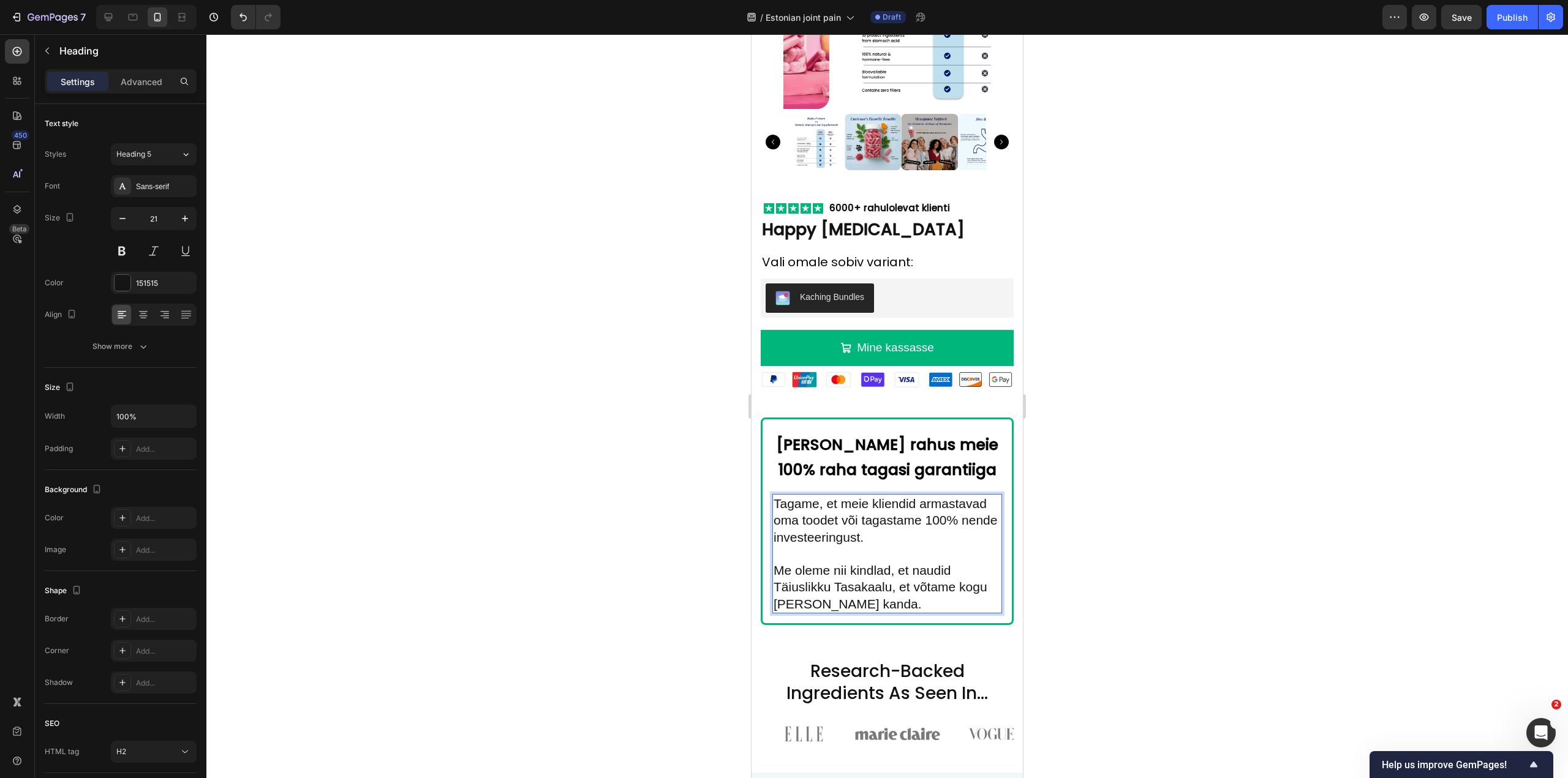
scroll to position [7137, 0]
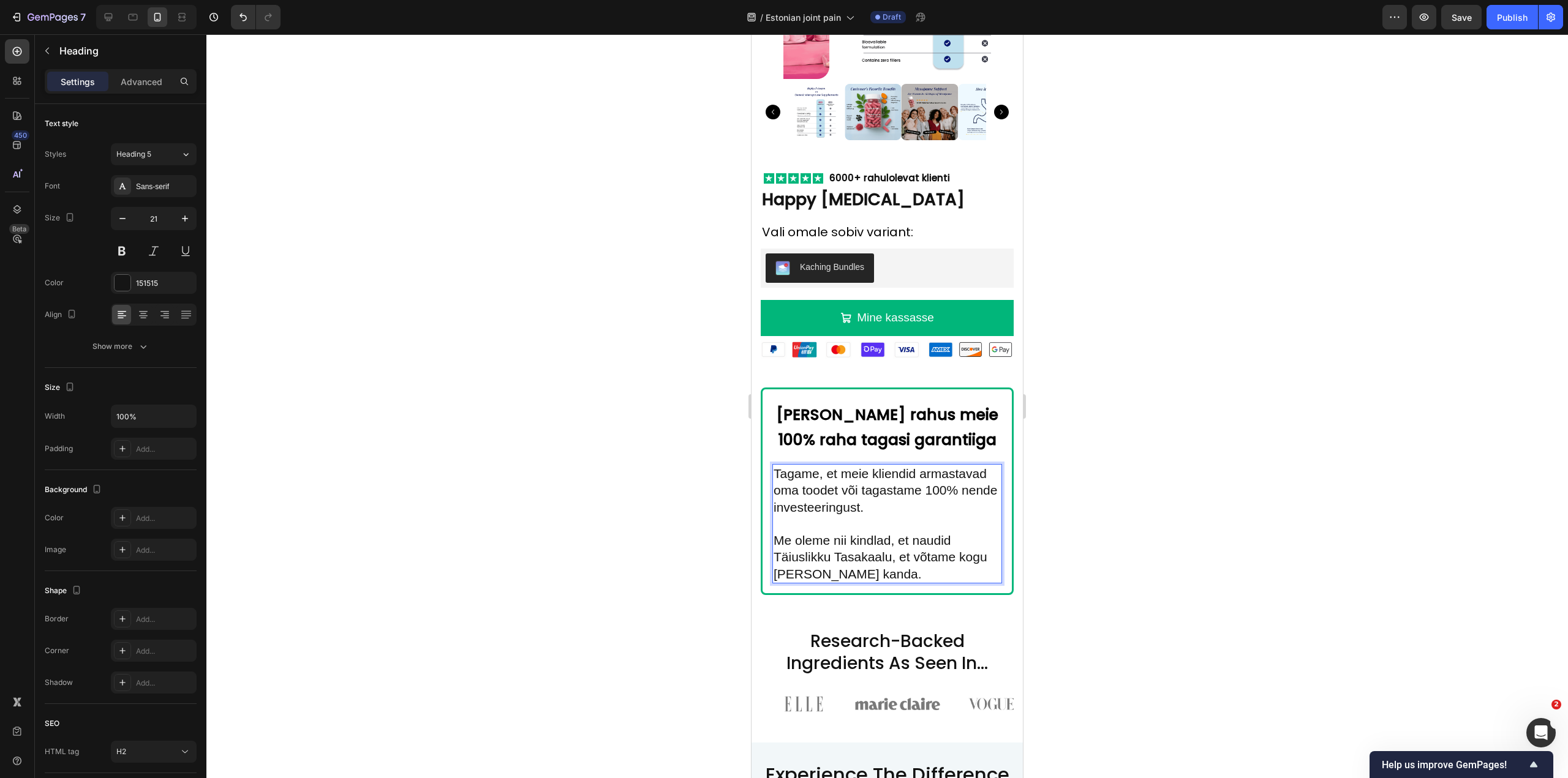
click at [848, 466] on p "Tagame, et meie kliendid armastavad oma toodet või tagastame 100% nende investe…" at bounding box center [887, 524] width 228 height 117
click at [838, 477] on p "Tagame, et meie kliendid armastavad oma toodet või tagastame 100% nende investe…" at bounding box center [887, 524] width 228 height 117
click at [919, 466] on p "Tagame, et meie kliendid armastavad oma toodet või tagastame 100% nende investe…" at bounding box center [887, 524] width 228 height 117
click at [802, 470] on p "Tagame, et meie kliendid armastavad oma toodet või tagastame 100% nende investe…" at bounding box center [887, 524] width 228 height 117
click at [829, 475] on p "Tagame, et meie kliendid armastavad oma toodet või tagastame 100% nende investe…" at bounding box center [887, 524] width 228 height 117
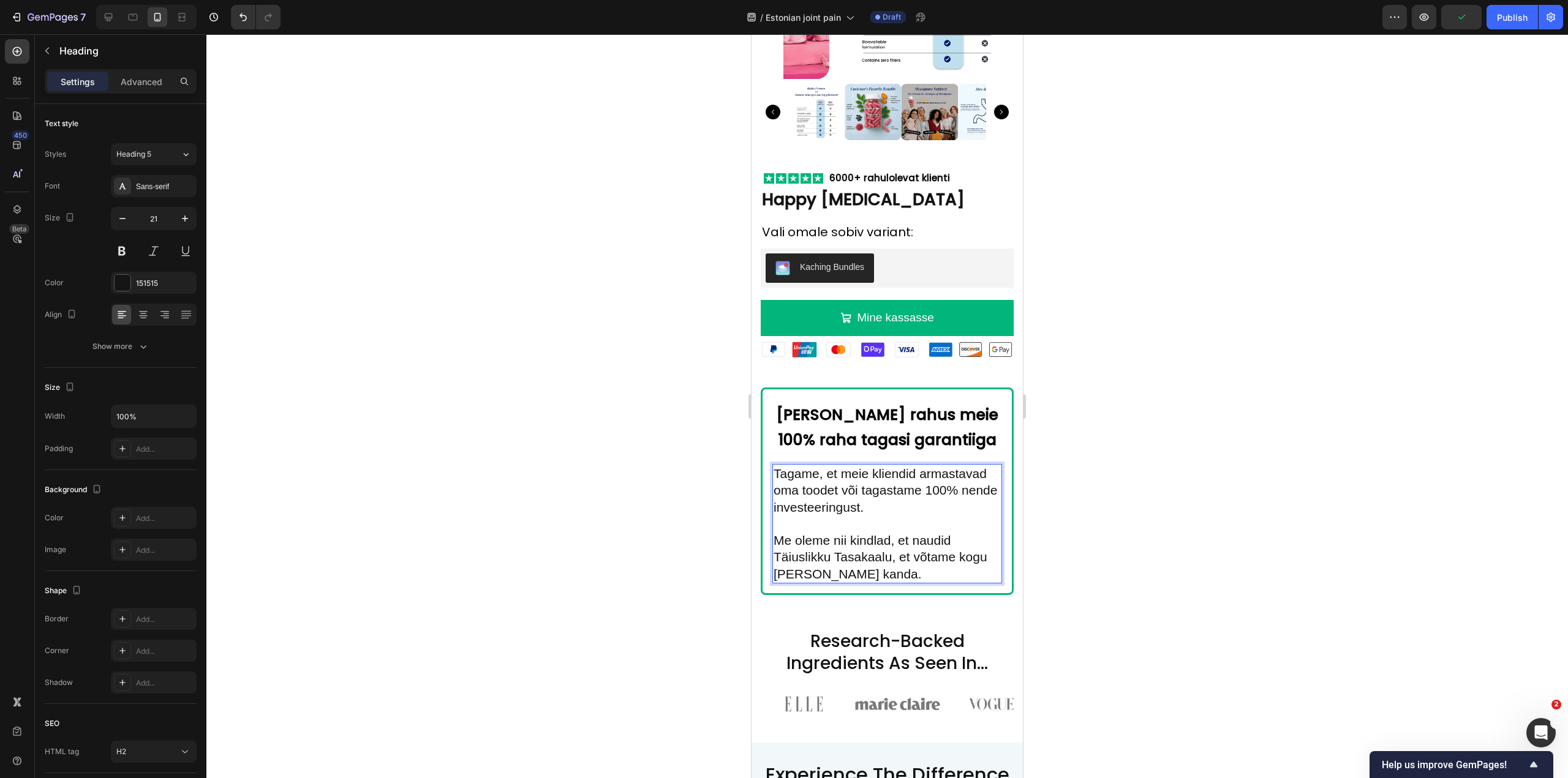
click at [810, 466] on p "Tagame, et meie kliendid armastavad oma toodet või tagastame 100% nende investe…" at bounding box center [887, 524] width 228 height 117
click at [834, 466] on p "Tagame, et meie kliendid armastavad oma toodet või tagastame 100% nende investe…" at bounding box center [887, 524] width 228 height 117
click at [854, 466] on p "Tagame, et meie kliendid armastavad oma toodet või tagastame 100% nende investe…" at bounding box center [887, 524] width 228 height 117
click at [862, 482] on p "Tagame, et meie kliendid armastavad oma toodet või tagastame 100% nende investe…" at bounding box center [887, 524] width 228 height 117
click at [850, 466] on p "Tagame, et meie kliendid armastavad oma toodet või tagastame 100% nende investe…" at bounding box center [887, 524] width 228 height 117
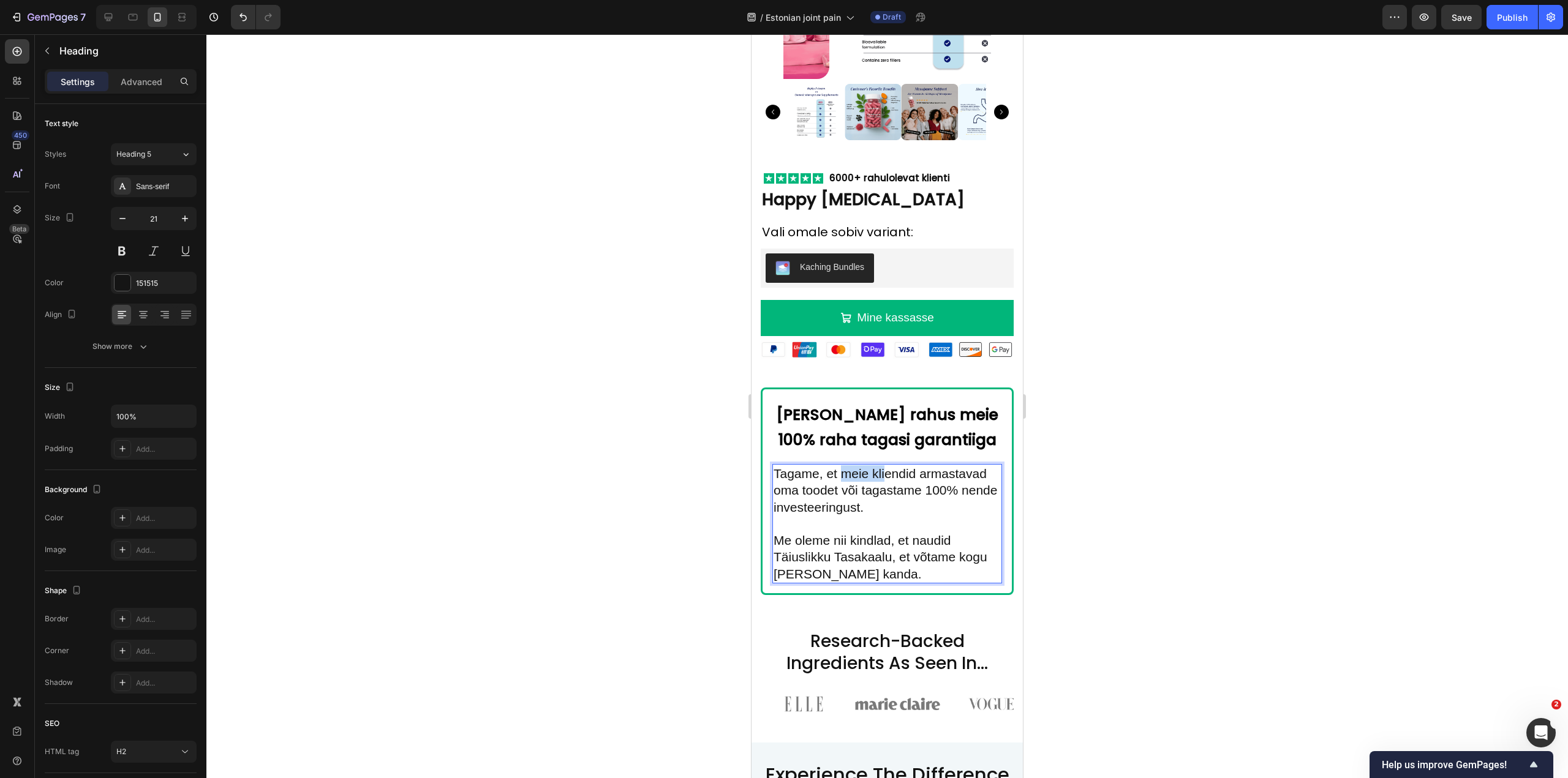
drag, startPoint x: 843, startPoint y: 461, endPoint x: 895, endPoint y: 470, distance: 52.8
click at [889, 466] on p "Tagame, et meie kliendid armastavad oma toodet või tagastame 100% nende investe…" at bounding box center [887, 524] width 228 height 117
click at [907, 480] on p "Tagame, et meie kliendid armastavad oma toodet või tagastame 100% nende investe…" at bounding box center [887, 524] width 228 height 117
drag, startPoint x: 798, startPoint y: 482, endPoint x: 774, endPoint y: 478, distance: 24.3
click at [774, 478] on p "Tagame, et meie kliendid armastavad oma toodet või tagastame 100% nende investe…" at bounding box center [887, 524] width 228 height 117
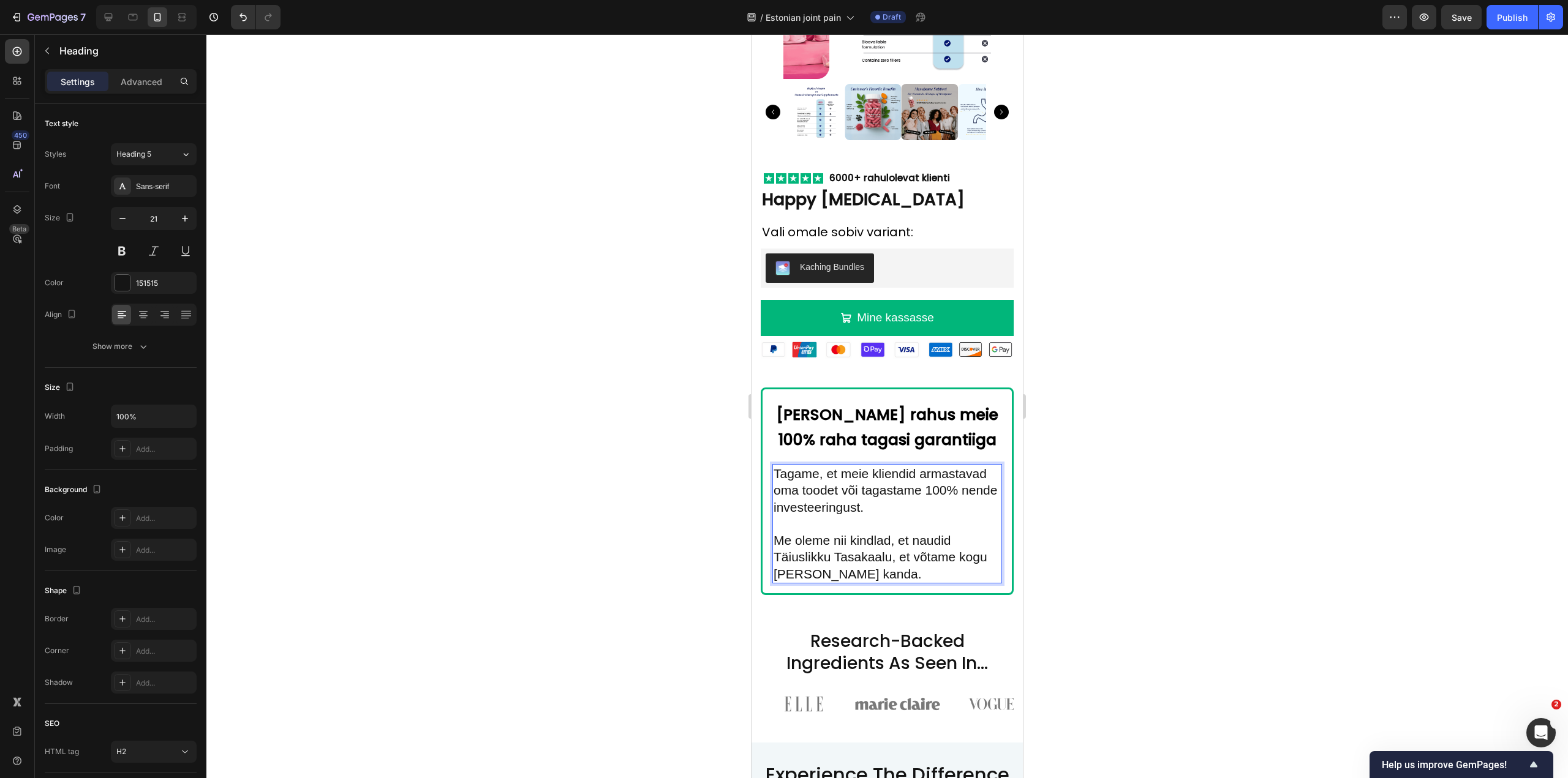
click at [821, 479] on p "Tagame, et meie kliendid armastavad oma toodet või tagastame 100% nende investe…" at bounding box center [887, 524] width 228 height 117
drag, startPoint x: 838, startPoint y: 480, endPoint x: 762, endPoint y: 479, distance: 76.0
click at [762, 479] on div "⁠⁠⁠⁠⁠⁠⁠ Telli süda rahus meie 100% raha tagasi garantiiga Heading Tagame, et me…" at bounding box center [887, 491] width 253 height 208
click at [815, 500] on p "Tagame, et meie kliendid armastavad Täiuslikku Tasakaalu või tagastame 100% nen…" at bounding box center [887, 524] width 228 height 117
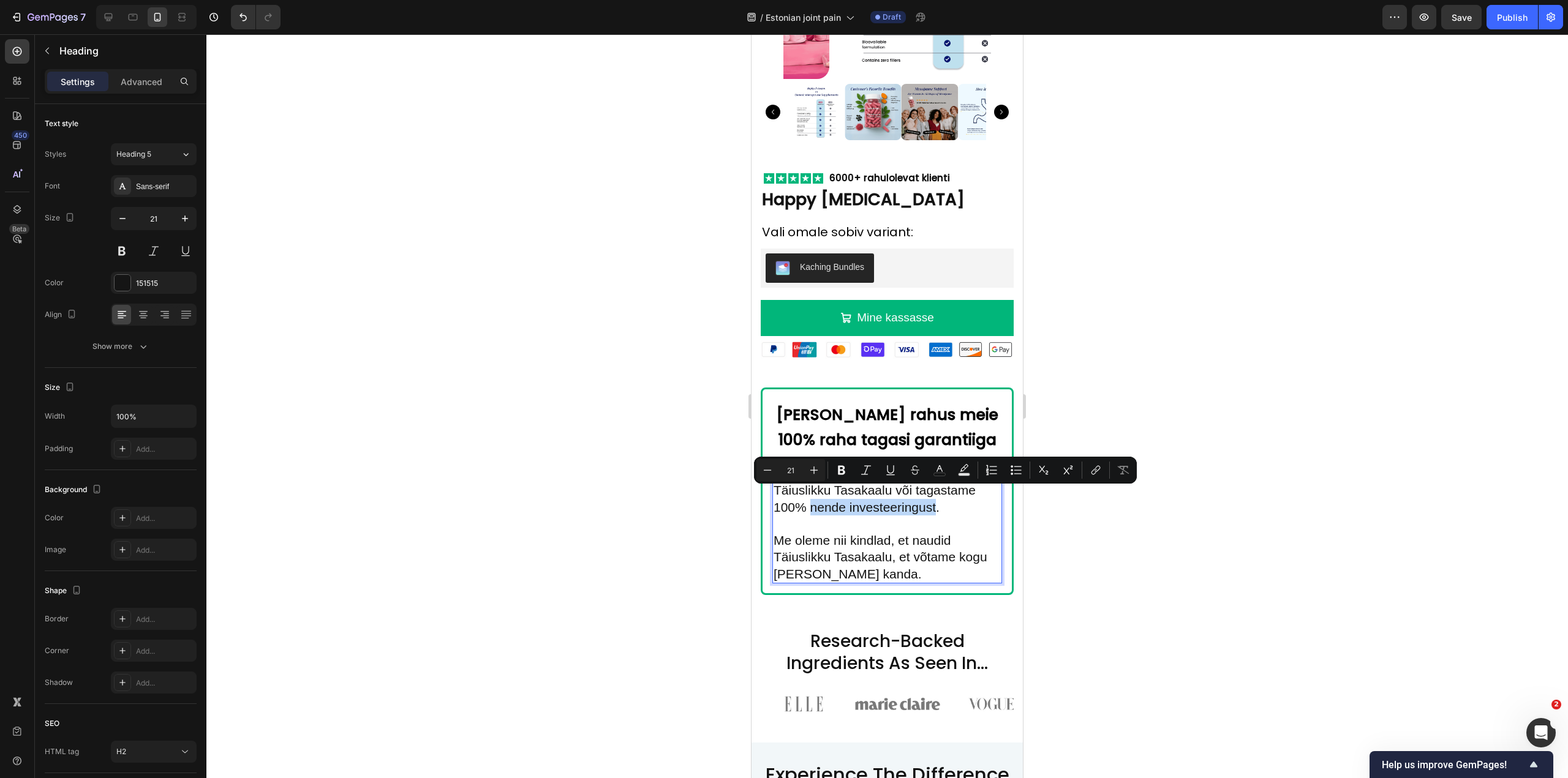
drag, startPoint x: 813, startPoint y: 494, endPoint x: 935, endPoint y: 496, distance: 122.0
click at [935, 496] on p "Tagame, et meie kliendid armastavad Täiuslikku Tasakaalu või tagastame 100% nen…" at bounding box center [887, 524] width 228 height 117
click at [814, 500] on p "Tagame, et meie kliendid armastavad Täiuslikku Tasakaalu või tagastame 100% nen…" at bounding box center [887, 524] width 228 height 117
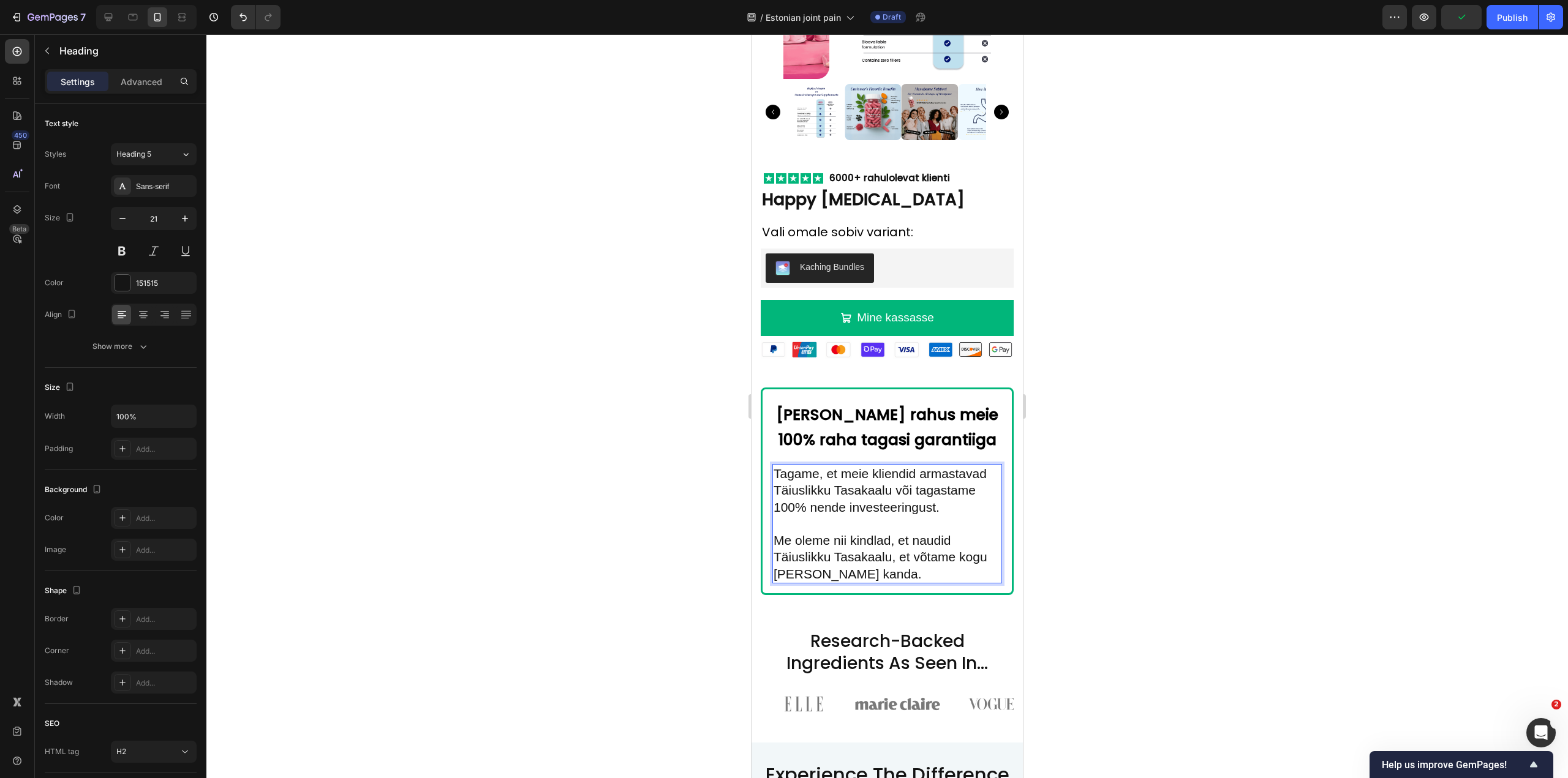
click at [825, 497] on p "Tagame, et meie kliendid armastavad Täiuslikku Tasakaalu või tagastame 100% nen…" at bounding box center [887, 524] width 228 height 117
drag, startPoint x: 812, startPoint y: 493, endPoint x: 937, endPoint y: 493, distance: 125.0
click at [937, 493] on p "Tagame, et meie kliendid armastavad Täiuslikku Tasakaalu või tagastame 100% nen…" at bounding box center [887, 524] width 228 height 117
click at [724, 459] on div at bounding box center [887, 406] width 1362 height 744
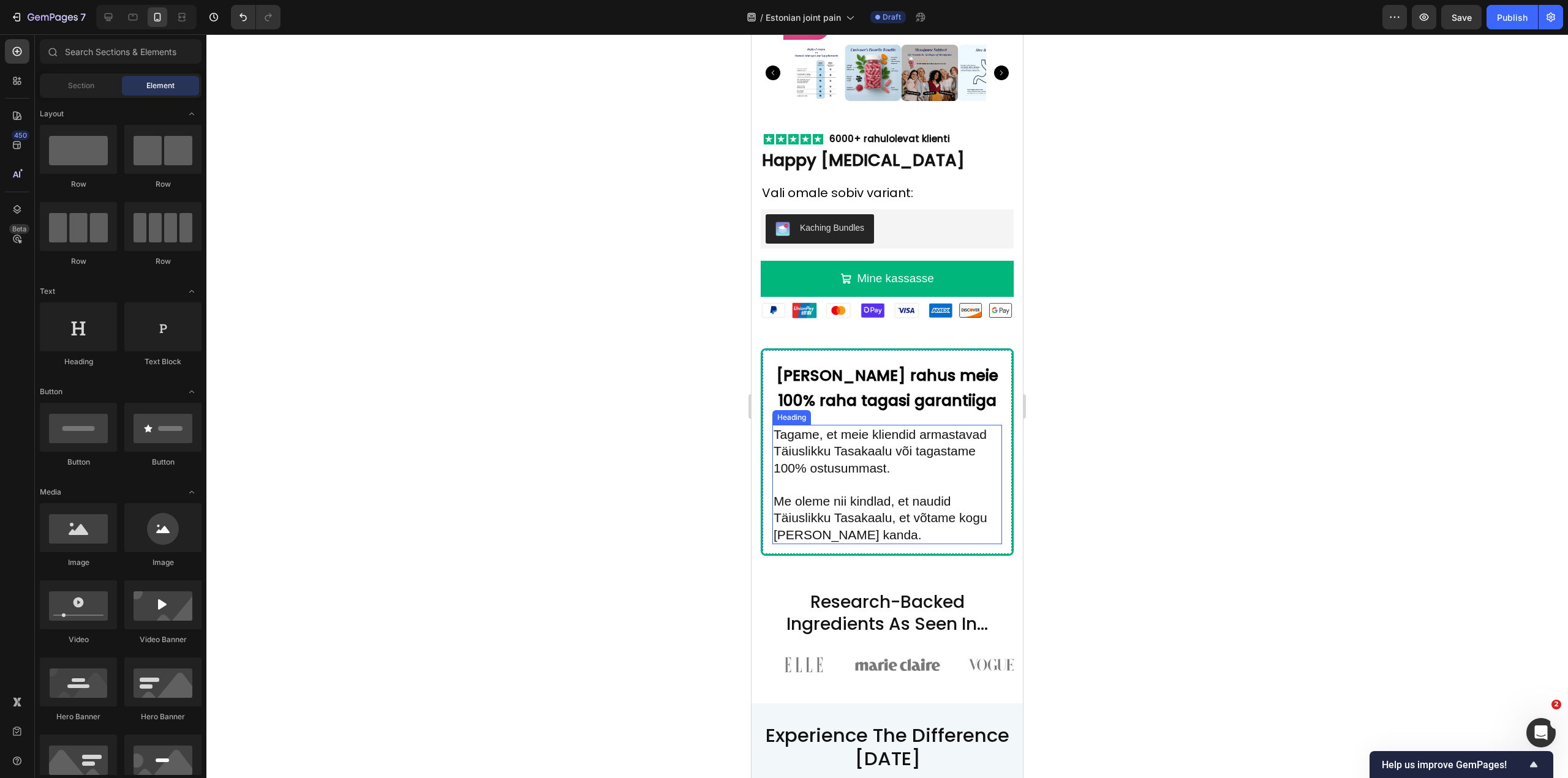
scroll to position [7198, 0]
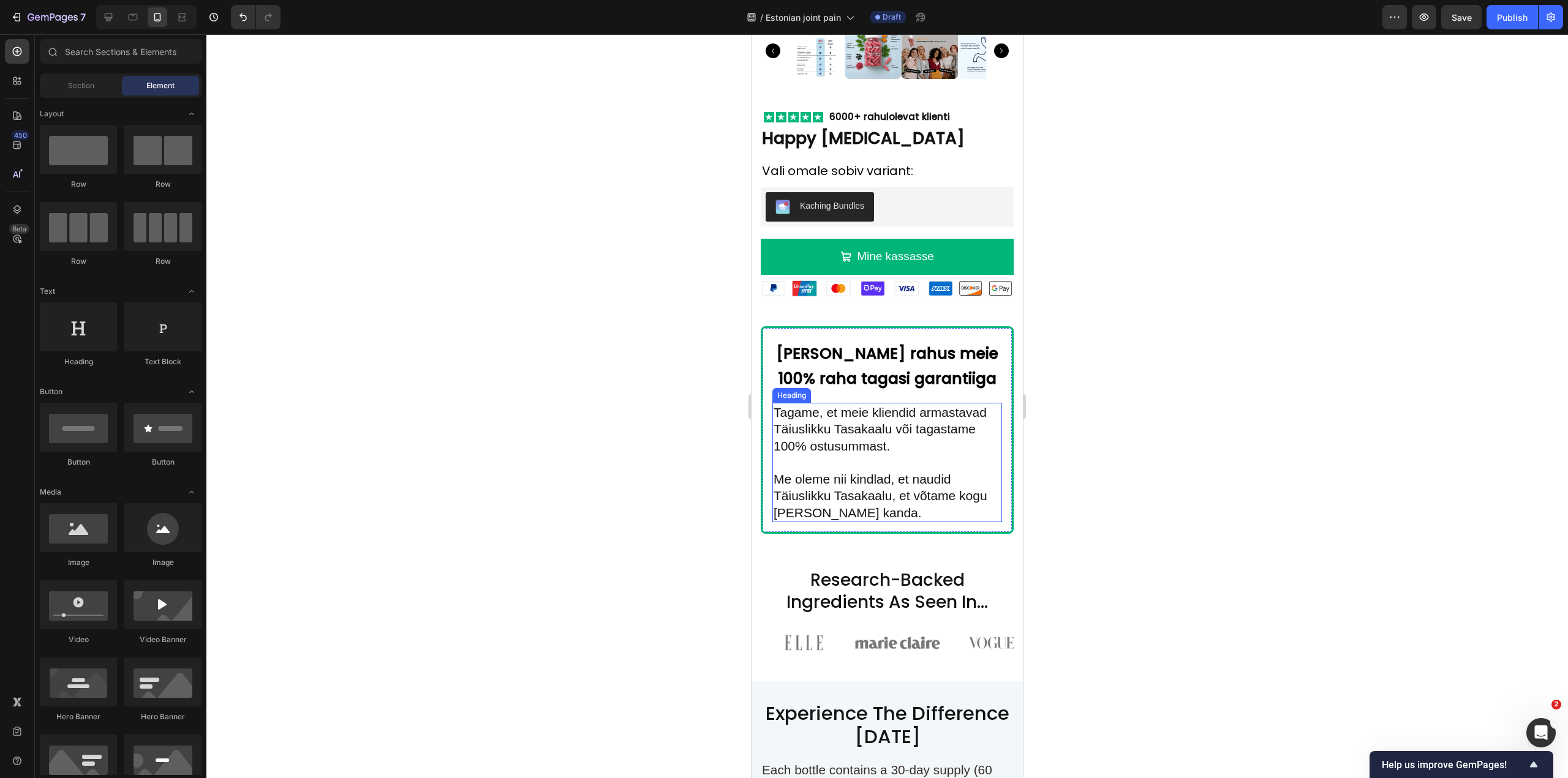
click at [873, 421] on p "Tagame, et meie kliendid armastavad Täiuslikku Tasakaalu või tagastame 100% ost…" at bounding box center [887, 462] width 228 height 117
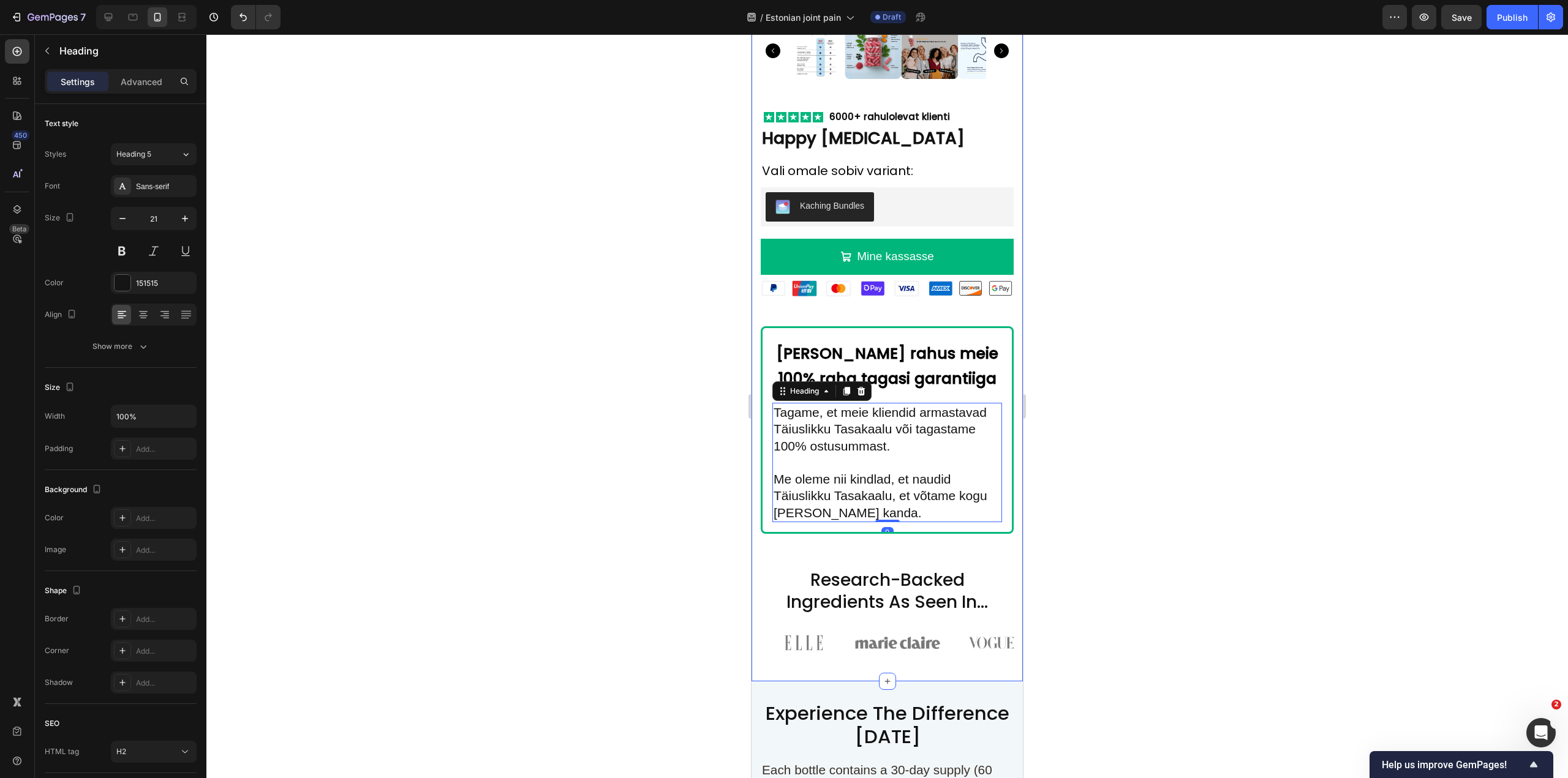
click at [869, 539] on div "Image Product Images Image 6000+ rahulolevat klienti Text Block Row Happy ESTRO…" at bounding box center [887, 207] width 253 height 910
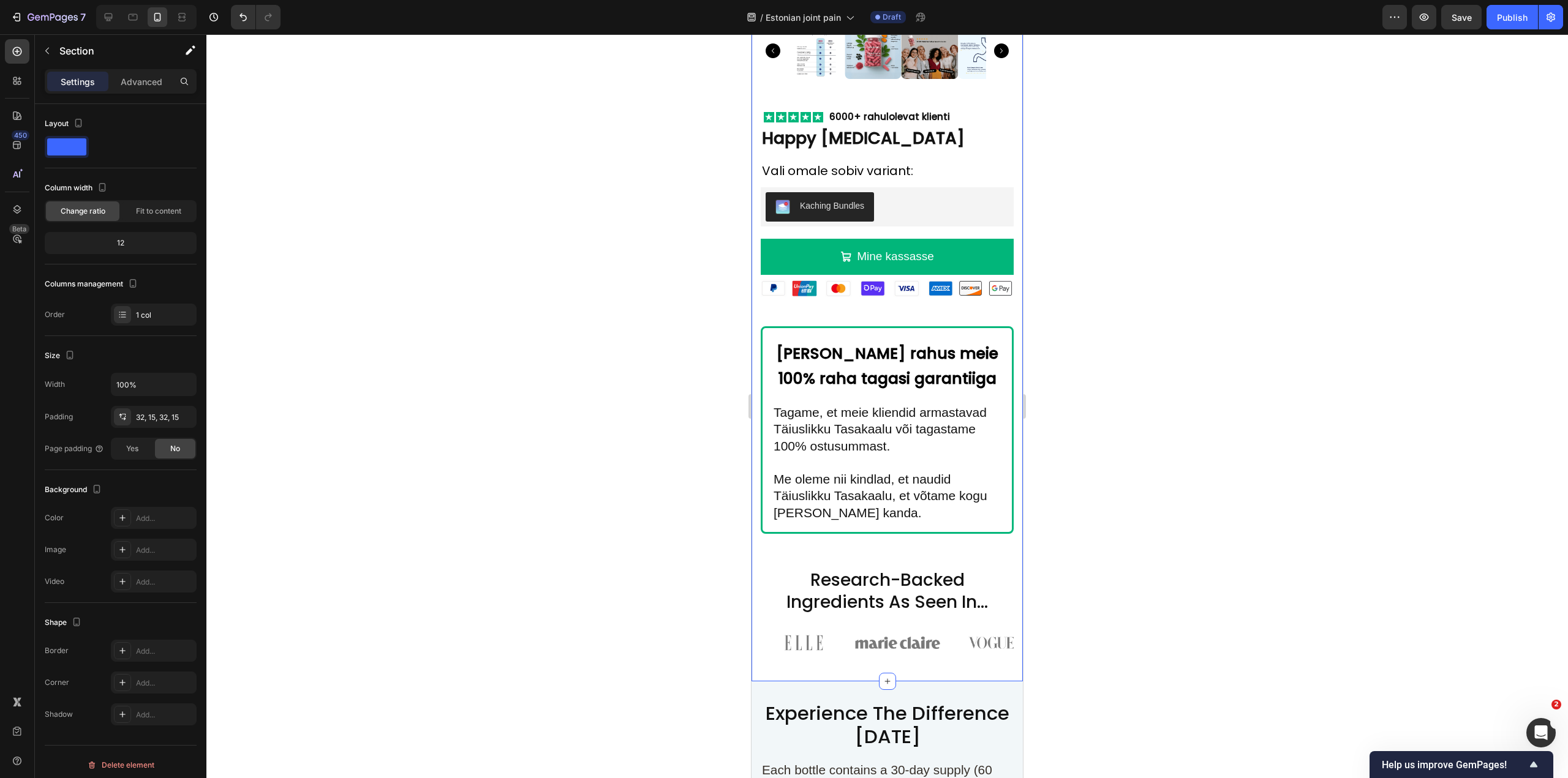
scroll to position [7260, 0]
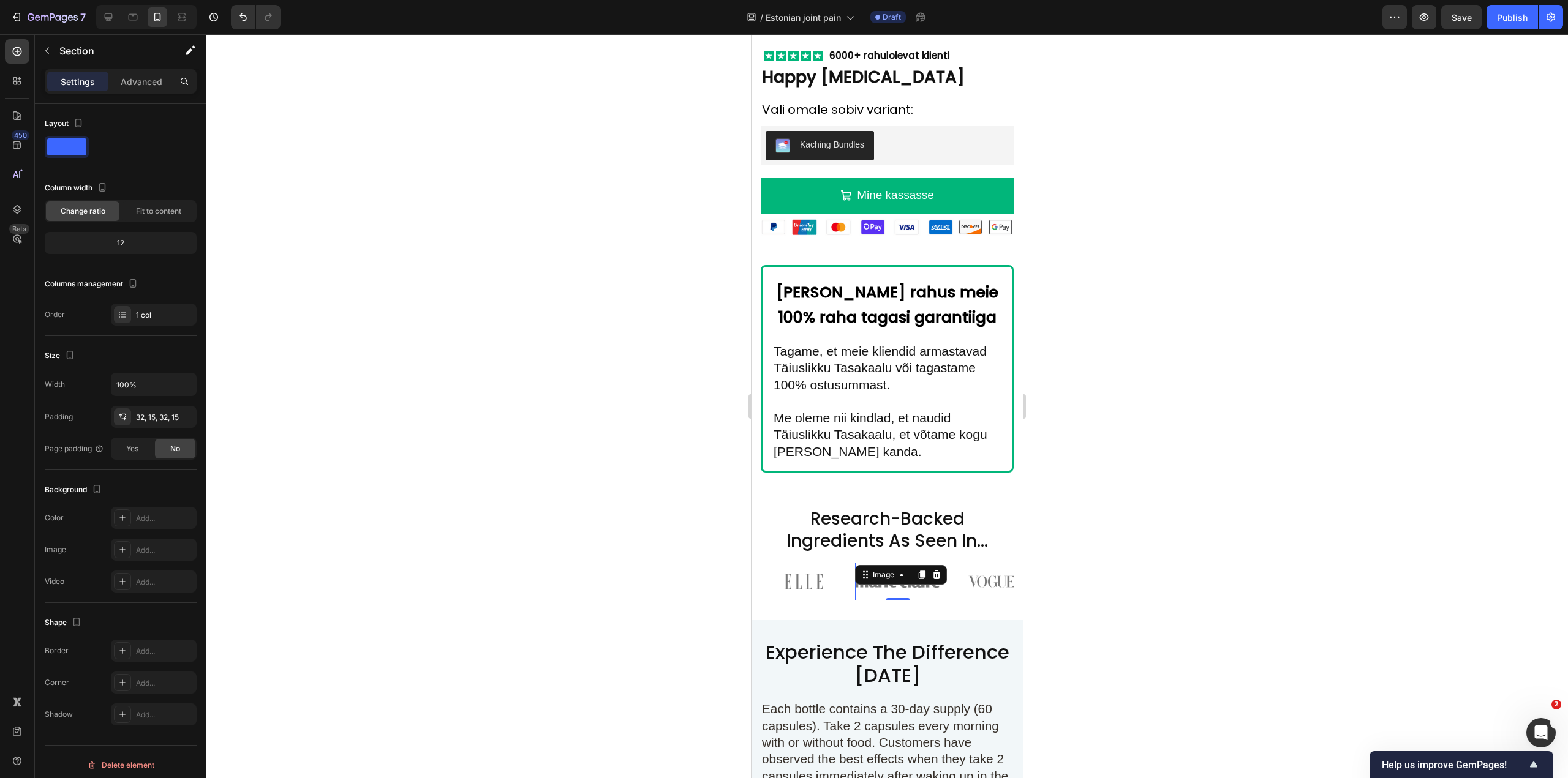
click at [885, 567] on div "Image 0" at bounding box center [898, 581] width 86 height 38
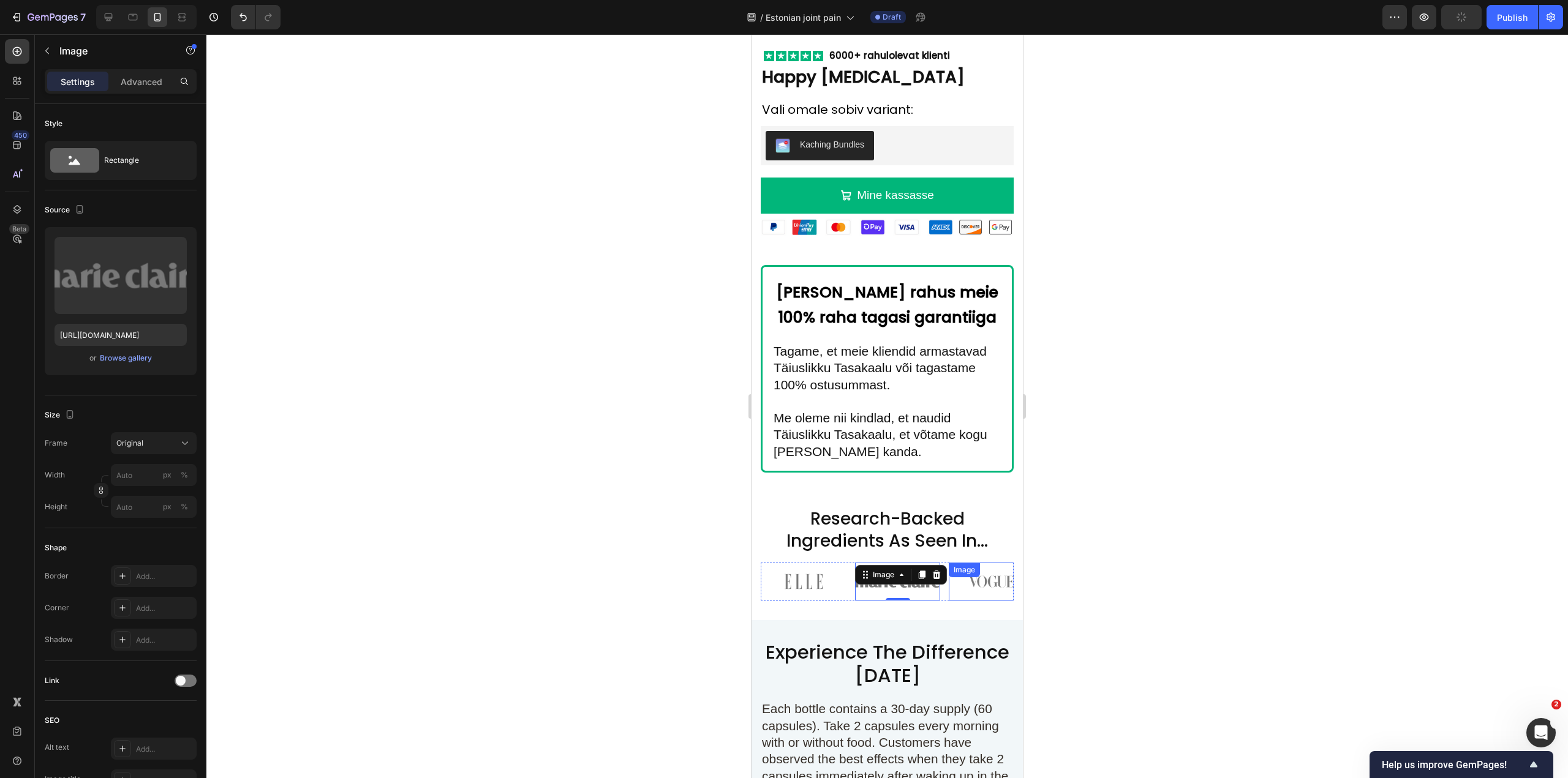
click at [973, 562] on div "Image" at bounding box center [964, 570] width 31 height 14
click at [944, 546] on div "Image Product Images Image 6000+ rahulolevat klienti Text Block Row Happy ESTRO…" at bounding box center [887, 145] width 253 height 910
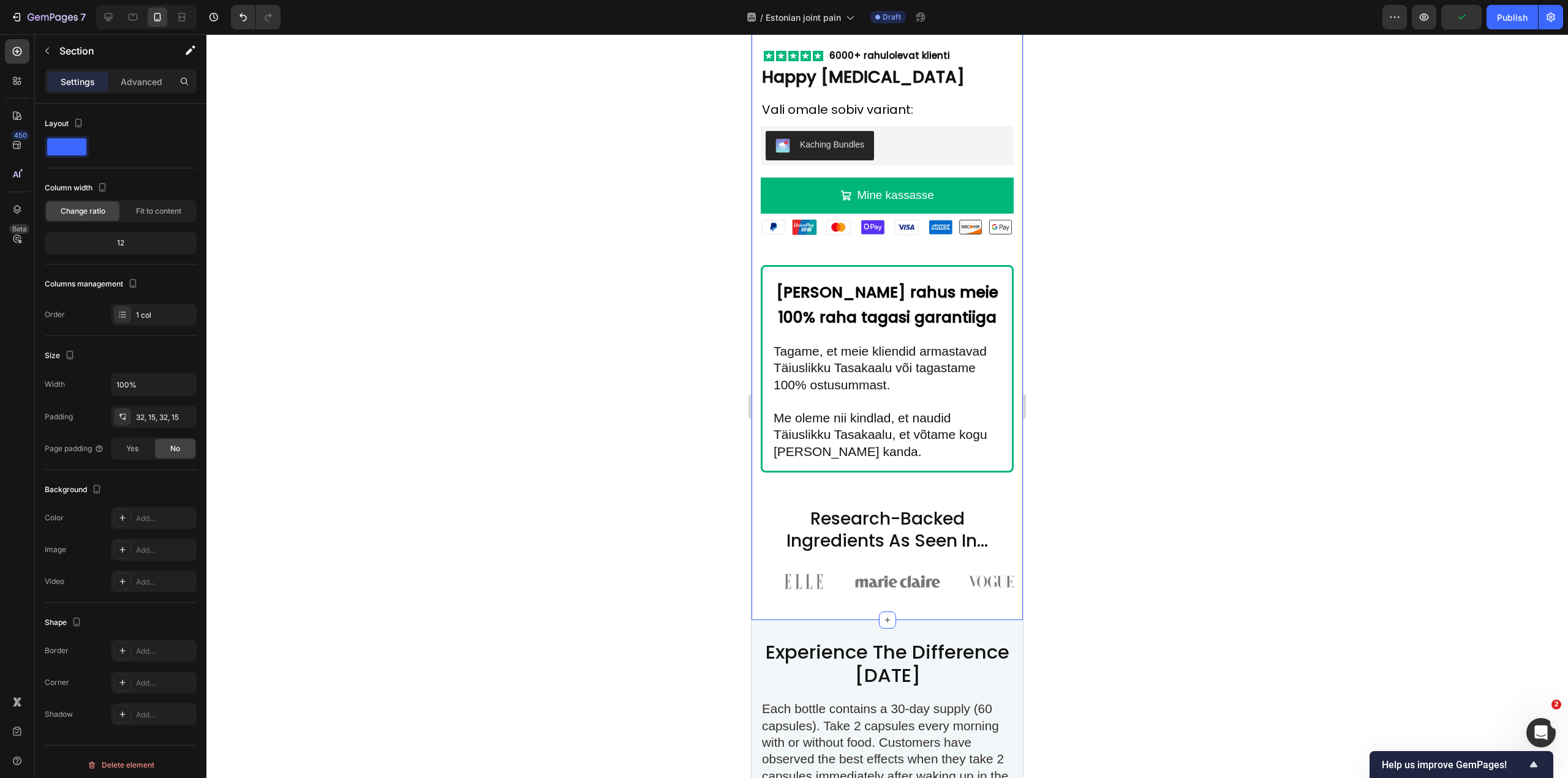
click at [944, 550] on div "Image Product Images Image 6000+ rahulolevat klienti Text Block Row Happy ESTRO…" at bounding box center [887, 145] width 253 height 910
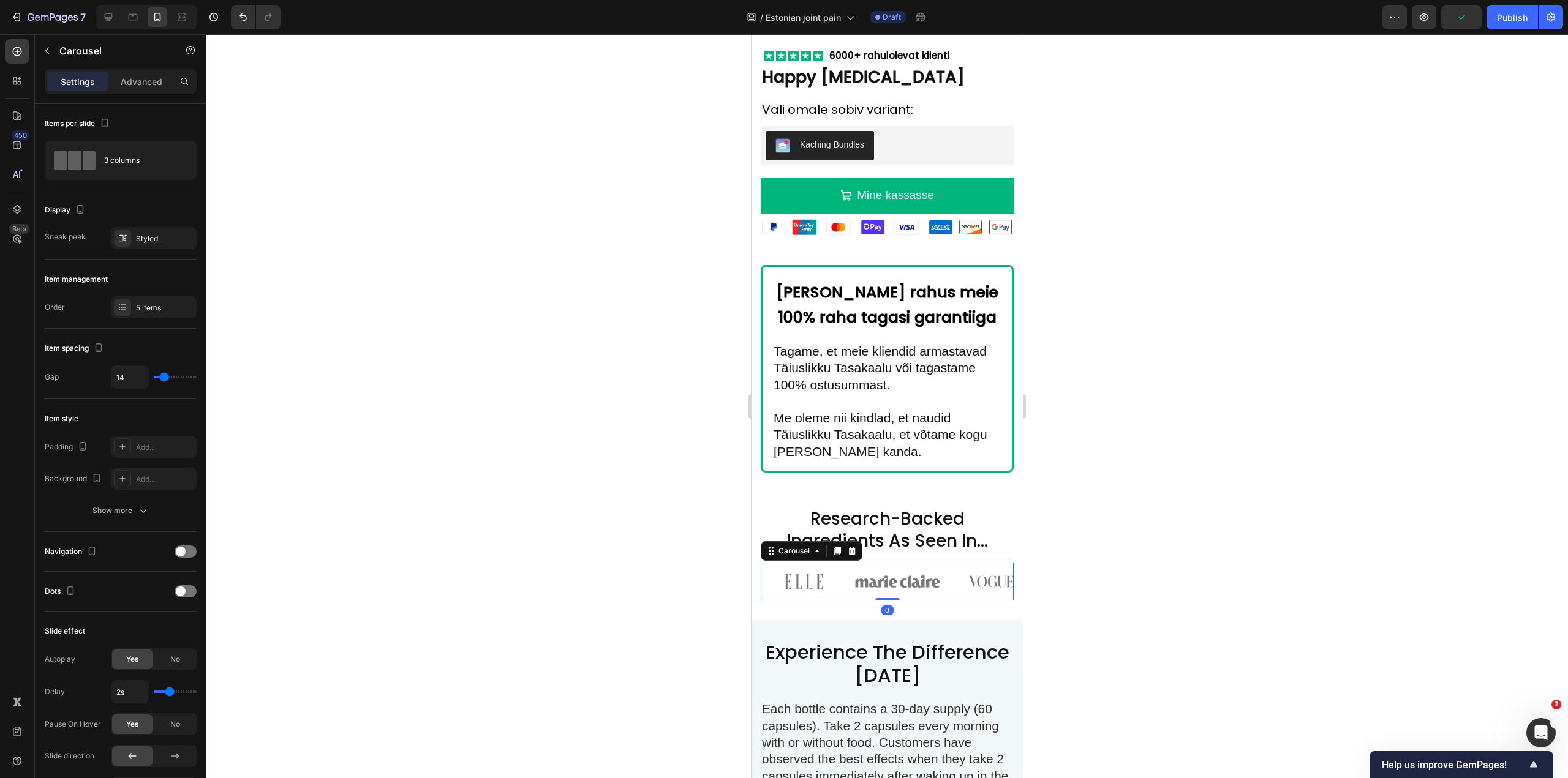
click at [944, 562] on div "Image Image Image Image Image" at bounding box center [887, 581] width 253 height 38
click at [855, 546] on icon at bounding box center [852, 550] width 8 height 9
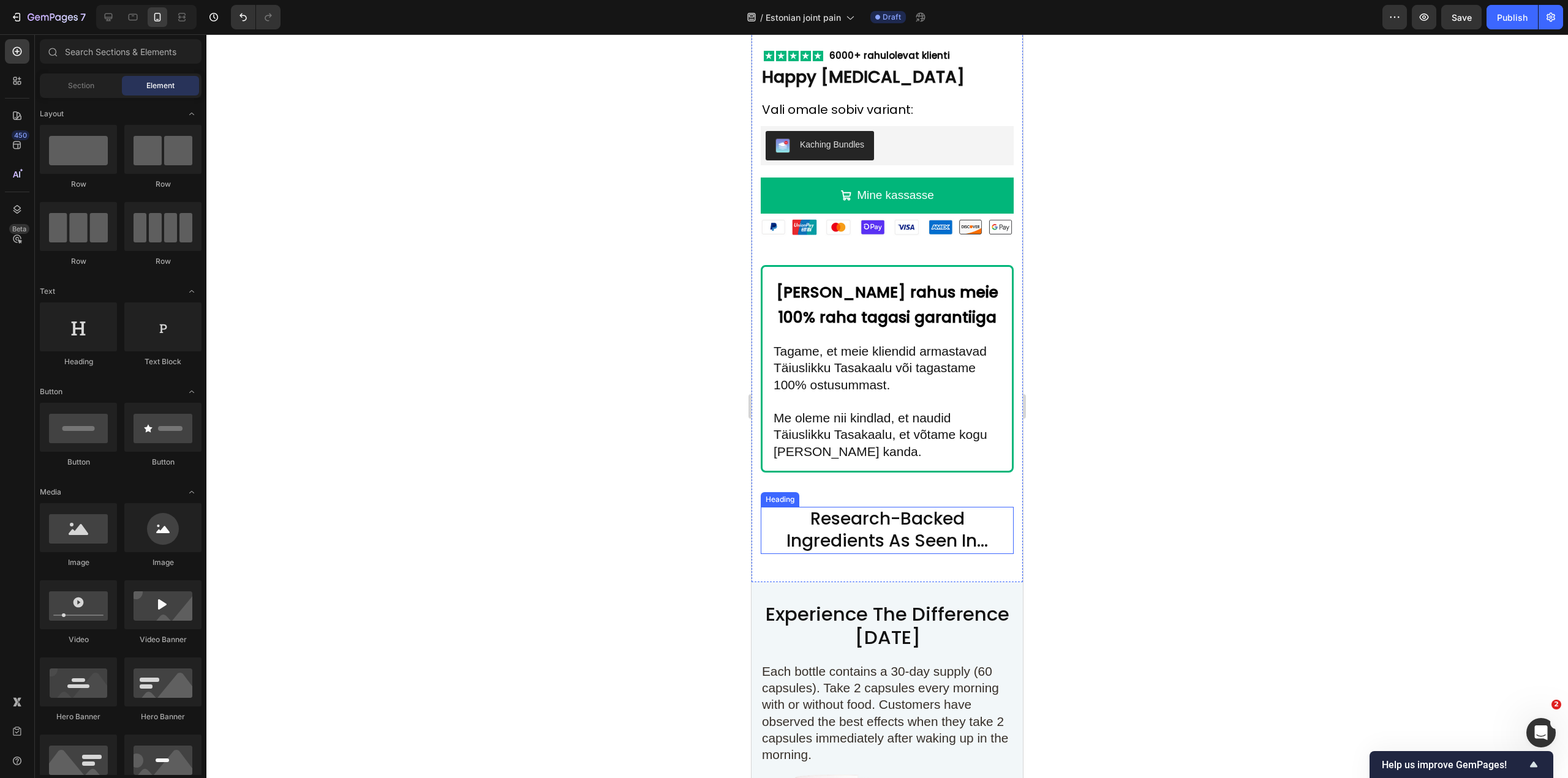
click at [882, 526] on h2 "Research-Backed Ingredients As Seen In…" at bounding box center [887, 530] width 253 height 47
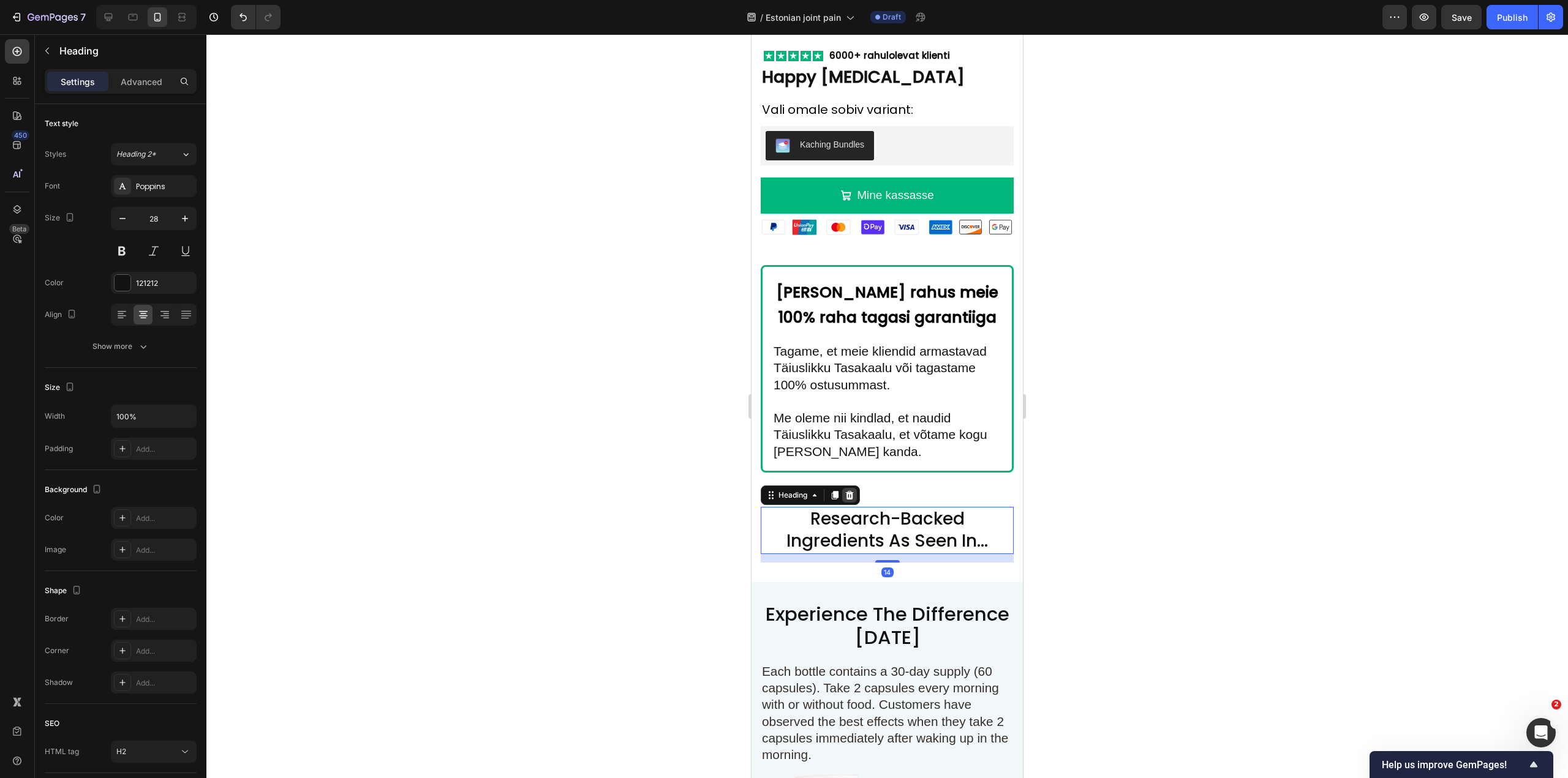
click at [854, 488] on div at bounding box center [850, 495] width 14 height 14
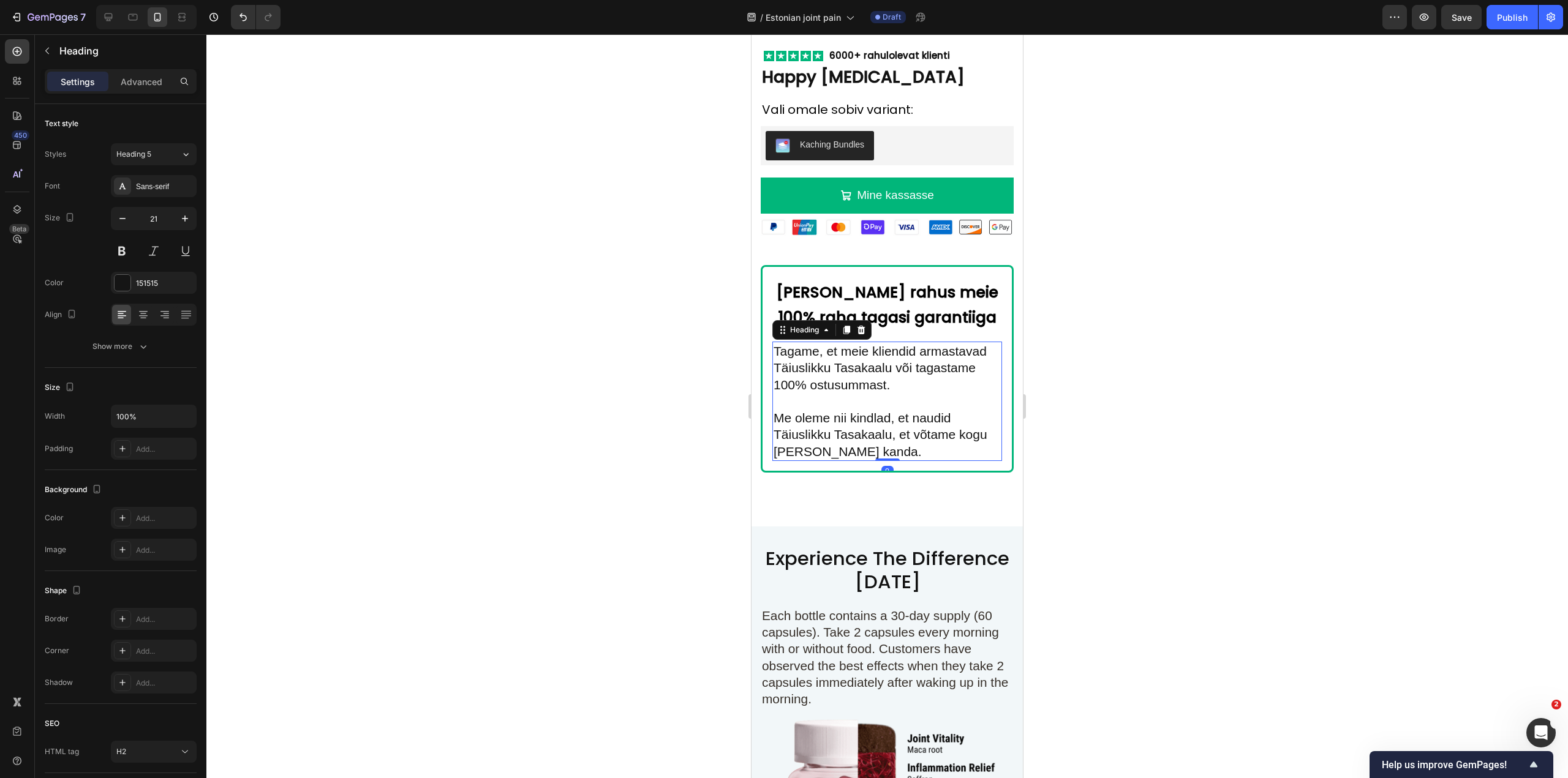
click at [905, 372] on p "Tagame, et meie kliendid armastavad Täiuslikku Tasakaalu või tagastame 100% ost…" at bounding box center [887, 401] width 228 height 117
click at [893, 404] on p "Tagame, et meie kliendid armastavad Täiuslikku Tasakaalu või tagastame 100% ost…" at bounding box center [887, 401] width 228 height 117
drag, startPoint x: 851, startPoint y: 404, endPoint x: 861, endPoint y: 404, distance: 10.0
click at [861, 404] on p "Tagame, et meie kliendid armastavad Täiuslikku Tasakaalu või tagastame 100% ost…" at bounding box center [887, 401] width 228 height 117
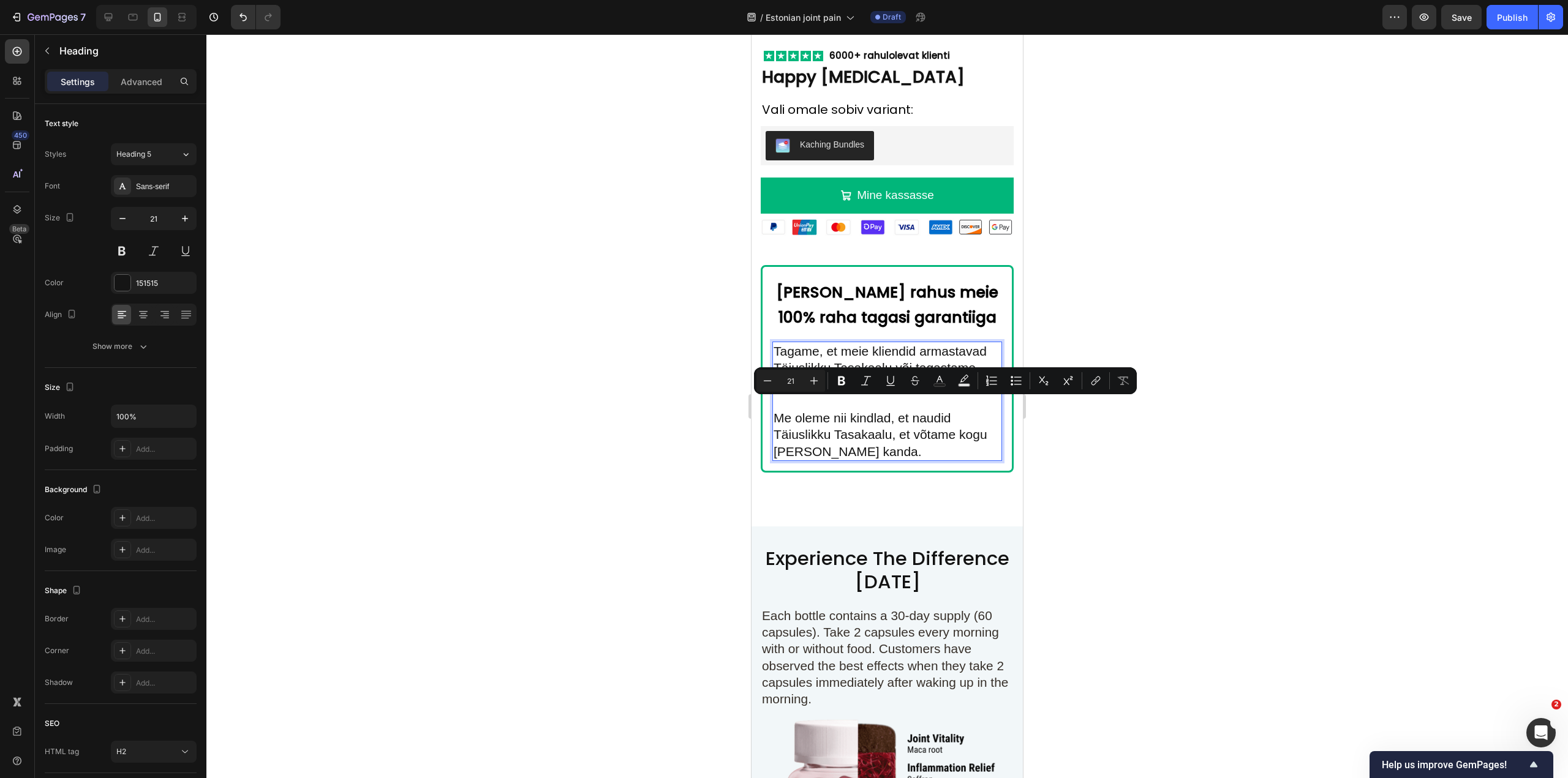
click at [885, 418] on p "Tagame, et meie kliendid armastavad Täiuslikku Tasakaalu või tagastame 100% ost…" at bounding box center [887, 401] width 228 height 117
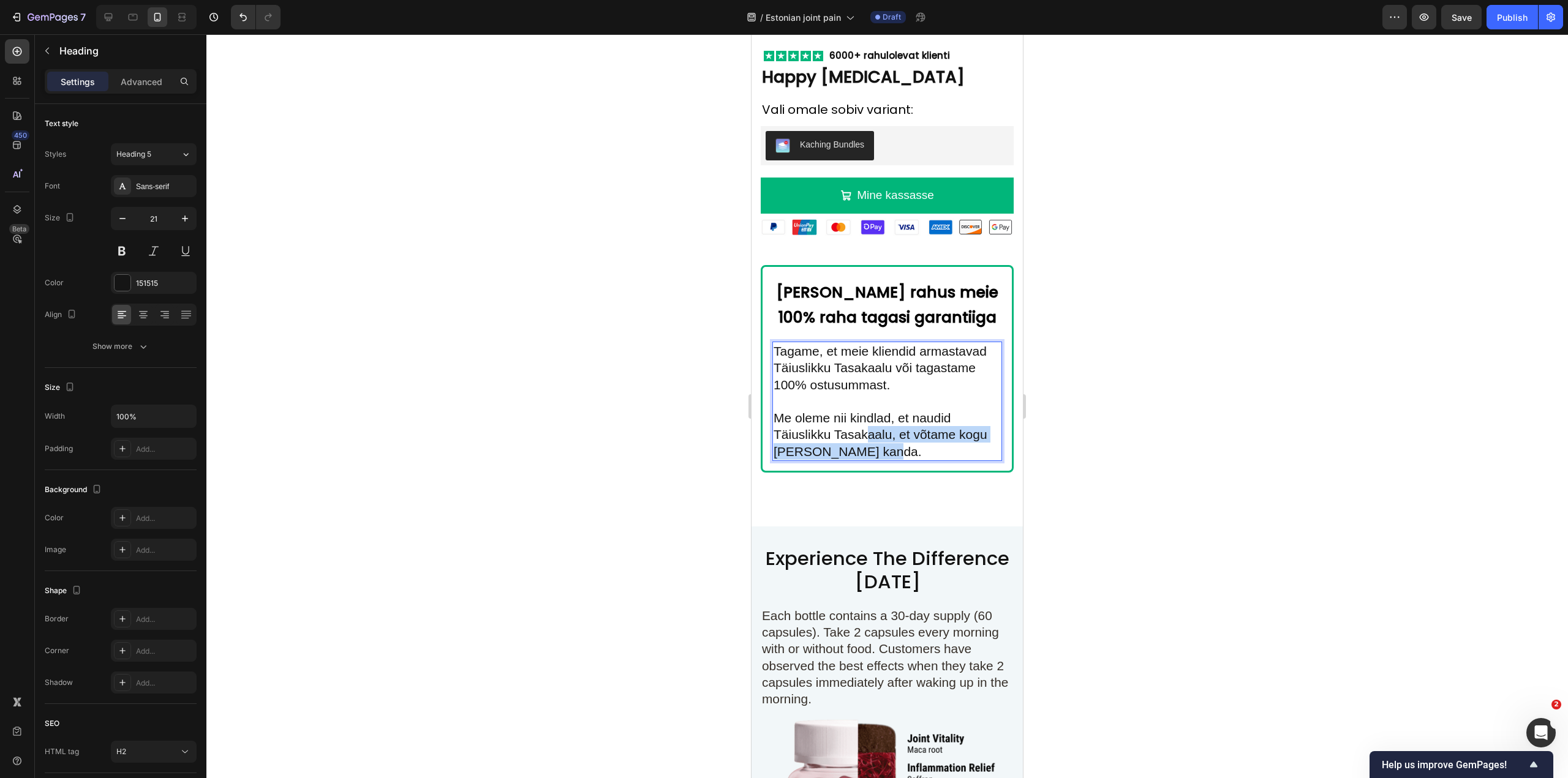
drag, startPoint x: 898, startPoint y: 437, endPoint x: 868, endPoint y: 419, distance: 35.0
click at [868, 419] on p "Tagame, et meie kliendid armastavad Täiuslikku Tasakaalu või tagastame 100% ost…" at bounding box center [887, 401] width 228 height 117
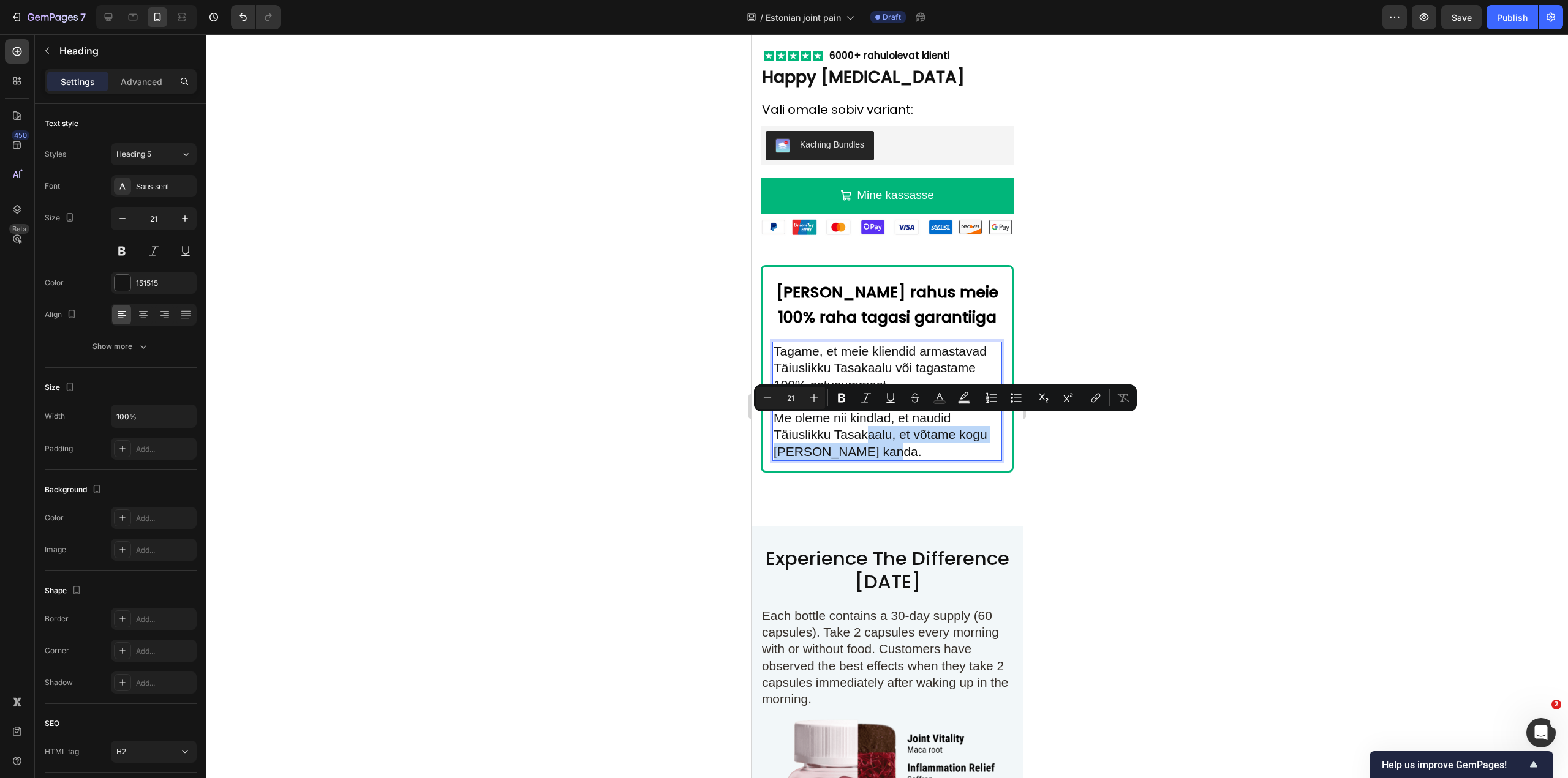
click at [890, 433] on p "Tagame, et meie kliendid armastavad Täiuslikku Tasakaalu või tagastame 100% ost…" at bounding box center [887, 401] width 228 height 117
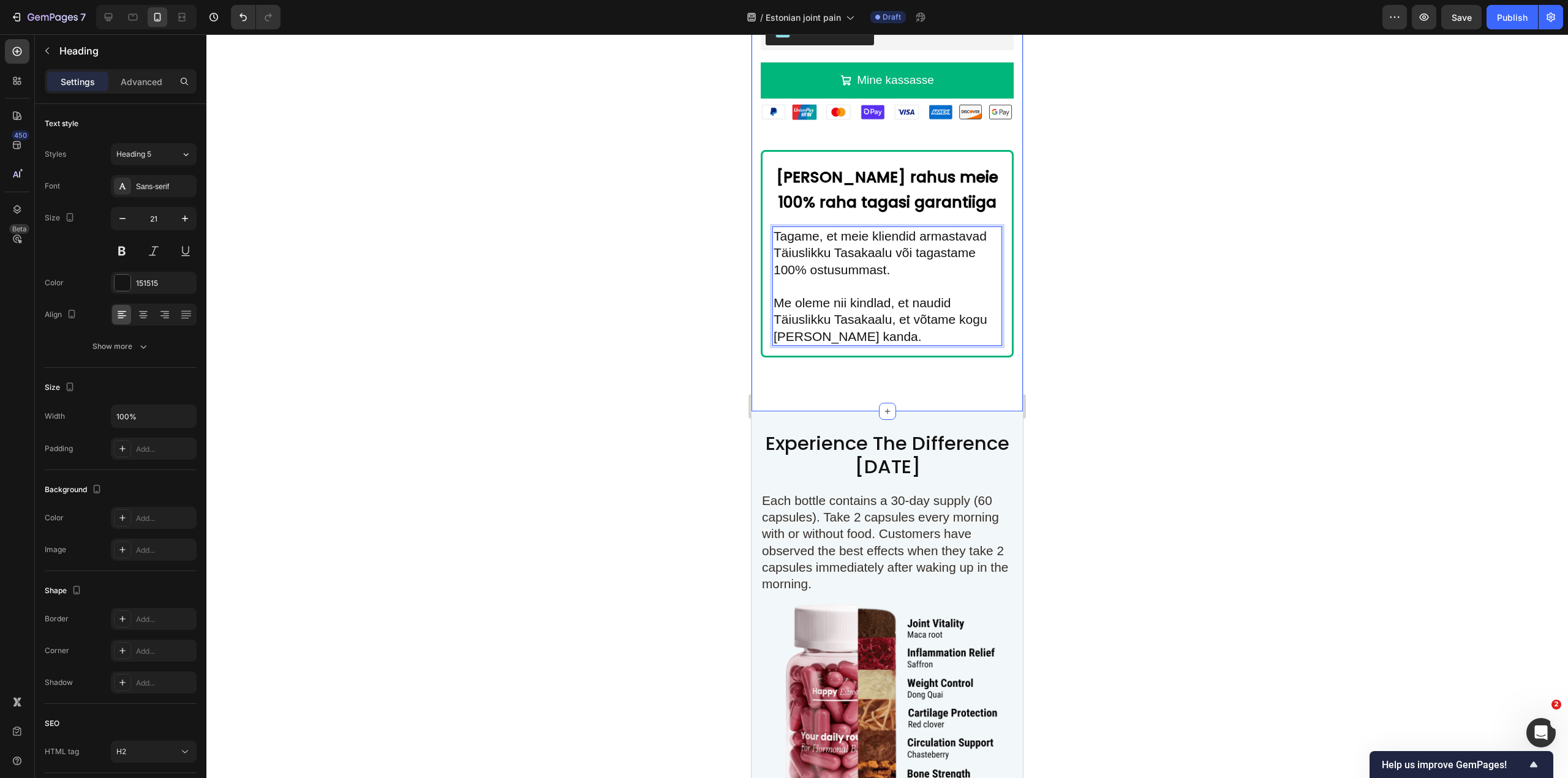
scroll to position [7383, 0]
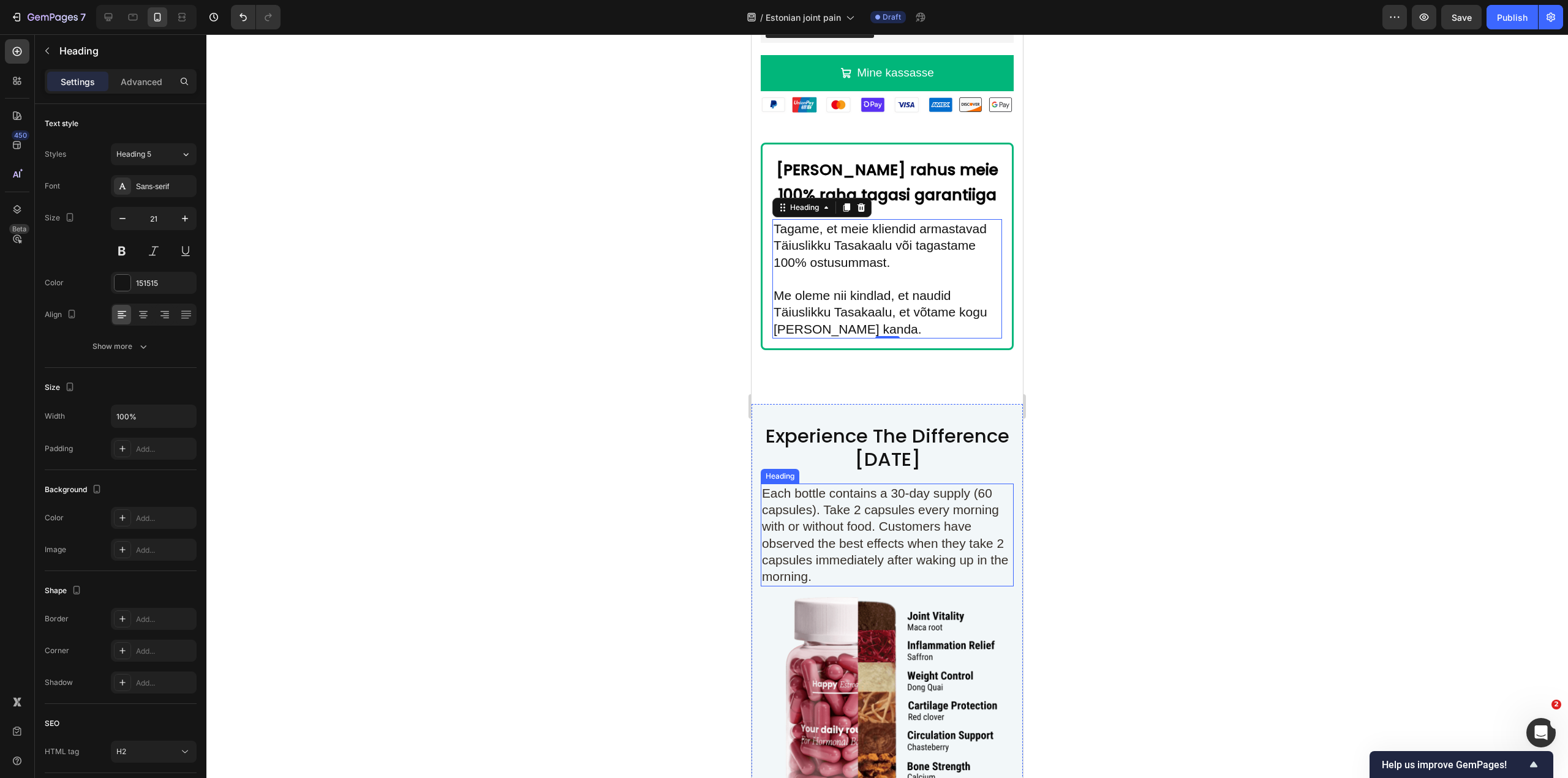
click at [916, 514] on span "Each bottle contains a 30-day supply (60 capsules). Take 2 capsules every morni…" at bounding box center [885, 535] width 246 height 98
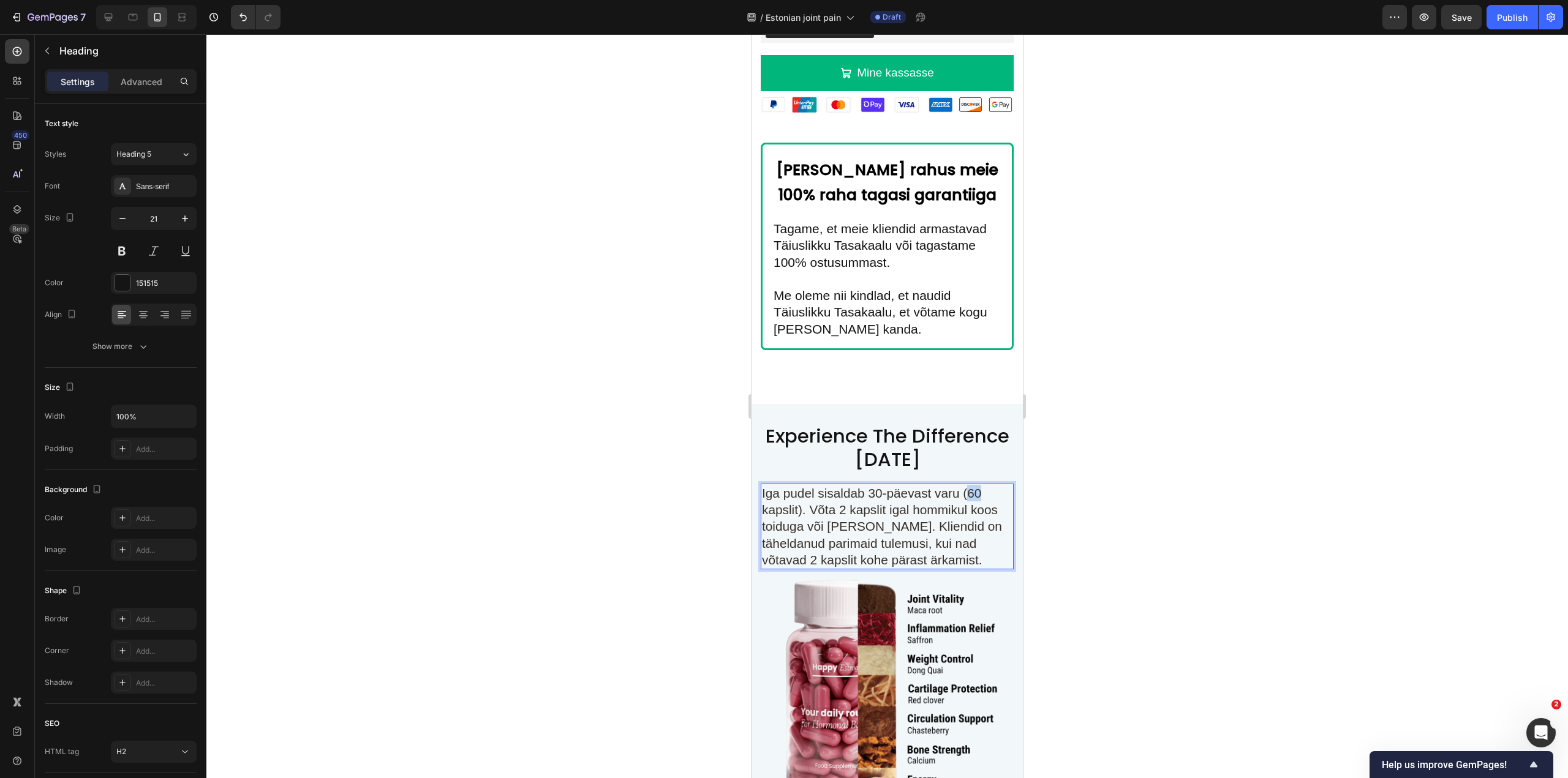
drag, startPoint x: 971, startPoint y: 477, endPoint x: 983, endPoint y: 478, distance: 12.0
click at [983, 485] on p "Iga pudel sisaldab 30-päevast varu (60 kapslit). Võta 2 kapslit igal hommikul k…" at bounding box center [887, 526] width 251 height 83
drag, startPoint x: 841, startPoint y: 497, endPoint x: 851, endPoint y: 497, distance: 10.0
click at [851, 497] on span "Iga pudel sisaldab 30-päevast varu (30 kapslit). Võta 2 kapslit igal hommikul k…" at bounding box center [883, 526] width 240 height 81
click at [838, 500] on span "Iga pudel sisaldab 30-päevast varu (30 kapslit). Võta 1 kapslit igal hommikul k…" at bounding box center [883, 526] width 240 height 81
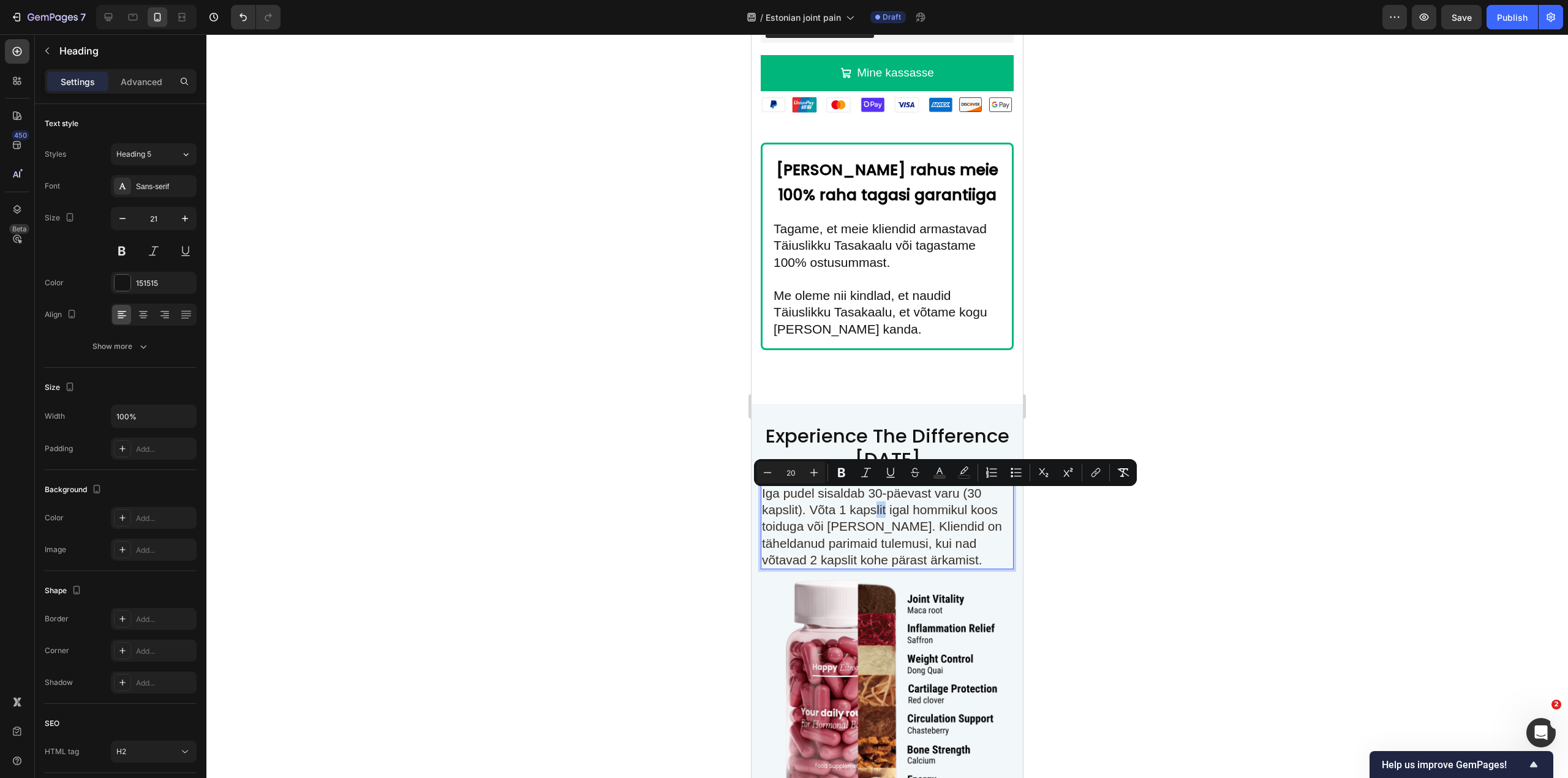
drag, startPoint x: 878, startPoint y: 498, endPoint x: 886, endPoint y: 498, distance: 8.0
click at [886, 498] on span "Iga pudel sisaldab 30-päevast varu (30 kapslit). Võta 1 kapslit igal hommikul k…" at bounding box center [883, 526] width 240 height 81
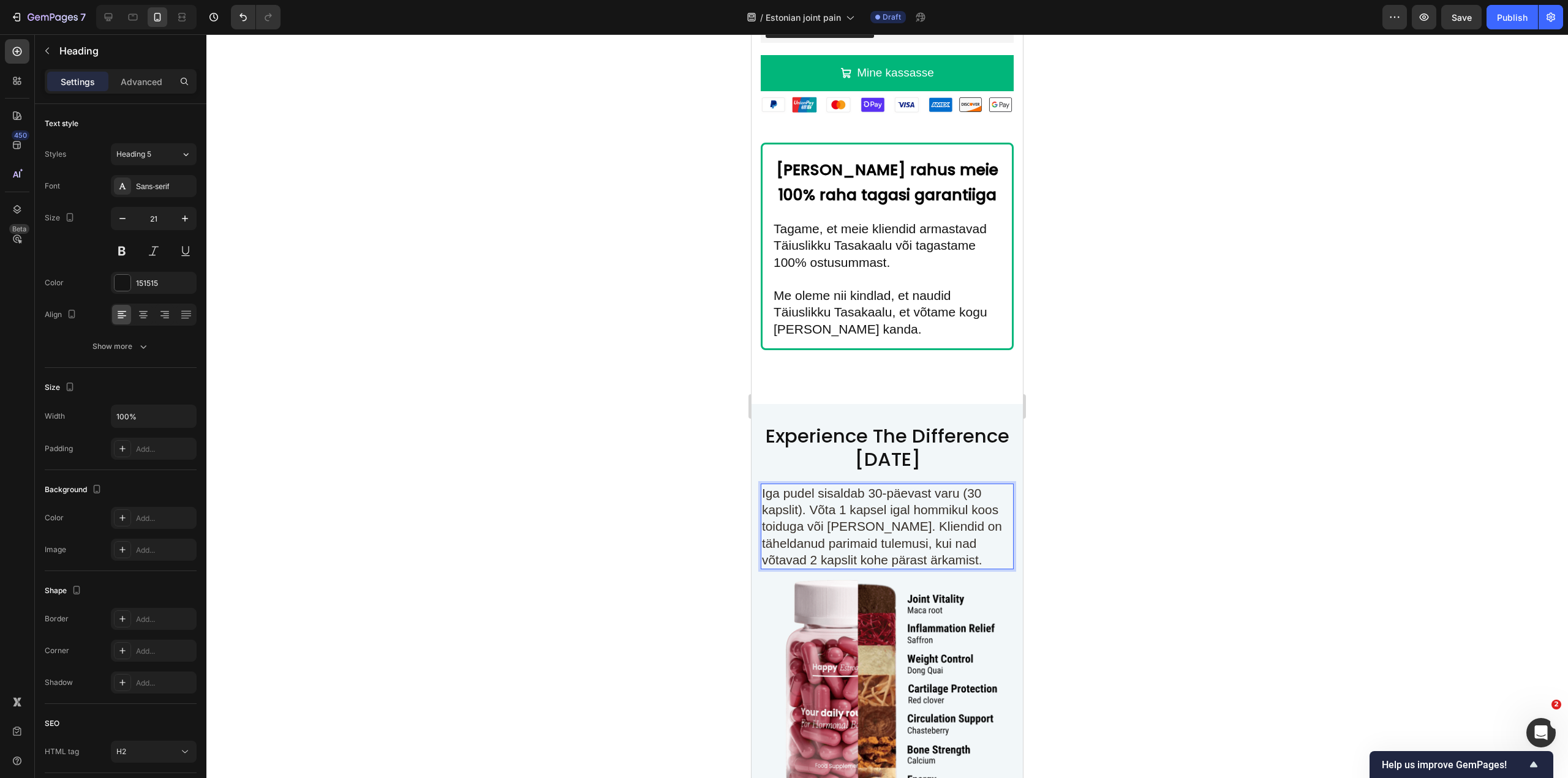
click at [802, 518] on span "Iga pudel sisaldab 30-päevast varu (30 kapslit). Võta 1 kapsel igal hommikul ko…" at bounding box center [883, 526] width 240 height 81
click at [893, 526] on span "Iga pudel sisaldab 30-päevast varu (30 kapslit). Võta 1 kapsel igal hommikul ko…" at bounding box center [883, 526] width 240 height 81
click at [854, 545] on span "Iga pudel sisaldab 30-päevast varu (30 kapslit). Võta 1 kapsel igal hommikul ko…" at bounding box center [883, 526] width 240 height 81
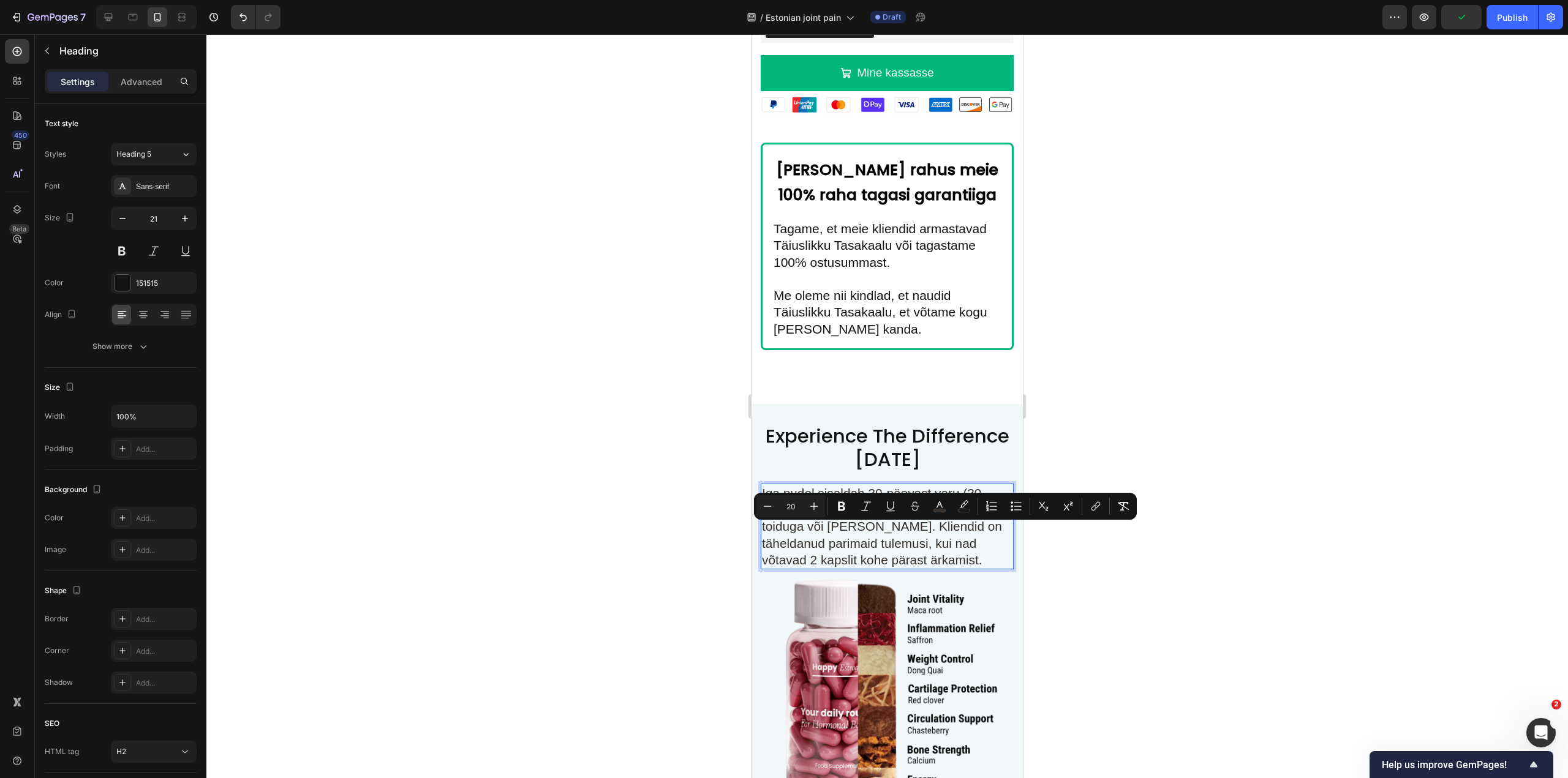
click at [966, 534] on span "Iga pudel sisaldab 30-päevast varu (30 kapslit). Võta 1 kapsel igal hommikul ko…" at bounding box center [883, 526] width 240 height 81
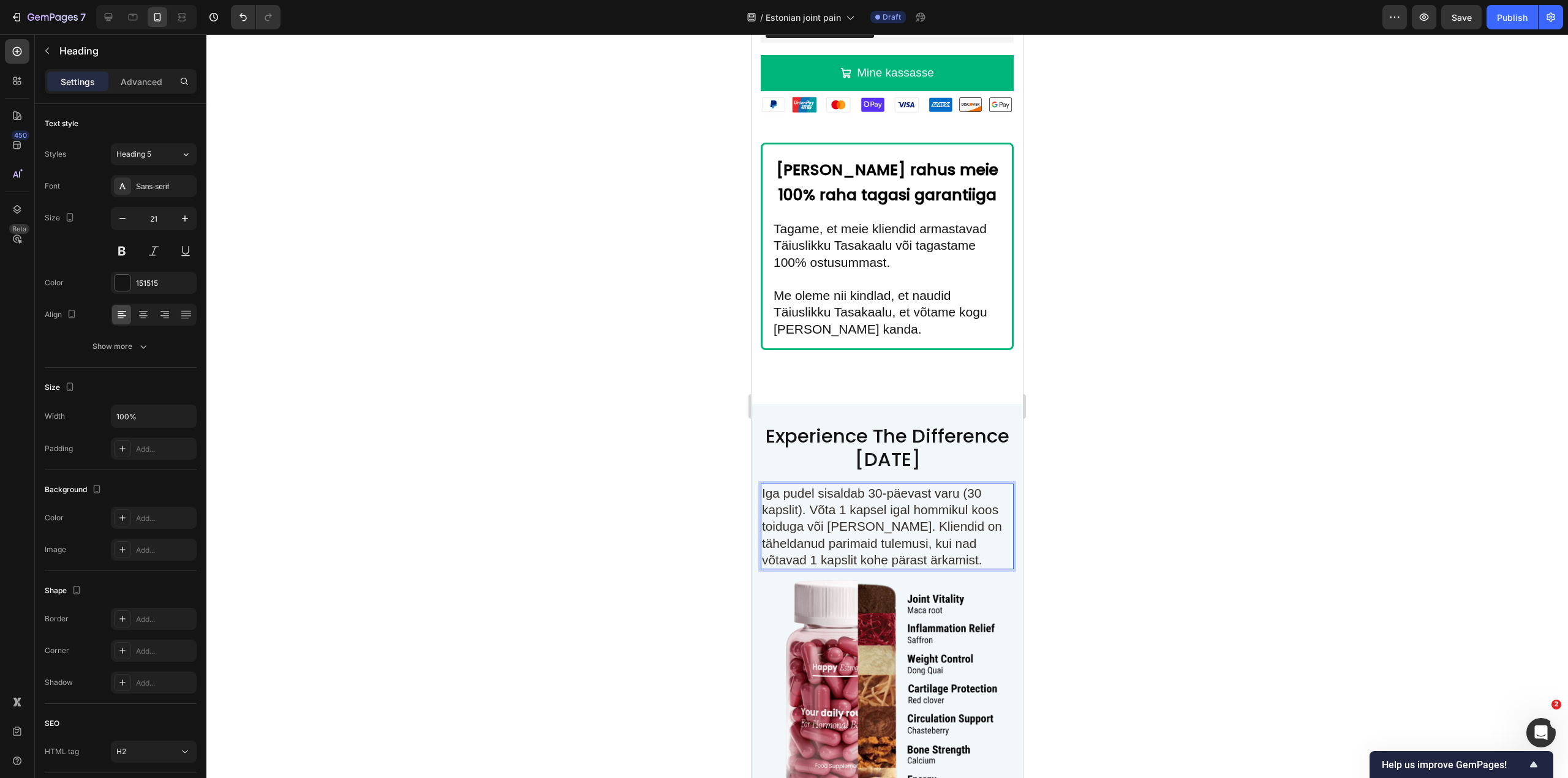
click at [799, 548] on span "Iga pudel sisaldab 30-päevast varu (30 kapslit). Võta 1 kapsel igal hommikul ko…" at bounding box center [883, 526] width 240 height 81
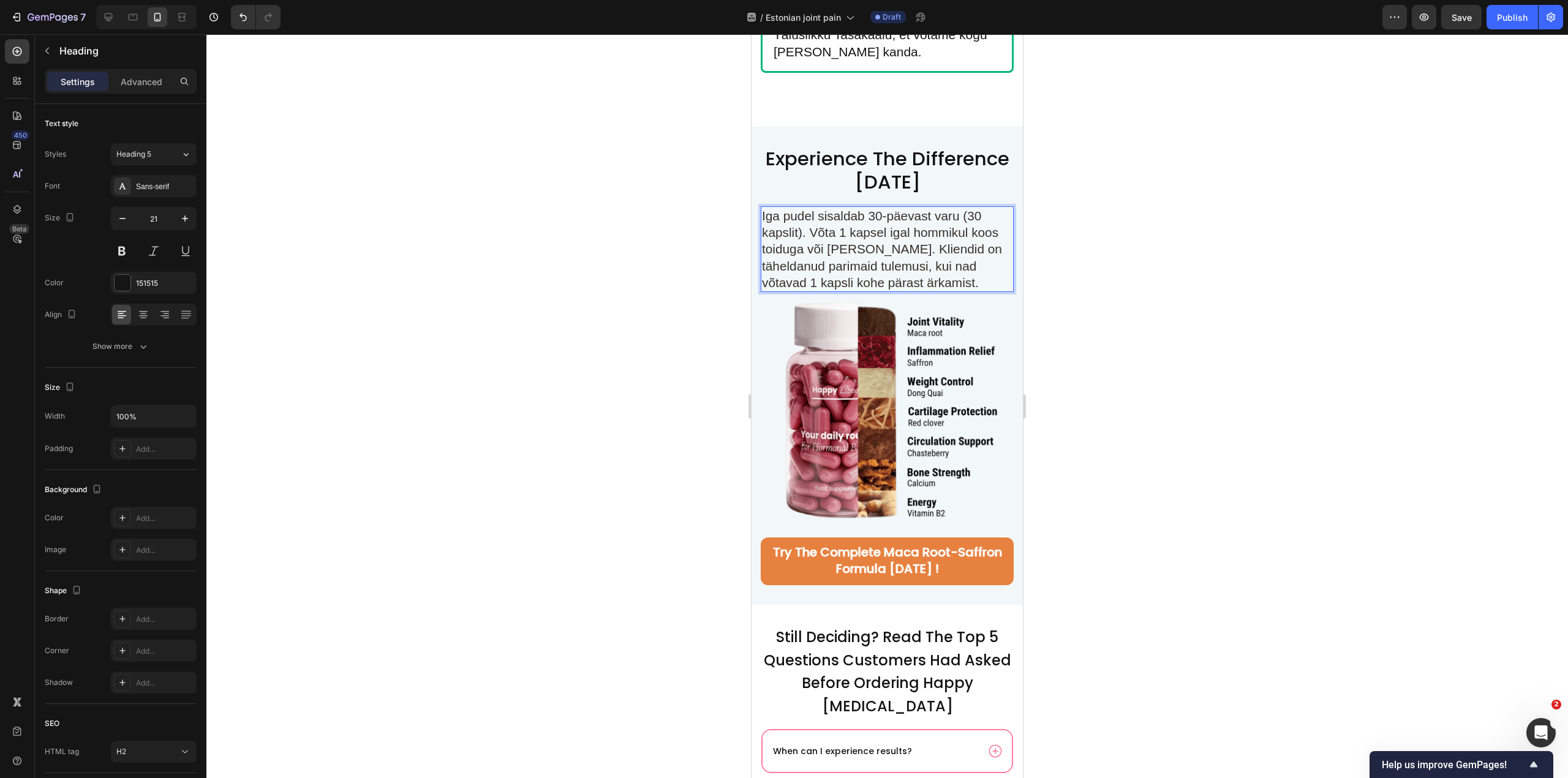
scroll to position [7689, 0]
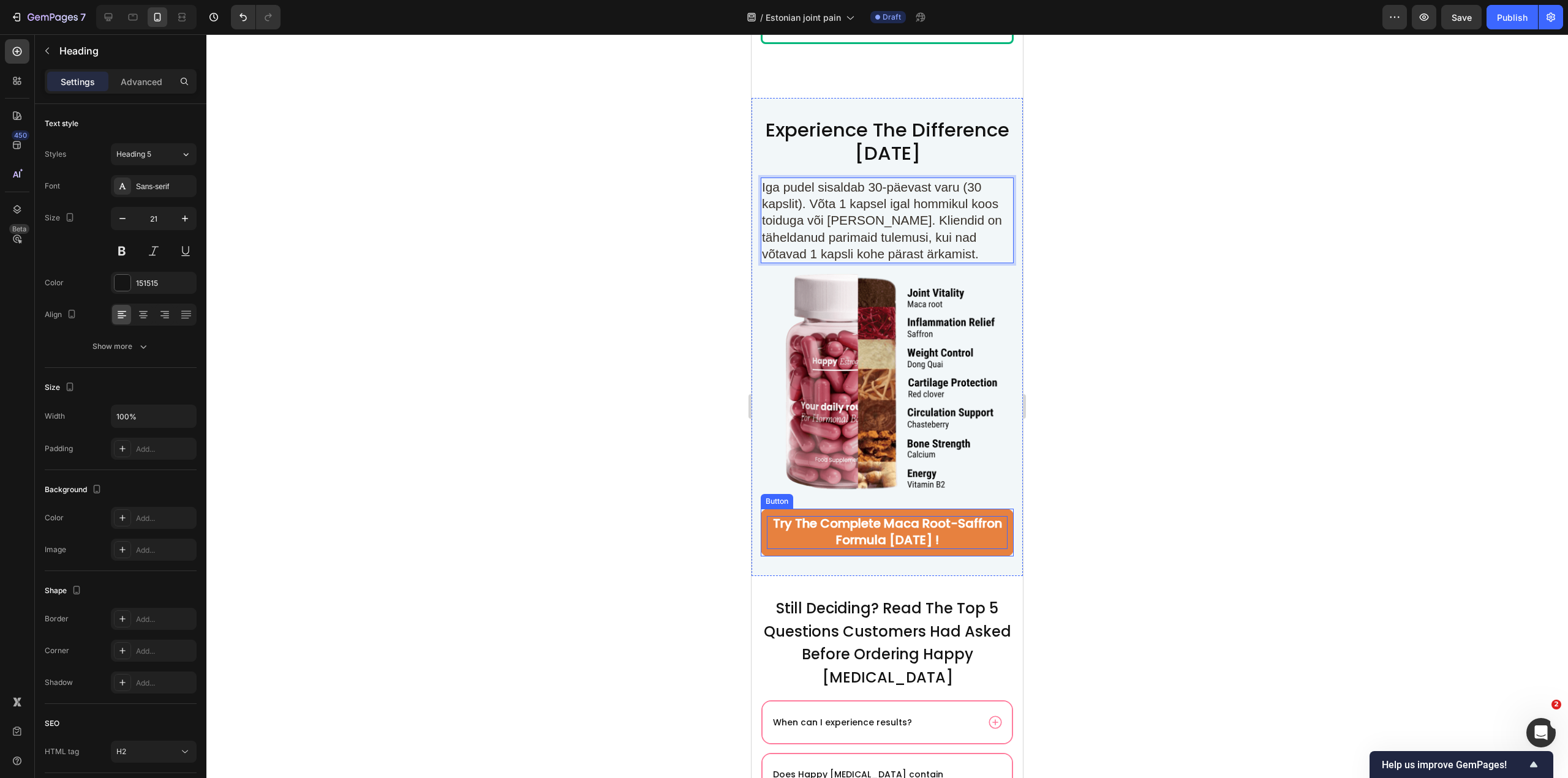
click at [840, 515] on span "Try The Complete Maca Root-Saffron Formula Today !" at bounding box center [887, 532] width 229 height 34
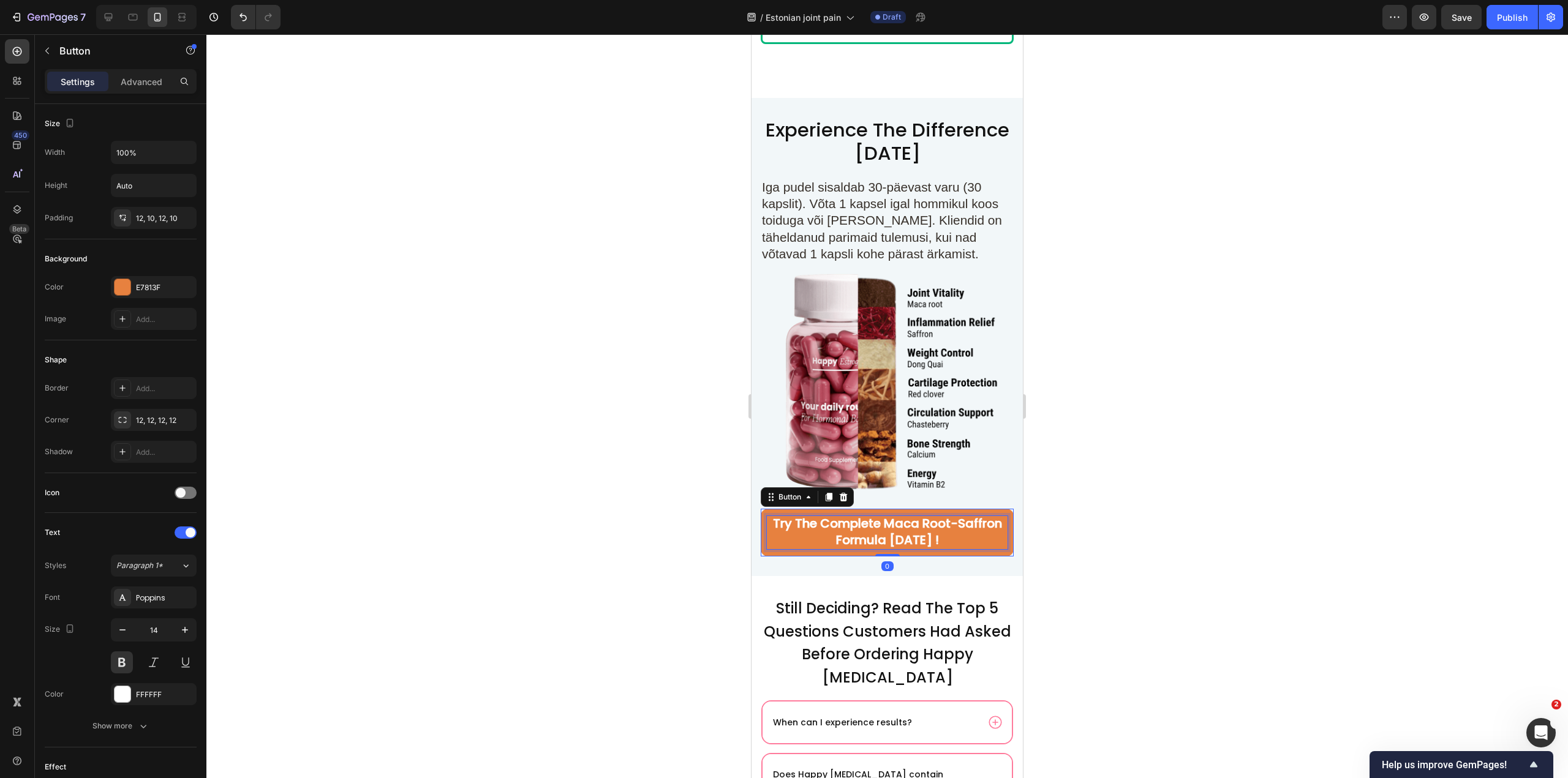
click at [905, 518] on span "Try The Complete Maca Root-Saffron Formula Today !" at bounding box center [887, 532] width 229 height 34
click at [1101, 514] on div at bounding box center [887, 406] width 1362 height 744
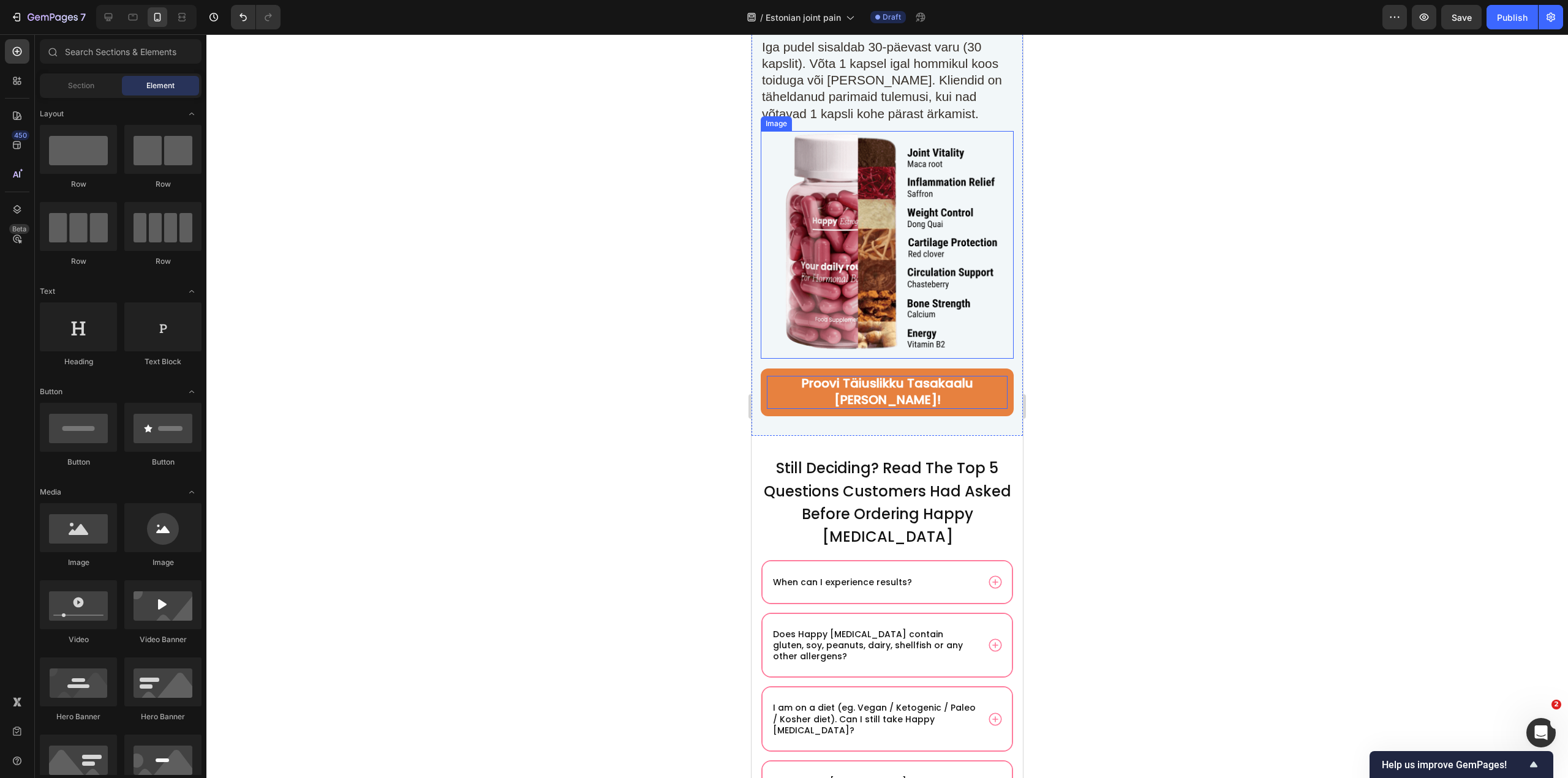
scroll to position [7818, 0]
click at [898, 464] on span "Still Deciding? Read The Top 5 Questions Customers Had Asked Before Ordering Ha…" at bounding box center [887, 502] width 248 height 89
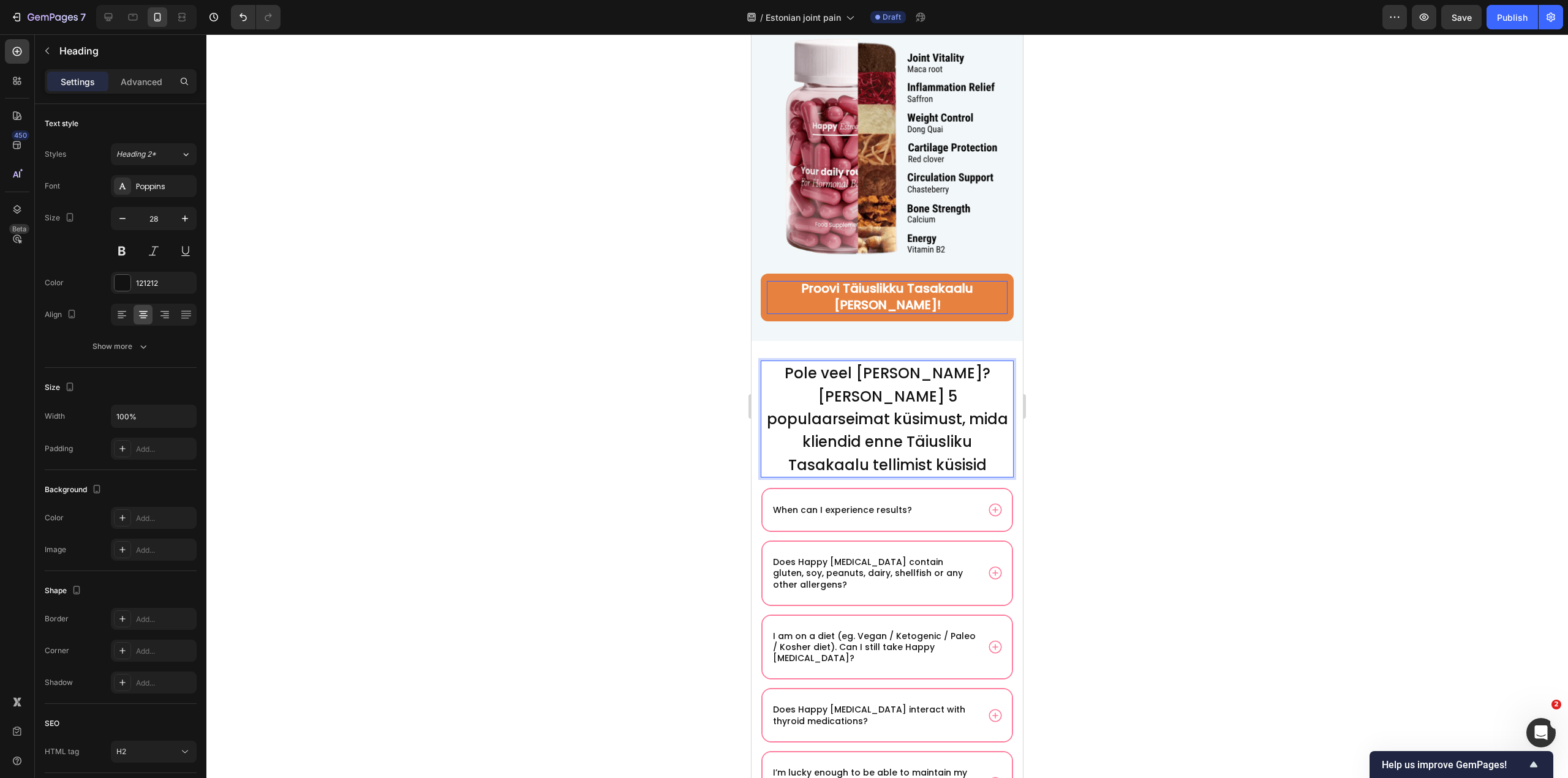
scroll to position [7941, 0]
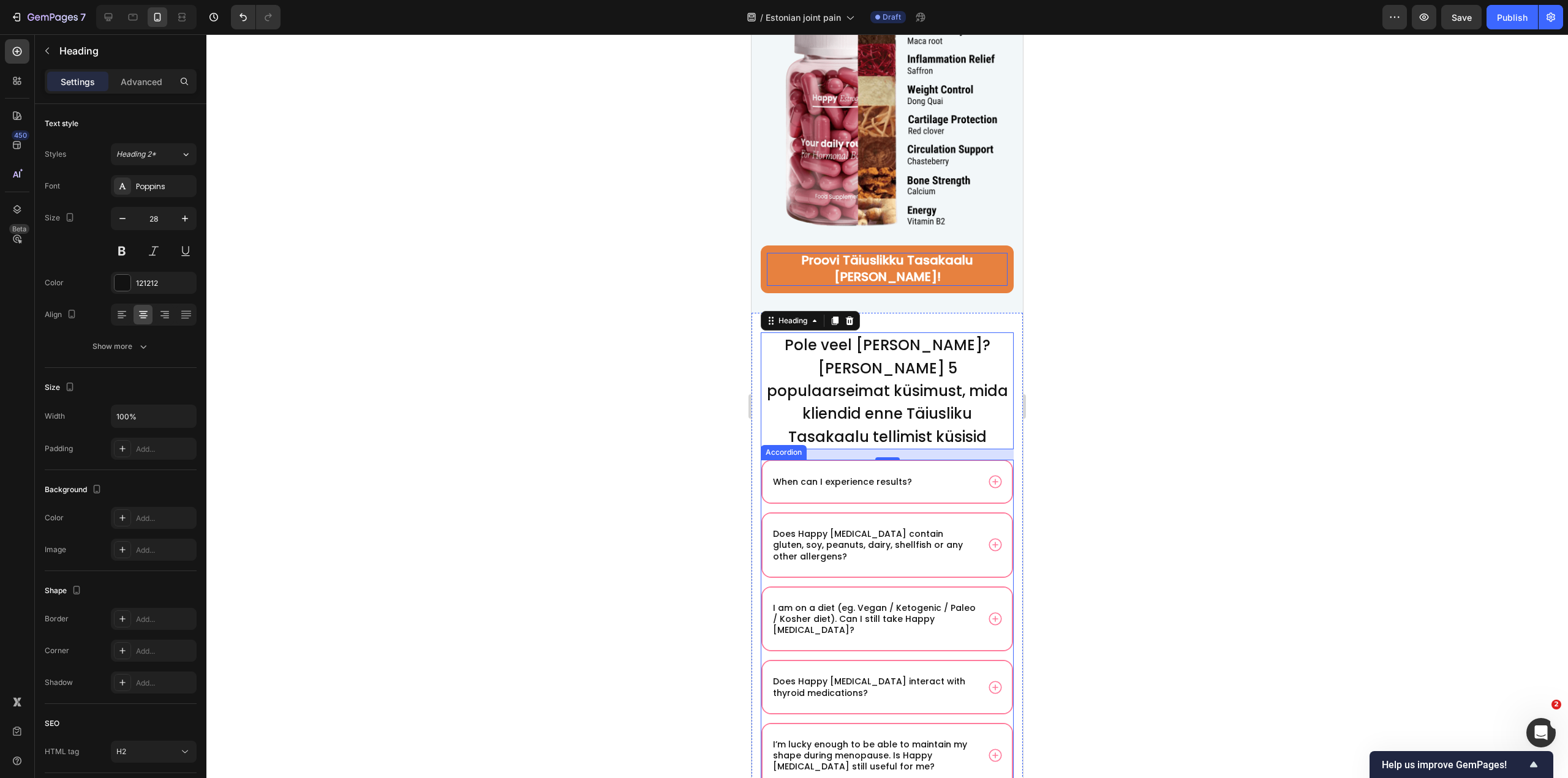
click at [866, 477] on p "When can I experience results?" at bounding box center [842, 482] width 139 height 11
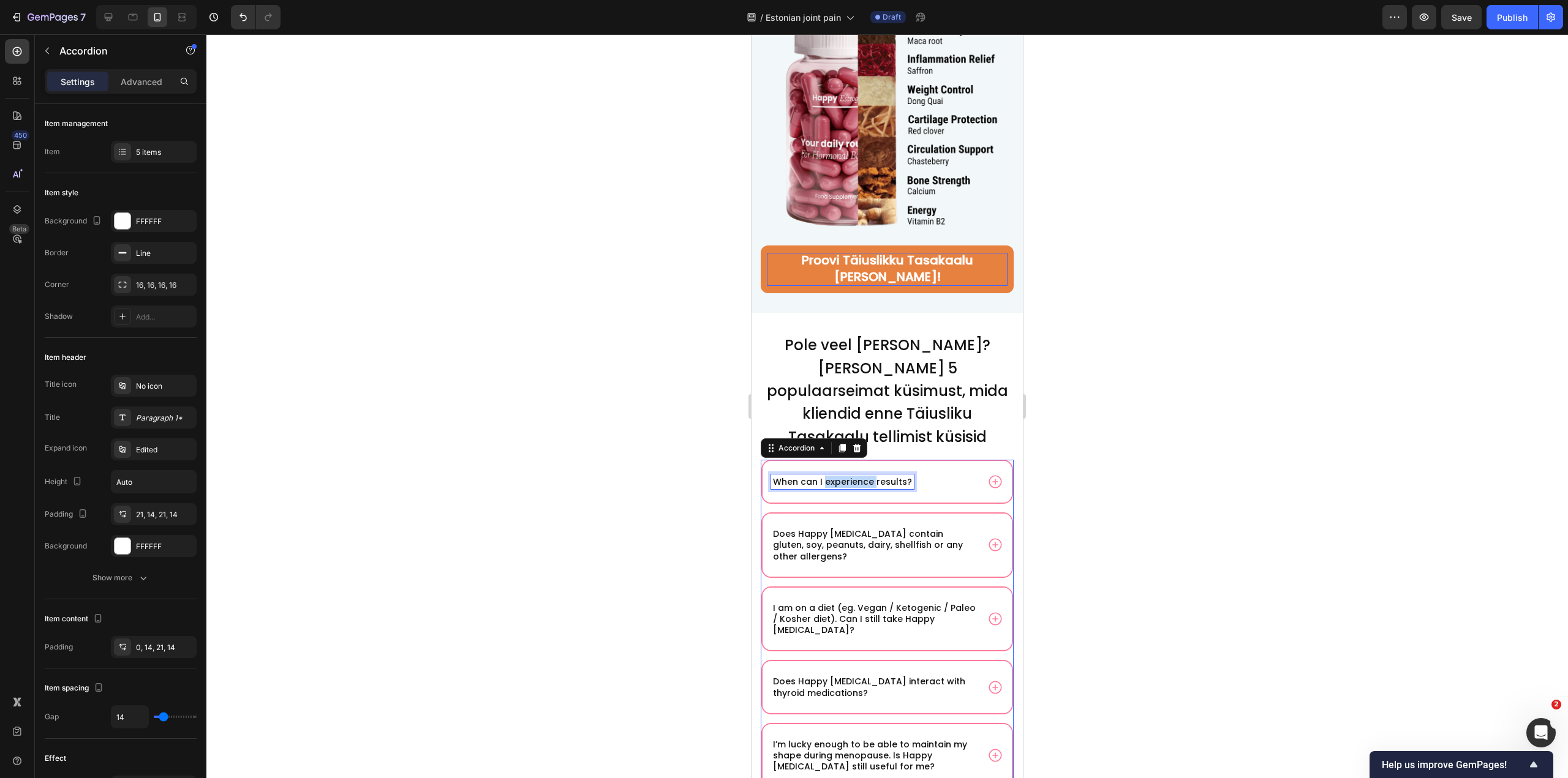
click at [866, 477] on p "When can I experience results?" at bounding box center [842, 482] width 139 height 11
click at [994, 462] on div "Kui kaua läheb tulemuste nägemiseks aega?" at bounding box center [887, 482] width 249 height 42
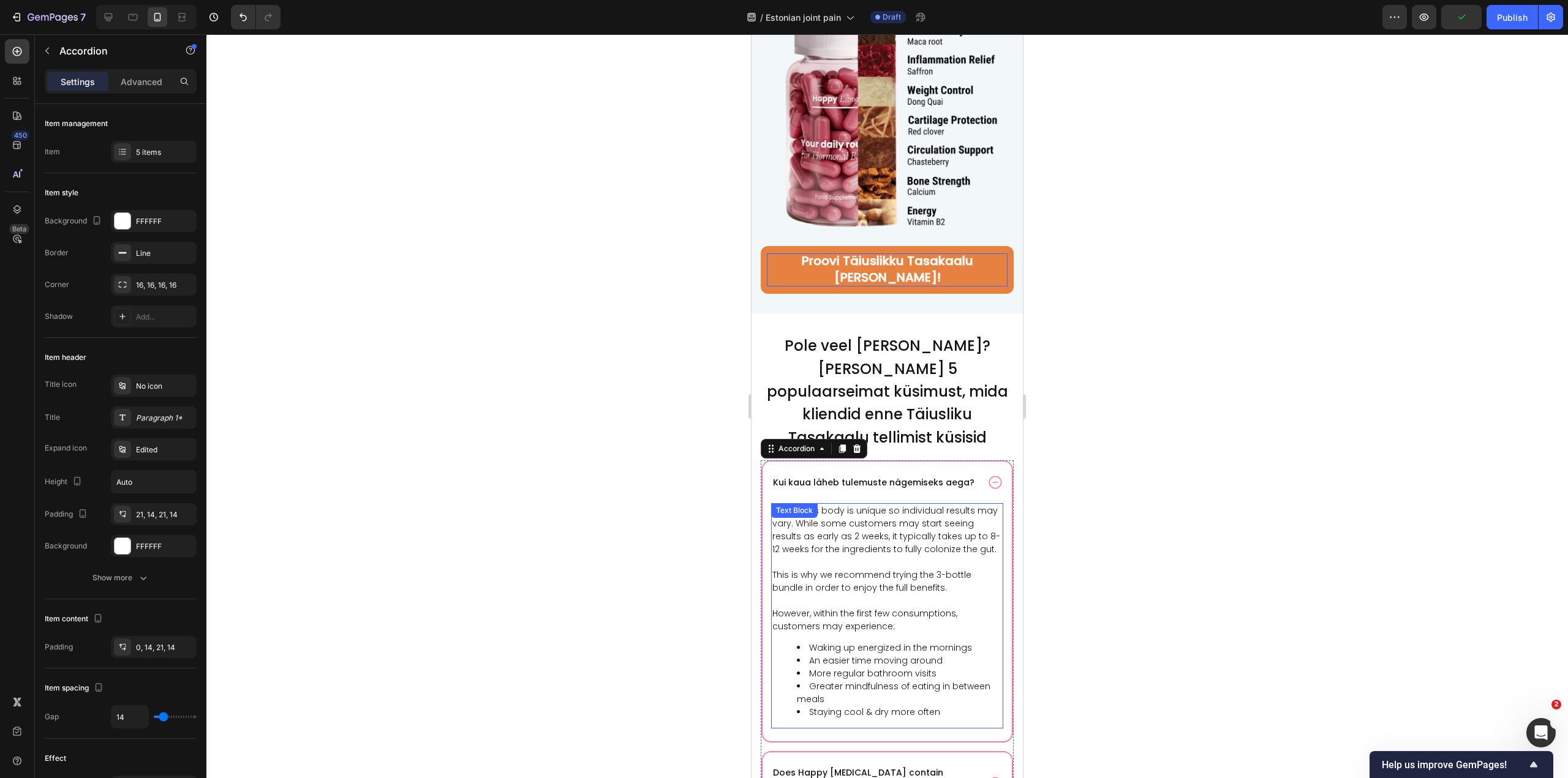
click at [930, 531] on p "Everyone's body is unique so individual results may vary. While some customers …" at bounding box center [887, 569] width 230 height 128
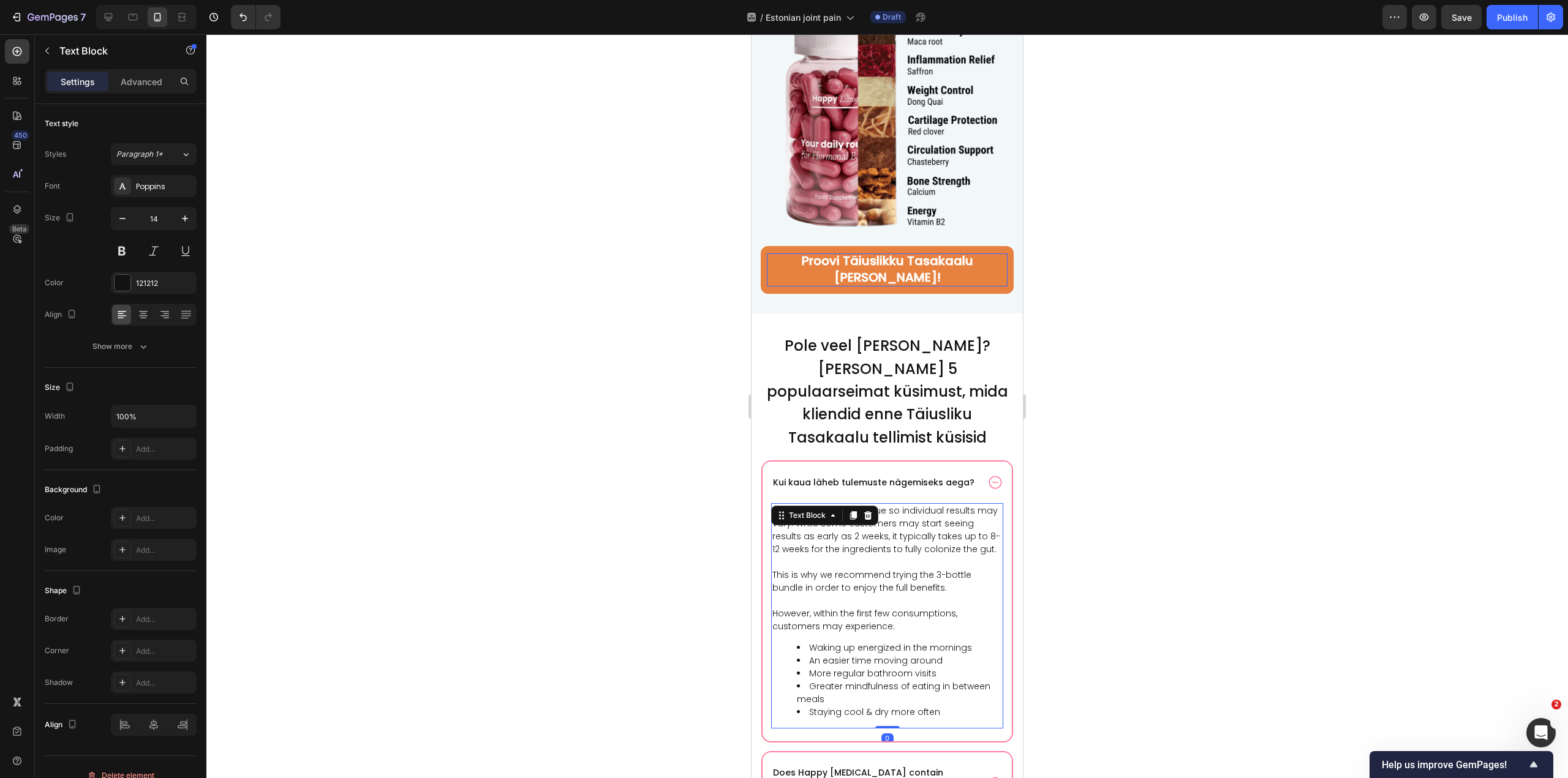
click at [877, 548] on p "Everyone's body is unique so individual results may vary. While some customers …" at bounding box center [887, 569] width 230 height 128
click at [895, 582] on p "Everyone's body is unique so individual results may vary. While some customers …" at bounding box center [887, 569] width 230 height 128
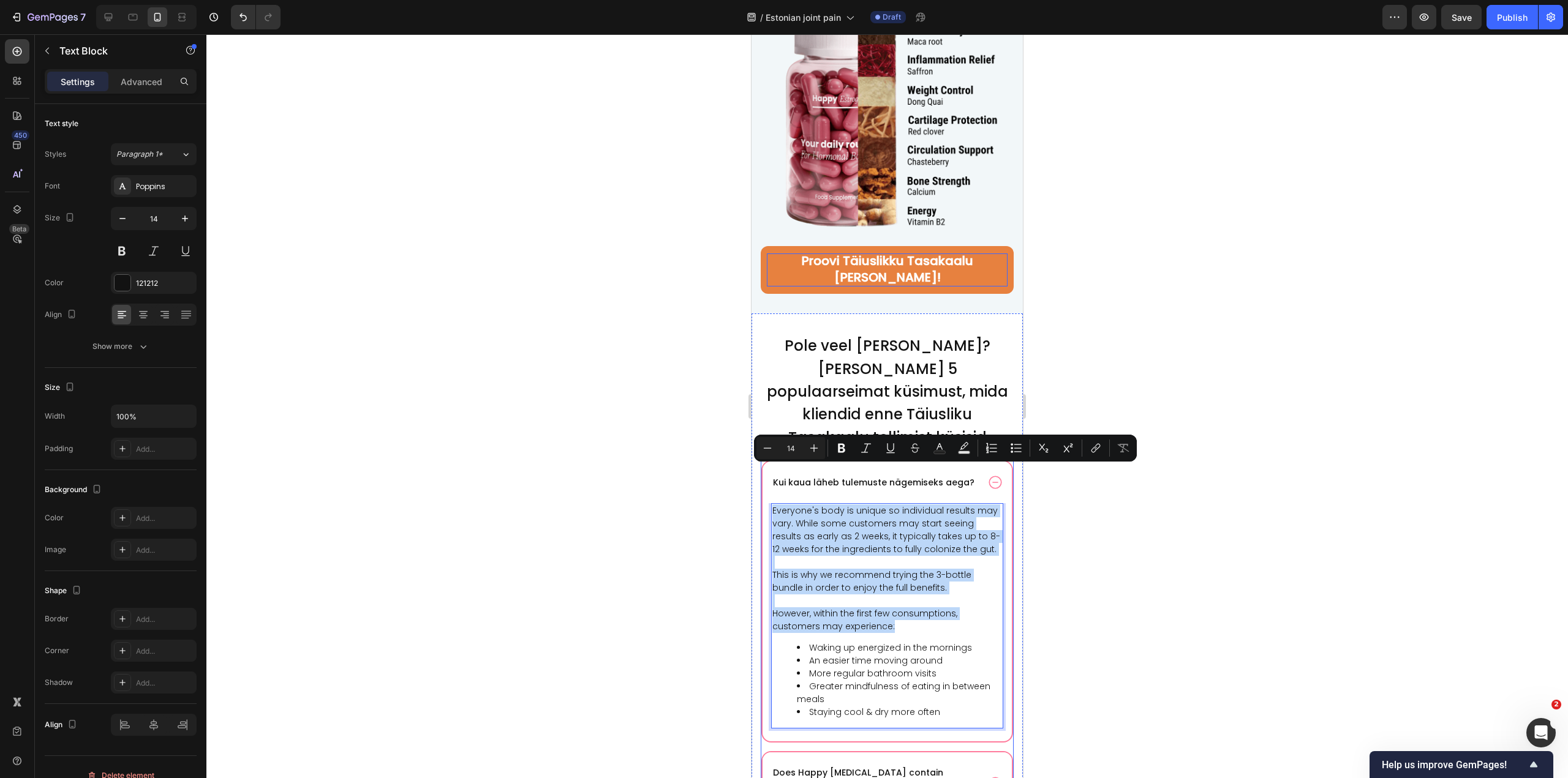
drag, startPoint x: 900, startPoint y: 589, endPoint x: 764, endPoint y: 471, distance: 180.1
click at [764, 503] on div "Everyone's body is unique so individual results may vary. While some customers …" at bounding box center [887, 622] width 249 height 238
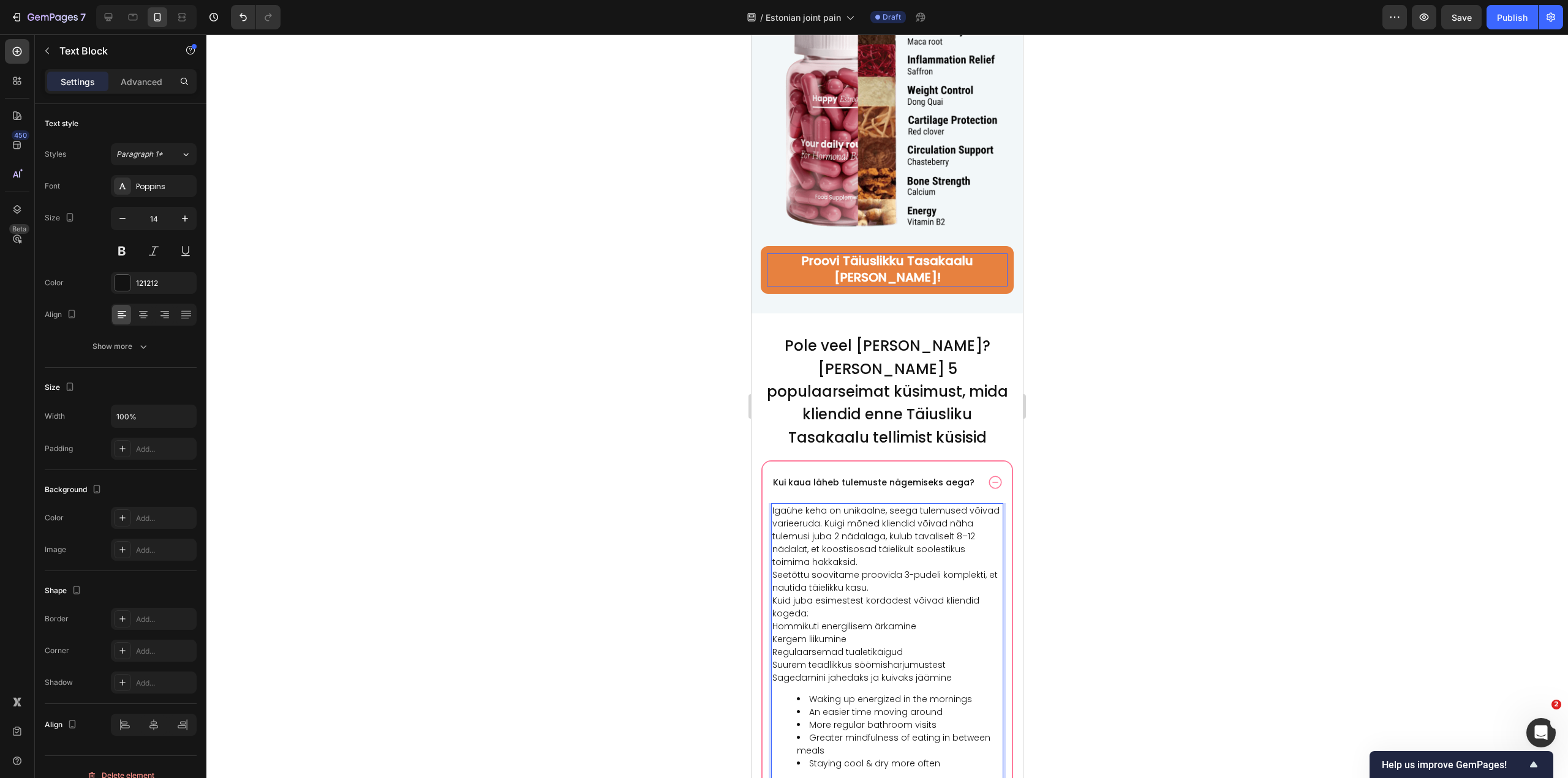
click at [861, 530] on p "Igaühe keha on unikaalne, seega tulemused võivad varieeruda. Kuigi mõned kliend…" at bounding box center [887, 537] width 230 height 64
click at [847, 607] on p "Kuid juba esimestest kordadest võivad kliendid kogeda: Hommikuti energilisem är…" at bounding box center [887, 652] width 230 height 90
click at [863, 582] on p "Seetõttu soovitame proovida 3-pudeli komplekti, et nautida täielikku kasu." at bounding box center [887, 595] width 230 height 26
click at [846, 582] on p "Seetõttu soovitame proovida 3-pudeli komplekti, et nautida täielikku kasu." at bounding box center [887, 595] width 230 height 26
click at [797, 582] on p "Seetõttu soovitame proovida 3-pudeli komplekti, et nautida täielikku kasu." at bounding box center [887, 595] width 230 height 26
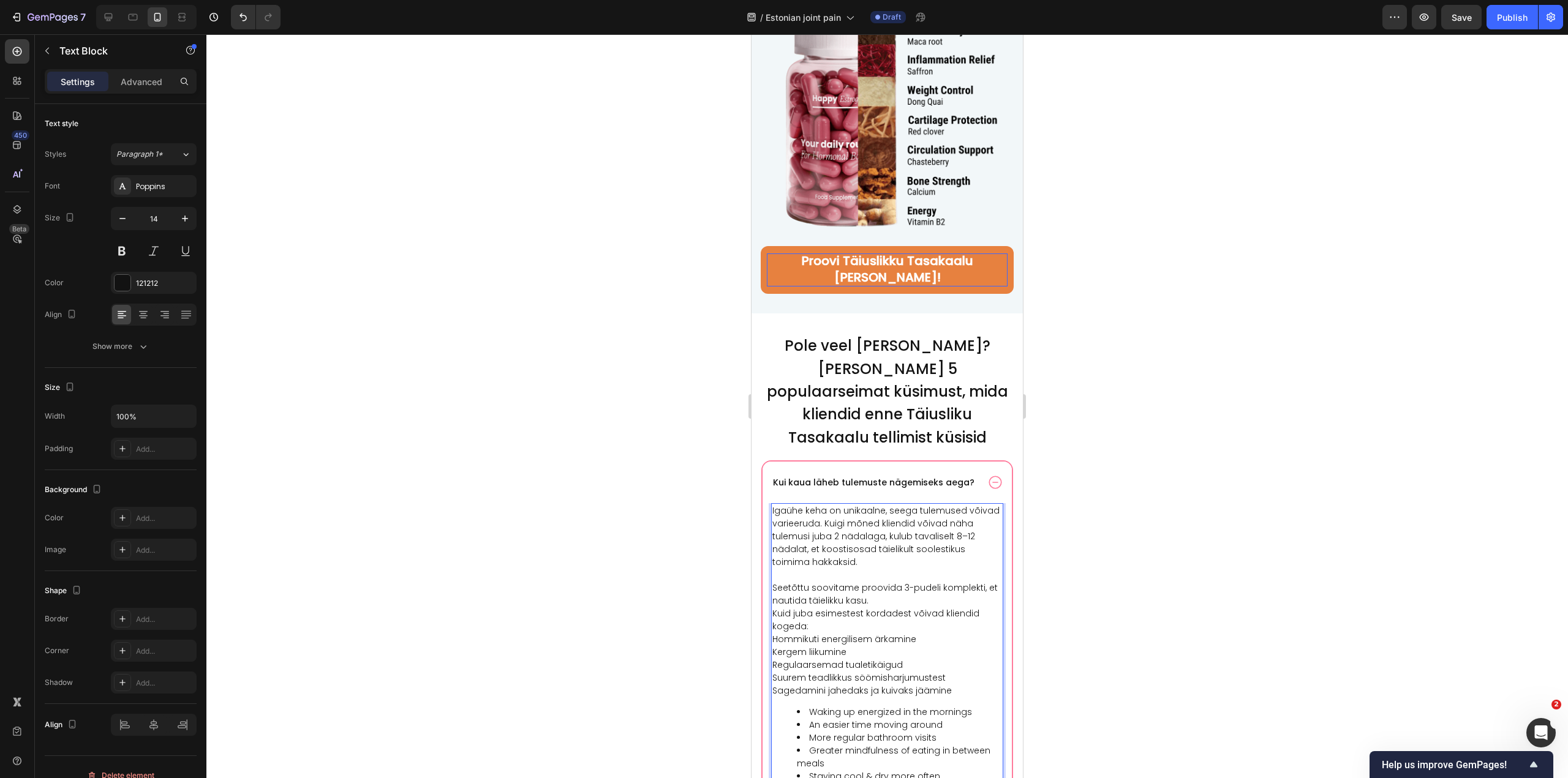
click at [797, 607] on p "Kuid juba esimestest kordadest võivad kliendid kogeda: Hommikuti energilisem är…" at bounding box center [887, 652] width 230 height 90
click at [783, 582] on p "Seetõttu soovitame proovida 3-pudeli komplekti, et nautida täielikku kasu." at bounding box center [887, 595] width 230 height 26
click at [805, 582] on p "Seetõttu soovitame proovida 3-pudeli komplekti, et nautida täielikku kasu." at bounding box center [887, 595] width 230 height 26
click at [822, 607] on p "Kuid juba esimestest kordadest võivad kliendid kogeda: Hommikuti energilisem är…" at bounding box center [887, 652] width 230 height 90
click at [838, 582] on p "Seetõttu soovitame proovida 3-pudeli komplekti, et nautida täielikku kasu." at bounding box center [887, 595] width 230 height 26
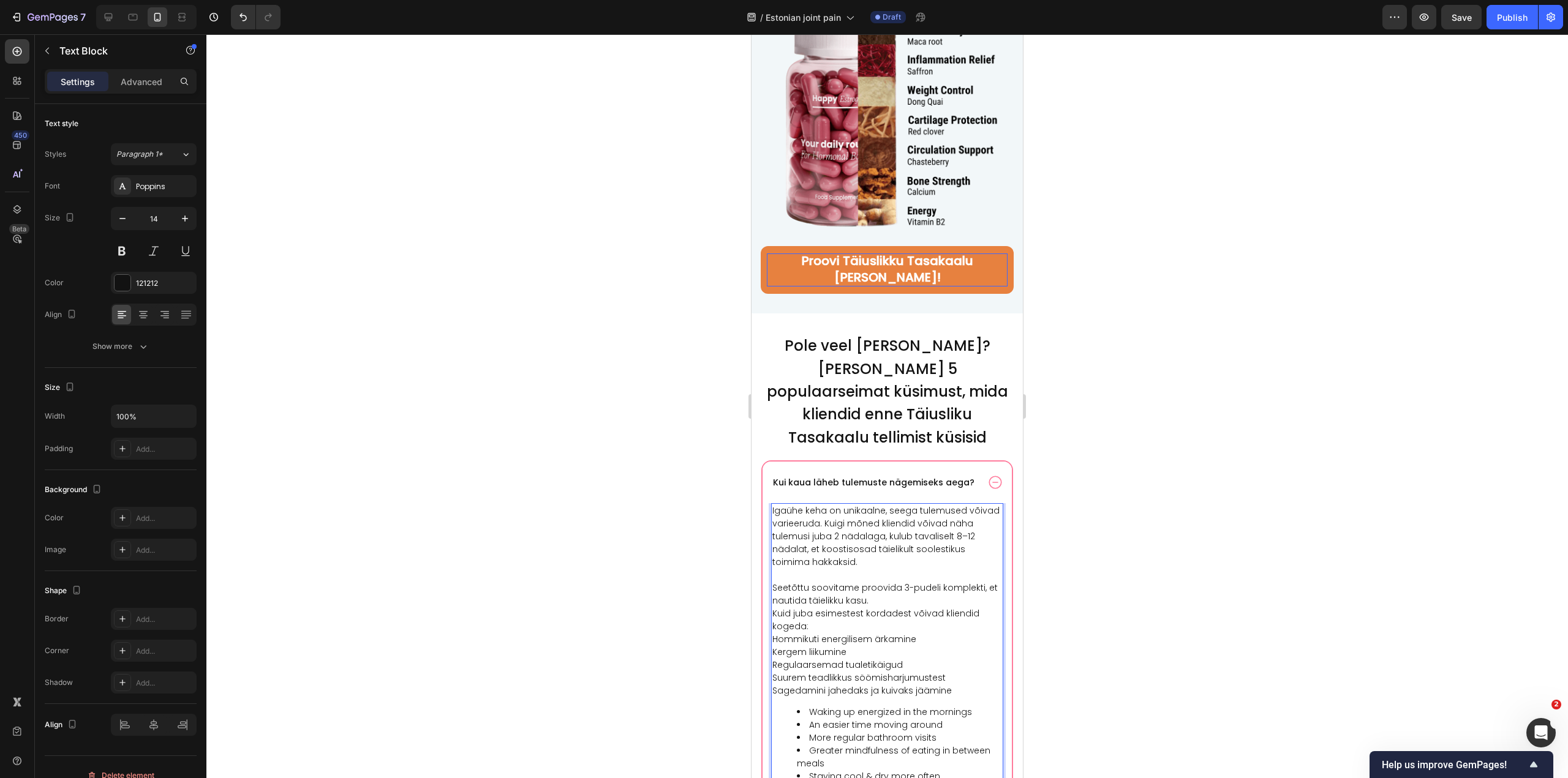
click at [810, 582] on p "Seetõttu soovitame proovida 3-pudeli komplekti, et nautida täielikku kasu." at bounding box center [887, 595] width 230 height 26
click at [812, 607] on p "Kuid juba esimestest kordadest võivad kliendid kogeda: Hommikuti energilisem är…" at bounding box center [887, 652] width 230 height 90
click at [884, 582] on p "Seetõttu soovitame proovida 3-pudeli komplekti, et nautida täielikku kasu." at bounding box center [887, 595] width 230 height 26
click at [776, 620] on p "Kuid juba esimestest kordadest võivad kliendid kogeda: Hommikuti energilisem är…" at bounding box center [887, 665] width 230 height 90
drag, startPoint x: 773, startPoint y: 616, endPoint x: 917, endPoint y: 614, distance: 144.0
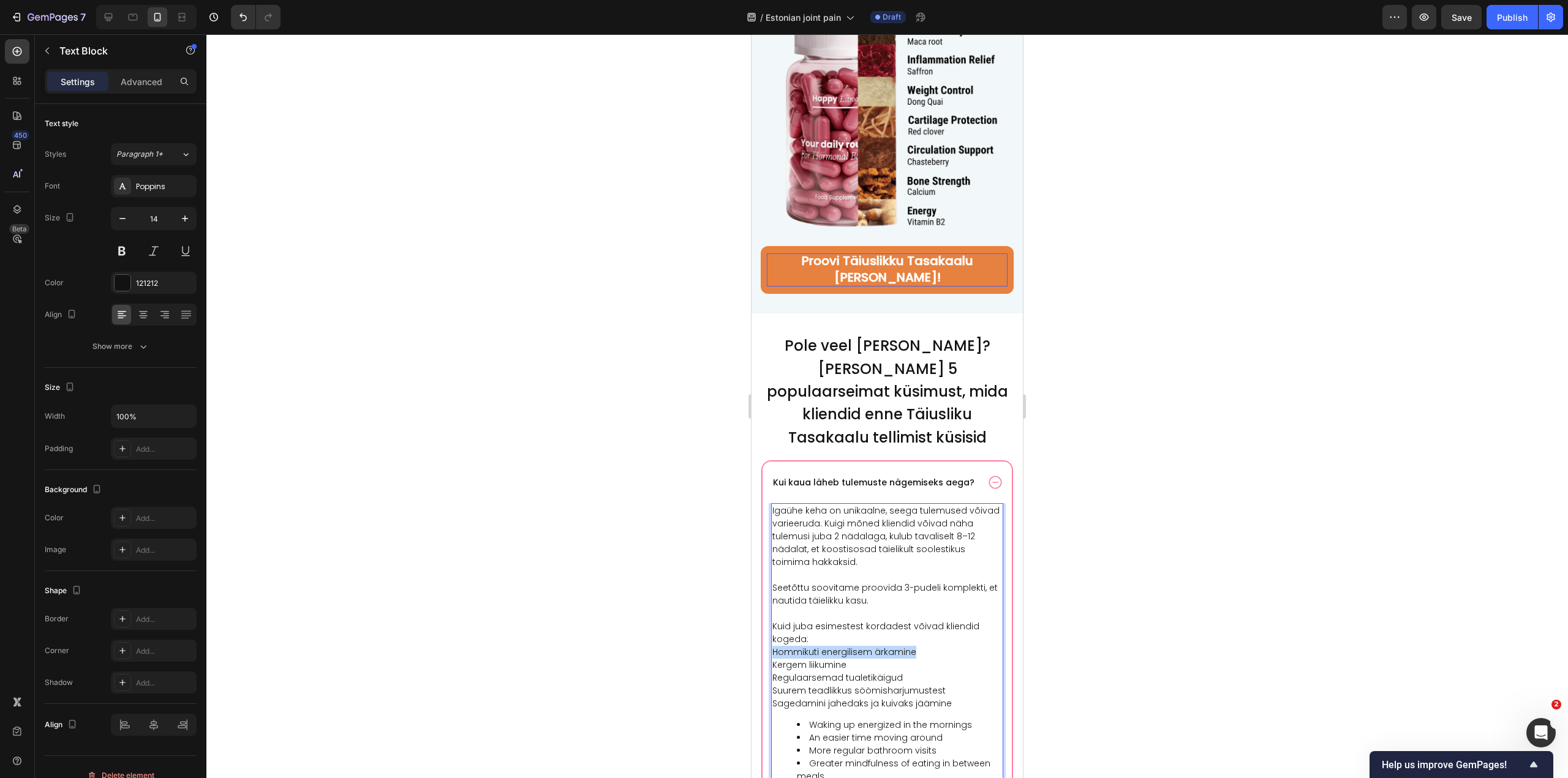
click at [917, 620] on p "Kuid juba esimestest kordadest võivad kliendid kogeda: Hommikuti energilisem är…" at bounding box center [887, 665] width 230 height 90
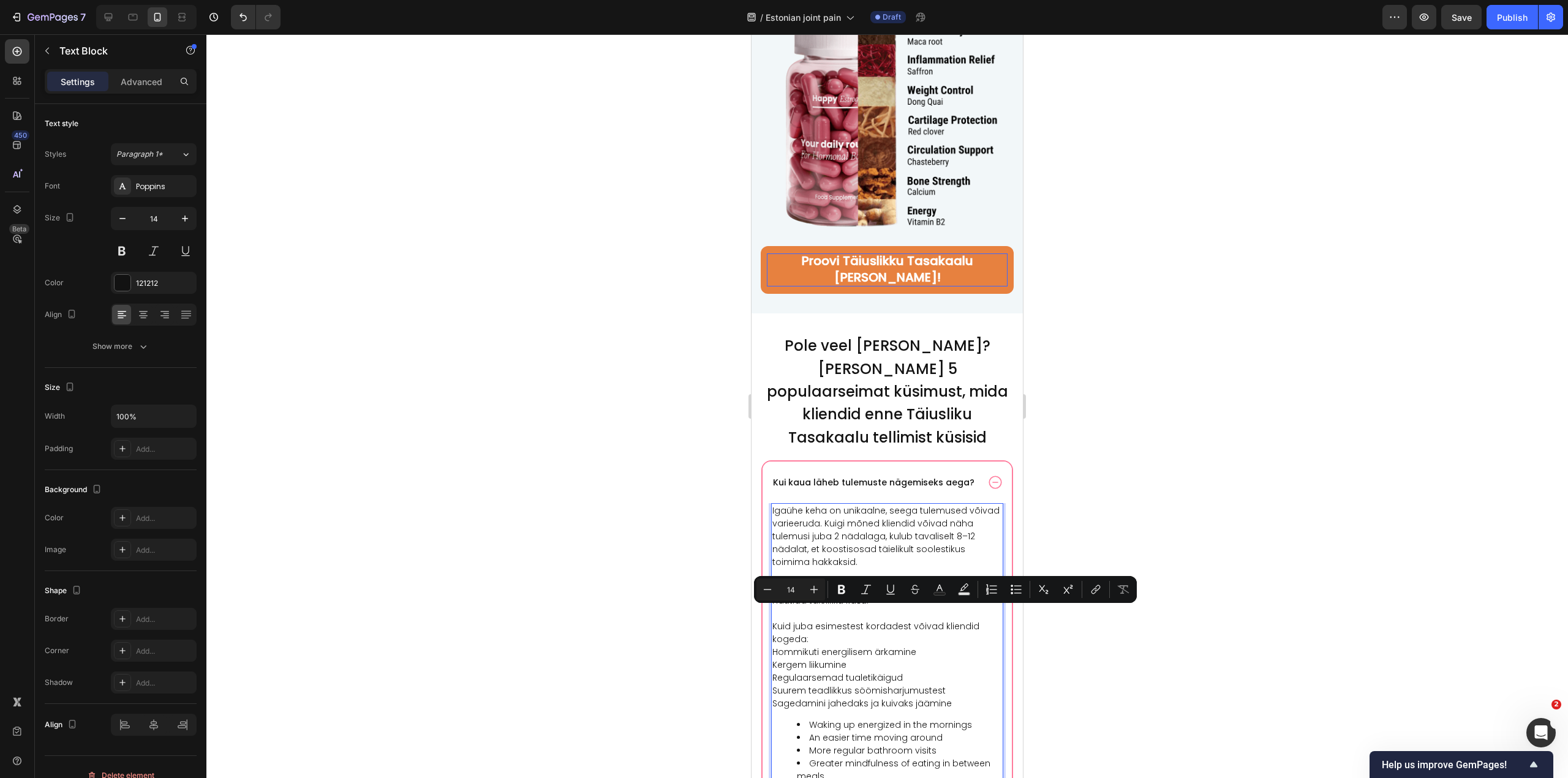
click at [890, 662] on p "Kuid juba esimestest kordadest võivad kliendid kogeda: Hommikuti energilisem är…" at bounding box center [887, 665] width 230 height 90
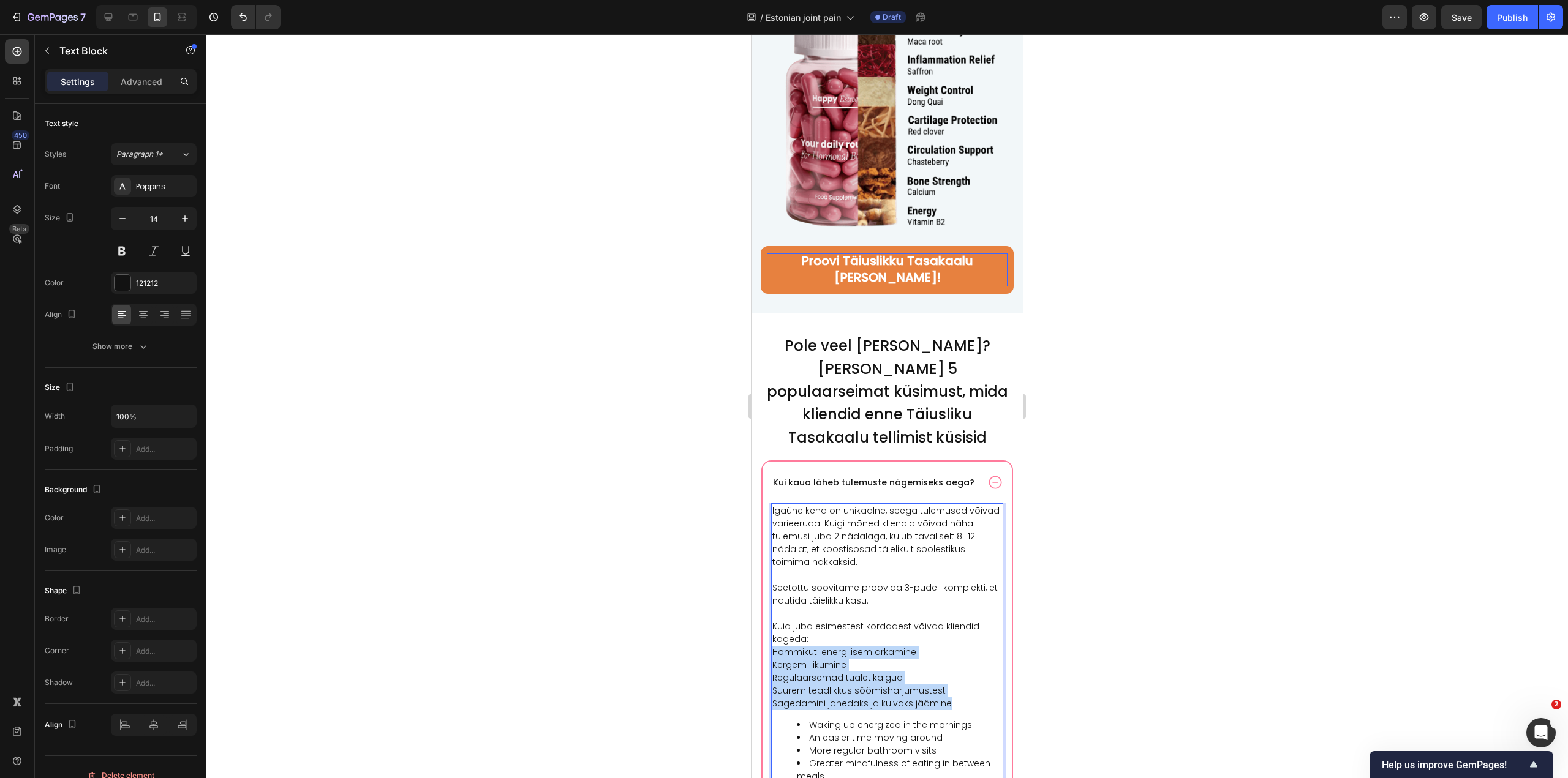
drag, startPoint x: 956, startPoint y: 663, endPoint x: 773, endPoint y: 619, distance: 188.2
click at [773, 620] on p "Kuid juba esimestest kordadest võivad kliendid kogeda: Hommikuti energilisem är…" at bounding box center [887, 665] width 230 height 90
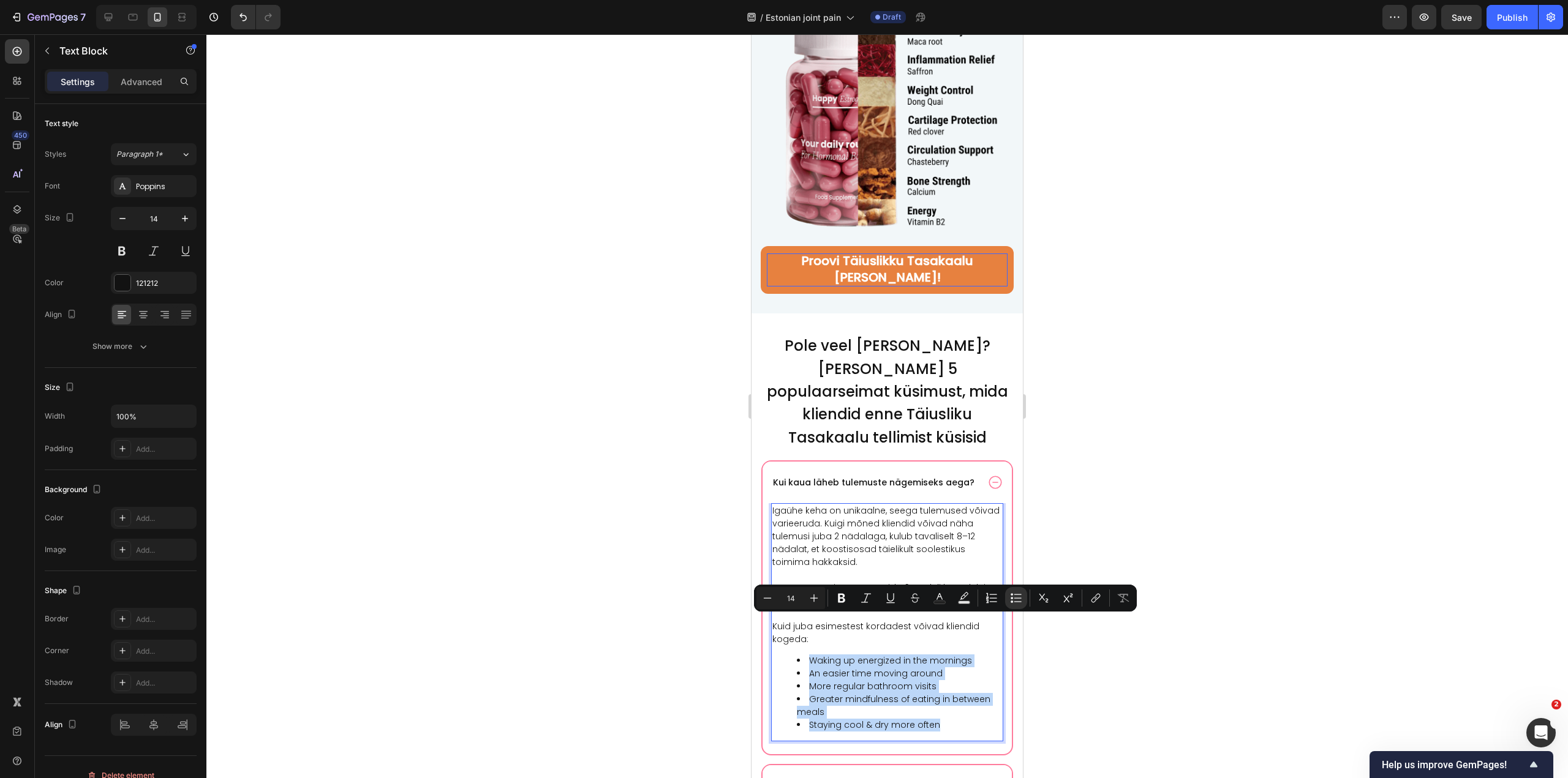
drag, startPoint x: 940, startPoint y: 687, endPoint x: 804, endPoint y: 625, distance: 149.5
click at [804, 655] on ul "Waking up energized in the mornings An easier time moving around More regular b…" at bounding box center [887, 693] width 230 height 77
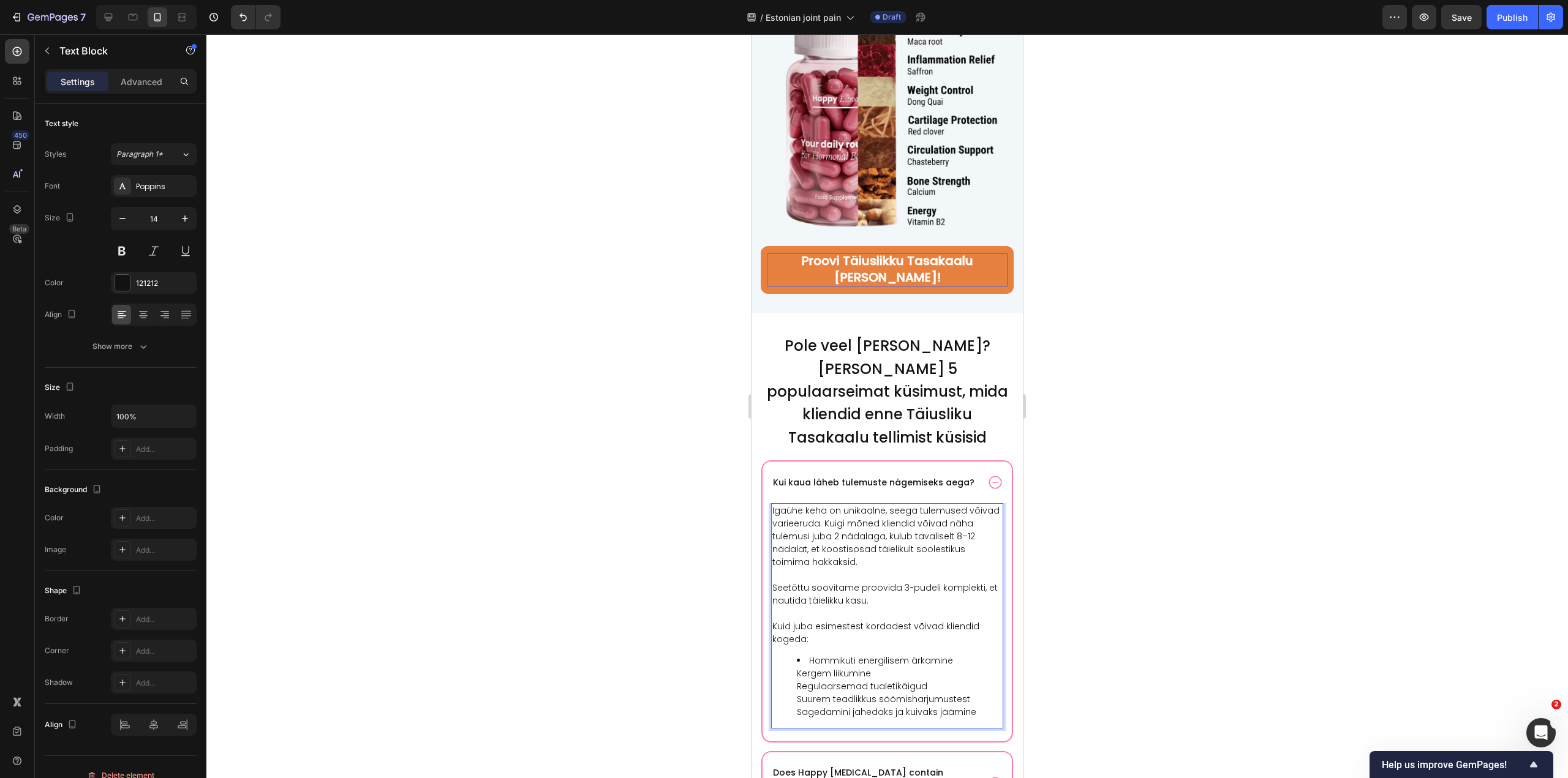
click at [798, 655] on li "Hommikuti energilisem ärkamine Kergem liikumine Regulaarsemad tualetikäigud Suu…" at bounding box center [899, 687] width 205 height 64
click at [799, 667] on li "Kergem liikumine Regulaarsemad tualetikäigud Suurem teadlikkus söömisharjumuste…" at bounding box center [899, 693] width 205 height 51
click at [798, 680] on li "Regulaarsemad tualetikäigud Suurem teadlikkus söömisharjumustest Sagedamini jah…" at bounding box center [899, 699] width 205 height 38
click at [797, 674] on ul "Hommikuti energilisem ärkamine Kergem liikumine Regulaarsemad tualetikäigud Suu…" at bounding box center [887, 687] width 230 height 64
click at [830, 620] on p "Kuid juba esimestest kordadest võivad kliendid kogeda:" at bounding box center [887, 633] width 230 height 26
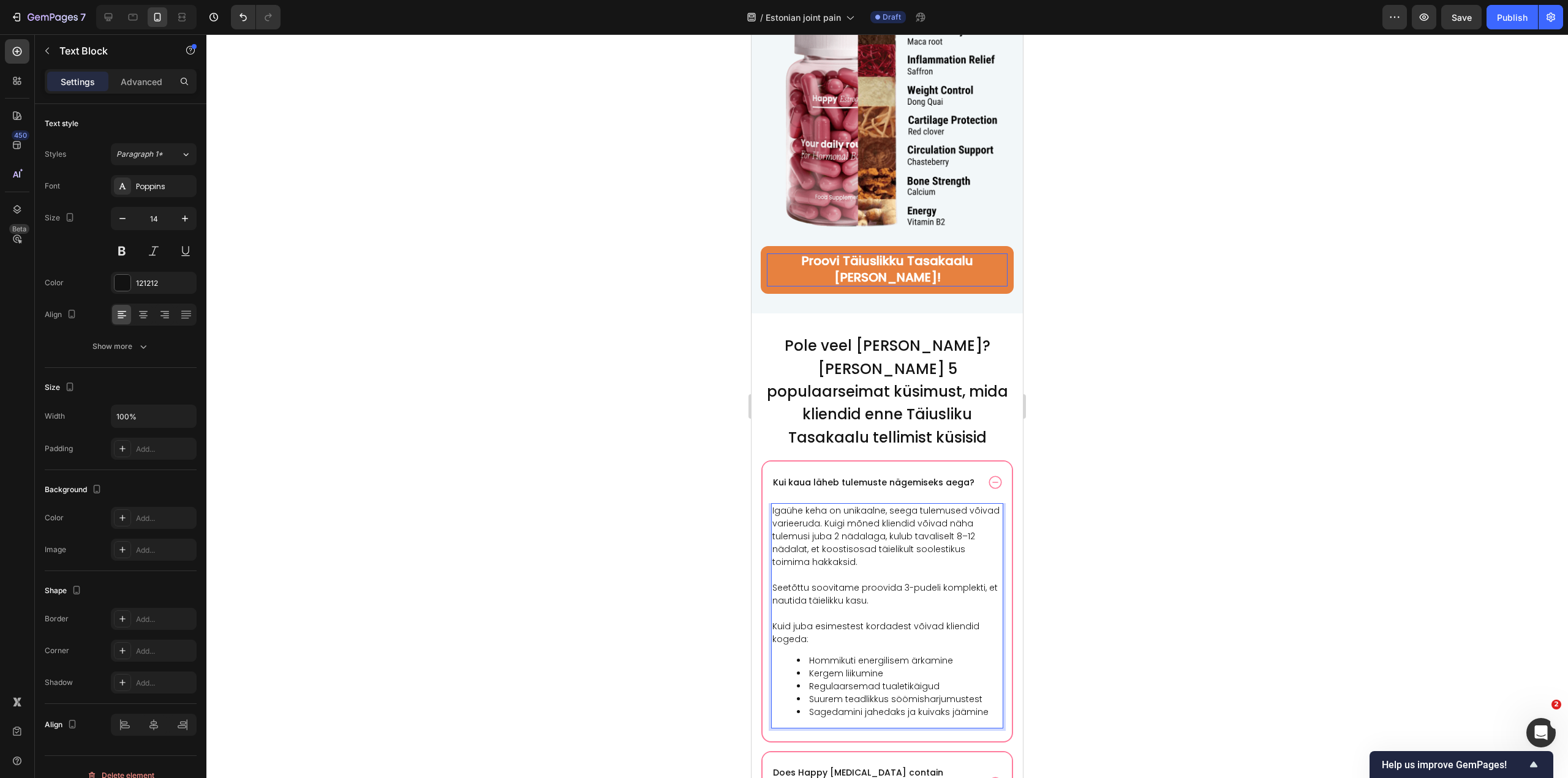
click at [904, 655] on li "Hommikuti energilisem ärkamine" at bounding box center [899, 661] width 205 height 13
drag, startPoint x: 957, startPoint y: 625, endPoint x: 948, endPoint y: 623, distance: 9.2
click at [948, 655] on li "Hommikuti energilisemat ärkamine" at bounding box center [899, 661] width 205 height 13
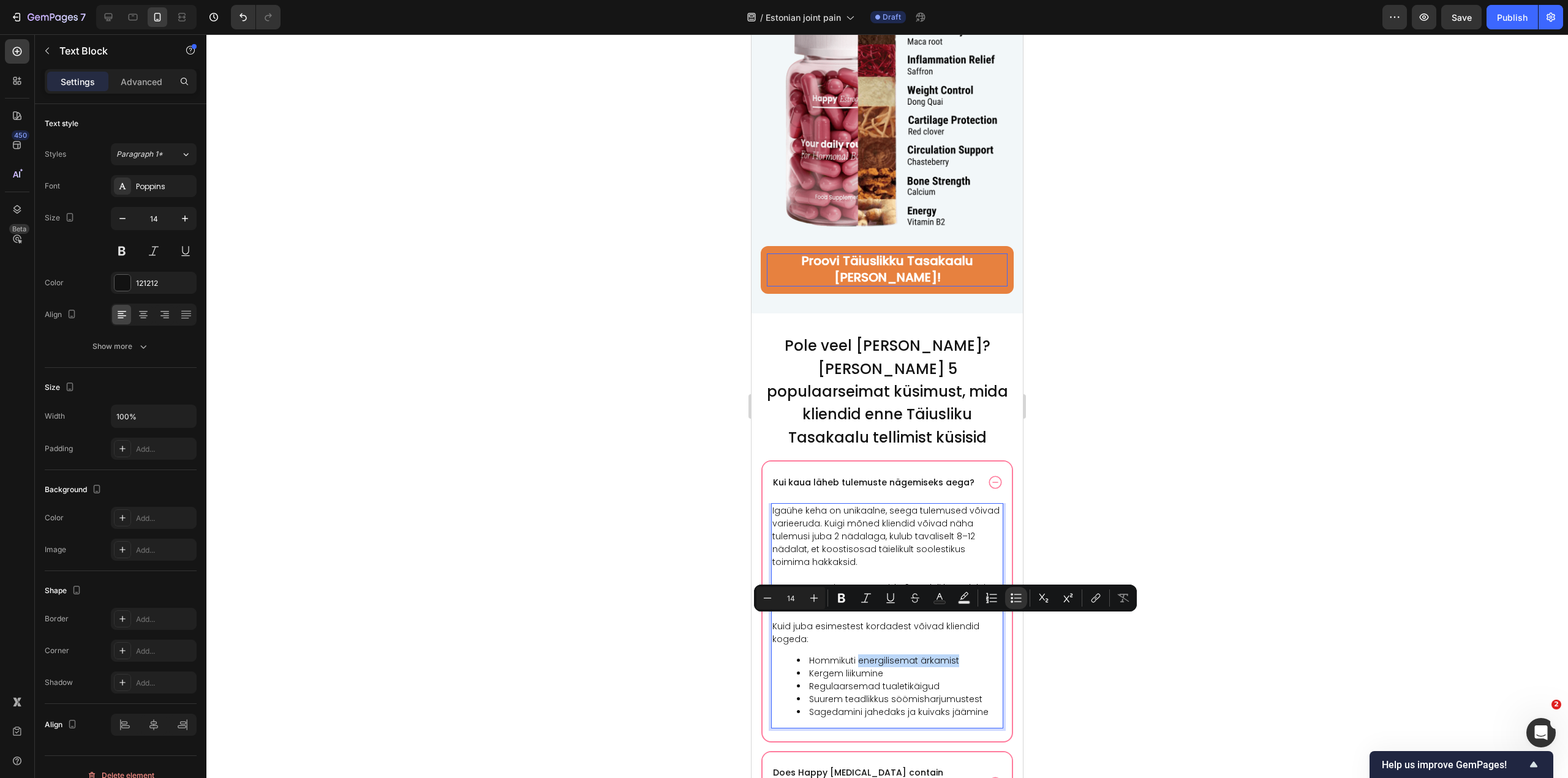
drag, startPoint x: 858, startPoint y: 626, endPoint x: 960, endPoint y: 620, distance: 102.2
click at [960, 655] on li "Hommikuti energilisemat ärkamist" at bounding box center [899, 661] width 205 height 13
drag, startPoint x: 855, startPoint y: 623, endPoint x: 808, endPoint y: 624, distance: 47.0
click at [808, 655] on li "Hommikuti rohkem energiat" at bounding box center [899, 661] width 205 height 13
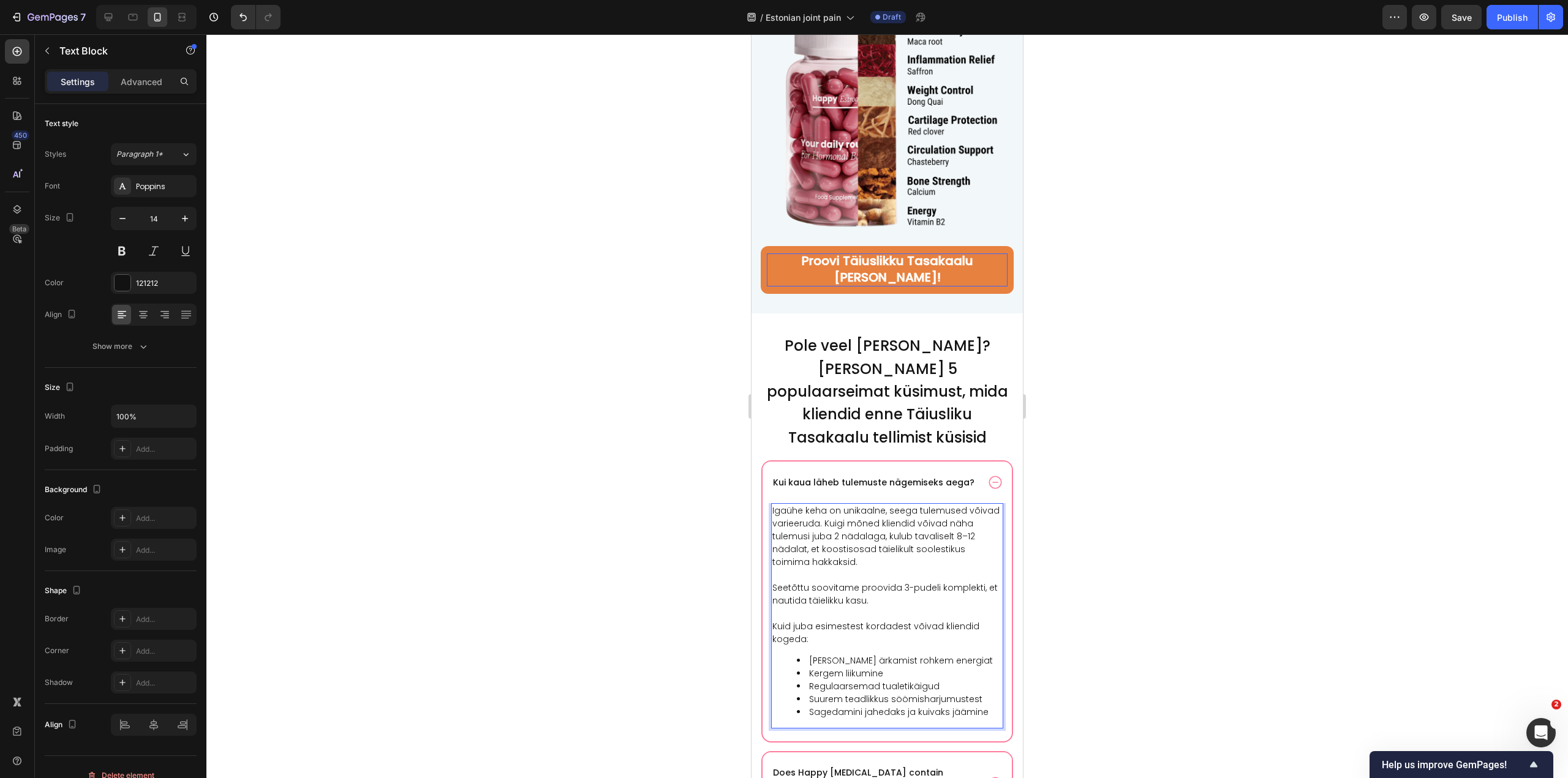
click at [811, 667] on li "Kergem liikumine" at bounding box center [899, 674] width 205 height 13
click at [814, 680] on li "Regulaarsemad tualetikäigud" at bounding box center [899, 687] width 205 height 13
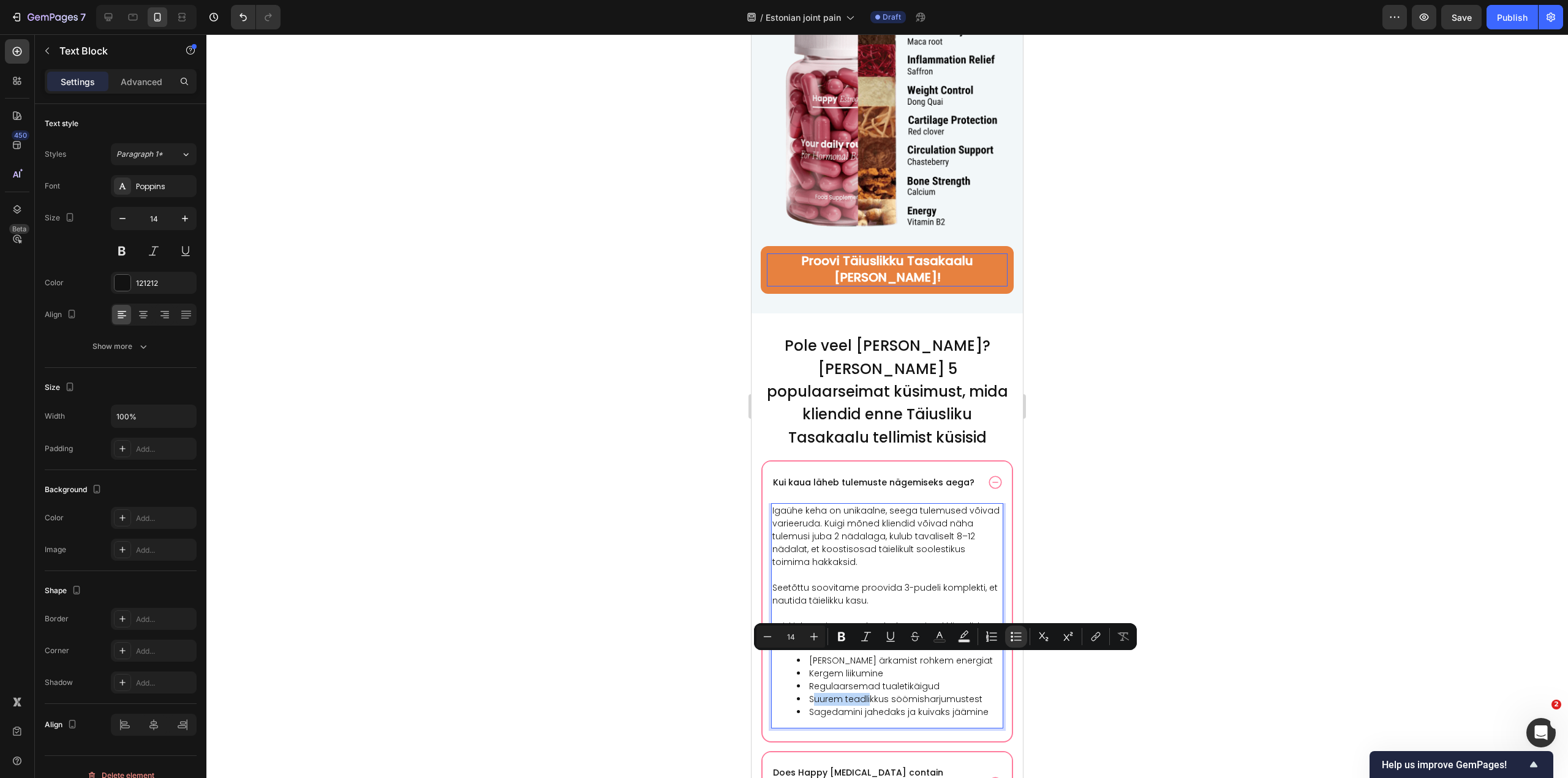
drag, startPoint x: 815, startPoint y: 659, endPoint x: 868, endPoint y: 664, distance: 53.2
click at [868, 693] on li "Suurem teadlikkus söömisharjumustest" at bounding box center [899, 699] width 205 height 13
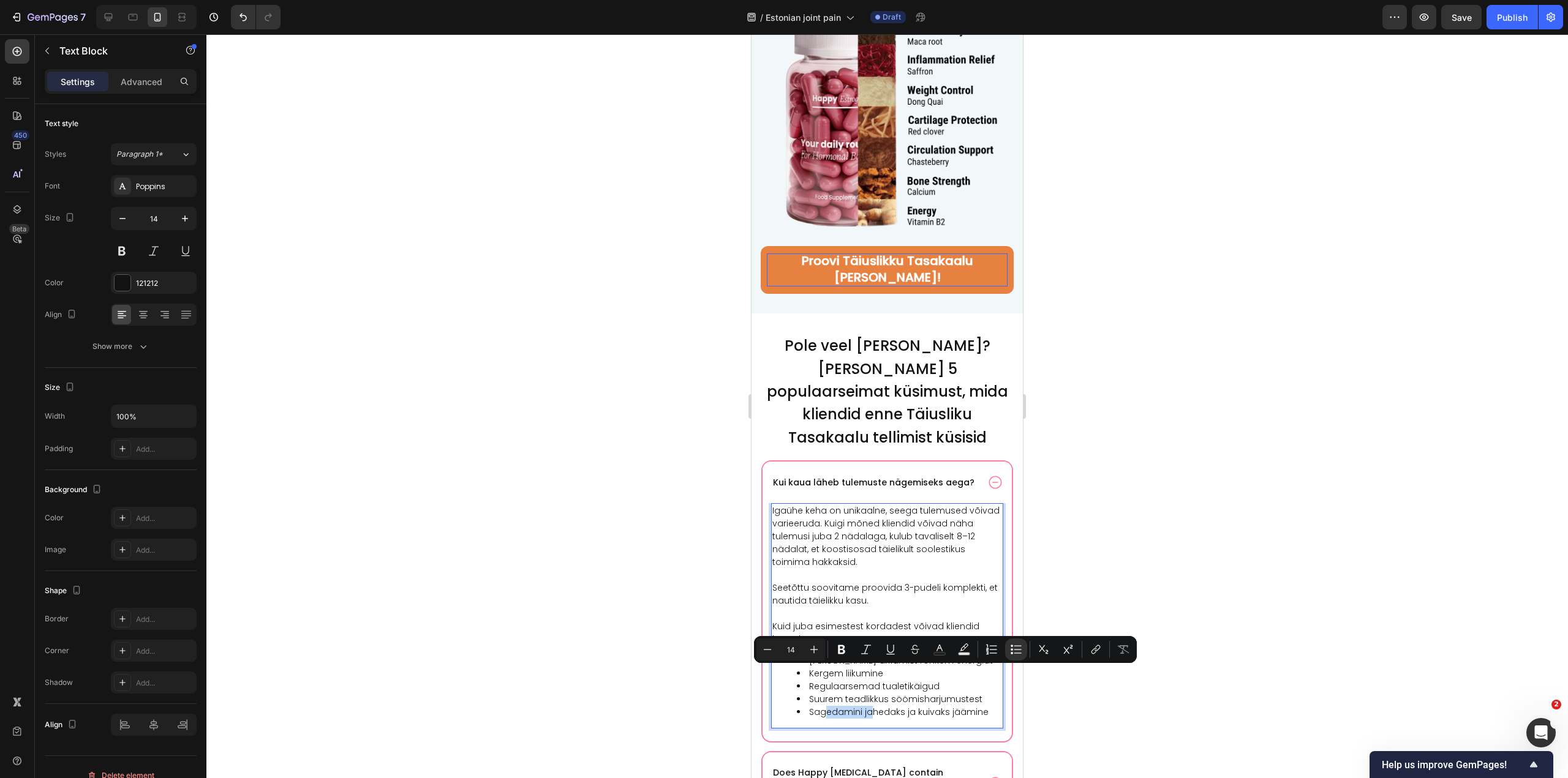
drag, startPoint x: 828, startPoint y: 678, endPoint x: 869, endPoint y: 678, distance: 41.0
click at [869, 706] on li "Sagedamini jahedaks ja kuivaks jäämine" at bounding box center [899, 712] width 205 height 13
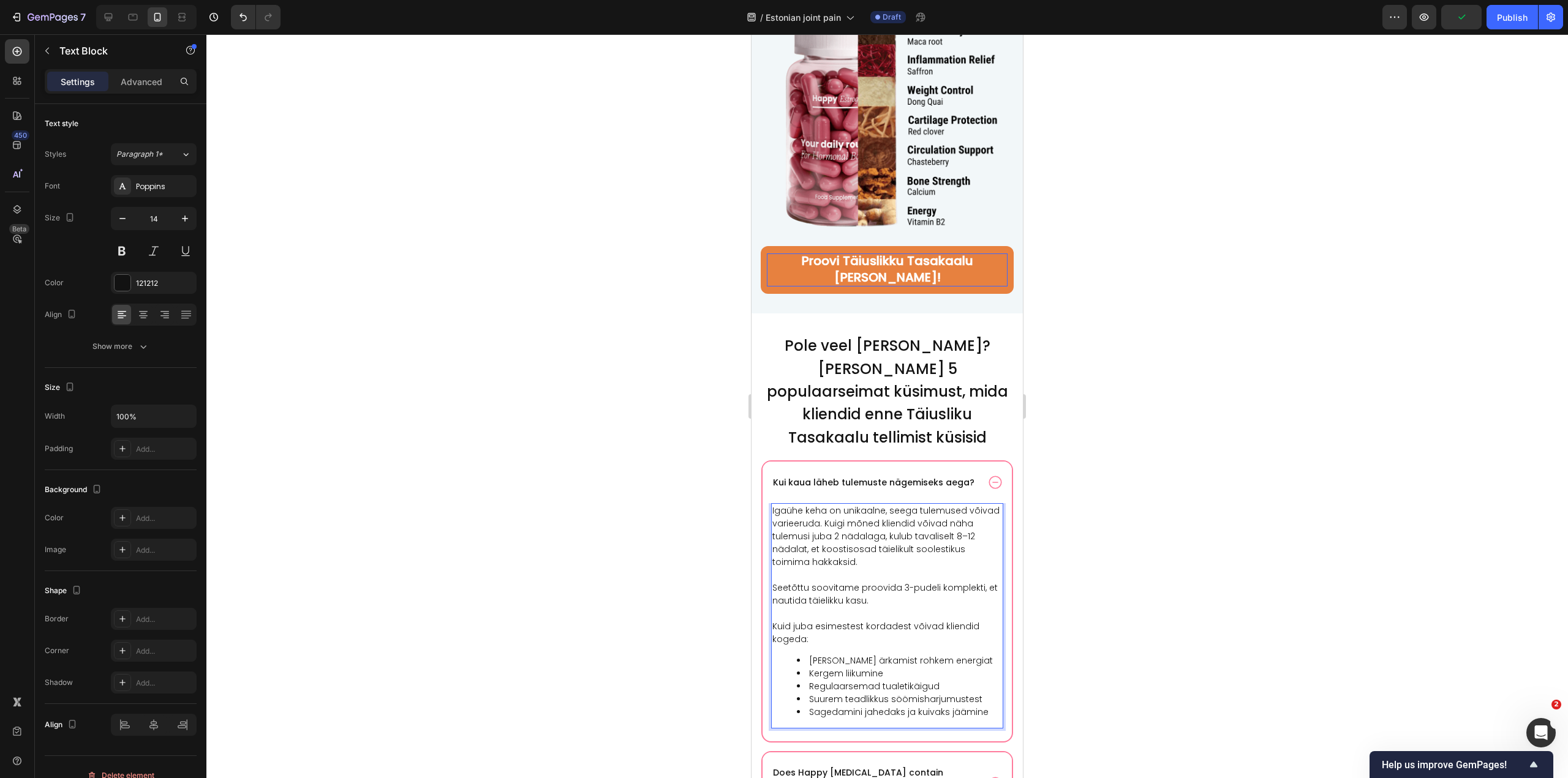
click at [881, 706] on li "Sagedamini jahedaks ja kuivaks jäämine" at bounding box center [899, 712] width 205 height 13
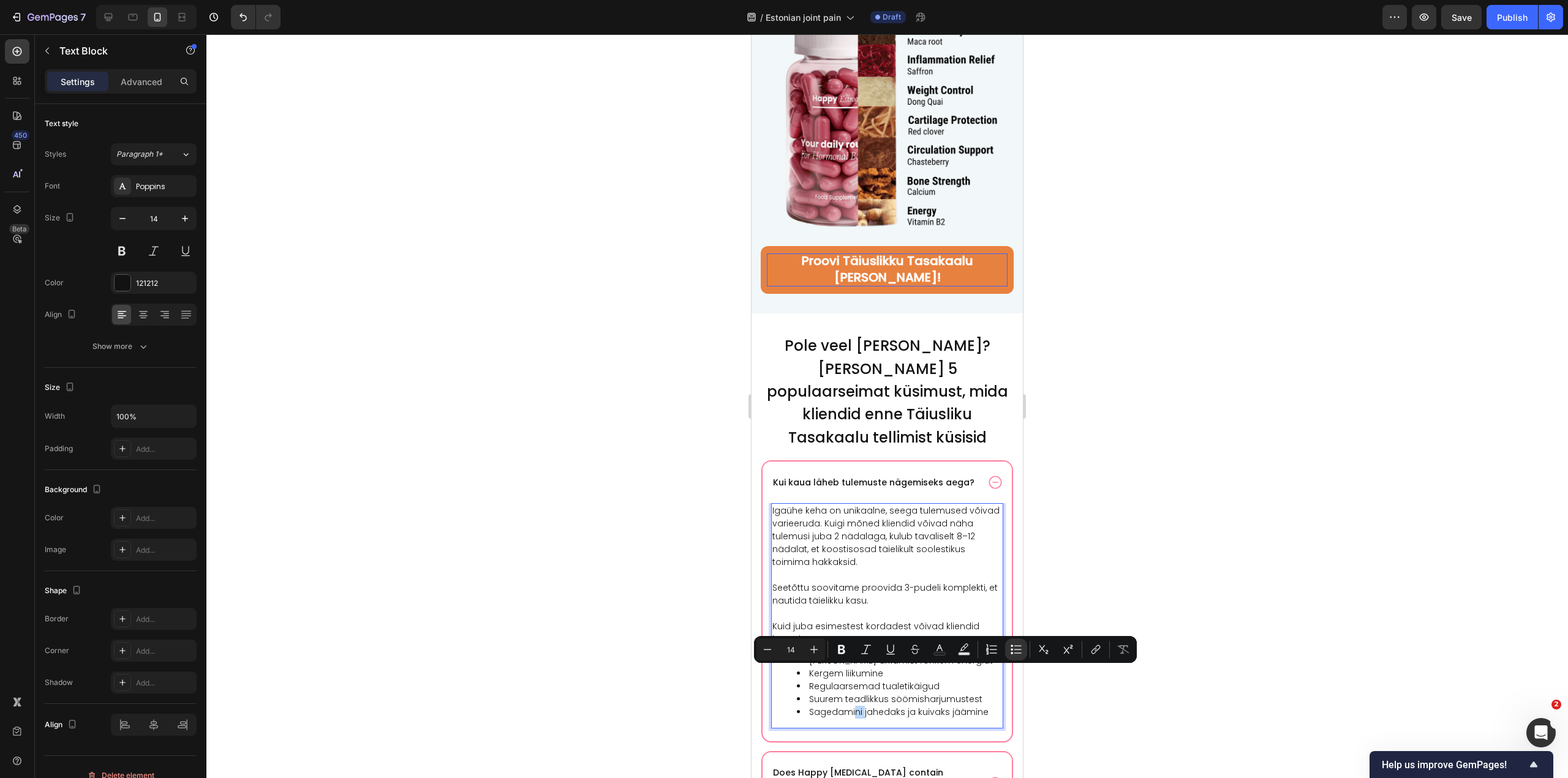
drag, startPoint x: 855, startPoint y: 677, endPoint x: 863, endPoint y: 678, distance: 8.1
click at [863, 706] on li "Sagedamini jahedaks ja kuivaks jäämine" at bounding box center [899, 712] width 205 height 13
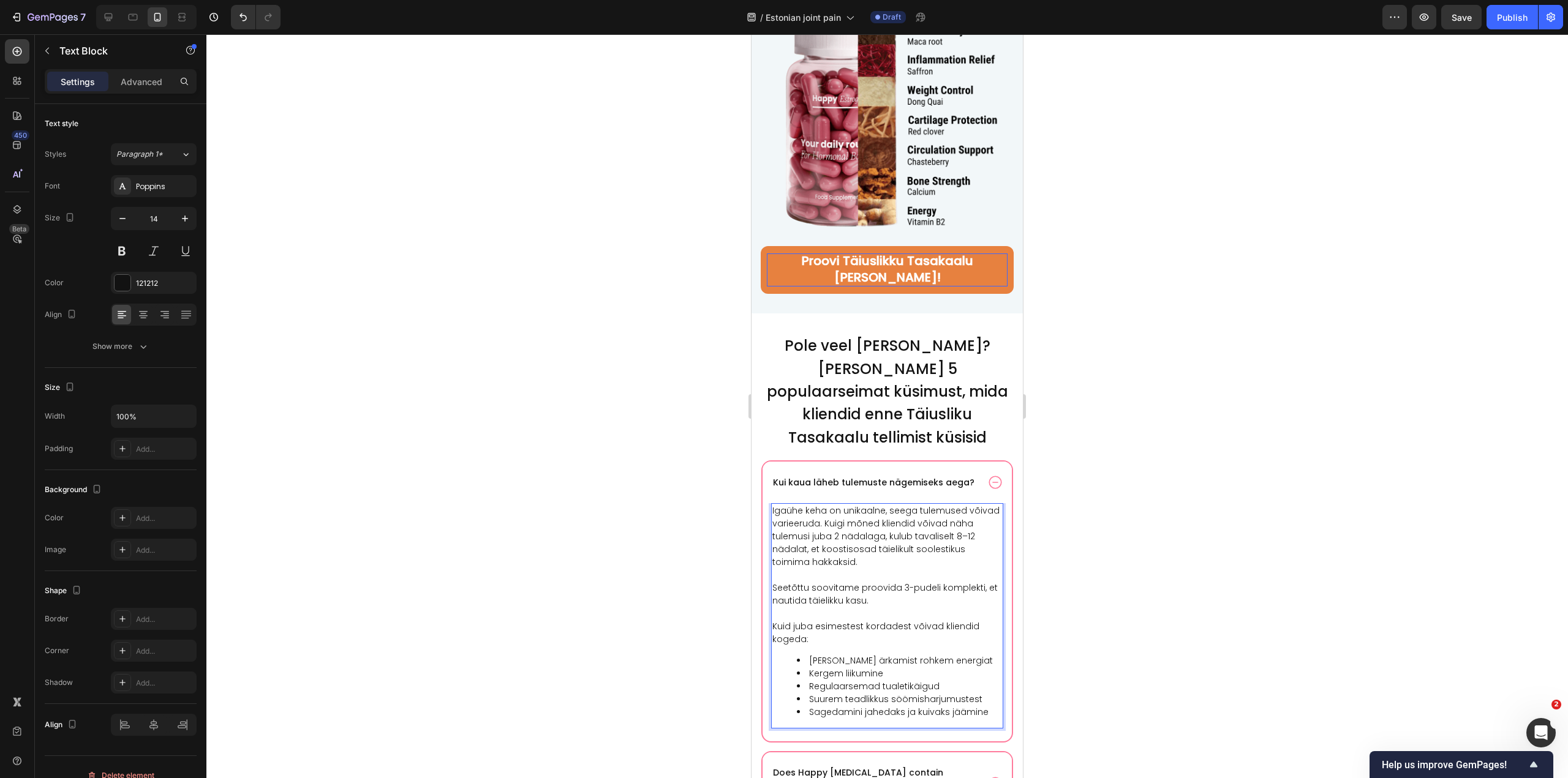
click at [877, 706] on li "Sagedamini jahedaks ja kuivaks jäämine" at bounding box center [899, 712] width 205 height 13
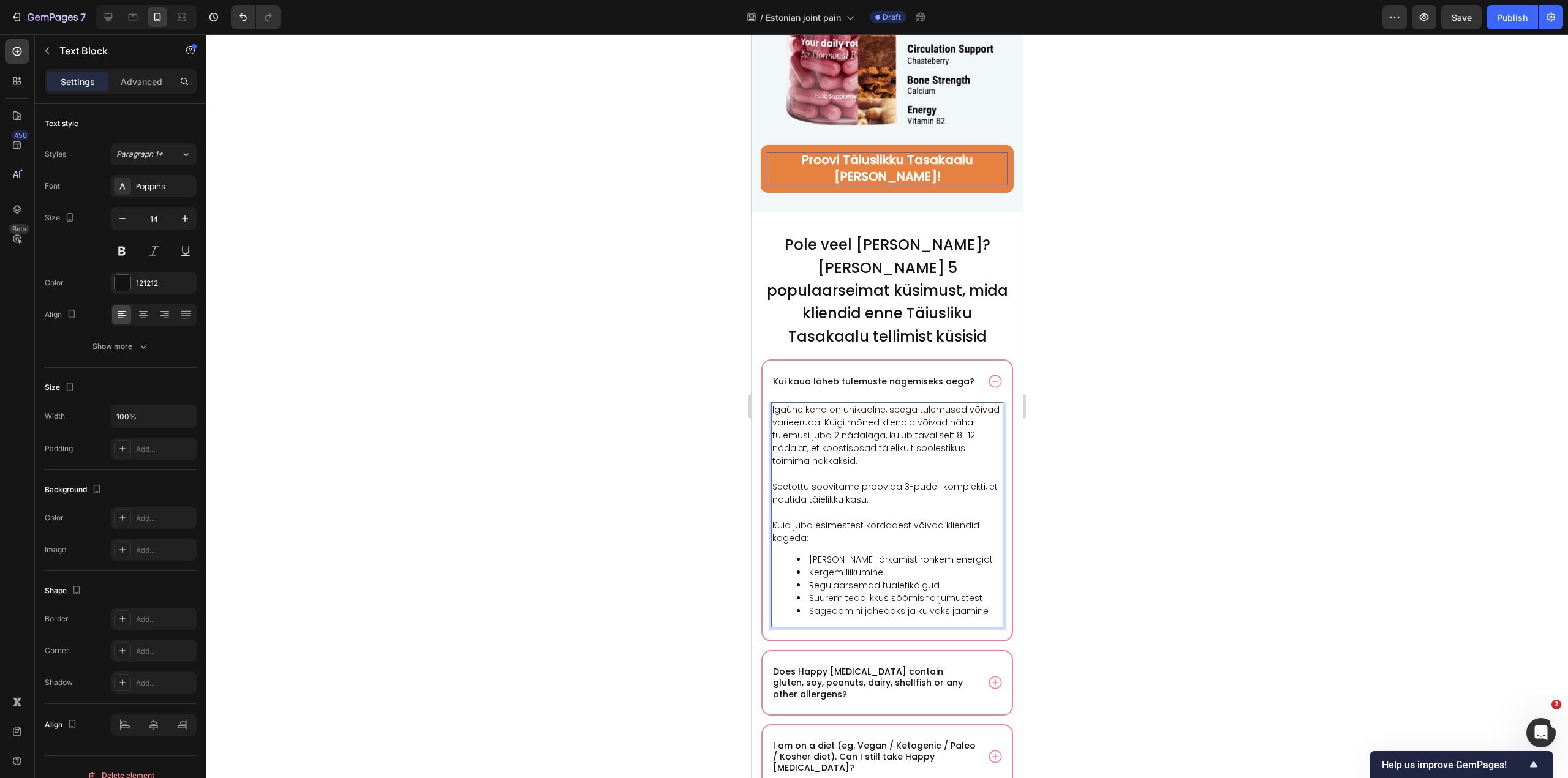
scroll to position [8063, 0]
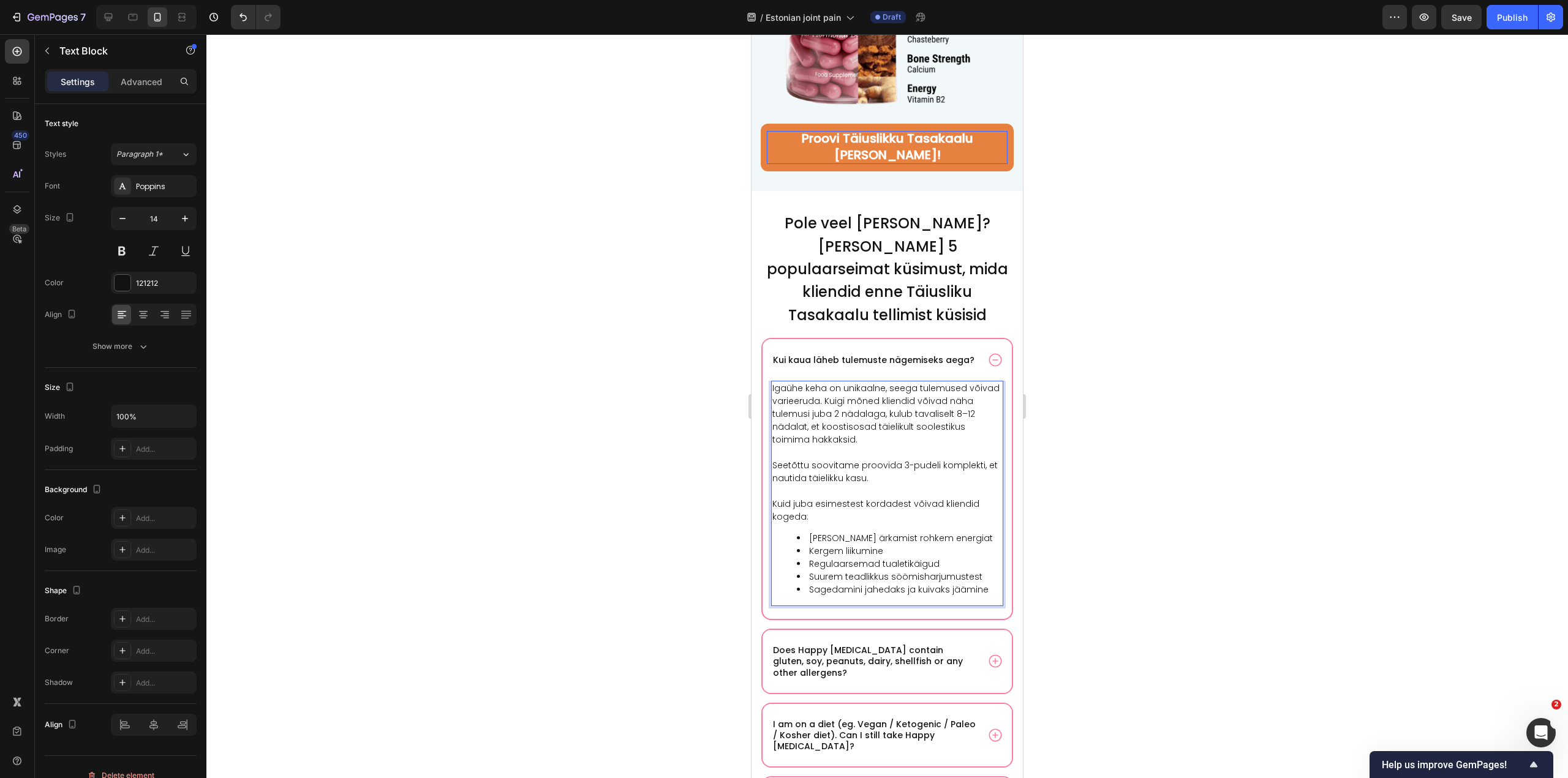
click at [904, 570] on li "Suurem teadlikkus söömisharjumustest" at bounding box center [899, 577] width 205 height 13
drag, startPoint x: 986, startPoint y: 557, endPoint x: 818, endPoint y: 562, distance: 168.1
click at [818, 562] on div "Igaühe keha on unikaalne, seega tulemused võivad varieeruda. Kuigi mõned kliend…" at bounding box center [887, 493] width 232 height 225
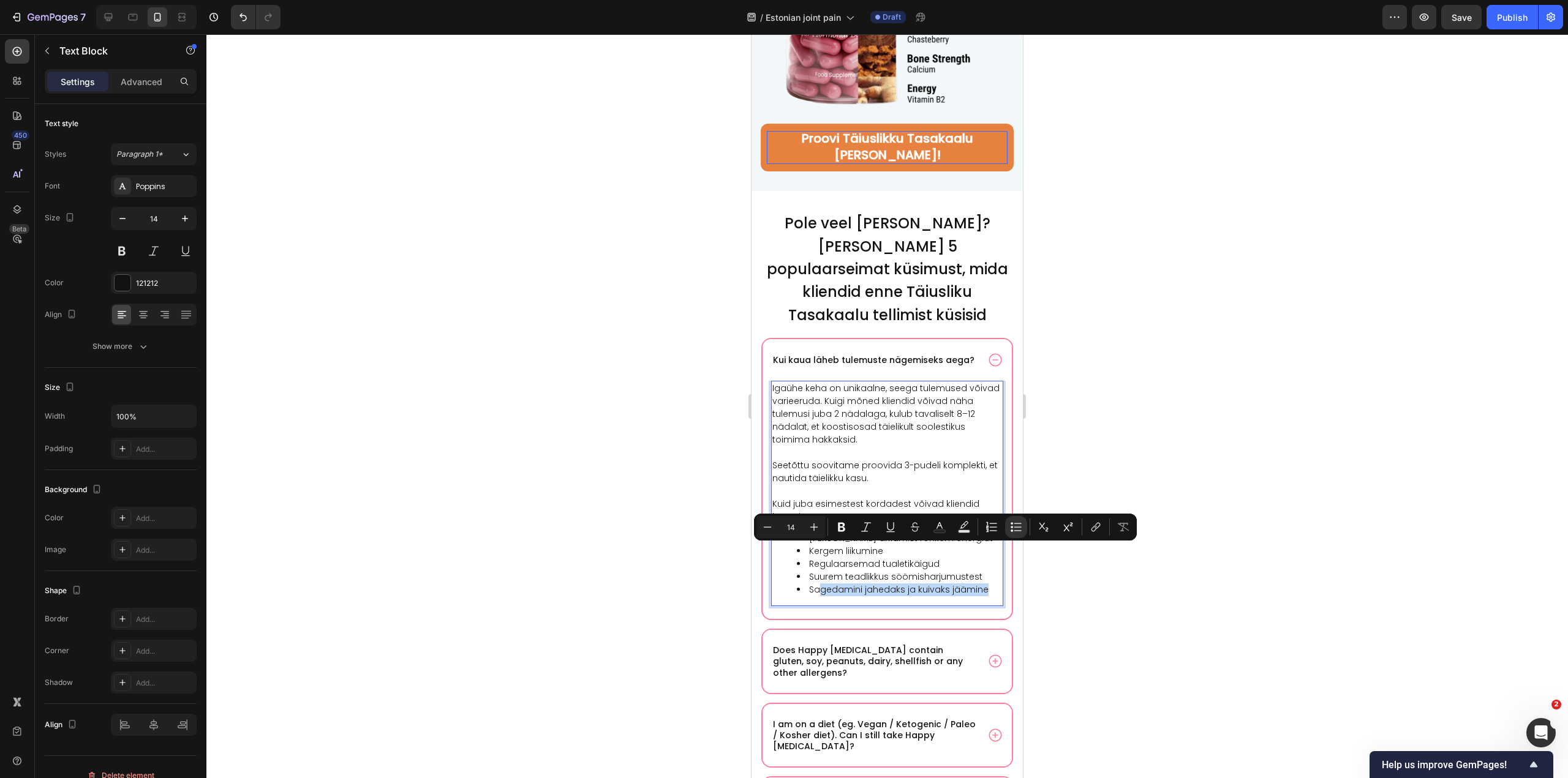
click at [818, 562] on div "Igaühe keha on unikaalne, seega tulemused võivad varieeruda. Kuigi mõned kliend…" at bounding box center [887, 493] width 232 height 225
drag, startPoint x: 988, startPoint y: 554, endPoint x: 759, endPoint y: 558, distance: 229.0
click at [759, 558] on div "⁠⁠⁠⁠⁠⁠⁠ Pole veel kindel? Loe 5 populaarseimat küsimust, mida kliendid enne Täi…" at bounding box center [887, 584] width 272 height 788
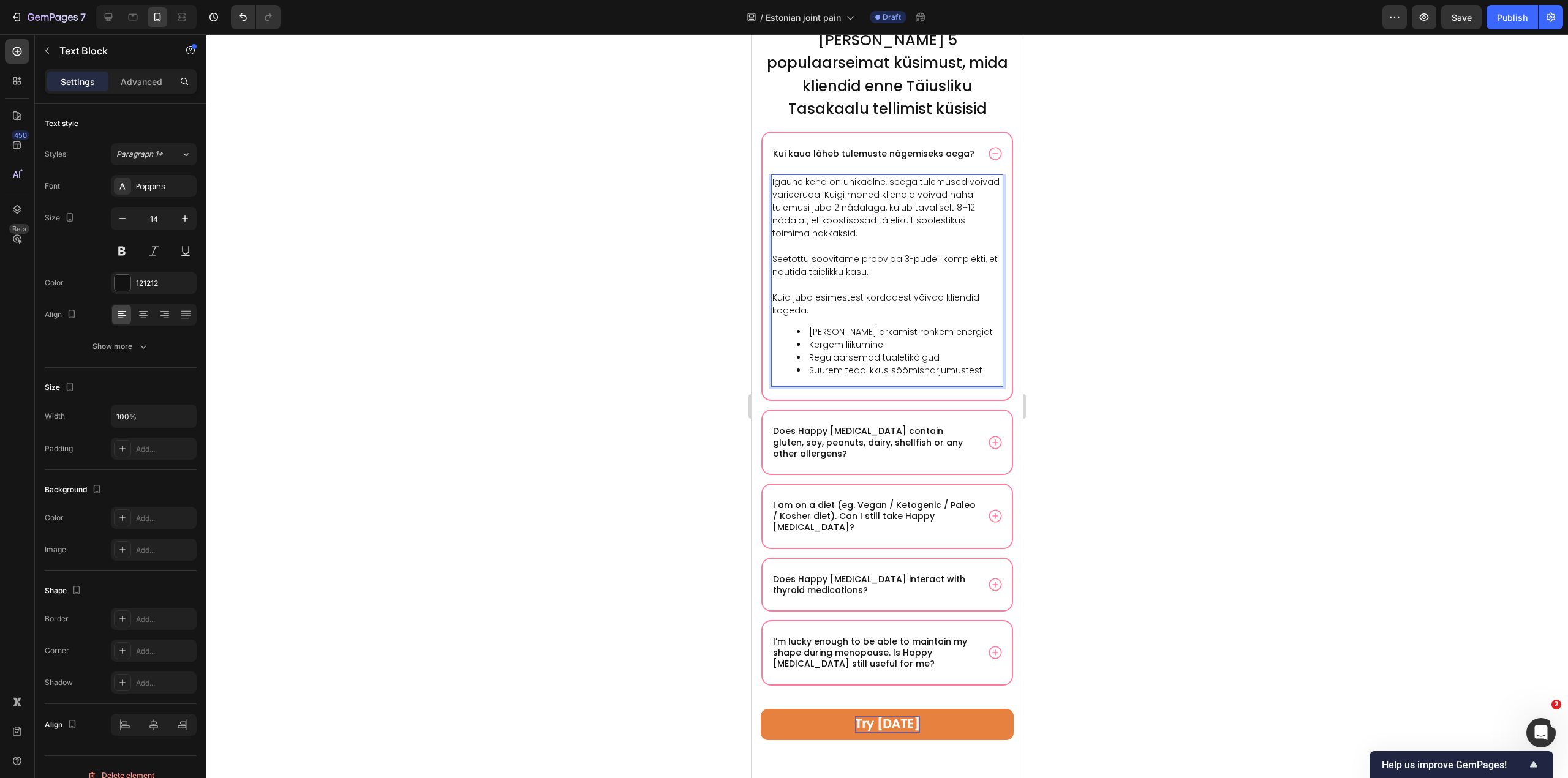
scroll to position [8246, 0]
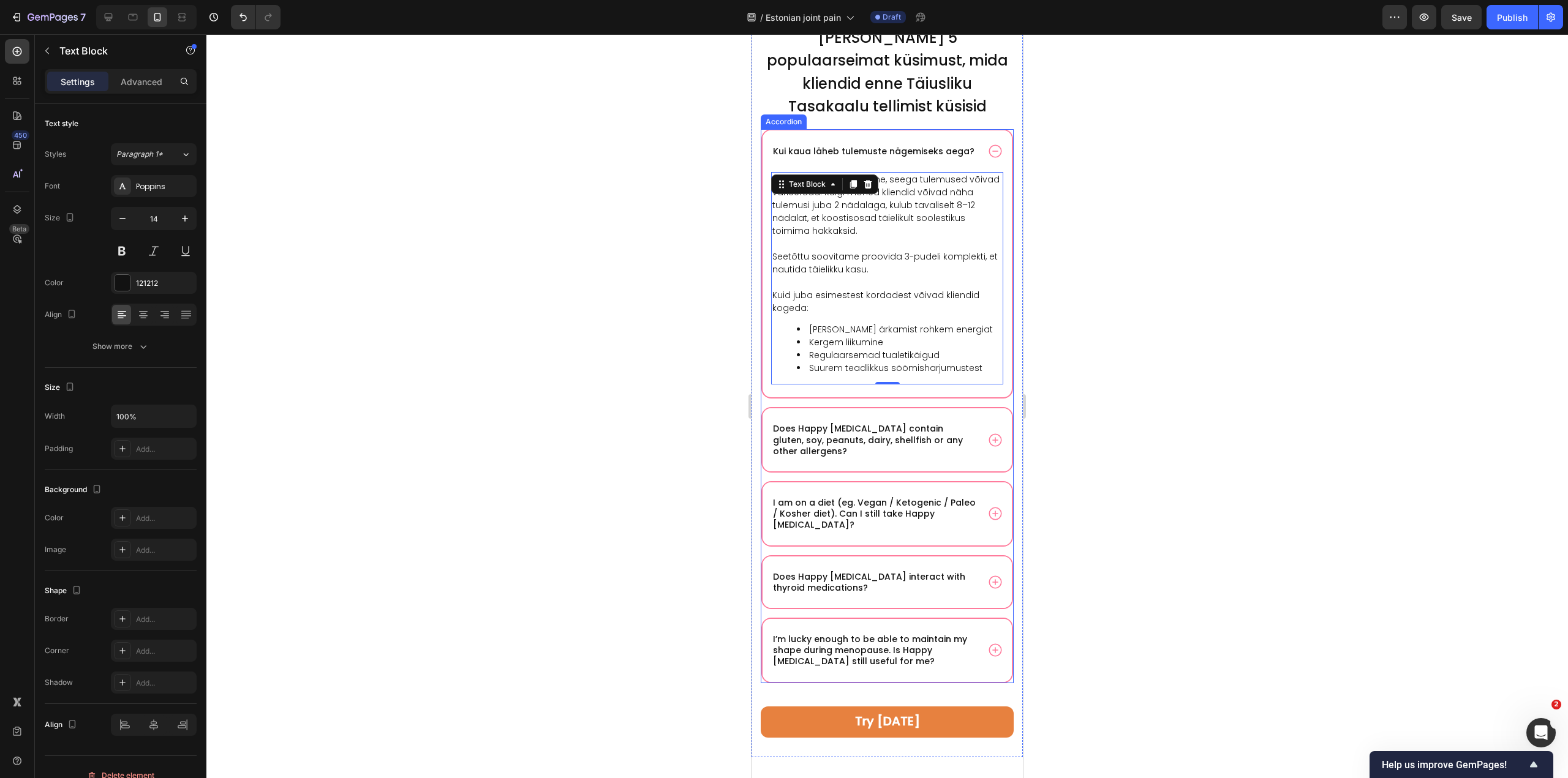
click at [877, 428] on p "Does Happy Estrogen contain gluten, soy, peanuts, dairy, shellfish or any other…" at bounding box center [874, 440] width 203 height 34
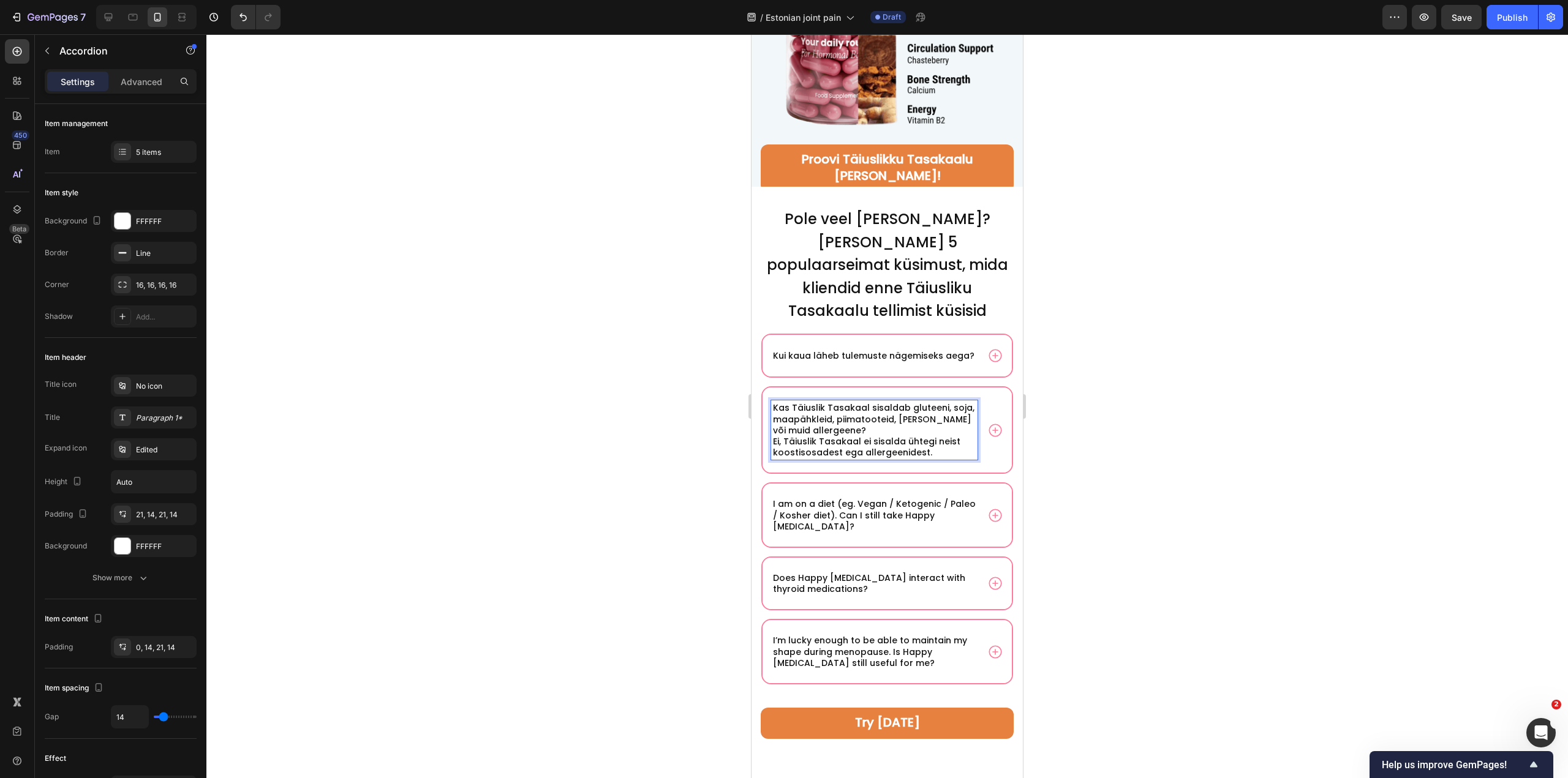
scroll to position [8021, 0]
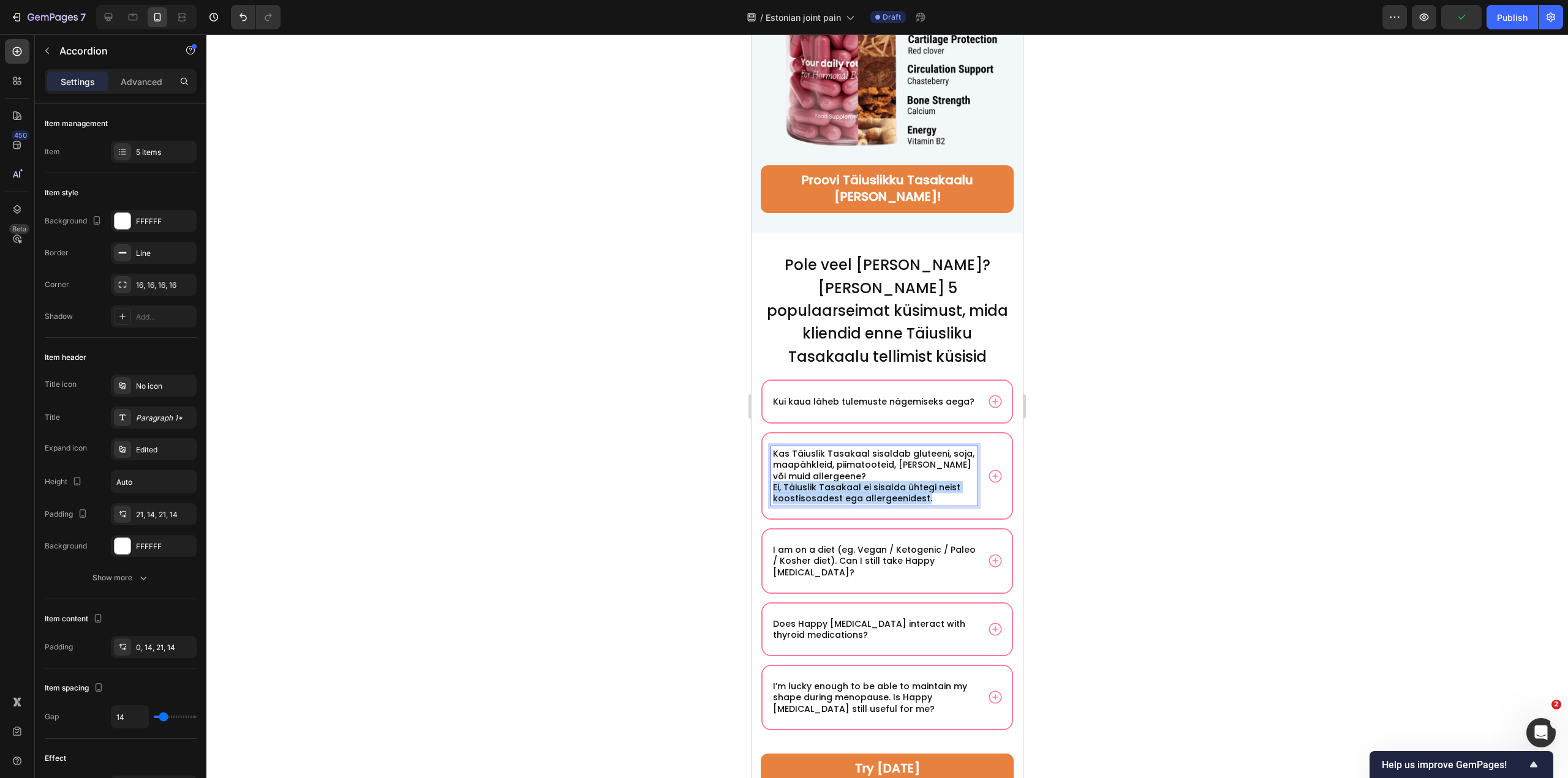
drag, startPoint x: 933, startPoint y: 458, endPoint x: 768, endPoint y: 453, distance: 165.1
click at [768, 453] on div "Kas Täiuslik Tasakaal sisaldab gluteeni, soja, maapähkleid, piimatooteid, karpe…" at bounding box center [887, 476] width 249 height 85
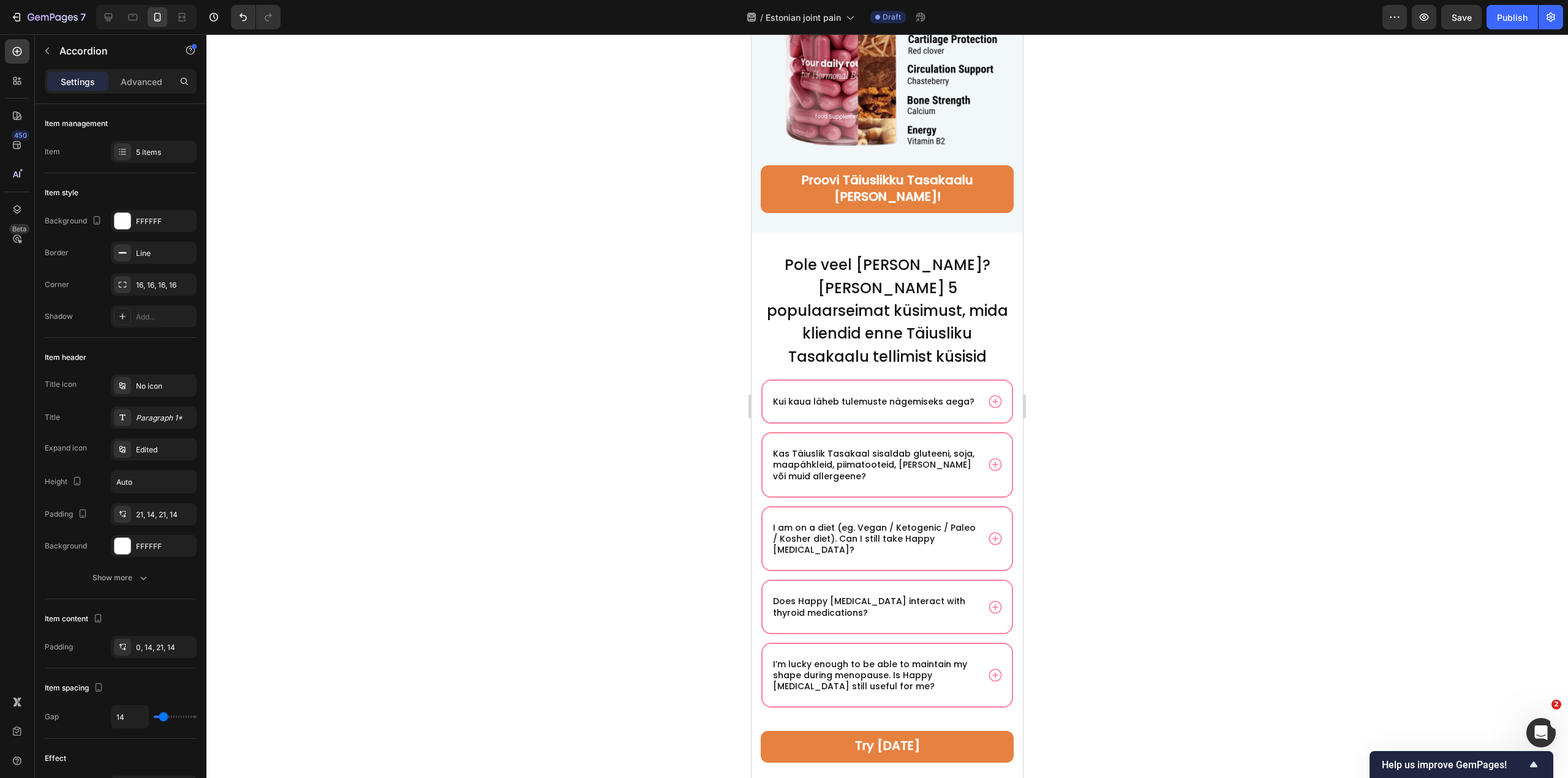
click at [994, 433] on div "Kas Täiuslik Tasakaal sisaldab gluteeni, soja, maapähkleid, piimatooteid, karpe…" at bounding box center [887, 465] width 249 height 63
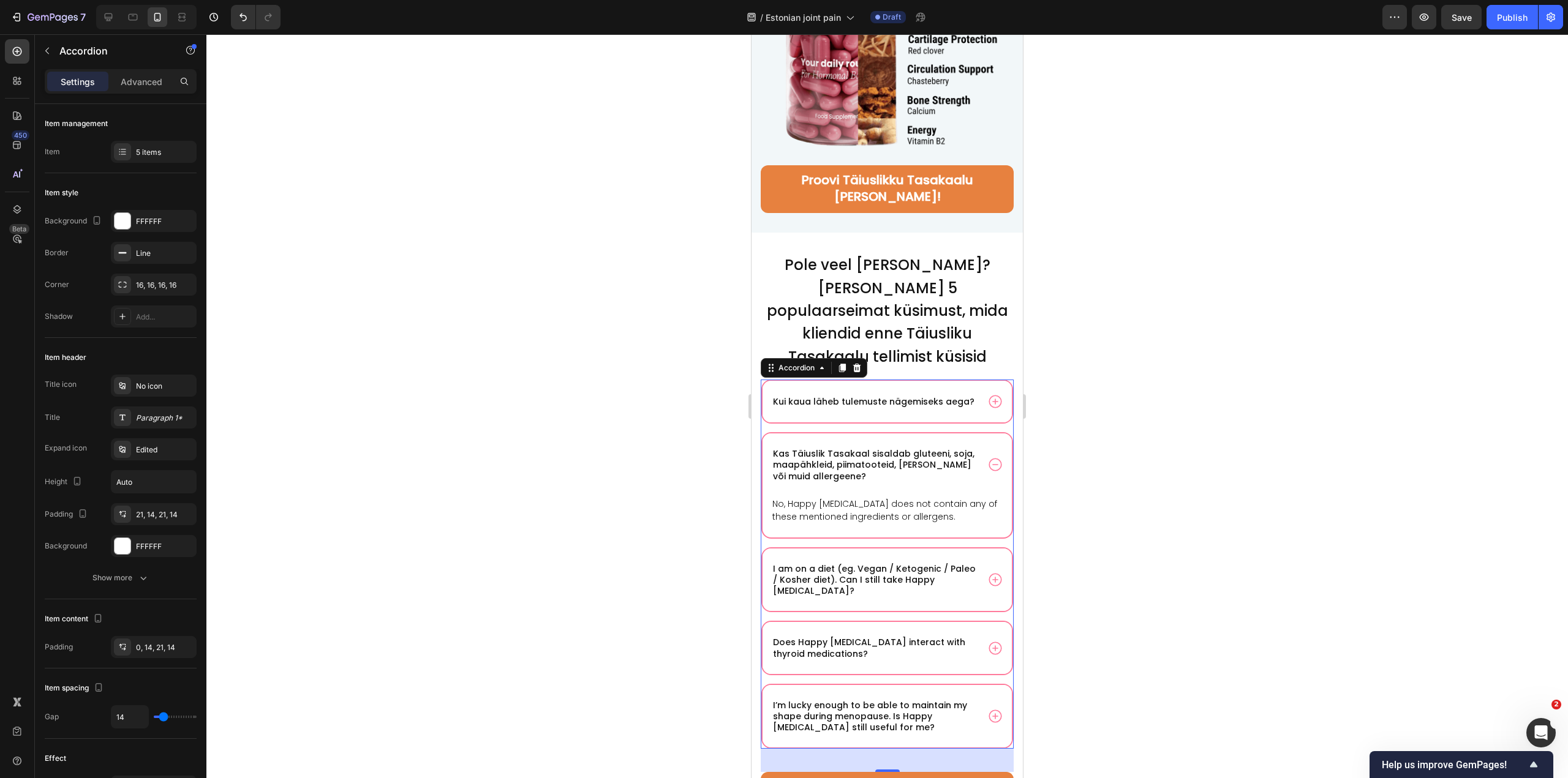
click at [937, 498] on p "No, Happy Estrogen does not contain any of these mentioned ingredients or aller…" at bounding box center [887, 510] width 230 height 26
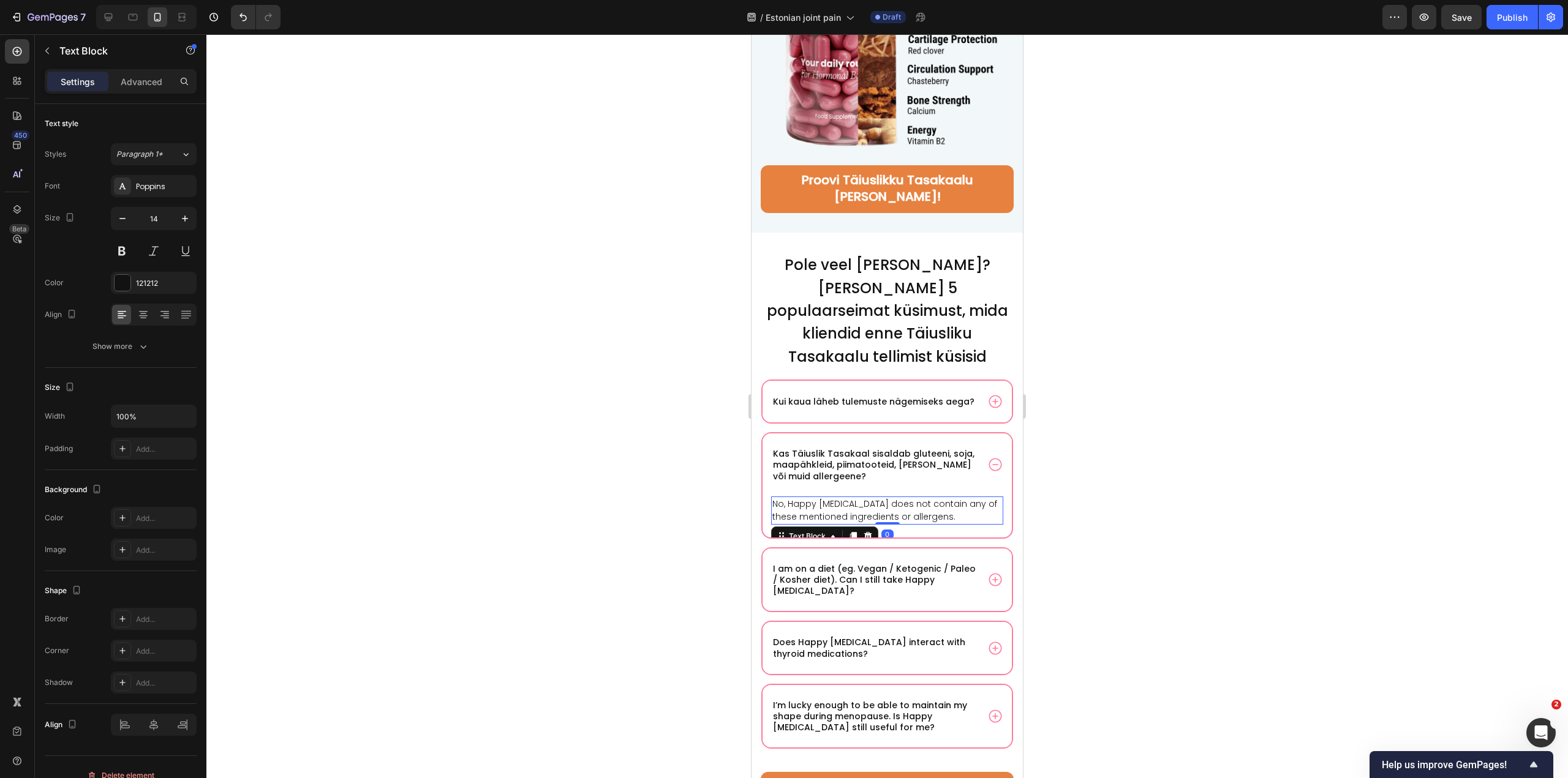
click at [937, 498] on p "No, Happy Estrogen does not contain any of these mentioned ingredients or aller…" at bounding box center [887, 510] width 230 height 26
click at [885, 563] on p "I am on a diet (eg. Vegan / Ketogenic / Paleo / Kosher diet). Can I still take …" at bounding box center [874, 580] width 203 height 34
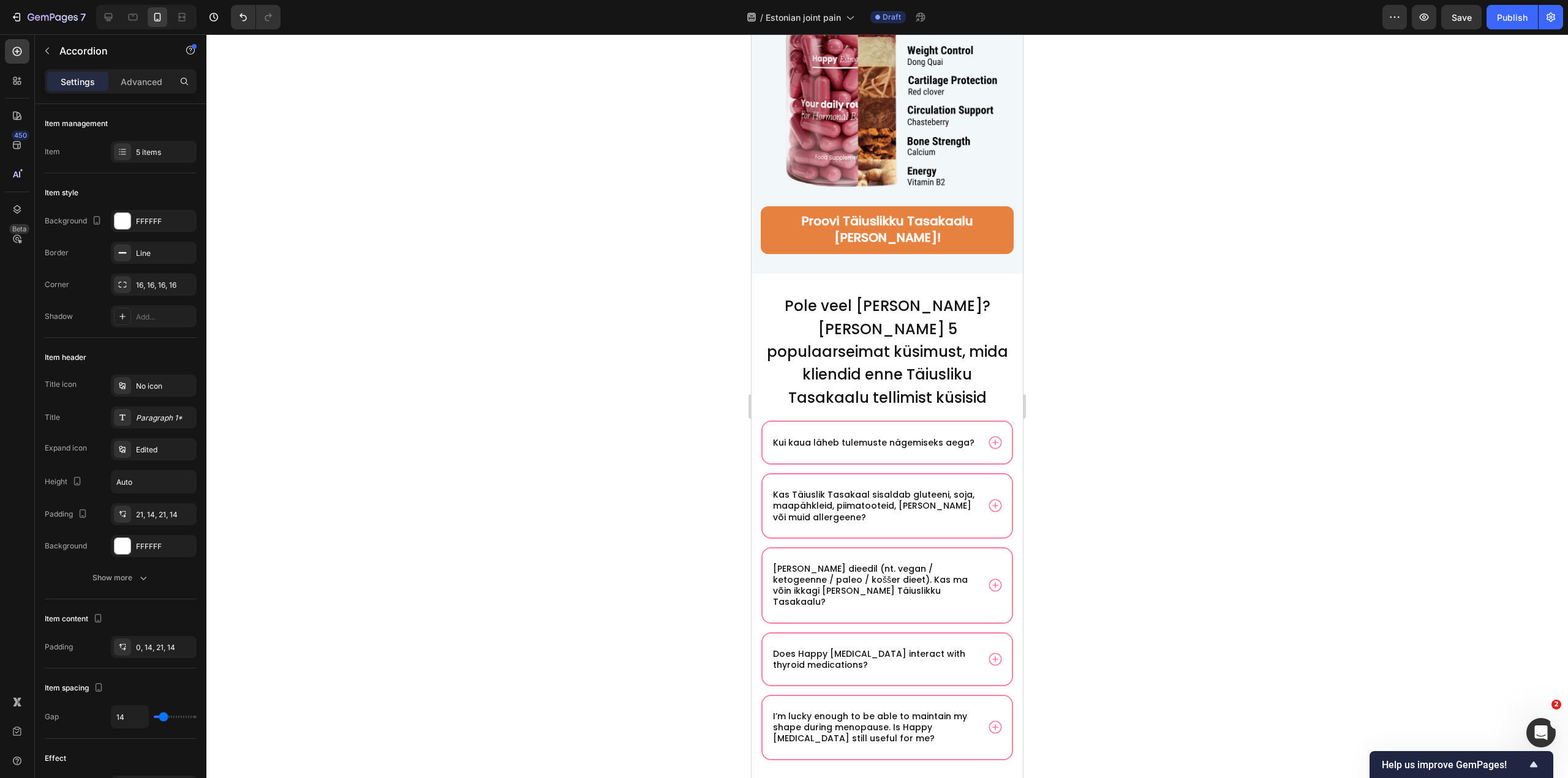
click at [988, 579] on icon at bounding box center [995, 586] width 13 height 13
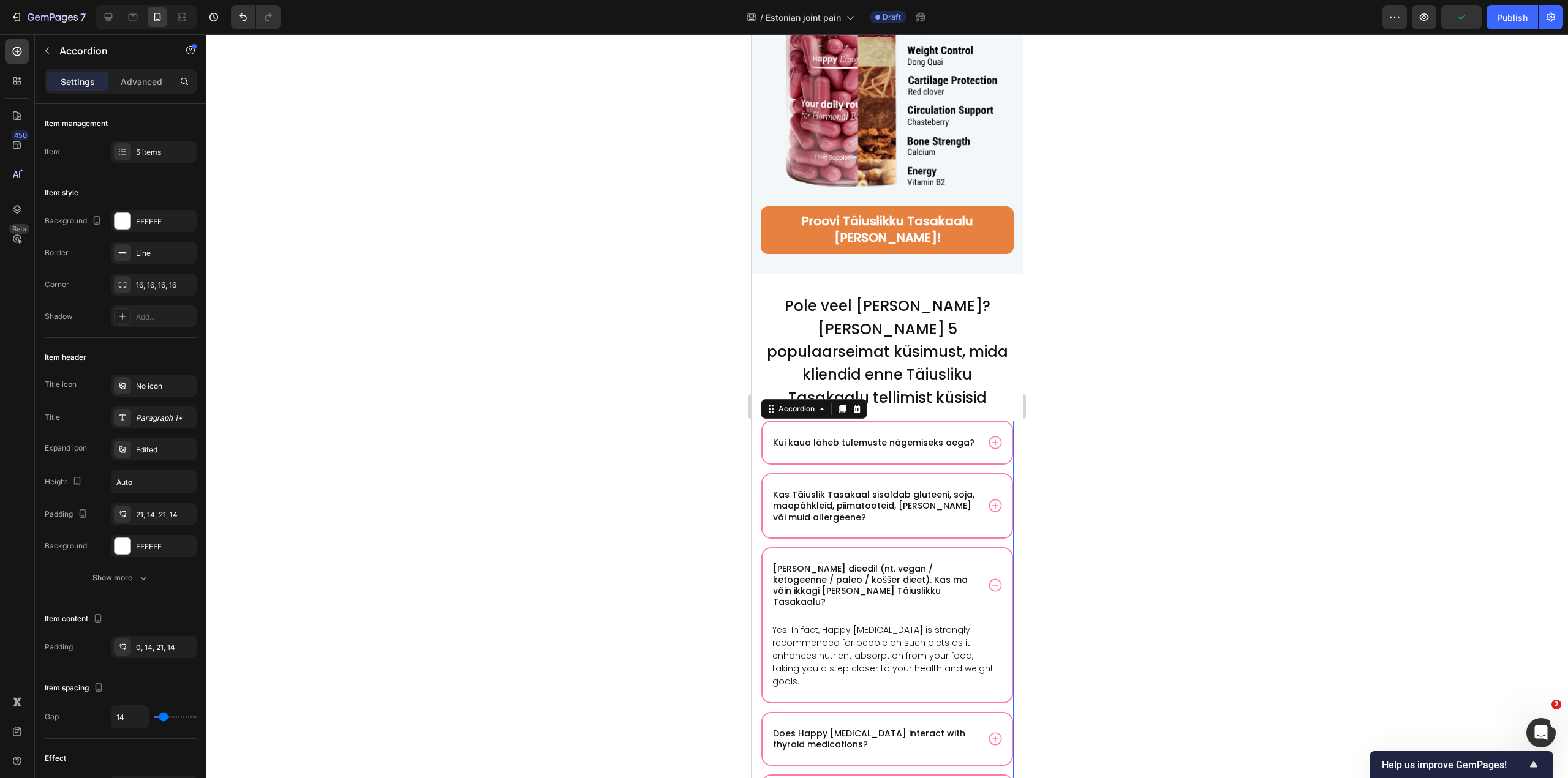
scroll to position [8041, 0]
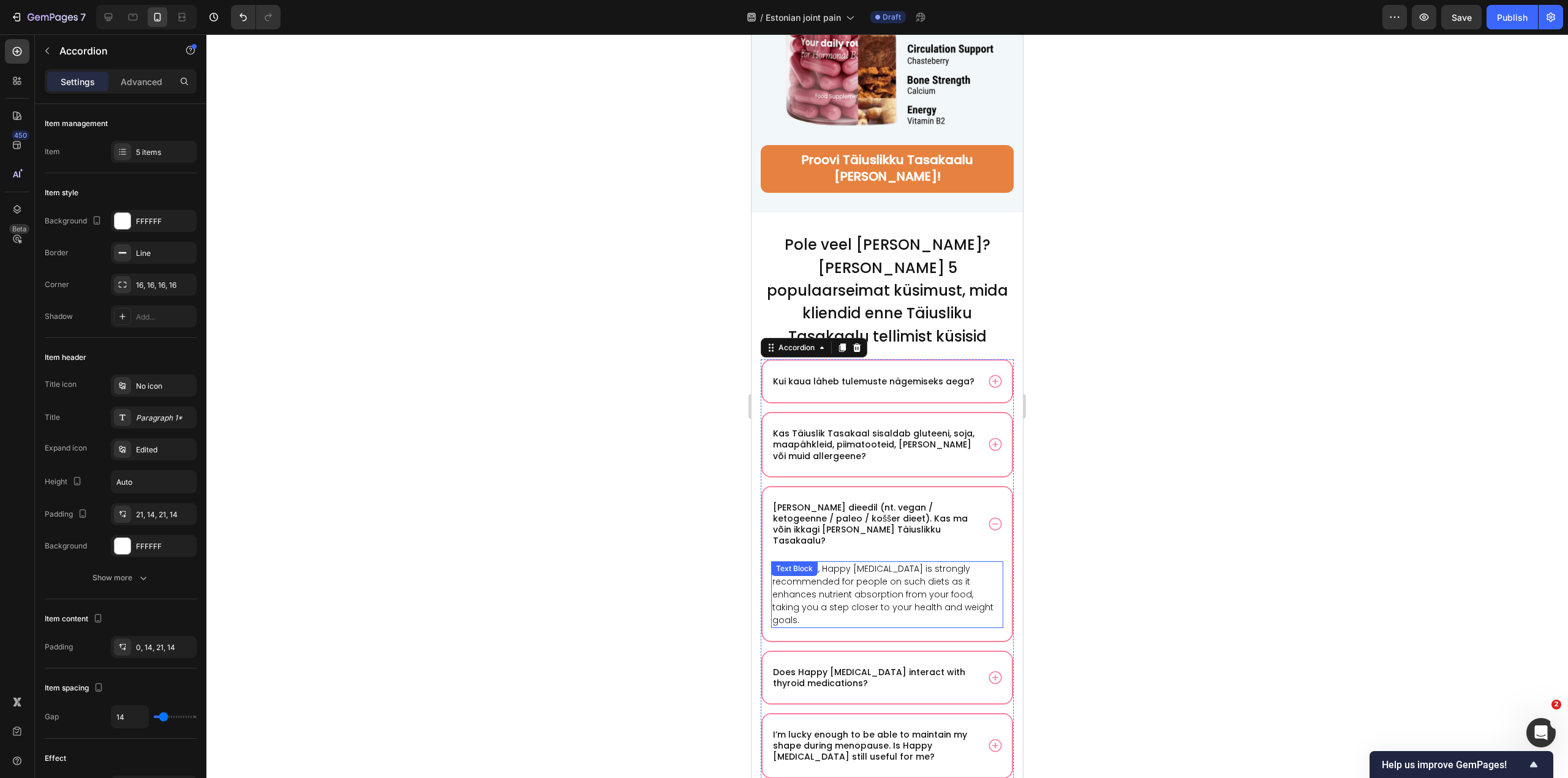
click at [882, 562] on p "Yes. In fact, Happy Estrogen is strongly recommended for people on such diets a…" at bounding box center [887, 595] width 230 height 64
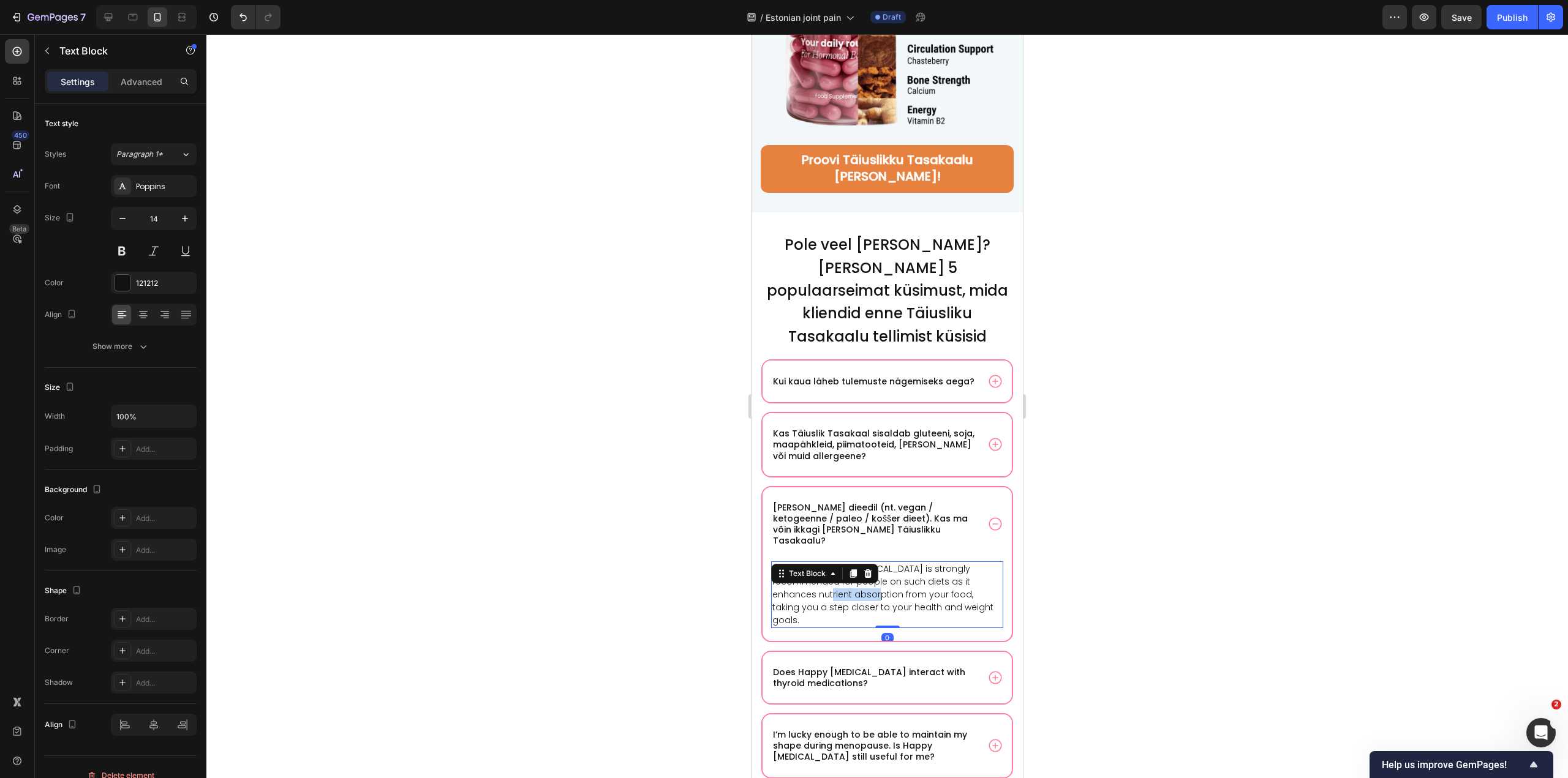
click at [882, 562] on p "Yes. In fact, Happy Estrogen is strongly recommended for people on such diets a…" at bounding box center [887, 595] width 230 height 64
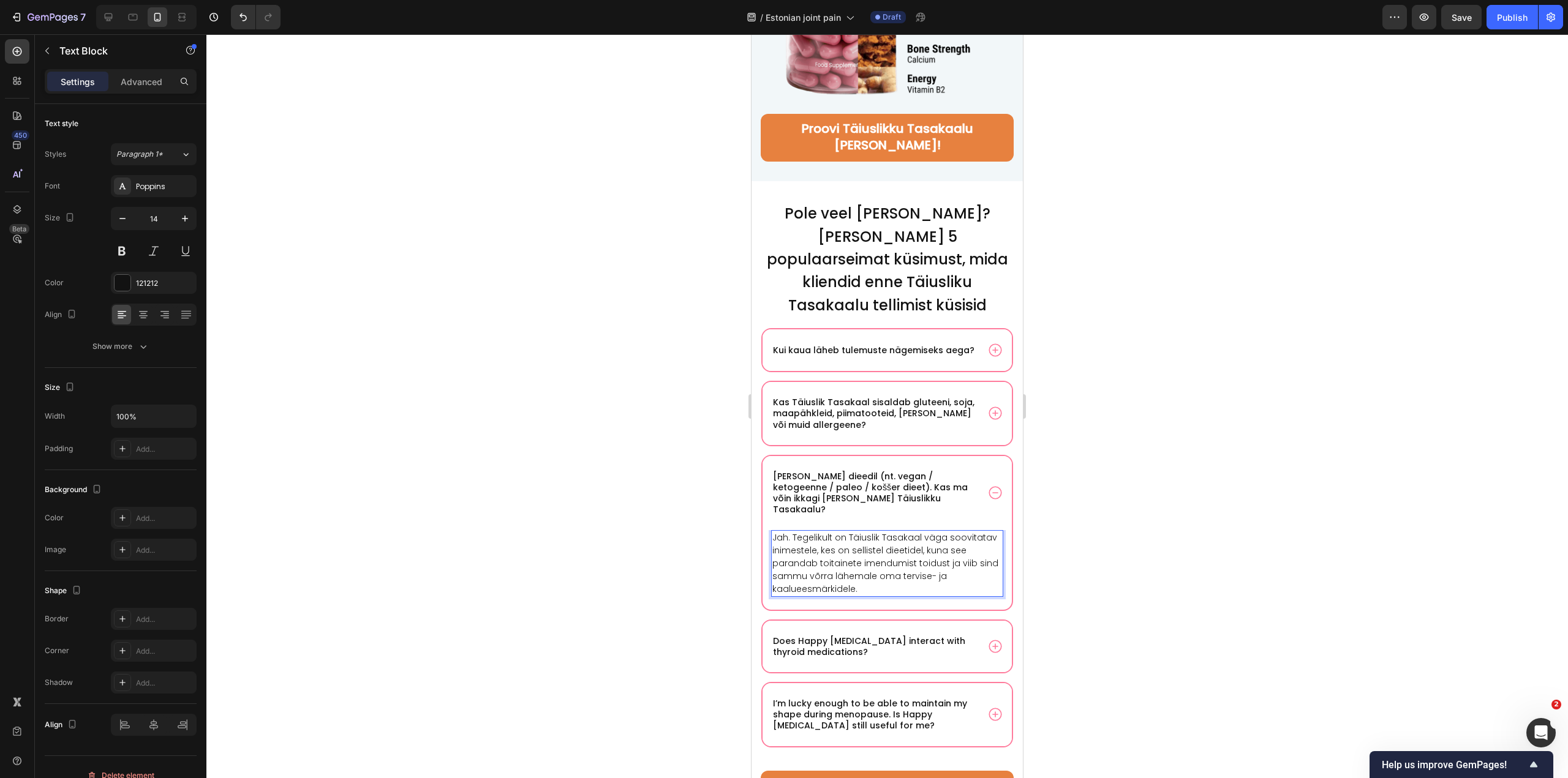
scroll to position [8103, 0]
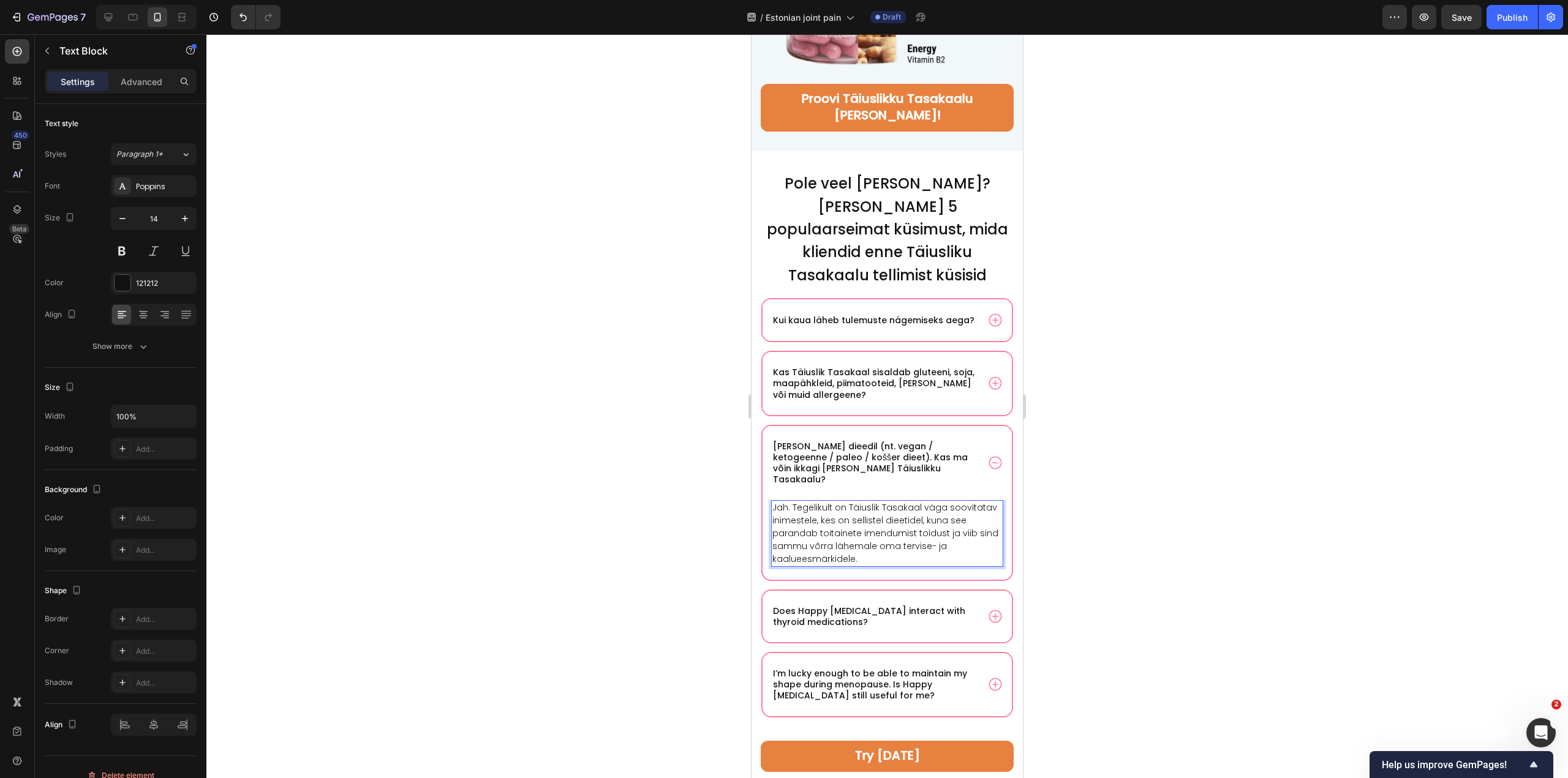
click at [946, 502] on p "Jah. Tegelikult on Täiuslik Tasakaal väga soovitatav inimestele, kes on sellist…" at bounding box center [887, 534] width 230 height 64
click at [942, 502] on p "Jah. Tegelikult on Täiuslik Tasakaal väga soovitatav inimestele, kes on sellist…" at bounding box center [887, 534] width 230 height 64
click at [973, 502] on p "Jah. Tegelikult on Täiuslik Tasakaal väga soovitatav inimestele, kes on sellist…" at bounding box center [887, 534] width 230 height 64
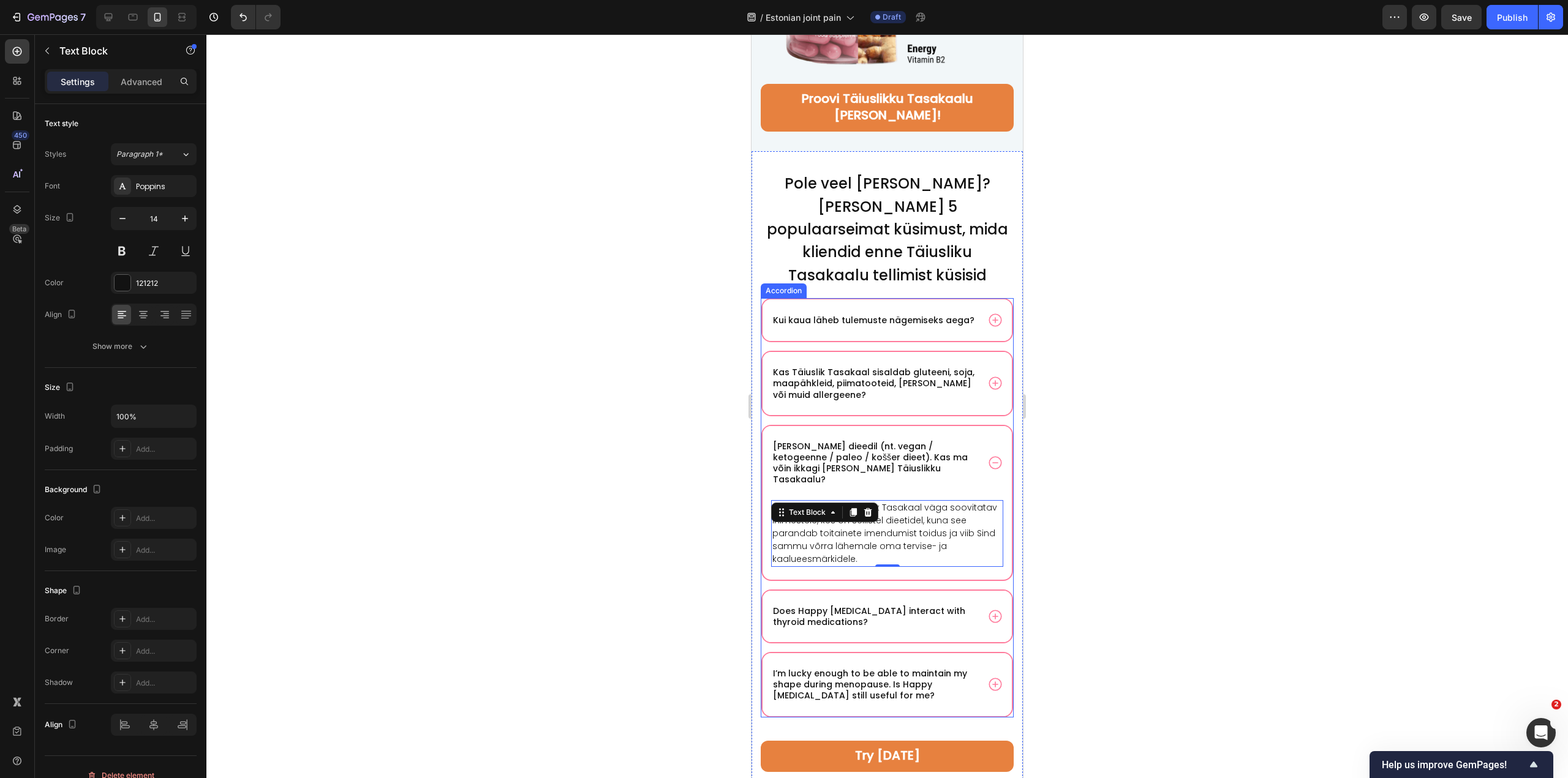
click at [915, 606] on p "Does Happy Estrogen interact with thyroid medications?" at bounding box center [874, 617] width 203 height 22
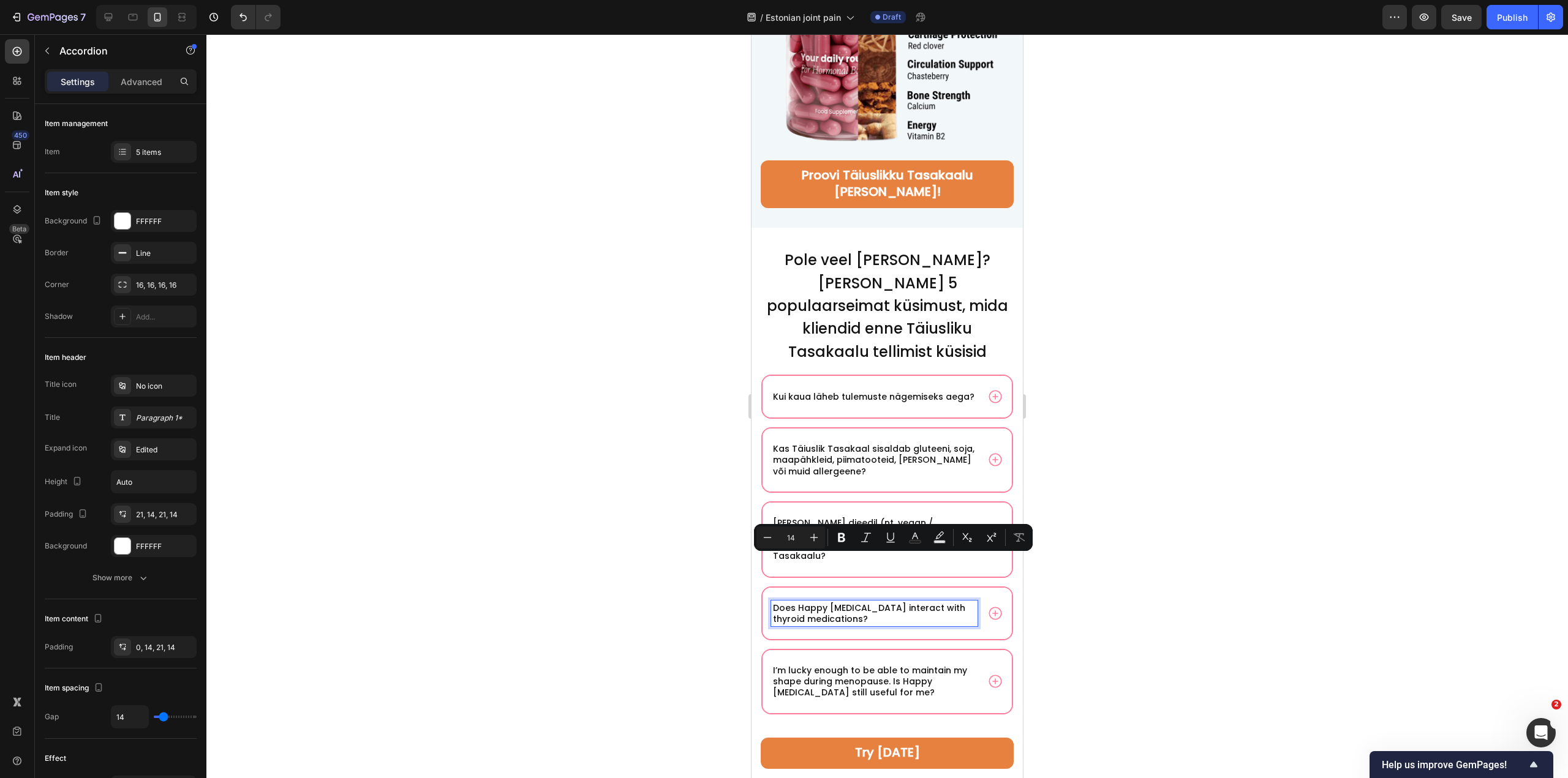
scroll to position [8023, 0]
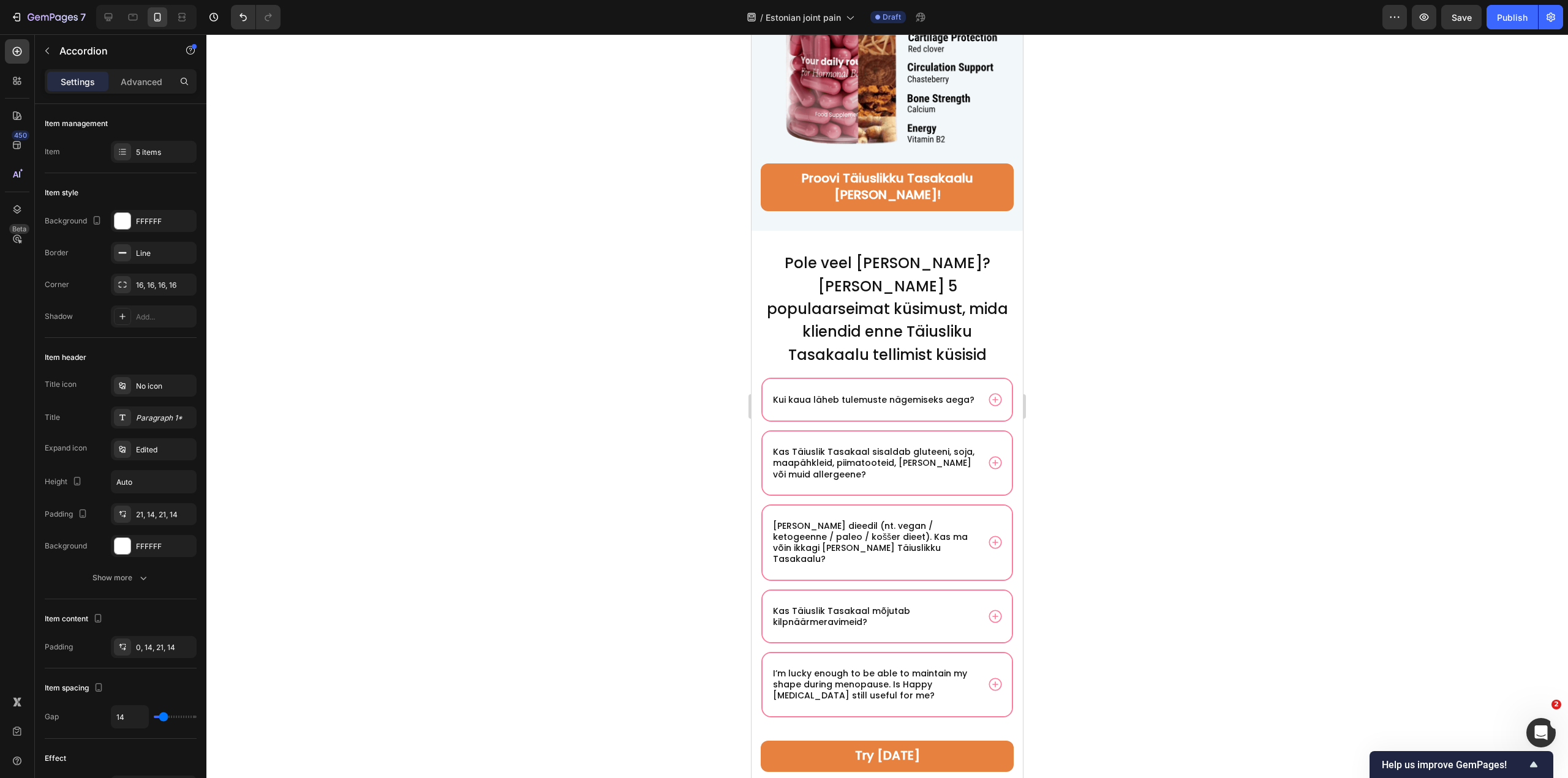
click at [992, 609] on icon at bounding box center [996, 617] width 16 height 16
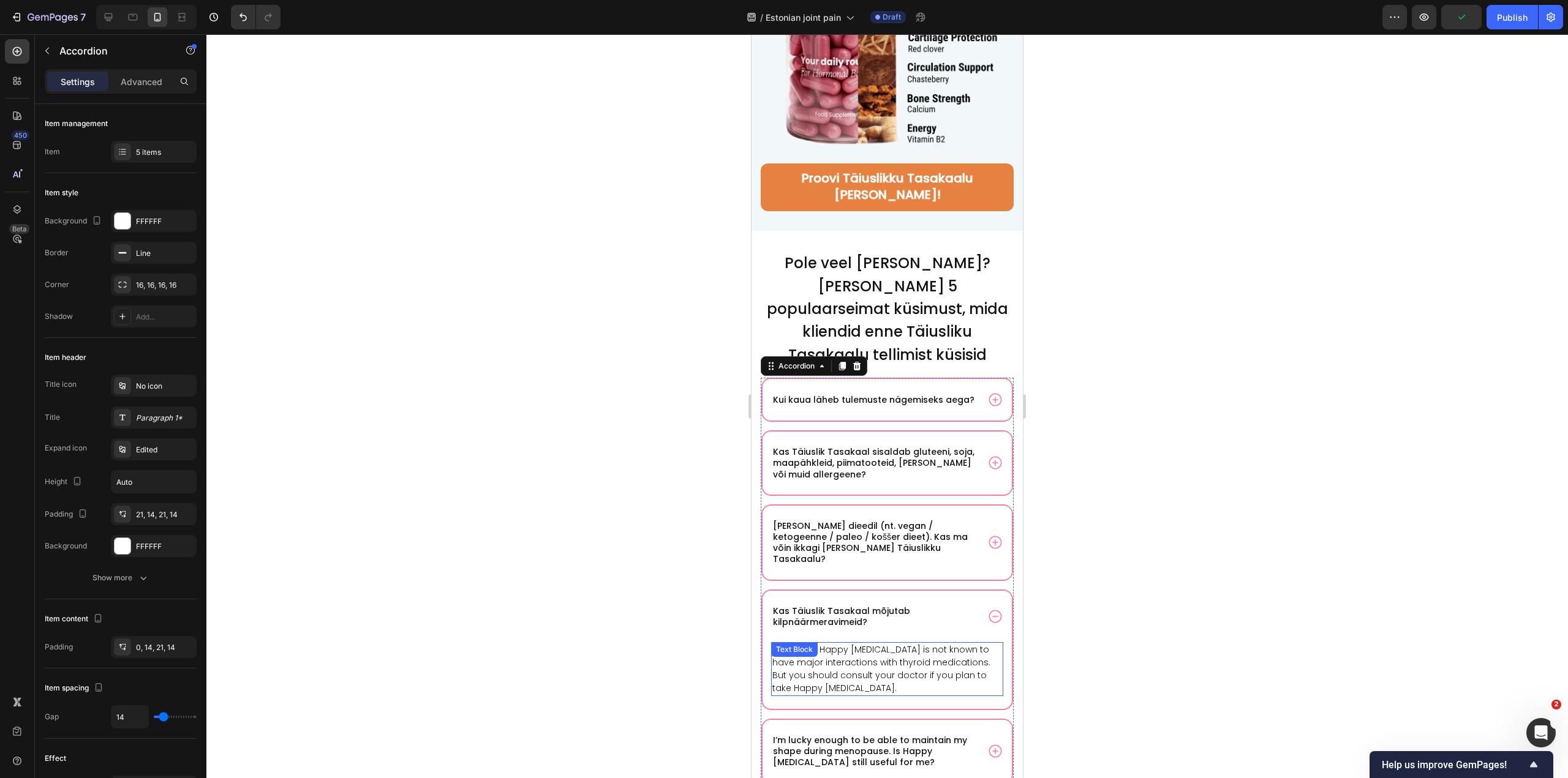
click at [932, 643] on p "In general, Happy Estrogen is not known to have major interactions with thyroid…" at bounding box center [887, 669] width 230 height 51
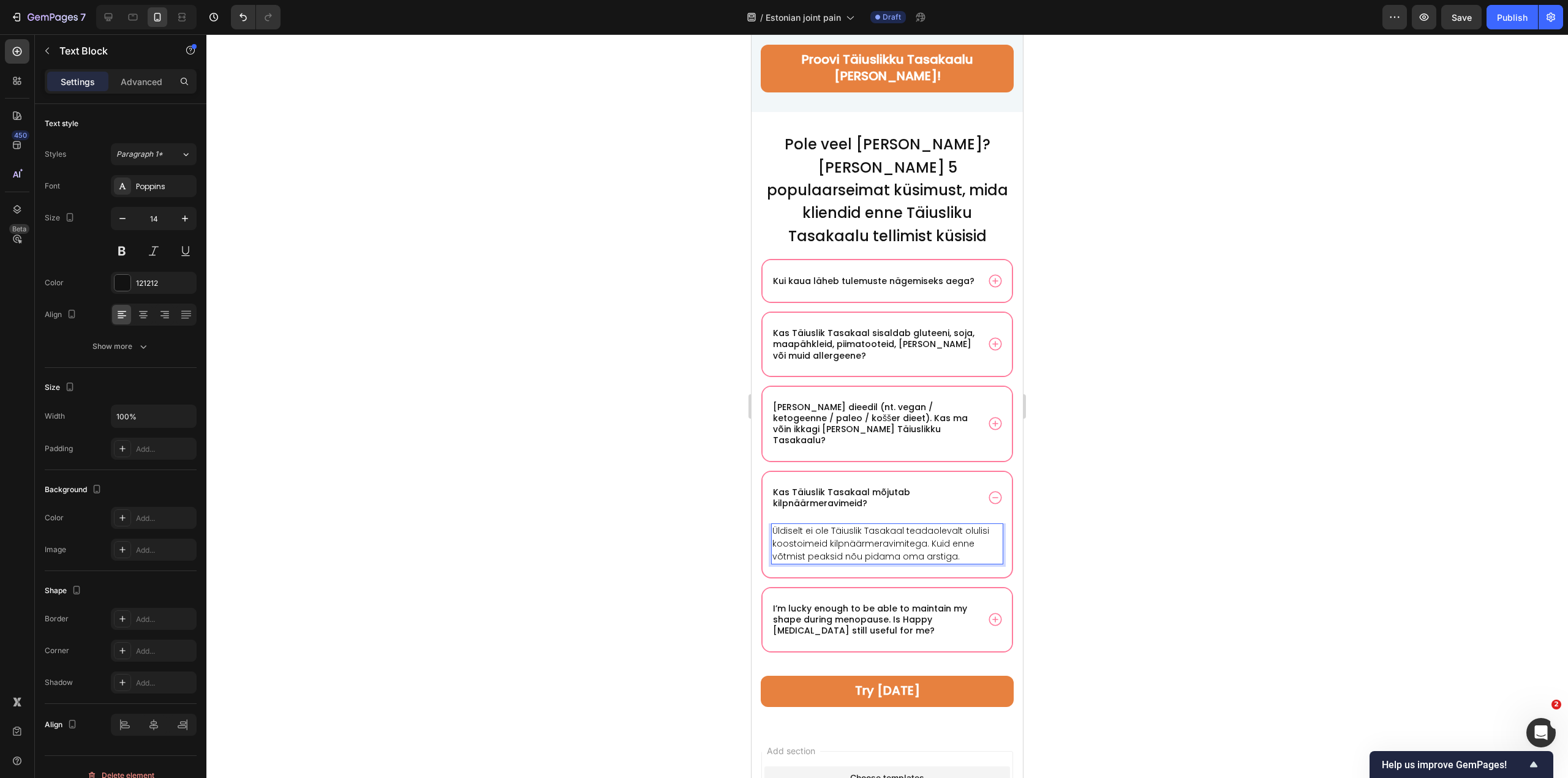
scroll to position [8145, 0]
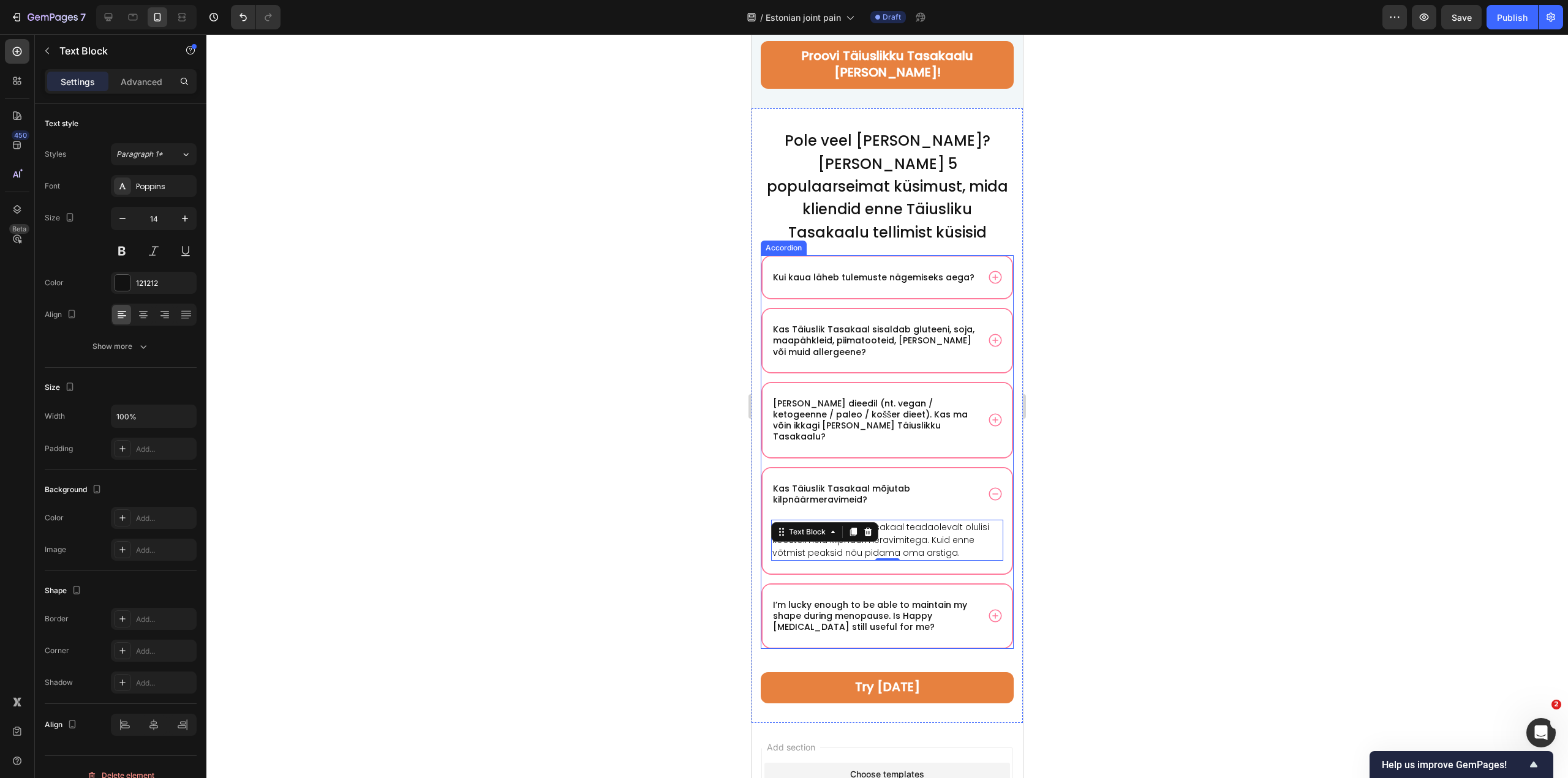
click at [871, 599] on p "I’m lucky enough to be able to maintain my shape during menopause. Is Happy Est…" at bounding box center [874, 616] width 203 height 34
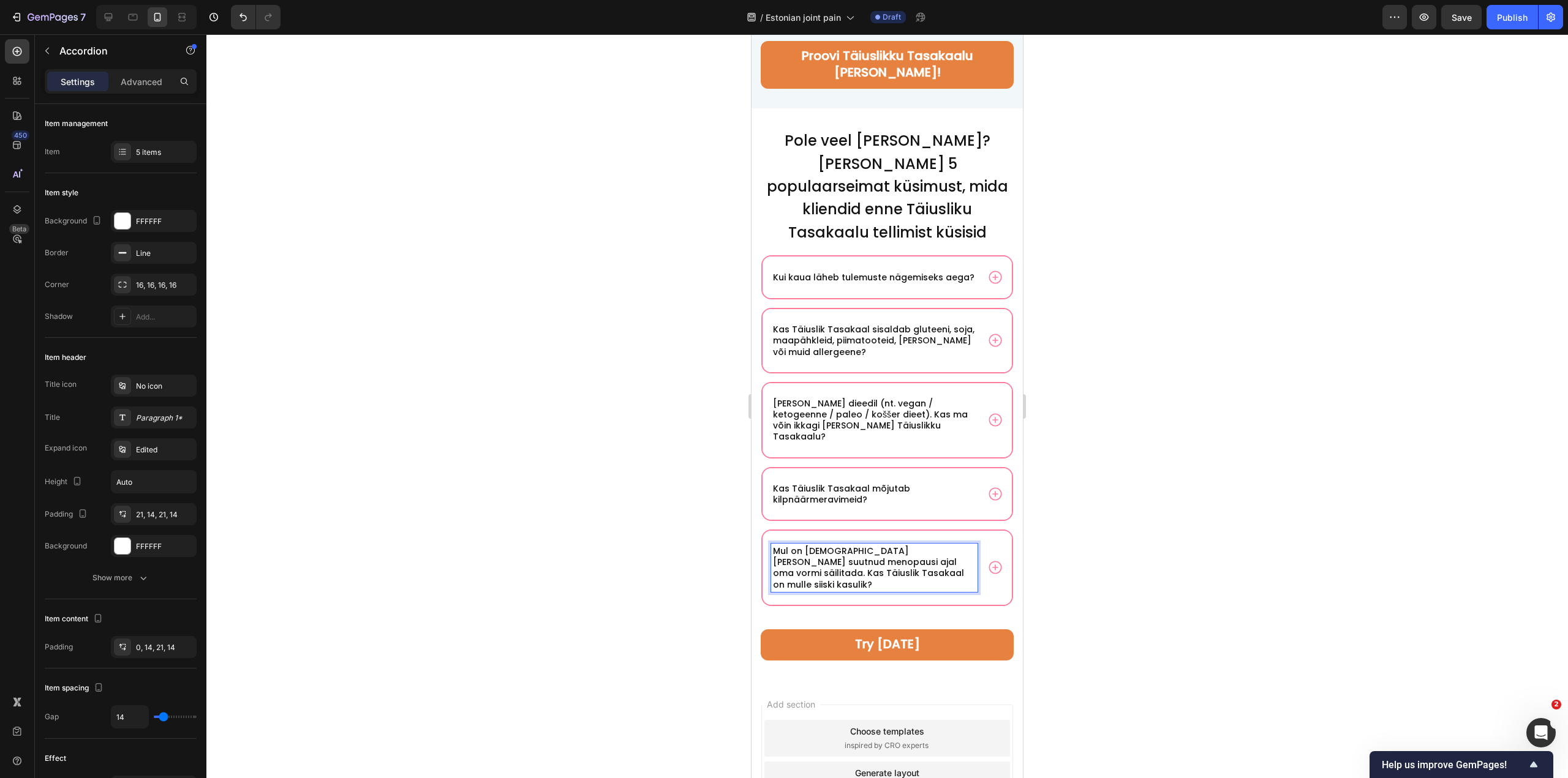
scroll to position [8144, 0]
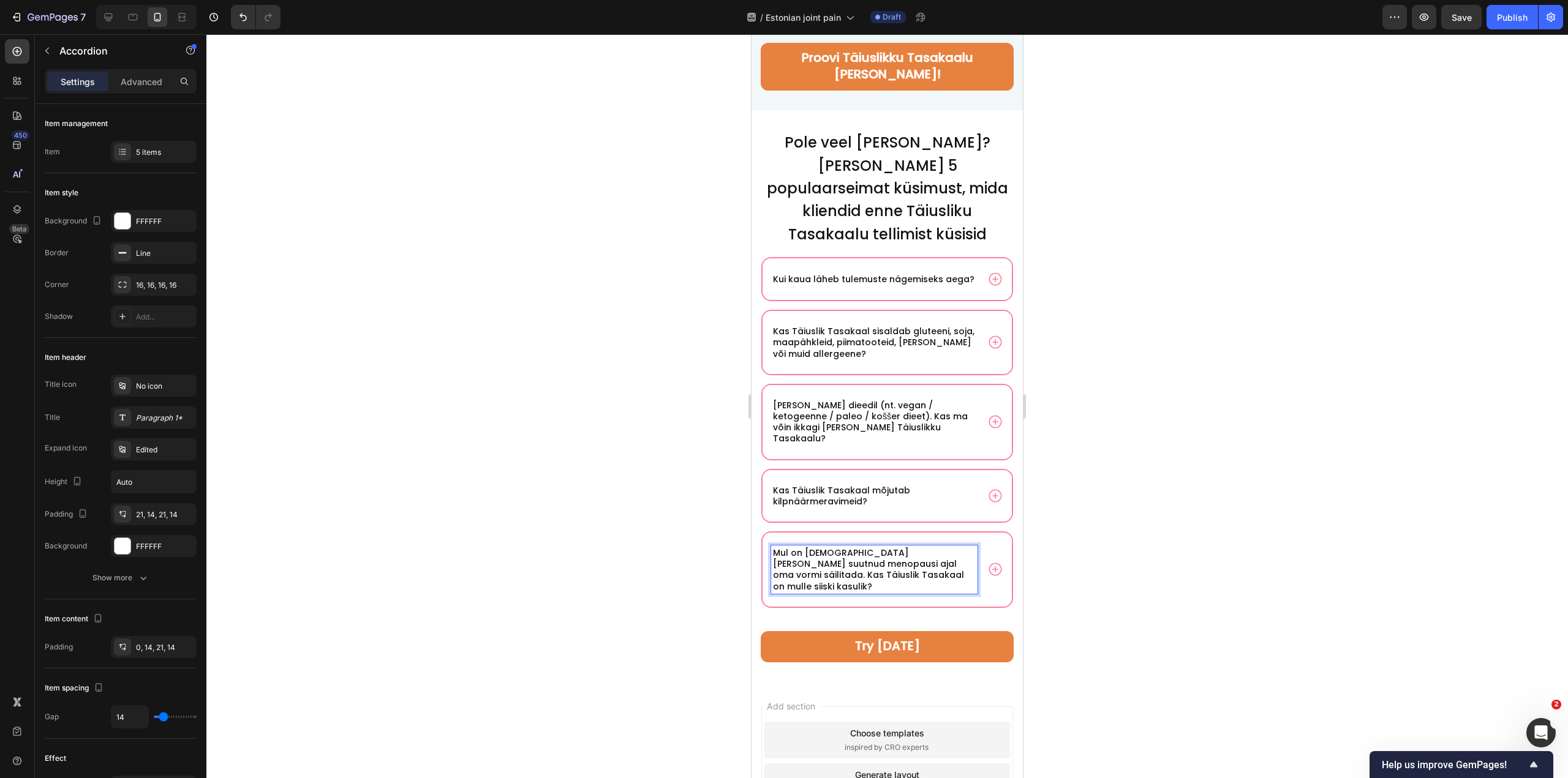
click at [989, 574] on div "Mul on vedanud ja olen suutnud menopausi ajal oma vormi säilitada. Kas Täiuslik…" at bounding box center [887, 570] width 249 height 74
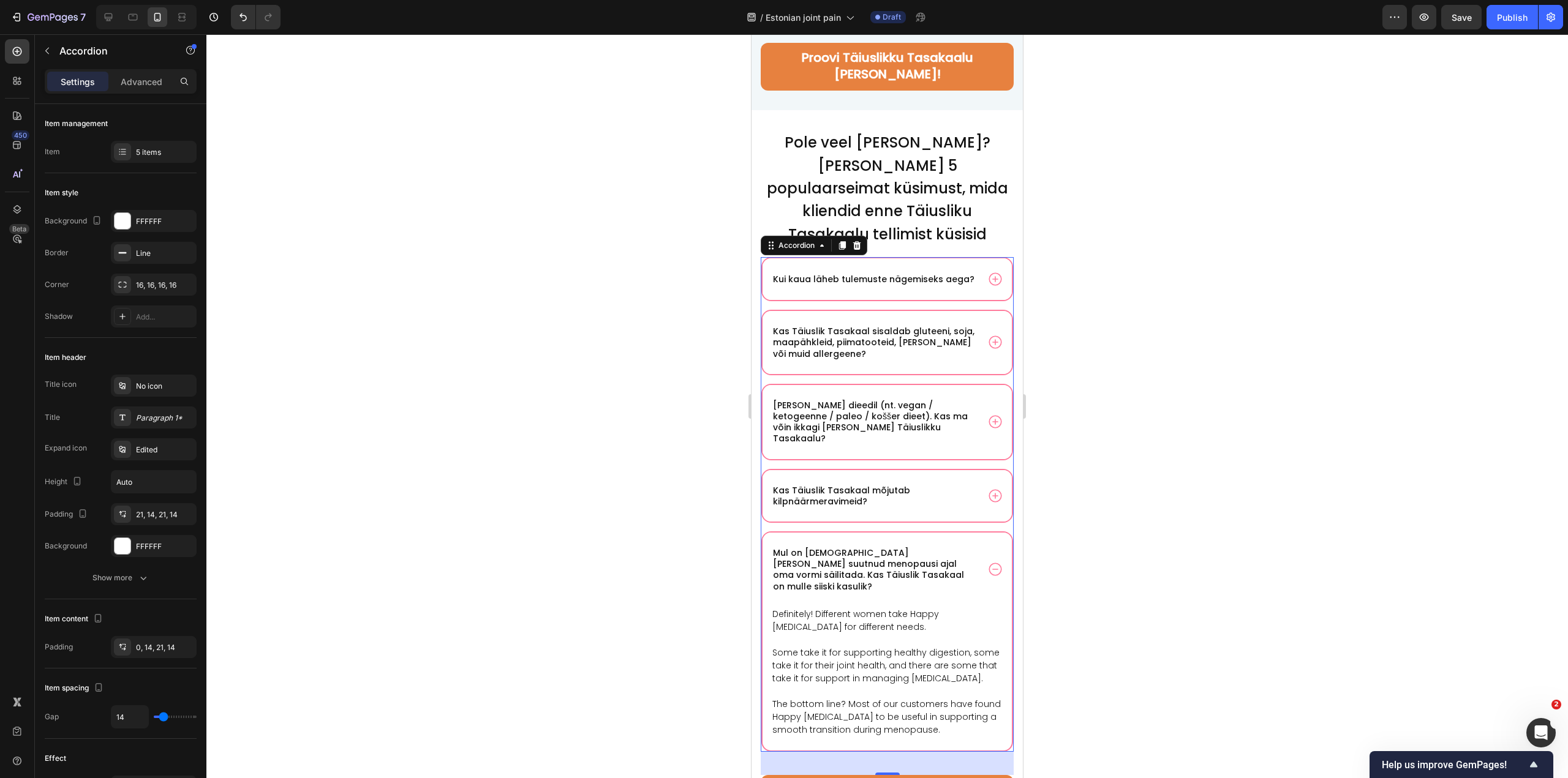
click at [838, 662] on p "Definitely! Different women take Happy Estrogen for different needs. Some take …" at bounding box center [887, 672] width 230 height 128
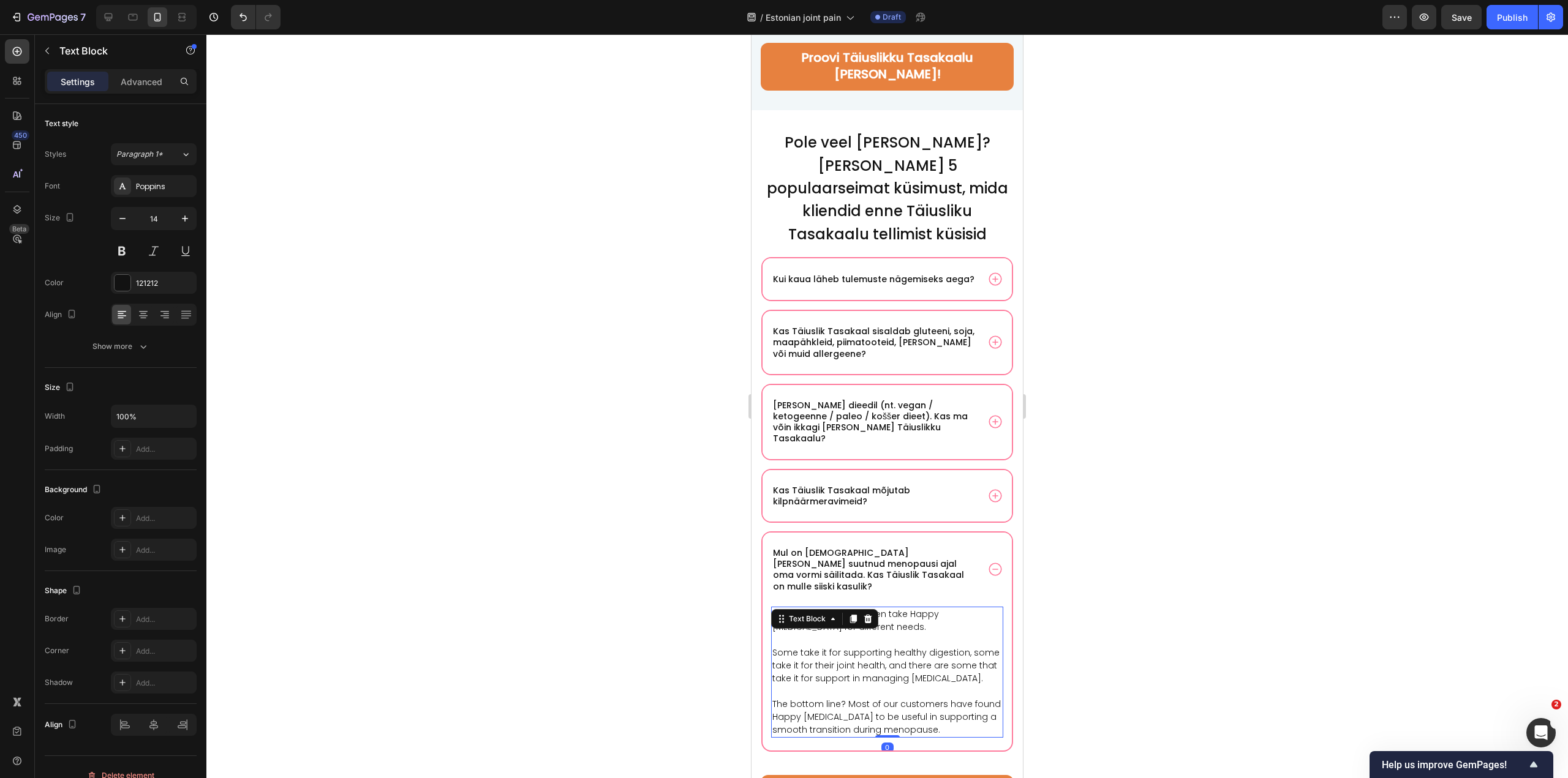
click at [849, 651] on p "Definitely! Different women take Happy Estrogen for different needs. Some take …" at bounding box center [887, 672] width 230 height 128
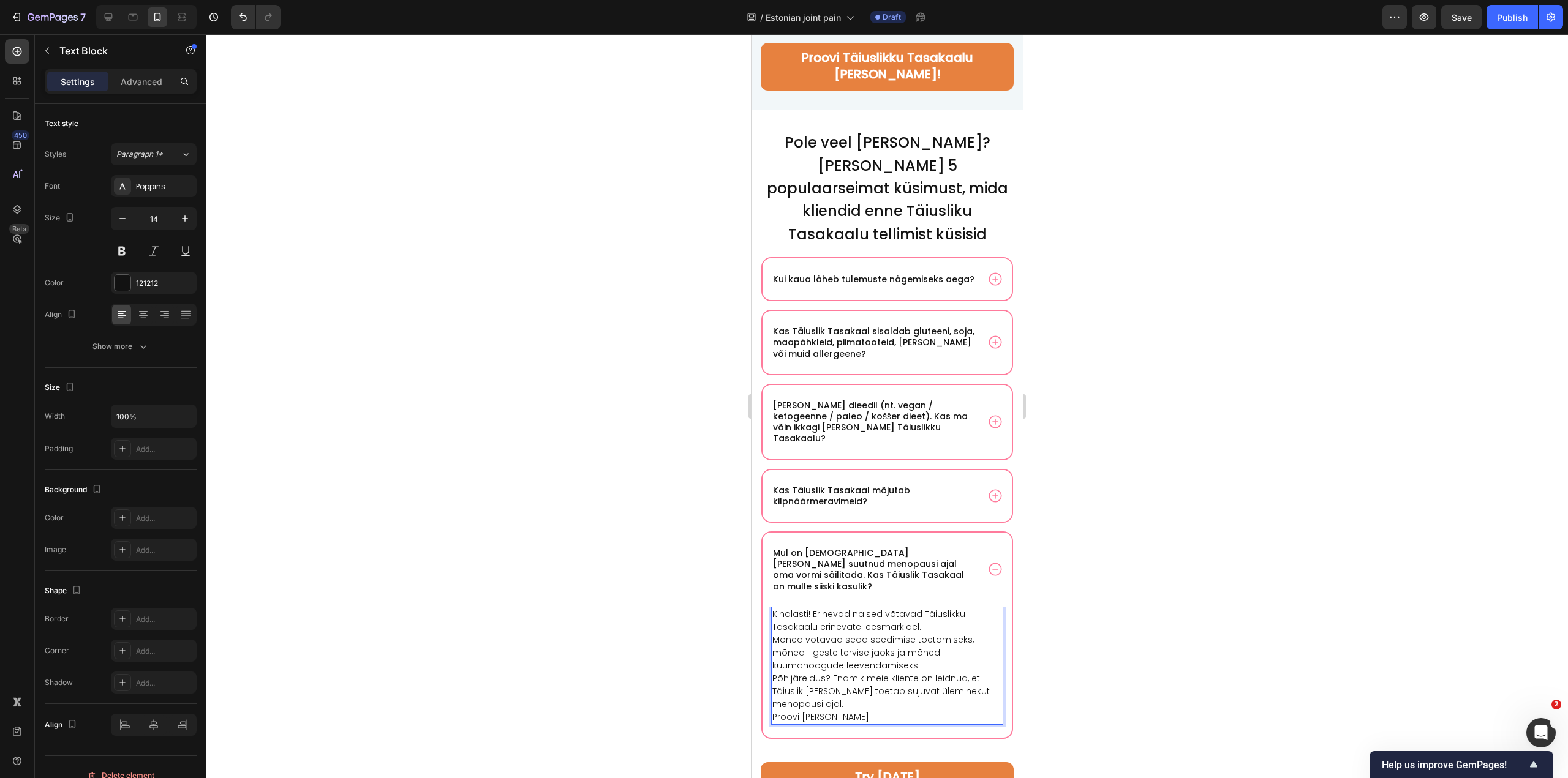
click at [924, 608] on p "Kindlasti! Erinevad naised võtavad Täiuslikku Tasakaalu erinevatel eesmärkidel." at bounding box center [887, 621] width 230 height 26
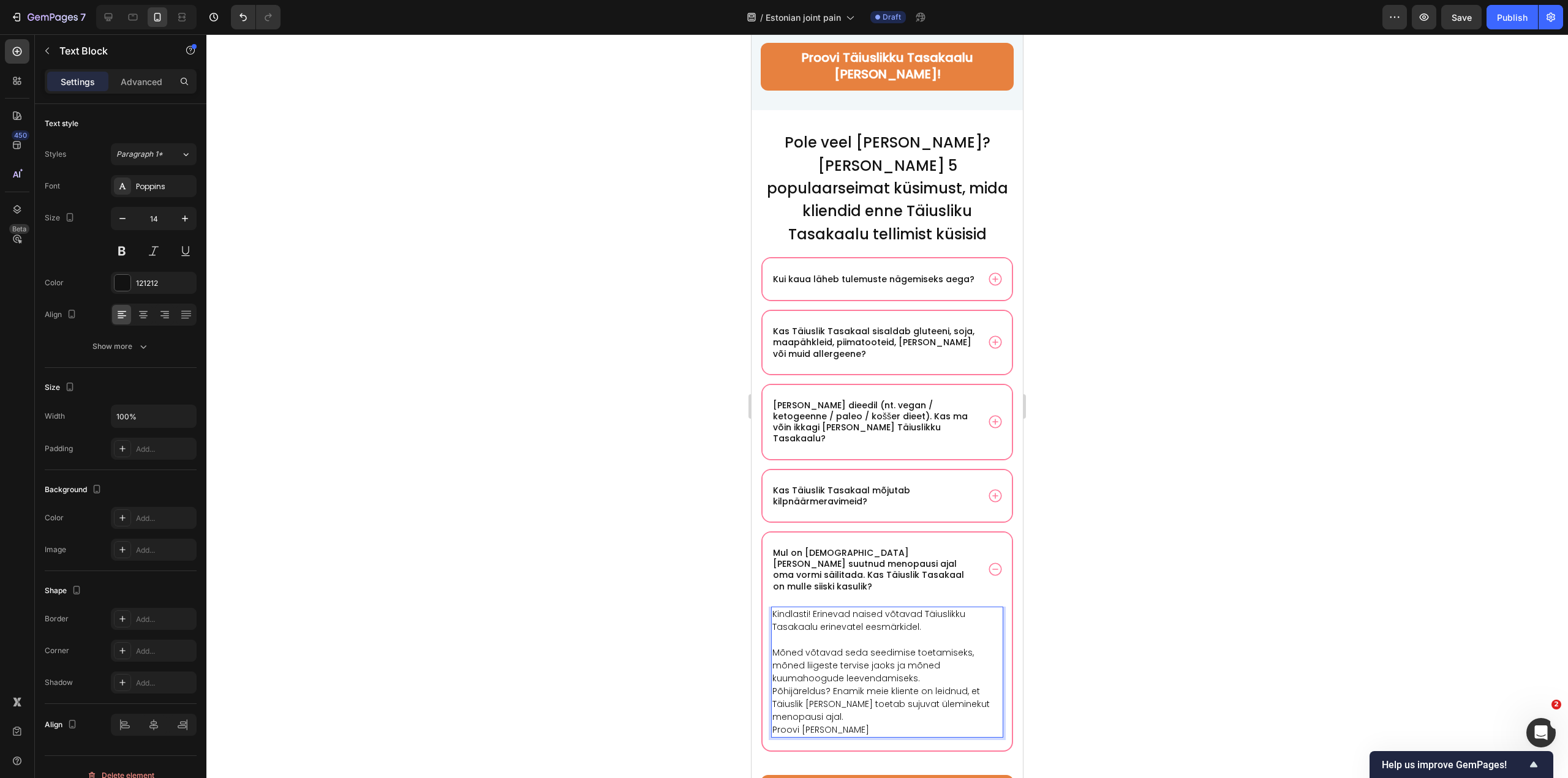
click at [813, 608] on p "Kindlasti! Erinevad naised võtavad Täiuslikku Tasakaalu erinevatel eesmärkidel." at bounding box center [887, 621] width 230 height 26
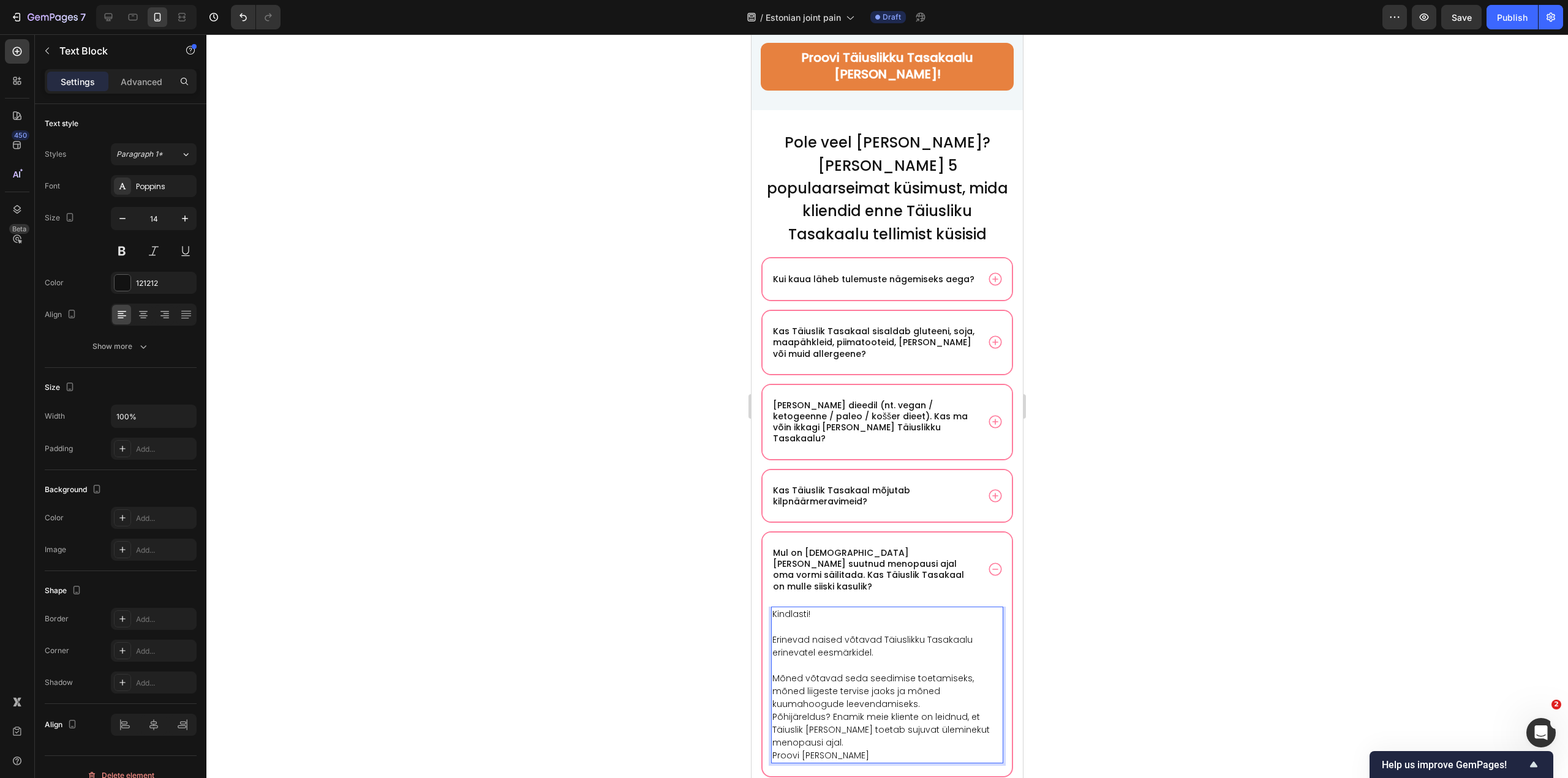
click at [923, 672] on p "Mõned võtavad seda seedimise toetamiseks, mõned liigeste tervise jaoks ja mõned…" at bounding box center [887, 691] width 230 height 38
click at [965, 724] on p "Põhijäreldus? Enamik meie kliente on leidnud, et Täiuslik Tasakaal toetab sujuv…" at bounding box center [887, 743] width 230 height 38
click at [907, 724] on p "Põhijäreldus? Enamik meie kliente on leidnud, et Täiuslik Tasakaal toetab sujuv…" at bounding box center [887, 743] width 230 height 38
click at [865, 776] on p "Proovi juba täna" at bounding box center [887, 782] width 230 height 13
drag, startPoint x: 865, startPoint y: 724, endPoint x: 1486, endPoint y: 760, distance: 622.0
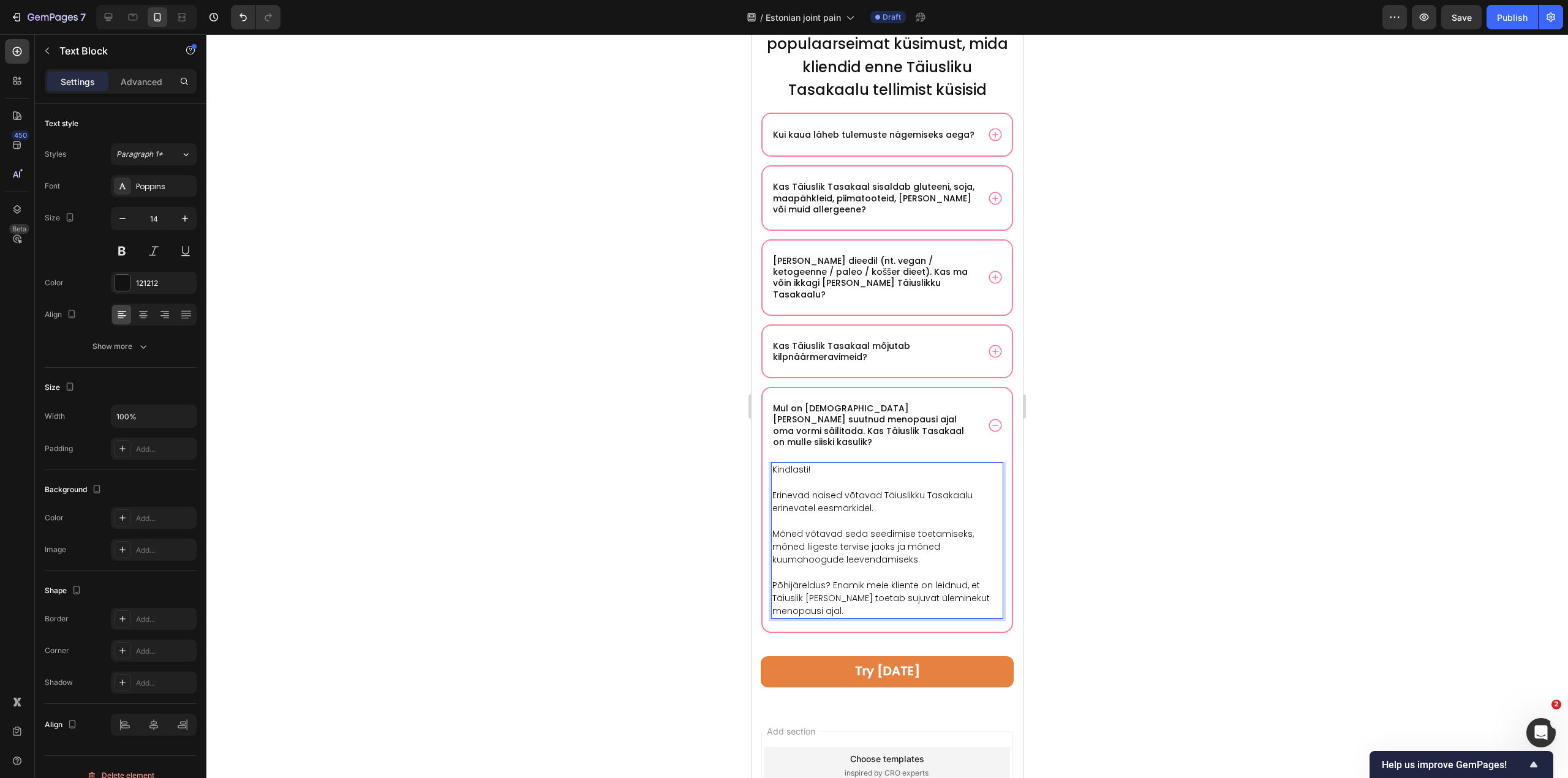
scroll to position [8266, 0]
click at [848, 576] on p "Põhijäreldus? Enamik meie kliente on leidnud, et Täiuslik Tasakaal toetab sujuv…" at bounding box center [887, 595] width 230 height 38
click at [836, 576] on p "Põhijäreldus? Enamik meie kliente on leidnud, et Täiuslik Tasakaal toetab sujuv…" at bounding box center [887, 595] width 230 height 38
click at [834, 576] on p "Põhijäreldus? Enamik meie kliente on leidnud, et Täiuslik Tasakaal toetab sujuv…" at bounding box center [887, 595] width 230 height 38
click at [830, 576] on p "Põhijäreldus? Enamik meie kliente on leidnud, et Täiuslik Tasakaal toetab sujuv…" at bounding box center [887, 595] width 230 height 38
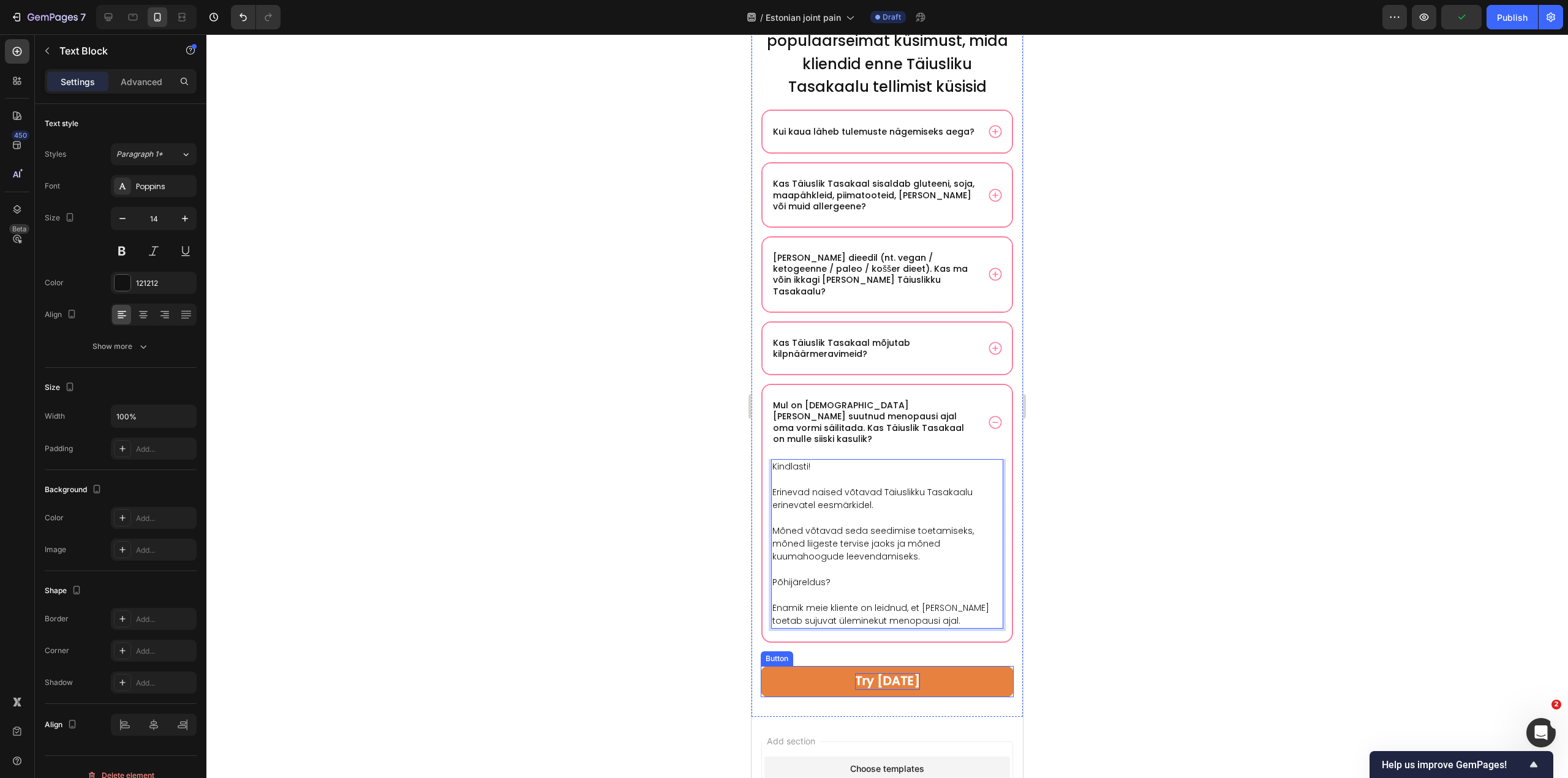
click at [879, 672] on span "Try today" at bounding box center [887, 680] width 65 height 17
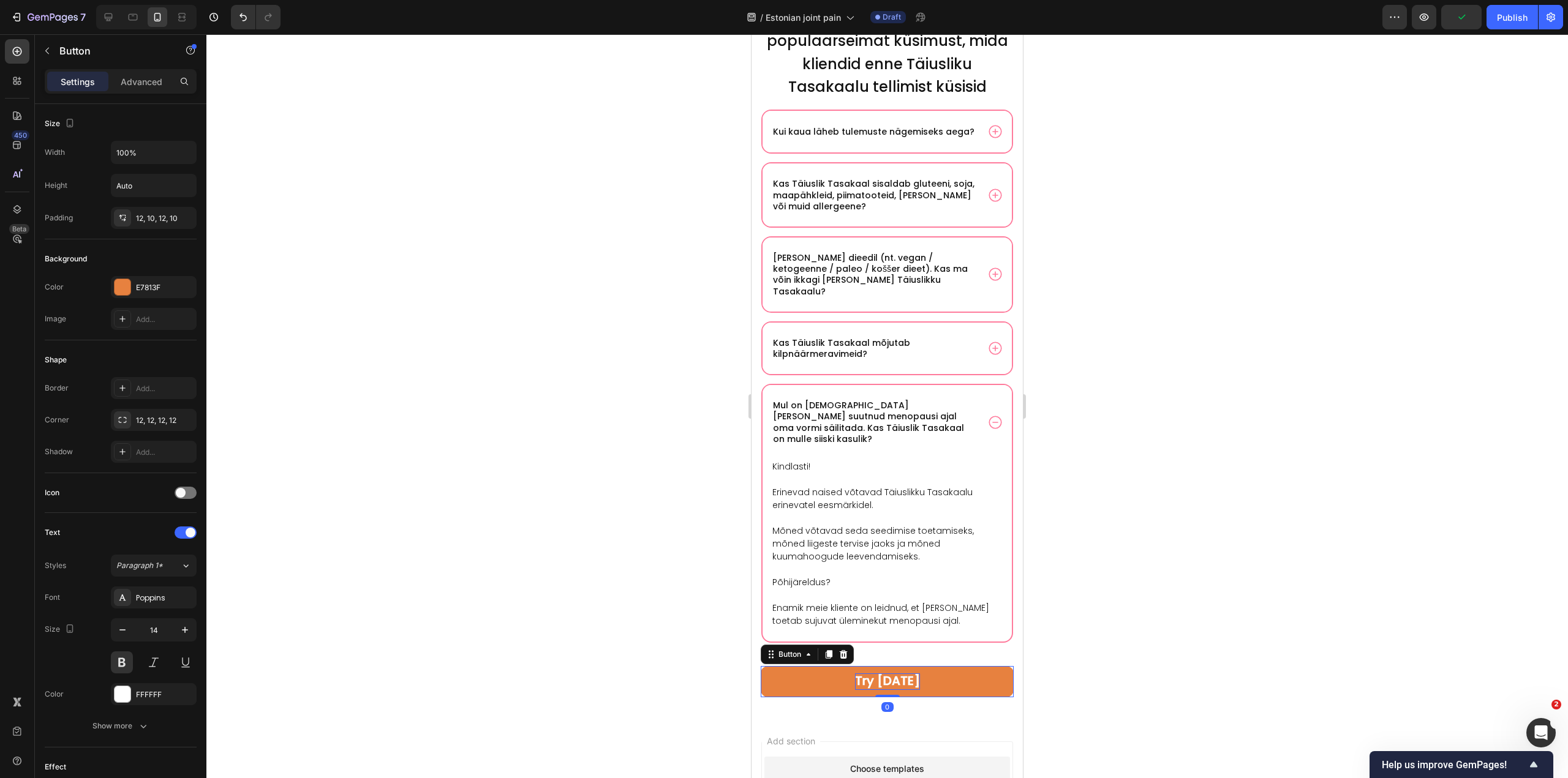
click at [879, 672] on span "Try today" at bounding box center [887, 680] width 65 height 17
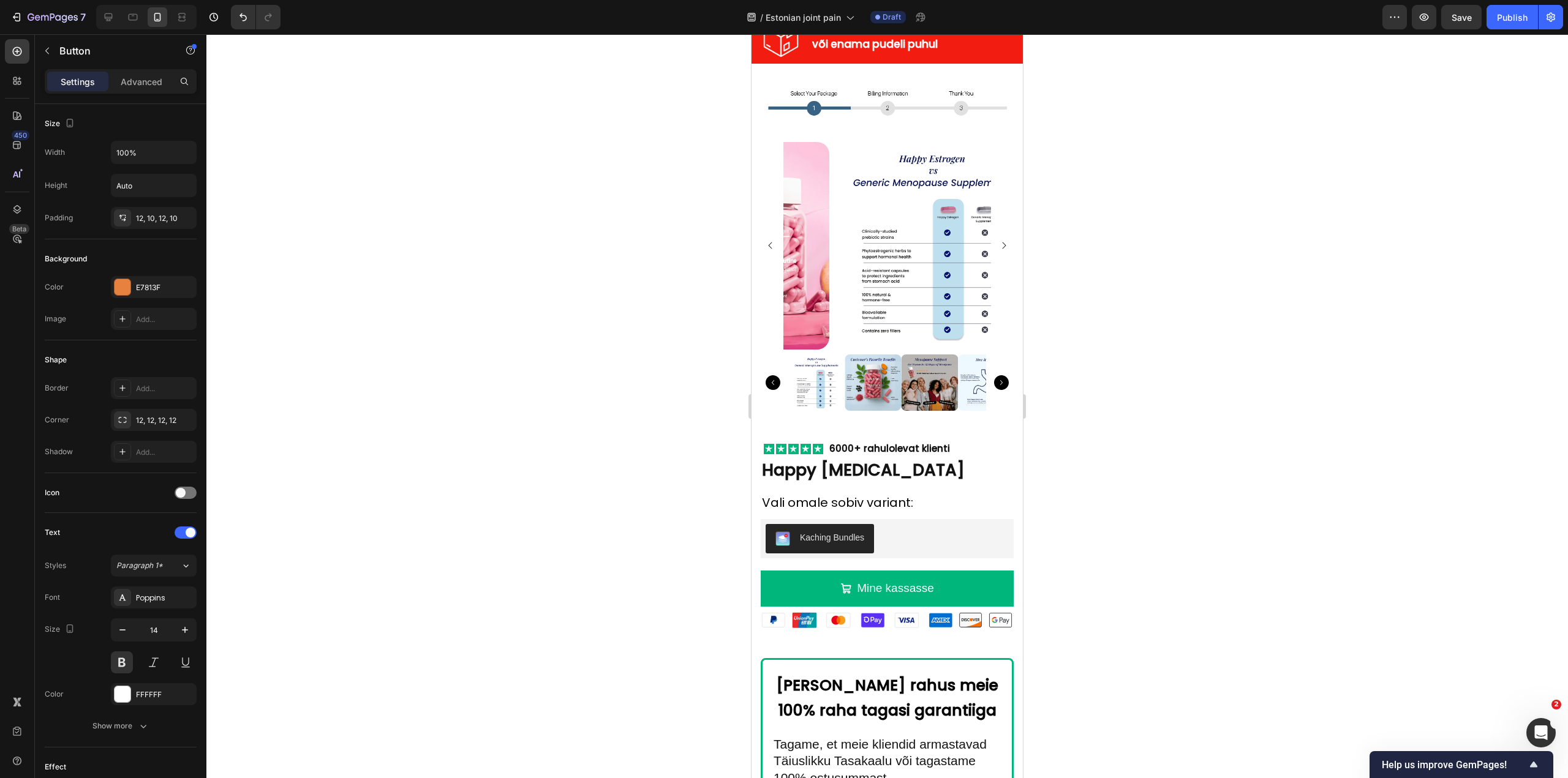
scroll to position [6865, 0]
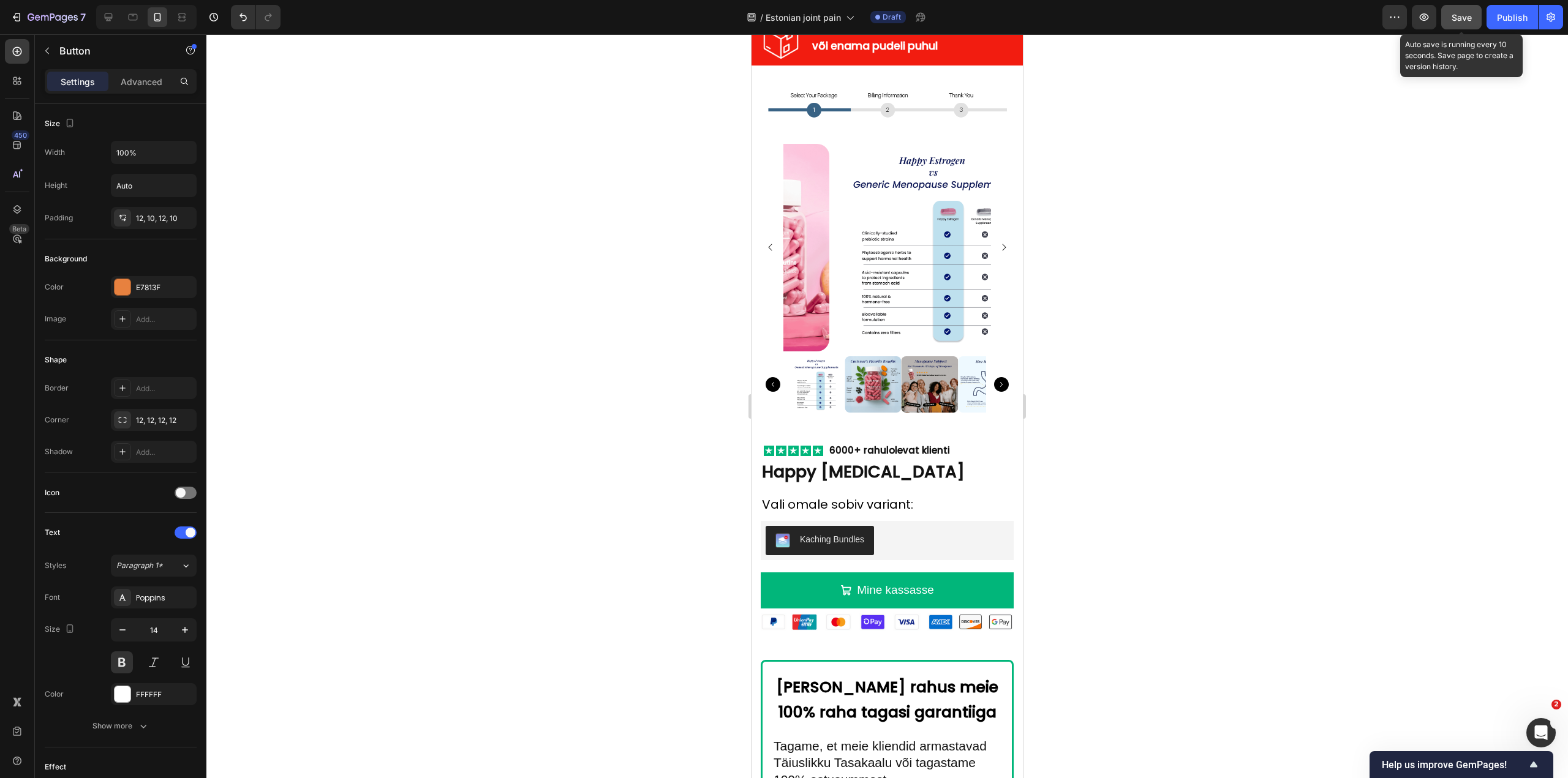
click at [1459, 16] on span "Save" at bounding box center [1461, 17] width 20 height 10
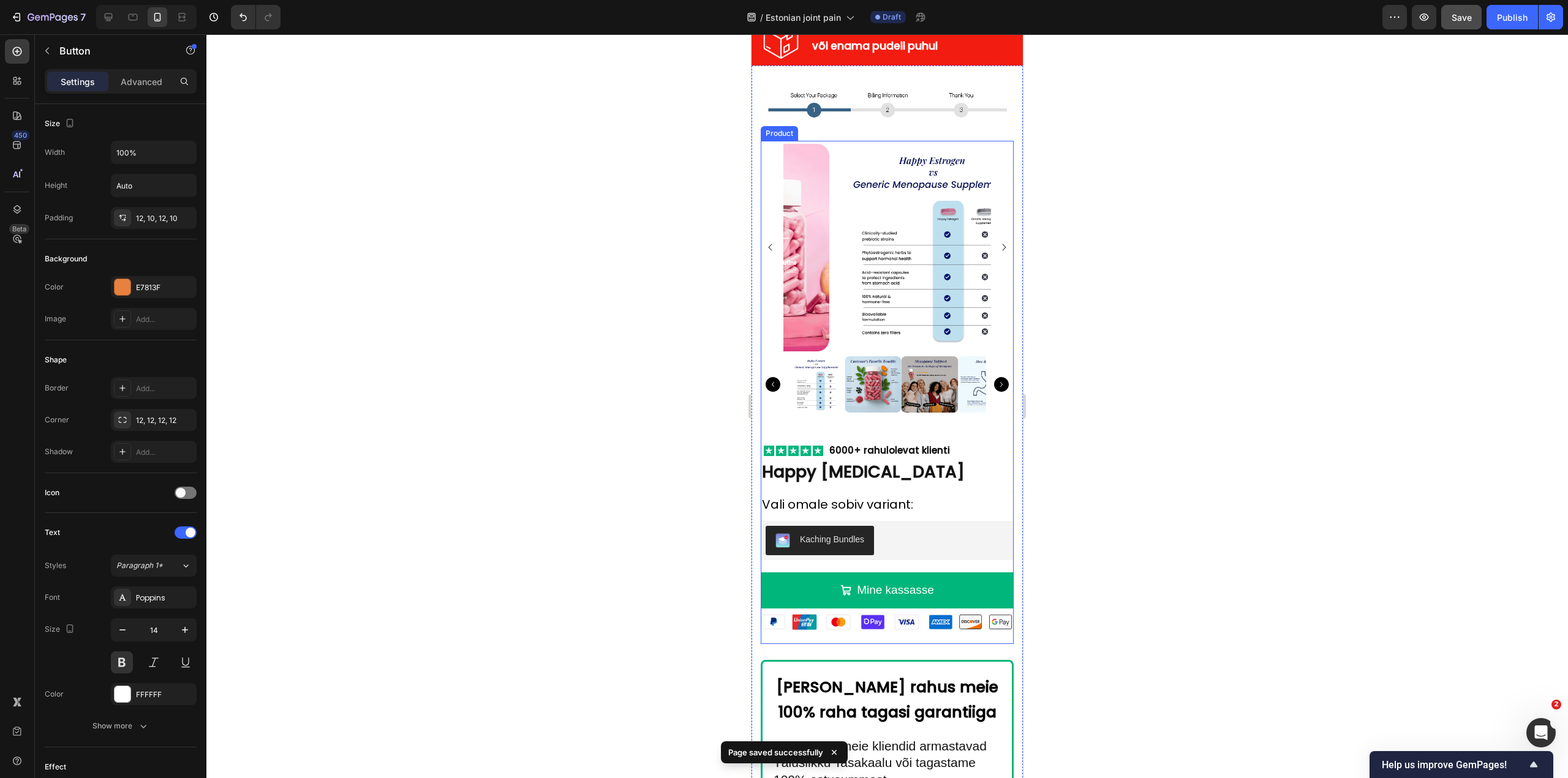
click at [867, 445] on strong "6000+ rahulolevat klienti" at bounding box center [890, 450] width 121 height 13
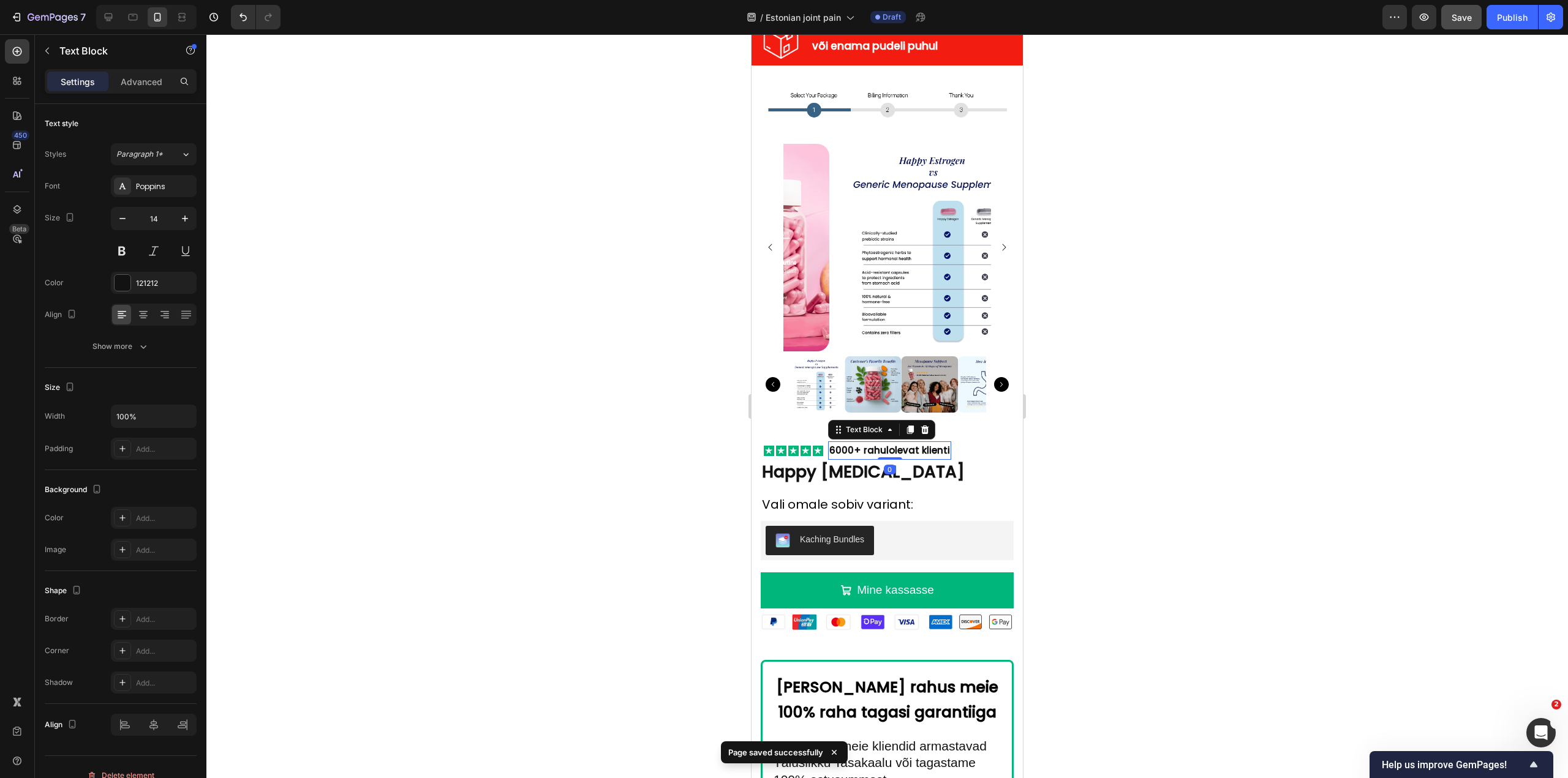
click at [873, 444] on strong "6000+ rahulolevat klienti" at bounding box center [890, 450] width 121 height 13
drag, startPoint x: 864, startPoint y: 437, endPoint x: 892, endPoint y: 440, distance: 28.2
click at [892, 444] on strong "6000+ rahulolevat klienti" at bounding box center [890, 450] width 121 height 13
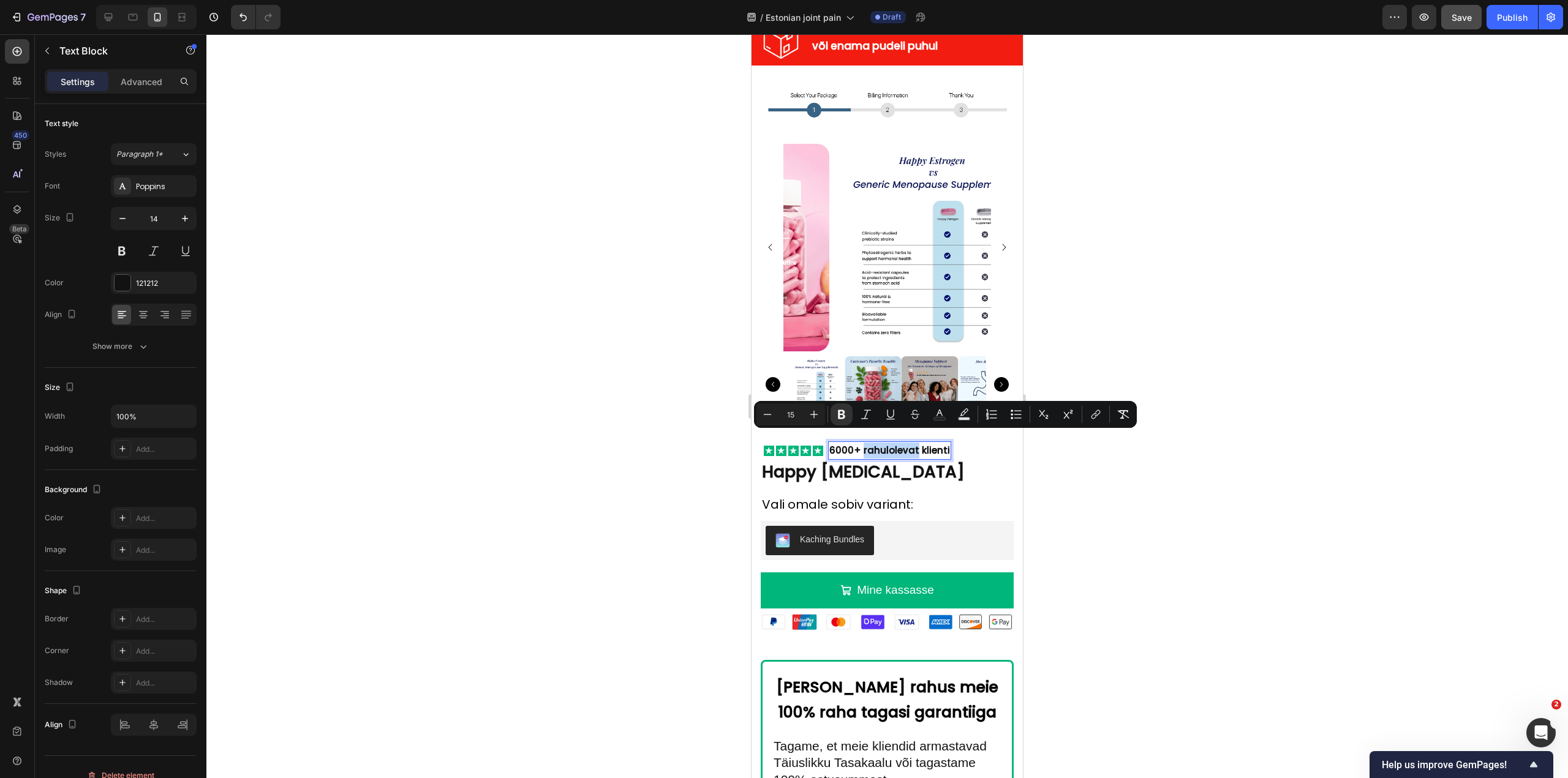
drag, startPoint x: 914, startPoint y: 440, endPoint x: 863, endPoint y: 438, distance: 51.0
click at [863, 444] on strong "6000+ rahulolevat klienti" at bounding box center [890, 450] width 121 height 13
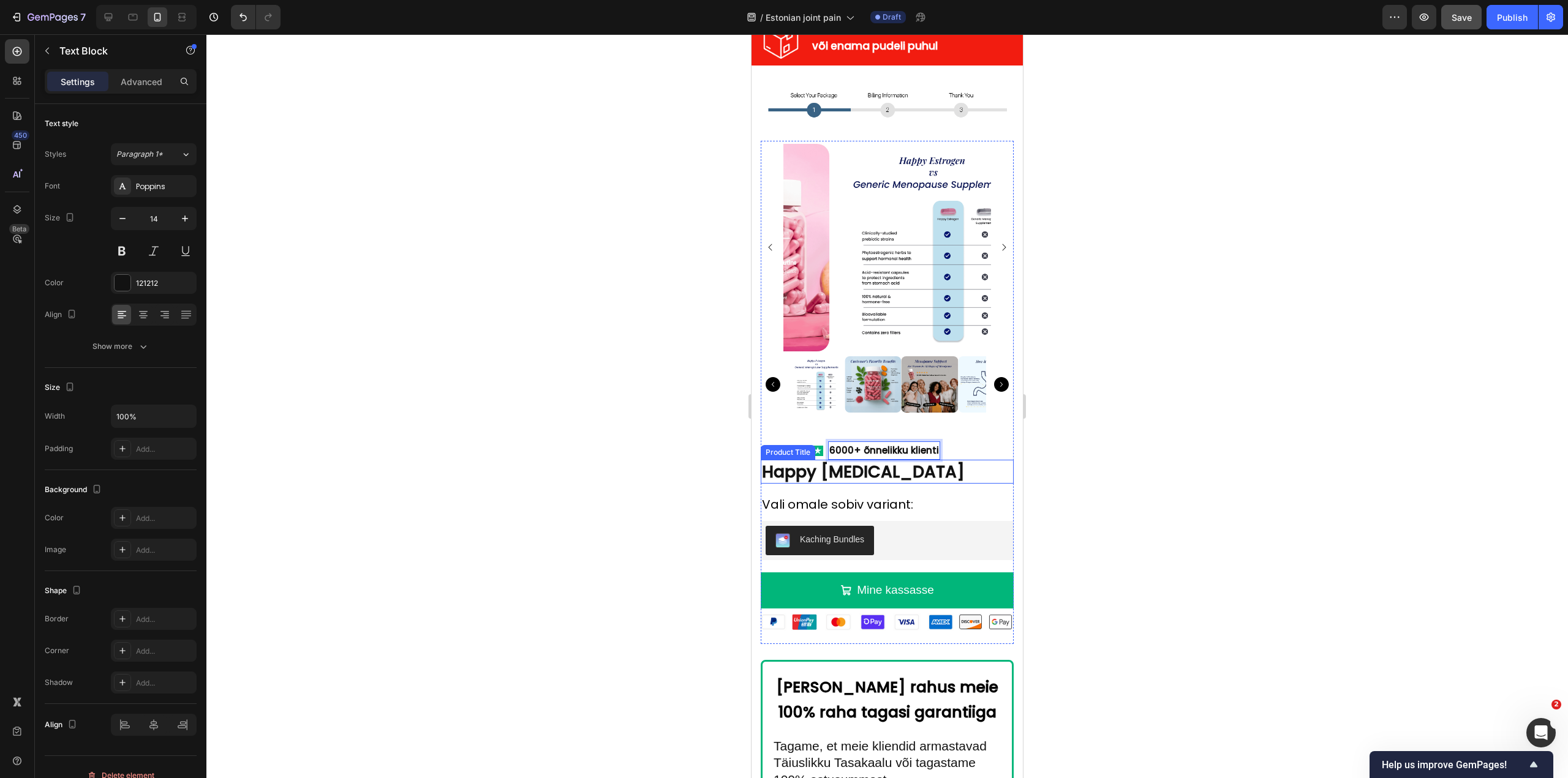
click at [903, 473] on h2 "Happy ESTROGEN" at bounding box center [887, 472] width 253 height 24
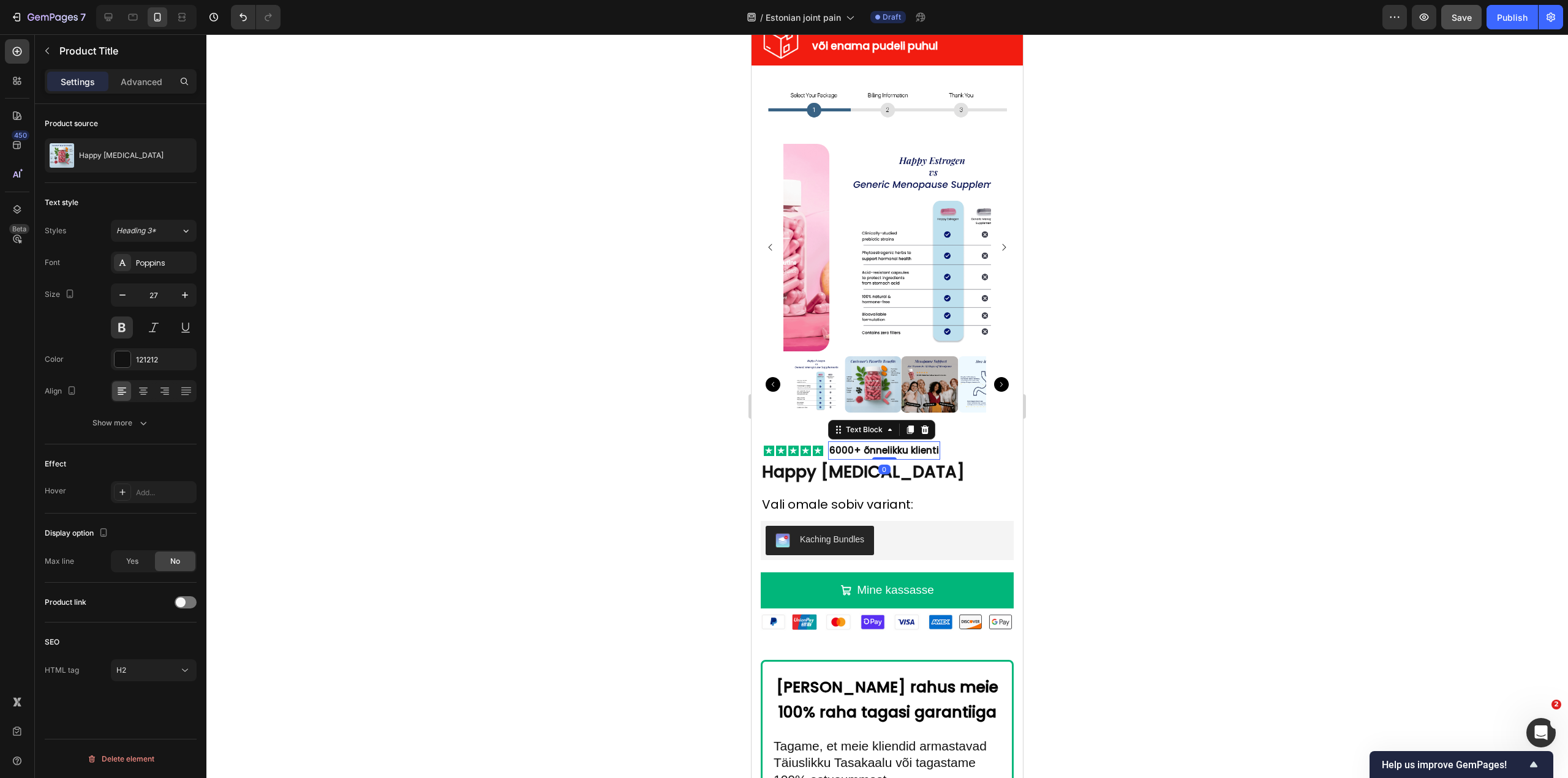
click at [933, 449] on div "6000+ õnnelikku klienti" at bounding box center [884, 450] width 112 height 18
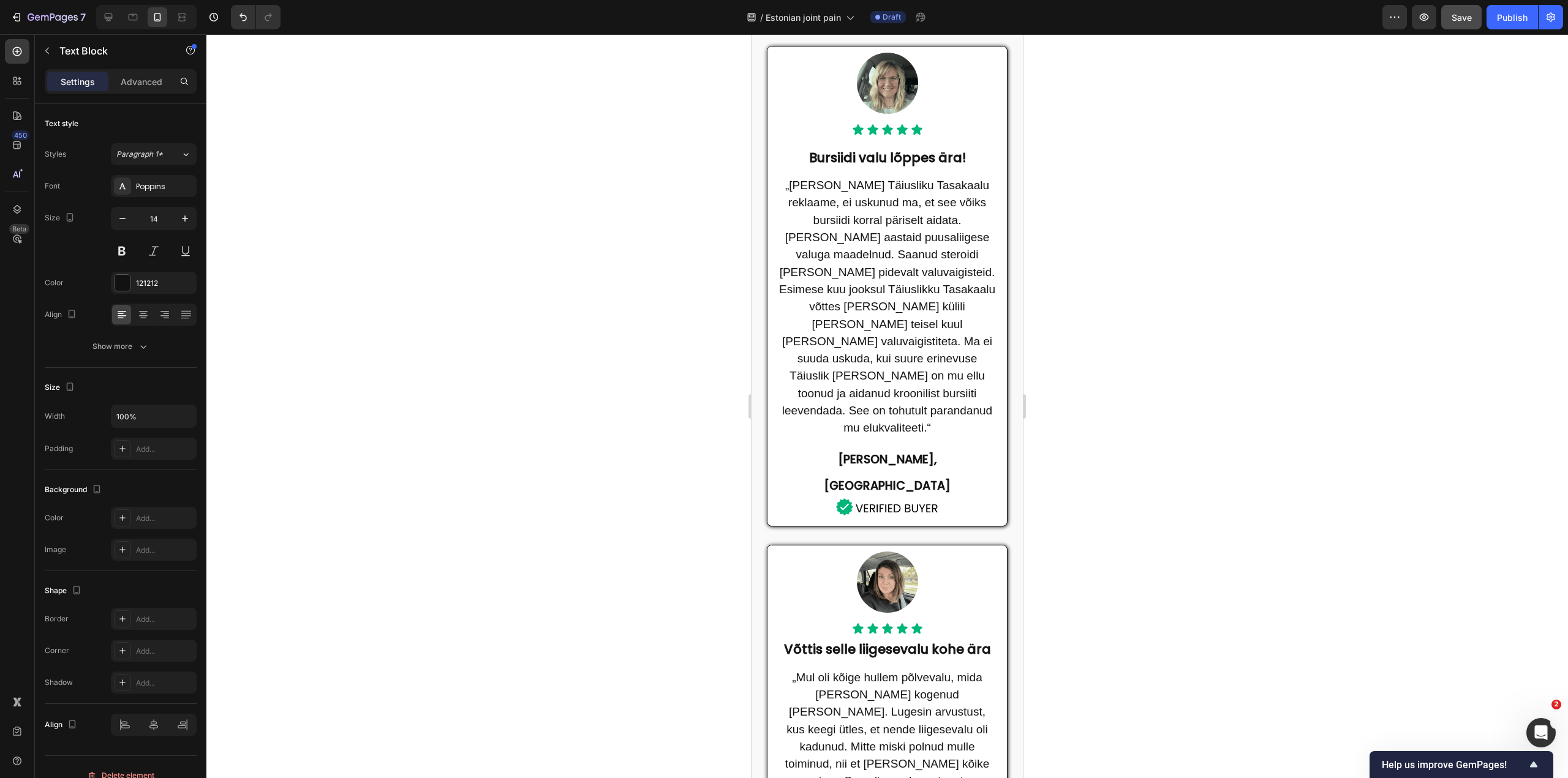
scroll to position [551, 0]
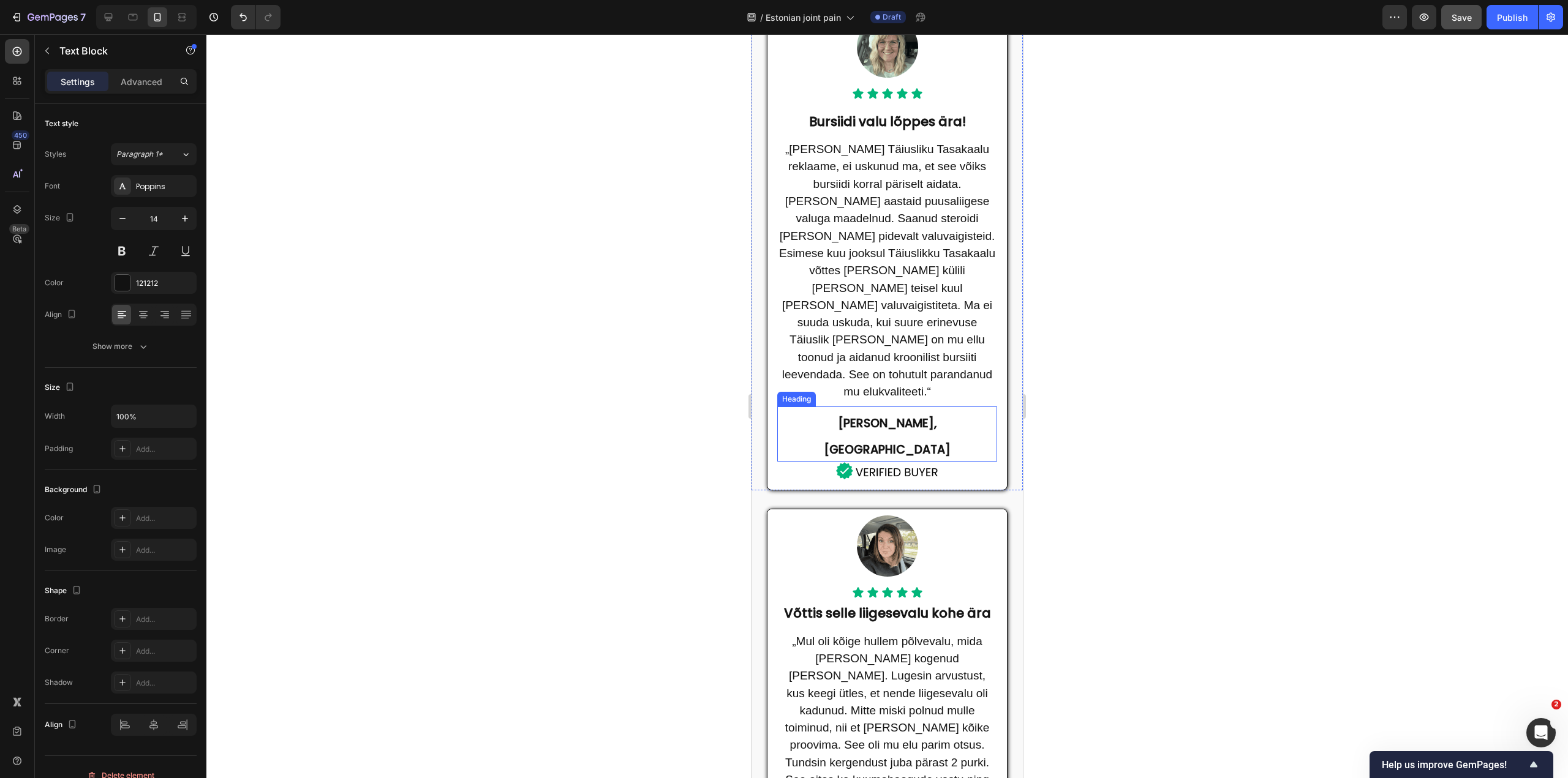
click at [866, 415] on strong "Paula R, United States" at bounding box center [887, 436] width 127 height 42
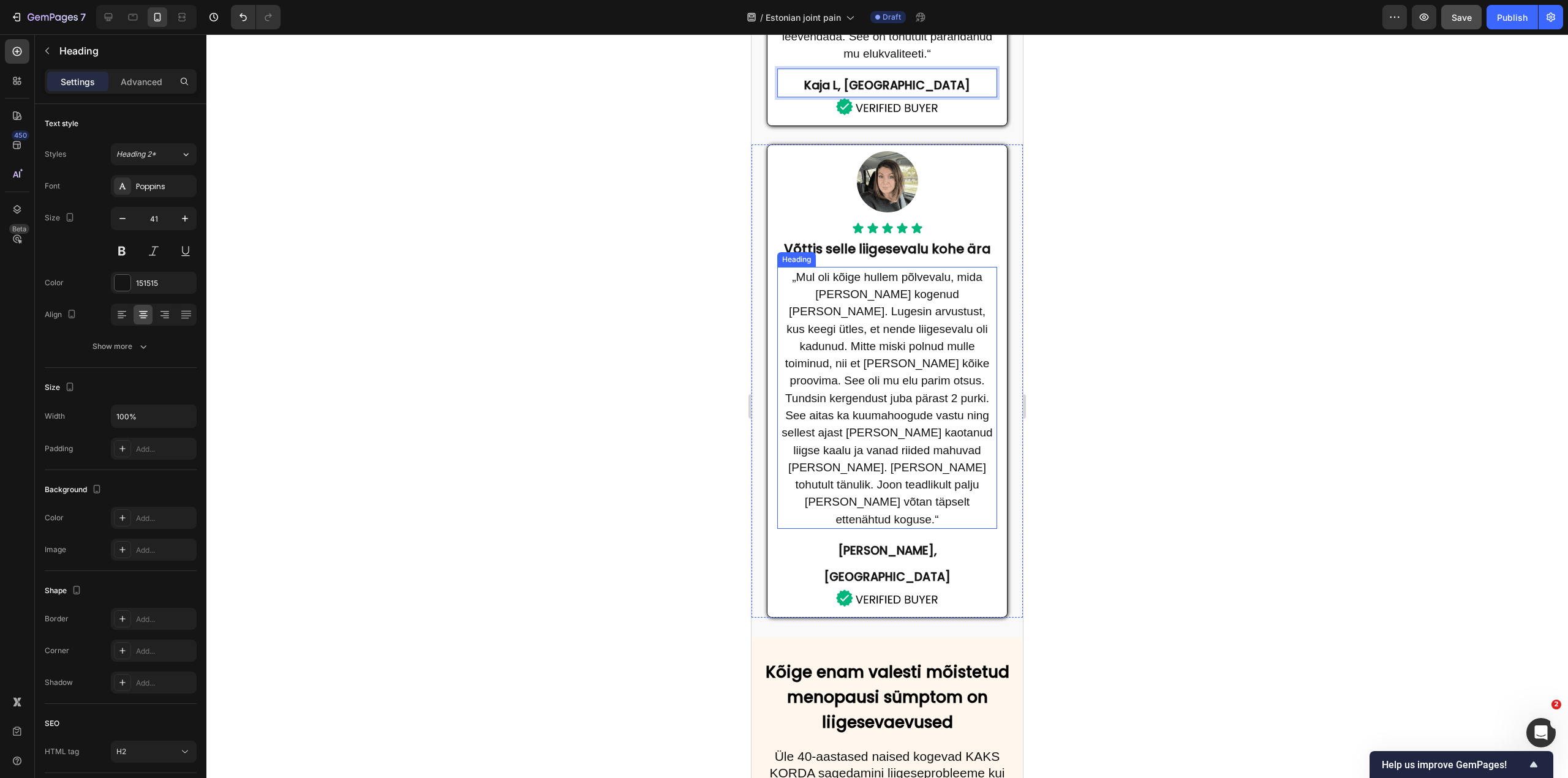
scroll to position [918, 0]
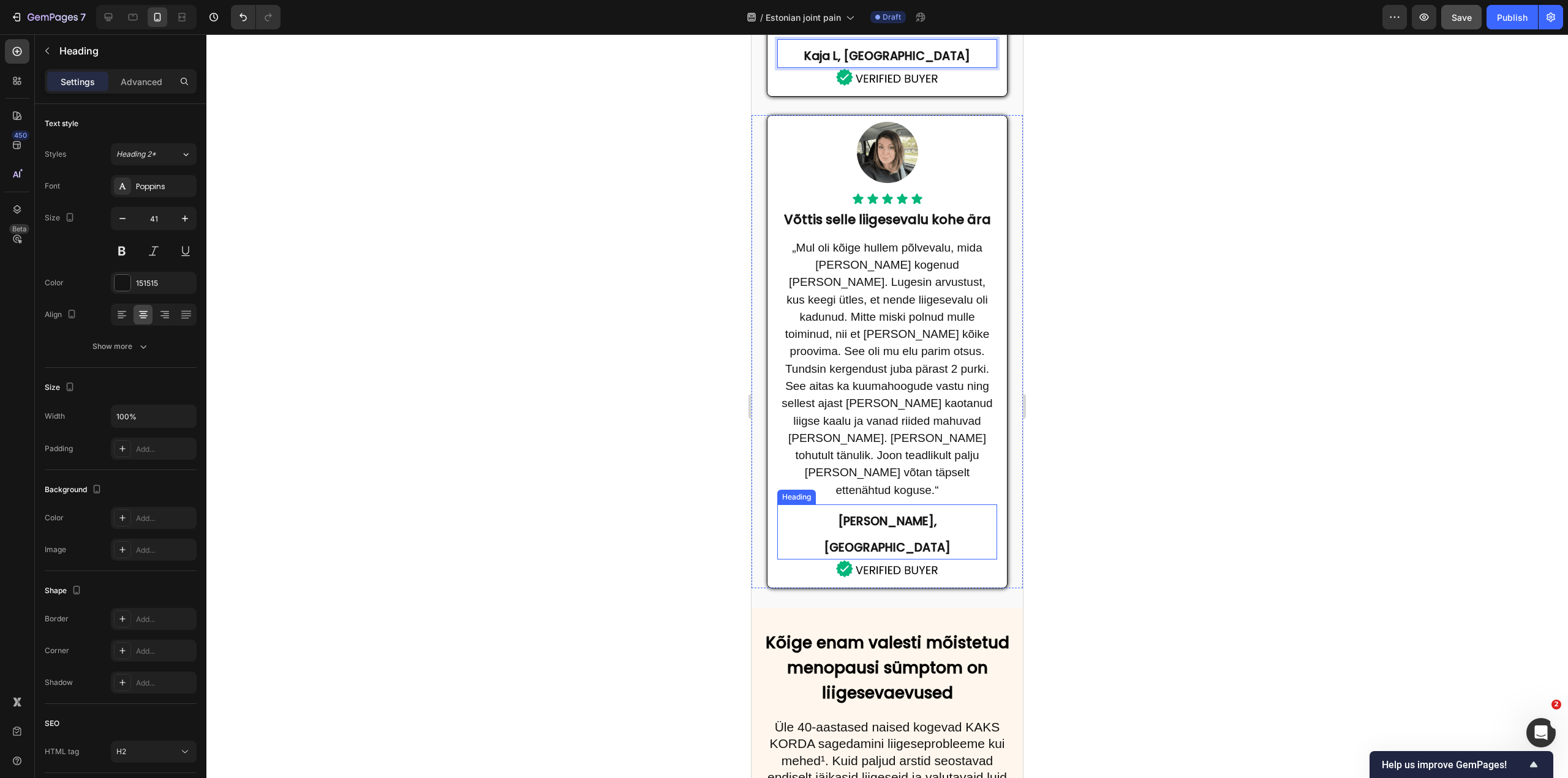
click at [864, 513] on strong "Lisa J, United States" at bounding box center [887, 534] width 127 height 42
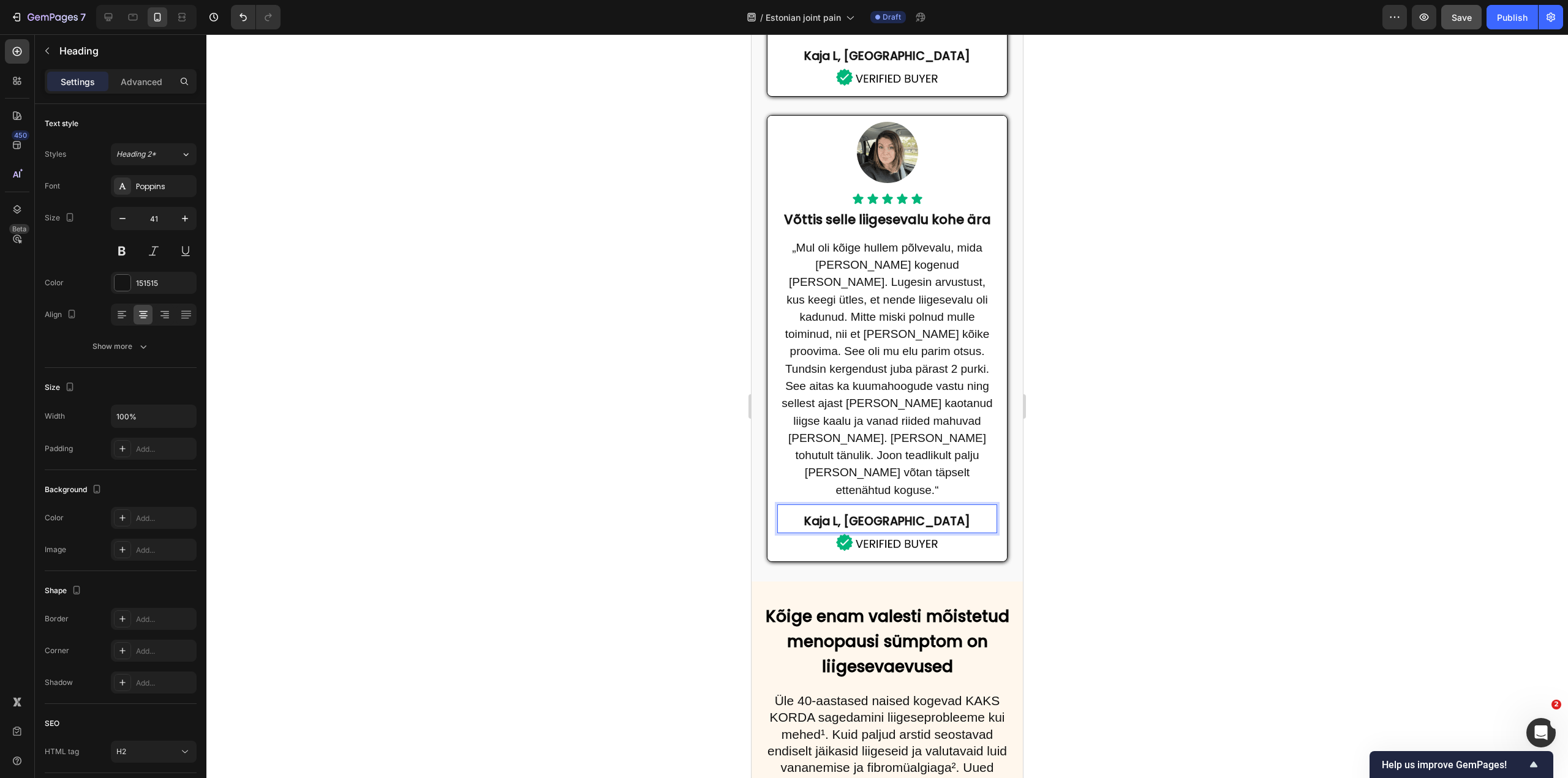
click at [872, 513] on strong "Kaja L, Eesti" at bounding box center [887, 521] width 166 height 17
drag, startPoint x: 876, startPoint y: 452, endPoint x: 851, endPoint y: 450, distance: 25.1
click at [851, 513] on strong "Kaja L, Eesti" at bounding box center [887, 521] width 166 height 17
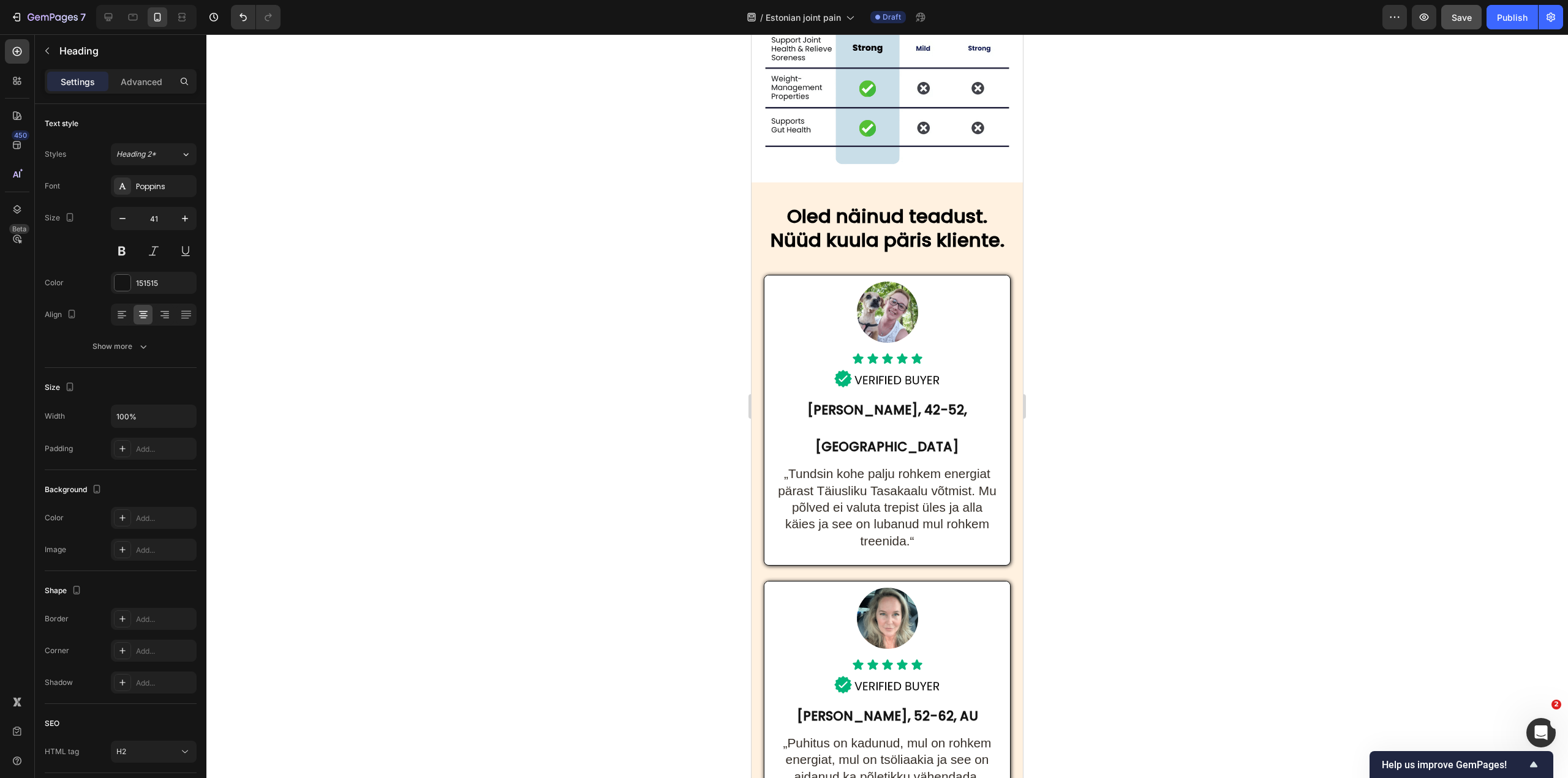
scroll to position [5879, 0]
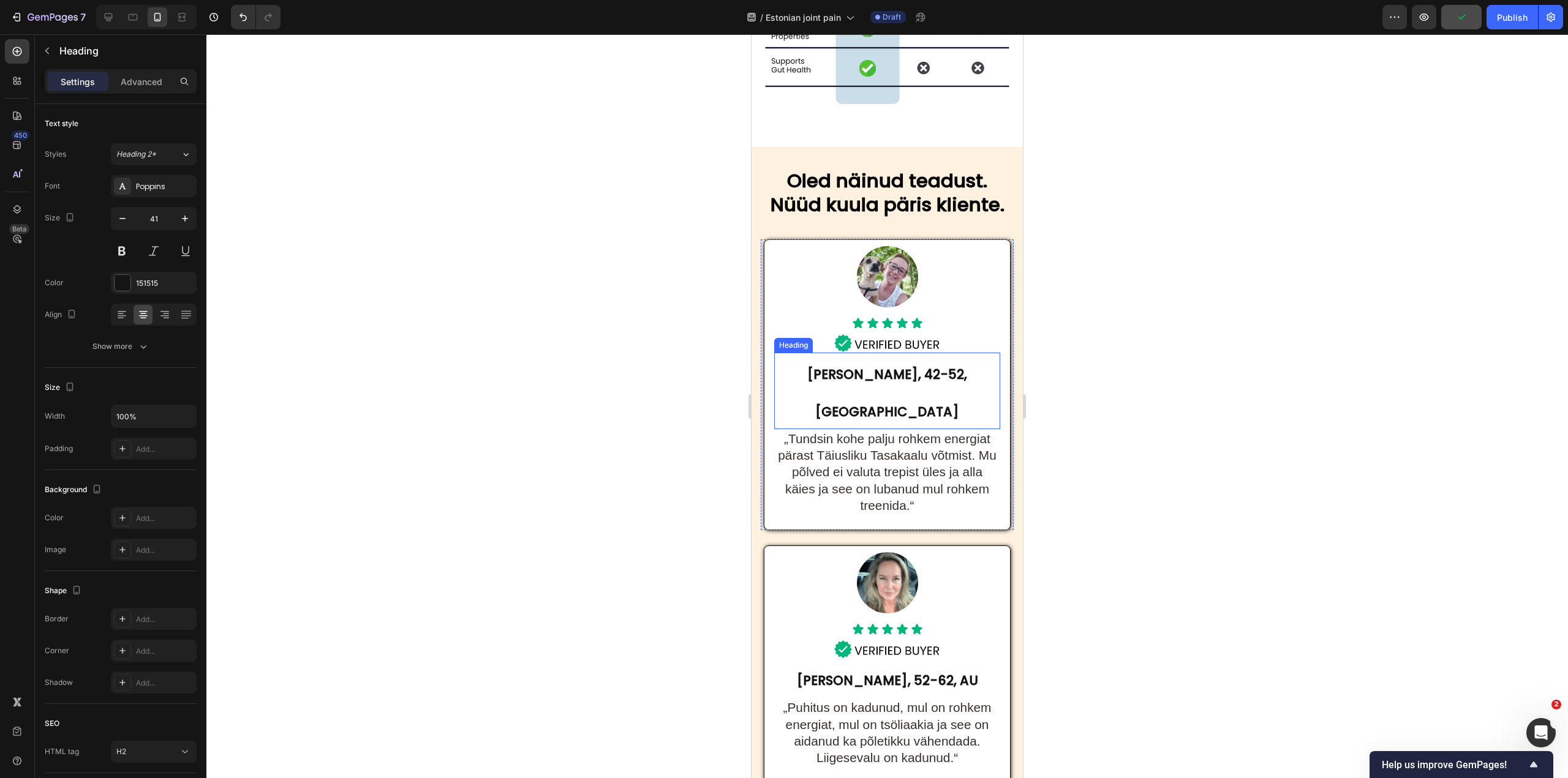
click at [847, 353] on h2 "Madison T, 42-52, US" at bounding box center [887, 391] width 226 height 77
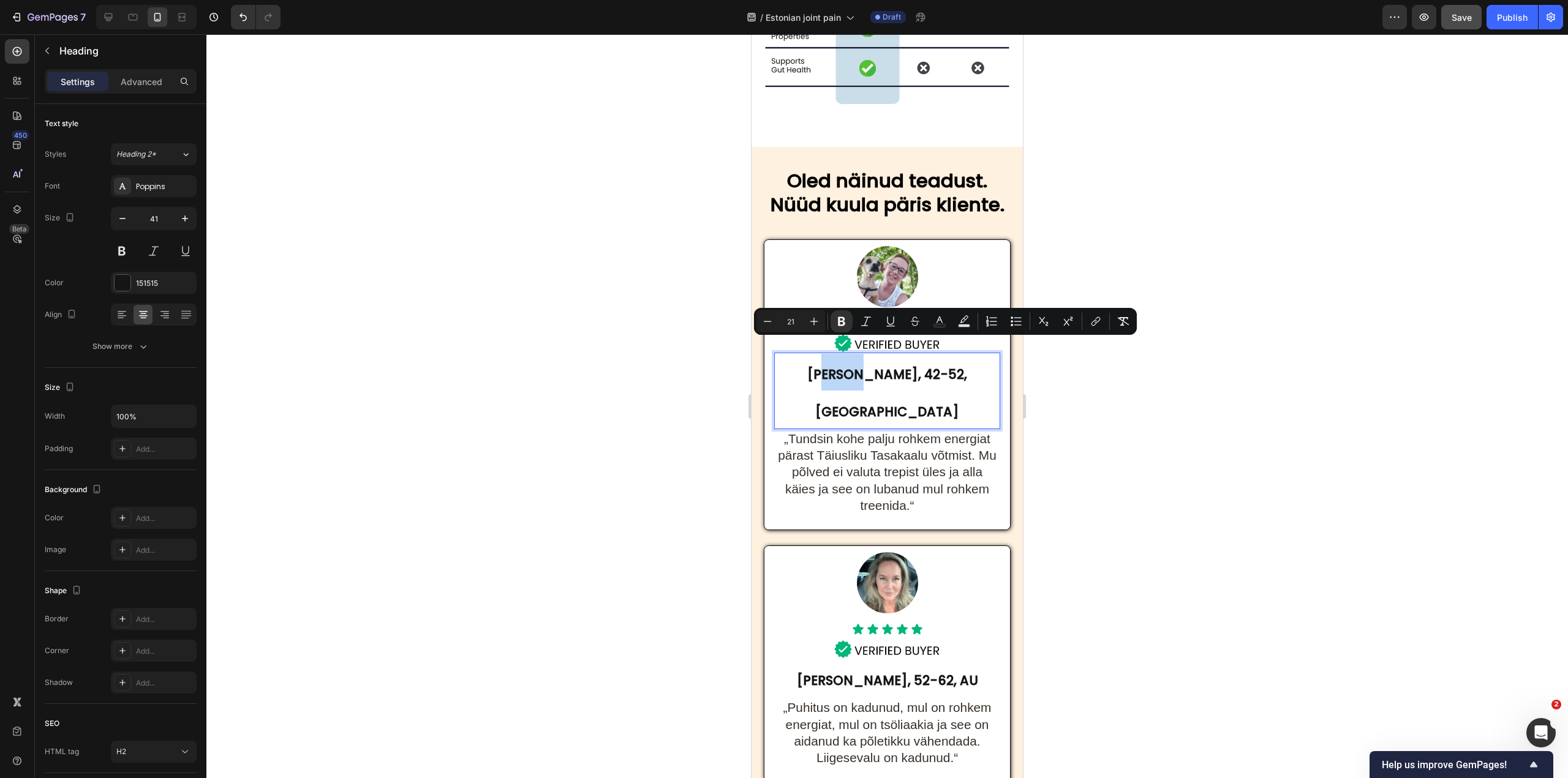
drag, startPoint x: 869, startPoint y: 350, endPoint x: 836, endPoint y: 351, distance: 33.0
click at [836, 365] on strong "Madison T, 42-52, US" at bounding box center [887, 393] width 160 height 54
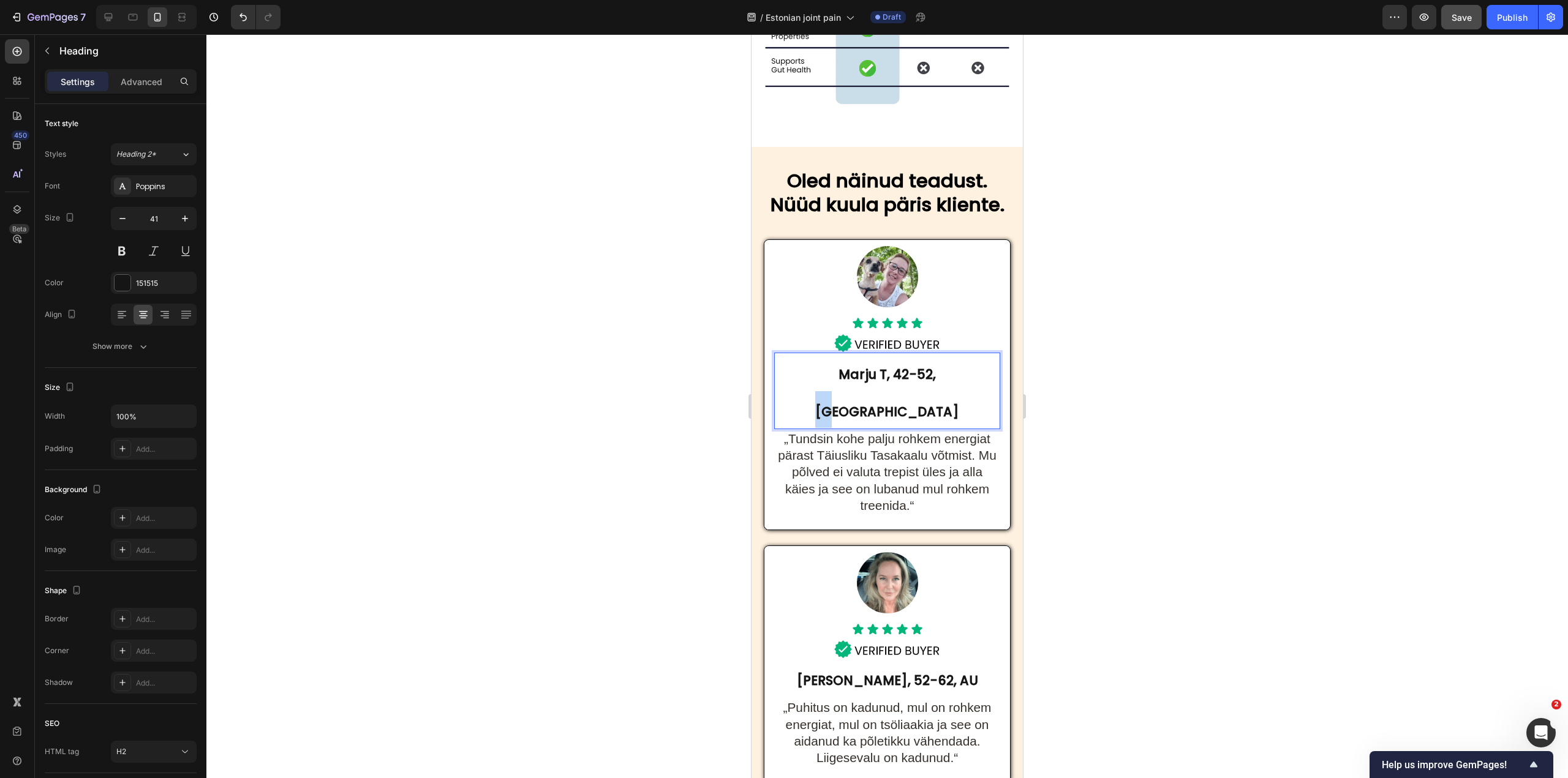
drag, startPoint x: 927, startPoint y: 351, endPoint x: 938, endPoint y: 352, distance: 11.0
click at [938, 365] on strong "Marju T, 42-52, US" at bounding box center [887, 393] width 144 height 54
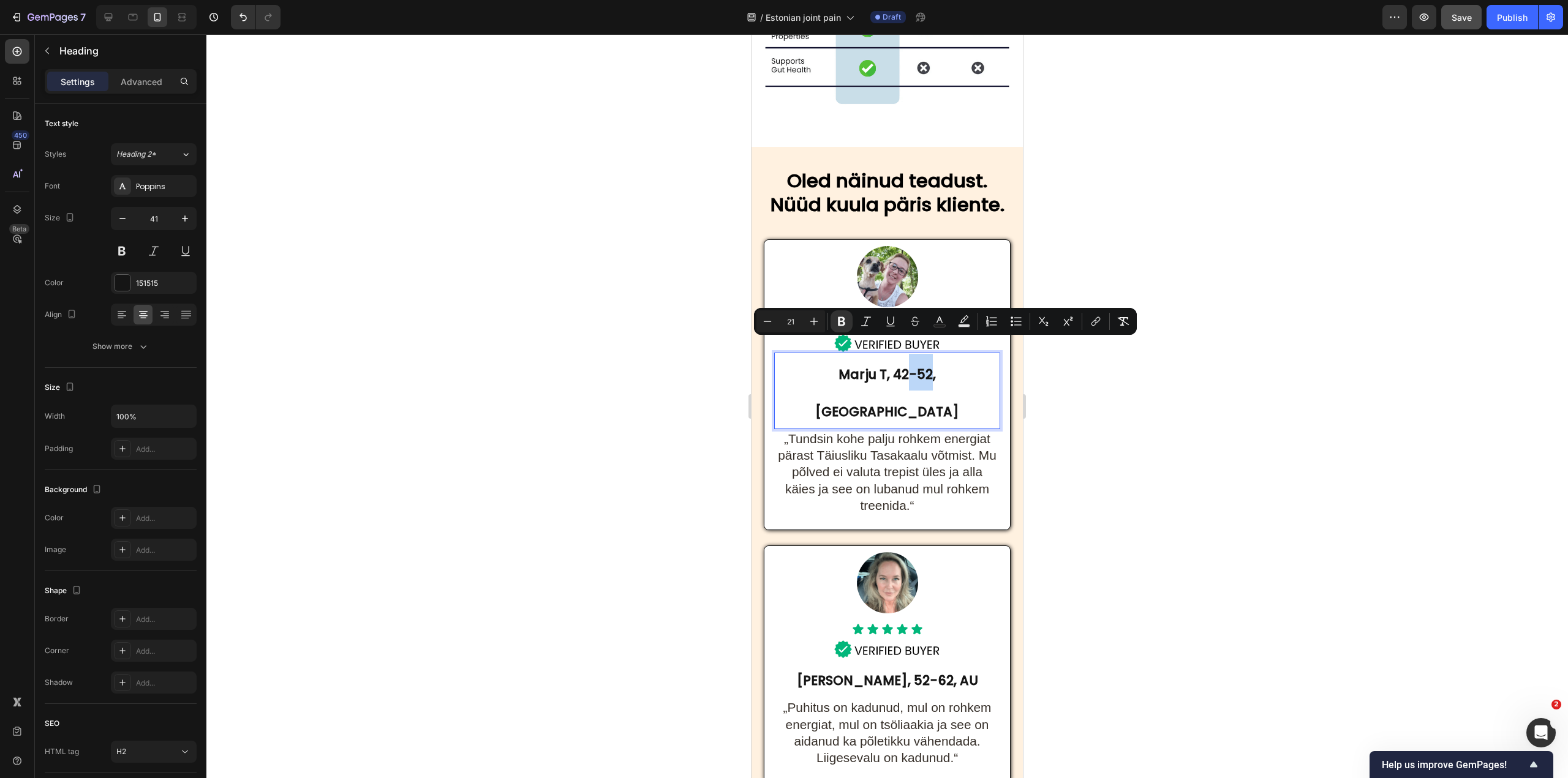
drag, startPoint x: 890, startPoint y: 345, endPoint x: 910, endPoint y: 347, distance: 20.1
click at [910, 365] on strong "Marju T, 42-52, Eesti" at bounding box center [887, 393] width 144 height 54
drag, startPoint x: 911, startPoint y: 349, endPoint x: 882, endPoint y: 347, distance: 29.1
click at [882, 365] on strong "Marju T, 42-52, Eesti" at bounding box center [887, 393] width 144 height 54
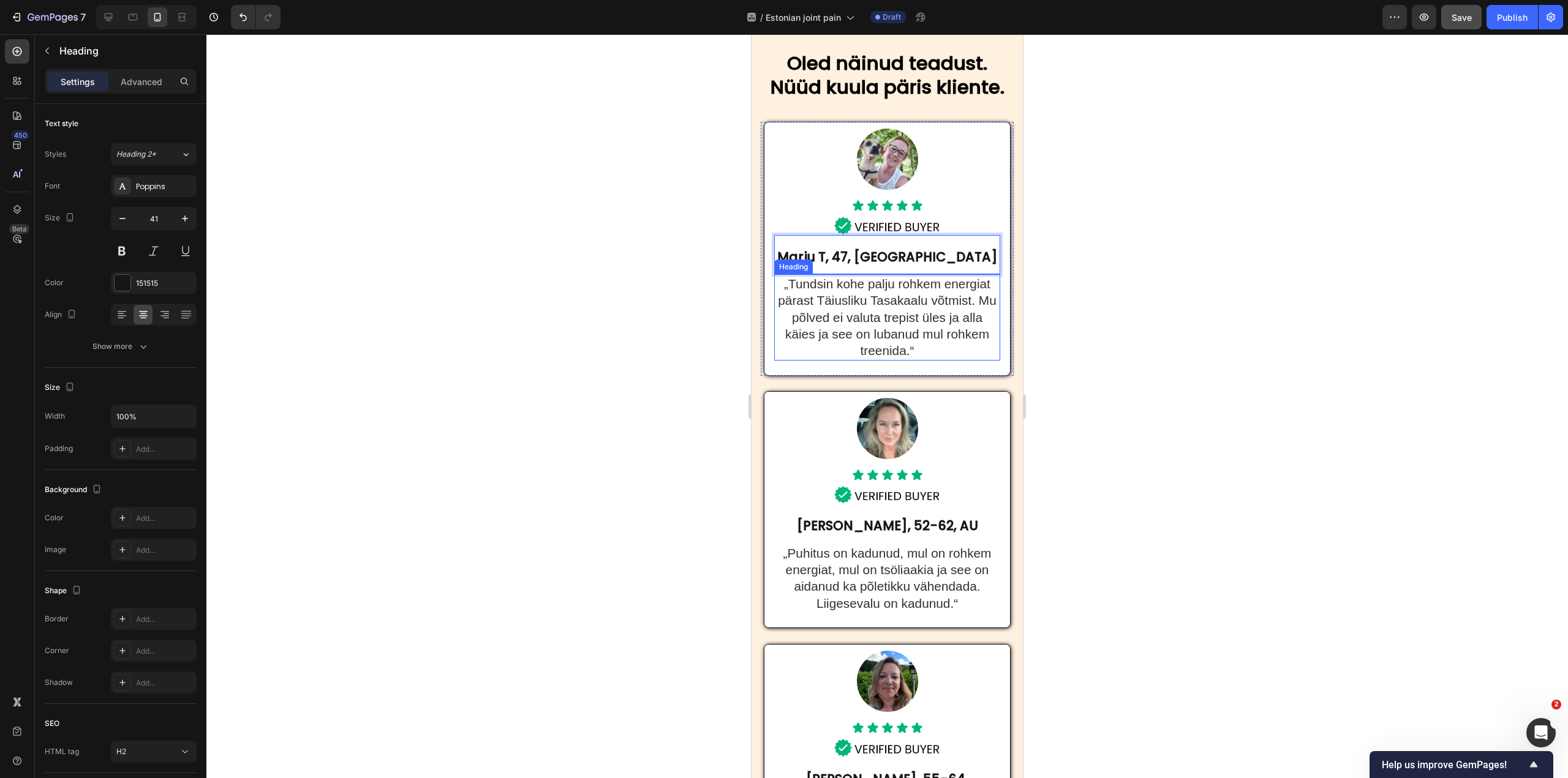
scroll to position [6001, 0]
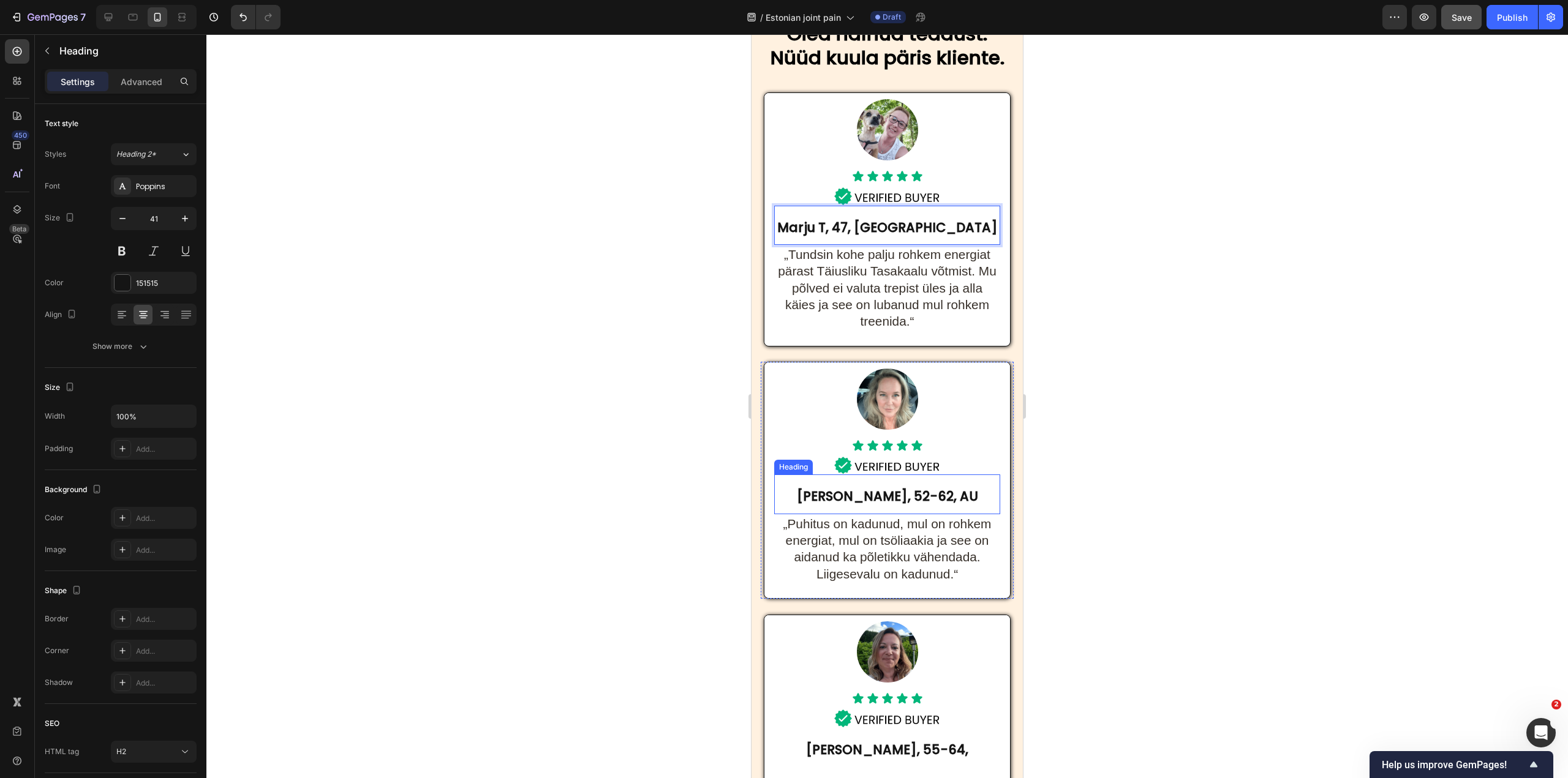
click at [890, 483] on h2 "Mia P, 52-62, AU" at bounding box center [887, 494] width 226 height 39
click at [878, 495] on strong "Mia P, 52-62, AU" at bounding box center [887, 496] width 181 height 18
click at [888, 492] on strong "Mia P, 52-62, AU" at bounding box center [887, 496] width 181 height 18
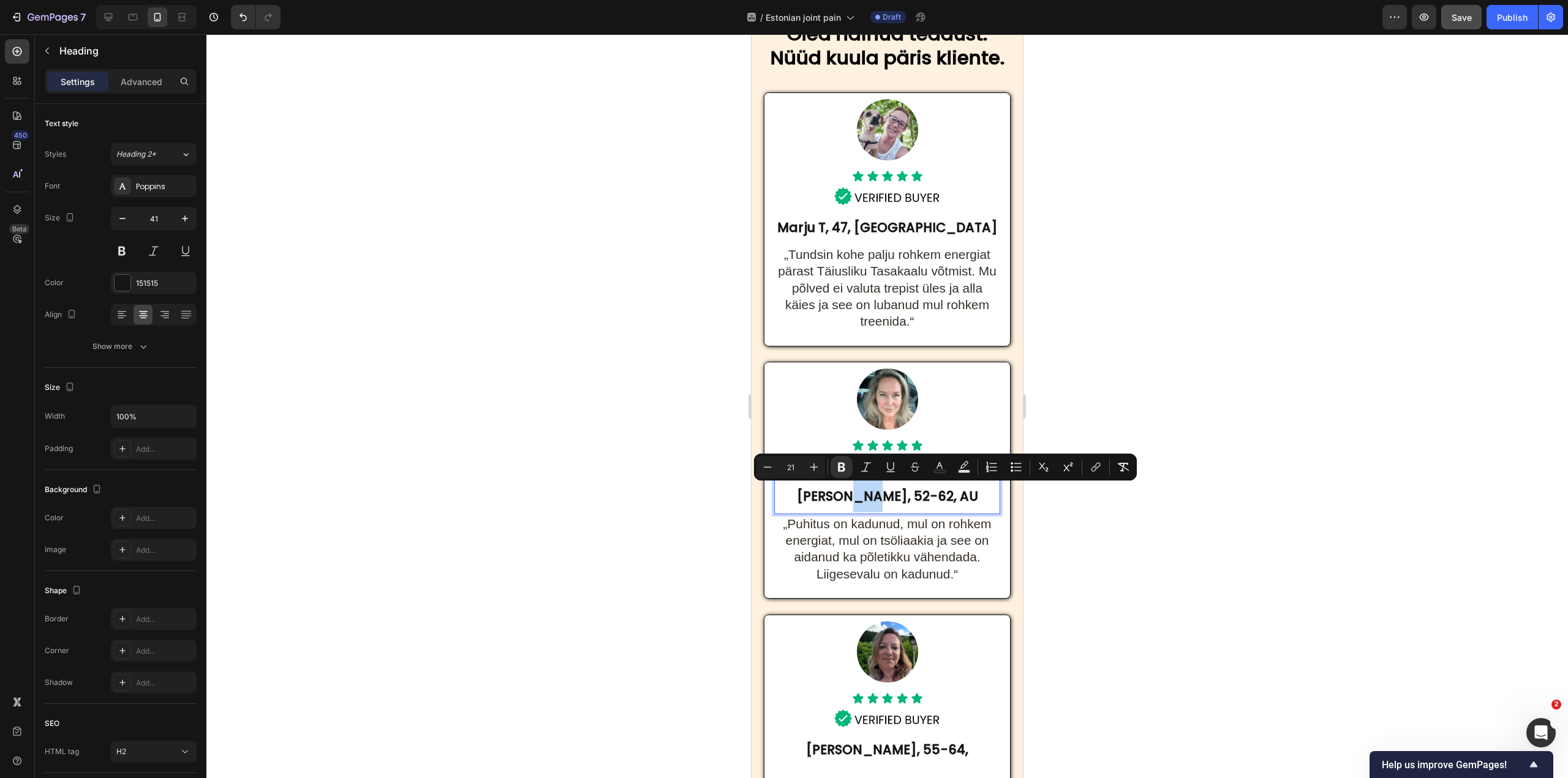
drag, startPoint x: 871, startPoint y: 490, endPoint x: 893, endPoint y: 493, distance: 22.2
click at [893, 493] on strong "Mia P, 52-62, AU" at bounding box center [887, 496] width 181 height 18
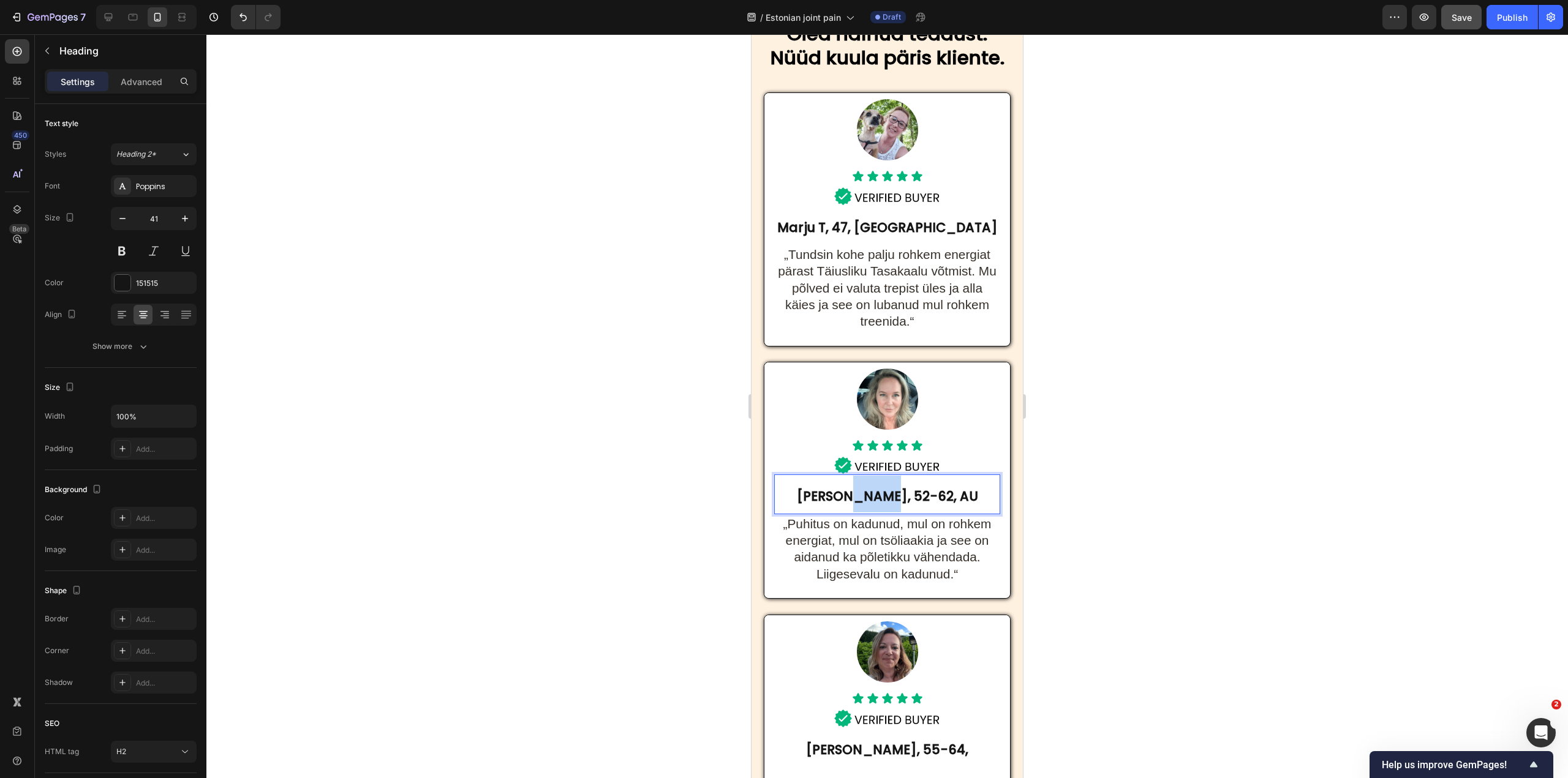
drag, startPoint x: 875, startPoint y: 493, endPoint x: 908, endPoint y: 498, distance: 33.4
click at [908, 498] on strong "Mia P, 52-62, AU" at bounding box center [887, 496] width 181 height 18
click at [851, 492] on strong "Mia P, 59, AU" at bounding box center [887, 496] width 159 height 18
click at [863, 492] on strong "Mia P, 59, AU" at bounding box center [887, 496] width 159 height 18
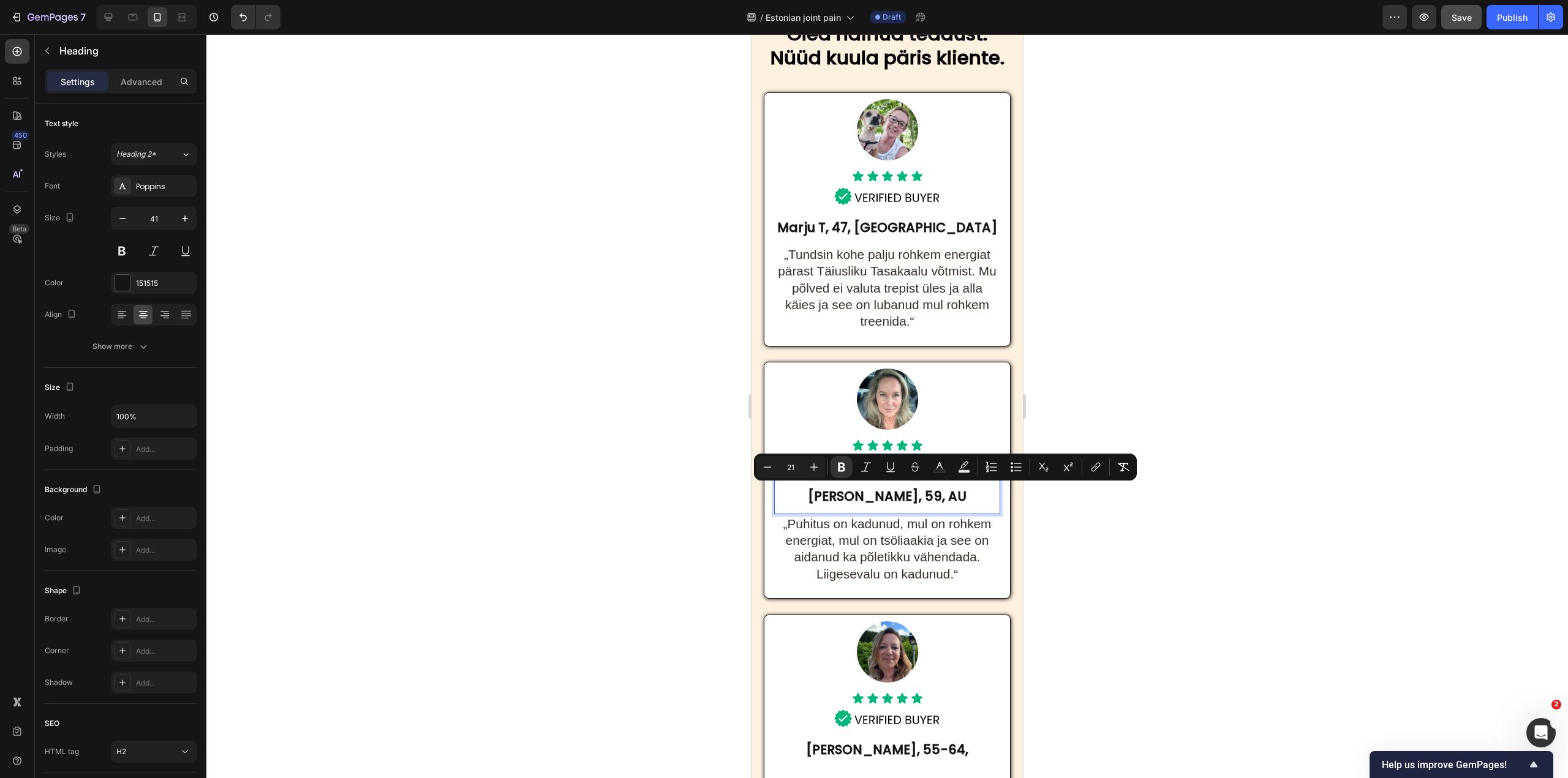
click at [869, 494] on strong "Mia P, 59, AU" at bounding box center [887, 496] width 159 height 18
drag, startPoint x: 865, startPoint y: 494, endPoint x: 855, endPoint y: 493, distance: 10.0
click at [855, 493] on strong "Mia P, 59, AU" at bounding box center [887, 496] width 159 height 18
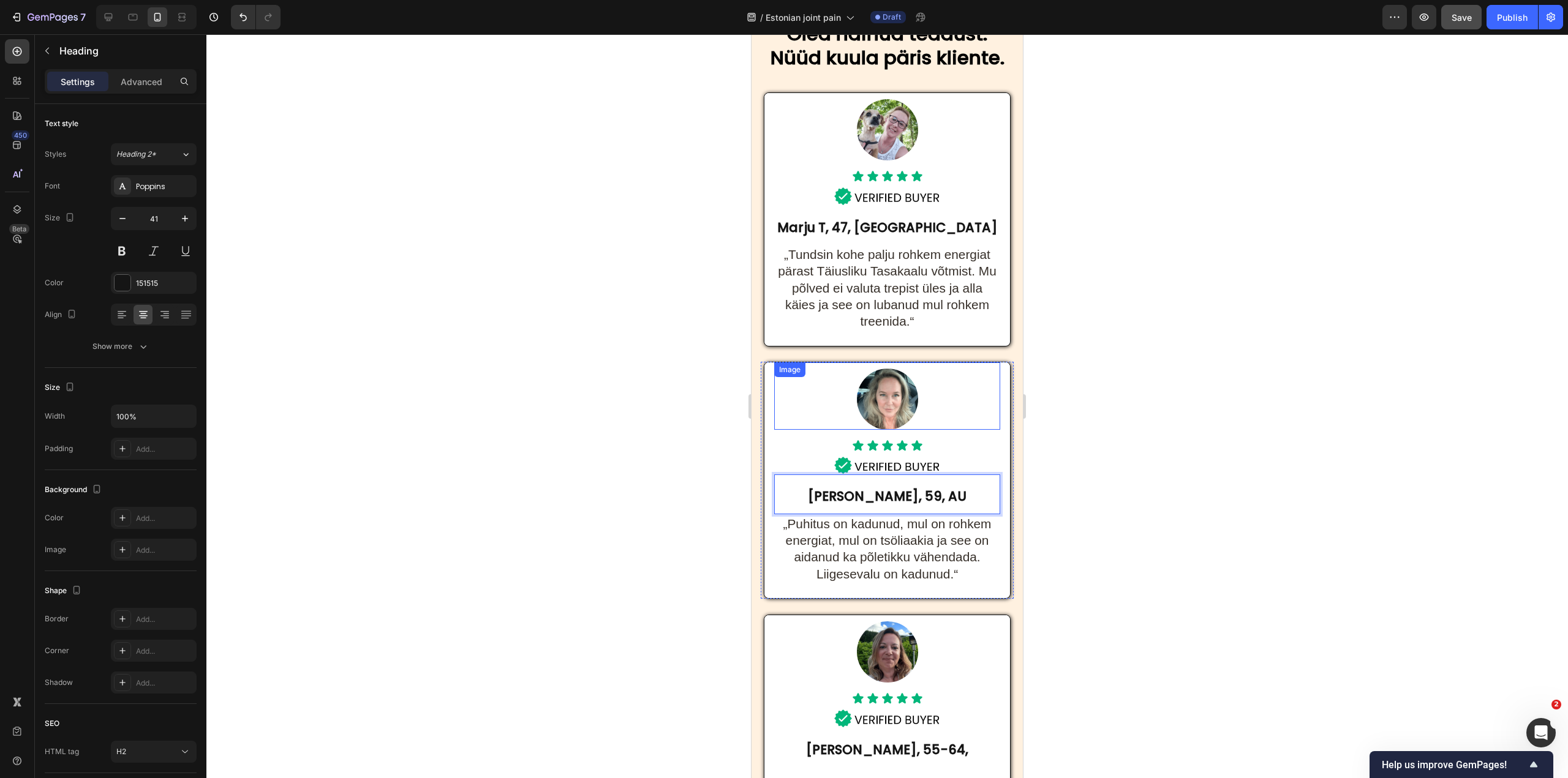
scroll to position [6062, 0]
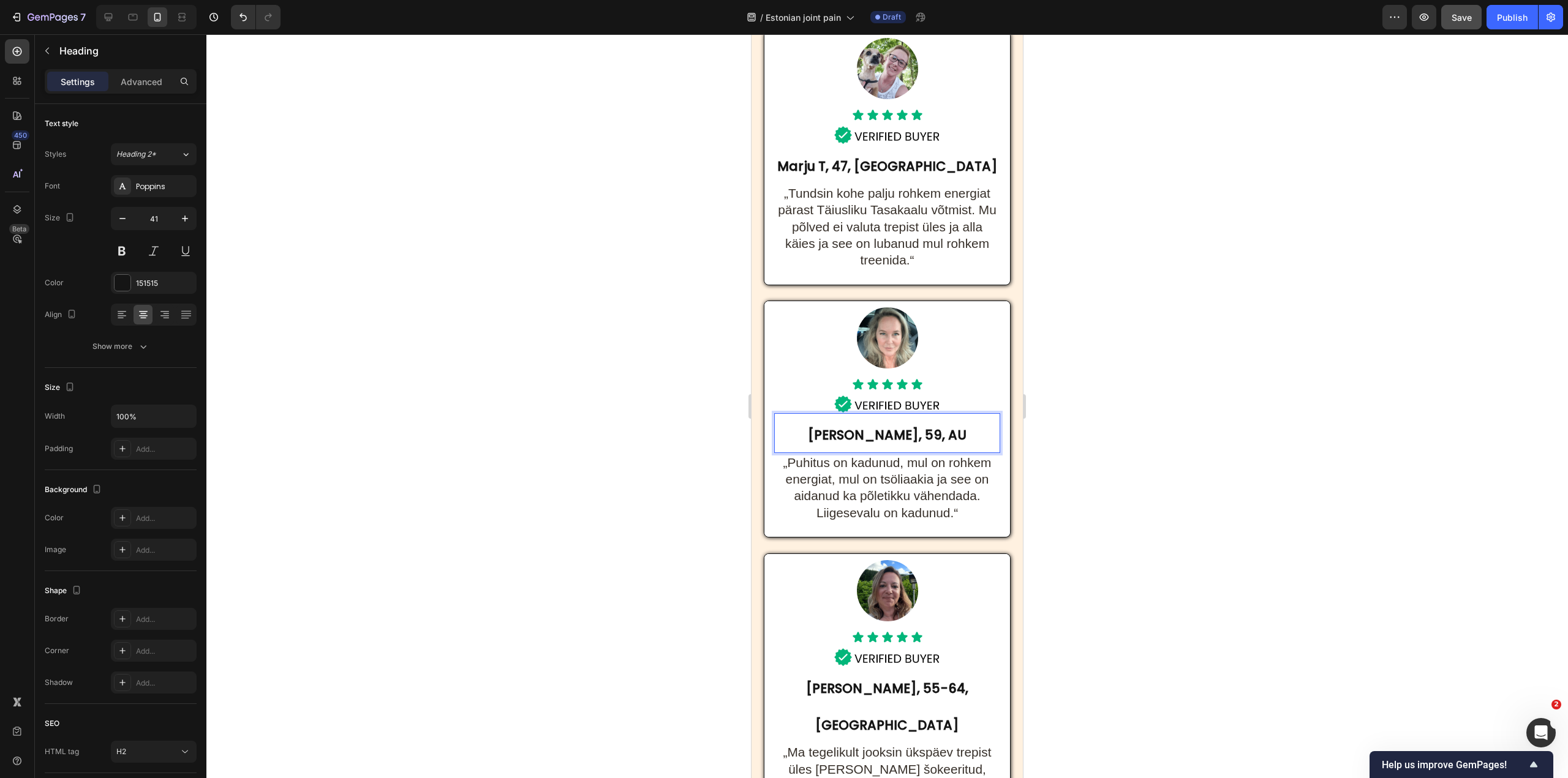
click at [923, 430] on strong "Merike P, 59, AU" at bounding box center [887, 435] width 159 height 18
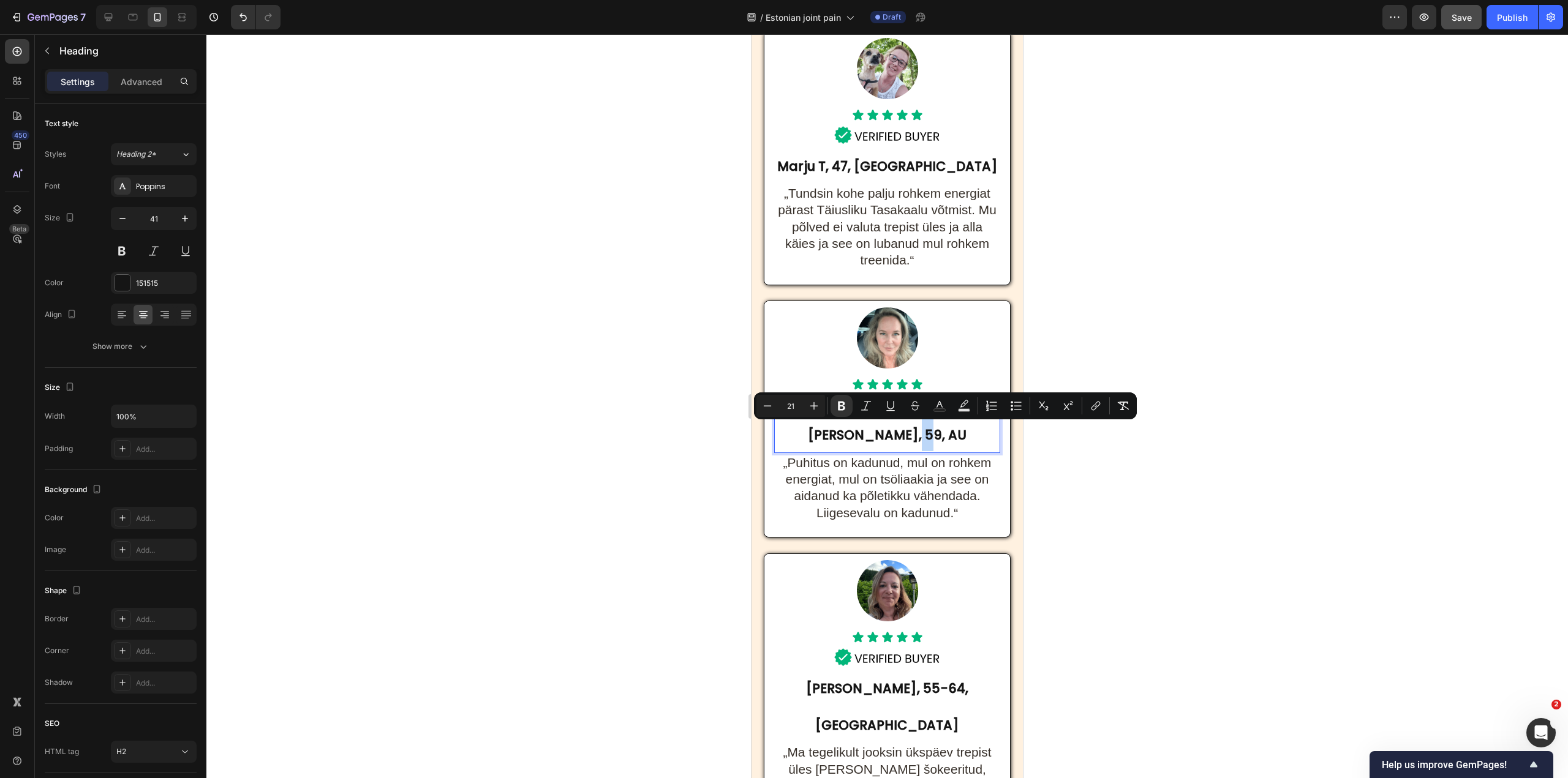
drag, startPoint x: 916, startPoint y: 429, endPoint x: 936, endPoint y: 430, distance: 20.0
click at [936, 430] on p "Merike P, 59, AU" at bounding box center [887, 433] width 224 height 37
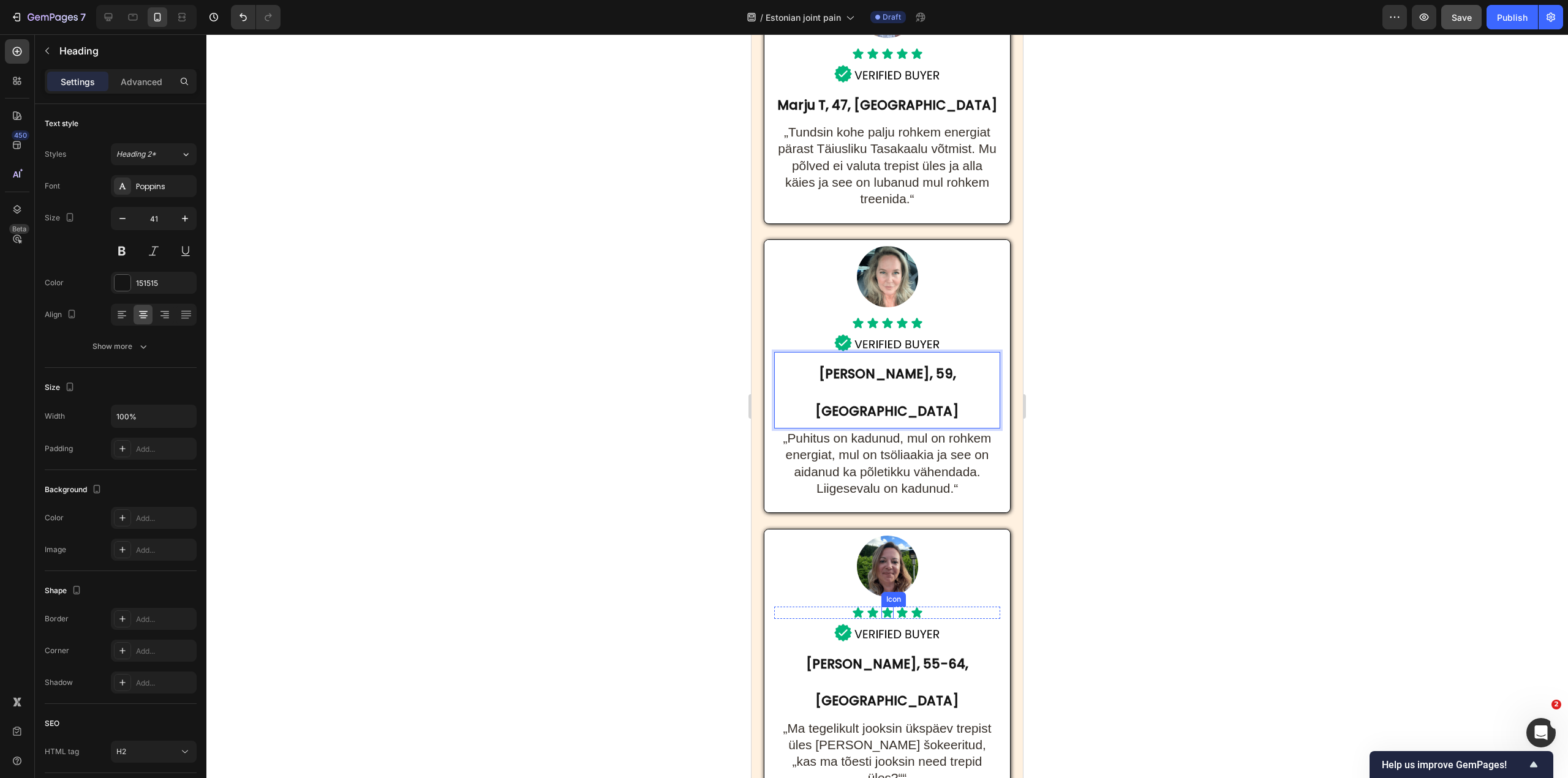
scroll to position [6185, 0]
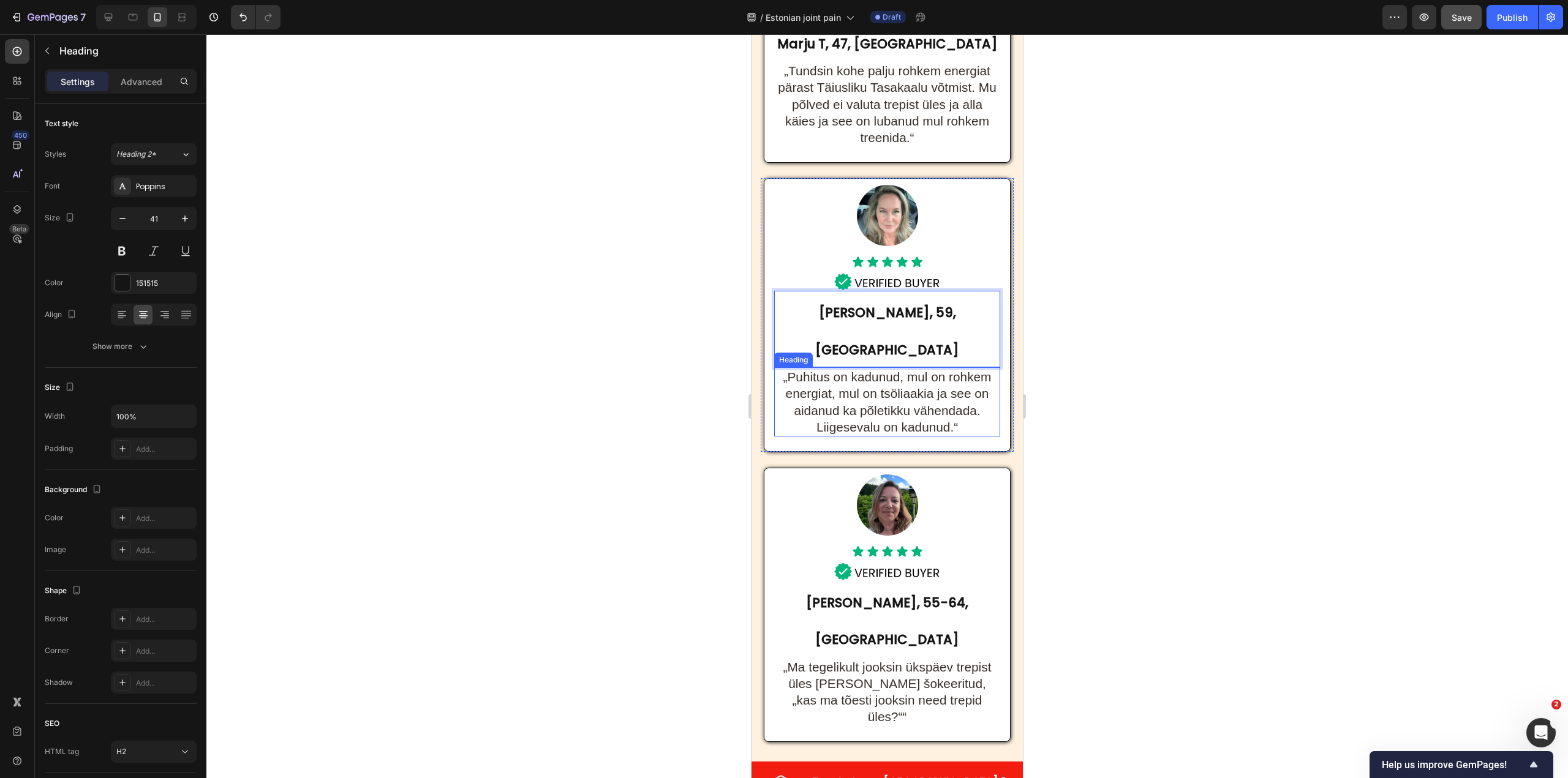
click at [841, 370] on span "„Puhitus on kadunud, mul on rohkem energiat, mul on tsöliaakia ja see on aidanu…" at bounding box center [887, 402] width 208 height 64
click at [825, 370] on span "„Puhitus on kadunud, mul on rohkem energiat, mul on tsöliaakia ja see on aidanu…" at bounding box center [887, 402] width 208 height 64
click at [851, 594] on strong "Lisa V, 55-64, UK" at bounding box center [887, 621] width 163 height 54
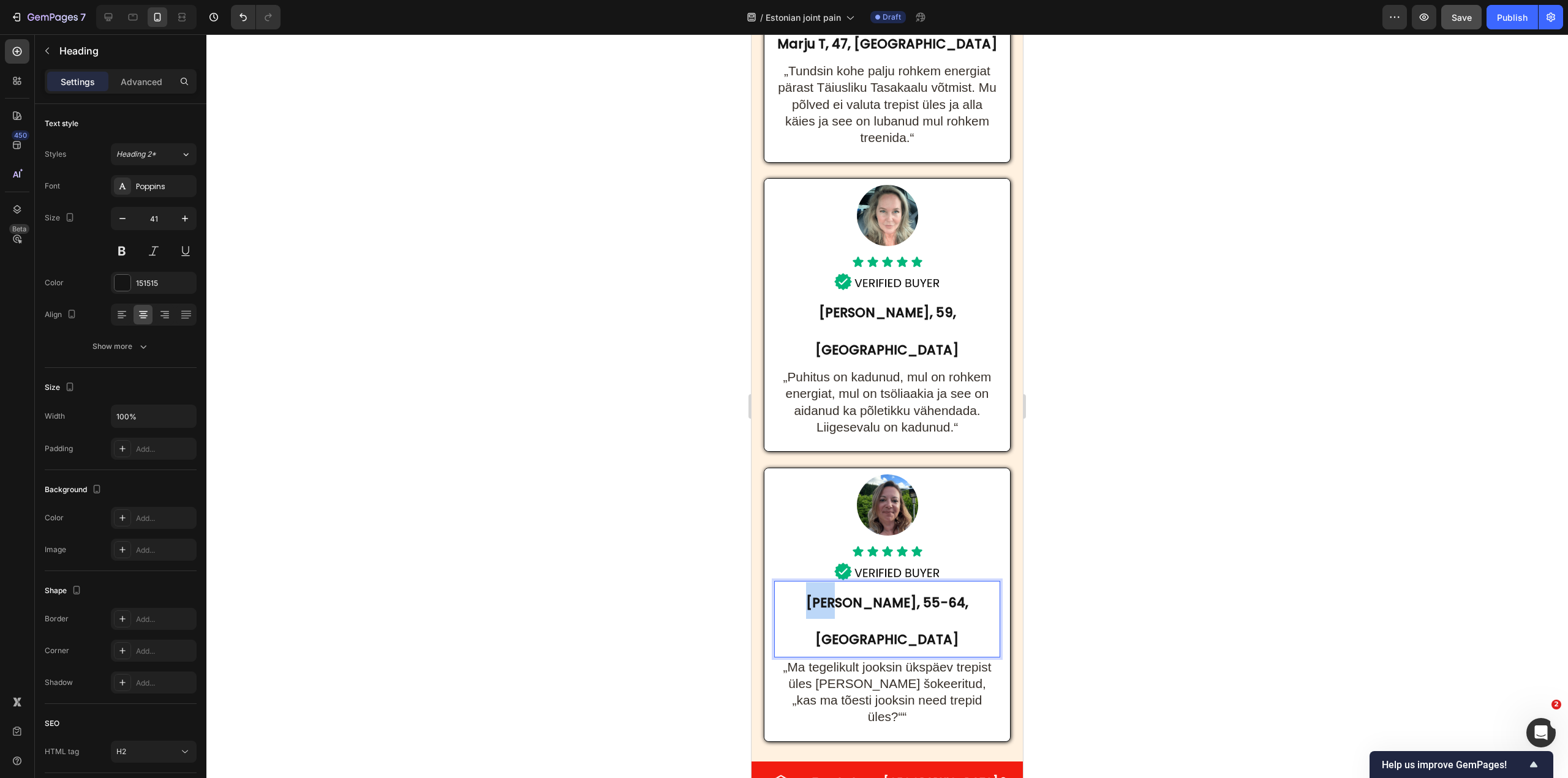
drag, startPoint x: 853, startPoint y: 565, endPoint x: 814, endPoint y: 566, distance: 39.0
click at [814, 582] on p "Lisa V, 55-64, UK" at bounding box center [887, 619] width 224 height 74
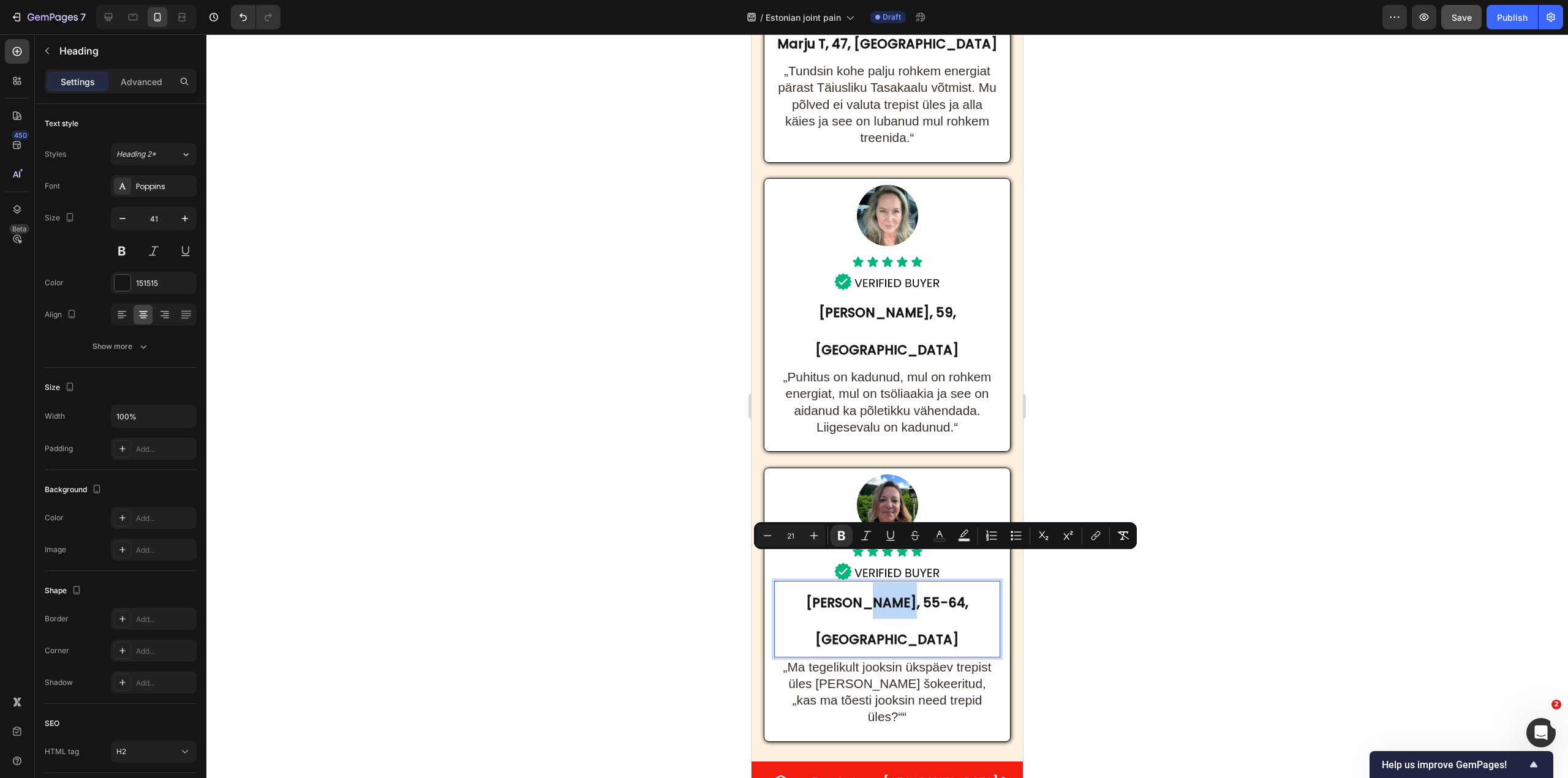
drag, startPoint x: 879, startPoint y: 561, endPoint x: 915, endPoint y: 560, distance: 36.0
click at [915, 594] on strong "Anne V, 55-64, UK" at bounding box center [887, 621] width 163 height 54
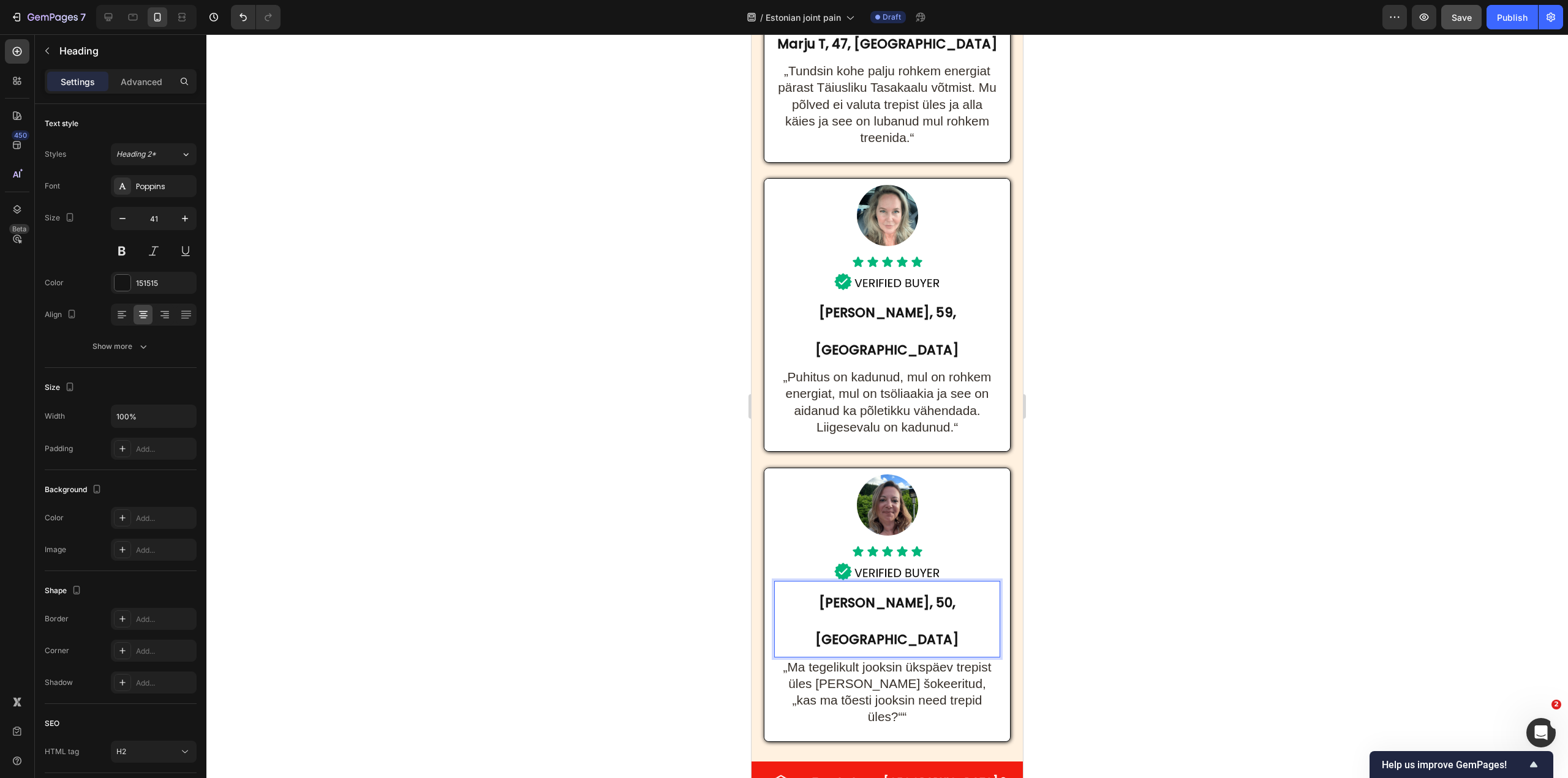
click at [914, 594] on strong "Anne V, 50, UK" at bounding box center [887, 621] width 144 height 54
drag, startPoint x: 913, startPoint y: 565, endPoint x: 936, endPoint y: 565, distance: 23.0
click at [936, 582] on p "Anne V, 50, UK" at bounding box center [887, 619] width 224 height 74
click at [906, 369] on p "⁠⁠⁠⁠⁠⁠⁠ „Puhitus on kadunud, mul on rohkem energiat, mul on tsöliaakia ja see o…" at bounding box center [887, 401] width 224 height 67
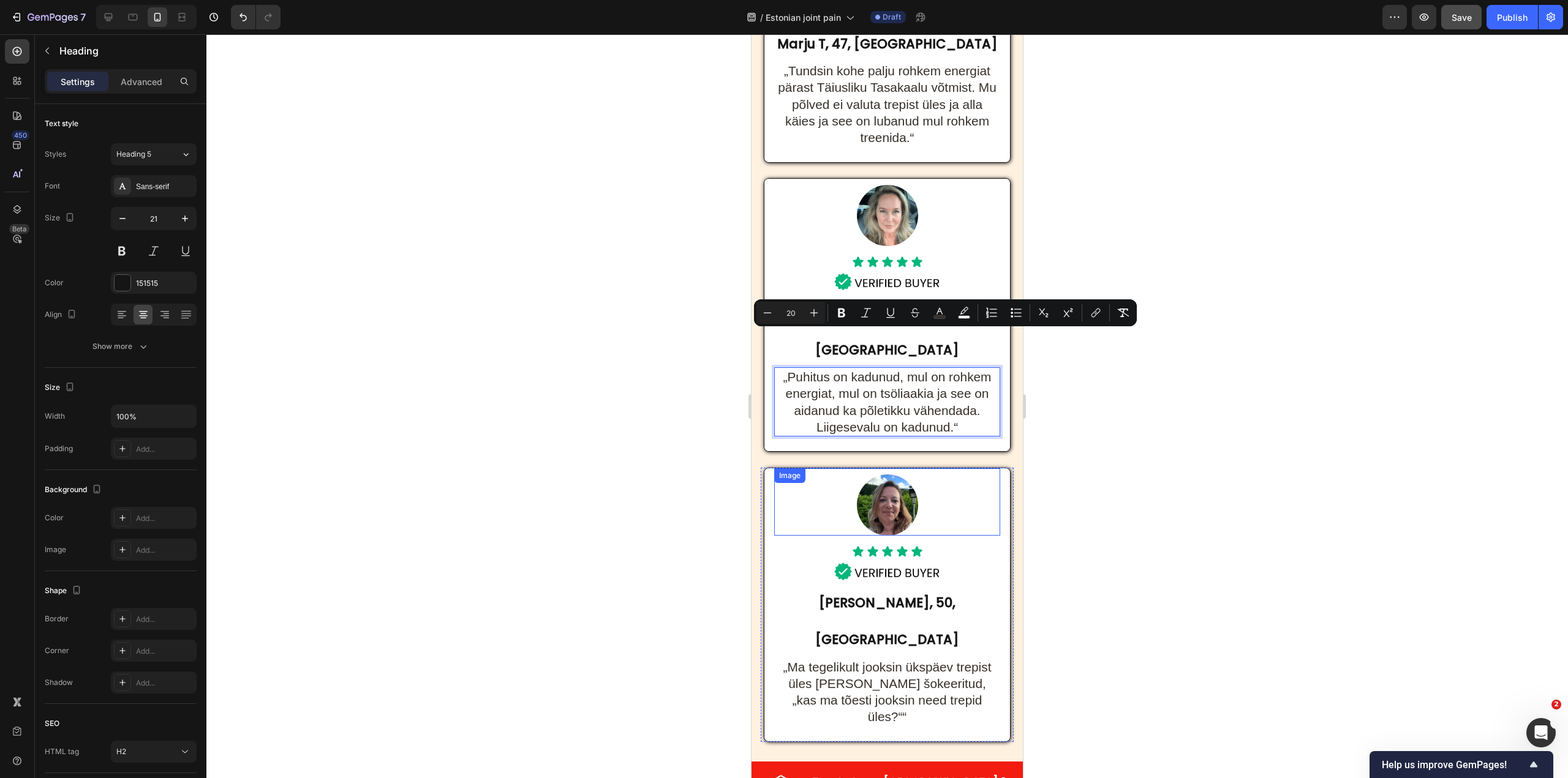
click at [923, 474] on div at bounding box center [887, 505] width 226 height 61
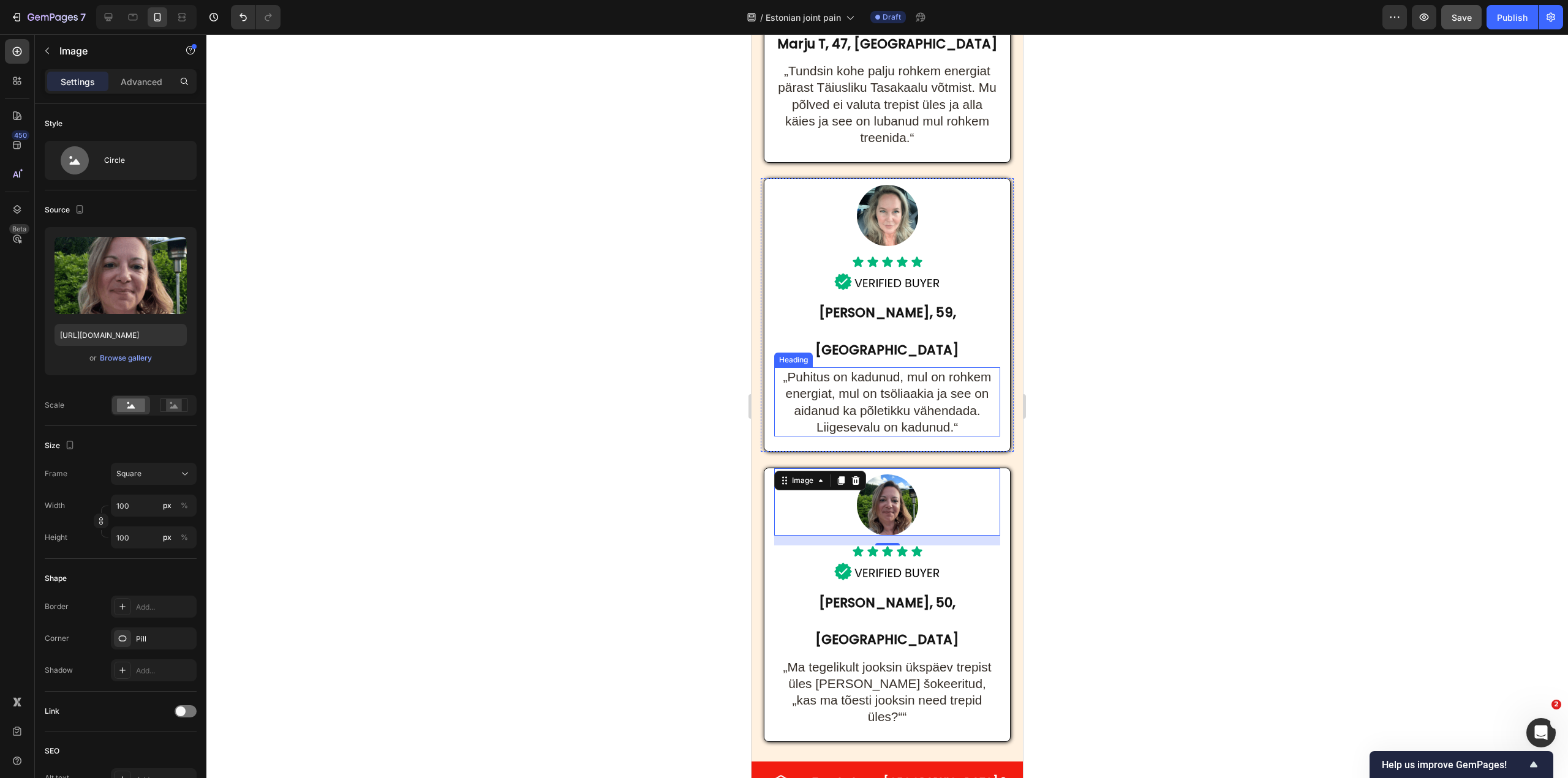
click at [863, 370] on span "„Puhitus on kadunud, mul on rohkem energiat, mul on tsöliaakia ja see on aidanu…" at bounding box center [887, 402] width 208 height 64
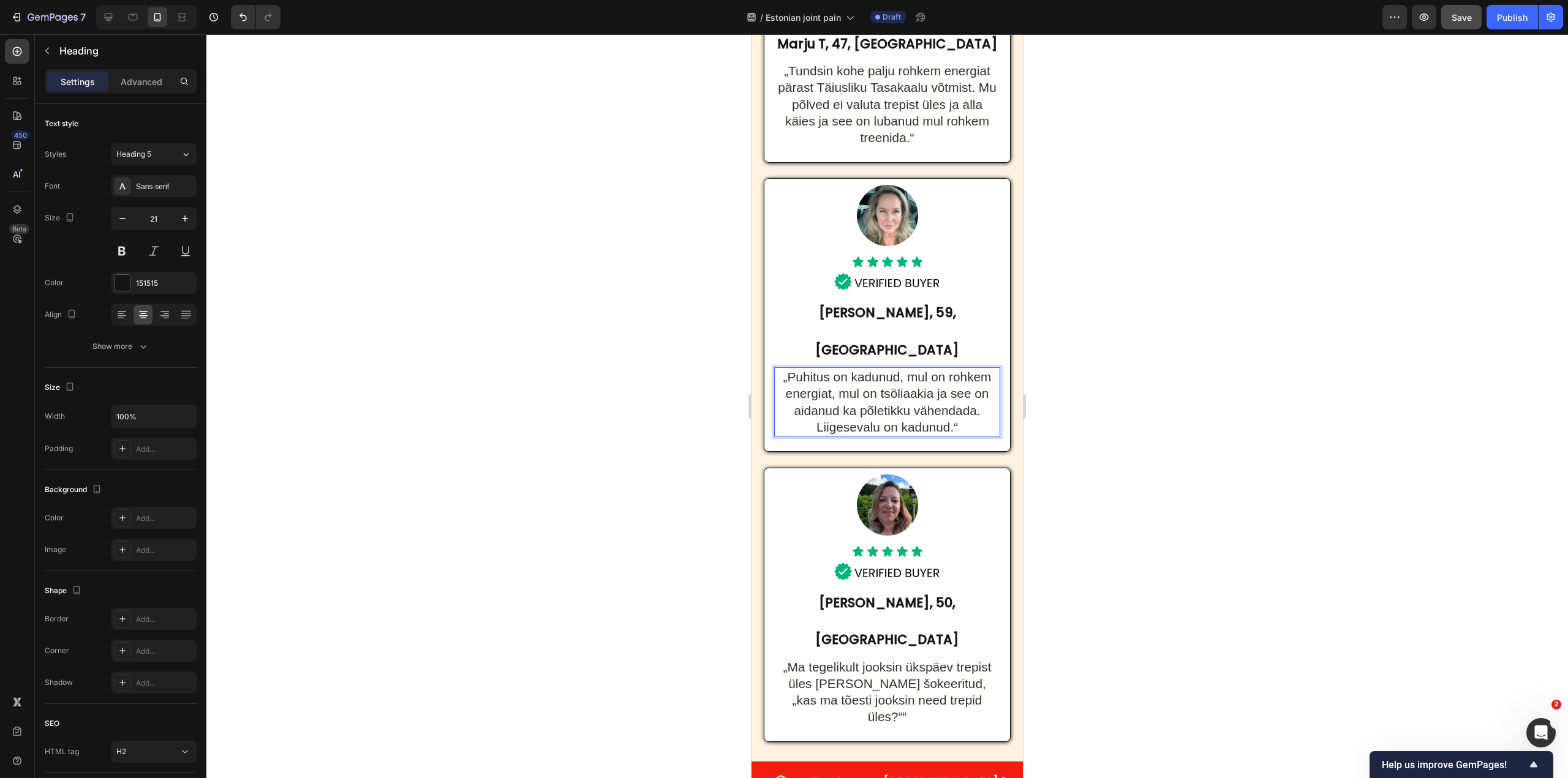
click at [844, 370] on span "„Puhitus on kadunud, mul on rohkem energiat, mul on tsöliaakia ja see on aidanu…" at bounding box center [887, 402] width 208 height 64
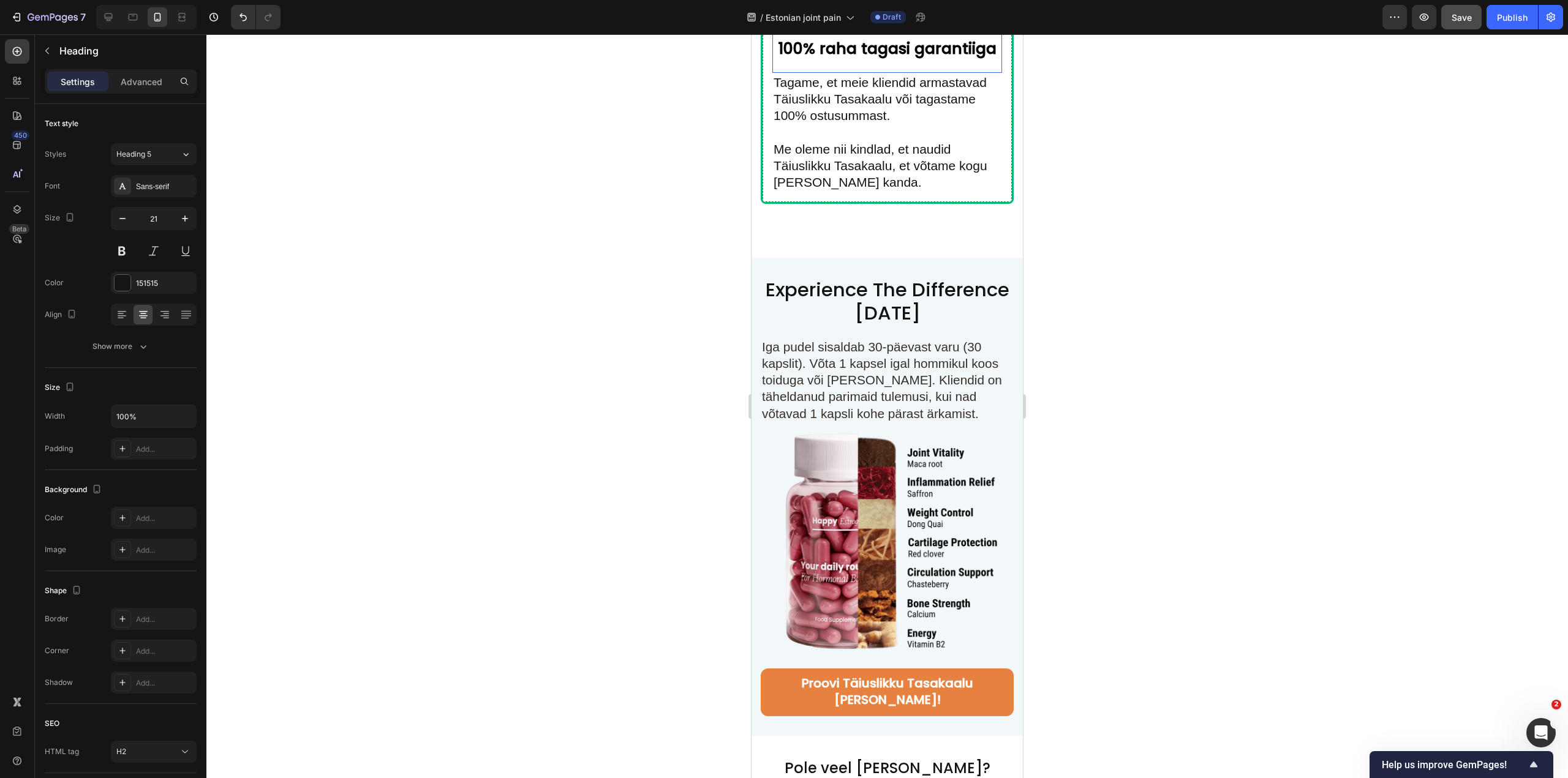
scroll to position [7532, 0]
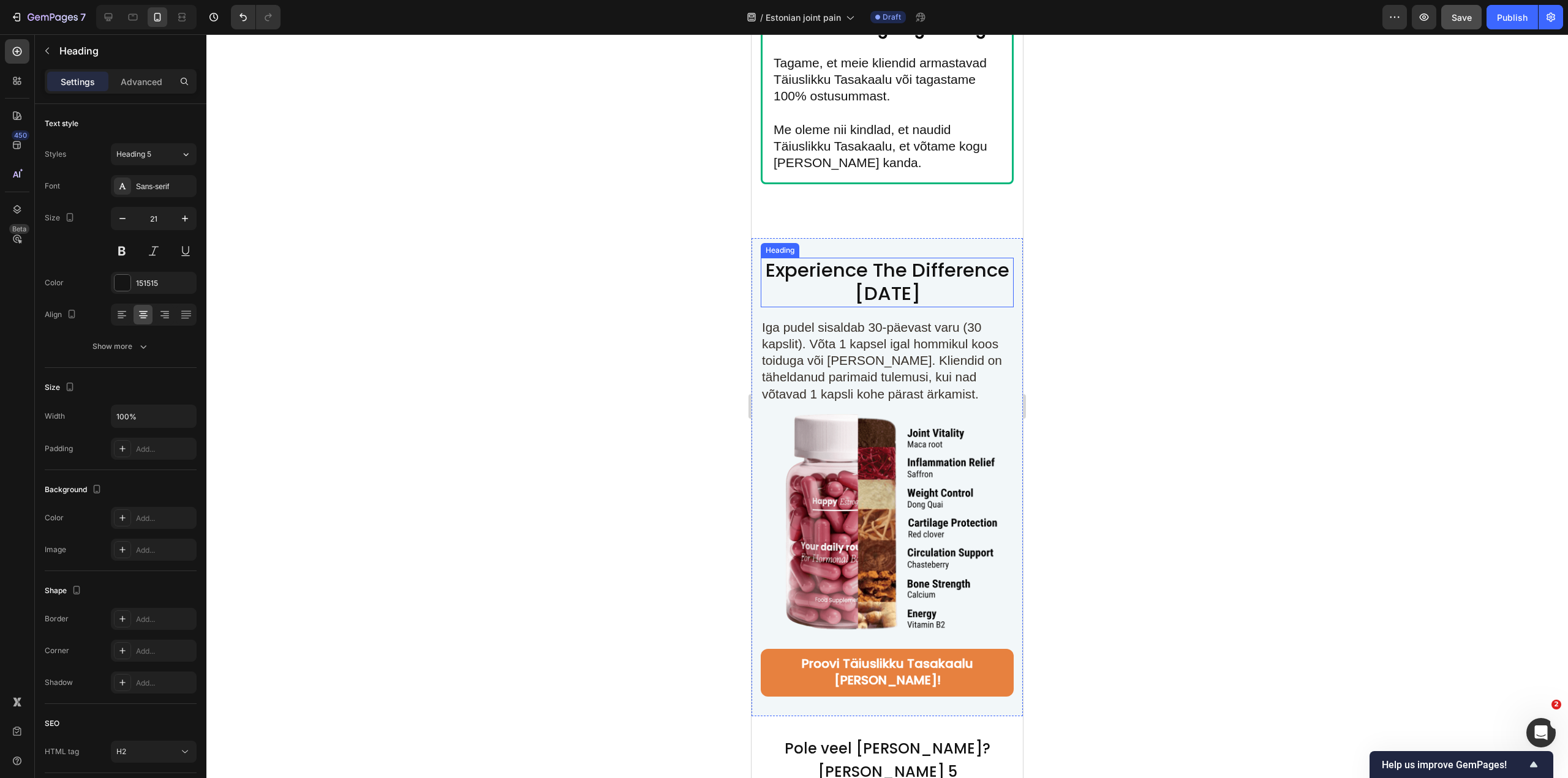
click at [918, 291] on span "Experience The Difference Today" at bounding box center [887, 281] width 244 height 50
click at [915, 320] on span "Iga pudel sisaldab 30-päevast varu (30 kapslit). Võta 1 kapsel igal hommikul ko…" at bounding box center [883, 361] width 240 height 81
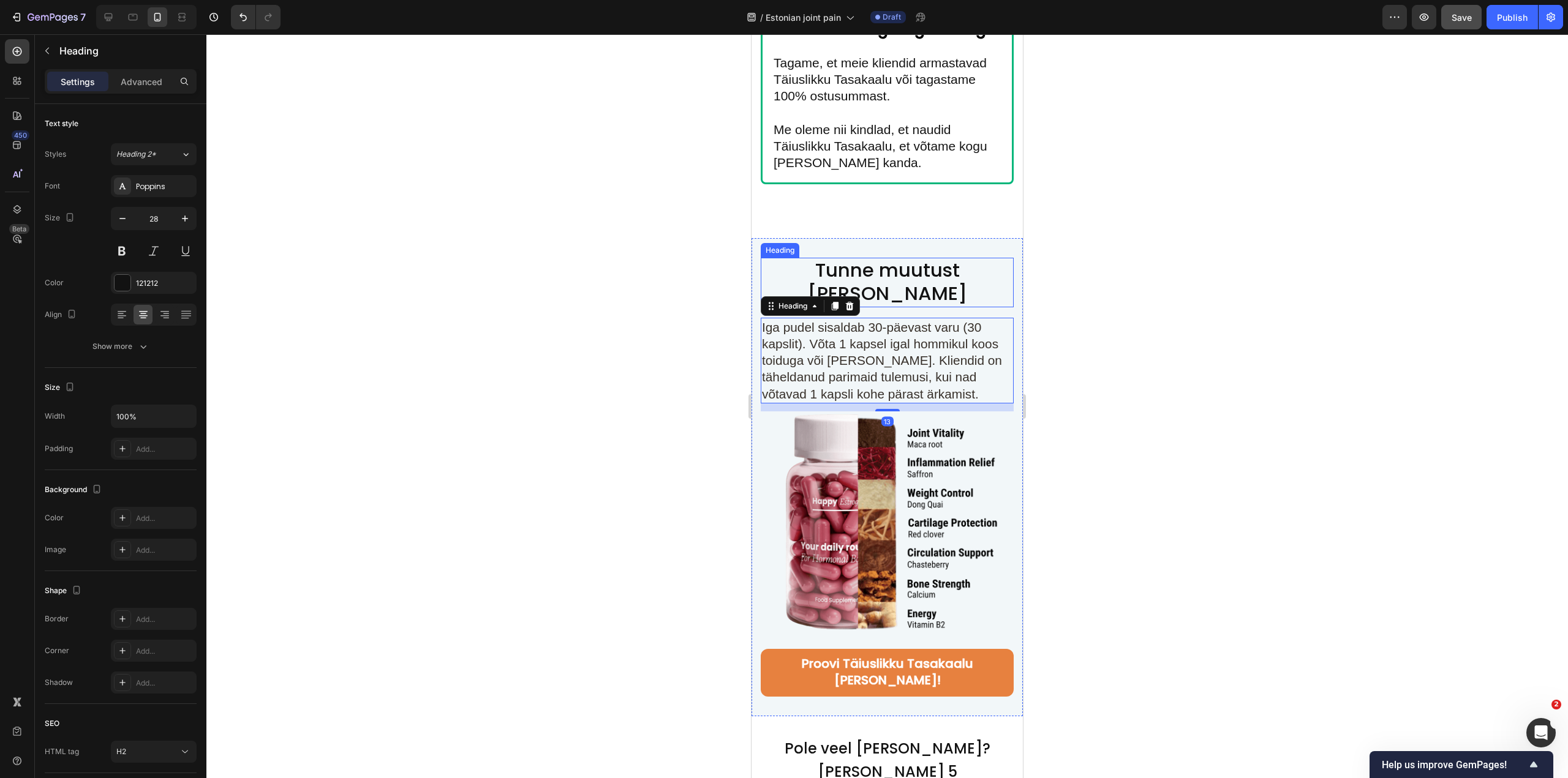
click at [929, 271] on span "Tunne muutust täna" at bounding box center [887, 281] width 160 height 50
click at [907, 320] on span "Iga pudel sisaldab 30-päevast varu (30 kapslit). Võta 1 kapsel igal hommikul ko…" at bounding box center [883, 361] width 240 height 81
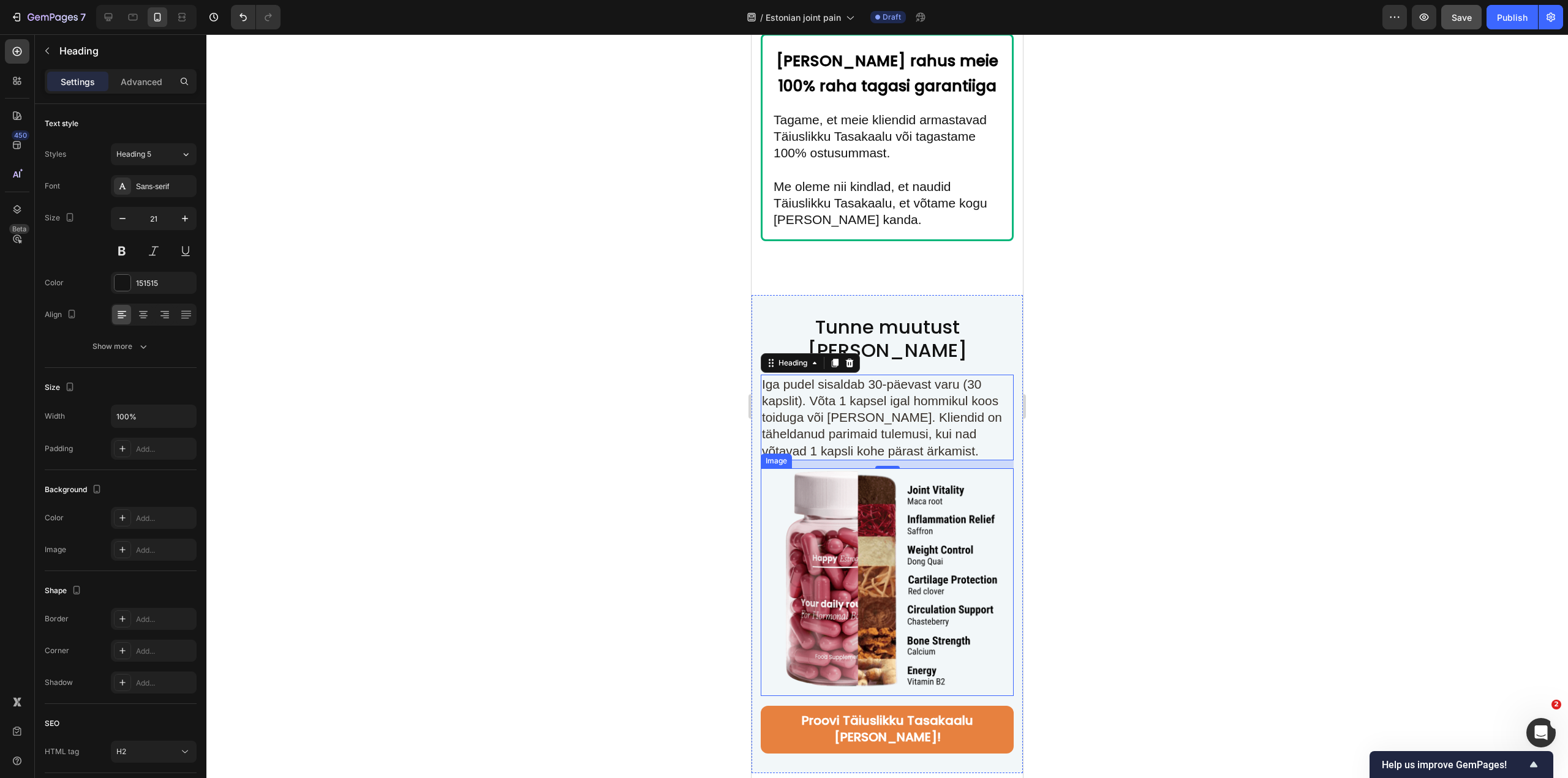
scroll to position [7471, 0]
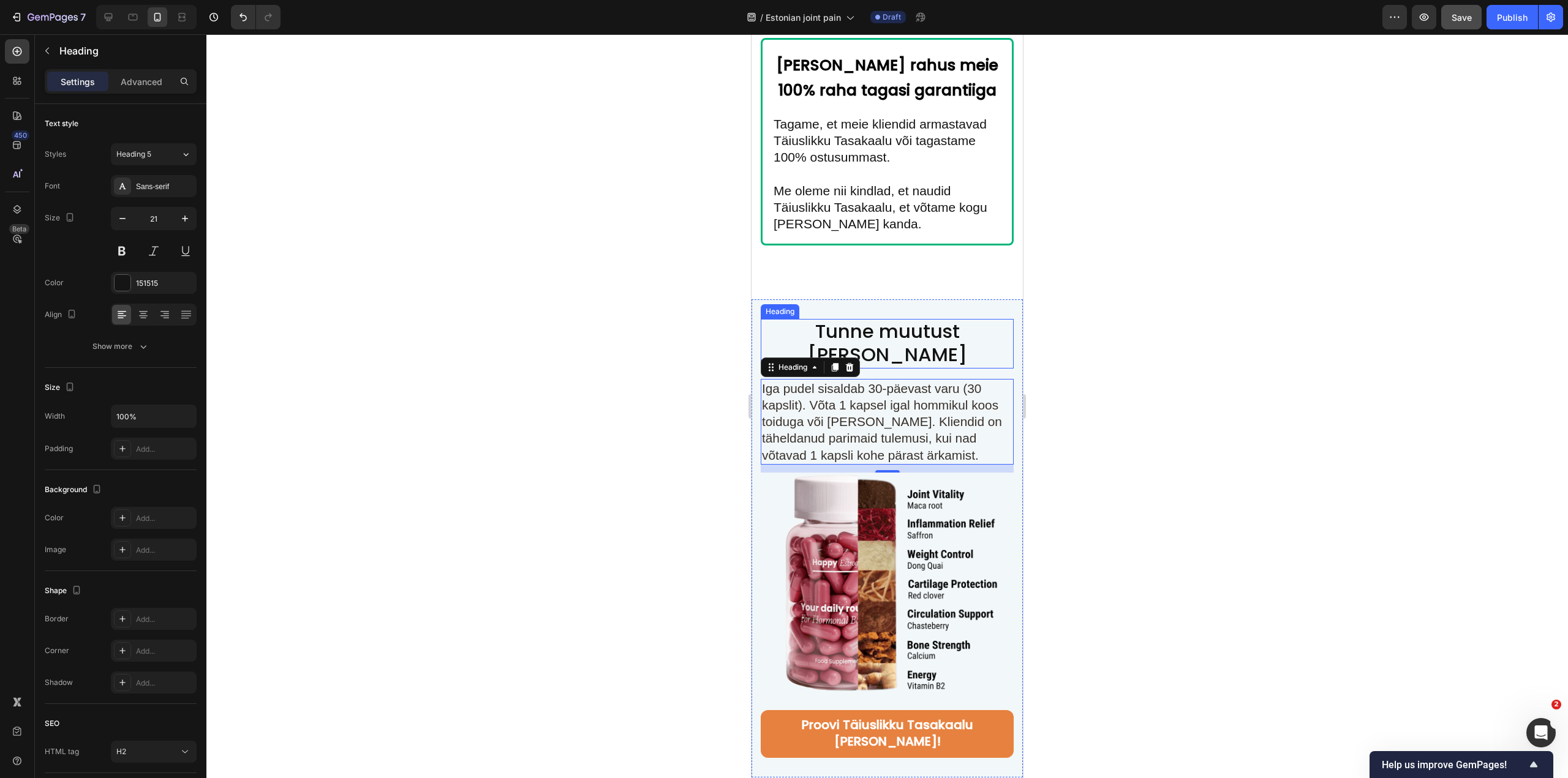
click at [903, 324] on span "Tunne muutust täna" at bounding box center [887, 343] width 160 height 50
click at [950, 381] on span "Iga pudel sisaldab 30-päevast varu (30 kapslit). Võta 1 kapsel igal hommikul ko…" at bounding box center [883, 421] width 240 height 81
click at [938, 330] on span "Experience The Difference Today" at bounding box center [887, 343] width 244 height 50
click at [939, 381] on span "Iga pudel sisaldab 30-päevast varu (30 kapslit). Võta 1 kapsel igal hommikul ko…" at bounding box center [883, 421] width 240 height 81
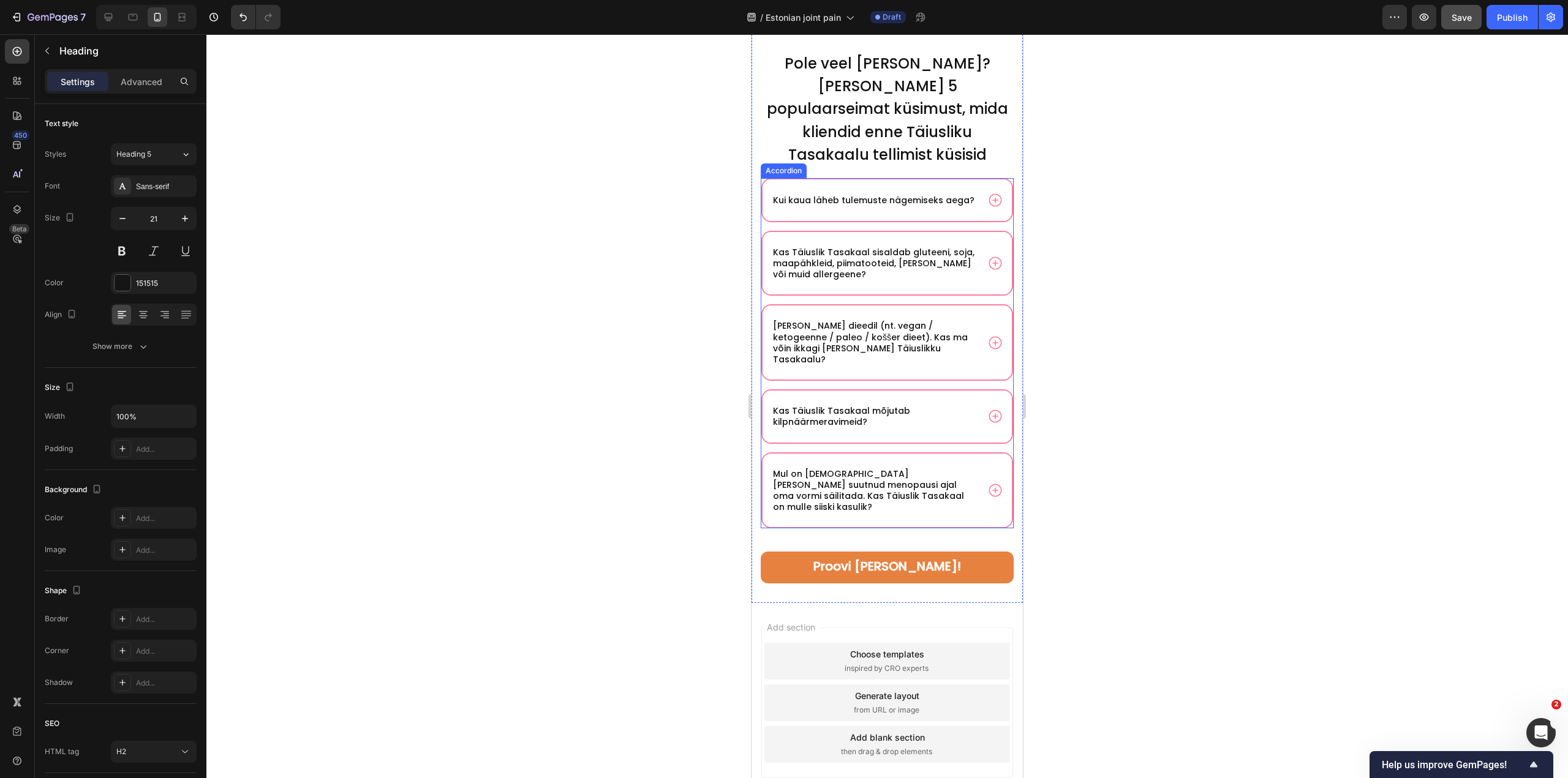
scroll to position [8177, 0]
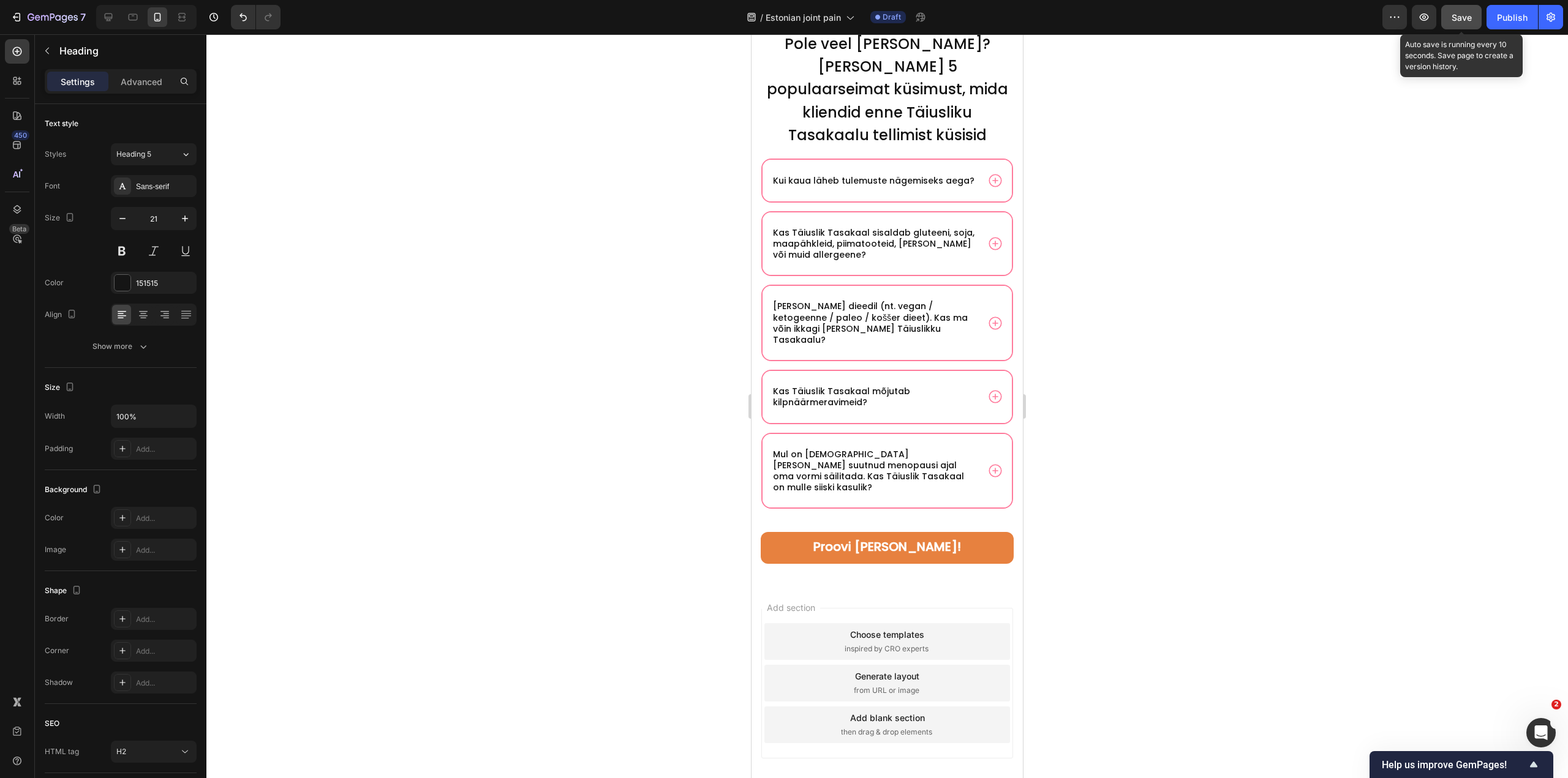
click at [1457, 18] on span "Save" at bounding box center [1461, 17] width 20 height 10
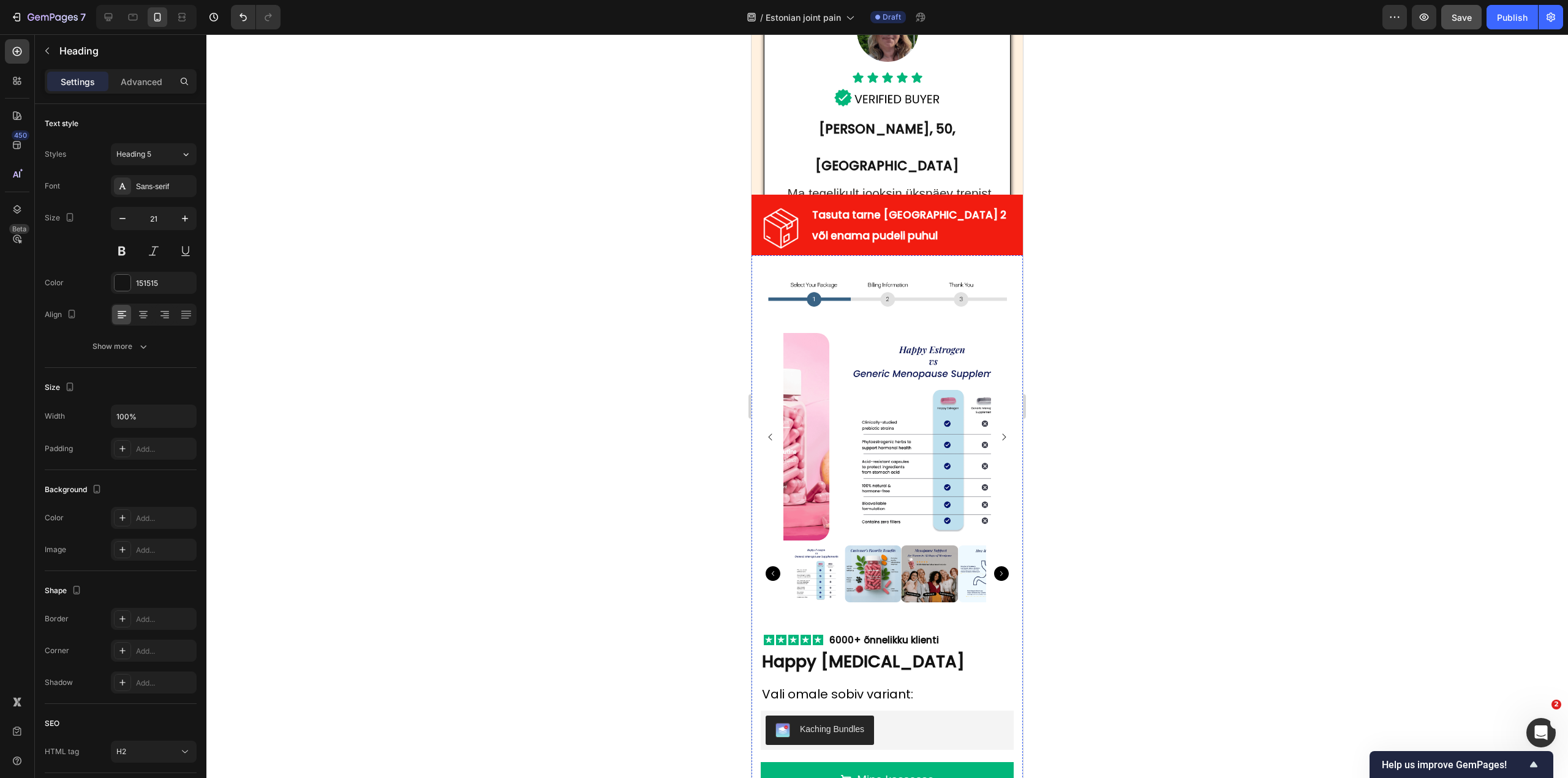
scroll to position [6653, 0]
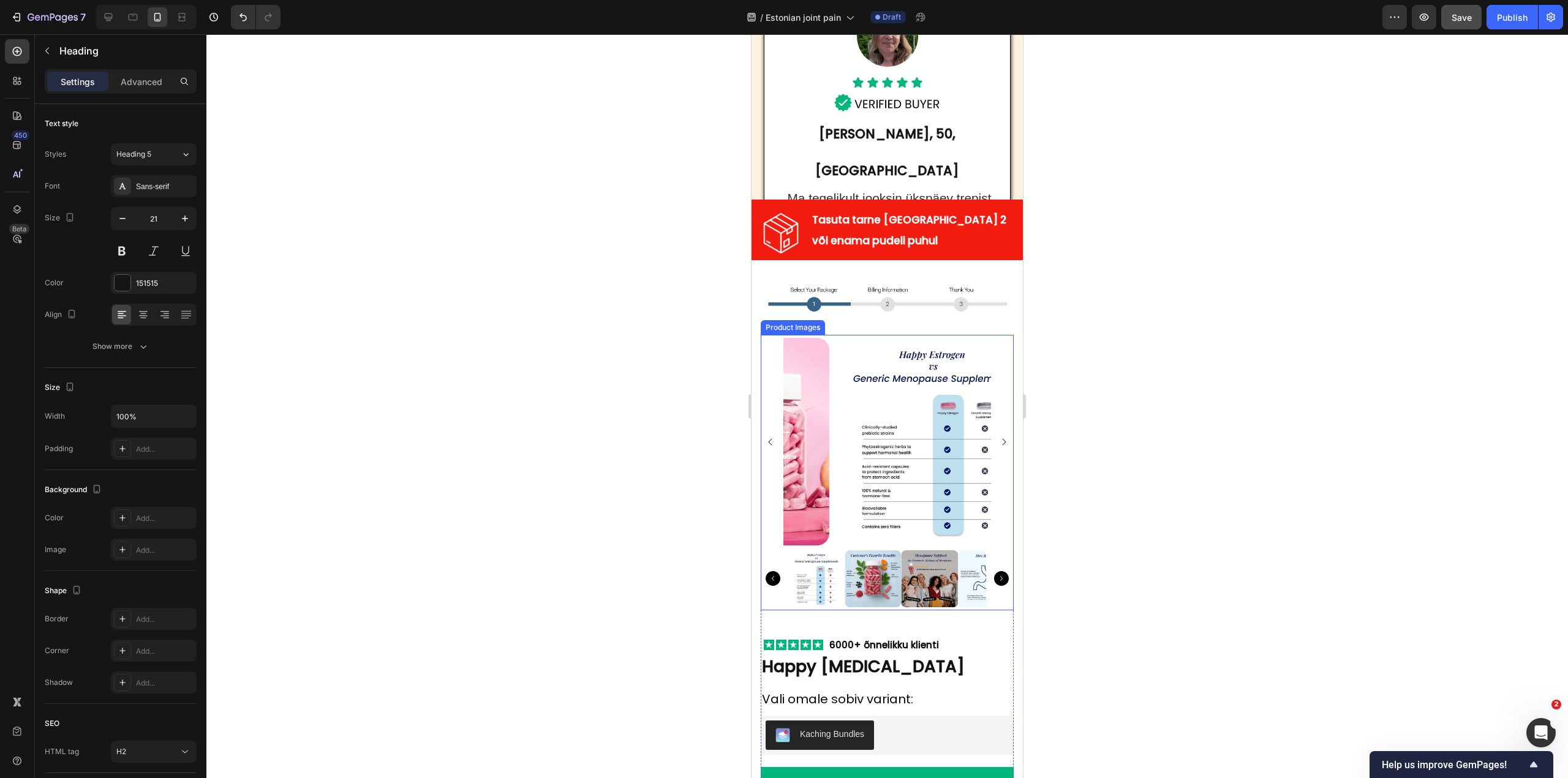
click at [882, 456] on img at bounding box center [933, 441] width 208 height 208
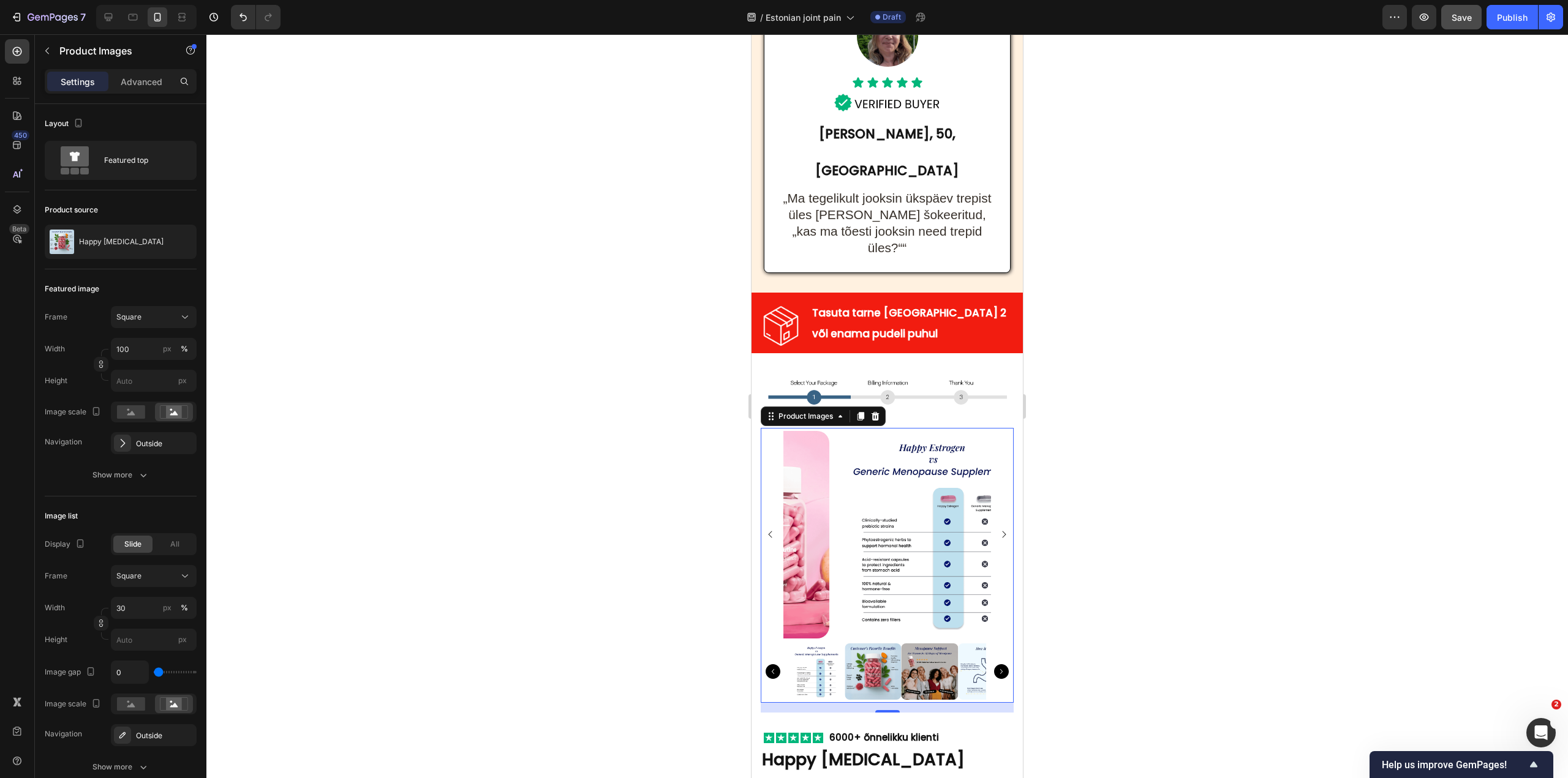
drag, startPoint x: 1498, startPoint y: 18, endPoint x: 1407, endPoint y: 75, distance: 107.4
click at [1423, 0] on div "7 Version history / Estonian joint pain Draft Preview Save Publish 450 Beta Sec…" at bounding box center [784, 0] width 1568 height 0
click at [1476, 25] on button "Save" at bounding box center [1461, 17] width 40 height 25
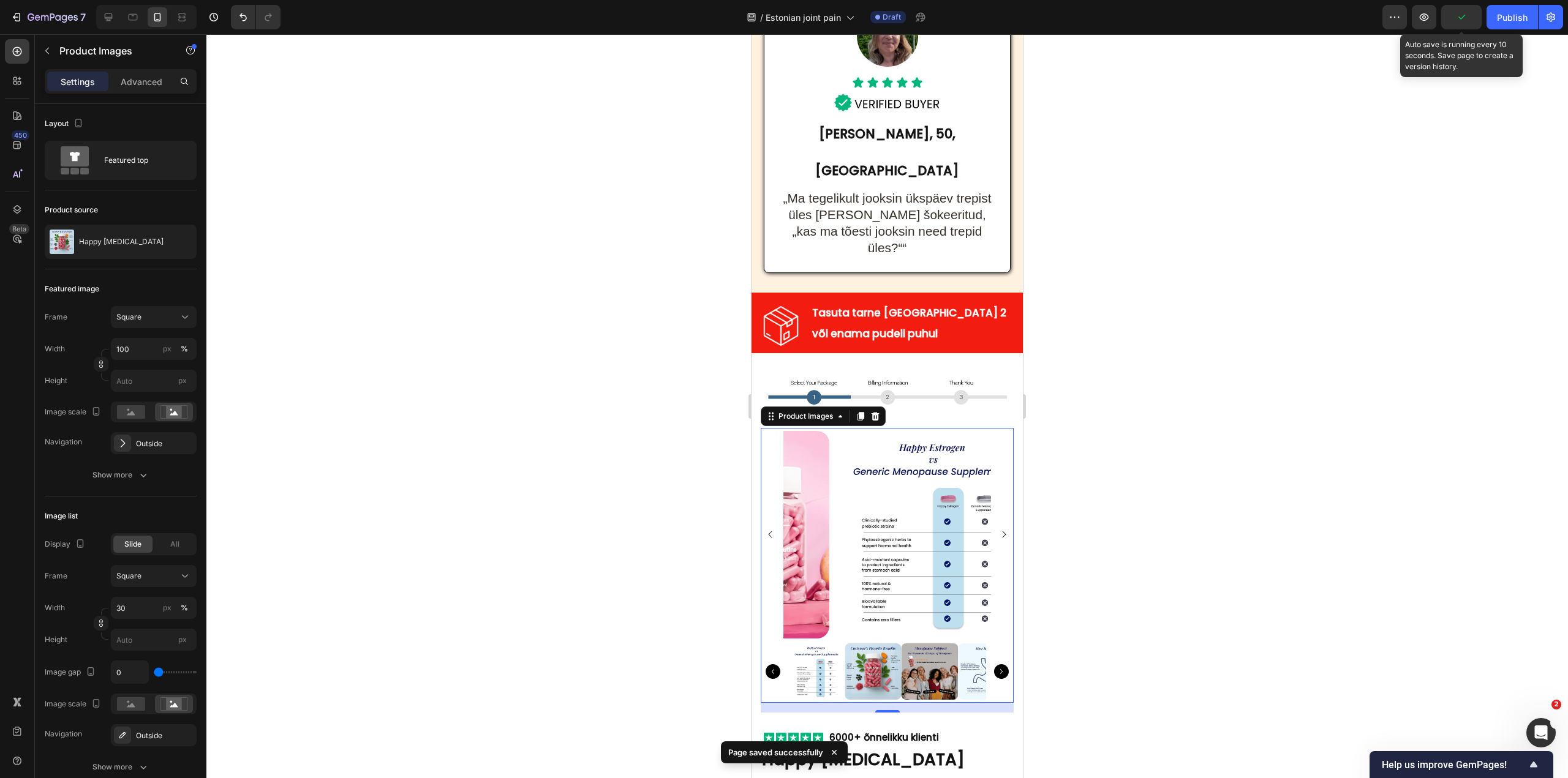
click at [1460, 21] on icon "button" at bounding box center [1461, 17] width 12 height 12
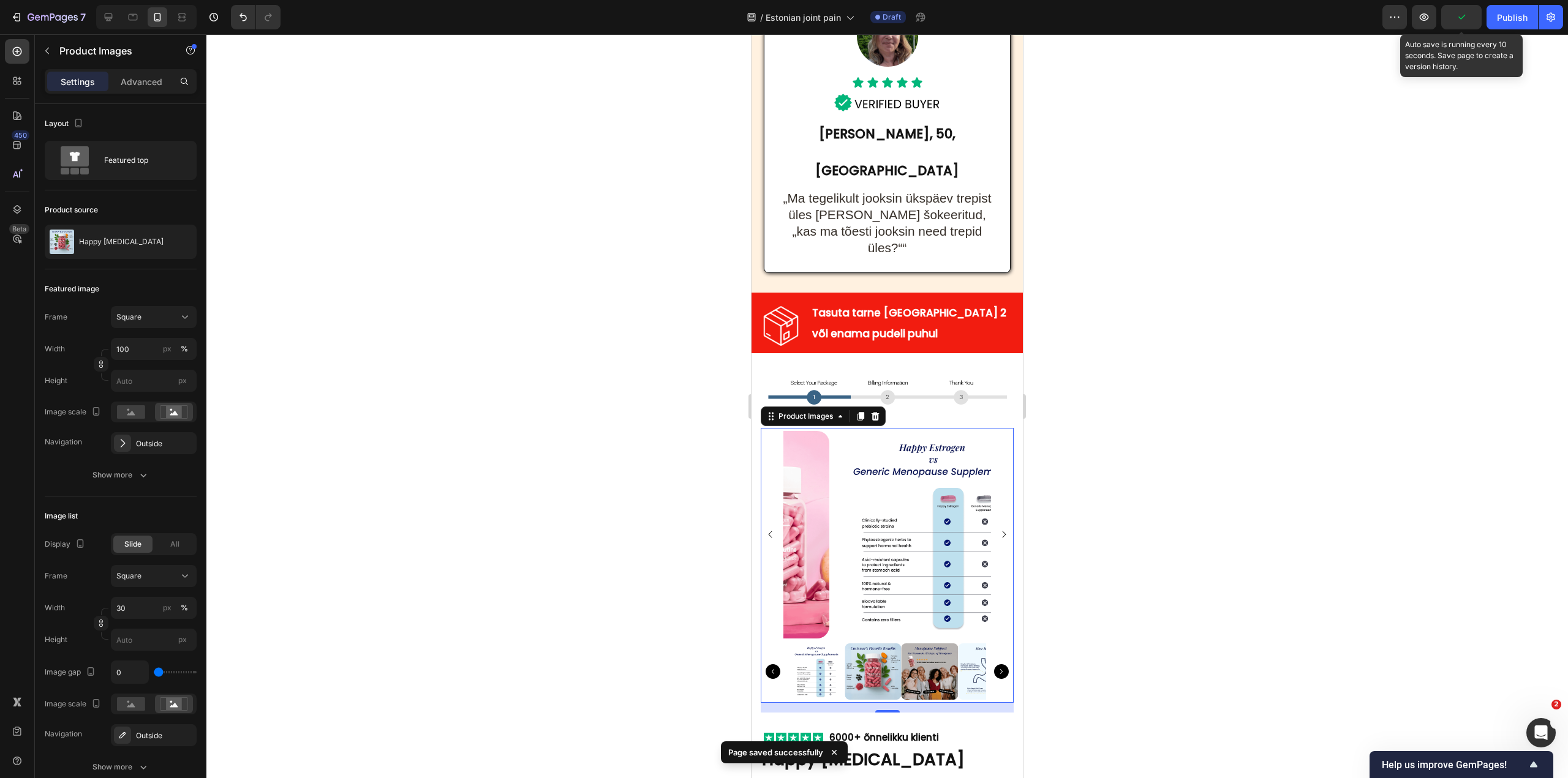
click at [1460, 21] on icon "button" at bounding box center [1461, 17] width 12 height 12
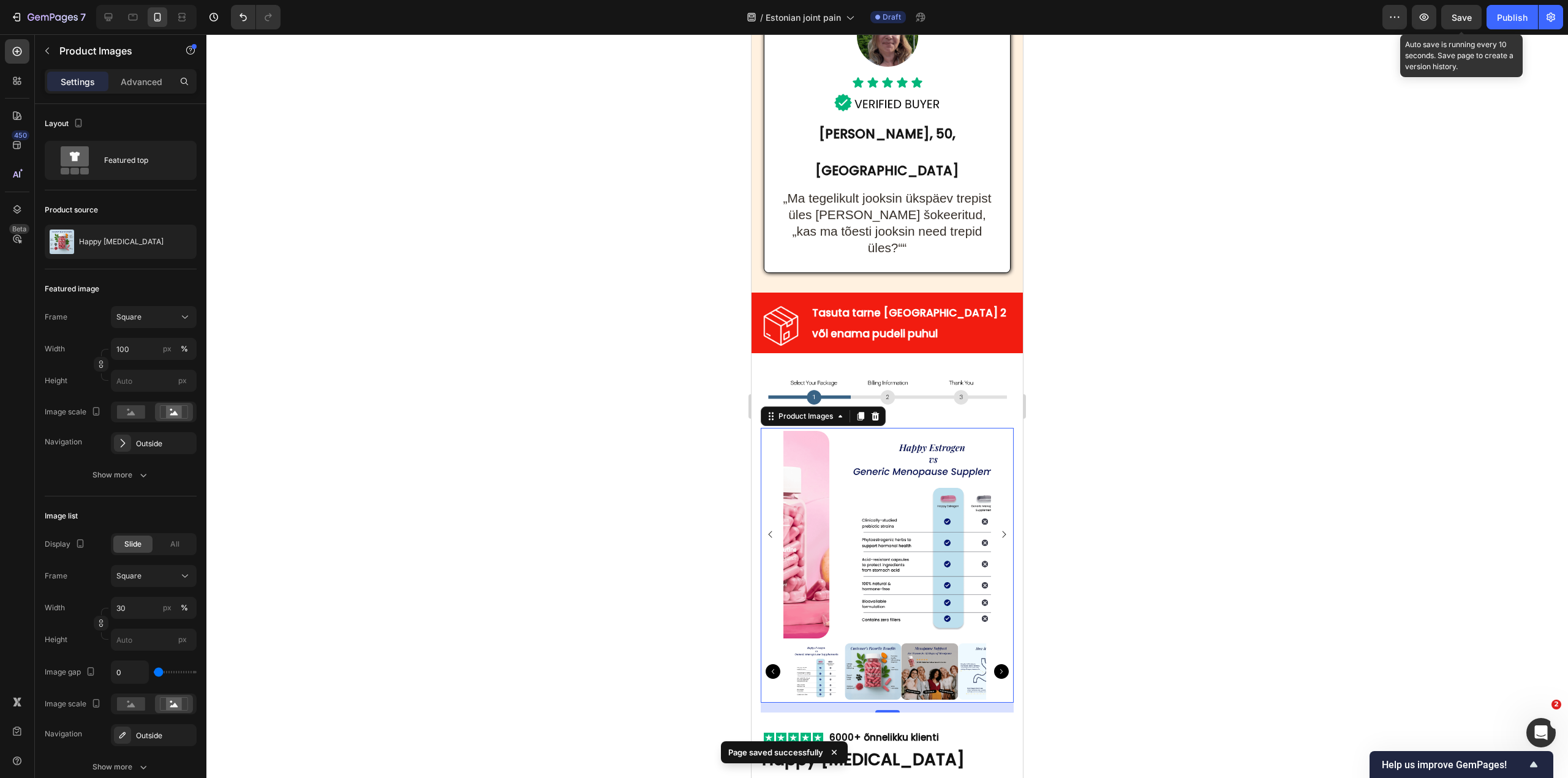
click at [1460, 21] on span "Save" at bounding box center [1461, 17] width 20 height 10
click at [1460, 21] on icon "button" at bounding box center [1461, 17] width 12 height 12
click at [1460, 21] on span "Save" at bounding box center [1461, 17] width 20 height 10
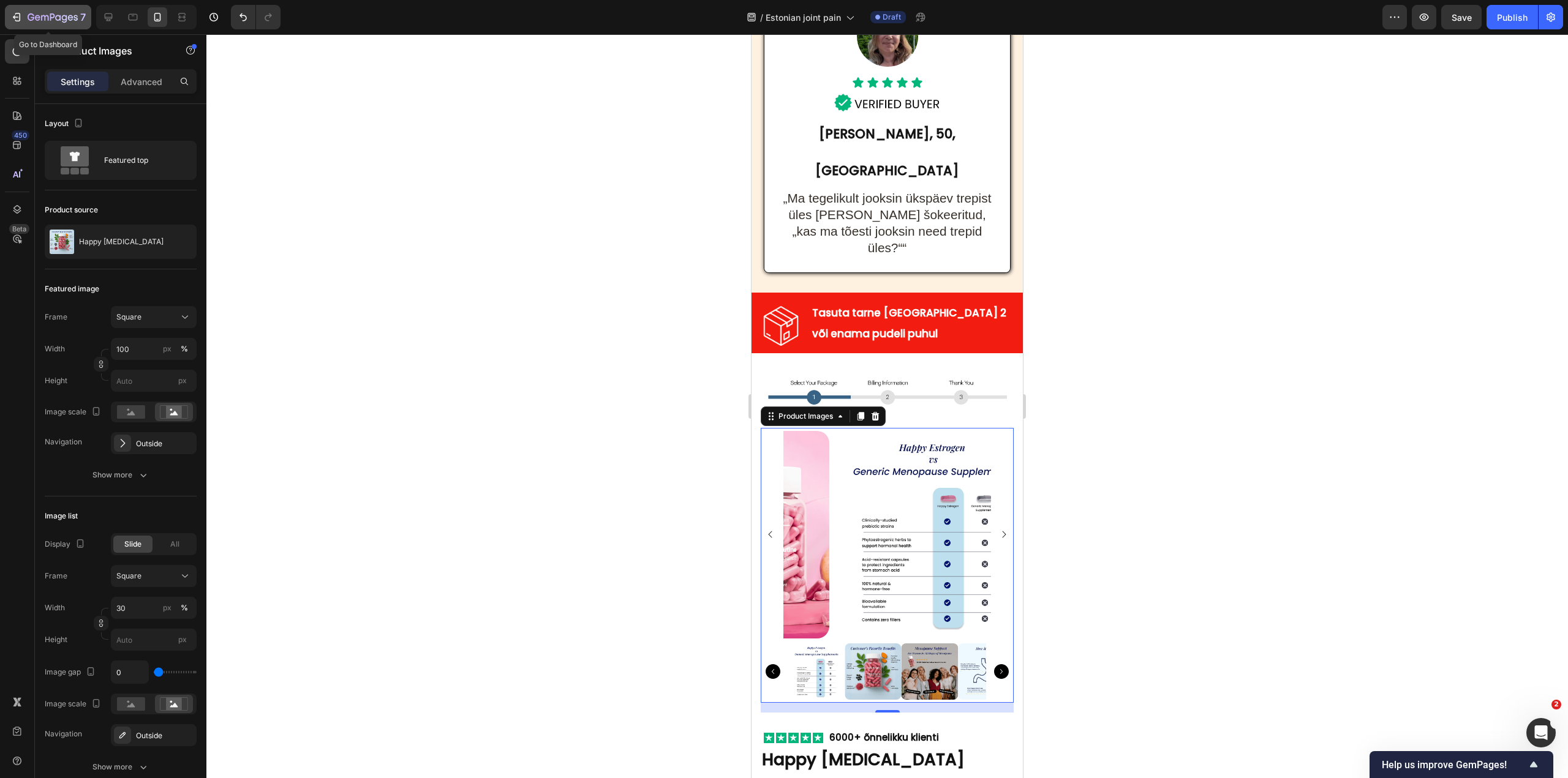
click at [27, 14] on div "7" at bounding box center [48, 17] width 75 height 14
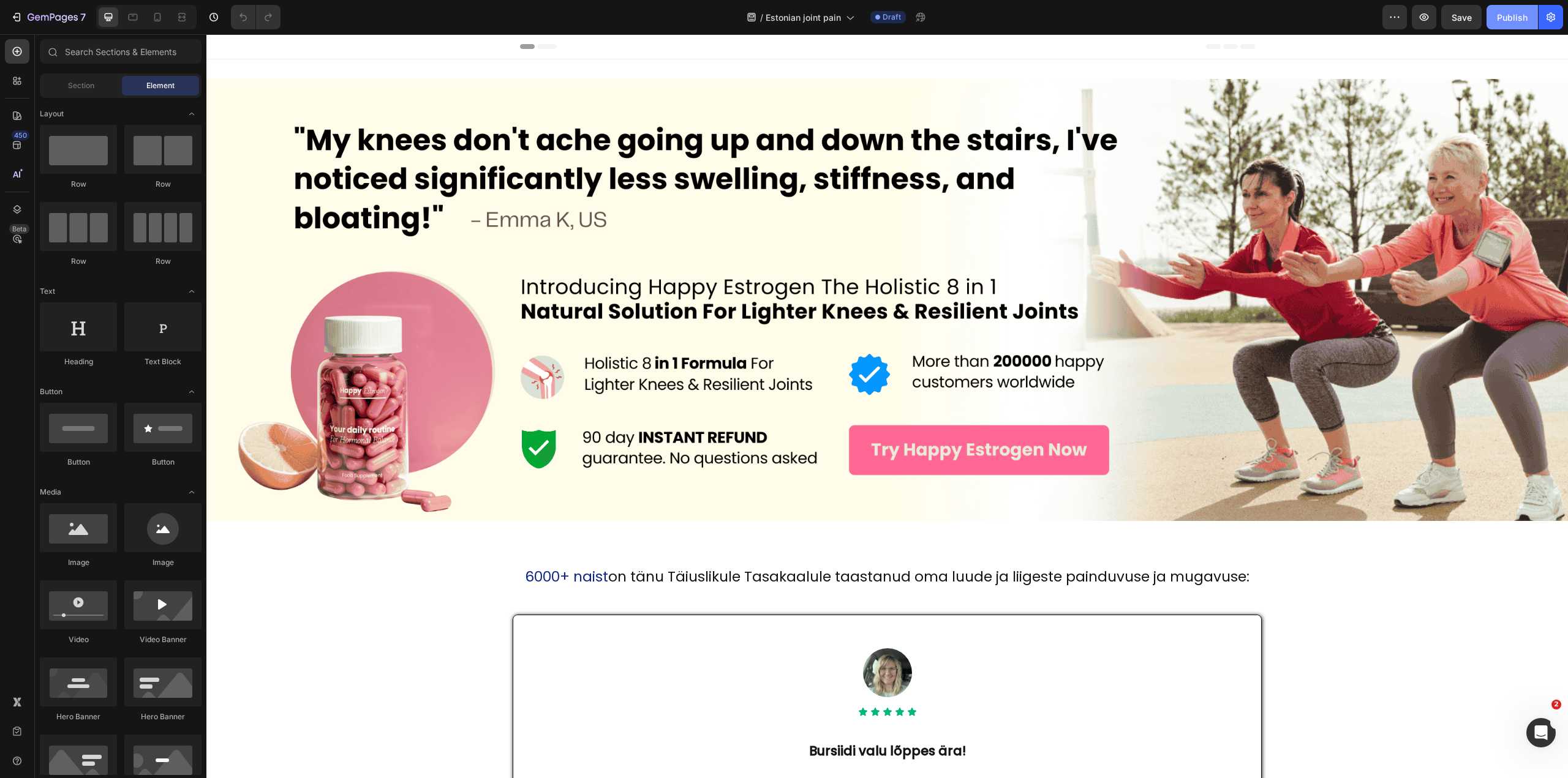
click at [1504, 19] on div "Publish" at bounding box center [1513, 18] width 30 height 13
click at [48, 19] on icon "button" at bounding box center [44, 18] width 7 height 6
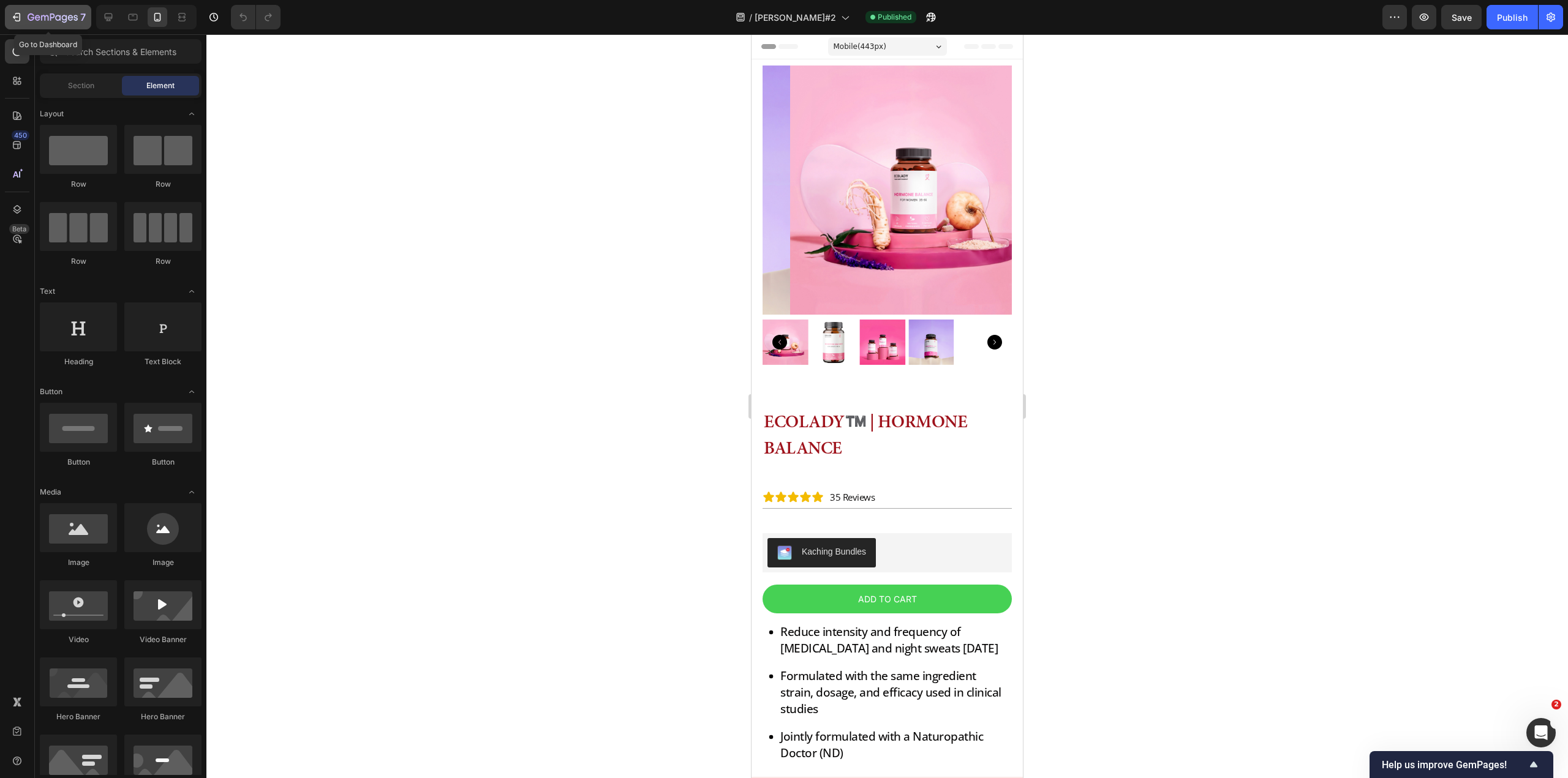
click at [67, 12] on div "7" at bounding box center [56, 17] width 59 height 14
